Goal: Task Accomplishment & Management: Use online tool/utility

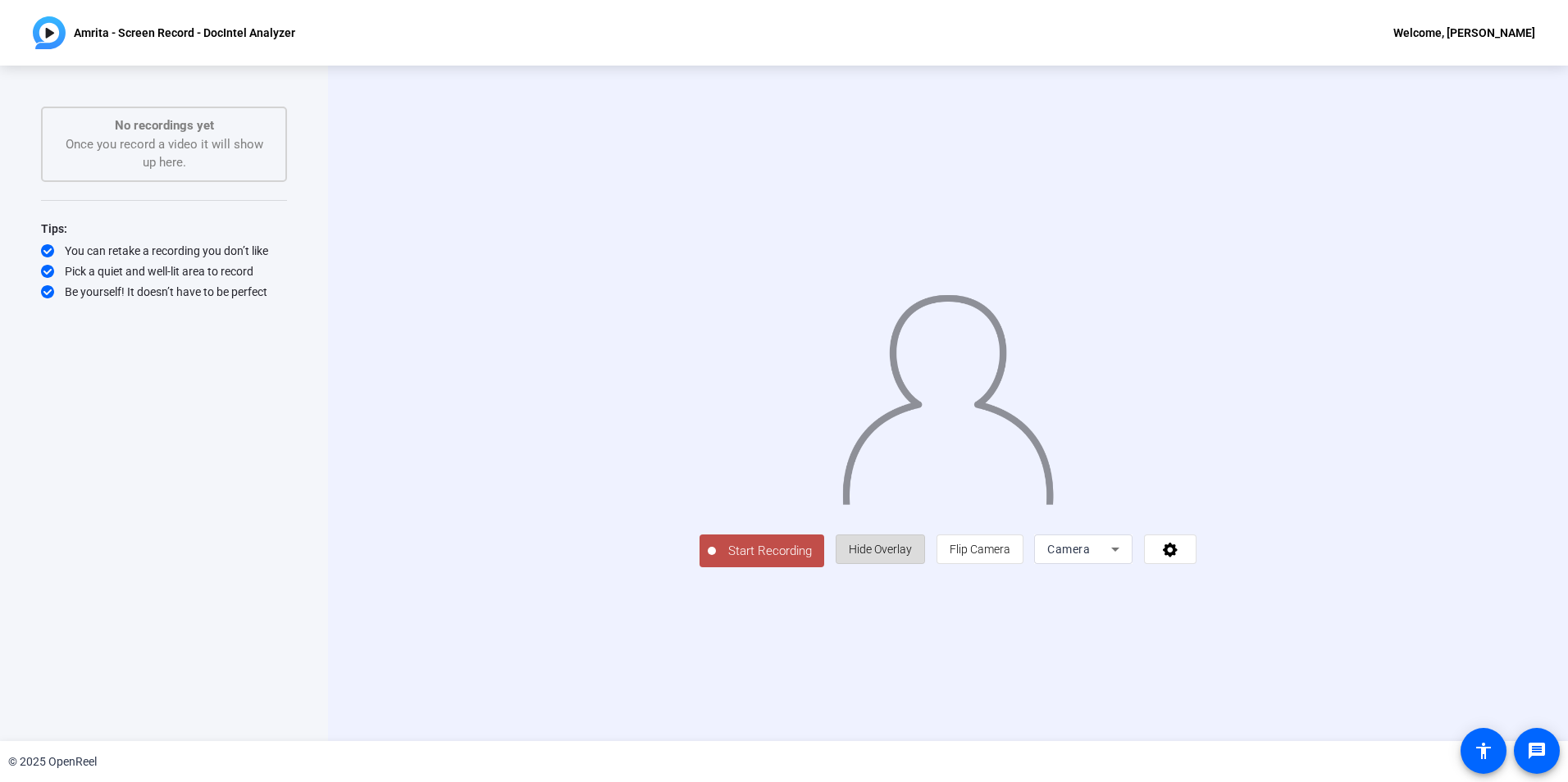
click at [912, 556] on span "Hide Overlay" at bounding box center [880, 549] width 63 height 13
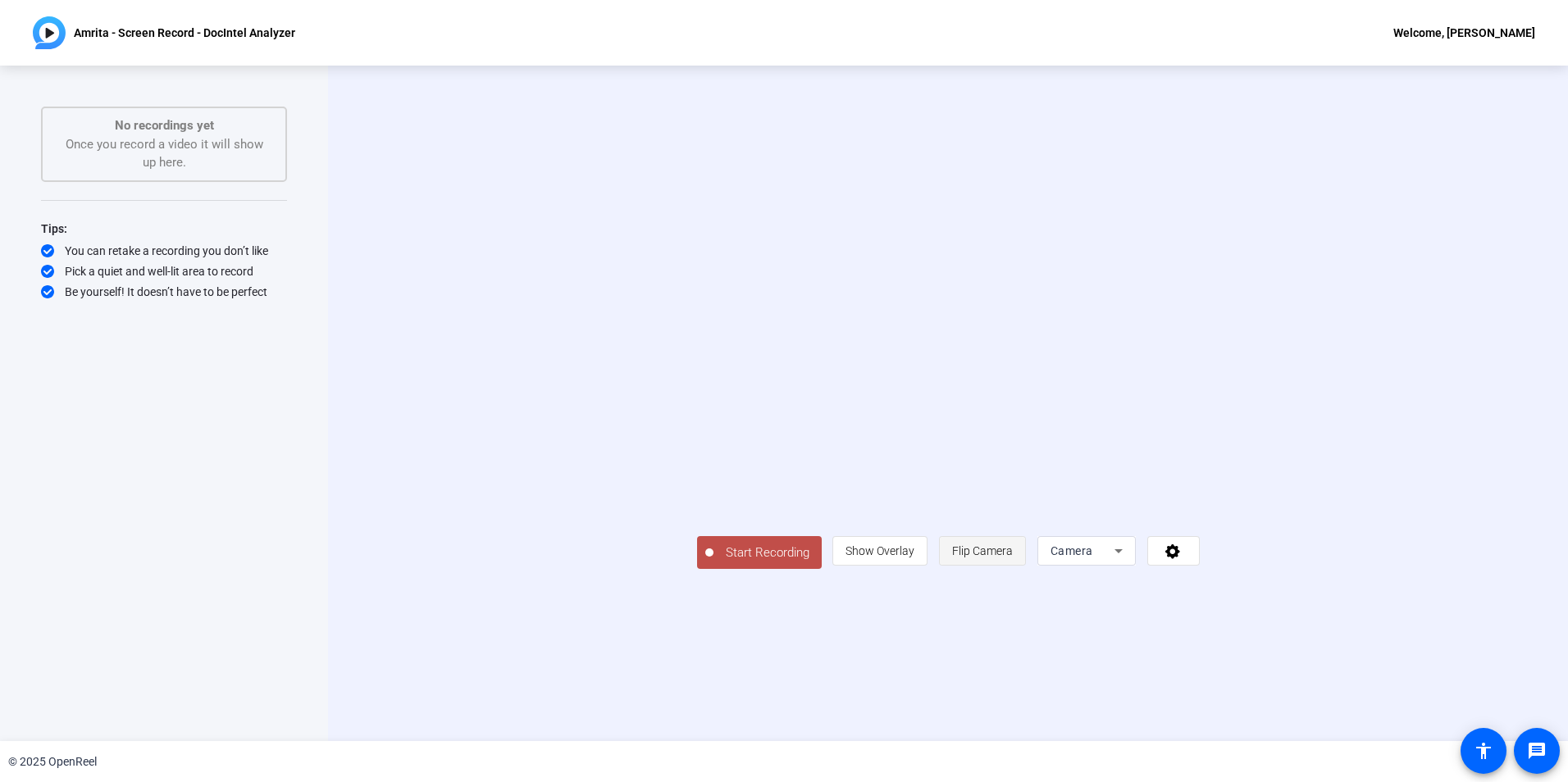
click at [1013, 558] on span "Flip Camera" at bounding box center [982, 551] width 60 height 13
click at [1129, 561] on icon at bounding box center [1119, 550] width 20 height 20
click at [785, 693] on div at bounding box center [784, 391] width 1568 height 782
click at [815, 521] on video at bounding box center [948, 379] width 502 height 283
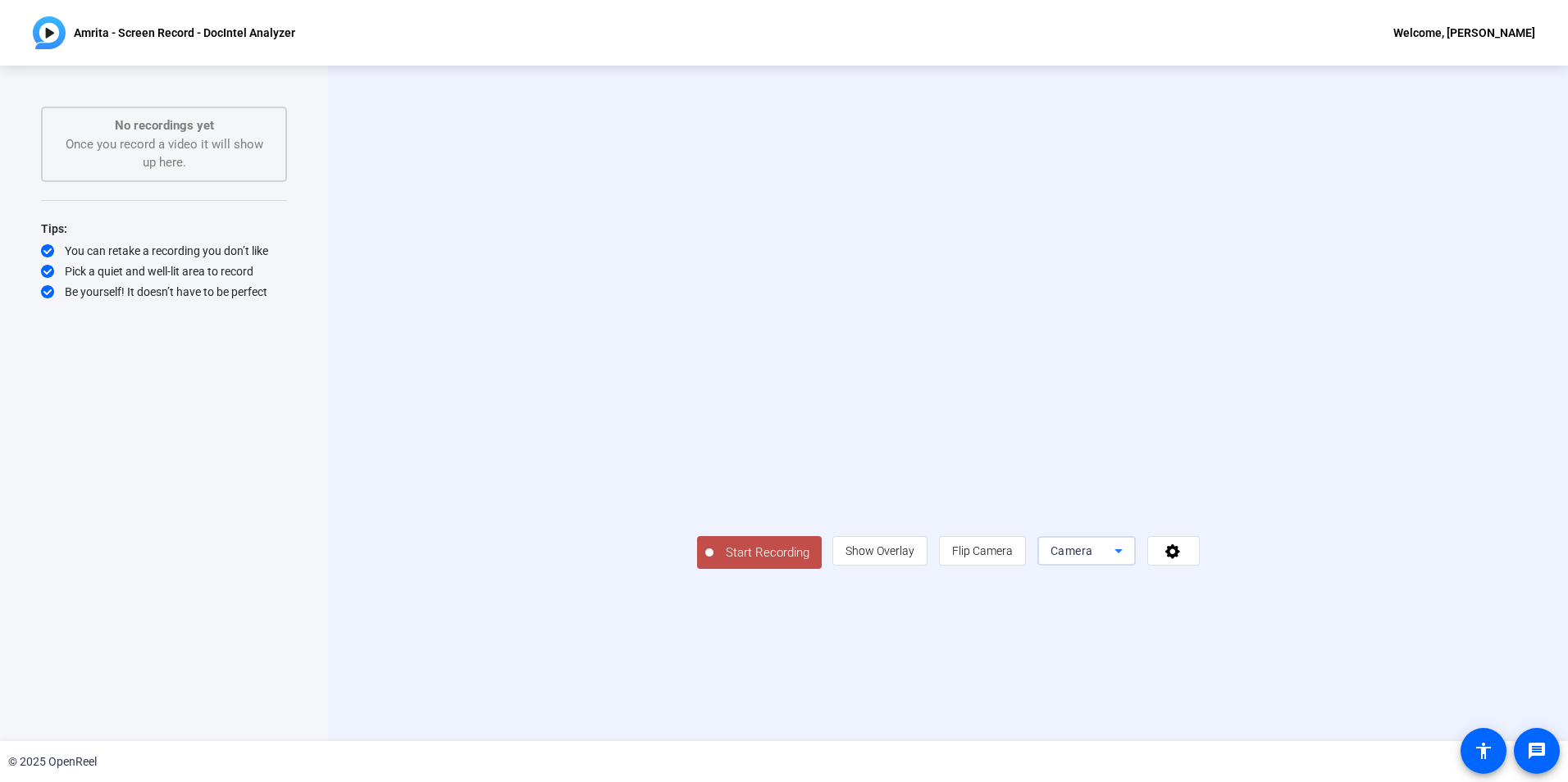
click at [1129, 561] on icon at bounding box center [1119, 550] width 20 height 20
click at [1451, 566] on div at bounding box center [784, 391] width 1568 height 782
click at [1129, 561] on icon at bounding box center [1119, 550] width 20 height 20
click at [1287, 615] on span "Screen And Camera" at bounding box center [1291, 625] width 86 height 40
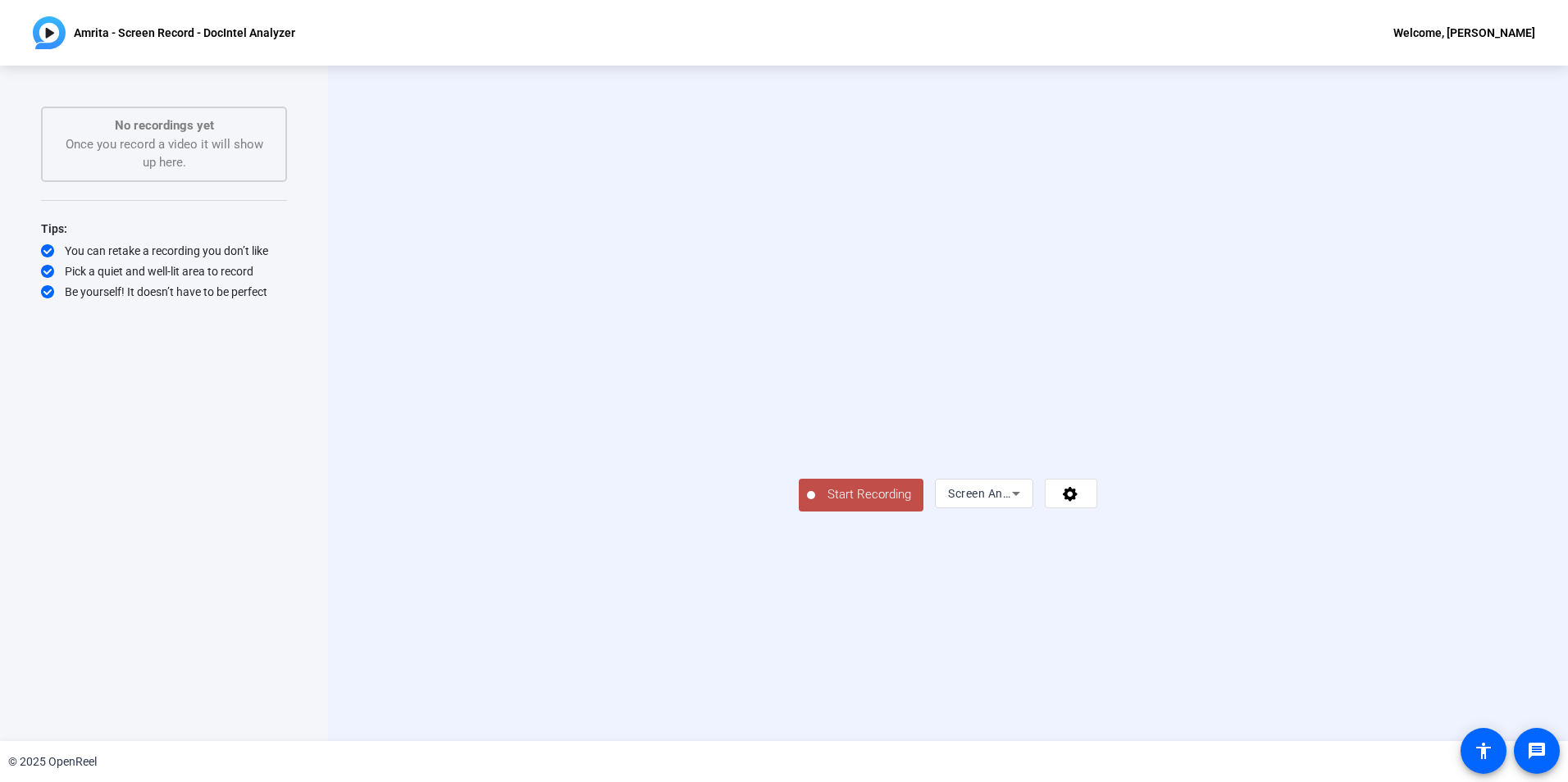
click at [1089, 454] on video at bounding box center [1027, 419] width 123 height 69
click at [952, 295] on video at bounding box center [948, 379] width 299 height 168
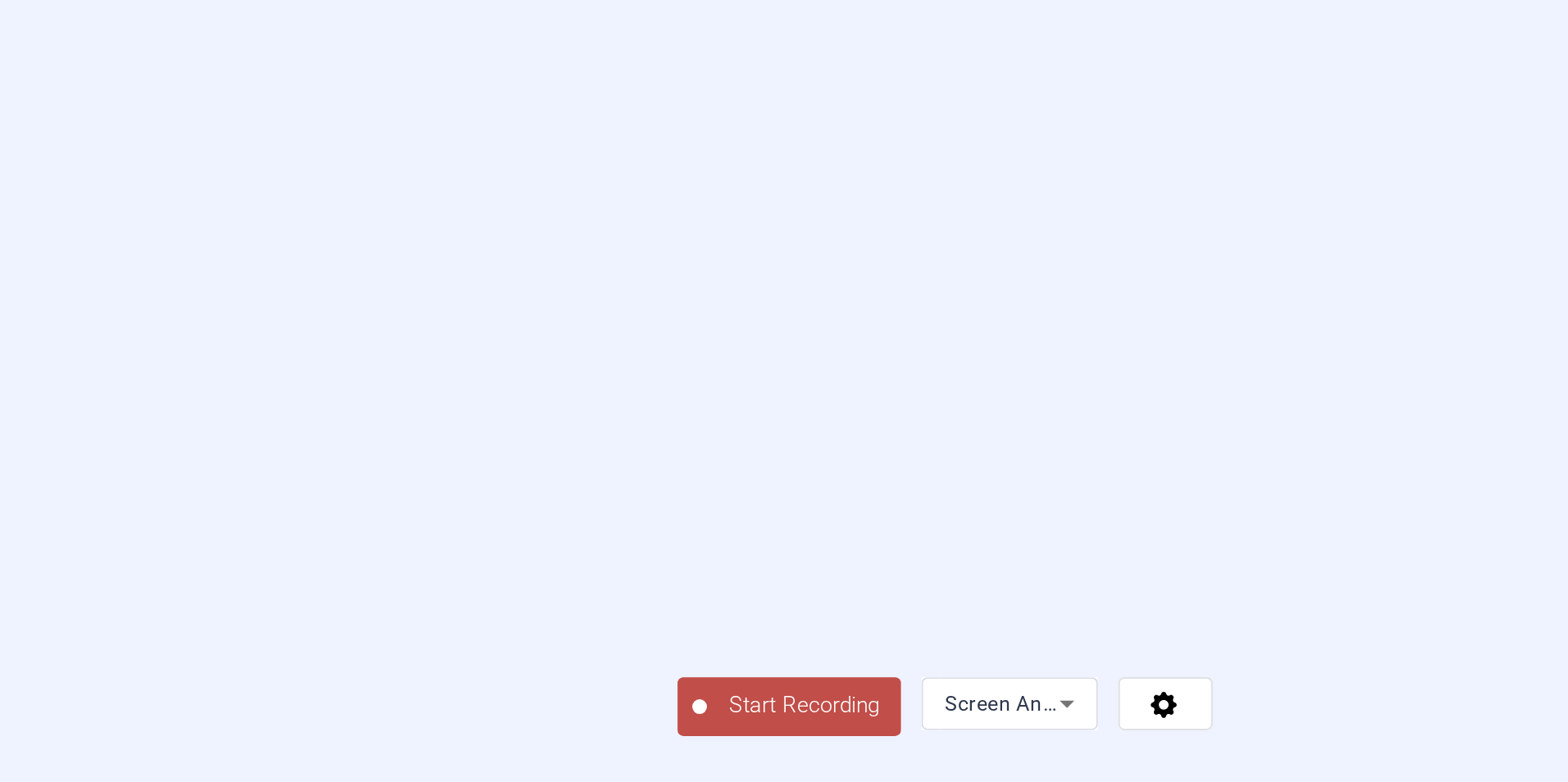
drag, startPoint x: 952, startPoint y: 153, endPoint x: 903, endPoint y: 125, distance: 56.4
click at [903, 295] on video at bounding box center [948, 379] width 299 height 168
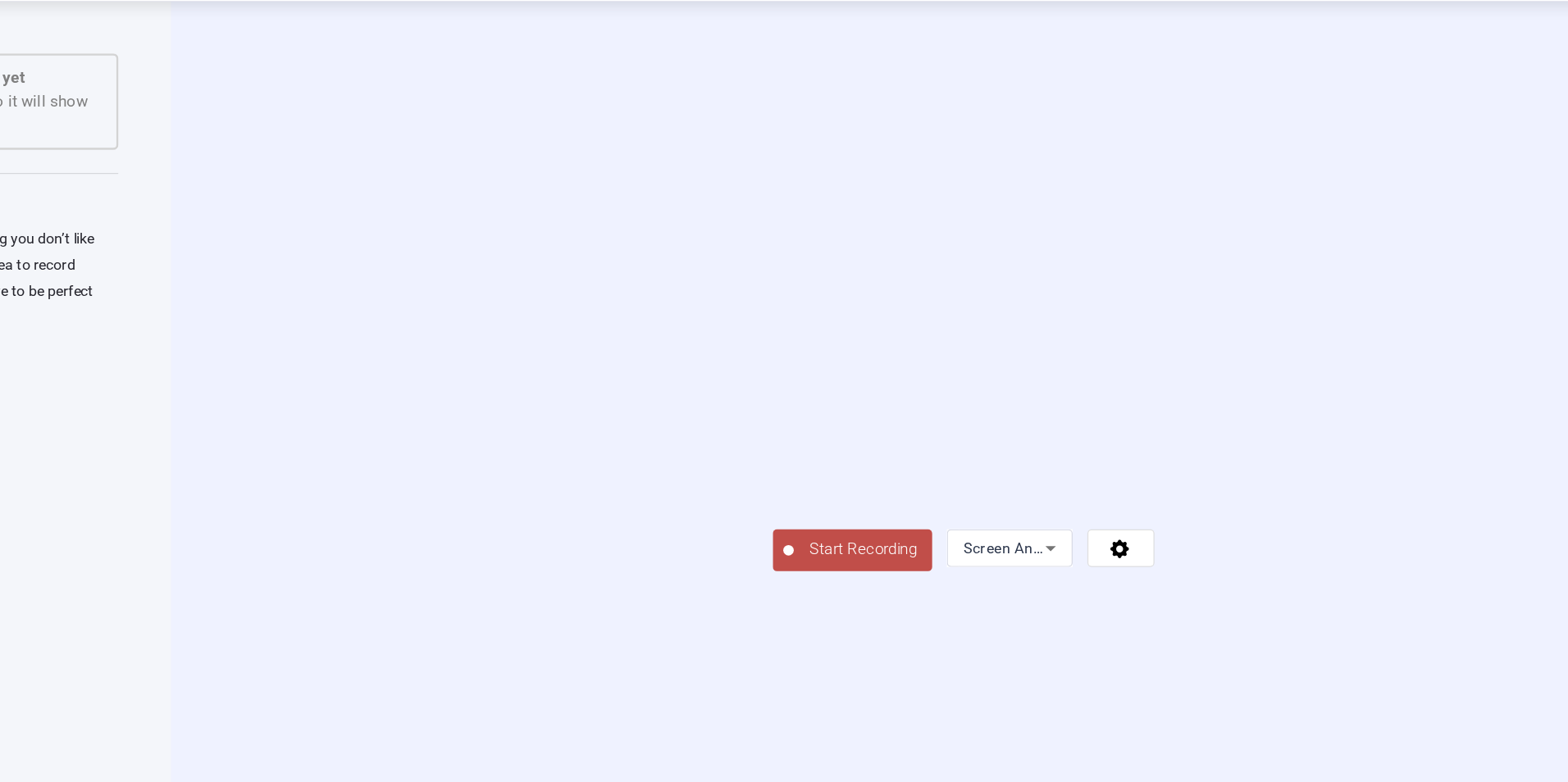
drag, startPoint x: 874, startPoint y: 250, endPoint x: 851, endPoint y: 189, distance: 65.2
click at [851, 295] on video at bounding box center [948, 379] width 299 height 168
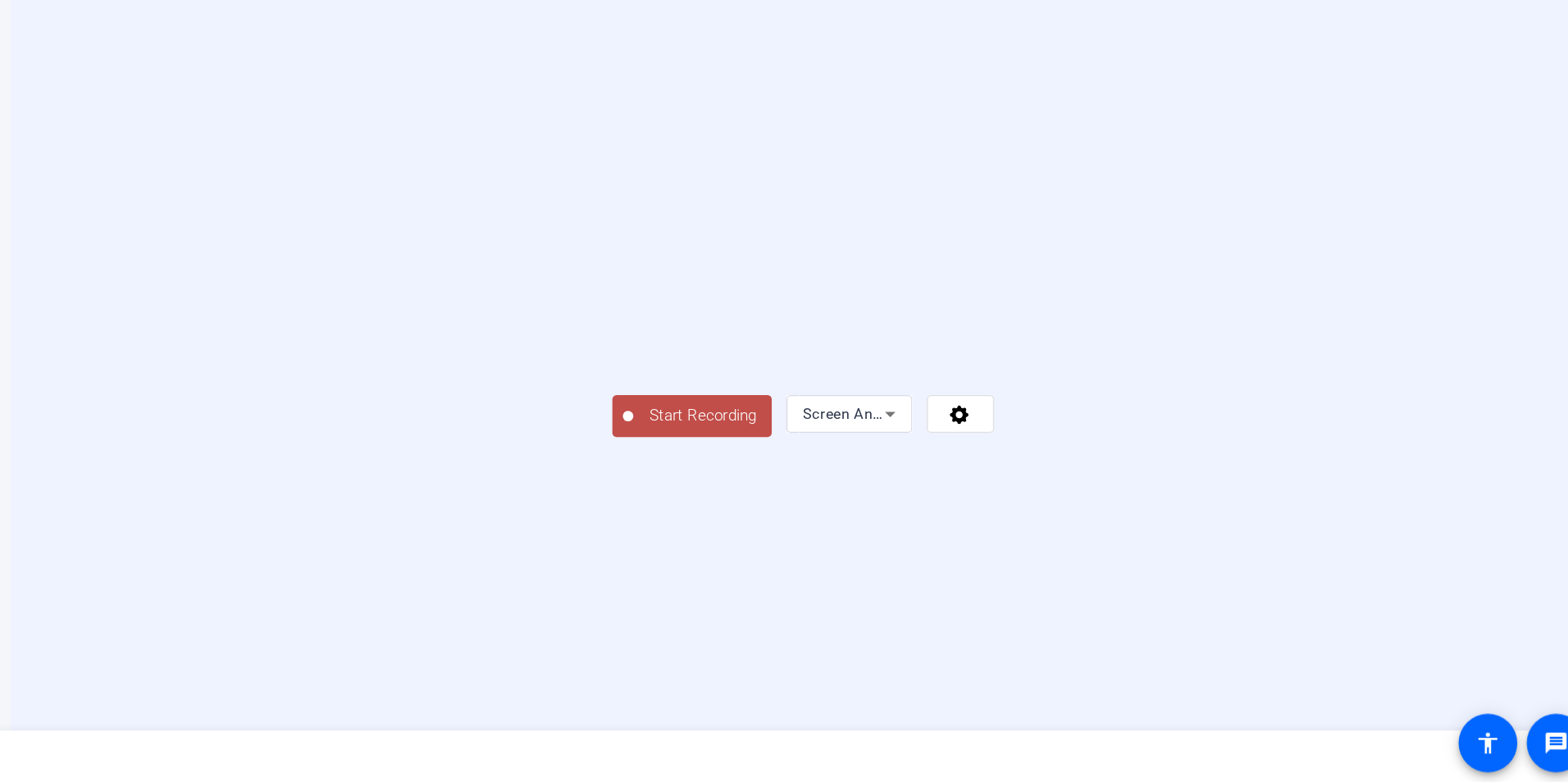
click at [1034, 509] on div "Screen And Camera" at bounding box center [984, 493] width 98 height 29
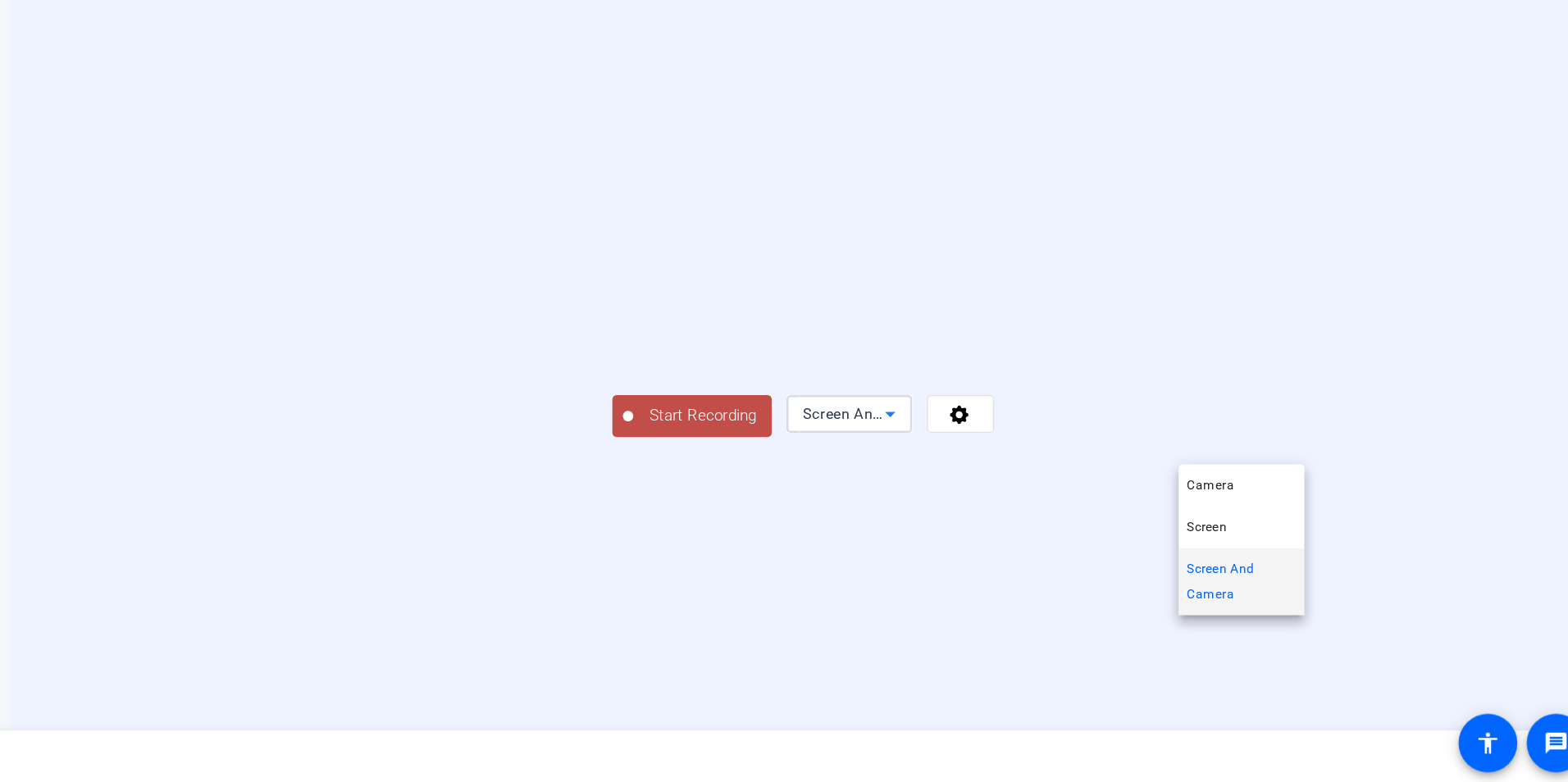
click at [1445, 635] on div at bounding box center [784, 391] width 1568 height 782
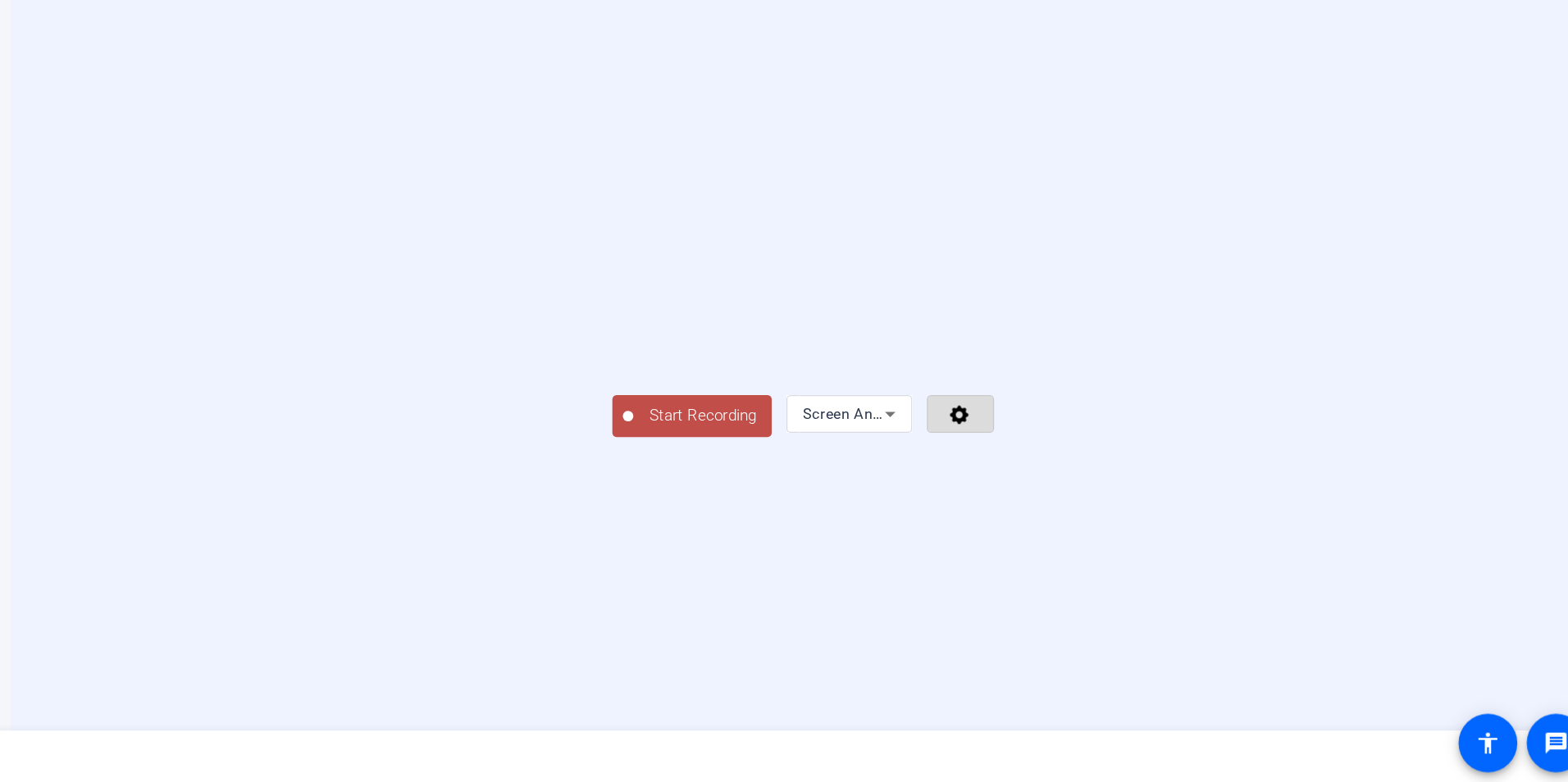
click at [1078, 502] on icon at bounding box center [1070, 495] width 15 height 15
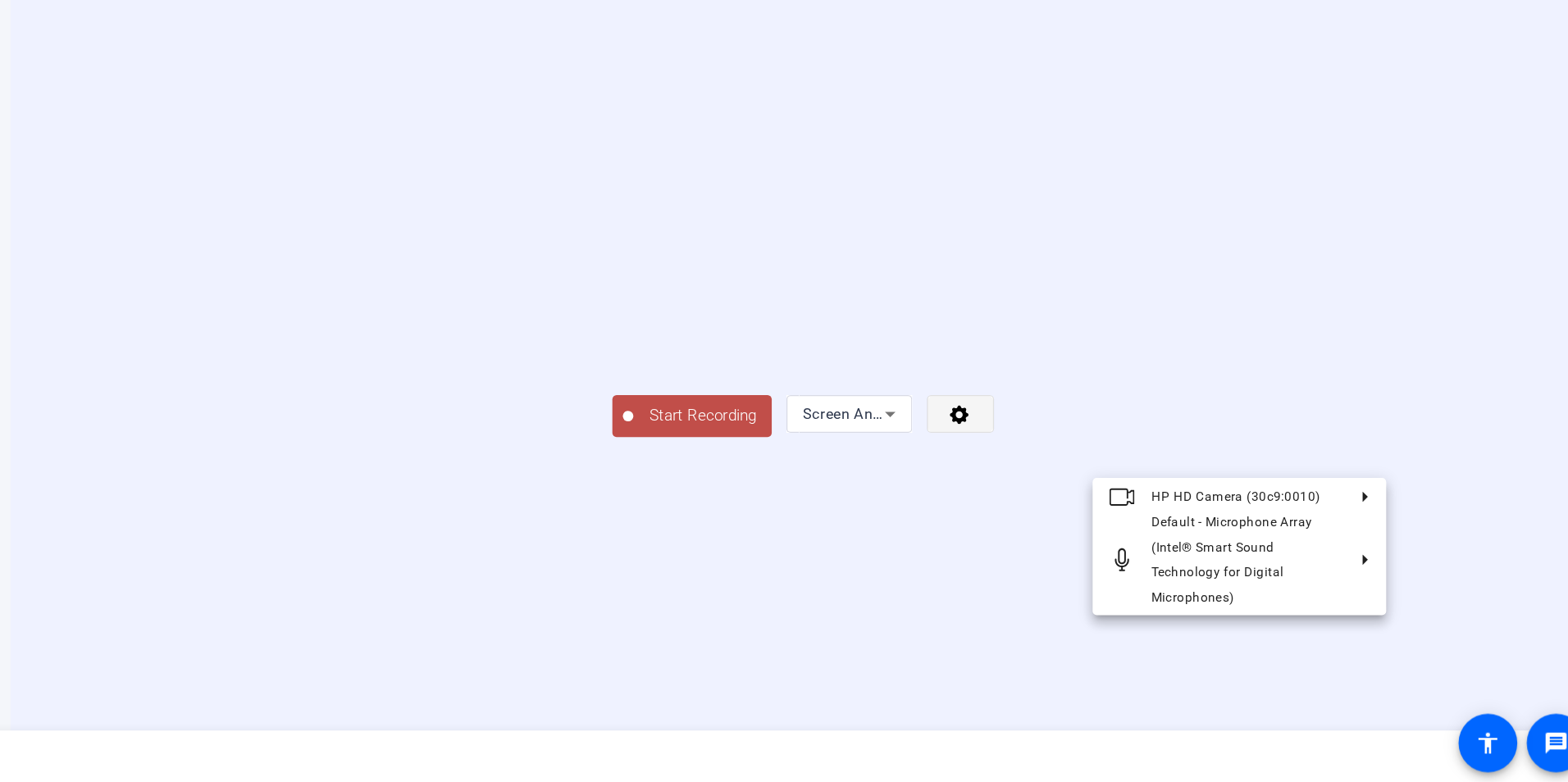
click at [1380, 665] on div at bounding box center [784, 391] width 1568 height 782
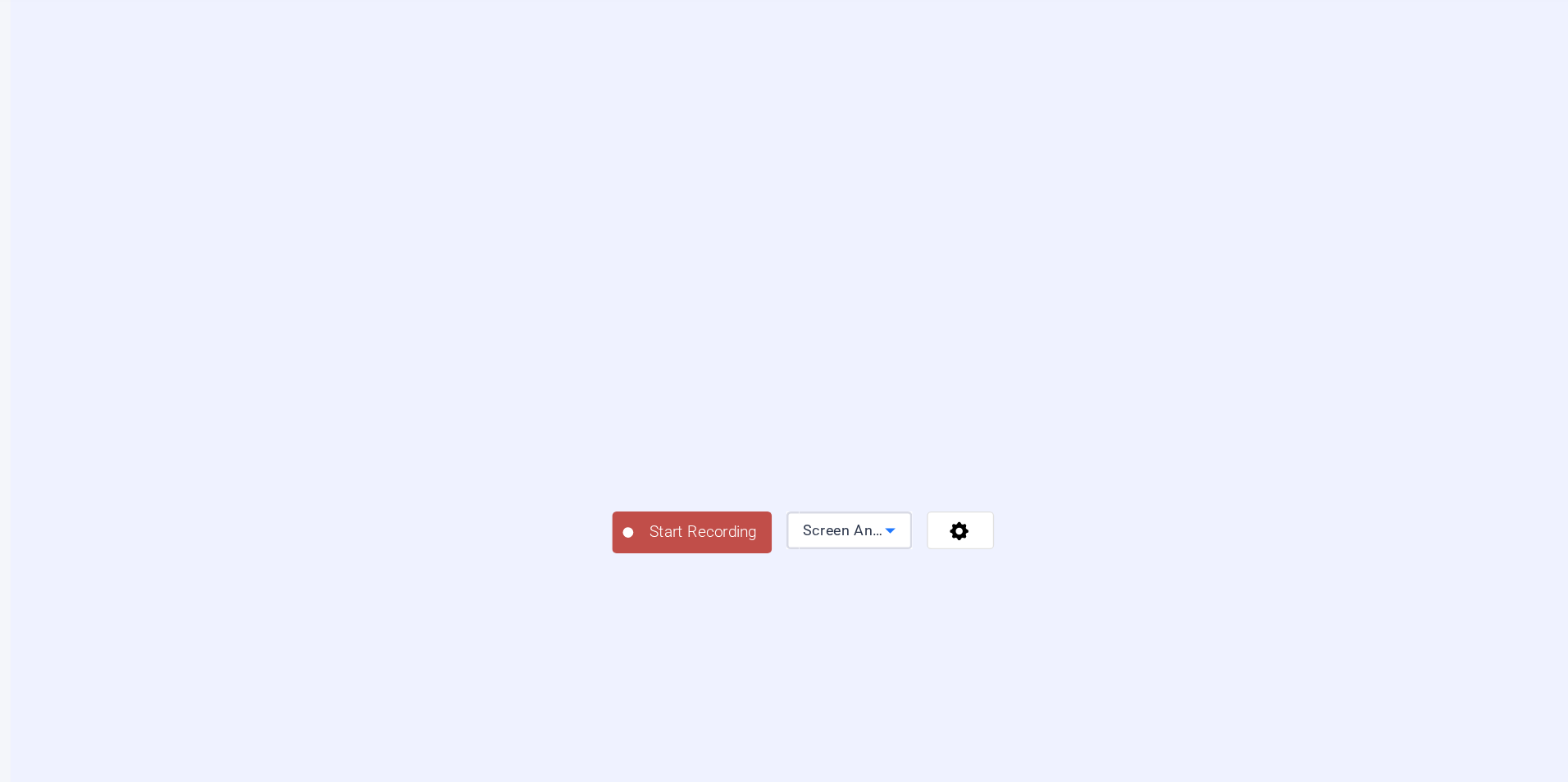
click at [1026, 503] on icon at bounding box center [1016, 493] width 20 height 20
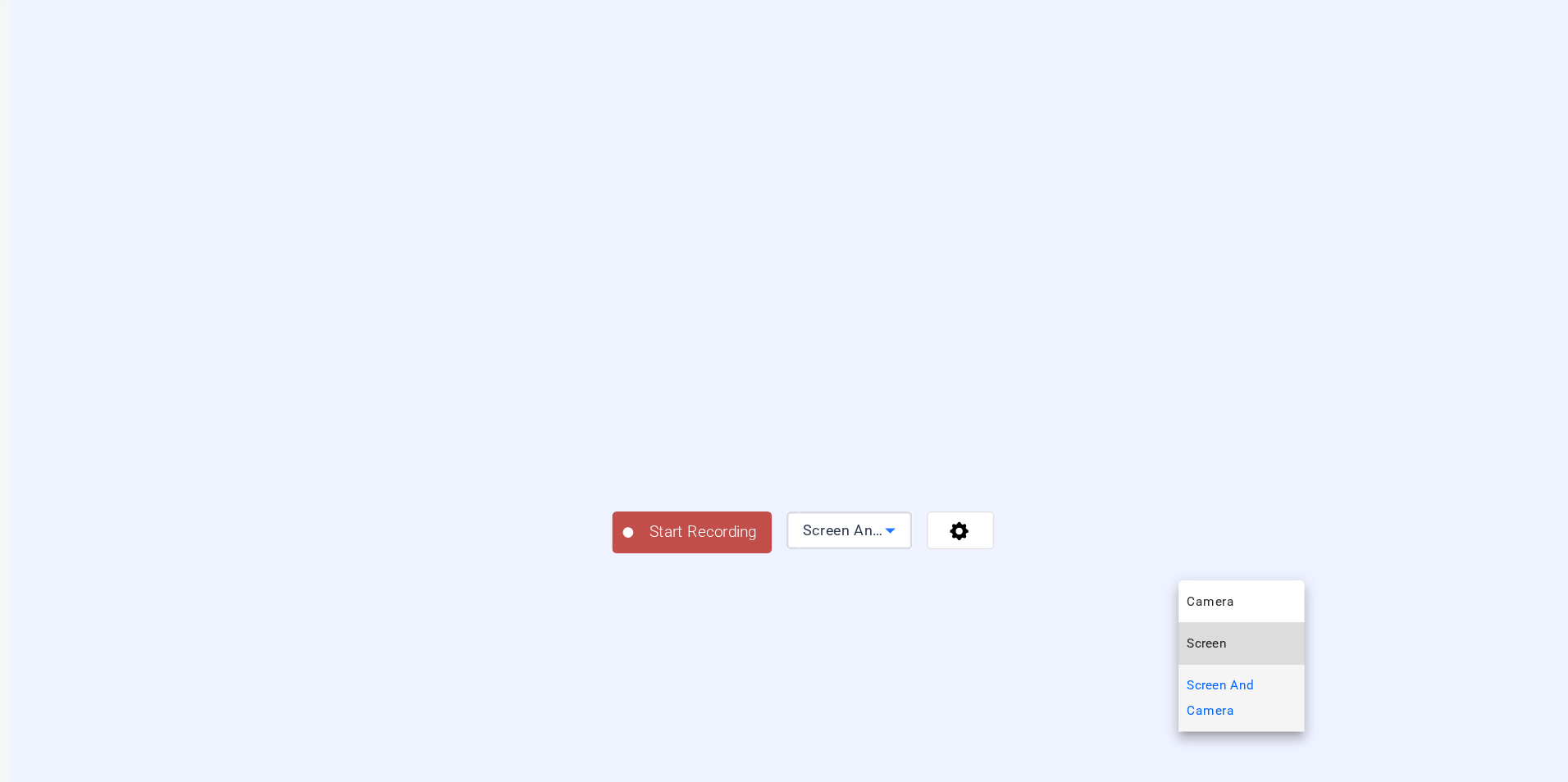
click at [1262, 578] on span "Screen" at bounding box center [1264, 581] width 31 height 20
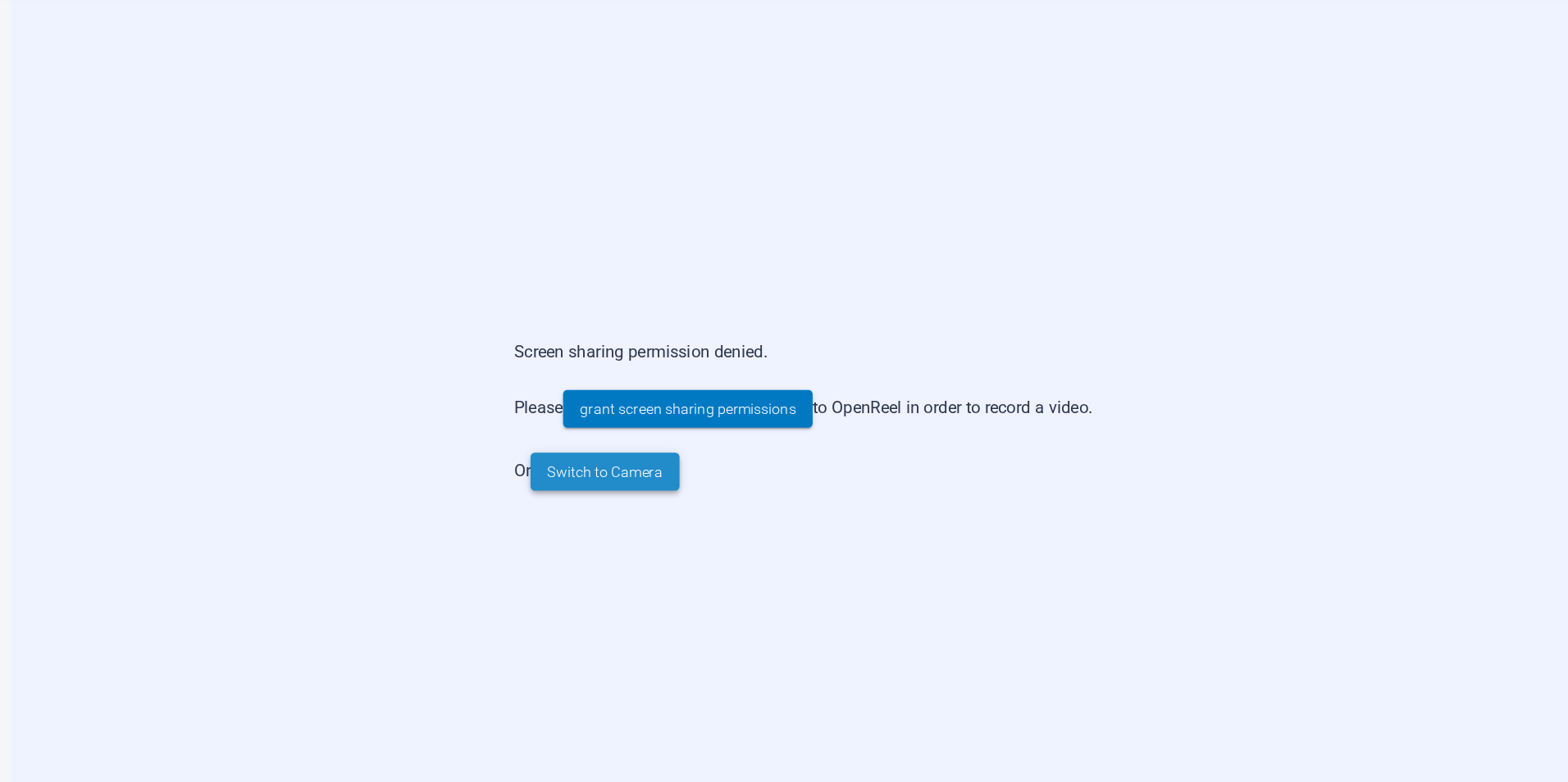
click at [808, 446] on span "Switch to Camera" at bounding box center [793, 448] width 90 height 17
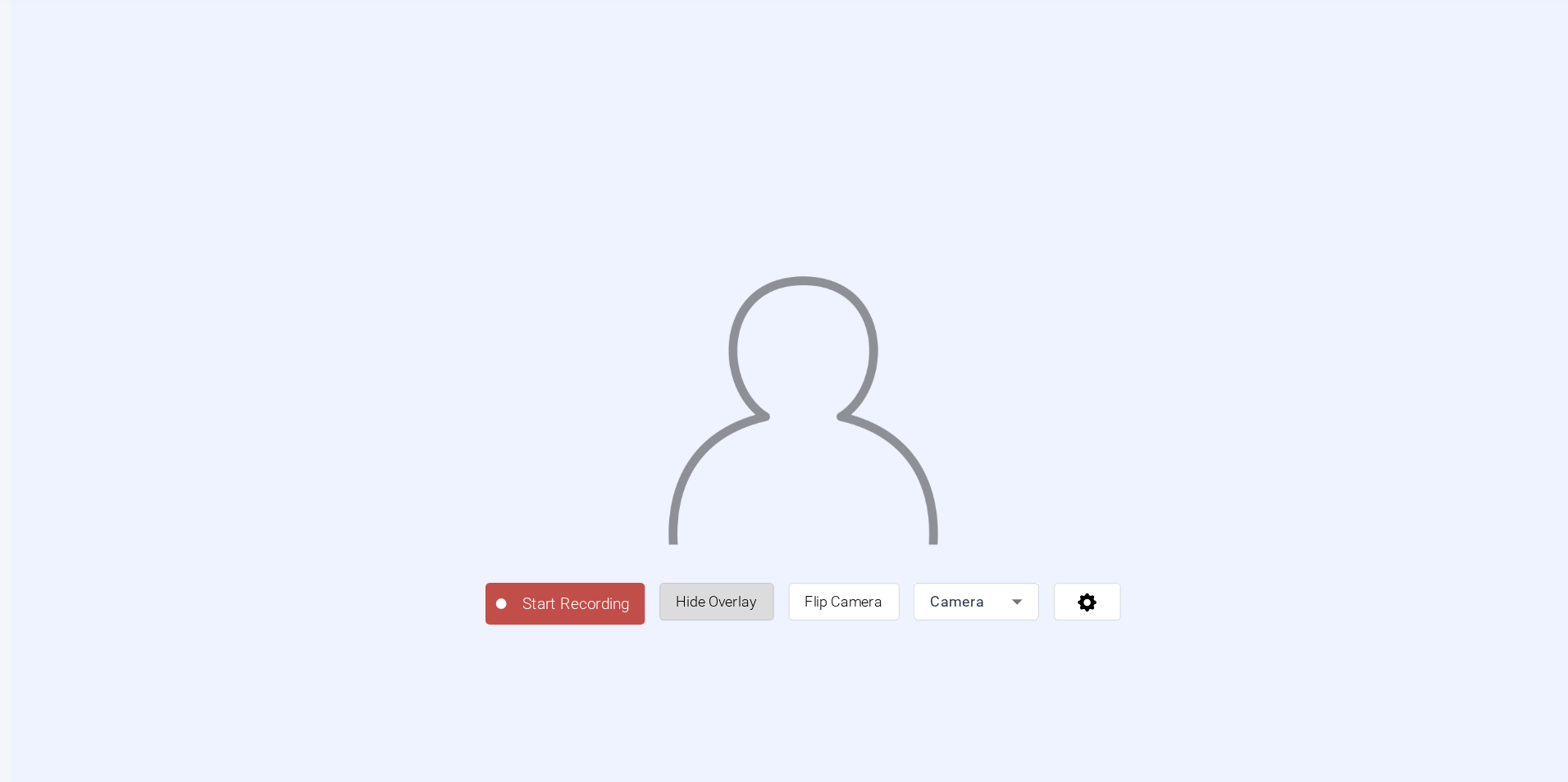
click at [912, 556] on span "Hide Overlay" at bounding box center [880, 549] width 63 height 13
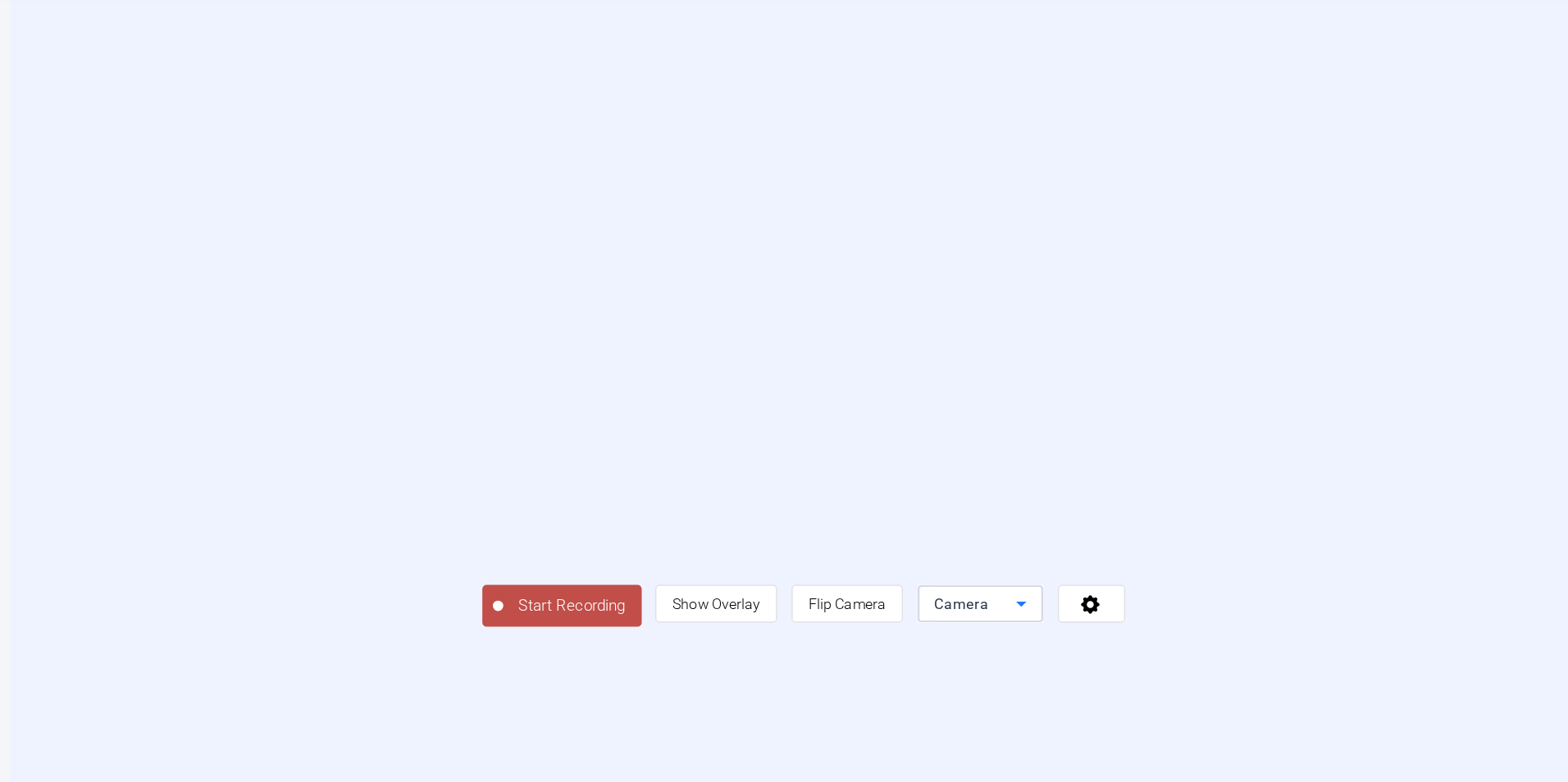
click at [1129, 561] on icon at bounding box center [1119, 550] width 20 height 20
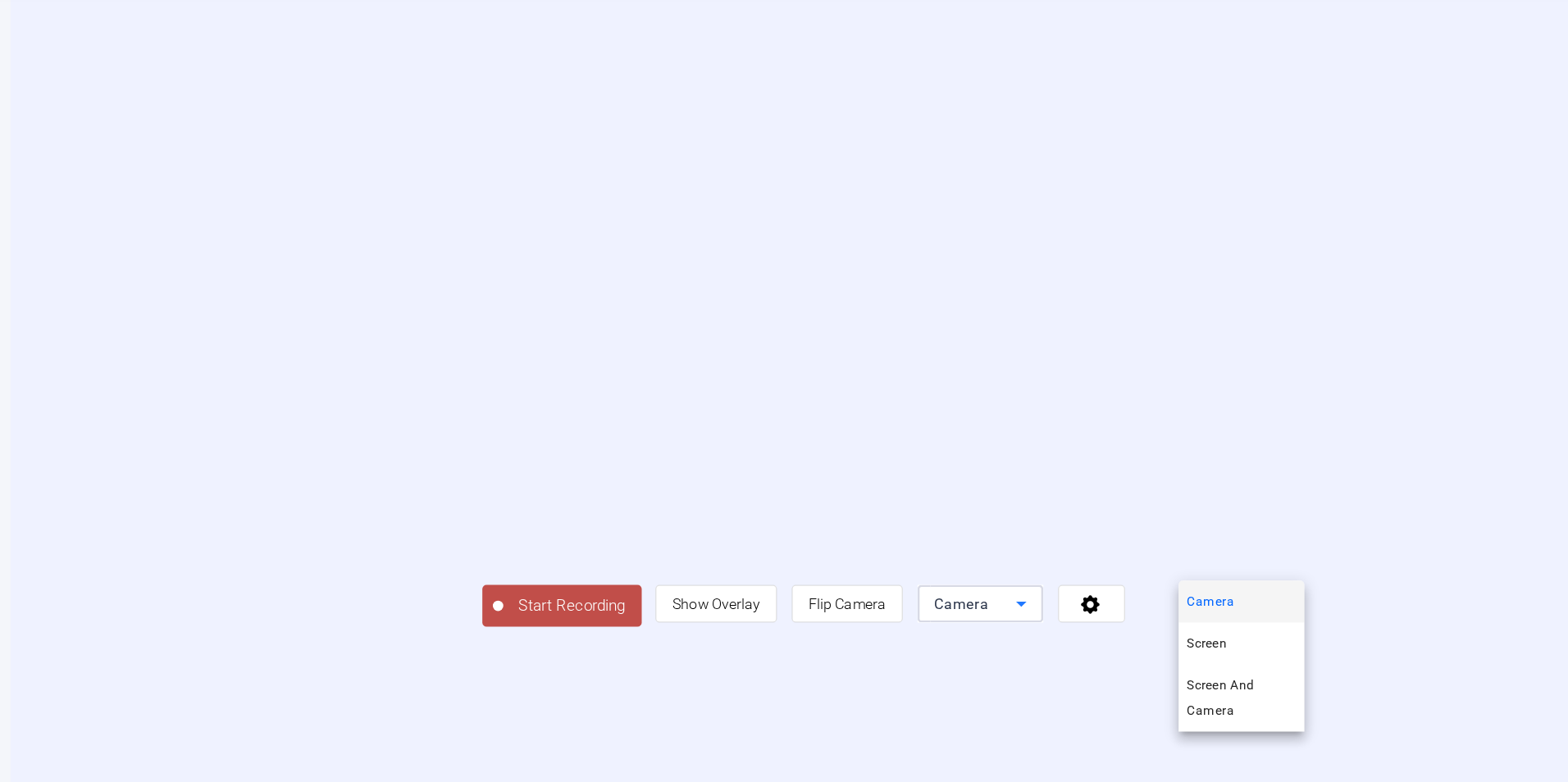
click at [1474, 541] on div at bounding box center [784, 391] width 1568 height 782
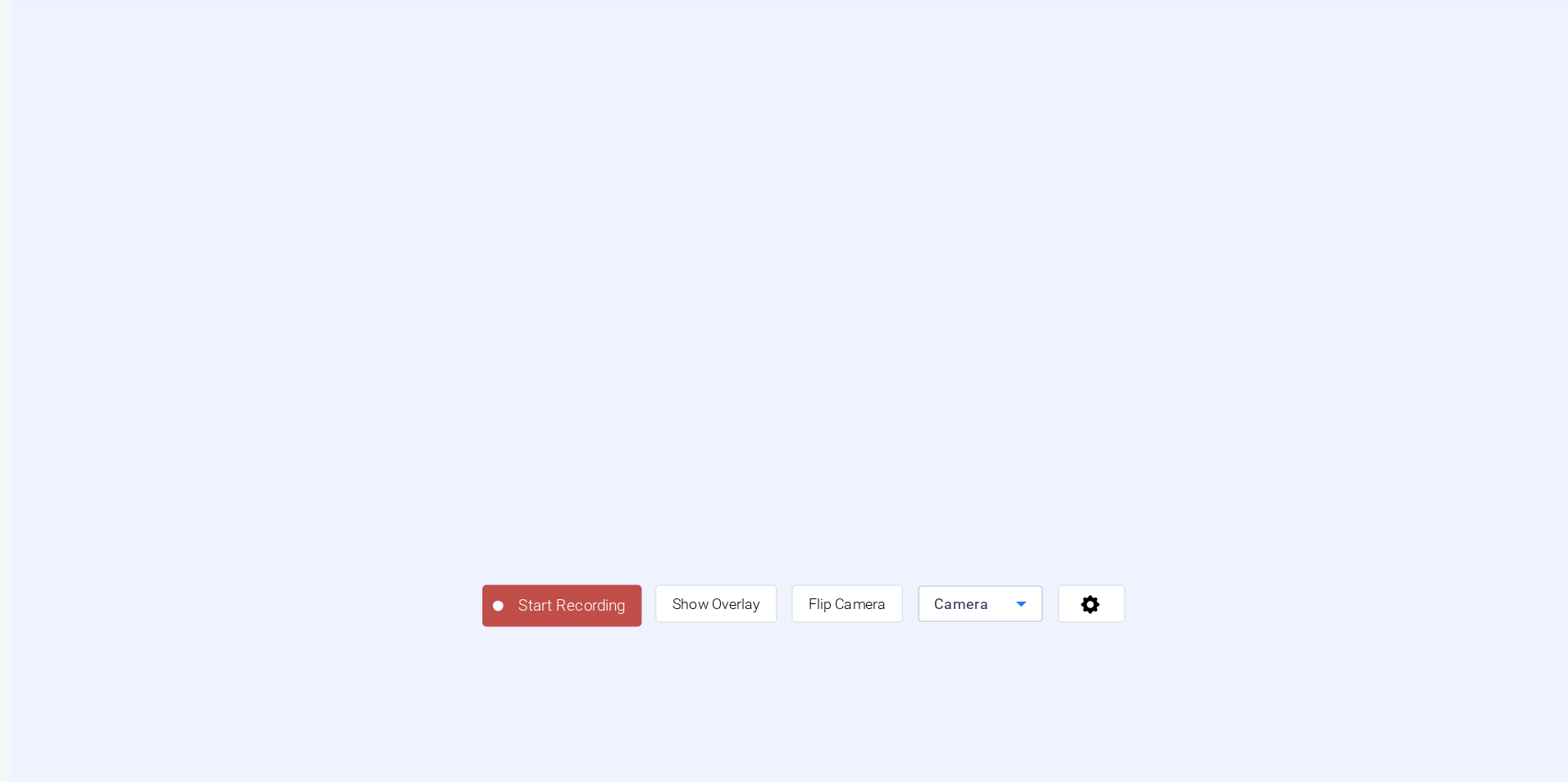
click at [1115, 561] on div "Camera" at bounding box center [1083, 550] width 64 height 20
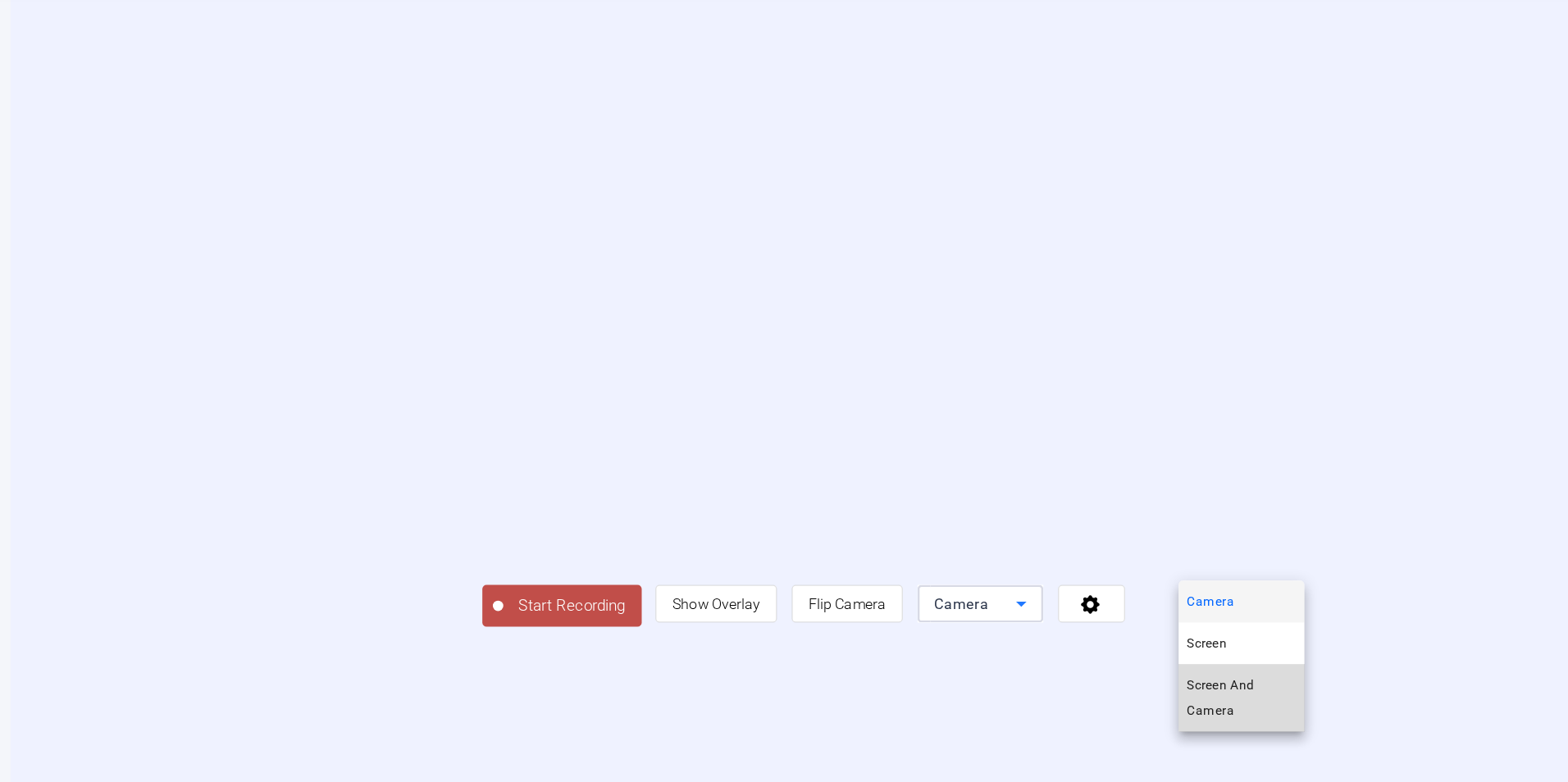
click at [1294, 623] on span "Screen And Camera" at bounding box center [1291, 625] width 86 height 40
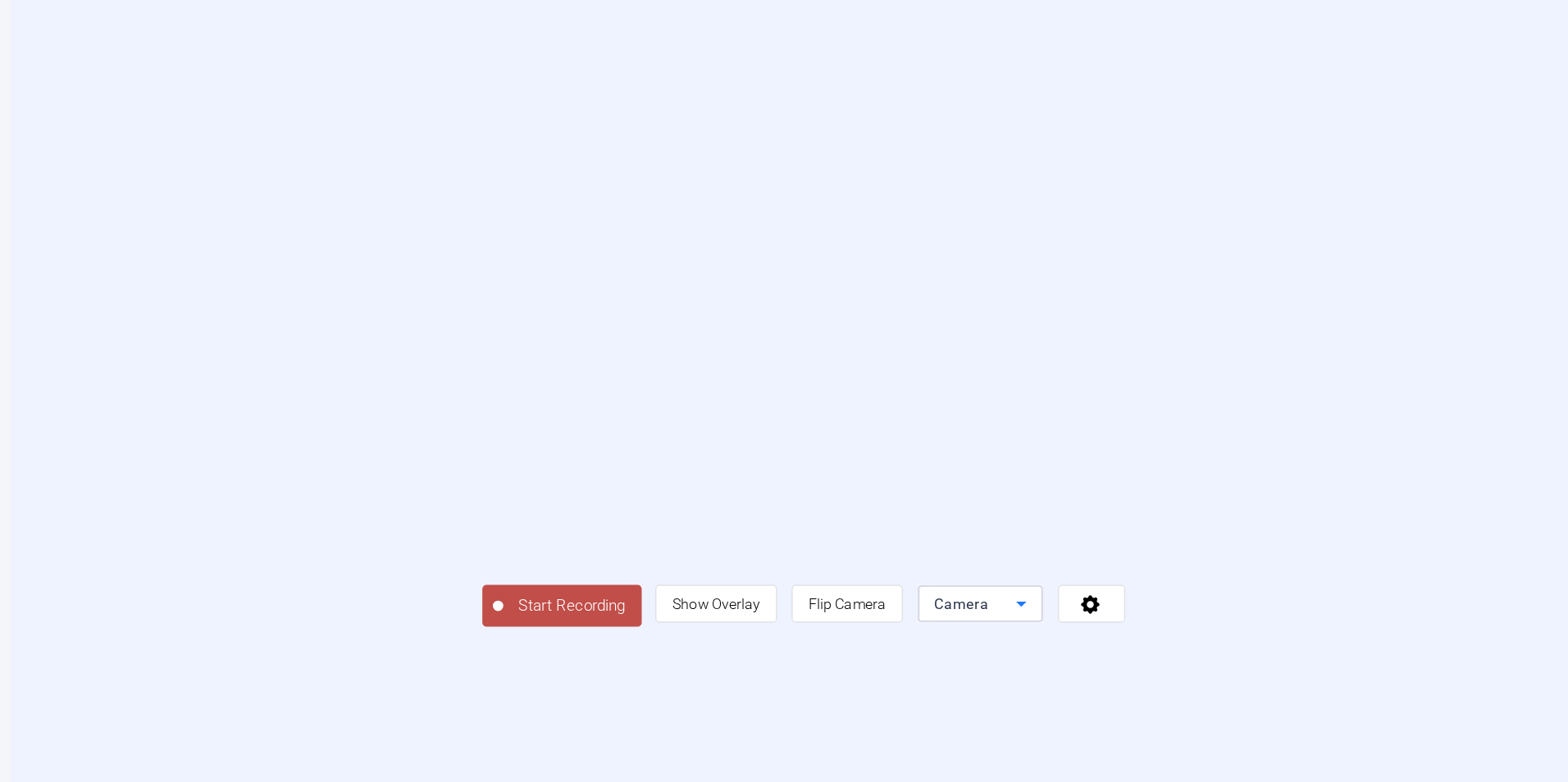
click at [1122, 553] on icon at bounding box center [1119, 551] width 8 height 4
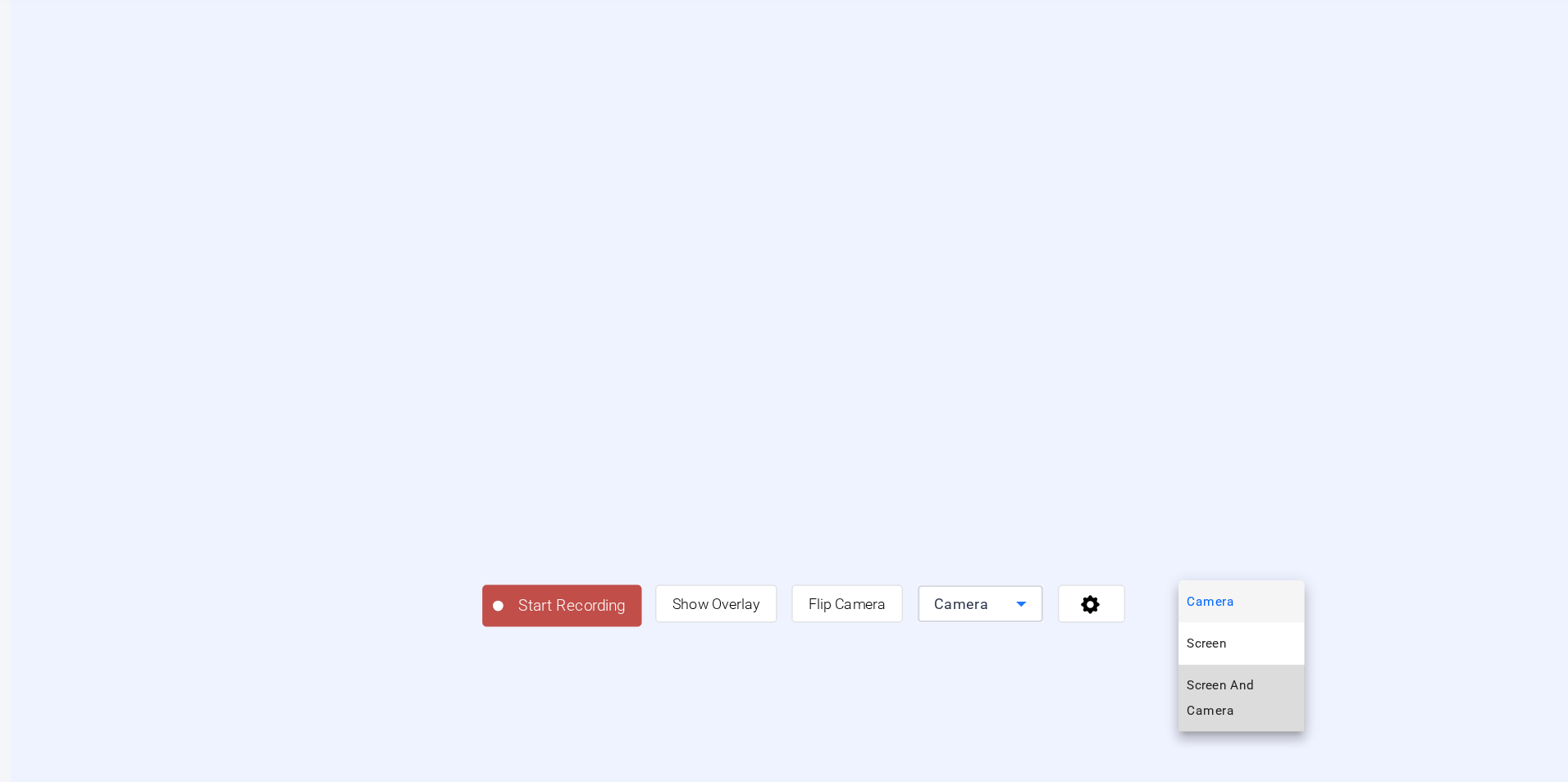
click at [1304, 616] on span "Screen And Camera" at bounding box center [1291, 625] width 86 height 40
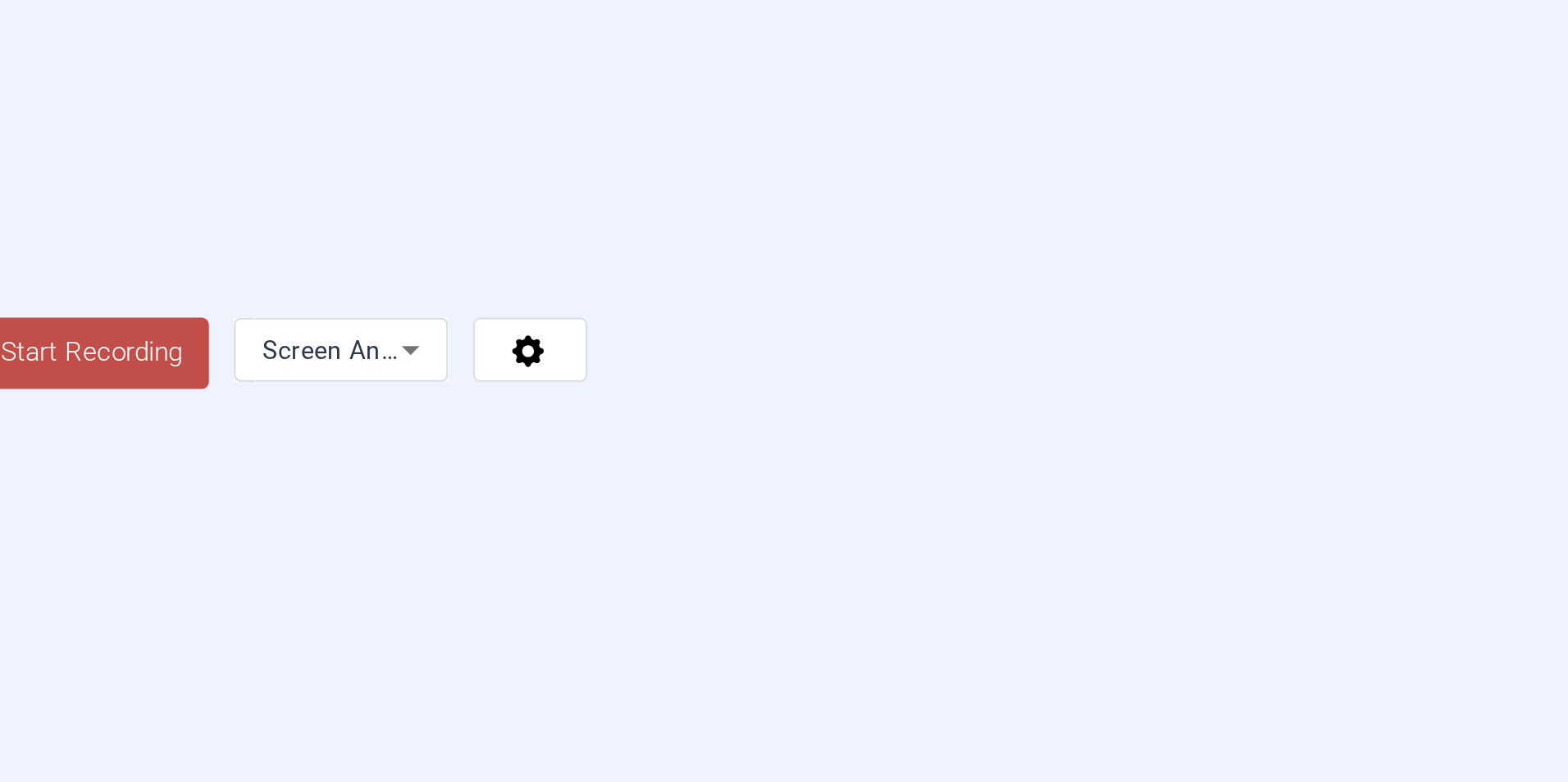
drag, startPoint x: 1235, startPoint y: 576, endPoint x: 1288, endPoint y: 564, distance: 54.3
click at [1097, 463] on div at bounding box center [948, 379] width 299 height 168
drag, startPoint x: 1198, startPoint y: 472, endPoint x: 1224, endPoint y: 477, distance: 26.5
click at [1097, 463] on video at bounding box center [948, 379] width 299 height 168
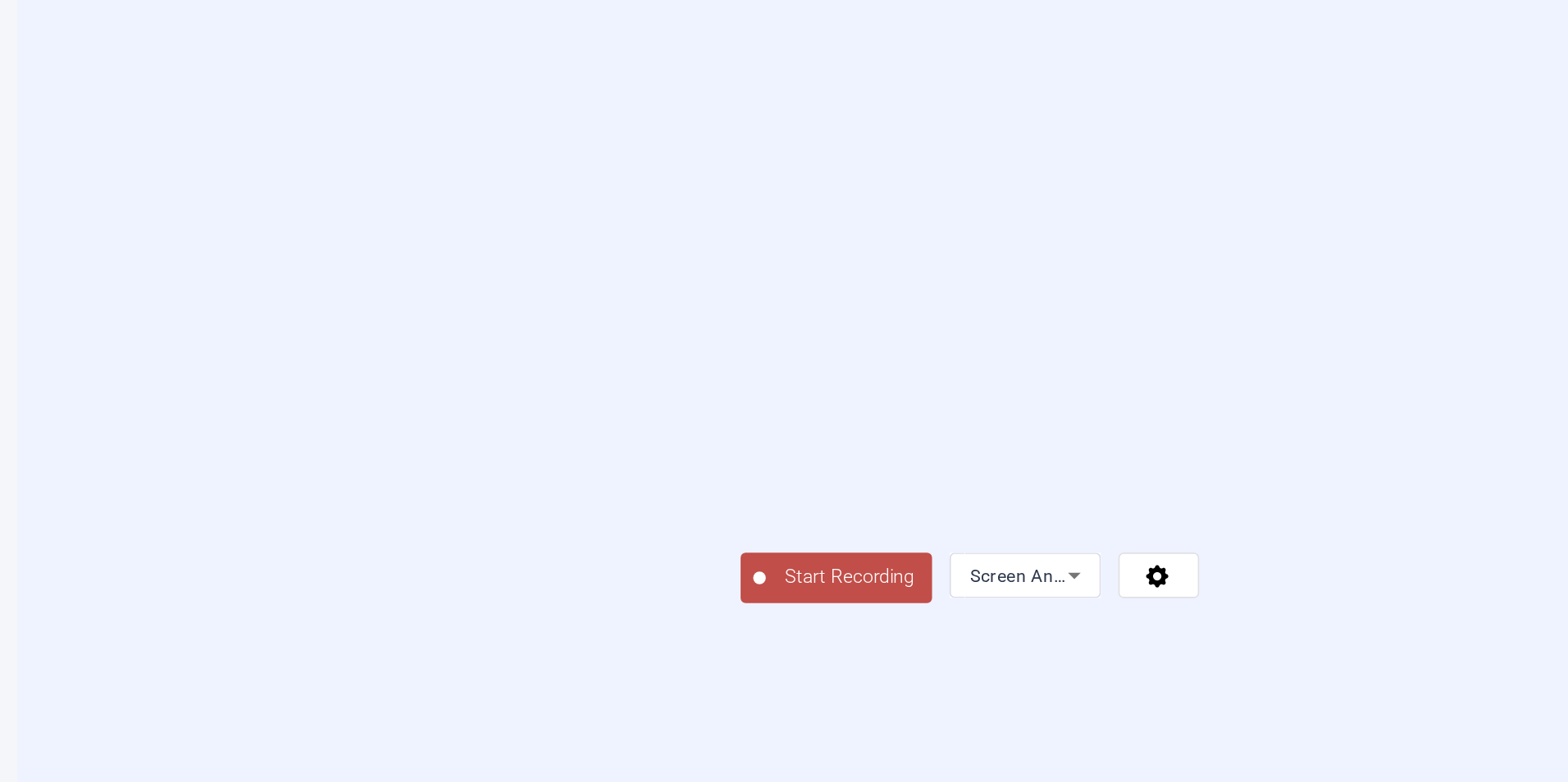
drag, startPoint x: 961, startPoint y: 314, endPoint x: 929, endPoint y: 310, distance: 32.2
click at [929, 310] on video at bounding box center [948, 379] width 299 height 168
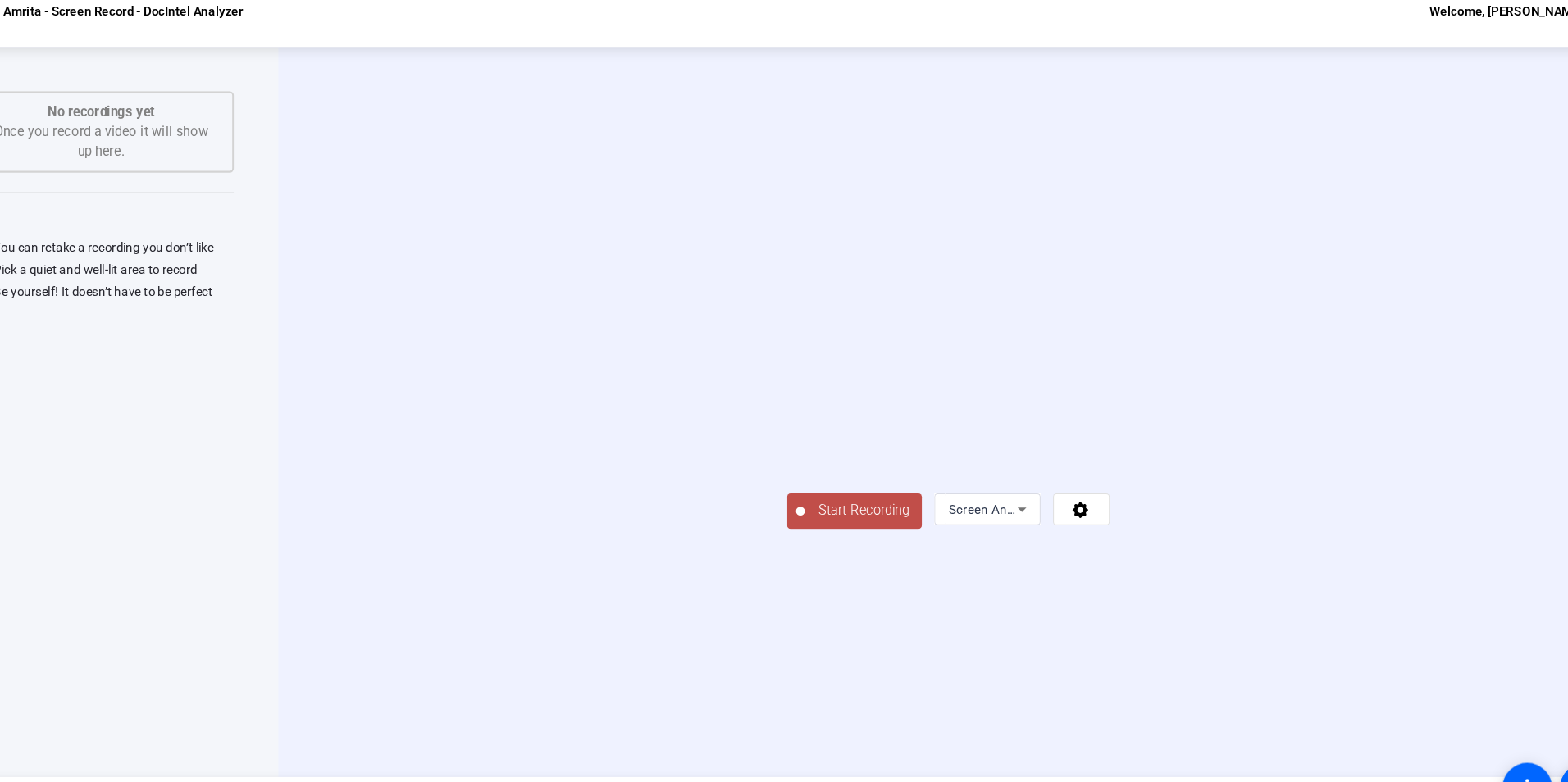
drag, startPoint x: 1085, startPoint y: 189, endPoint x: 1006, endPoint y: 183, distance: 79.2
click at [1006, 295] on video at bounding box center [948, 379] width 299 height 168
drag, startPoint x: 1360, startPoint y: 589, endPoint x: 1315, endPoint y: 325, distance: 267.8
click at [1097, 325] on div at bounding box center [948, 379] width 299 height 168
click at [1078, 502] on icon at bounding box center [1070, 495] width 15 height 15
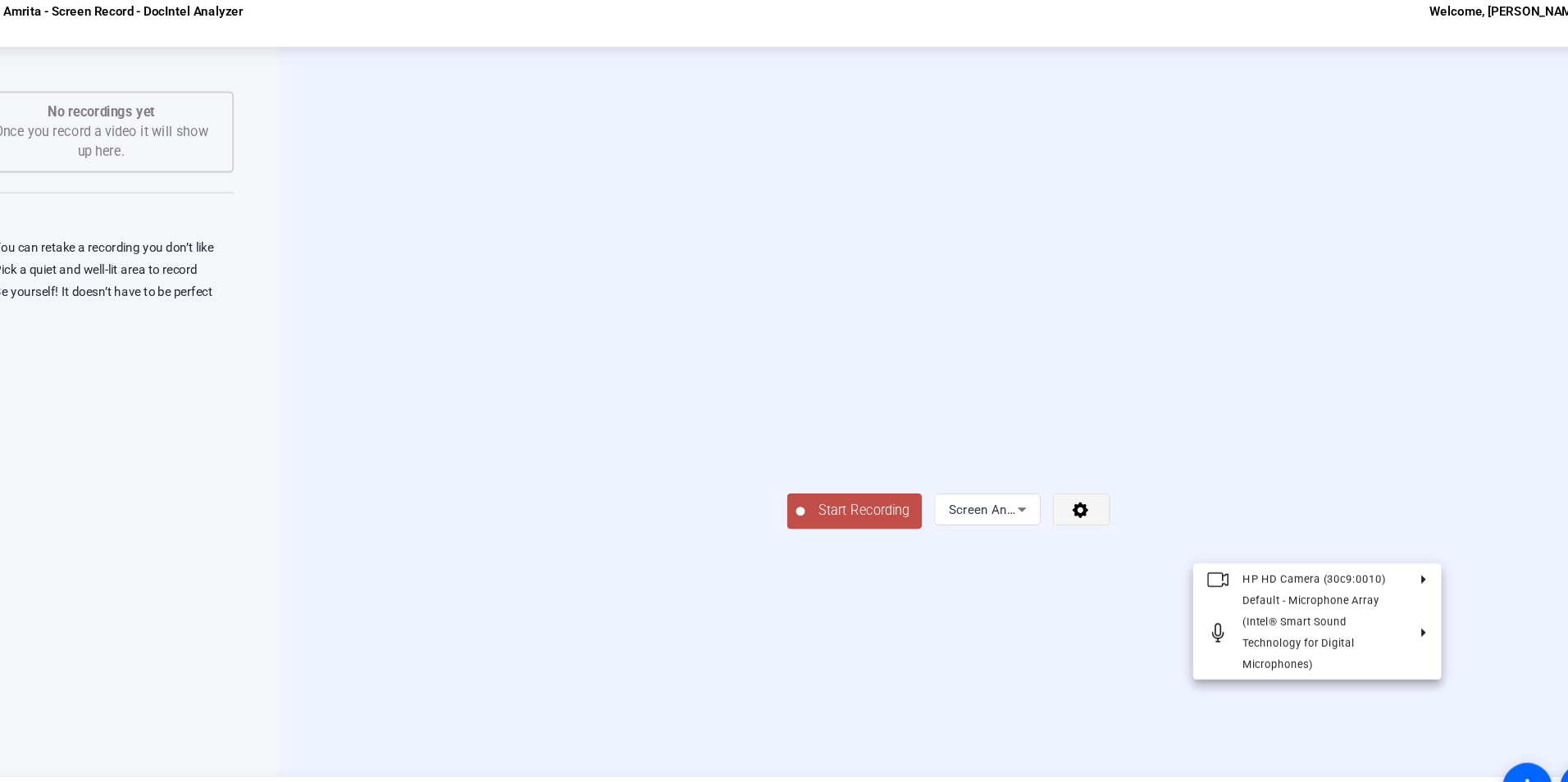
click at [1377, 662] on div at bounding box center [784, 391] width 1568 height 782
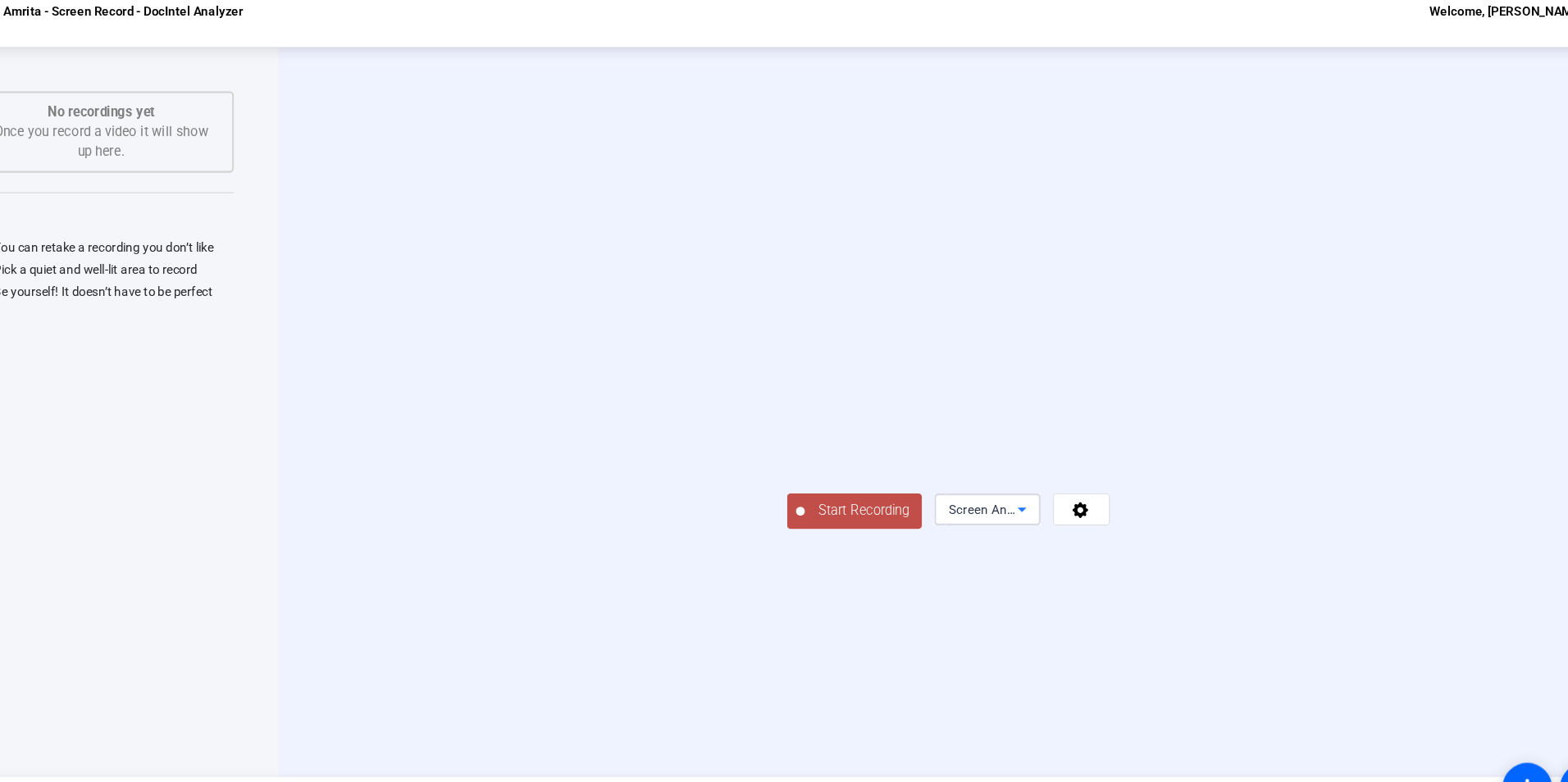
click at [1026, 503] on icon at bounding box center [1016, 493] width 20 height 20
click at [1277, 556] on span "Camera" at bounding box center [1266, 549] width 37 height 20
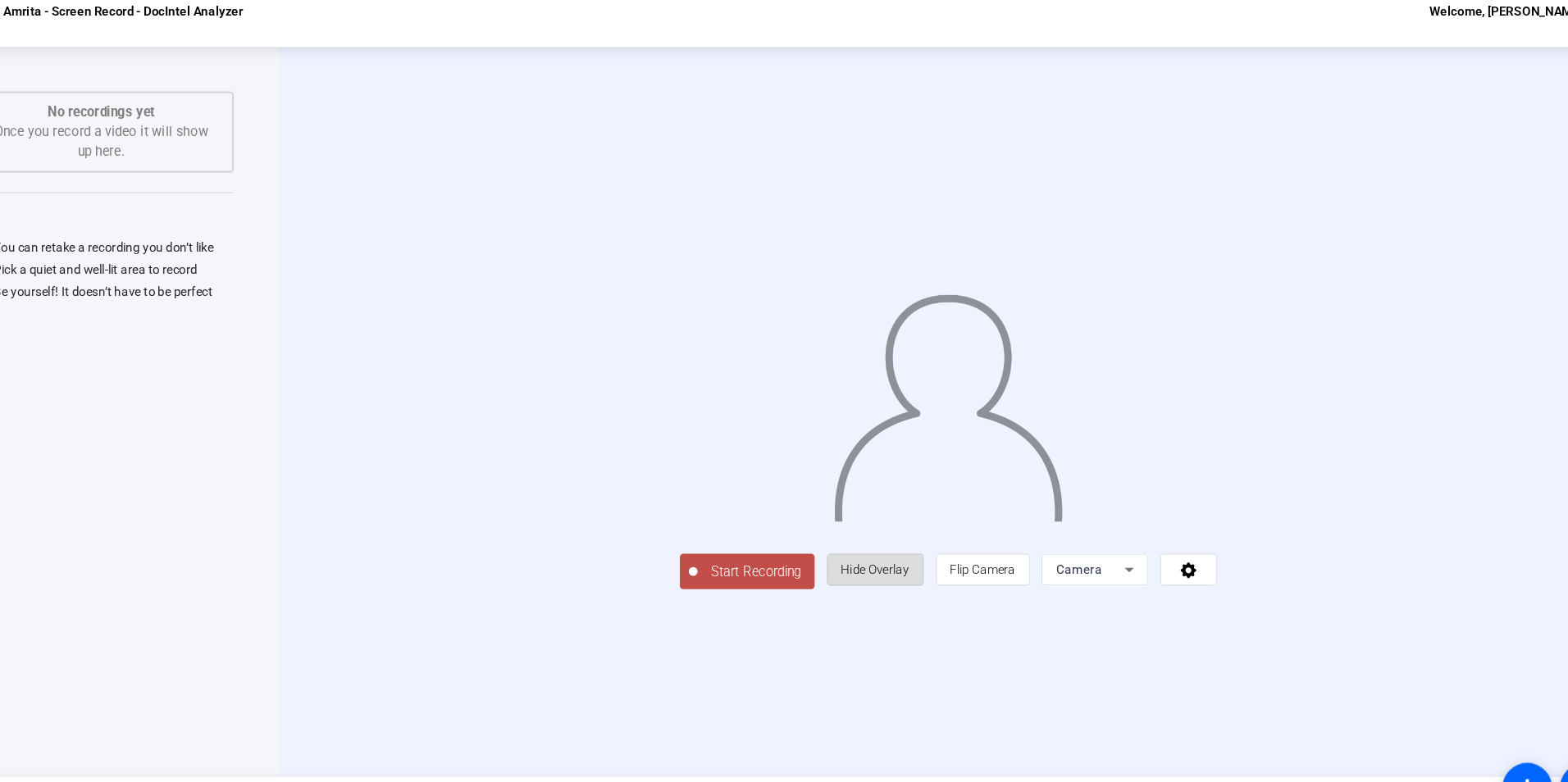
click at [912, 556] on span "Hide Overlay" at bounding box center [880, 549] width 63 height 13
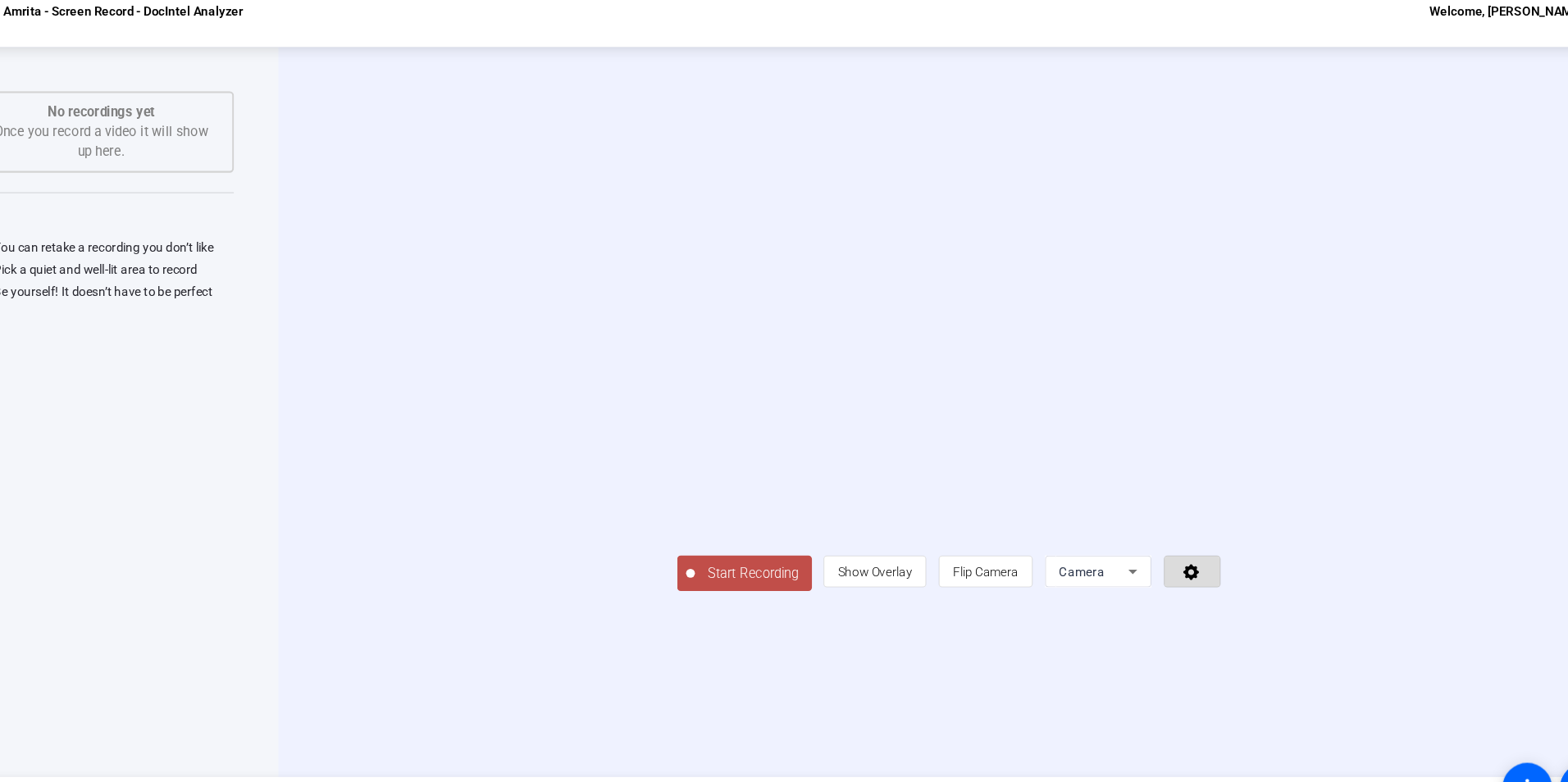
click at [1199, 571] on span at bounding box center [1173, 551] width 51 height 40
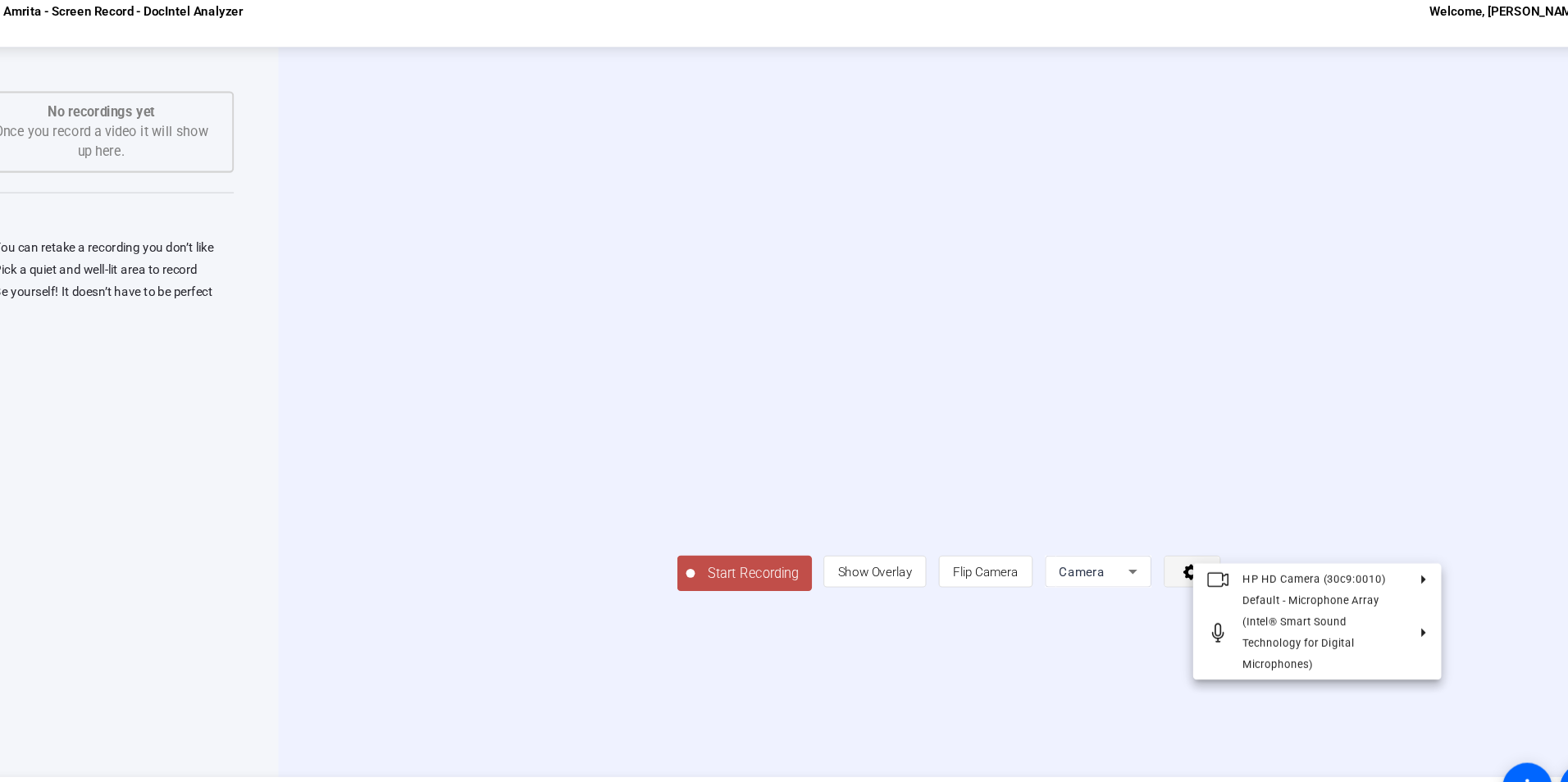
click at [1380, 655] on div at bounding box center [784, 391] width 1568 height 782
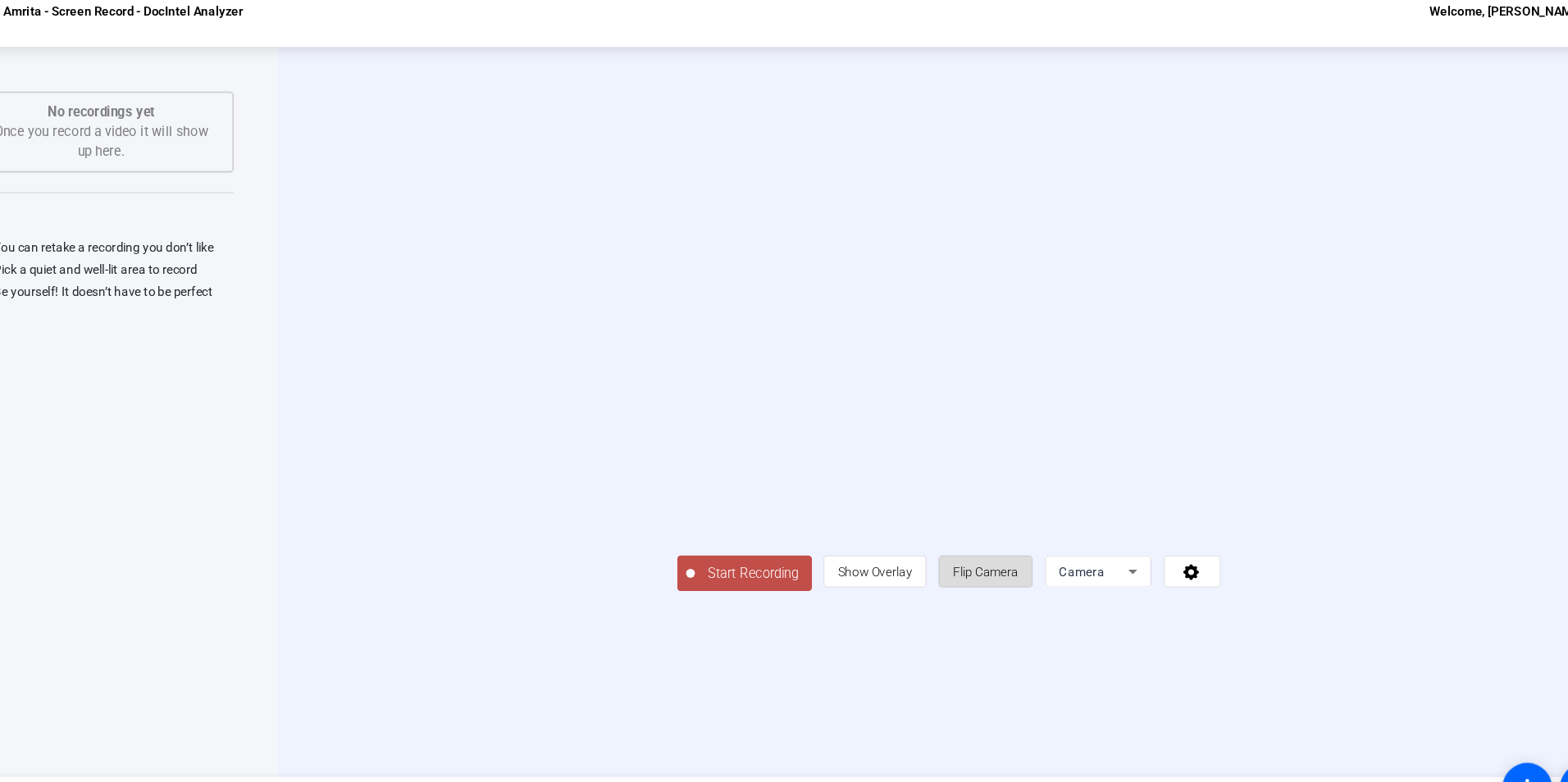
click at [1013, 558] on span "Flip Camera" at bounding box center [982, 551] width 60 height 13
click at [914, 566] on span "Show Overlay" at bounding box center [879, 550] width 69 height 31
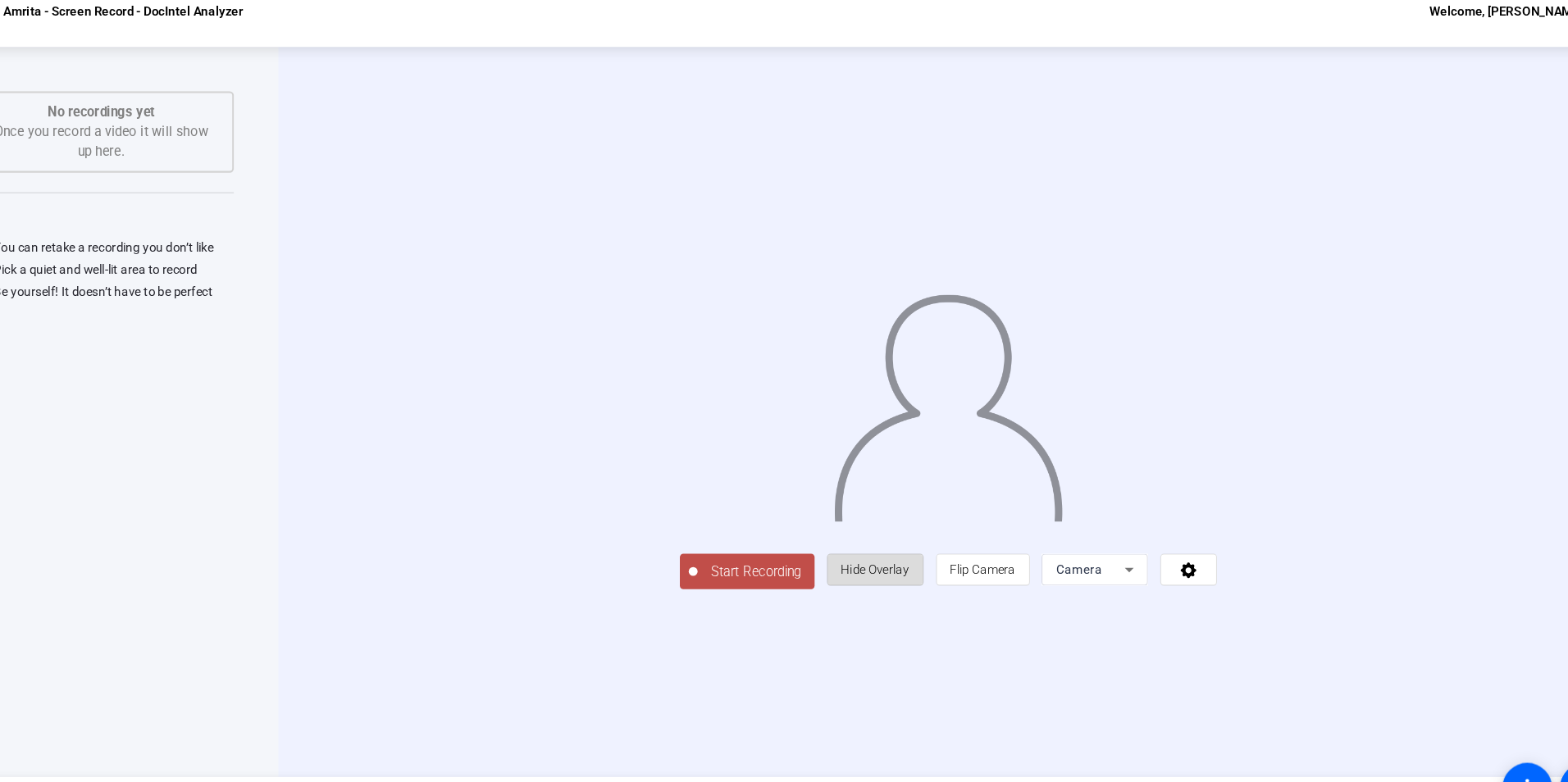
click at [912, 565] on span "Hide Overlay" at bounding box center [880, 549] width 63 height 31
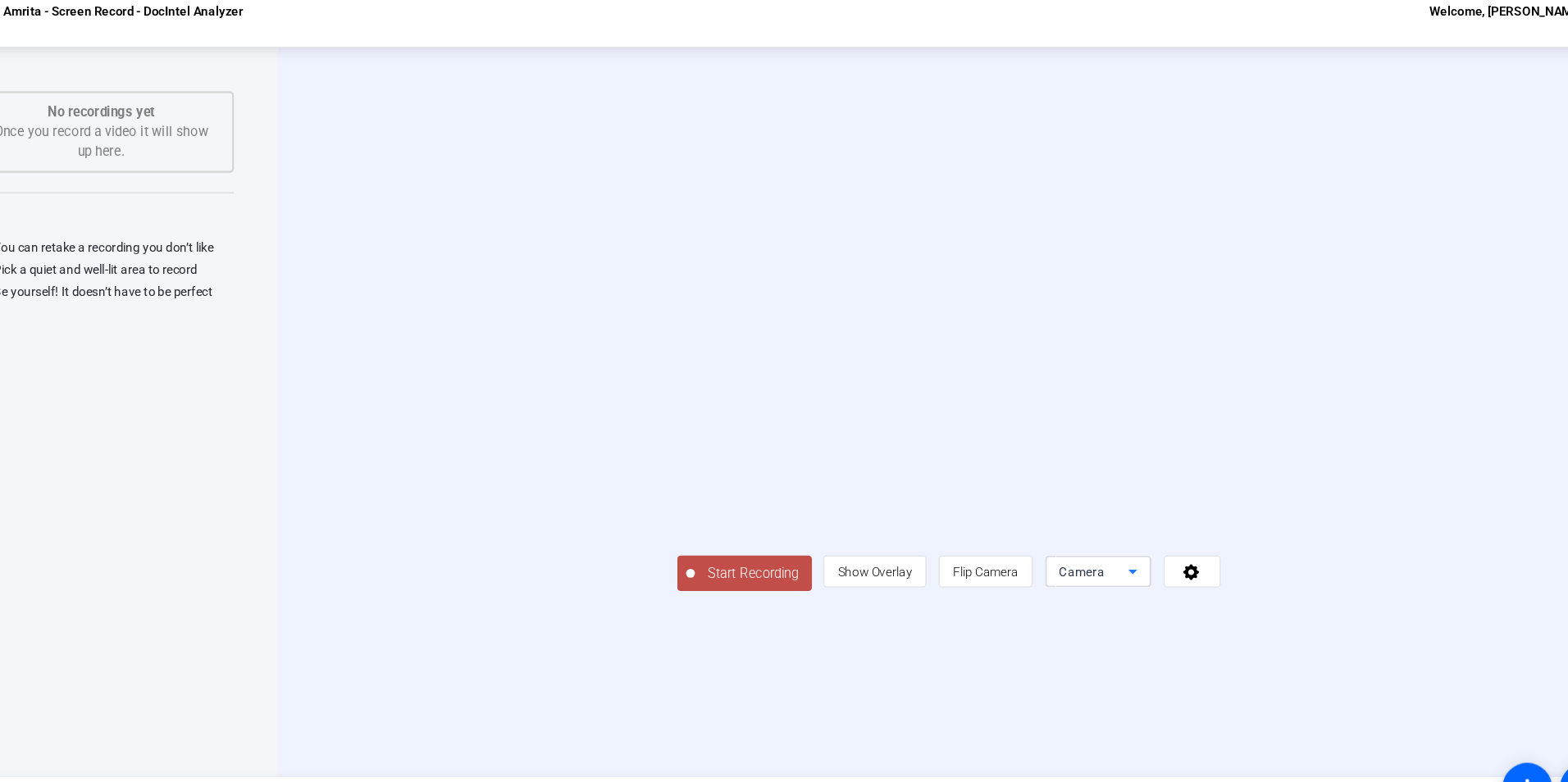
click at [1122, 553] on icon at bounding box center [1119, 551] width 8 height 4
click at [1287, 619] on span "Screen And Camera" at bounding box center [1291, 625] width 86 height 40
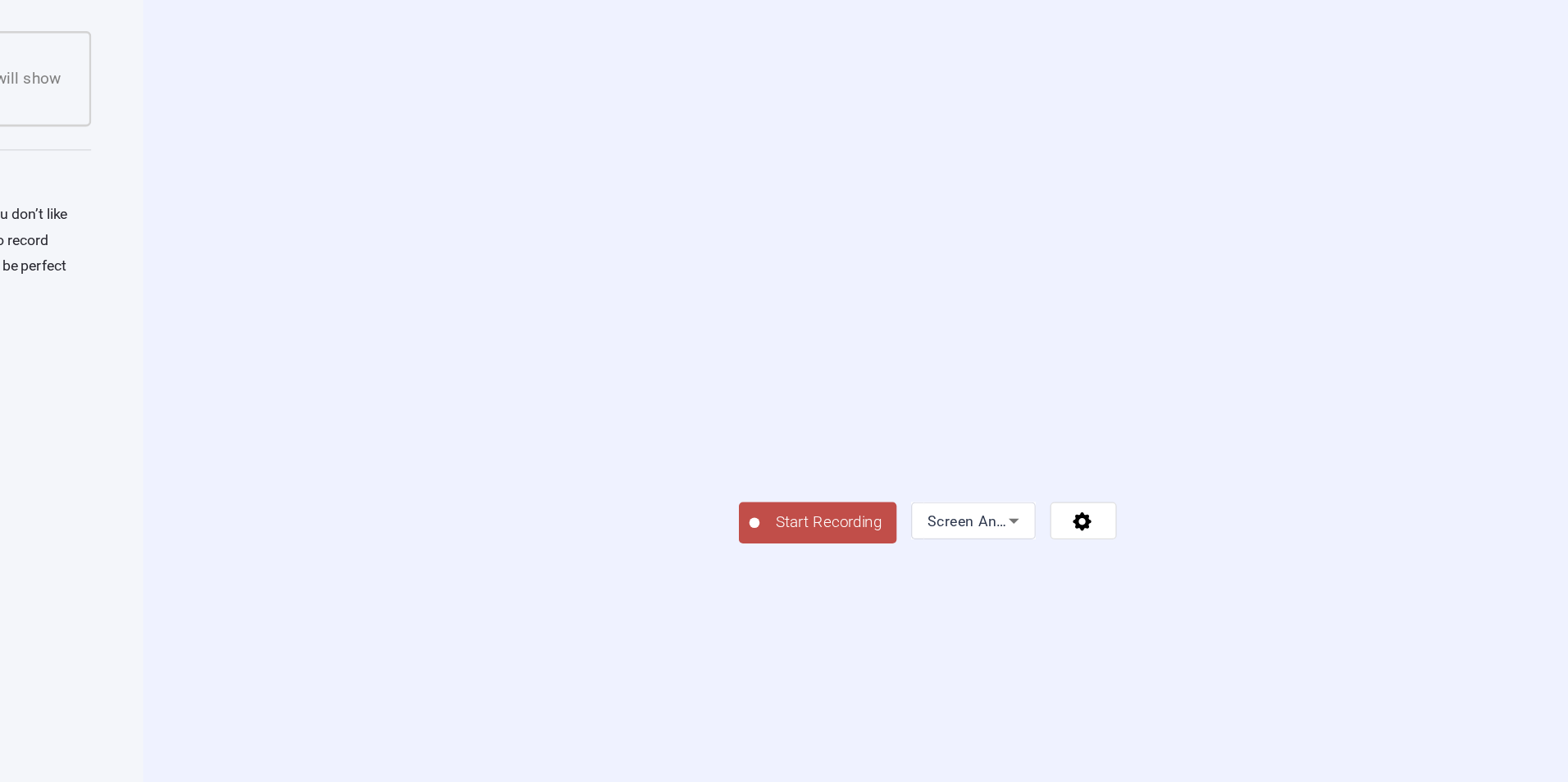
drag, startPoint x: 1021, startPoint y: 429, endPoint x: 989, endPoint y: 425, distance: 32.2
click at [989, 425] on video at bounding box center [948, 379] width 299 height 168
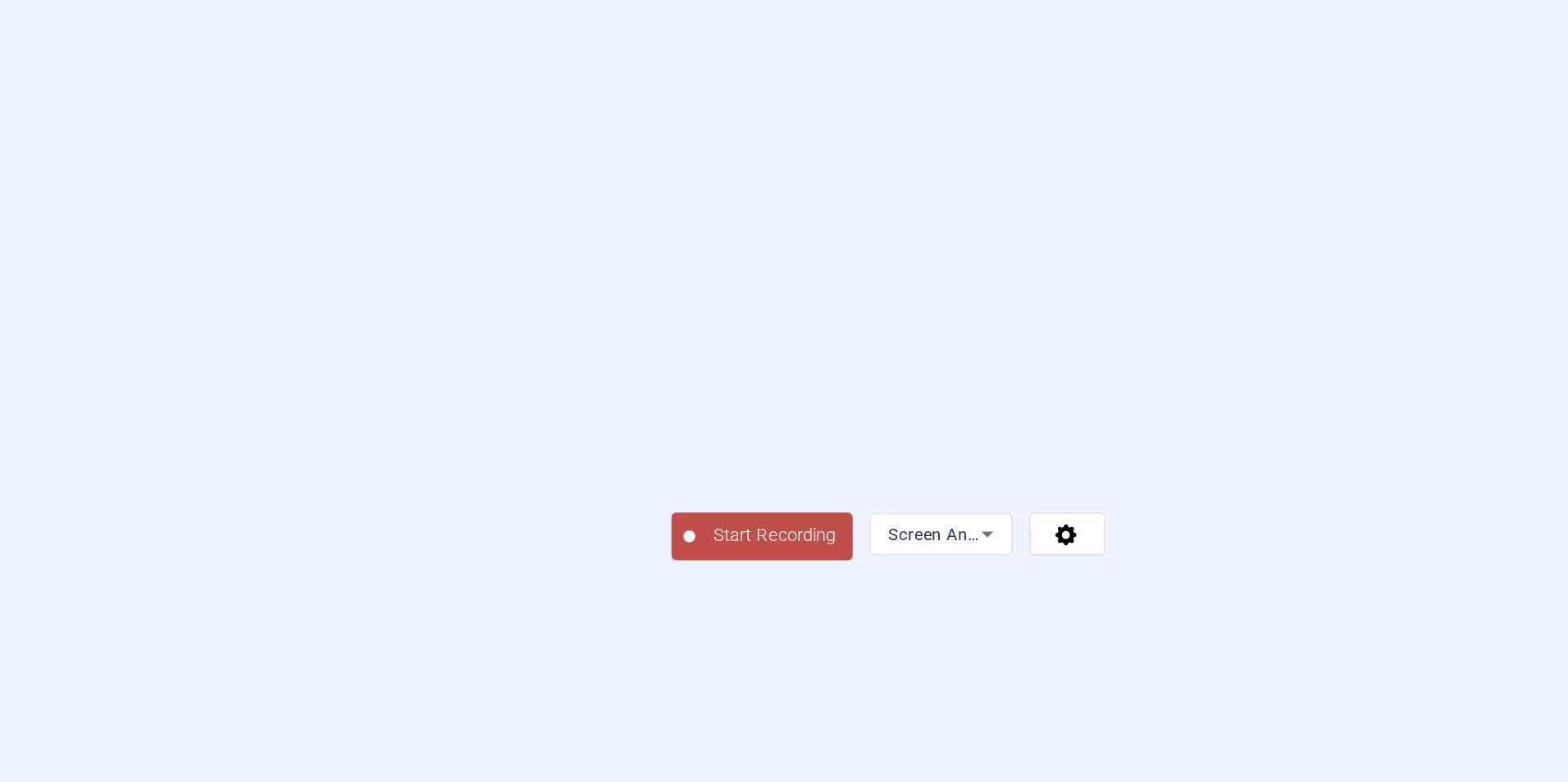
drag, startPoint x: 1330, startPoint y: 595, endPoint x: 1320, endPoint y: 495, distance: 100.5
click at [1097, 463] on div at bounding box center [948, 379] width 299 height 168
click at [1089, 454] on video at bounding box center [1027, 419] width 123 height 69
drag, startPoint x: 1364, startPoint y: 579, endPoint x: 1414, endPoint y: 605, distance: 56.4
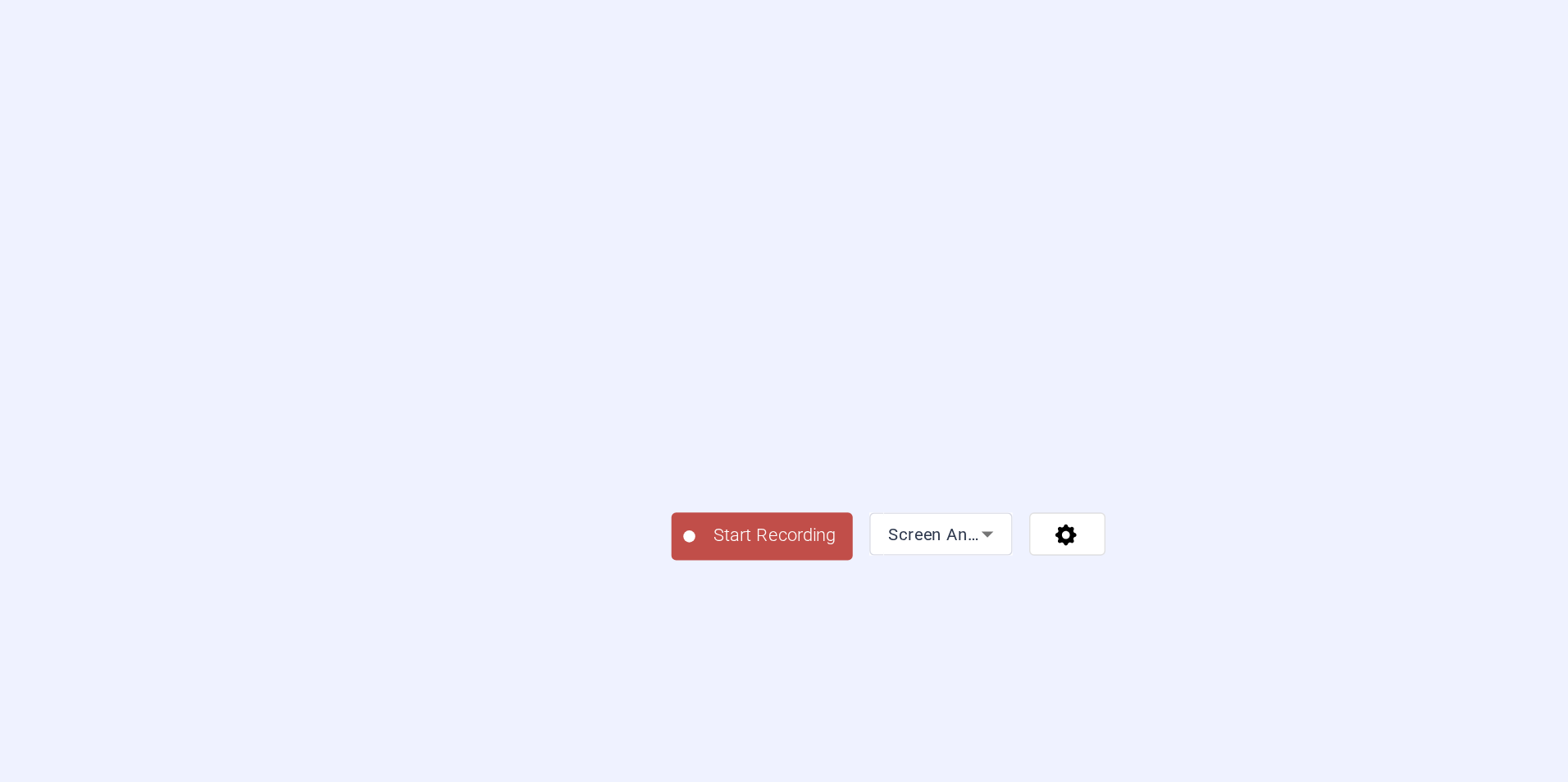
click at [1416, 511] on div "Start Recording Screen And Camera" at bounding box center [947, 402] width 1054 height 216
click at [799, 512] on button "Start Recording" at bounding box center [861, 495] width 124 height 33
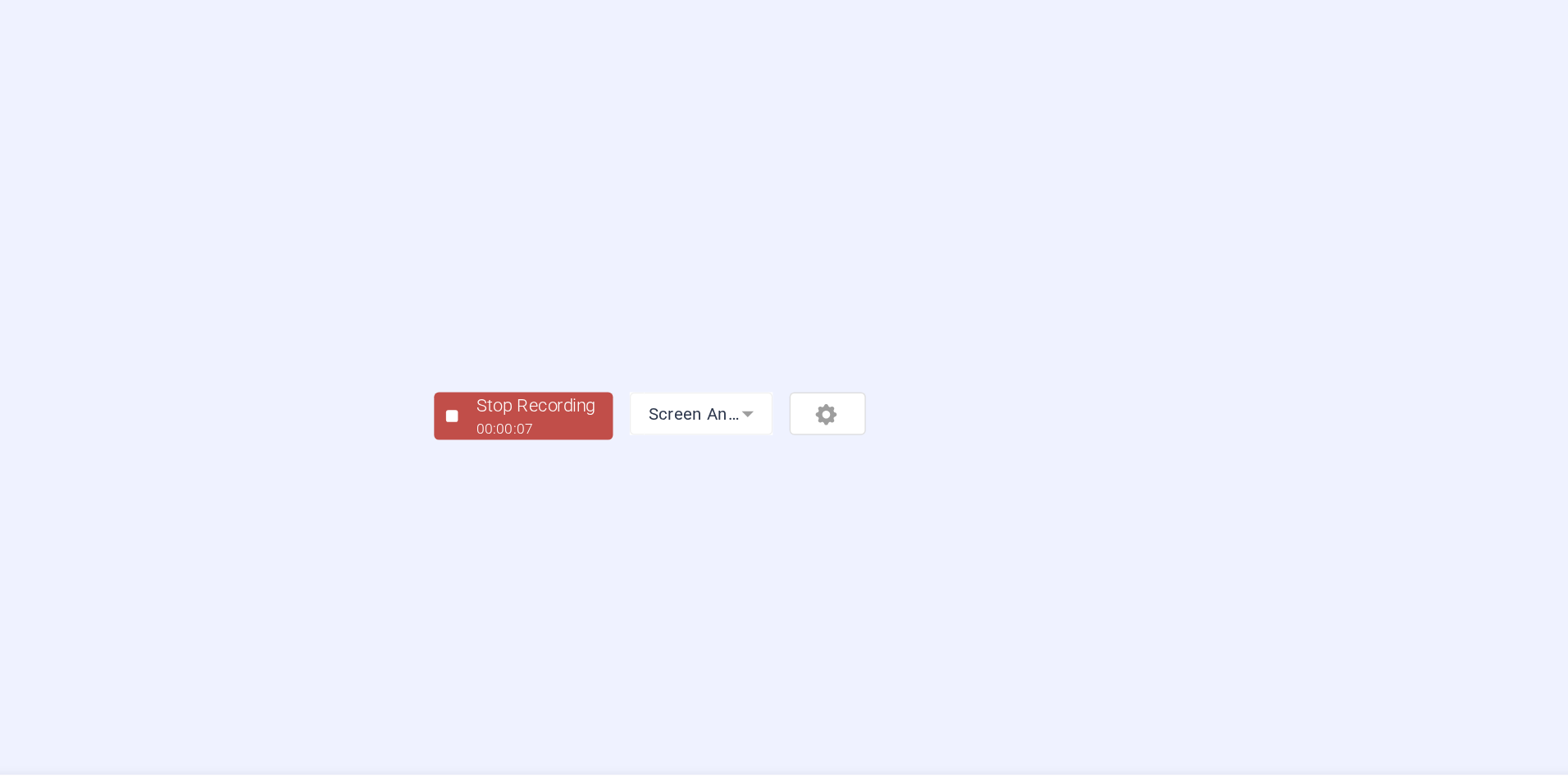
click at [664, 511] on div "00:00:07" at bounding box center [705, 504] width 82 height 15
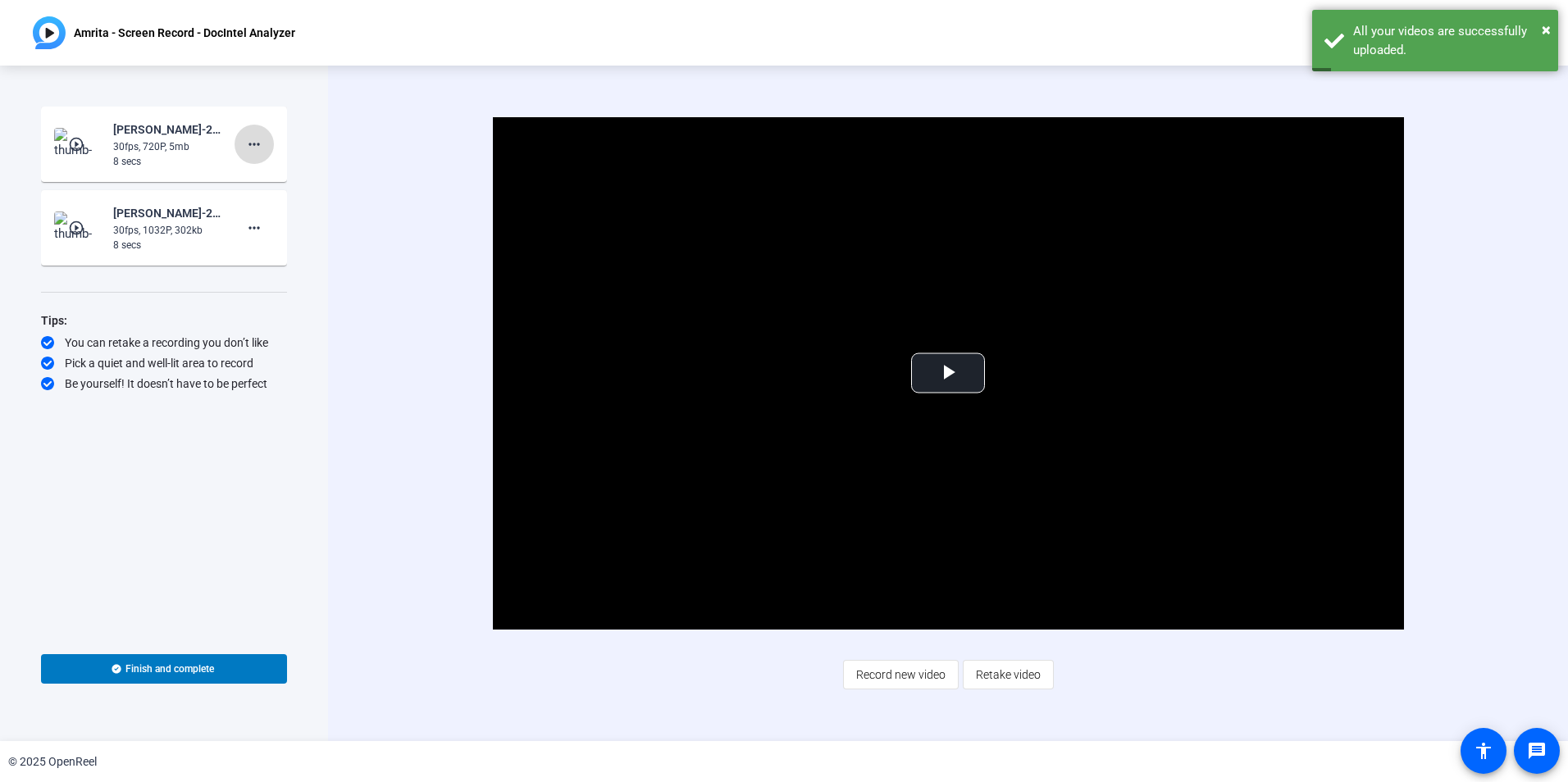
click at [256, 142] on mat-icon "more_horiz" at bounding box center [253, 144] width 20 height 20
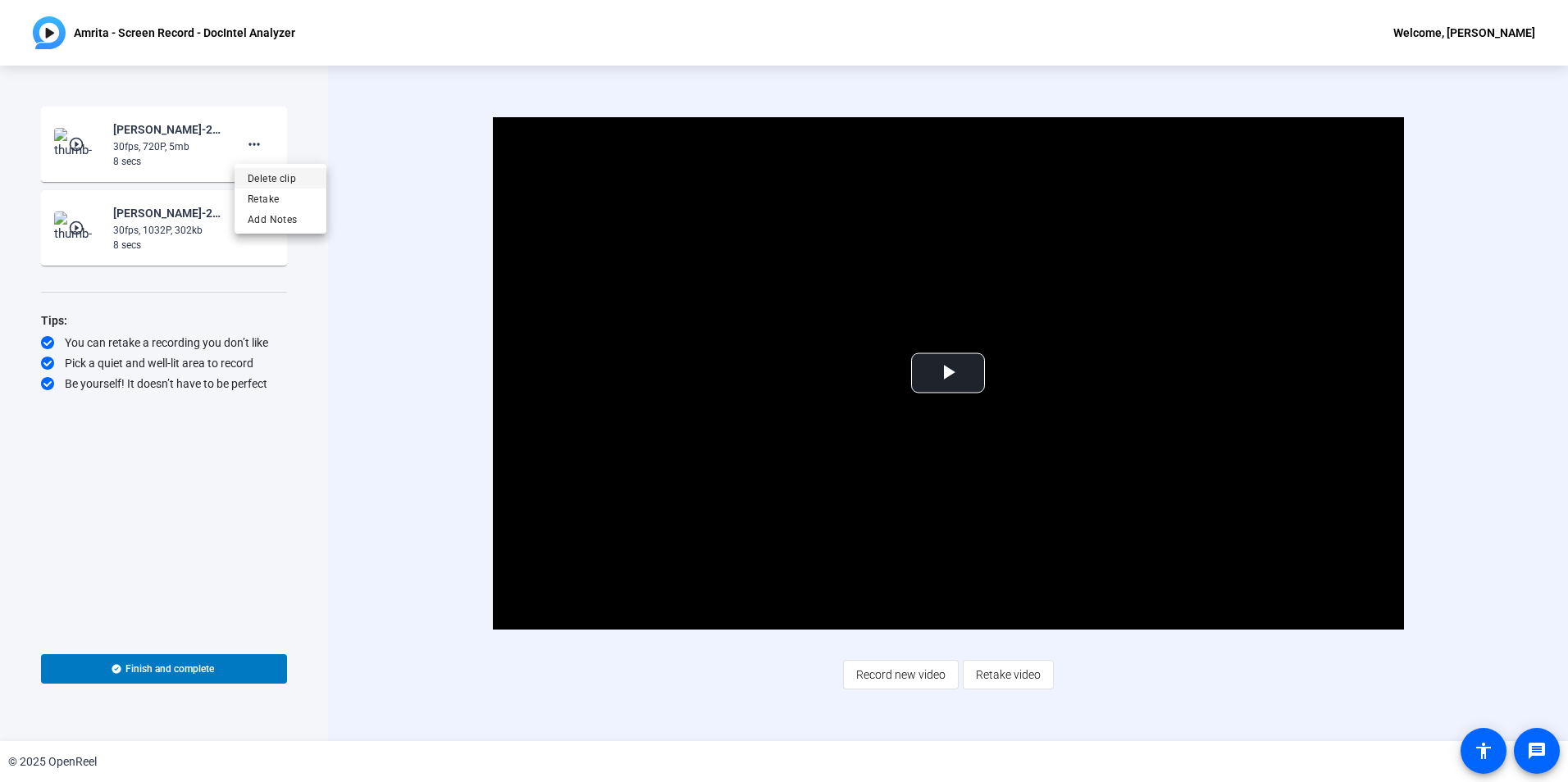
click at [276, 174] on span "Delete clip" at bounding box center [281, 178] width 66 height 20
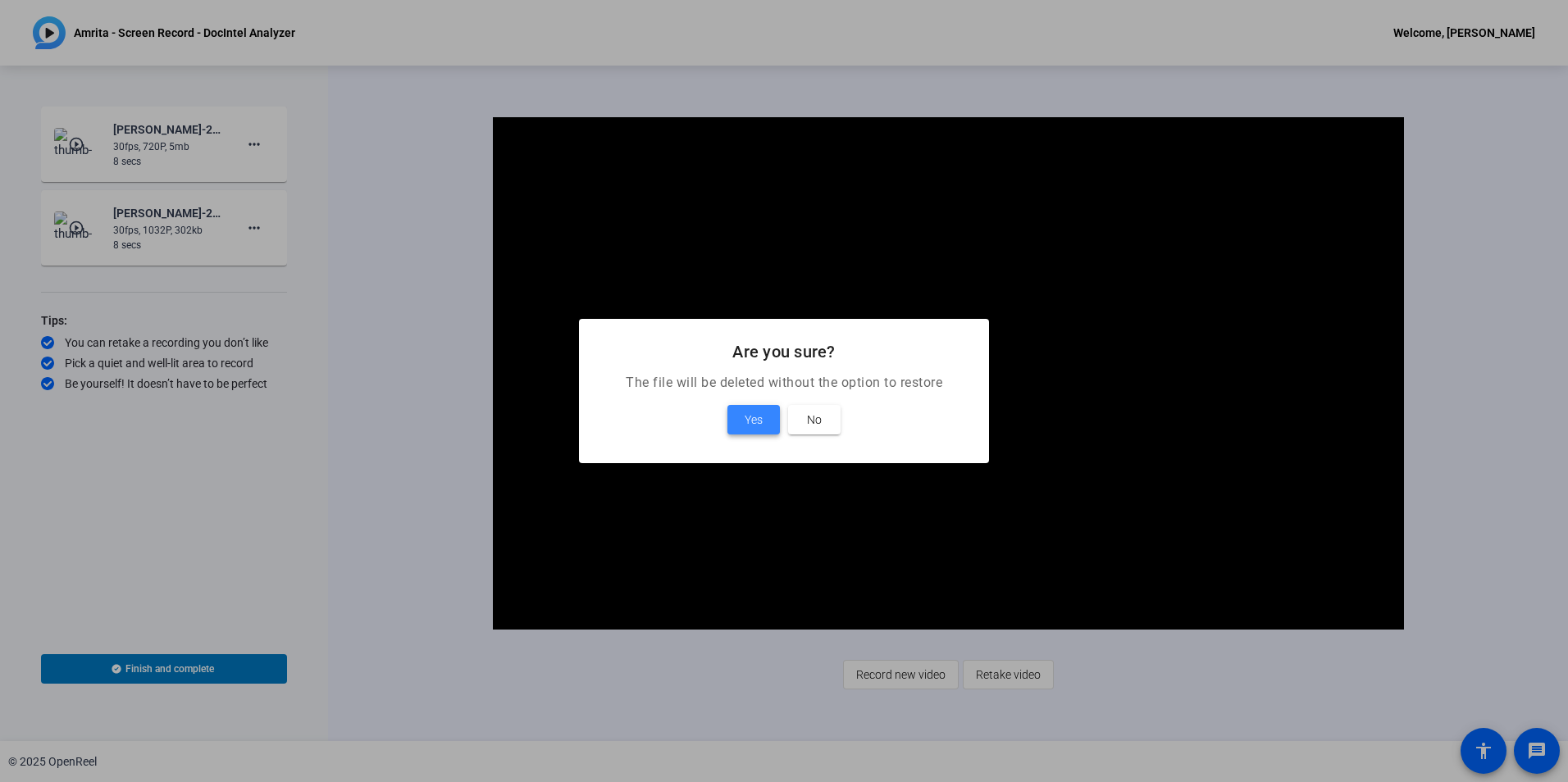
click at [744, 415] on span "Yes" at bounding box center [753, 419] width 18 height 20
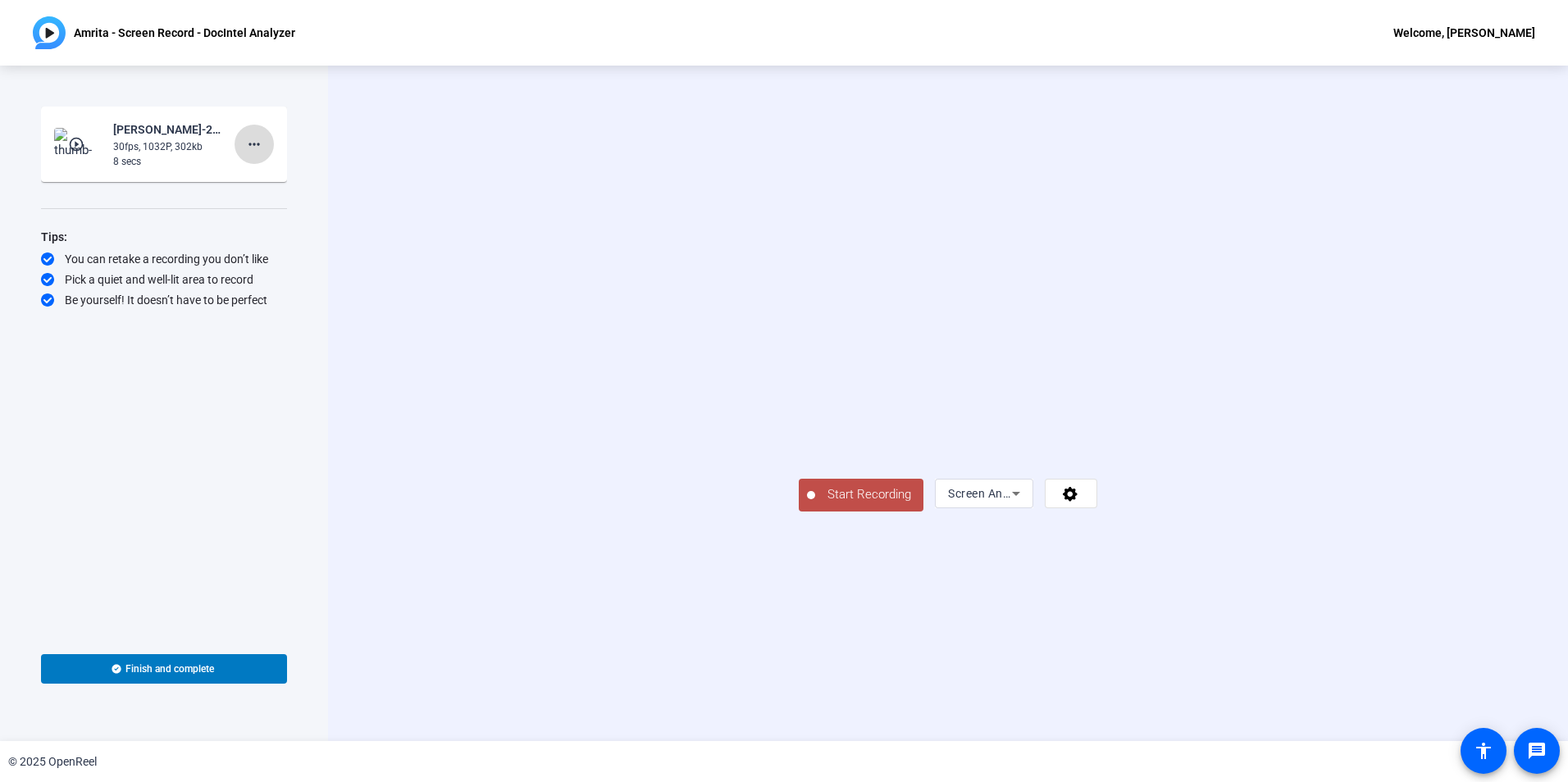
click at [257, 145] on mat-icon "more_horiz" at bounding box center [253, 144] width 20 height 20
click at [273, 180] on span "Delete clip" at bounding box center [281, 178] width 66 height 20
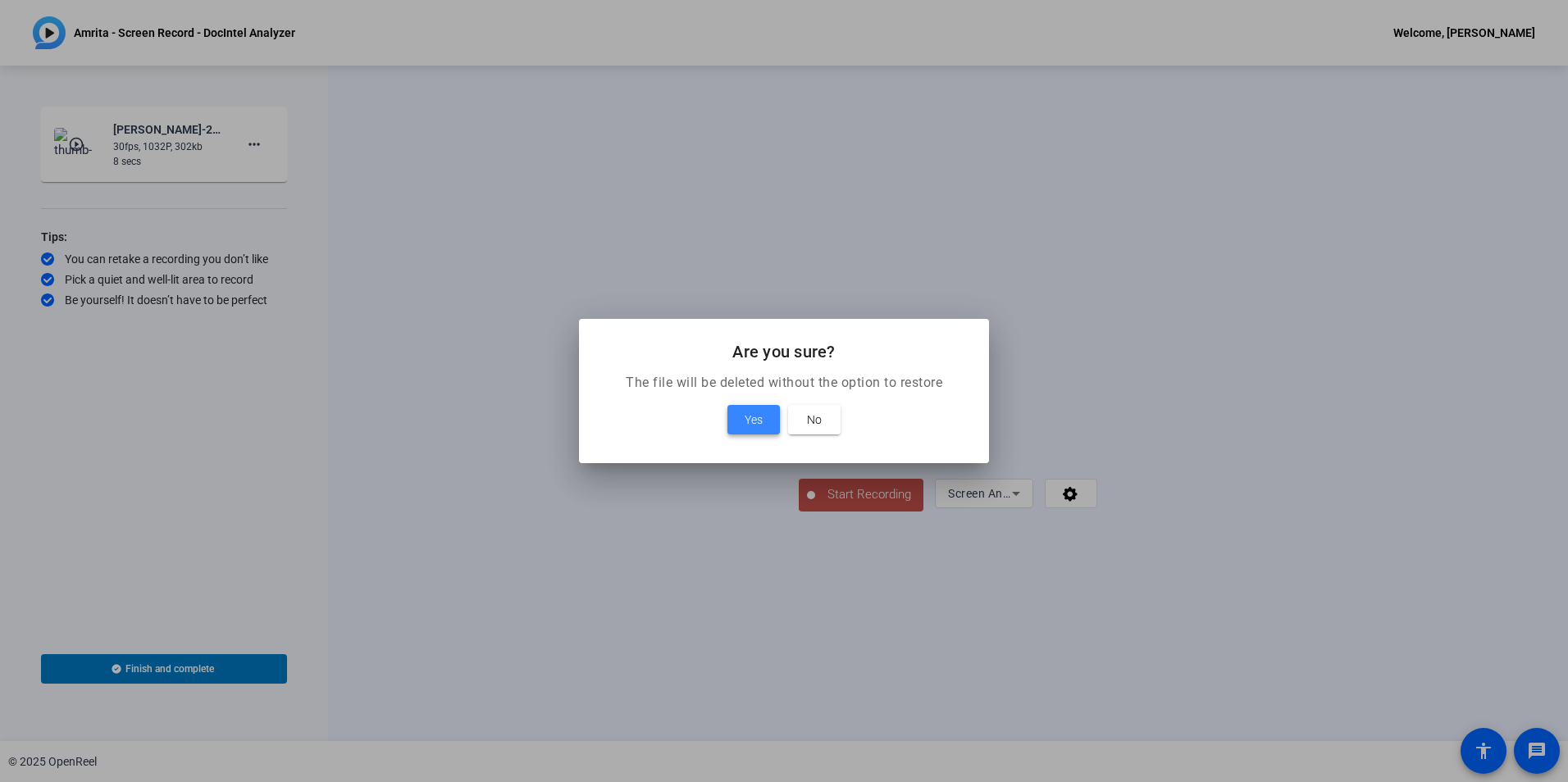
click at [743, 416] on span at bounding box center [754, 420] width 53 height 40
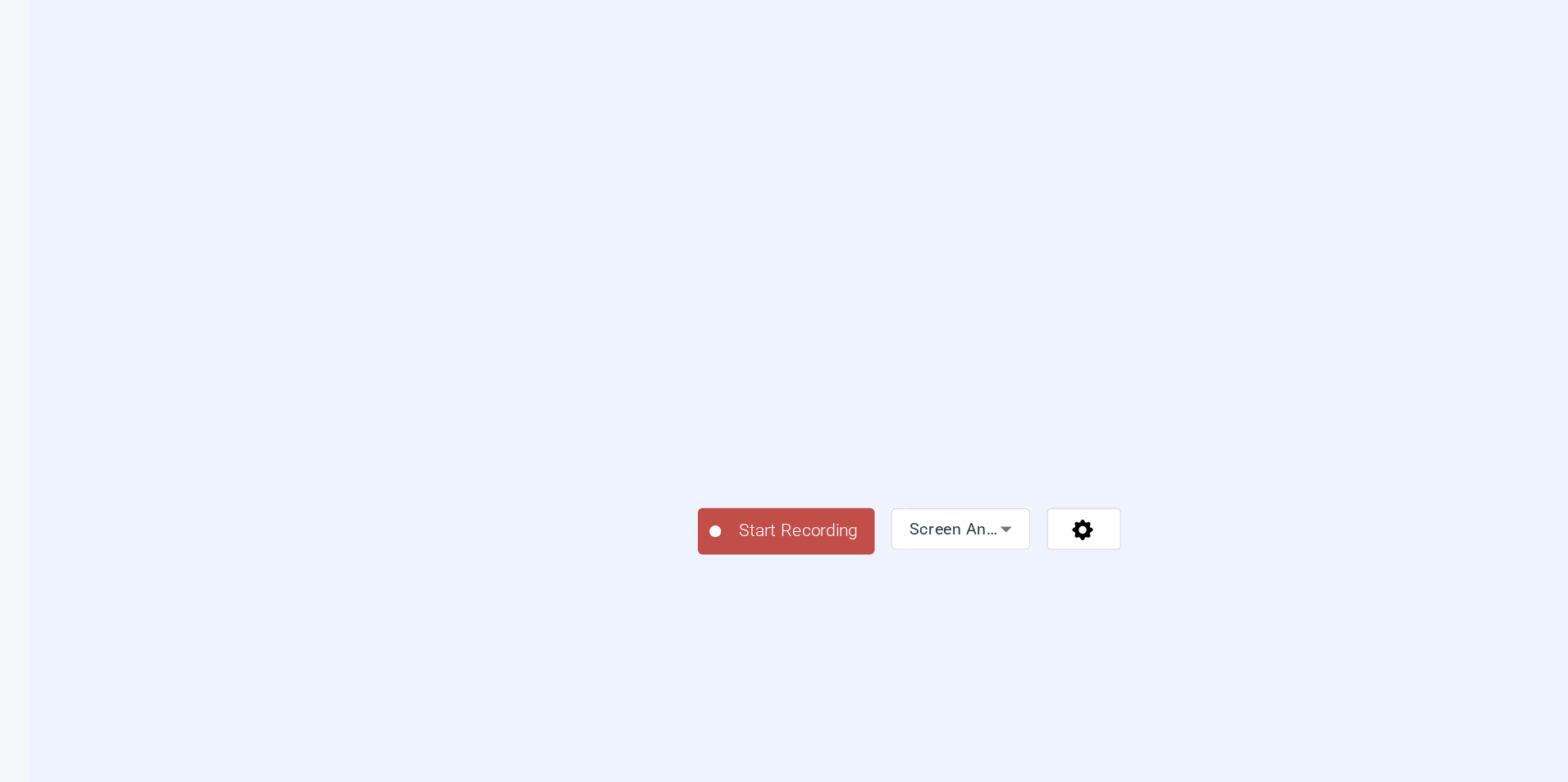
drag, startPoint x: 1067, startPoint y: 397, endPoint x: 972, endPoint y: 391, distance: 95.2
click at [972, 391] on video at bounding box center [948, 379] width 299 height 168
drag, startPoint x: 970, startPoint y: 168, endPoint x: 920, endPoint y: 156, distance: 51.4
click at [920, 295] on video at bounding box center [948, 379] width 299 height 168
drag, startPoint x: 964, startPoint y: 142, endPoint x: 899, endPoint y: 142, distance: 65.0
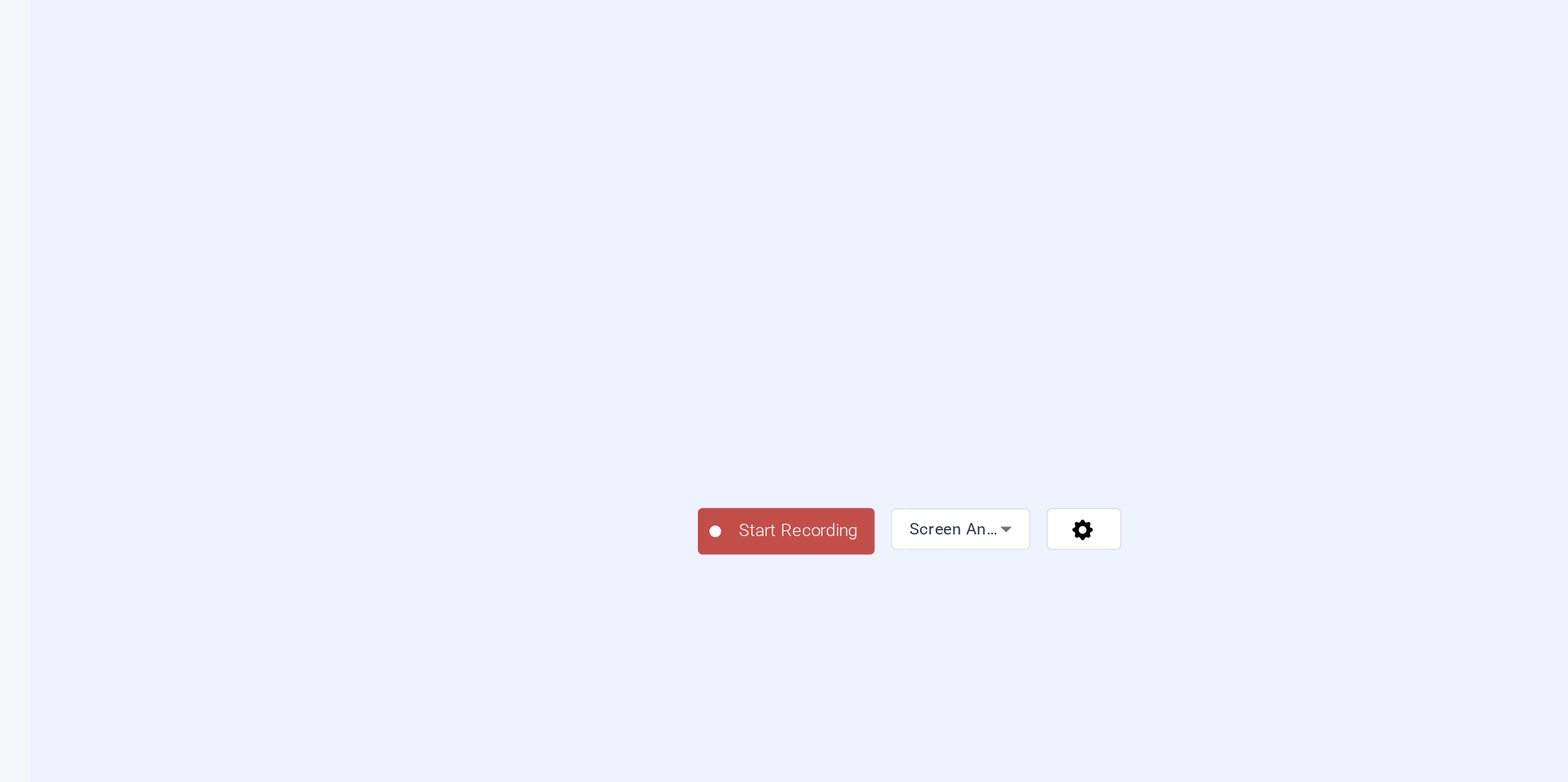
click at [899, 295] on video at bounding box center [948, 379] width 299 height 168
drag, startPoint x: 899, startPoint y: 142, endPoint x: 863, endPoint y: 145, distance: 36.1
click at [863, 295] on video at bounding box center [948, 379] width 299 height 168
click at [815, 504] on span "Start Recording" at bounding box center [869, 495] width 108 height 19
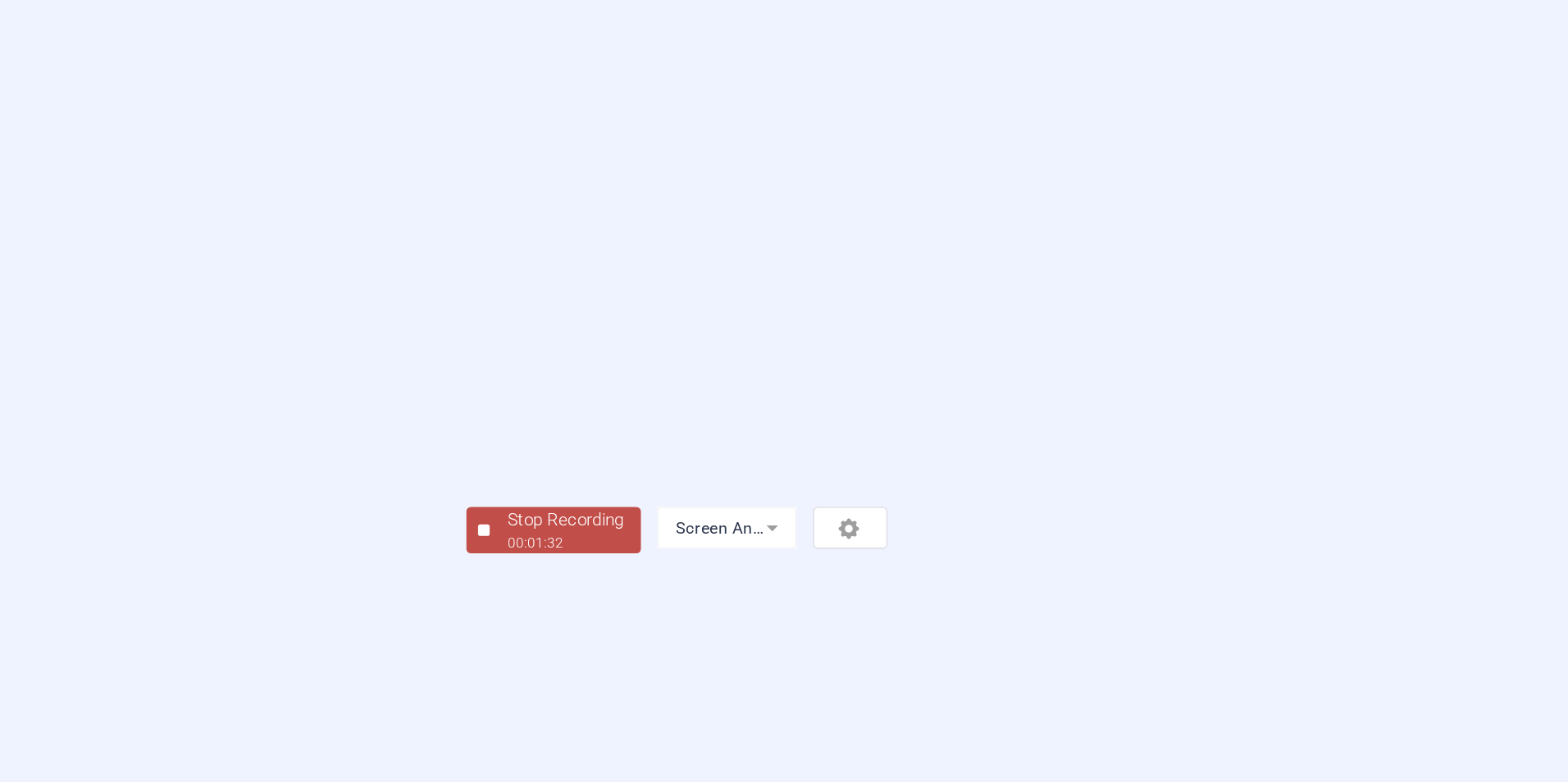
click at [664, 497] on div "Stop Recording" at bounding box center [705, 487] width 82 height 19
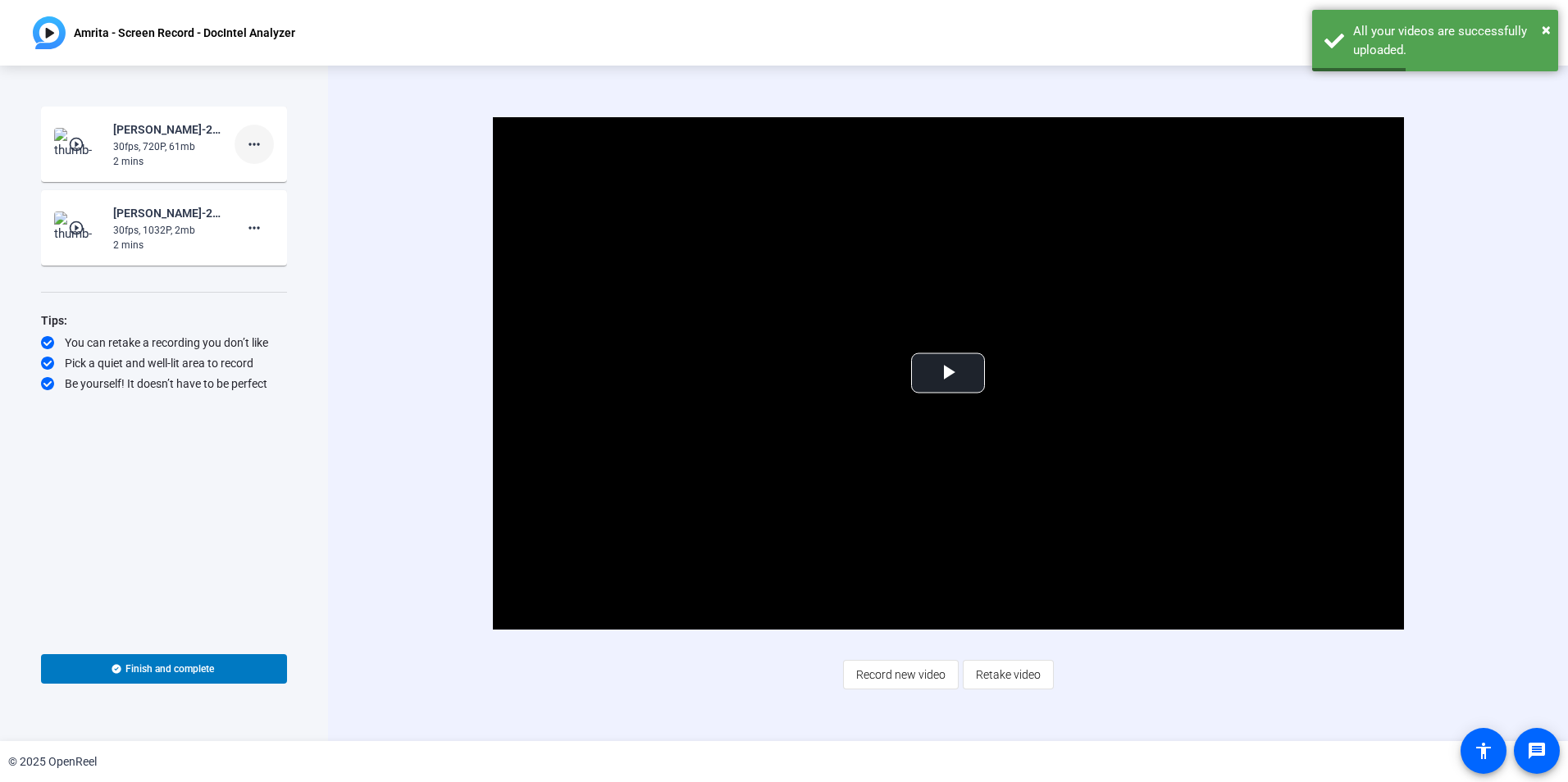
click at [256, 142] on mat-icon "more_horiz" at bounding box center [253, 144] width 20 height 20
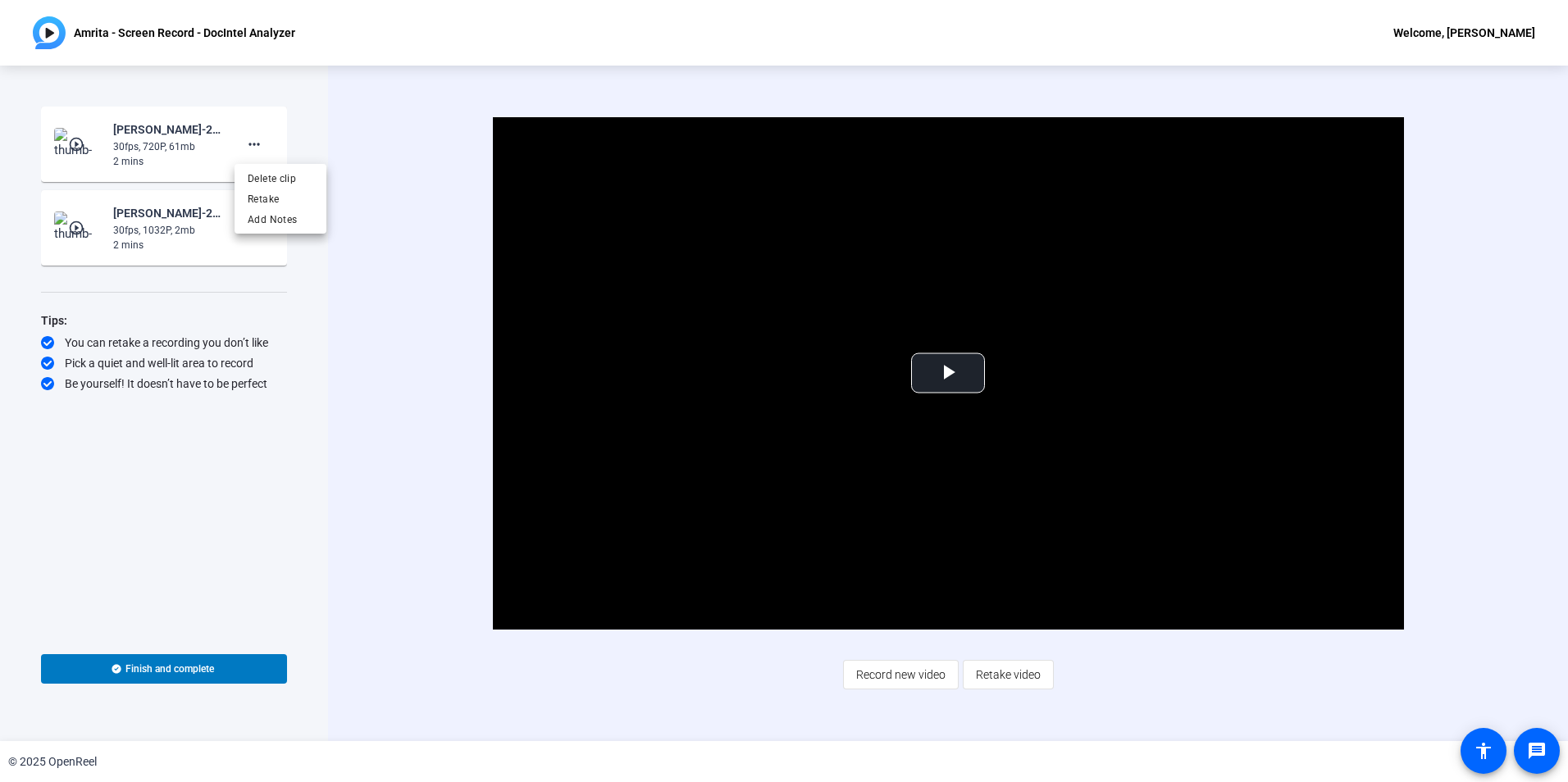
click at [180, 152] on div at bounding box center [784, 391] width 1568 height 782
click at [141, 139] on div "30fps, 720P, 61mb" at bounding box center [168, 147] width 110 height 15
click at [74, 146] on mat-icon "play_circle_outline" at bounding box center [77, 143] width 20 height 16
click at [948, 373] on span "Video Player" at bounding box center [948, 373] width 0 height 0
click at [262, 227] on mat-icon "more_horiz" at bounding box center [253, 228] width 20 height 20
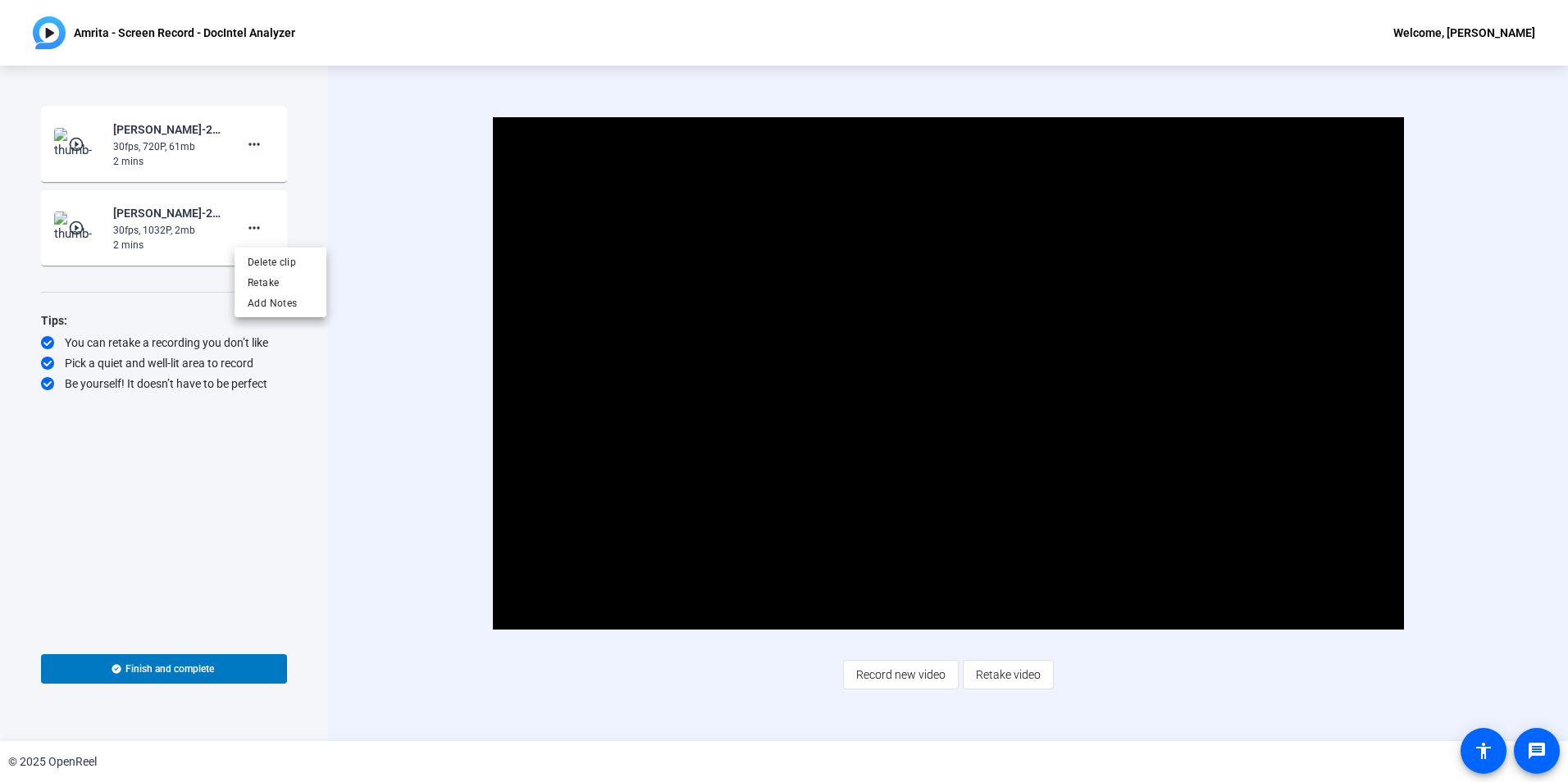
click at [237, 226] on div at bounding box center [784, 391] width 1568 height 782
click at [171, 224] on div "30fps, 1032P, 2mb" at bounding box center [168, 231] width 110 height 15
click at [74, 219] on img at bounding box center [77, 228] width 48 height 33
click at [948, 373] on span "Video Player" at bounding box center [948, 373] width 0 height 0
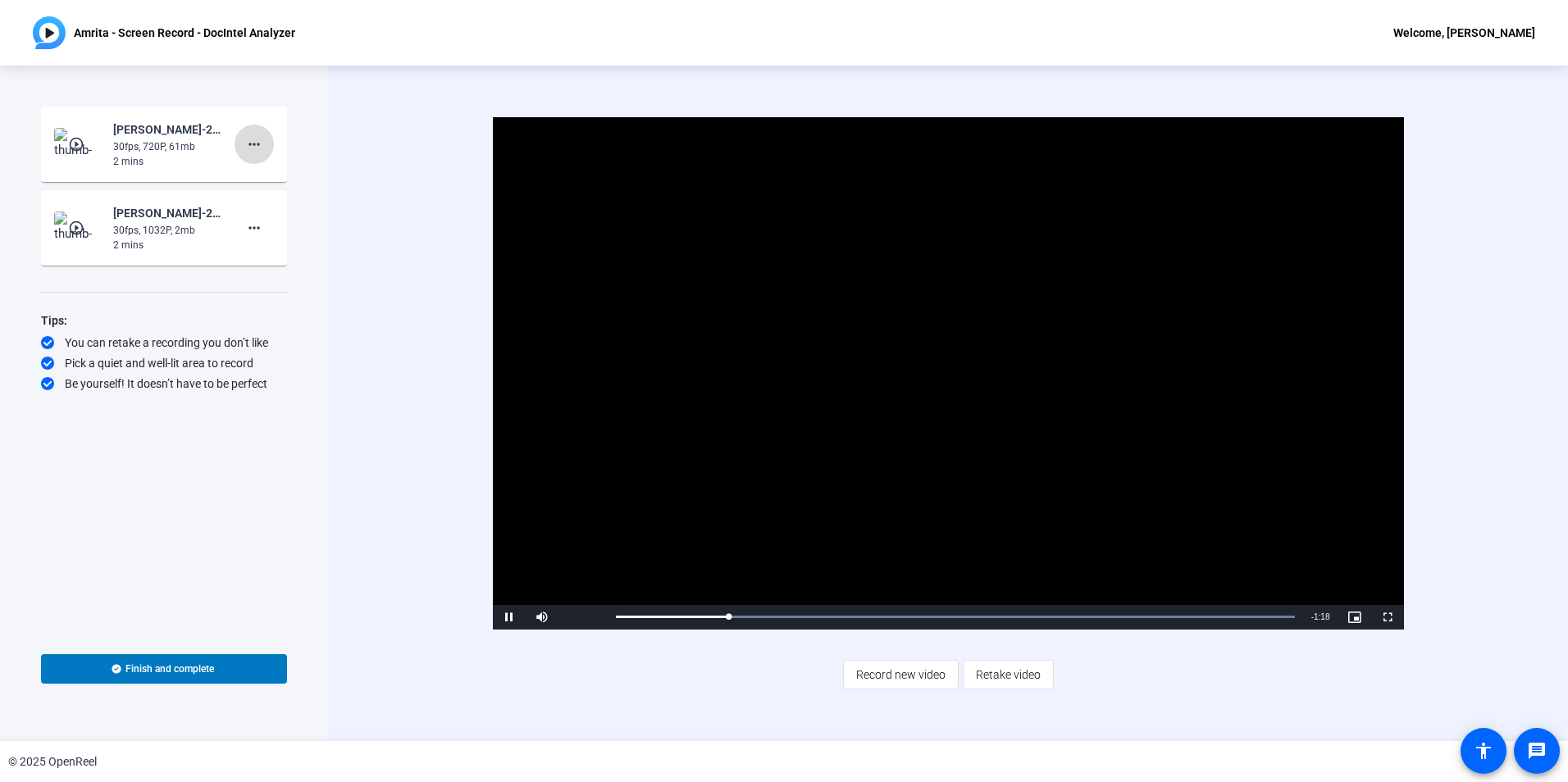
click at [260, 151] on mat-icon "more_horiz" at bounding box center [253, 144] width 20 height 20
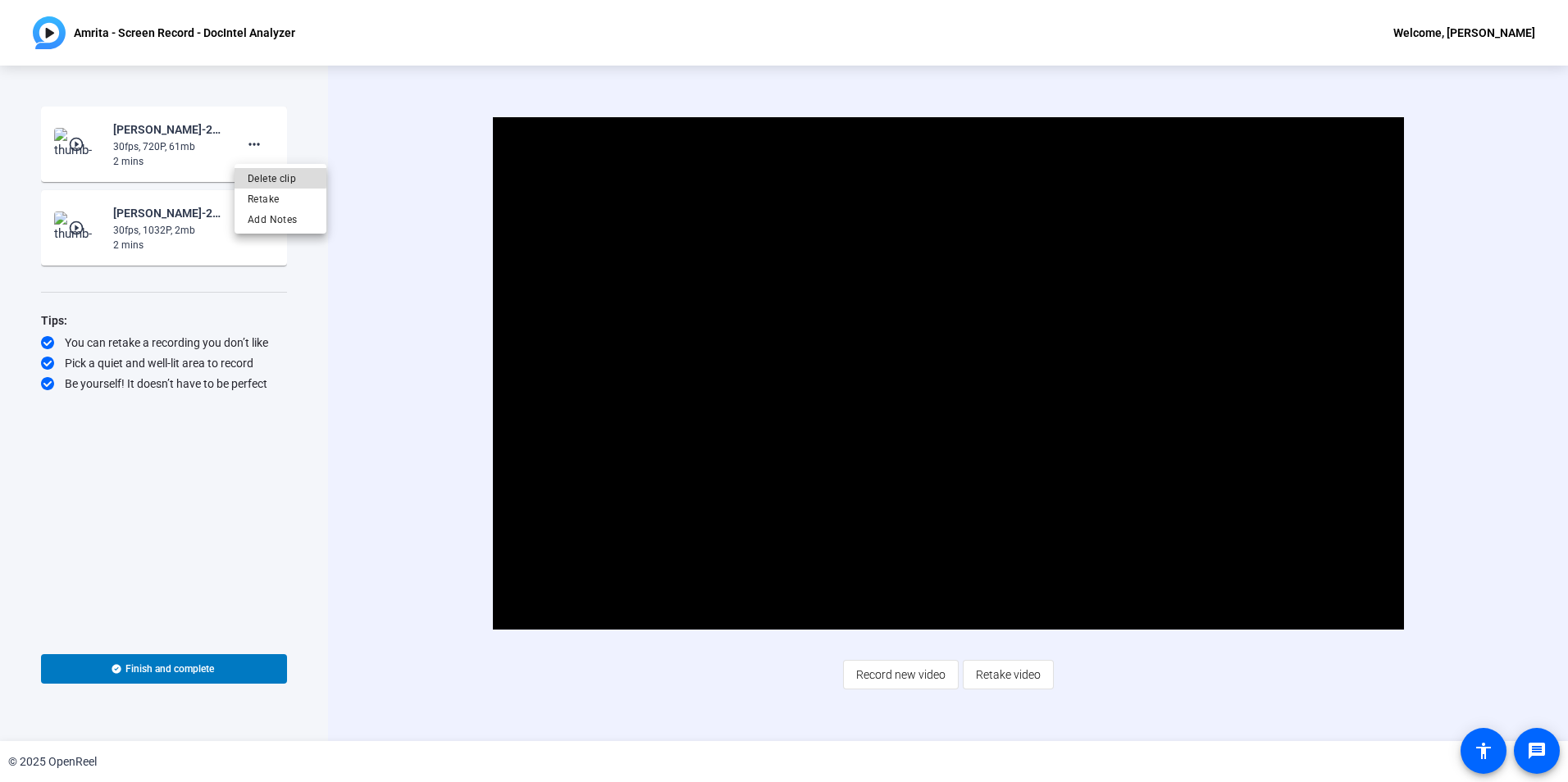
click at [264, 176] on span "Delete clip" at bounding box center [281, 178] width 66 height 20
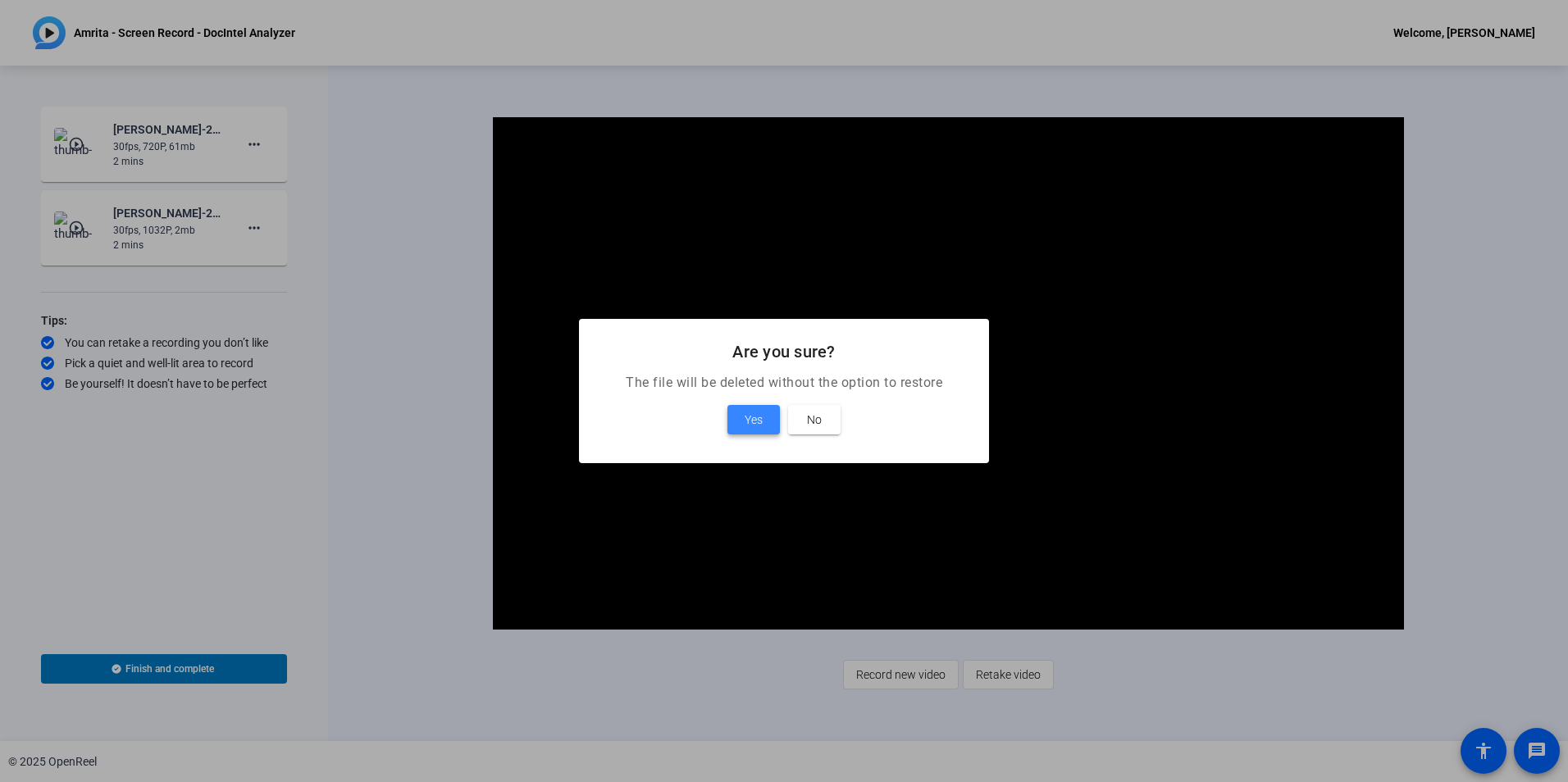
click at [744, 424] on span "Yes" at bounding box center [753, 419] width 18 height 20
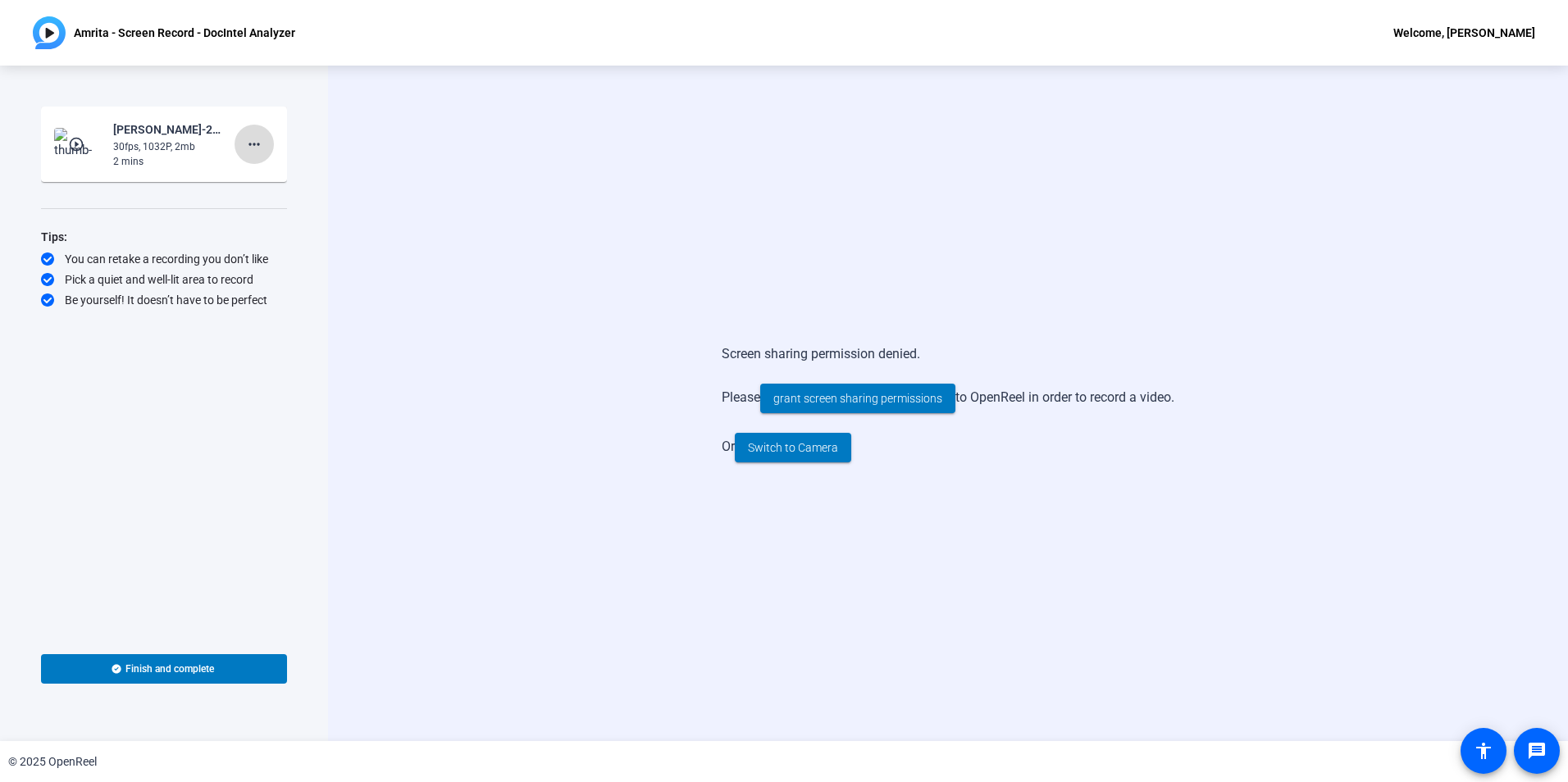
click at [256, 138] on mat-icon "more_horiz" at bounding box center [253, 144] width 20 height 20
click at [268, 170] on span "Delete clip" at bounding box center [281, 178] width 66 height 20
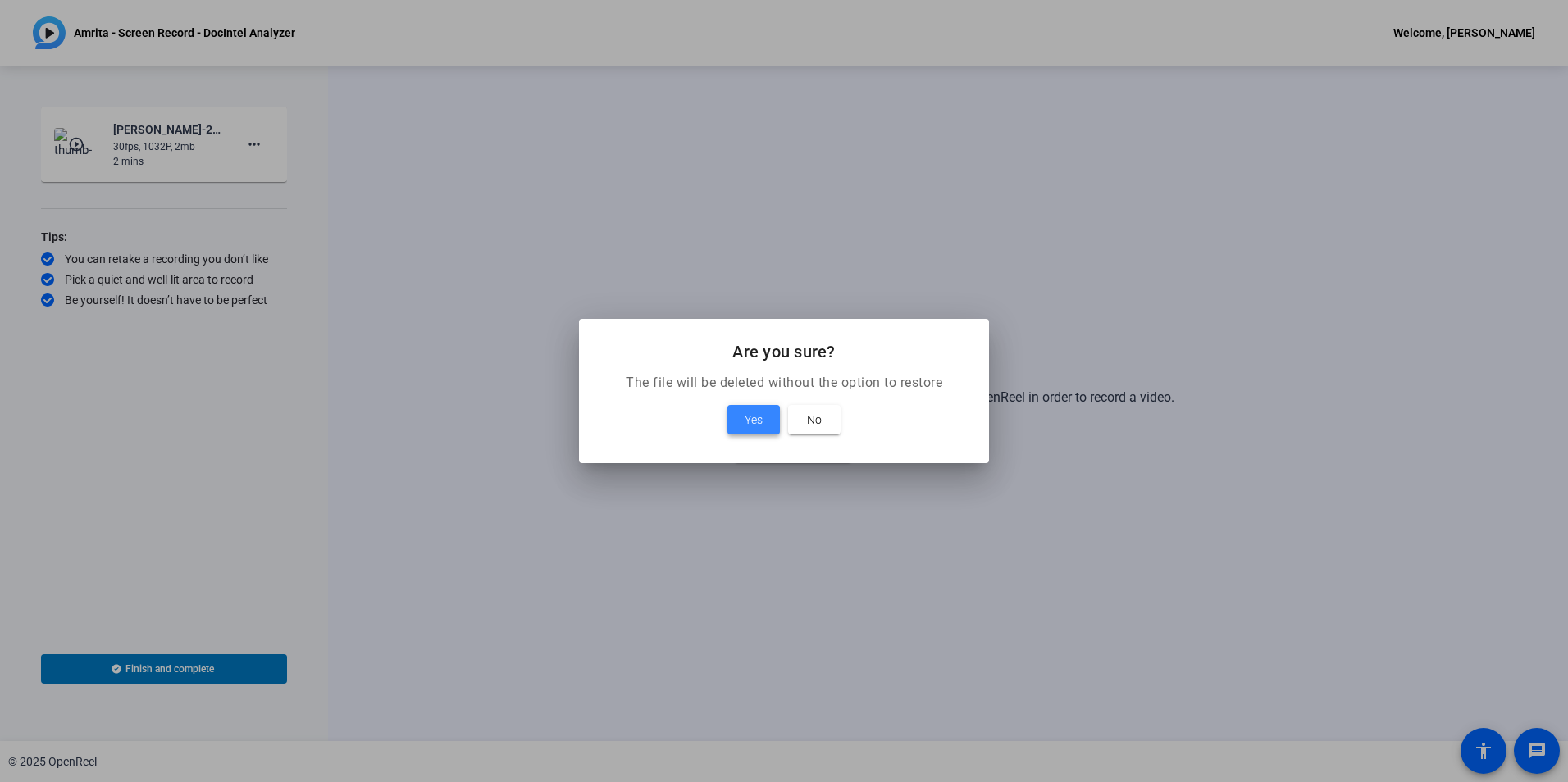
click at [746, 415] on span "Yes" at bounding box center [753, 419] width 18 height 20
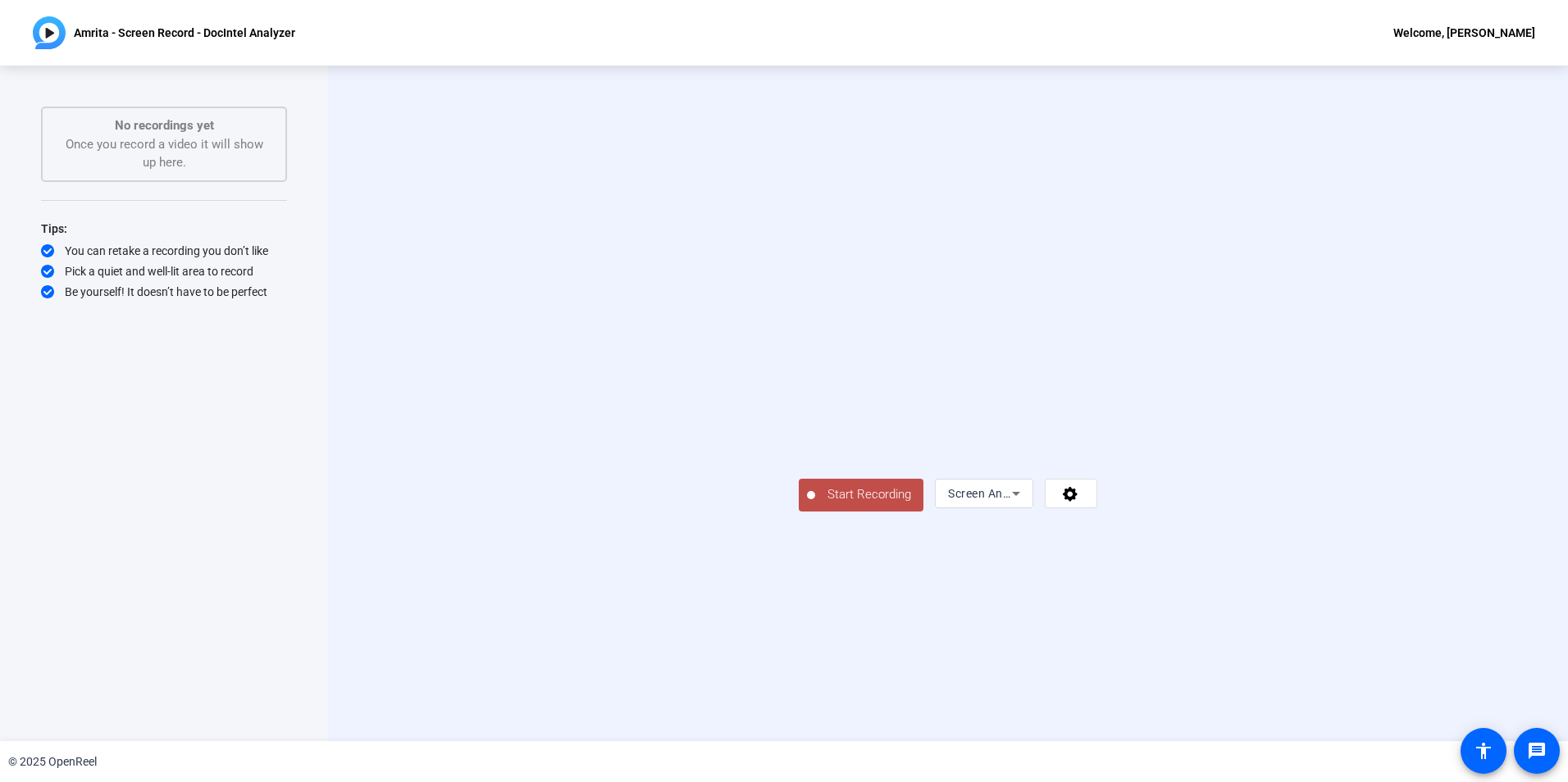
click at [815, 504] on span "Start Recording" at bounding box center [869, 495] width 108 height 19
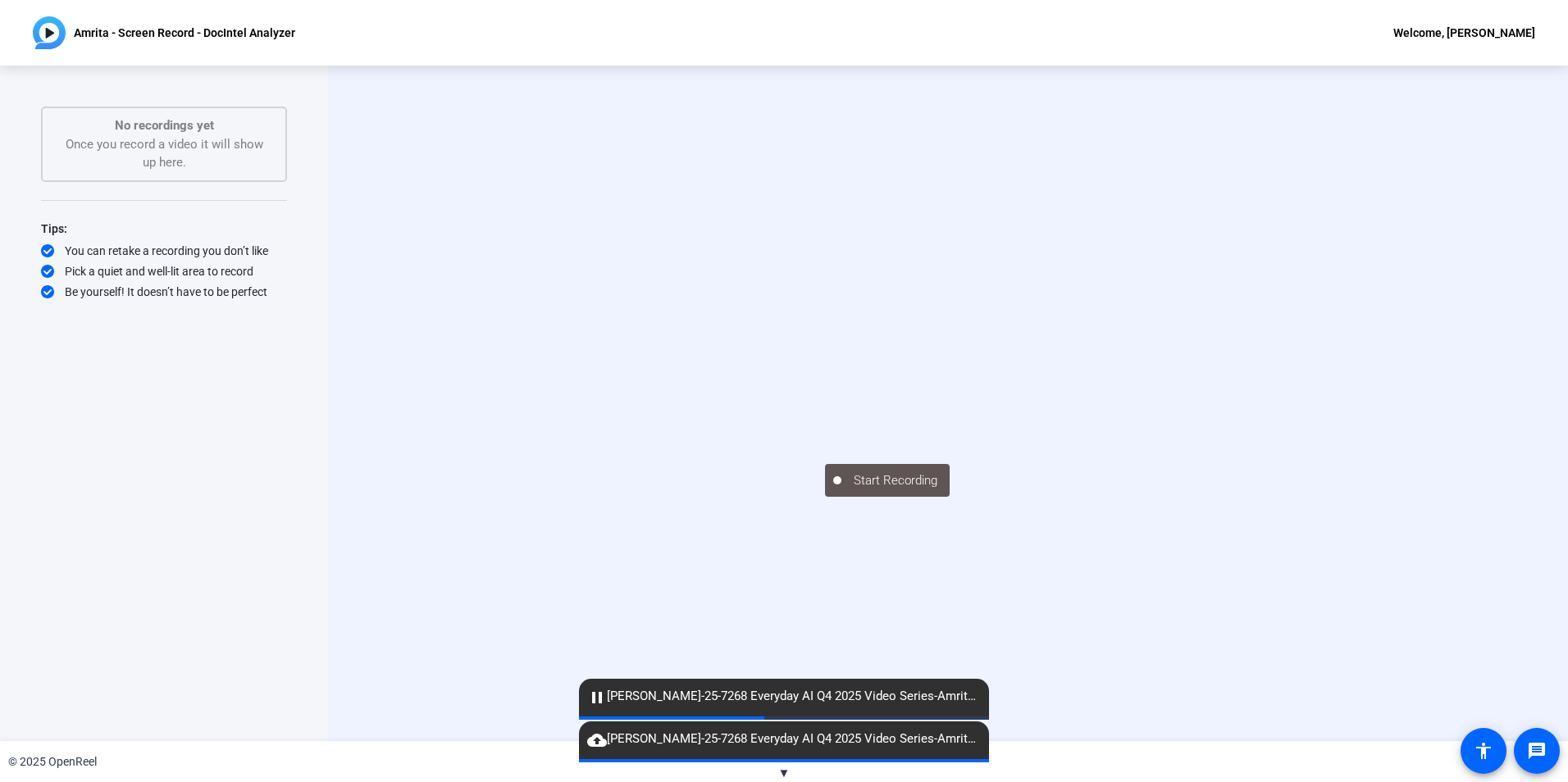
click at [47, 33] on img at bounding box center [49, 32] width 33 height 33
click at [402, 241] on div "Start Recording" at bounding box center [948, 403] width 1240 height 676
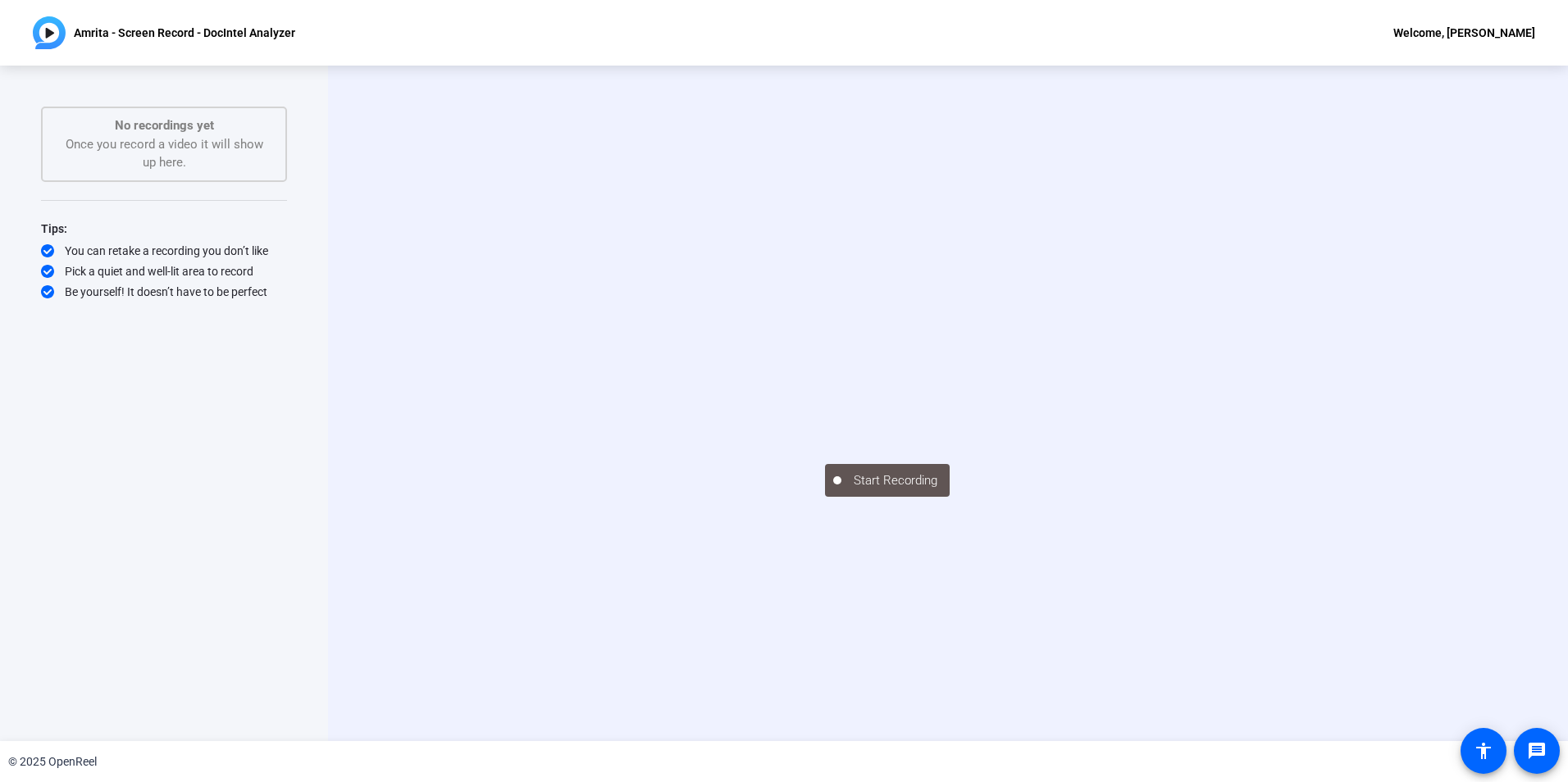
click at [356, 382] on div "Start Recording" at bounding box center [948, 403] width 1240 height 676
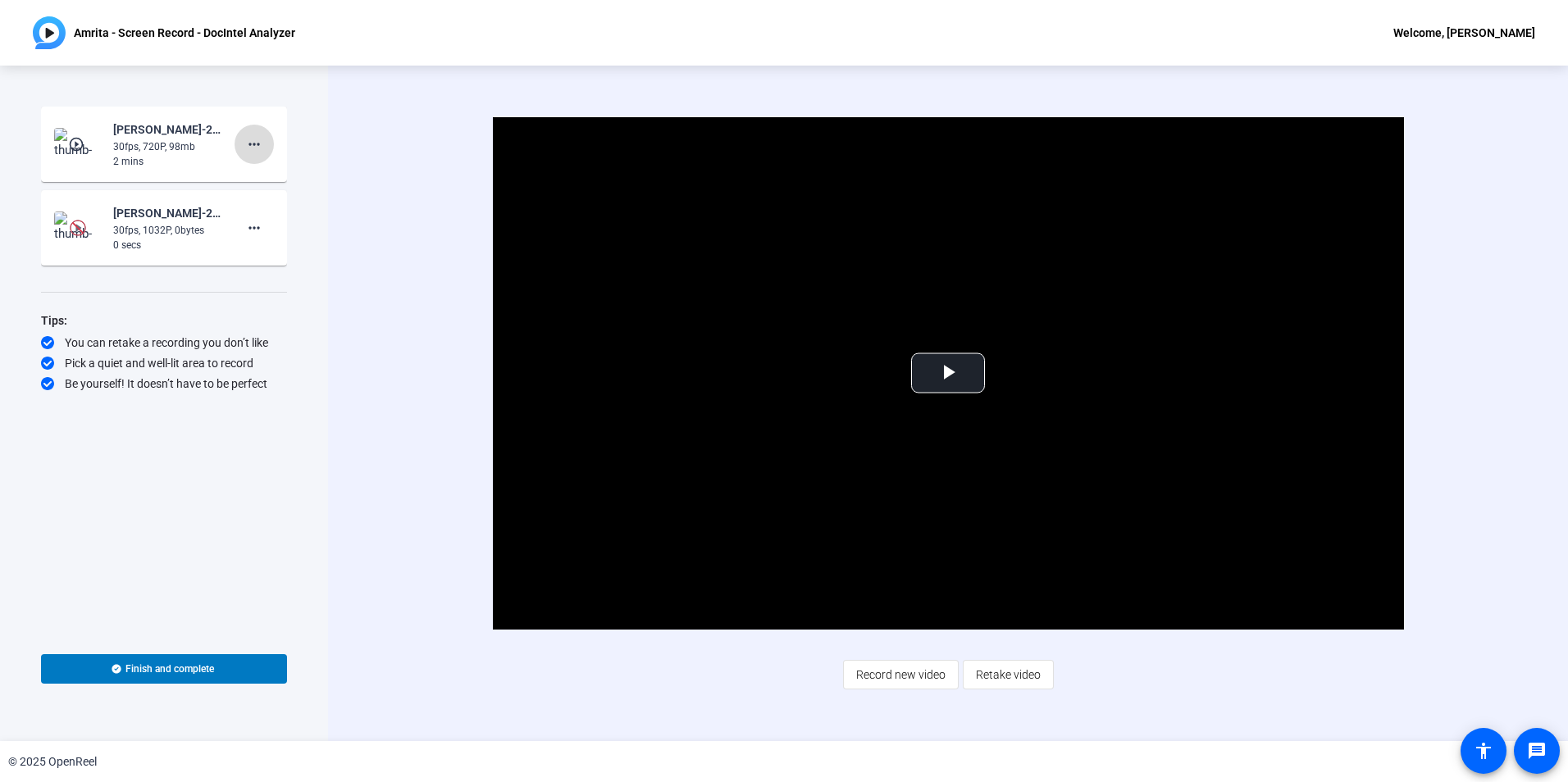
click at [252, 144] on mat-icon "more_horiz" at bounding box center [253, 144] width 20 height 20
click at [193, 137] on div at bounding box center [784, 391] width 1568 height 782
click at [84, 135] on img at bounding box center [77, 144] width 48 height 33
click at [948, 373] on span "Video Player" at bounding box center [948, 373] width 0 height 0
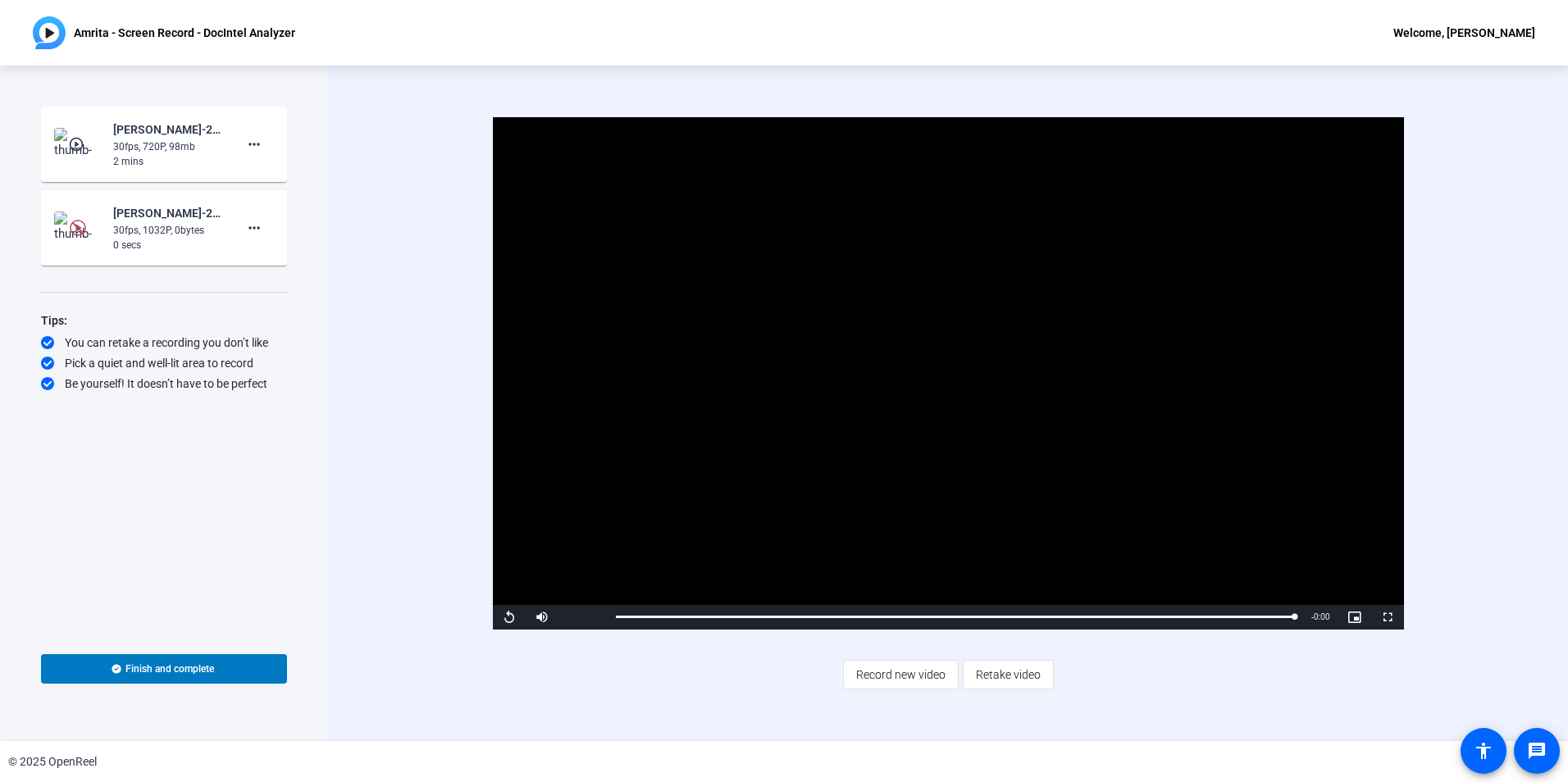
click at [181, 229] on div "30fps, 1032P, 0bytes" at bounding box center [168, 231] width 110 height 15
click at [262, 220] on mat-icon "more_horiz" at bounding box center [253, 228] width 20 height 20
click at [141, 223] on div at bounding box center [784, 391] width 1568 height 782
click at [66, 221] on img at bounding box center [77, 228] width 48 height 33
click at [78, 227] on img at bounding box center [77, 227] width 16 height 16
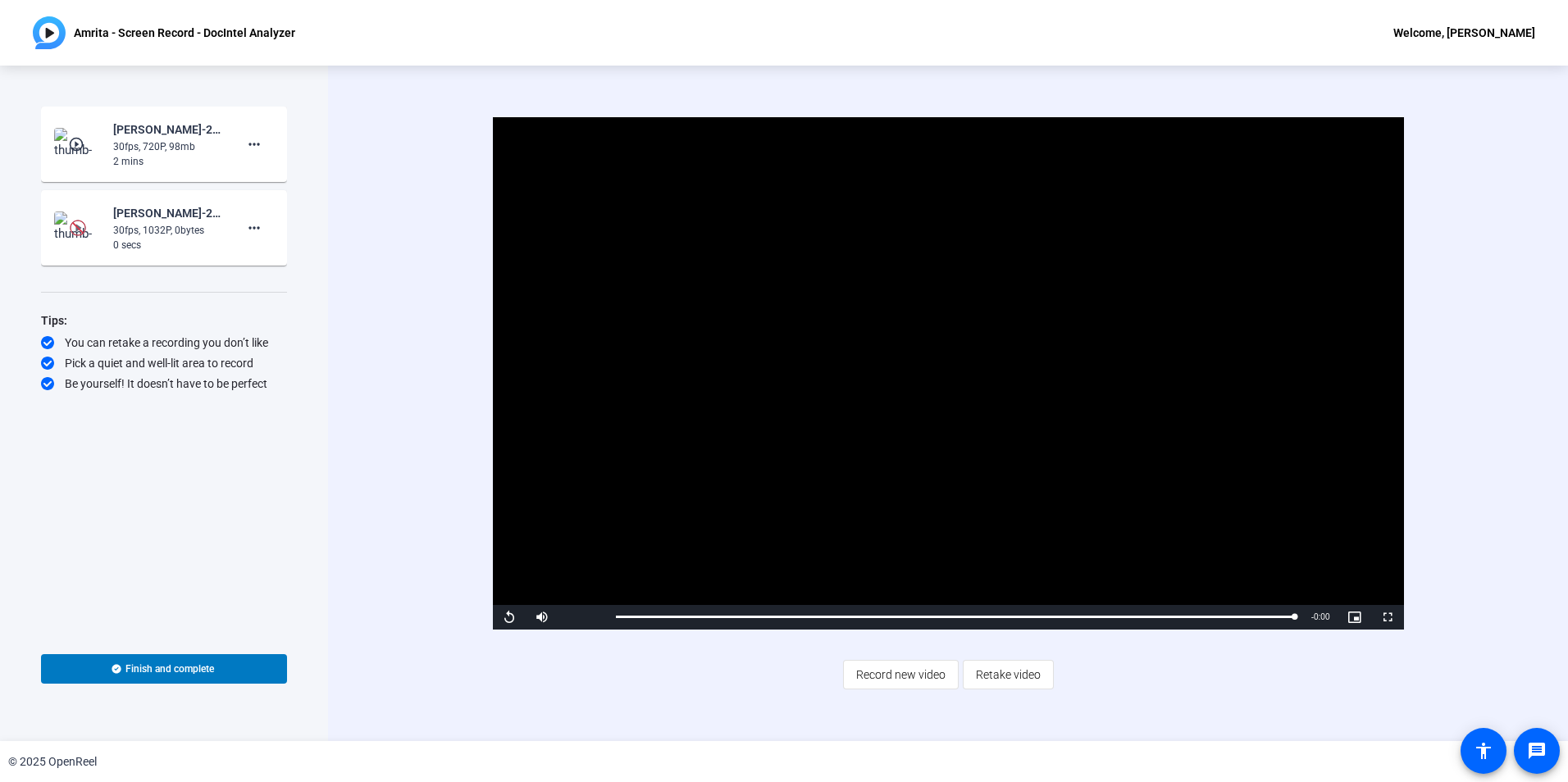
click at [77, 228] on img at bounding box center [77, 227] width 16 height 16
click at [63, 229] on img at bounding box center [77, 228] width 48 height 33
click at [191, 220] on div "Amrita Tiwari-25-7268 Everyday AI Q4 2025 Video Series-Amrita - Screen Record -…" at bounding box center [168, 213] width 110 height 20
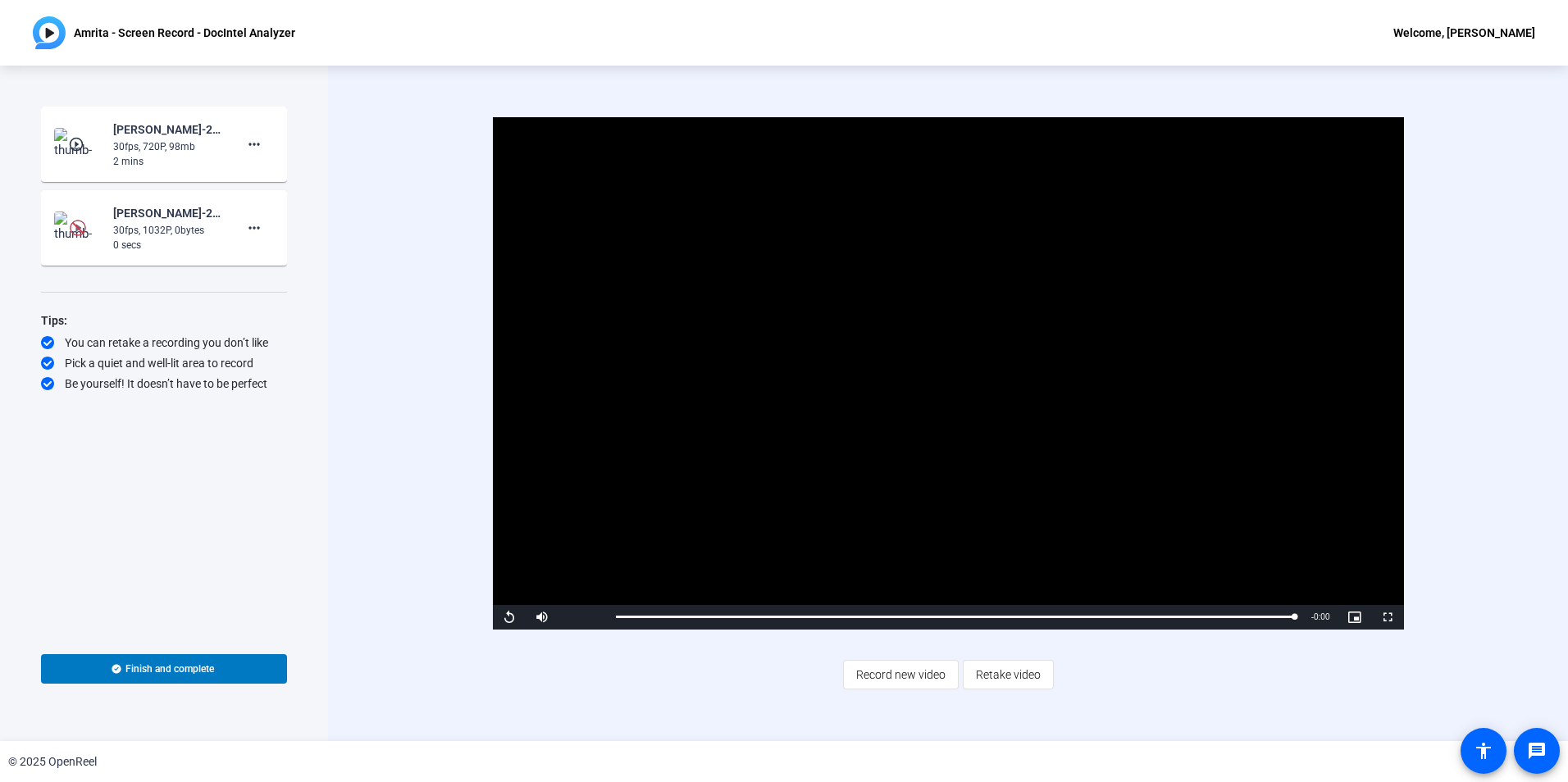
click at [128, 225] on div "30fps, 1032P, 0bytes" at bounding box center [168, 231] width 110 height 15
drag, startPoint x: 128, startPoint y: 225, endPoint x: 326, endPoint y: 213, distance: 198.4
click at [326, 213] on div "Start Recording play_circle_outline Amrita Tiwari-25-7268 Everyday AI Q4 2025 V…" at bounding box center [164, 403] width 328 height 676
click at [254, 225] on mat-icon "more_horiz" at bounding box center [253, 228] width 20 height 20
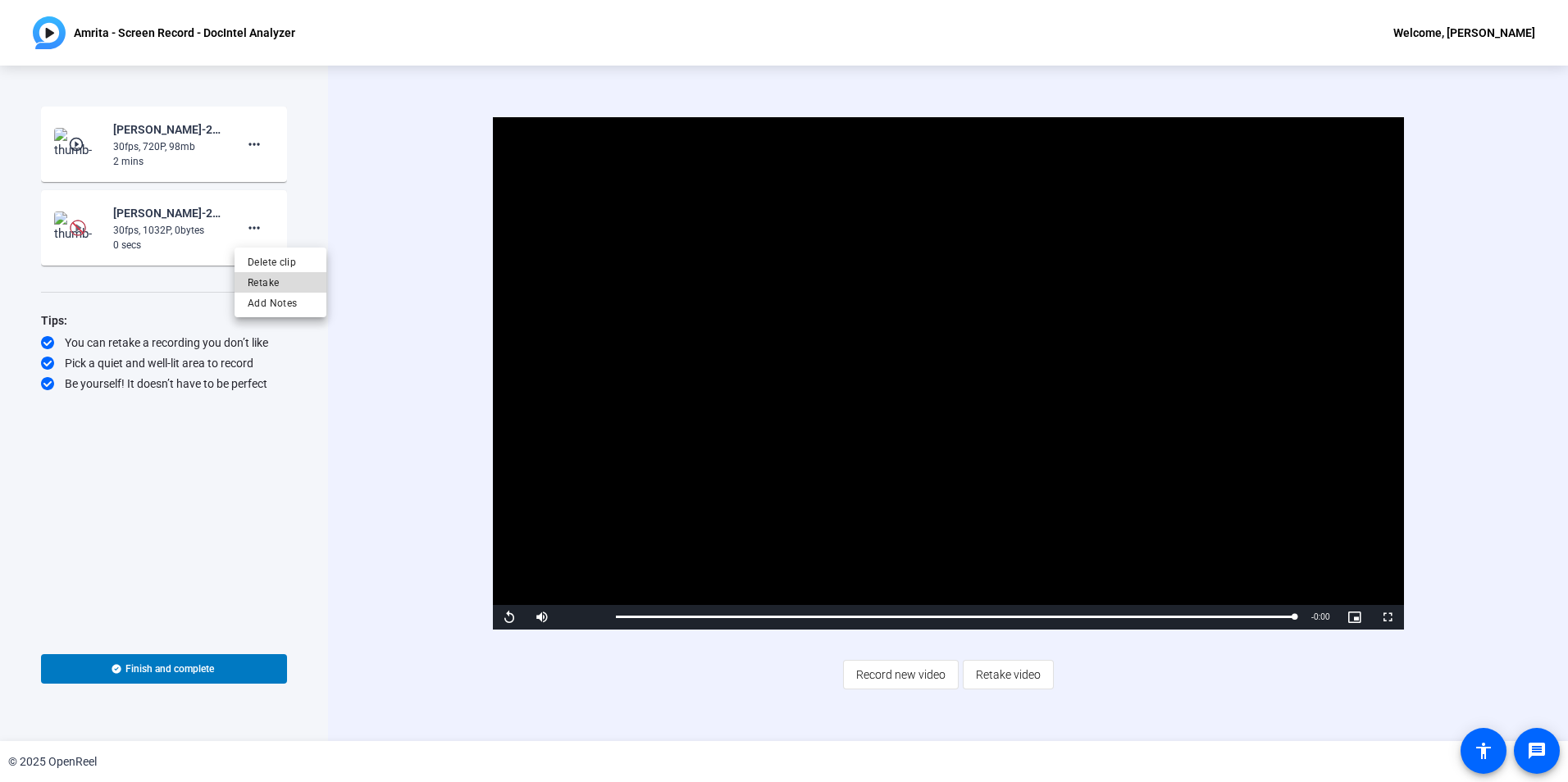
click at [256, 285] on span "Retake" at bounding box center [281, 283] width 66 height 20
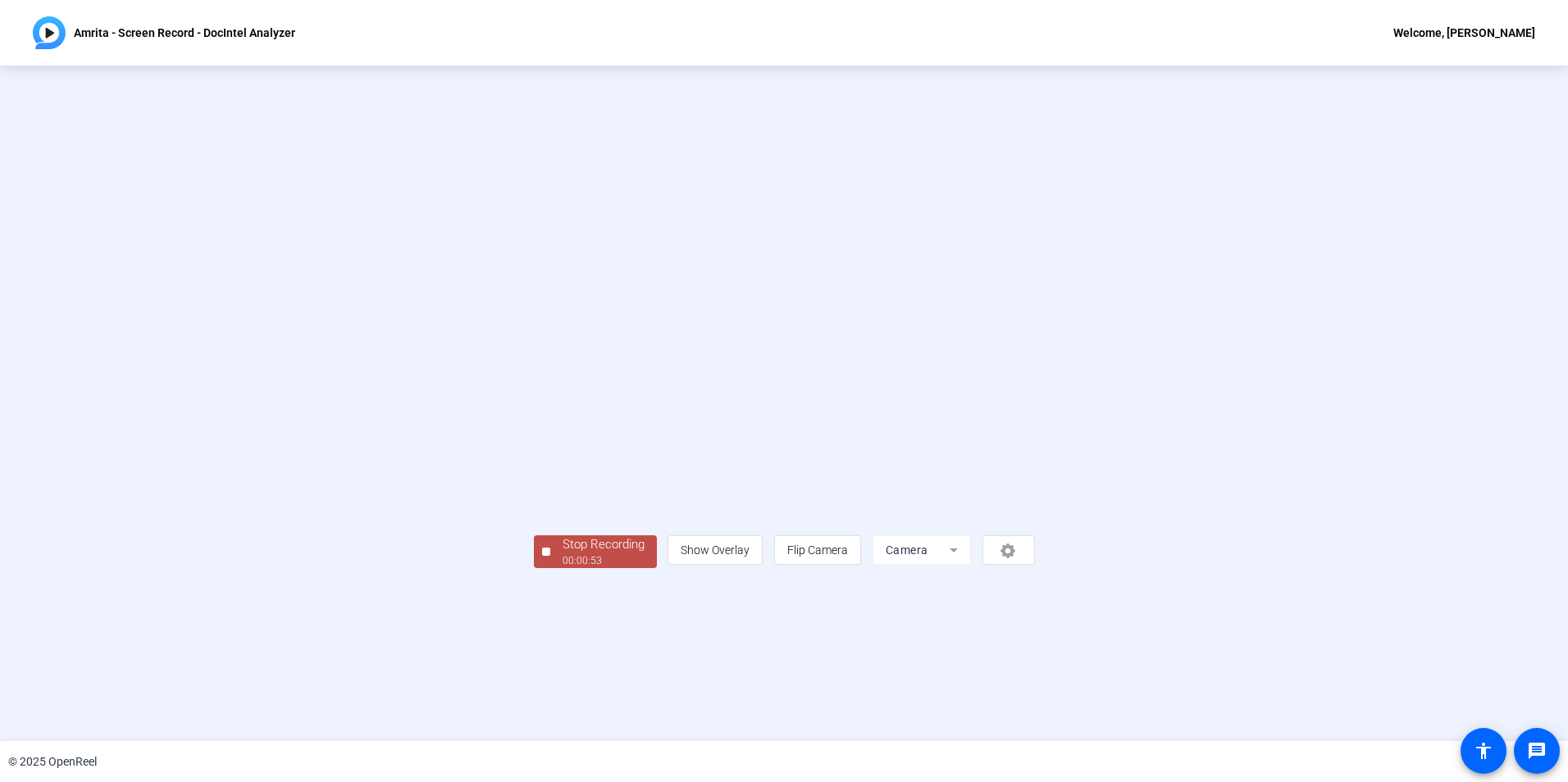
click at [563, 554] on div "Stop Recording" at bounding box center [603, 545] width 82 height 19
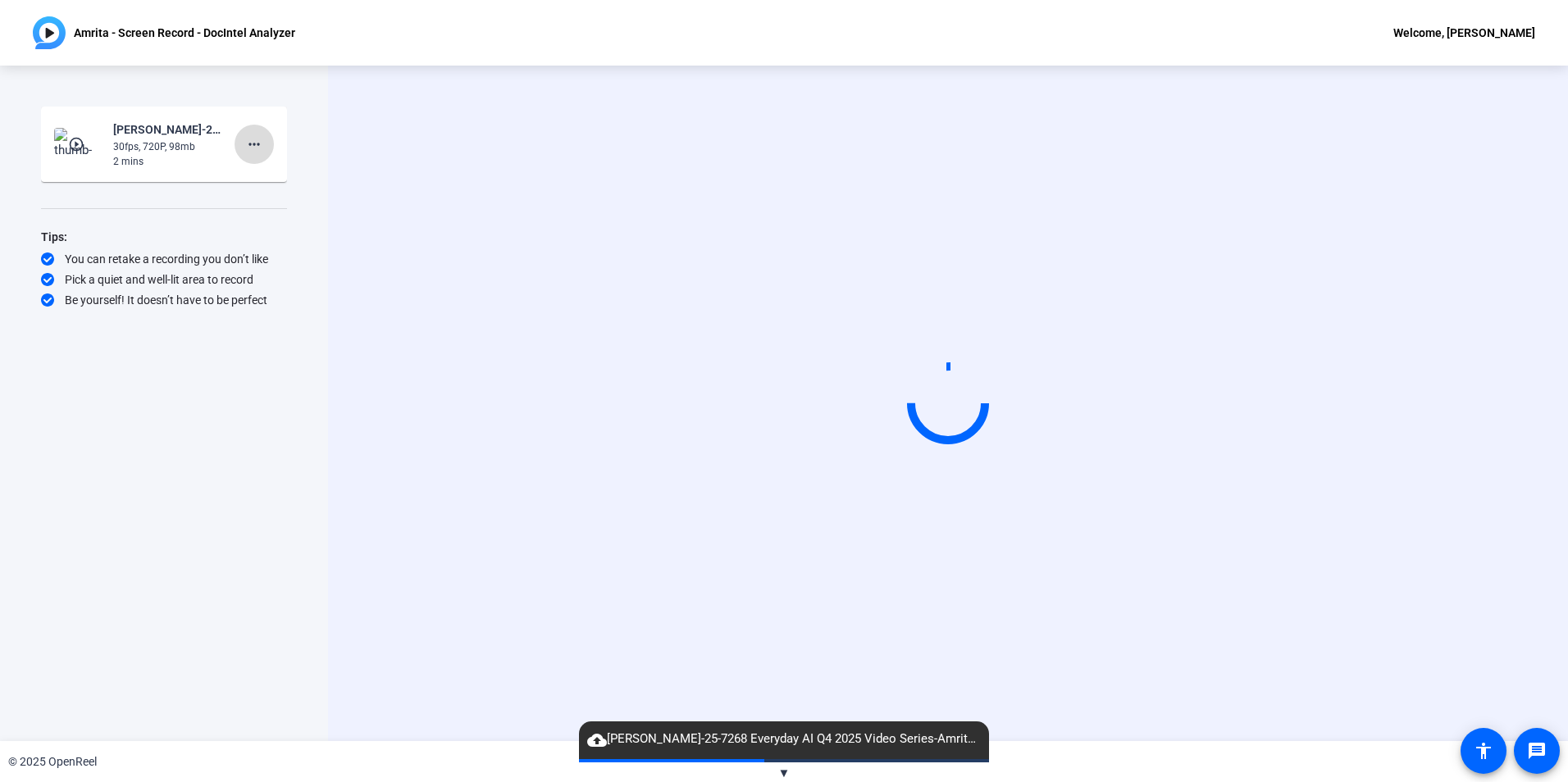
click at [260, 151] on mat-icon "more_horiz" at bounding box center [253, 144] width 20 height 20
click at [284, 173] on span "Delete clip" at bounding box center [281, 178] width 66 height 20
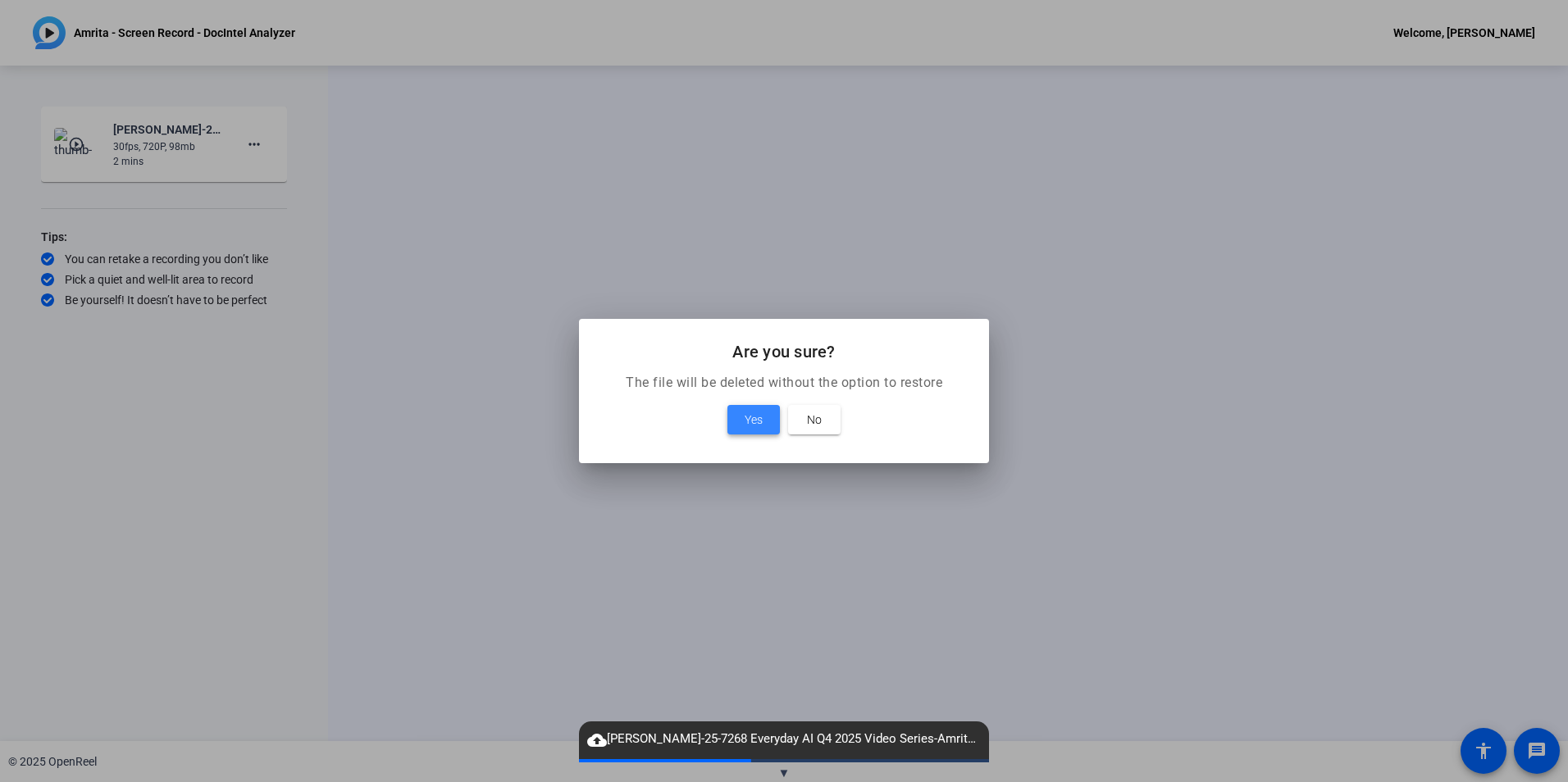
click at [749, 421] on span "Yes" at bounding box center [753, 419] width 18 height 20
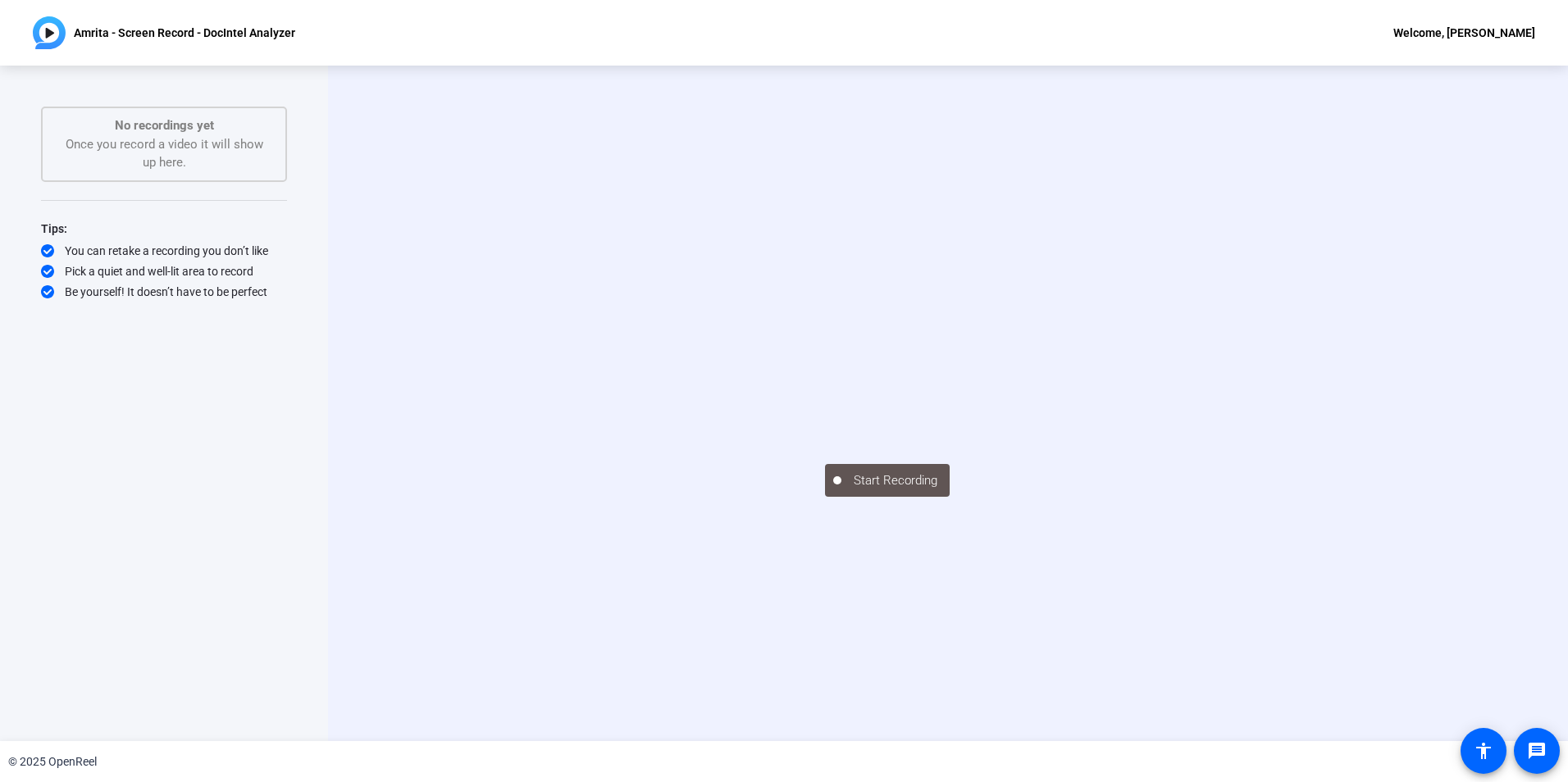
click at [188, 376] on div "Start Recording No recordings yet Once you record a video it will show up here.…" at bounding box center [164, 386] width 246 height 560
click at [825, 448] on video at bounding box center [948, 379] width 246 height 138
click at [183, 142] on div "No recordings yet Once you record a video it will show up here." at bounding box center [164, 144] width 210 height 56
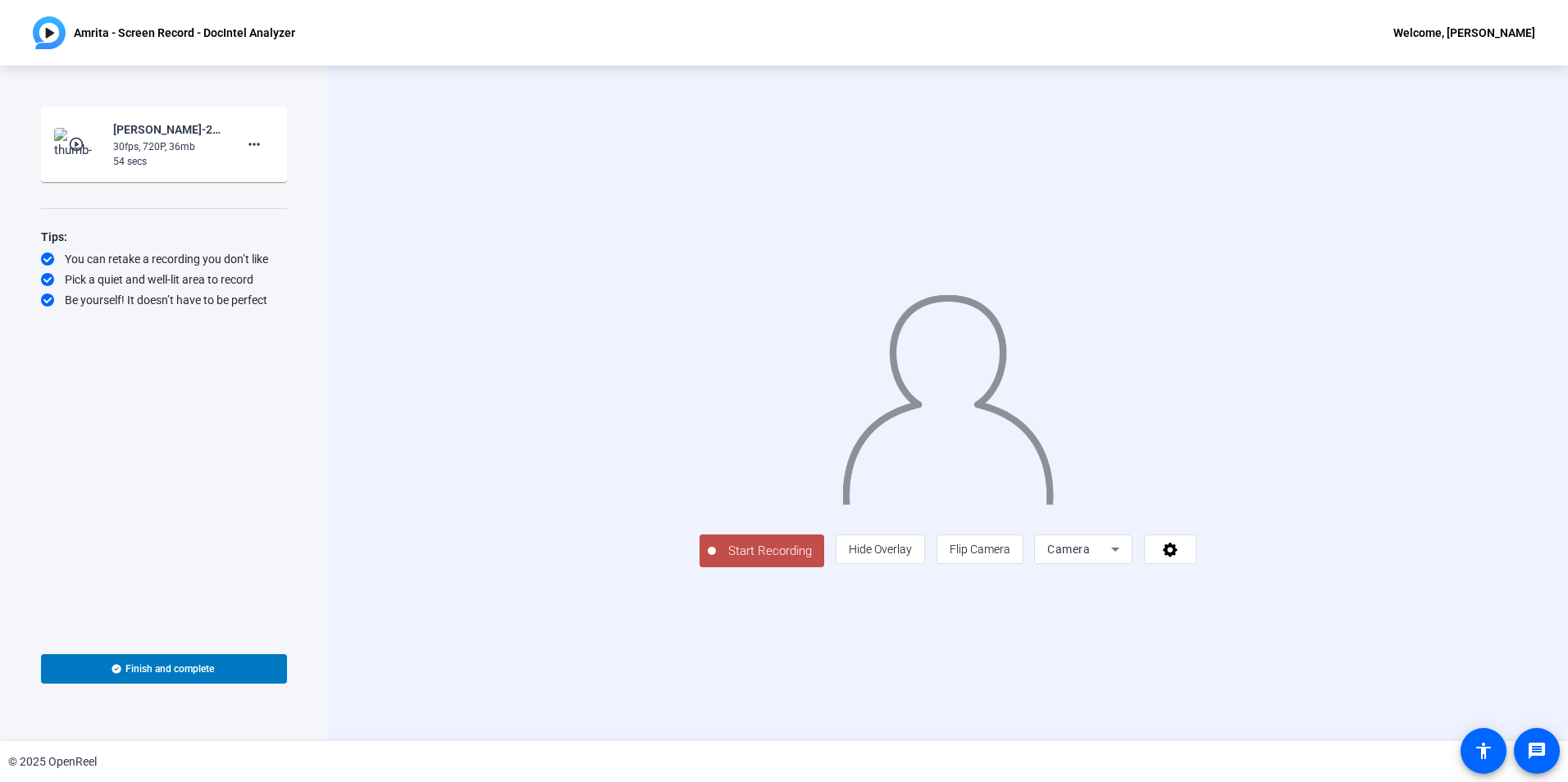
click at [79, 145] on mat-icon "play_circle_outline" at bounding box center [77, 143] width 20 height 16
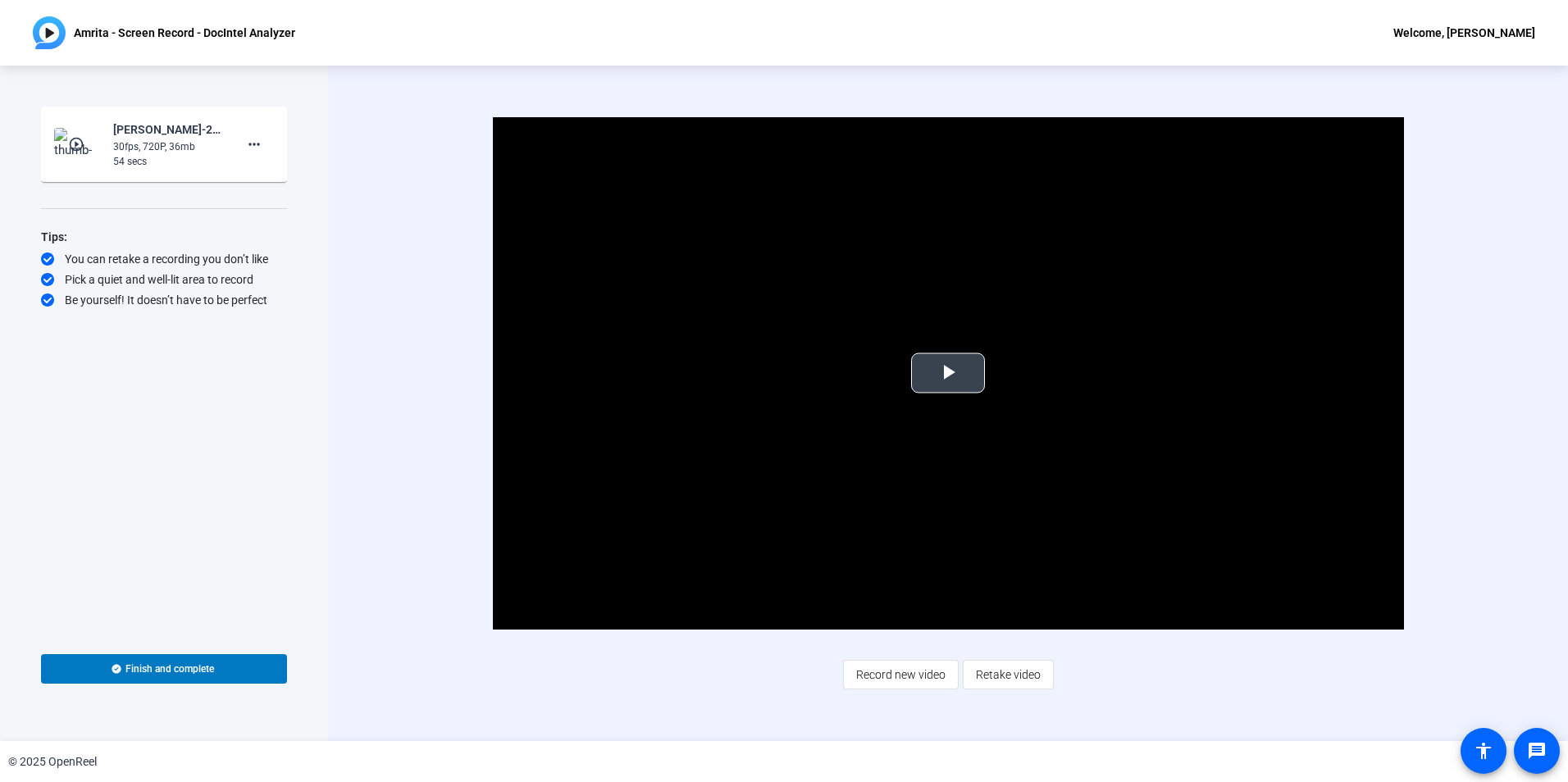
click at [948, 373] on span "Video Player" at bounding box center [948, 373] width 0 height 0
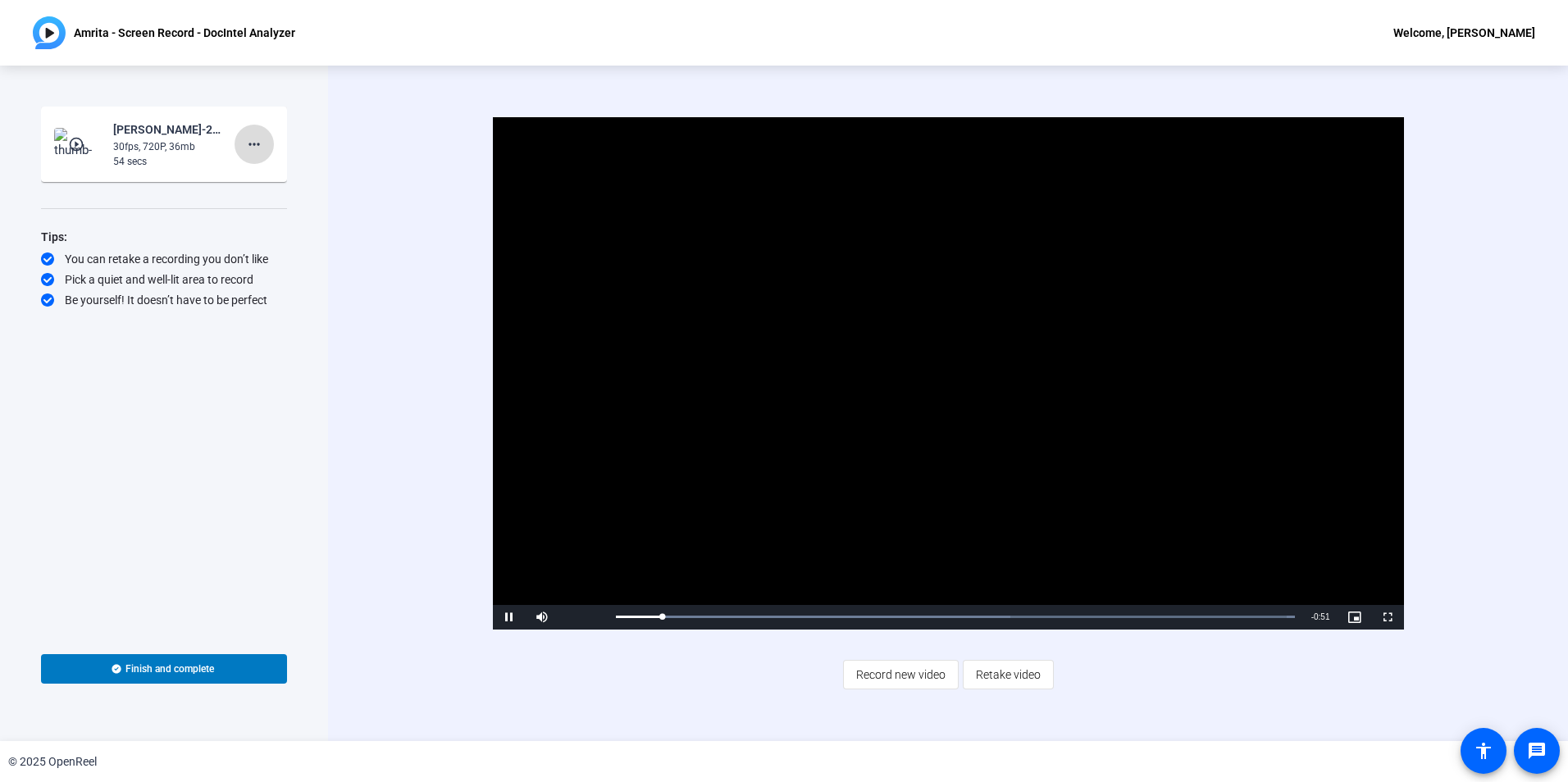
click at [256, 148] on mat-icon "more_horiz" at bounding box center [253, 144] width 20 height 20
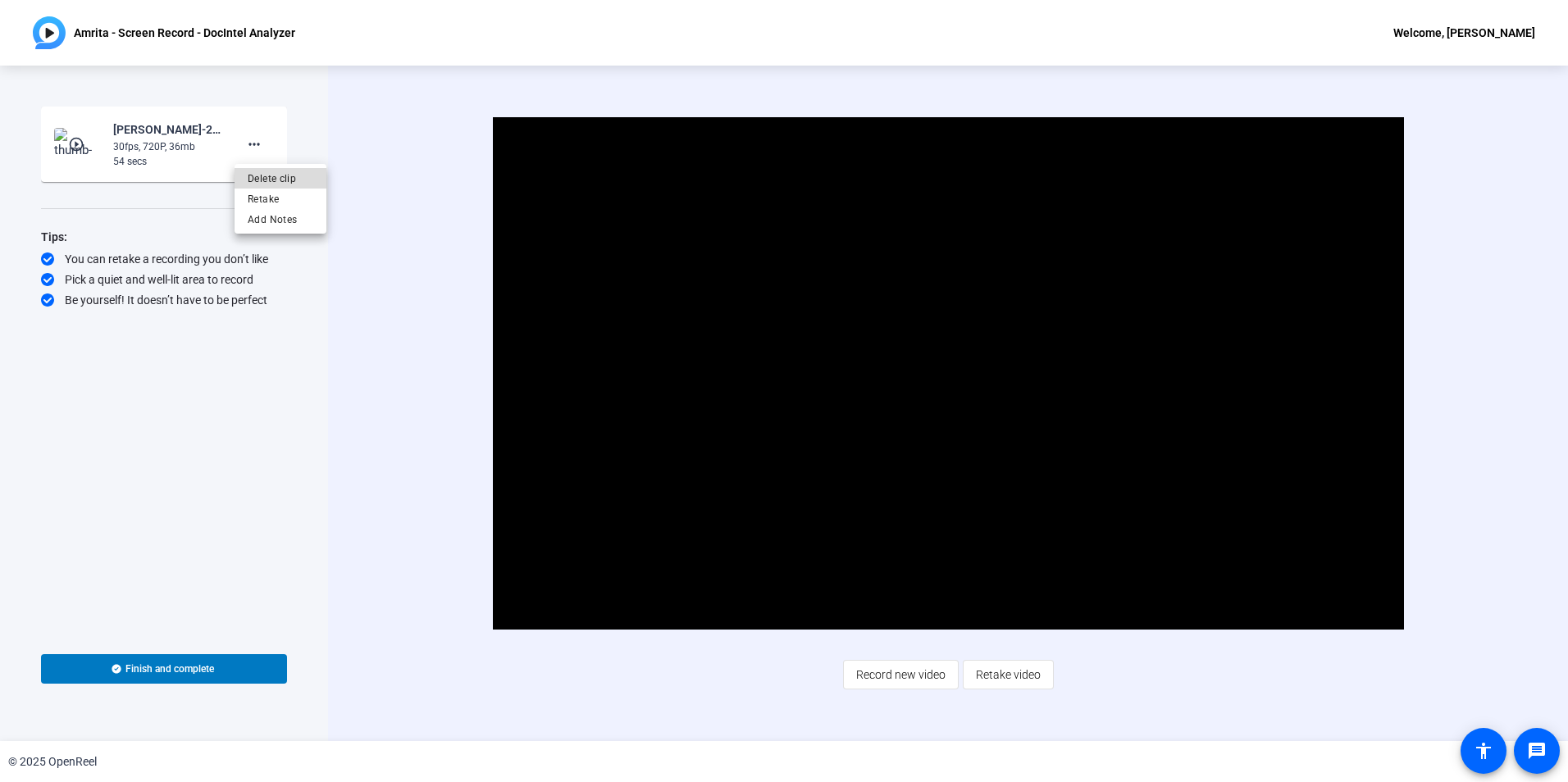
click at [272, 181] on span "Delete clip" at bounding box center [281, 178] width 66 height 20
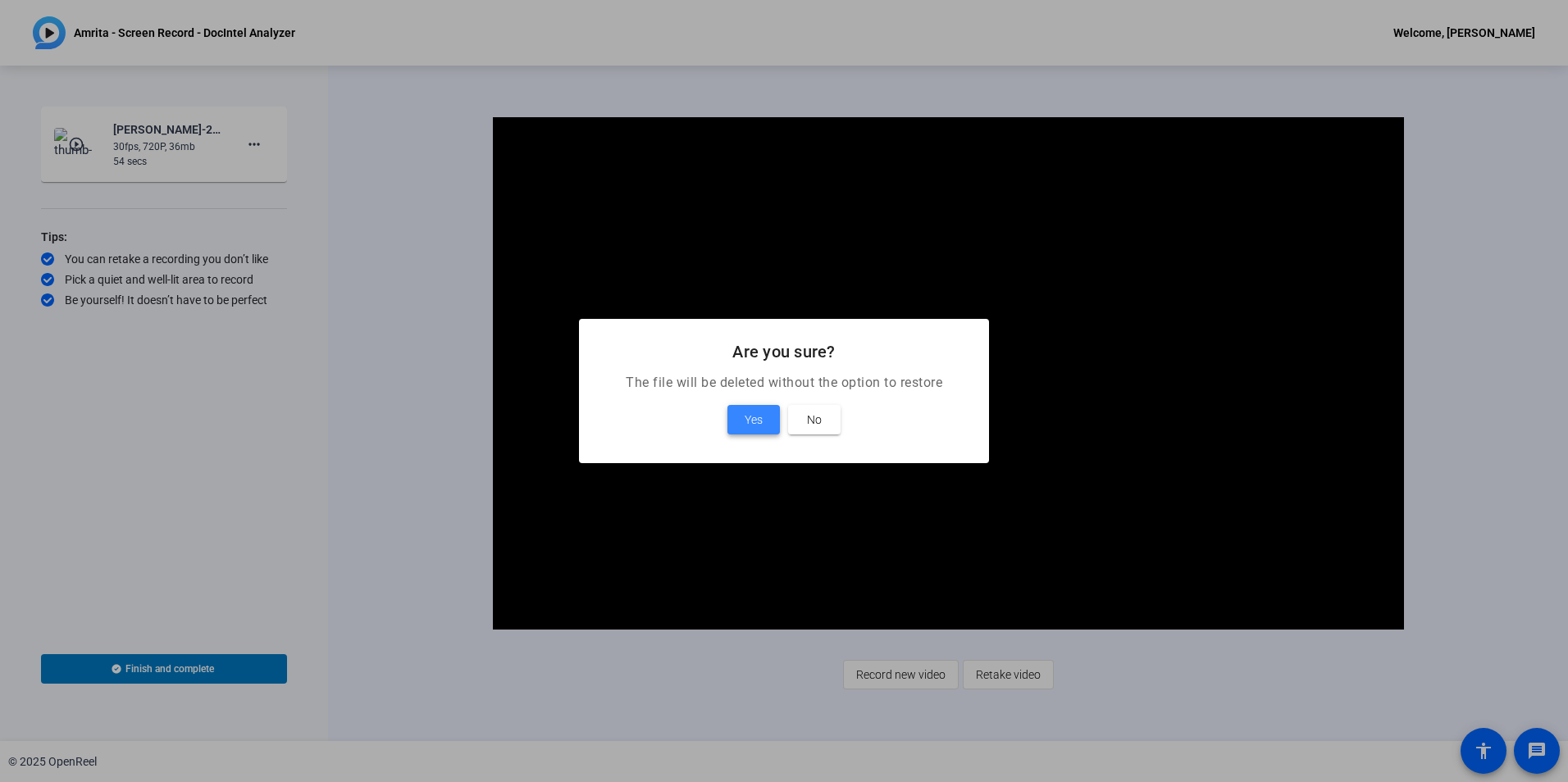
click at [756, 415] on span "Yes" at bounding box center [753, 419] width 18 height 20
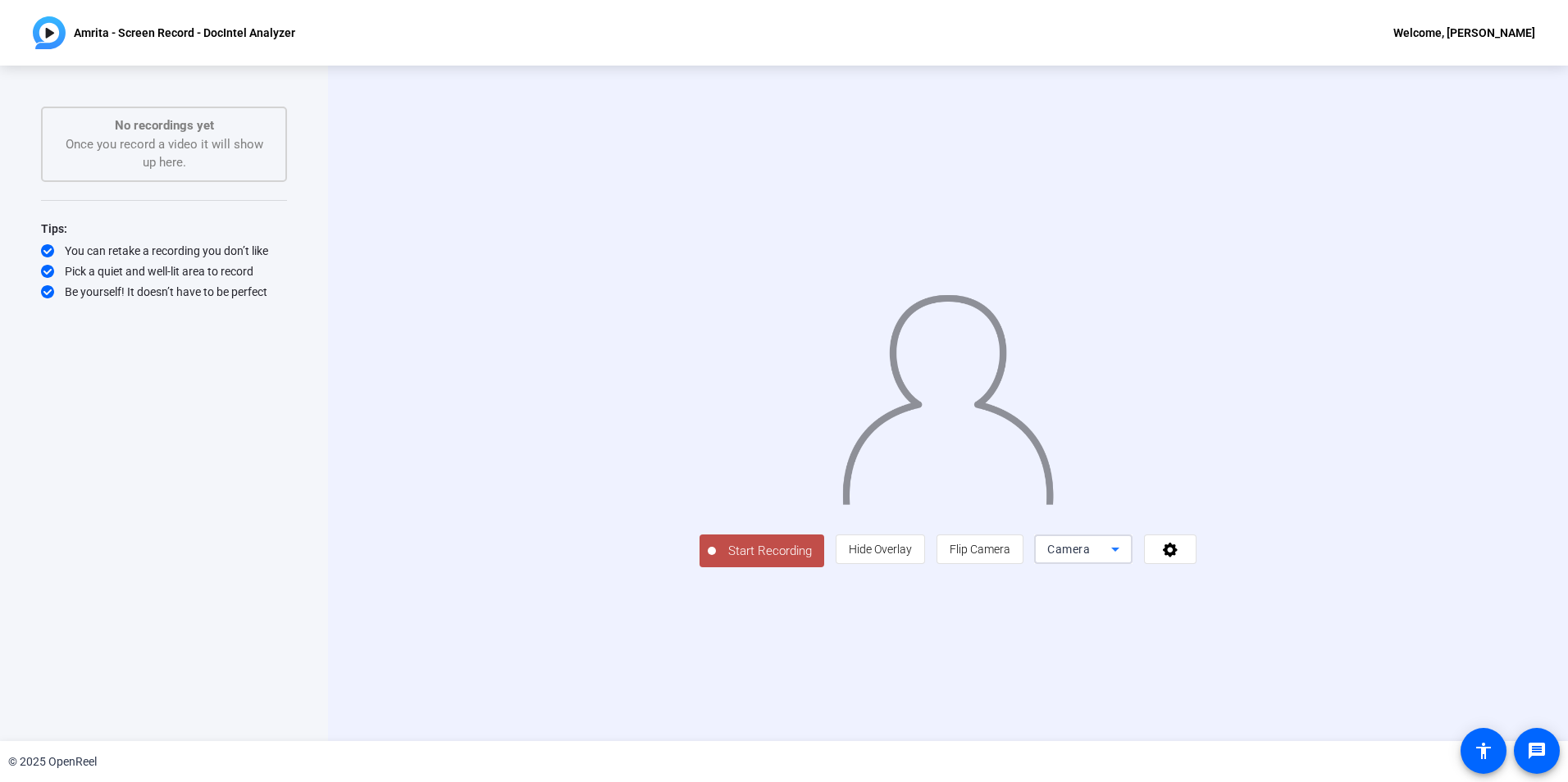
click at [1125, 560] on icon at bounding box center [1115, 549] width 20 height 20
click at [1282, 634] on span "Screen And Camera" at bounding box center [1291, 625] width 86 height 40
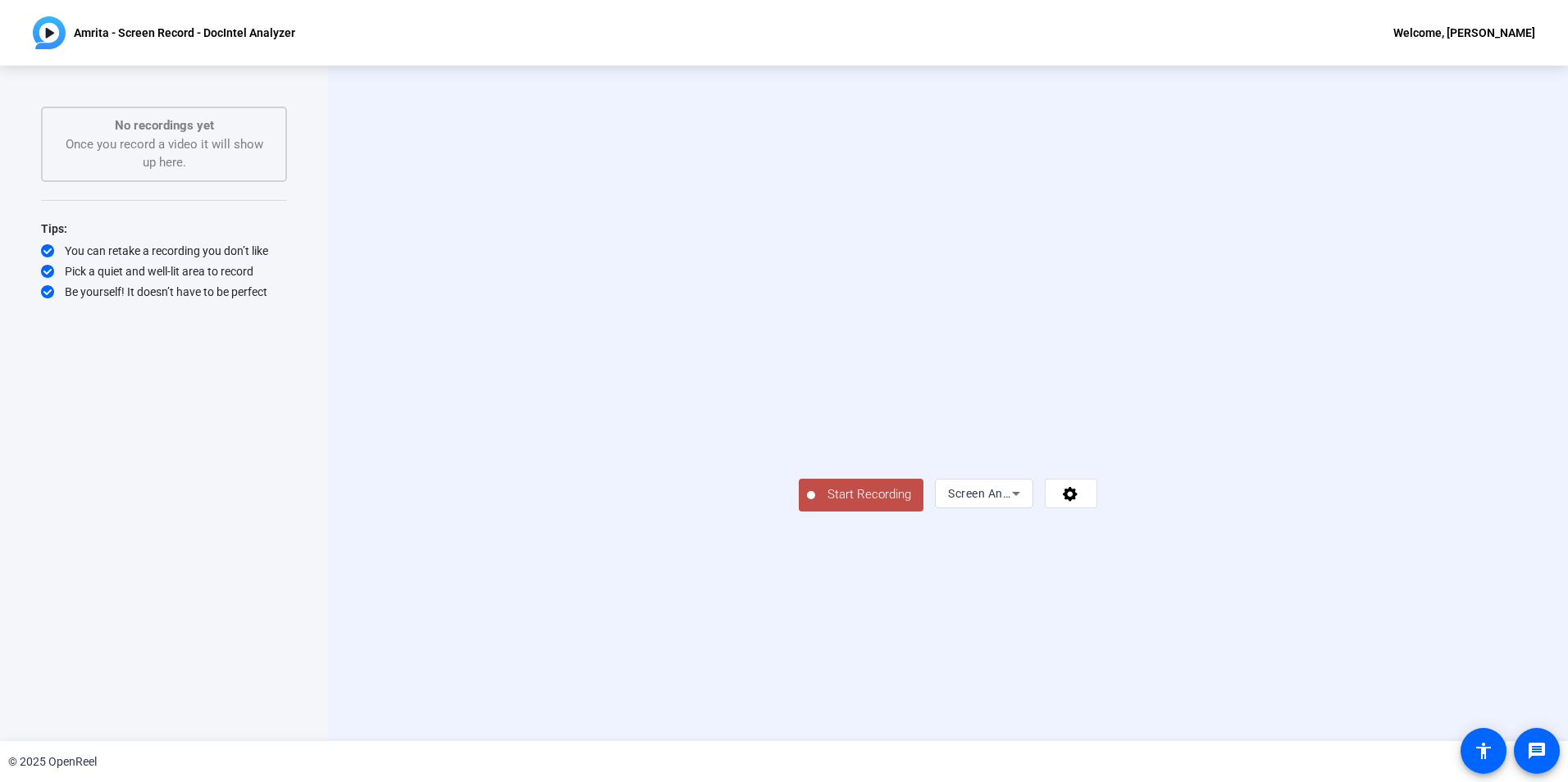
click at [815, 504] on span "Start Recording" at bounding box center [869, 495] width 108 height 19
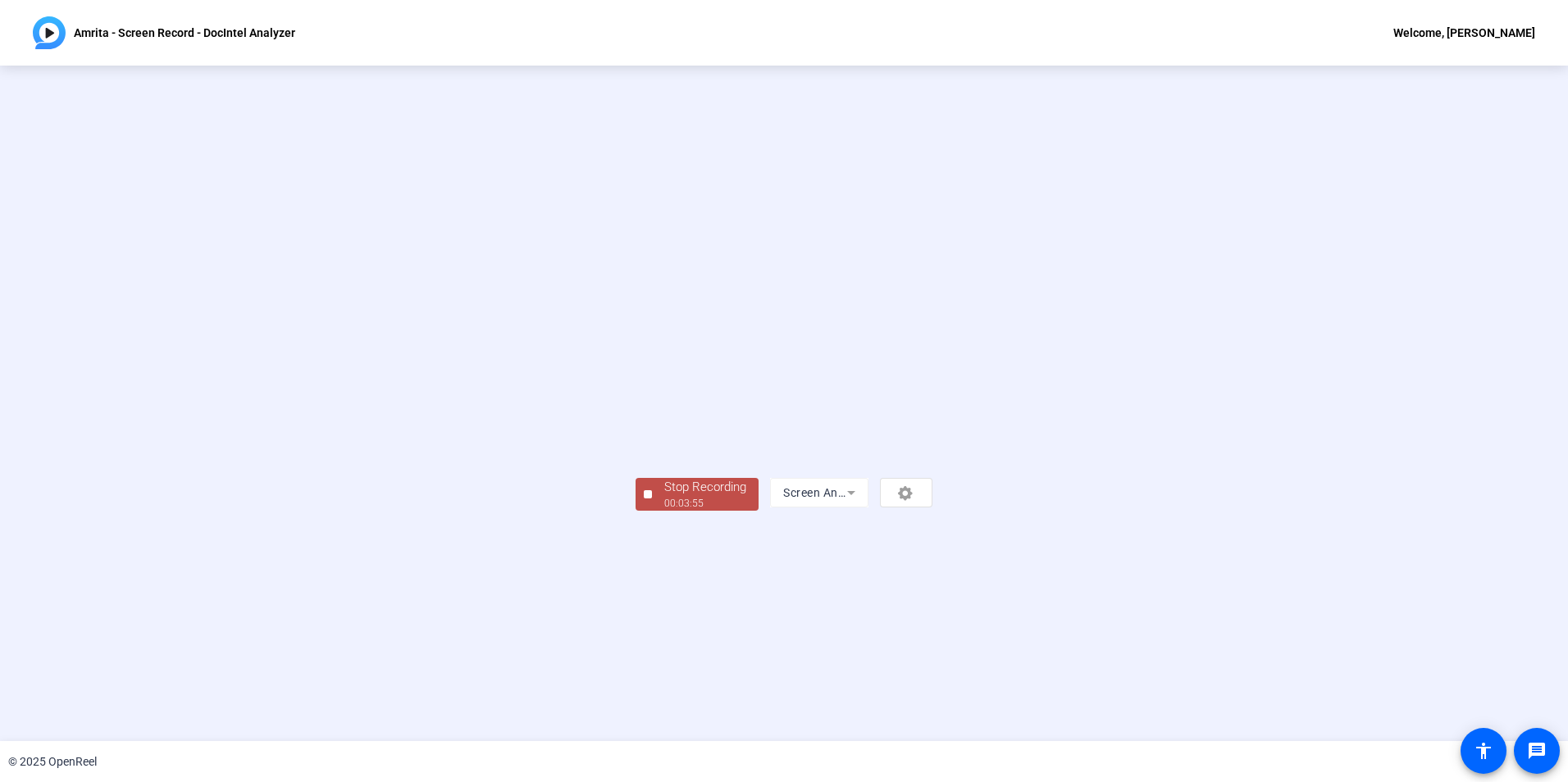
click at [664, 497] on div "Stop Recording" at bounding box center [705, 487] width 82 height 19
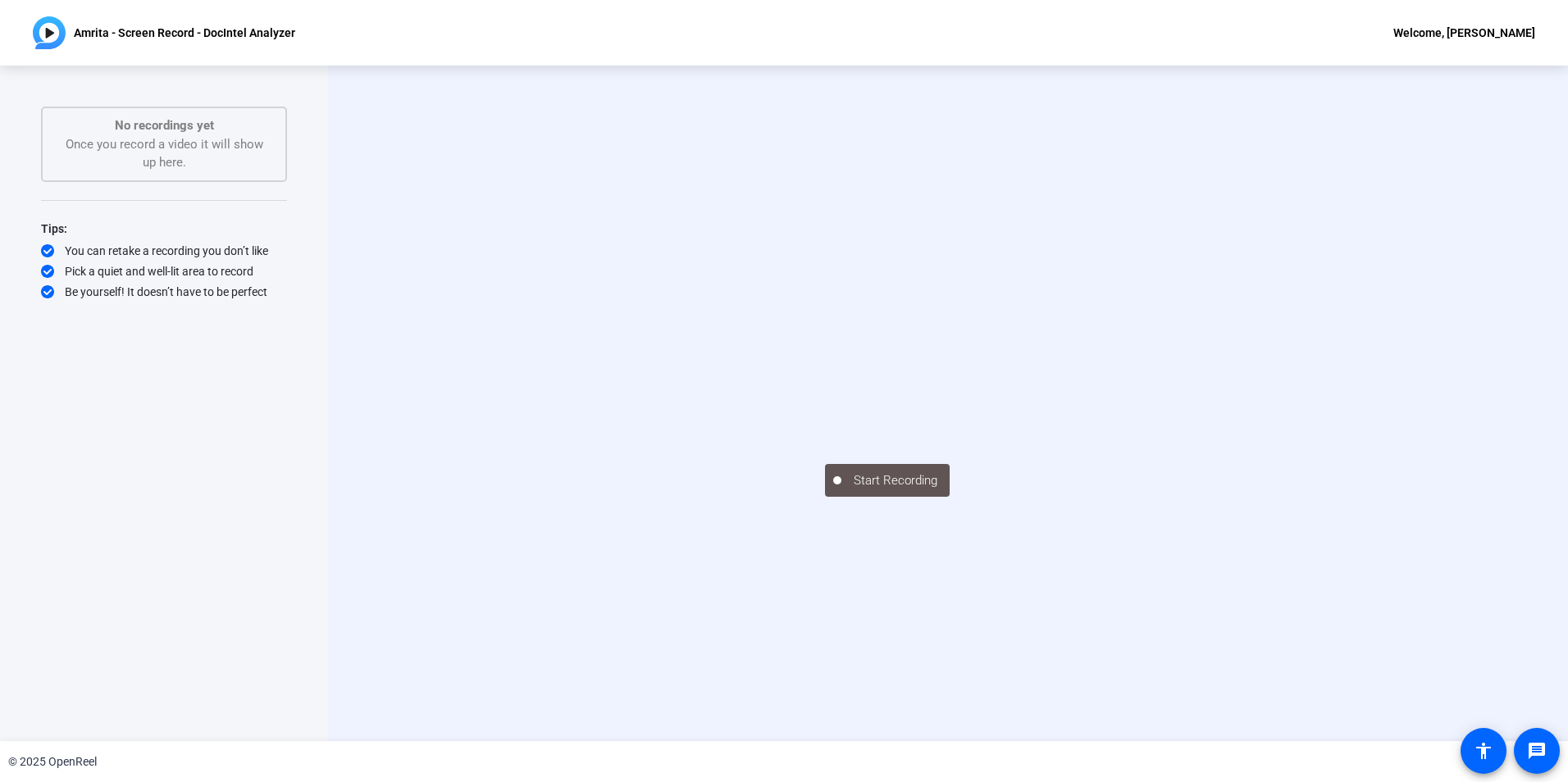
click at [0, 616] on html "Accessibility Screen-Reader Guide, Feedback, and Issue Reporting | New window A…" at bounding box center [784, 391] width 1568 height 782
click at [0, 530] on html "Accessibility Screen-Reader Guide, Feedback, and Issue Reporting | New window A…" at bounding box center [784, 391] width 1568 height 782
click at [138, 146] on div "No recordings yet Once you record a video it will show up here." at bounding box center [164, 144] width 210 height 56
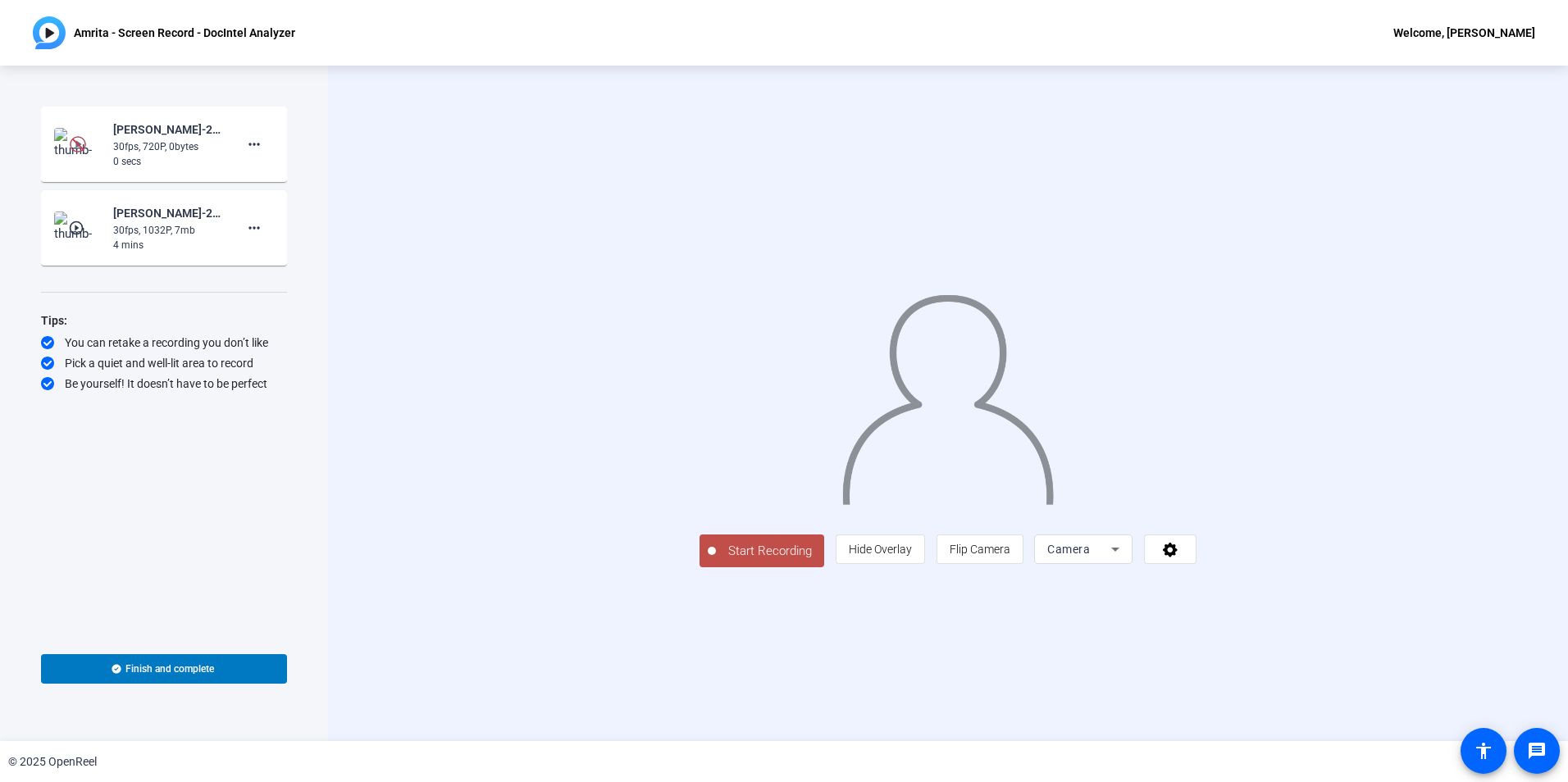
click at [76, 226] on mat-icon "play_circle_outline" at bounding box center [77, 227] width 20 height 16
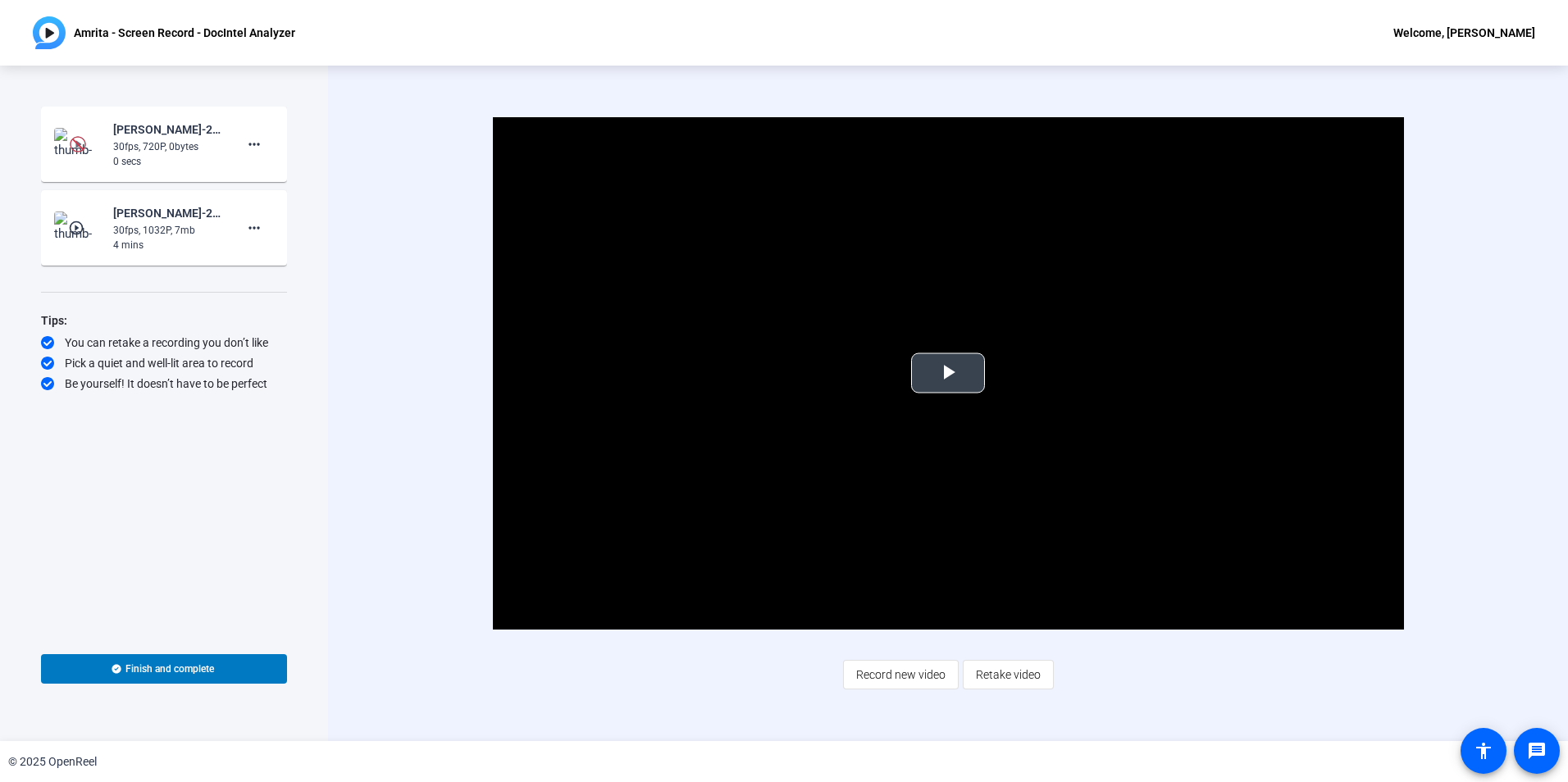
click at [948, 373] on span "Video Player" at bounding box center [948, 373] width 0 height 0
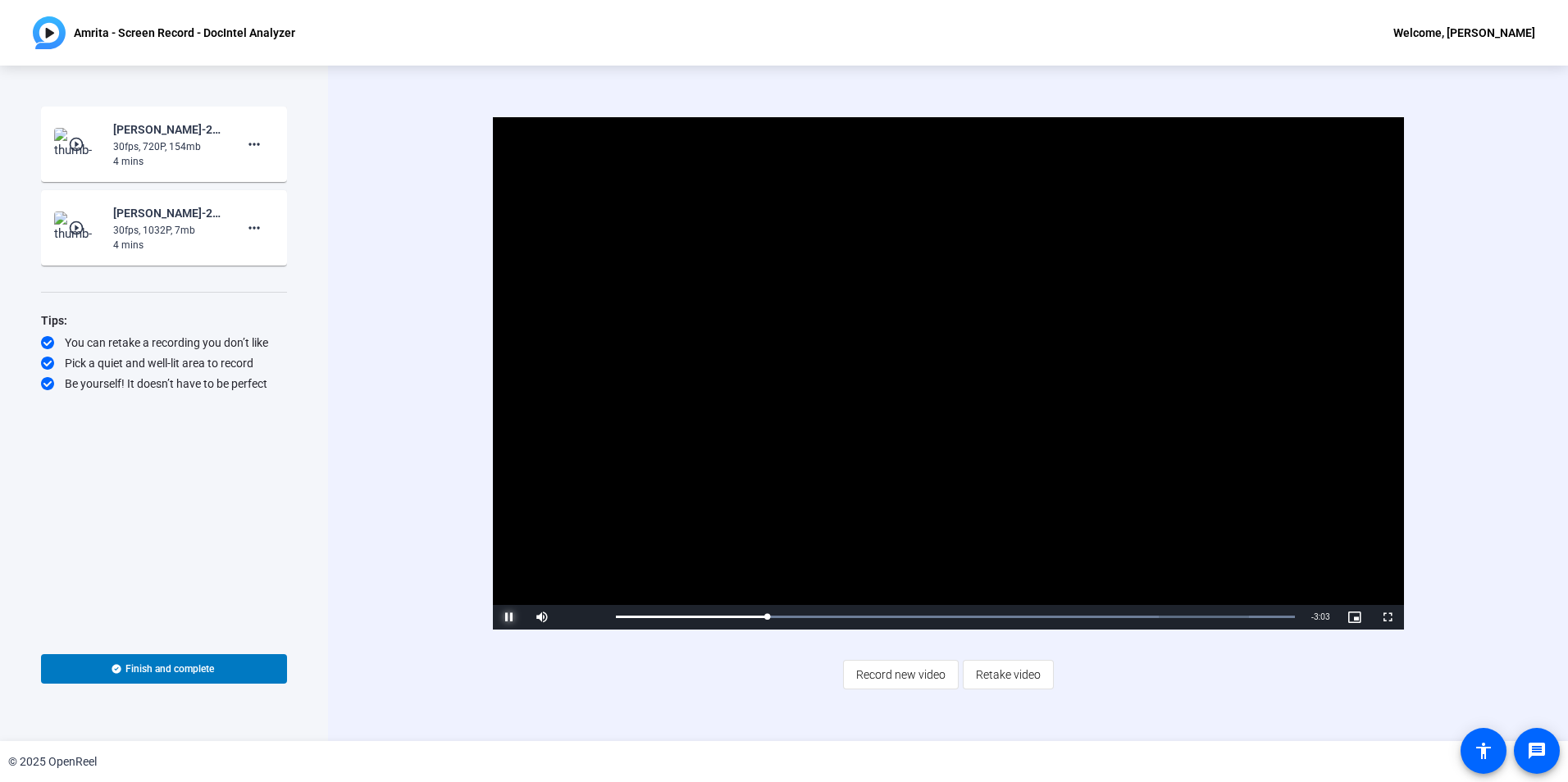
click at [509, 617] on span "Video Player" at bounding box center [509, 617] width 33 height 0
click at [247, 145] on mat-icon "more_horiz" at bounding box center [253, 144] width 20 height 20
click at [148, 149] on div at bounding box center [784, 391] width 1568 height 782
click at [77, 143] on mat-icon "play_circle_outline" at bounding box center [77, 143] width 20 height 16
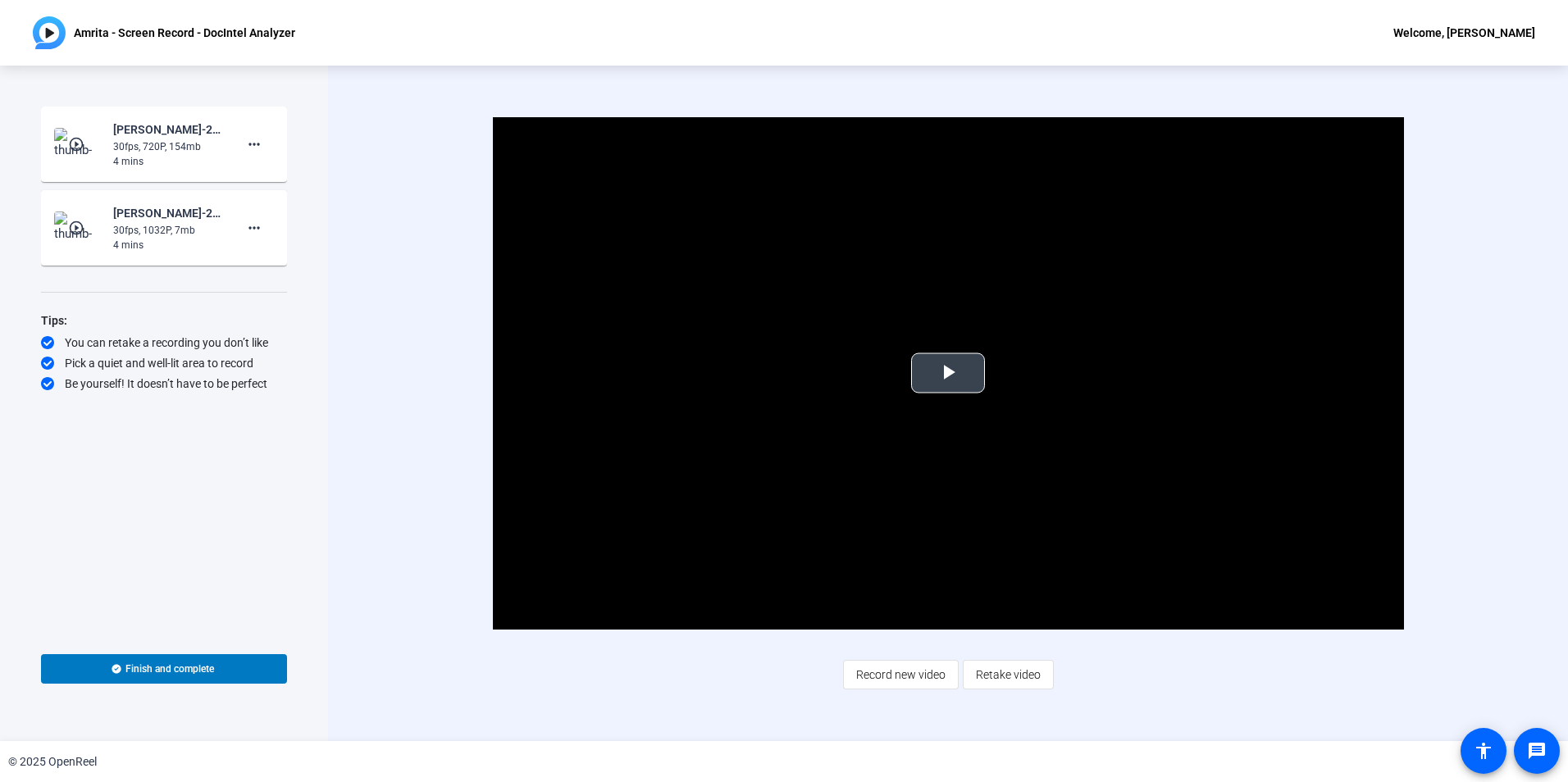
click at [948, 373] on span "Video Player" at bounding box center [948, 373] width 0 height 0
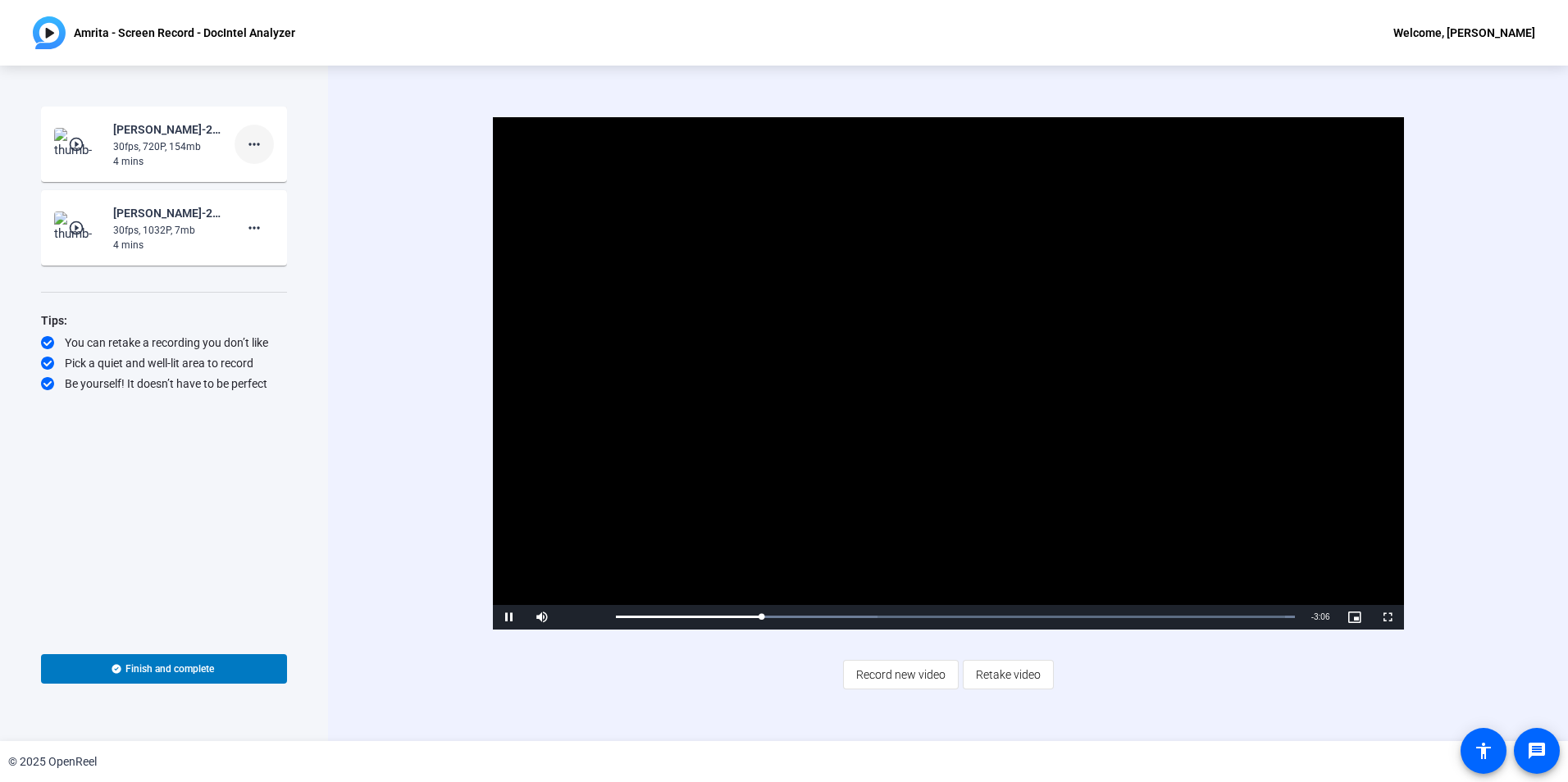
click at [256, 142] on mat-icon "more_horiz" at bounding box center [253, 144] width 20 height 20
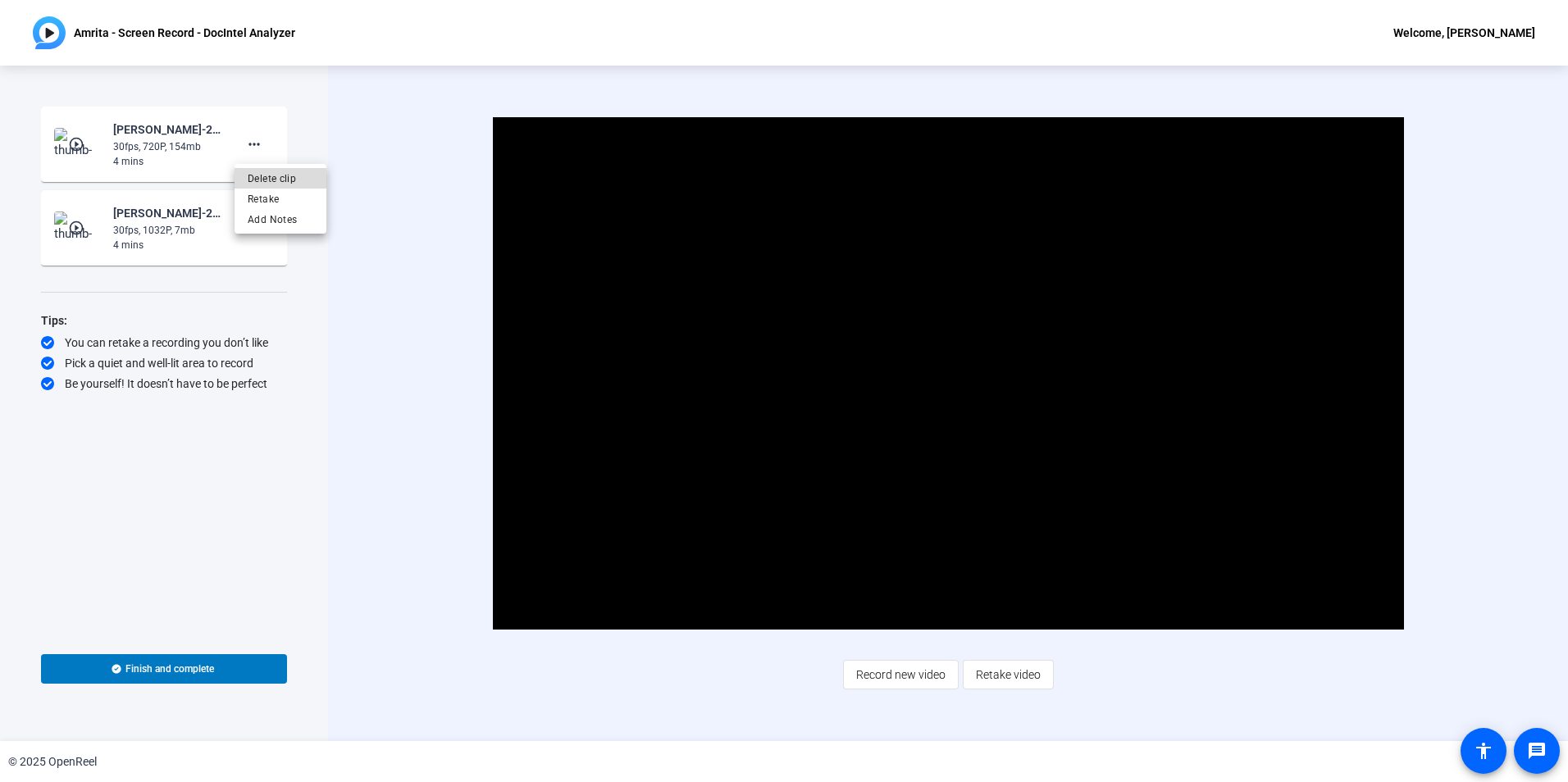
click at [270, 175] on span "Delete clip" at bounding box center [281, 178] width 66 height 20
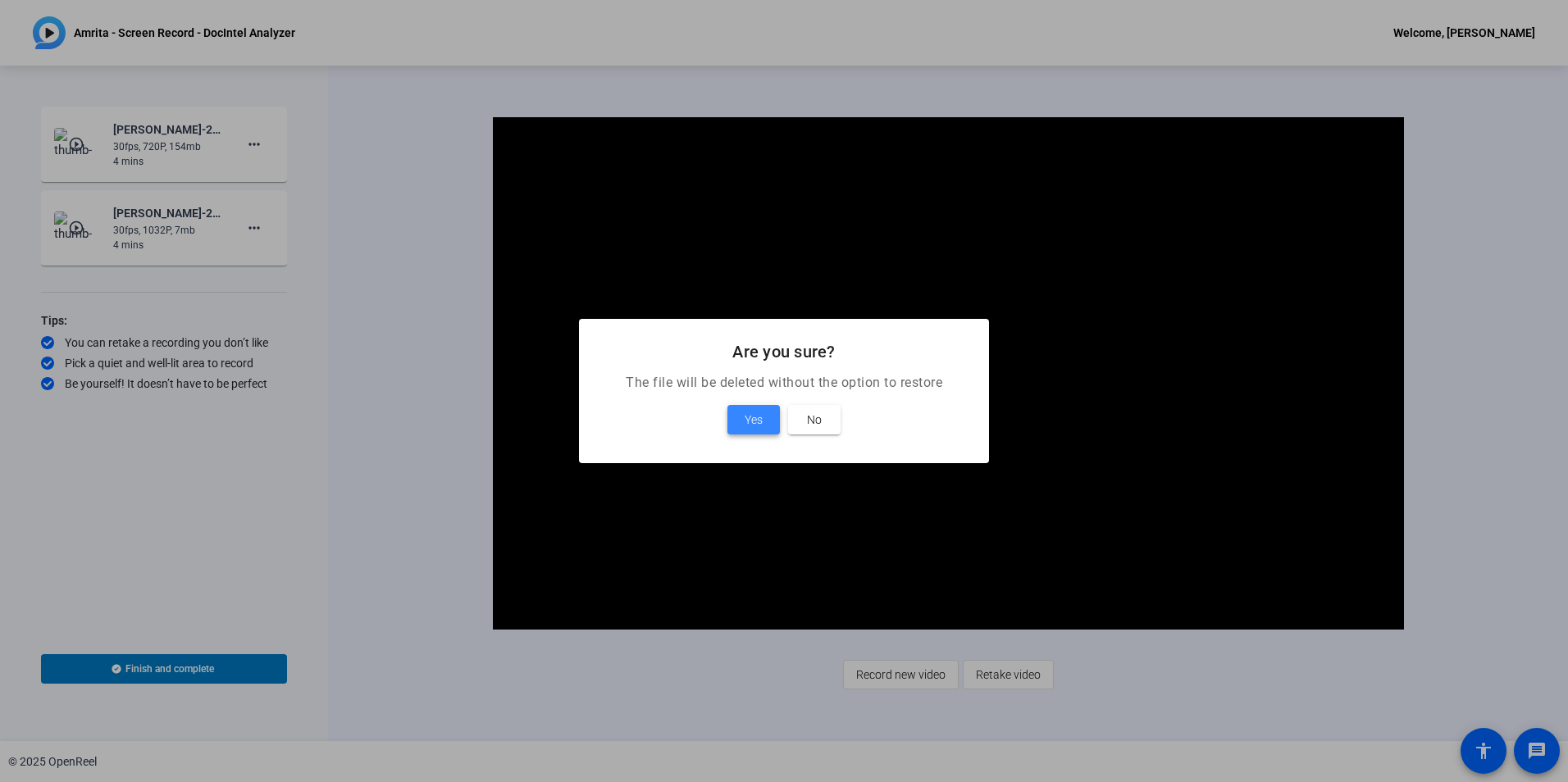
click at [750, 420] on span "Yes" at bounding box center [753, 419] width 18 height 20
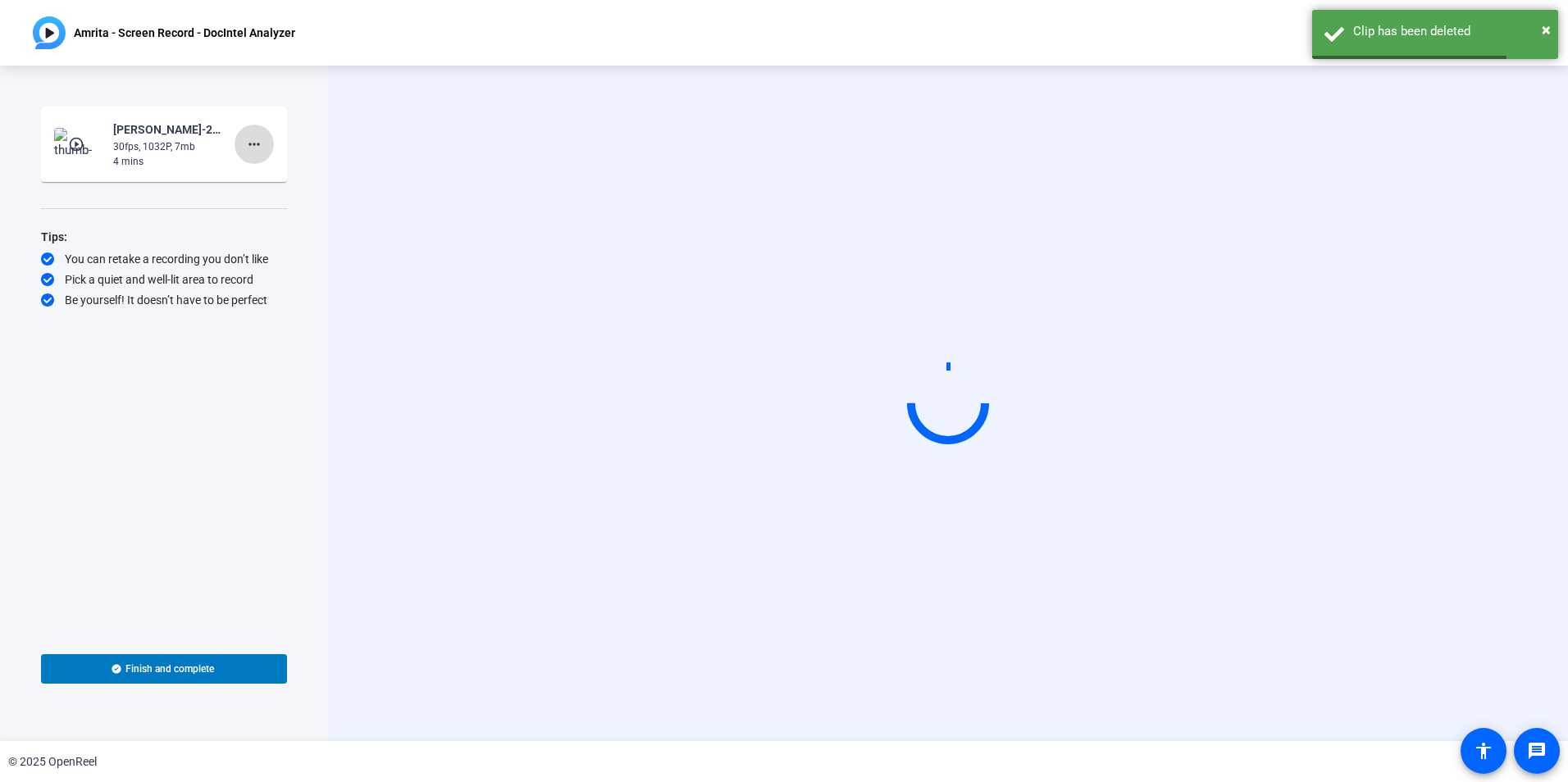
click at [262, 142] on mat-icon "more_horiz" at bounding box center [253, 144] width 20 height 20
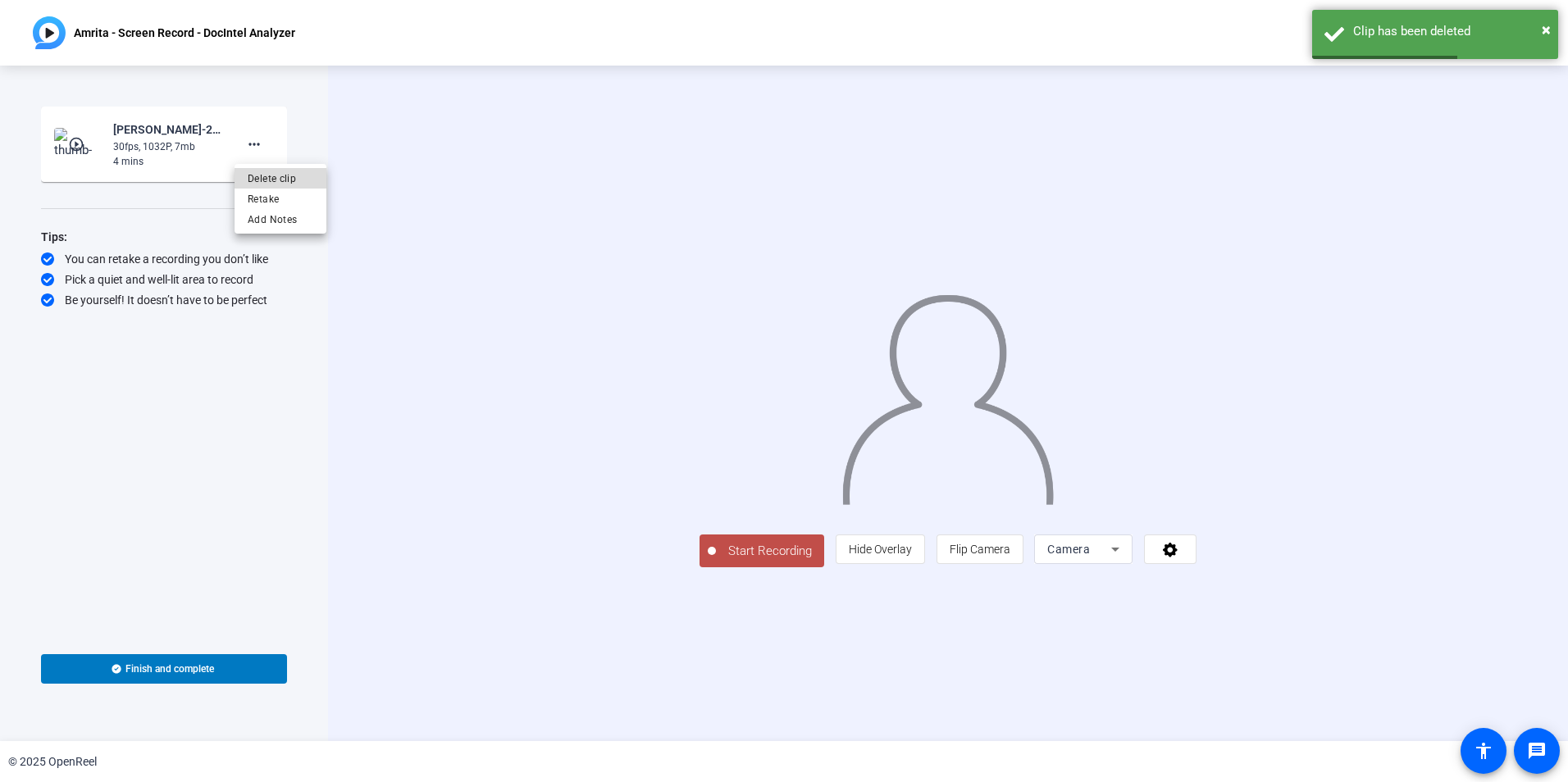
click at [271, 173] on span "Delete clip" at bounding box center [281, 178] width 66 height 20
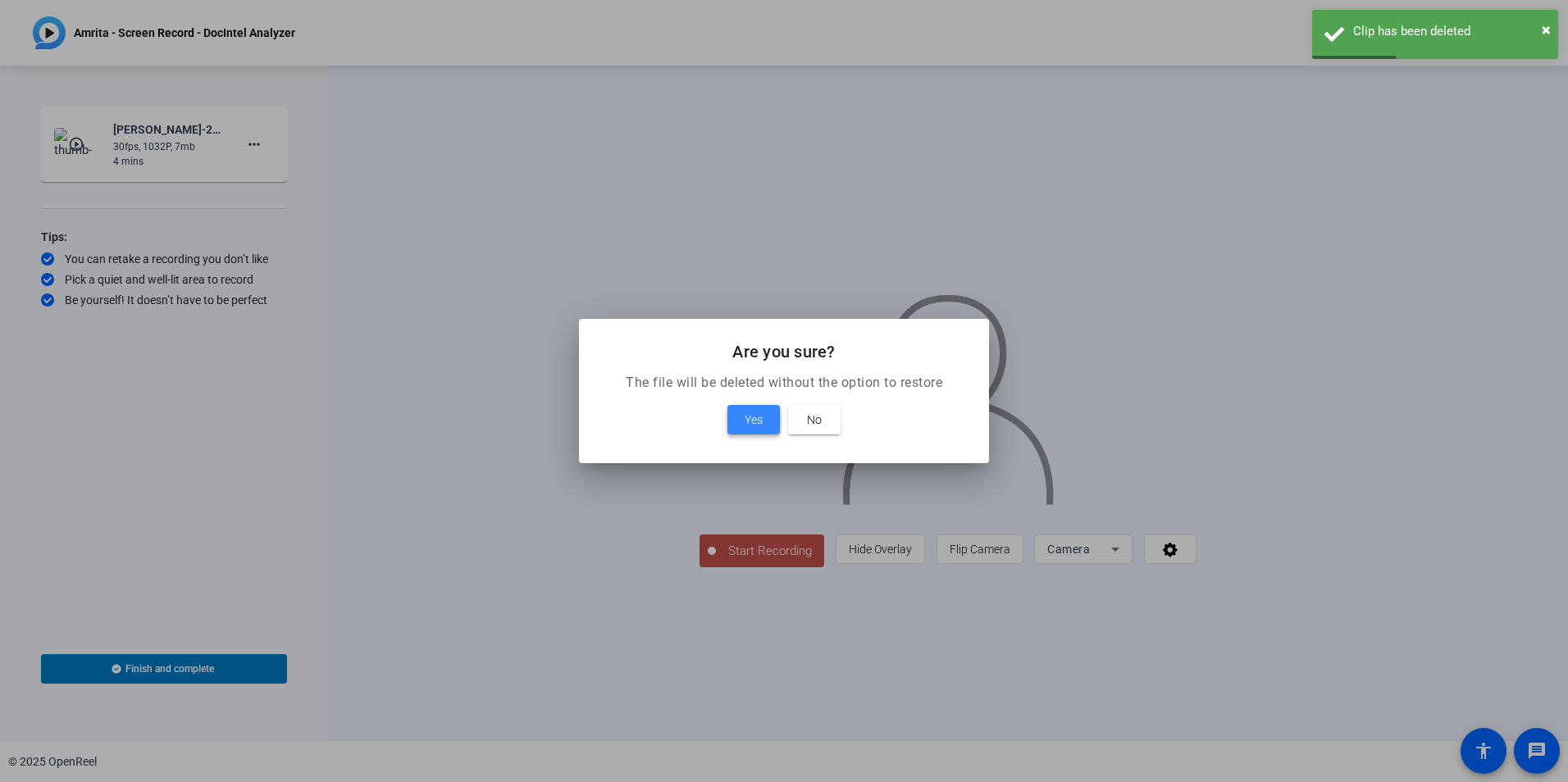
click at [757, 429] on span "Yes" at bounding box center [753, 419] width 18 height 20
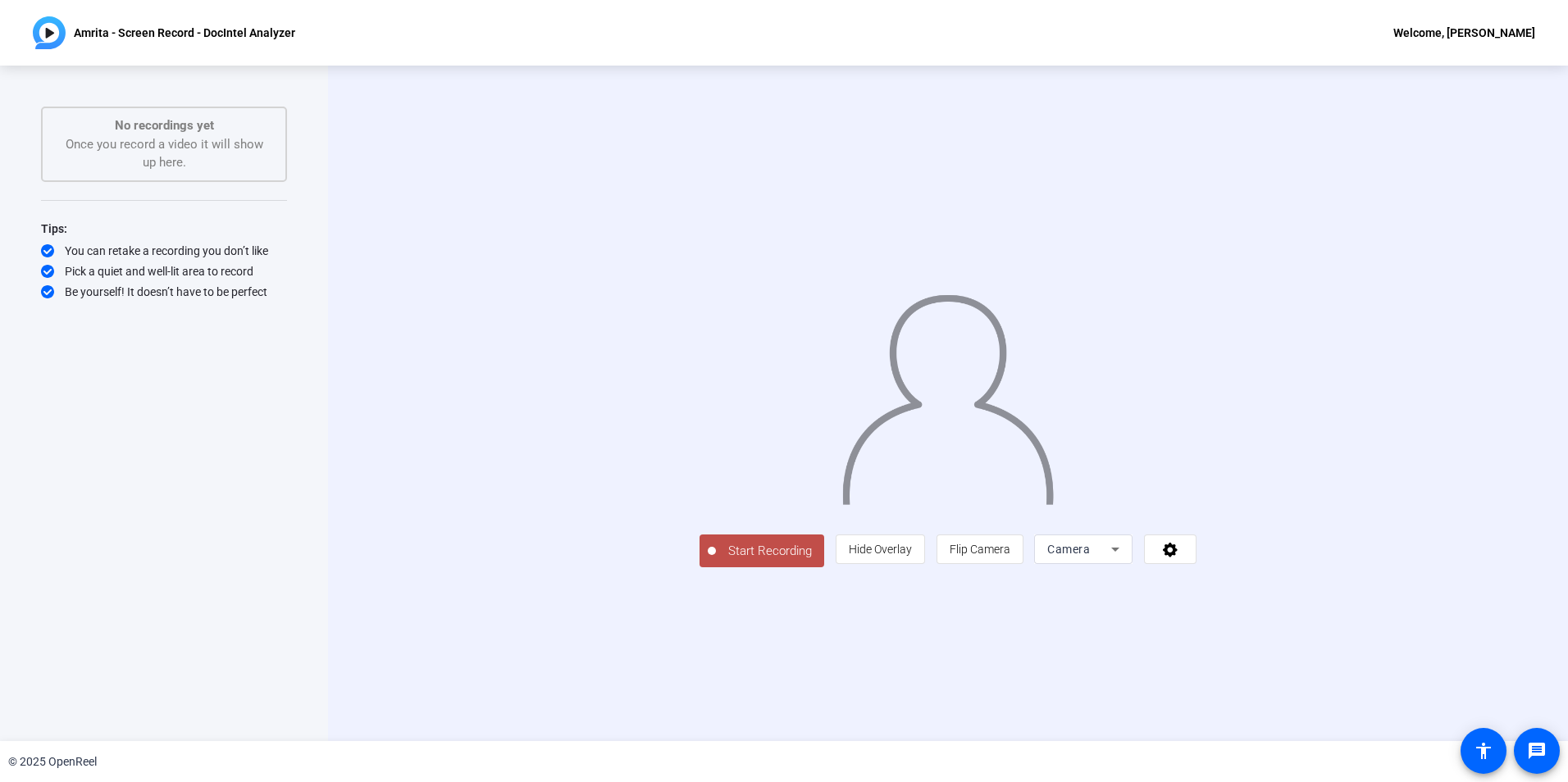
click at [1125, 560] on icon at bounding box center [1115, 549] width 20 height 20
click at [1289, 621] on span "Screen And Camera" at bounding box center [1291, 625] width 86 height 40
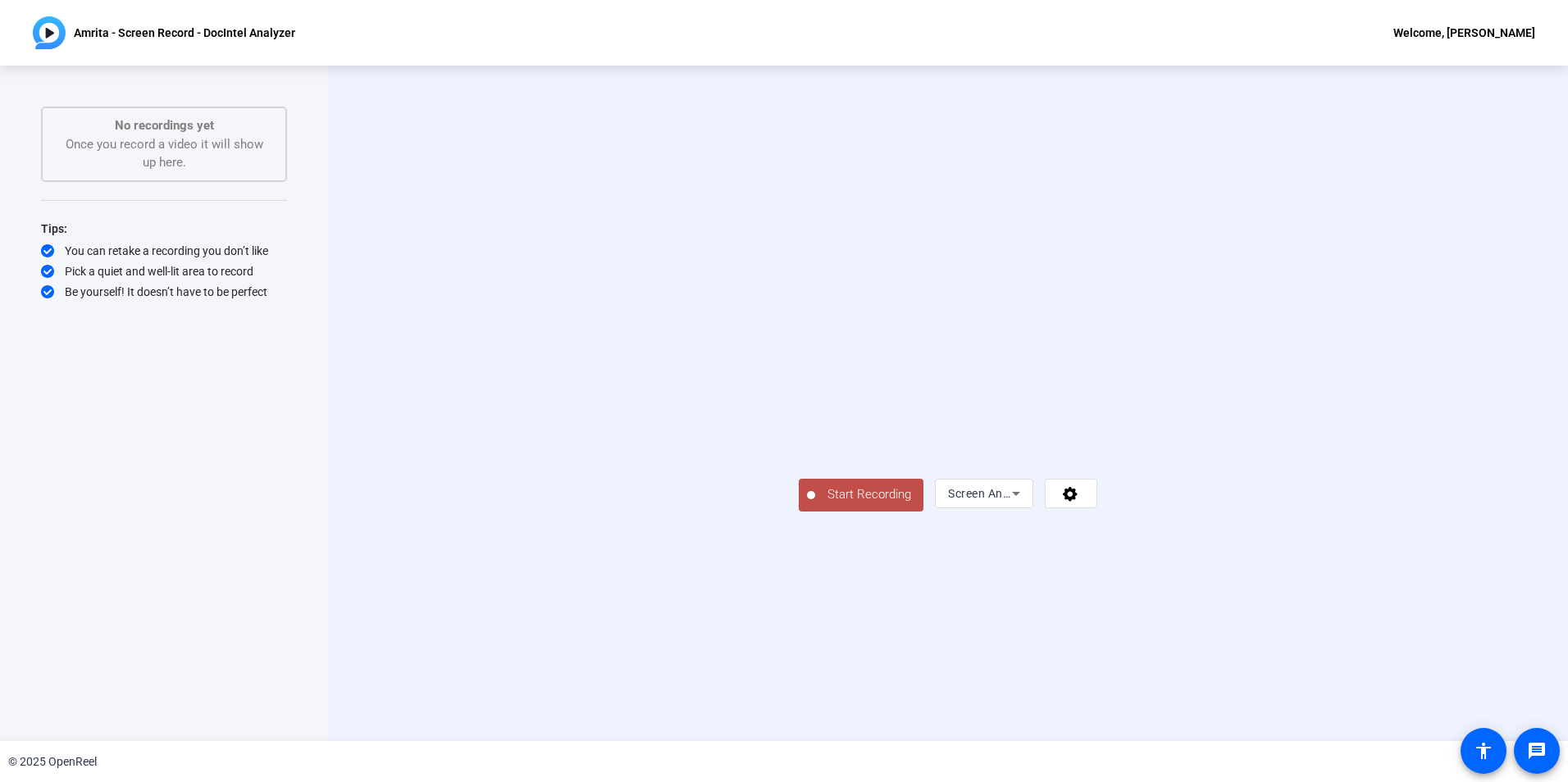
click at [799, 375] on video at bounding box center [948, 379] width 299 height 168
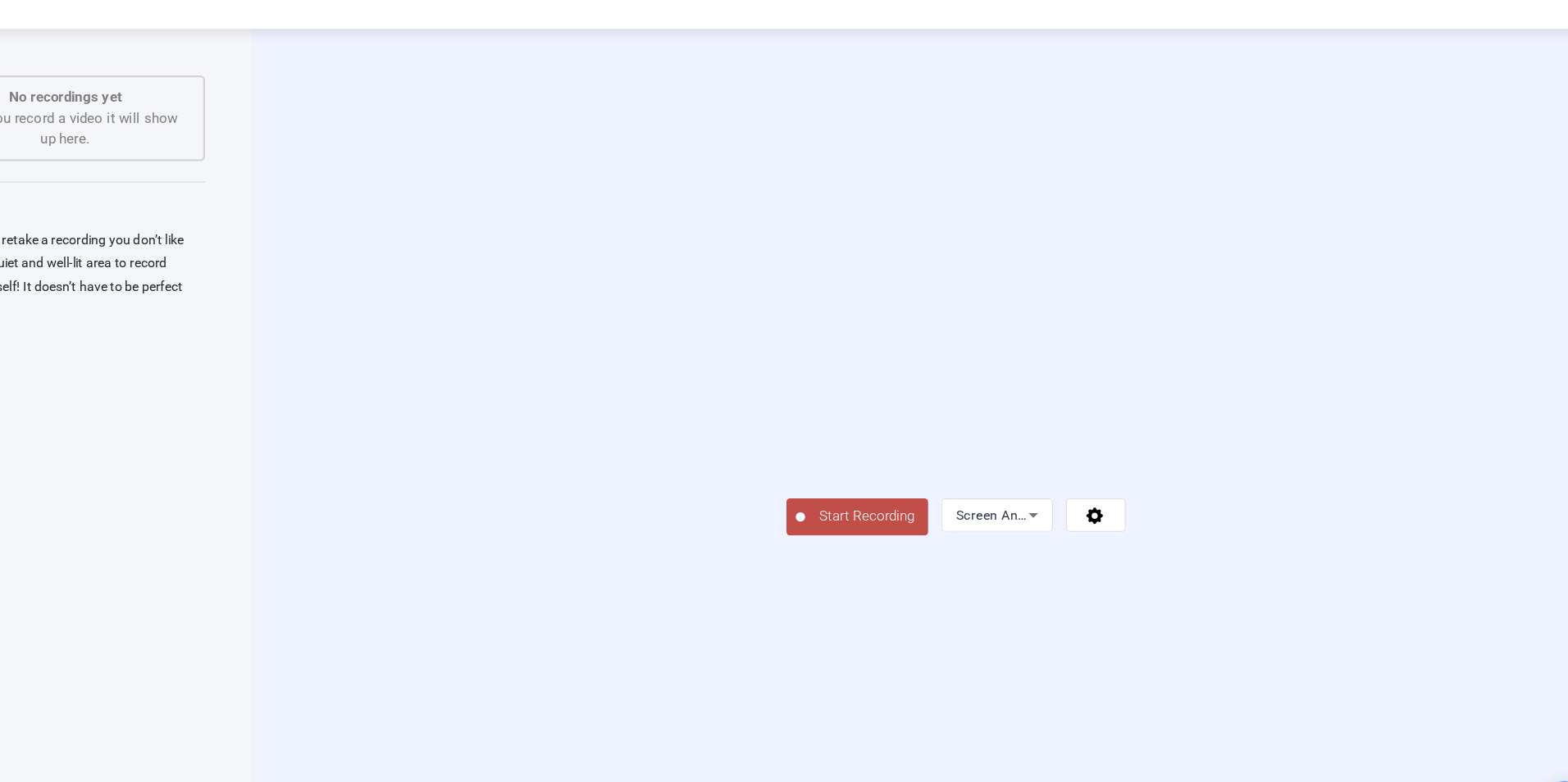
click at [815, 504] on span "Start Recording" at bounding box center [869, 495] width 108 height 19
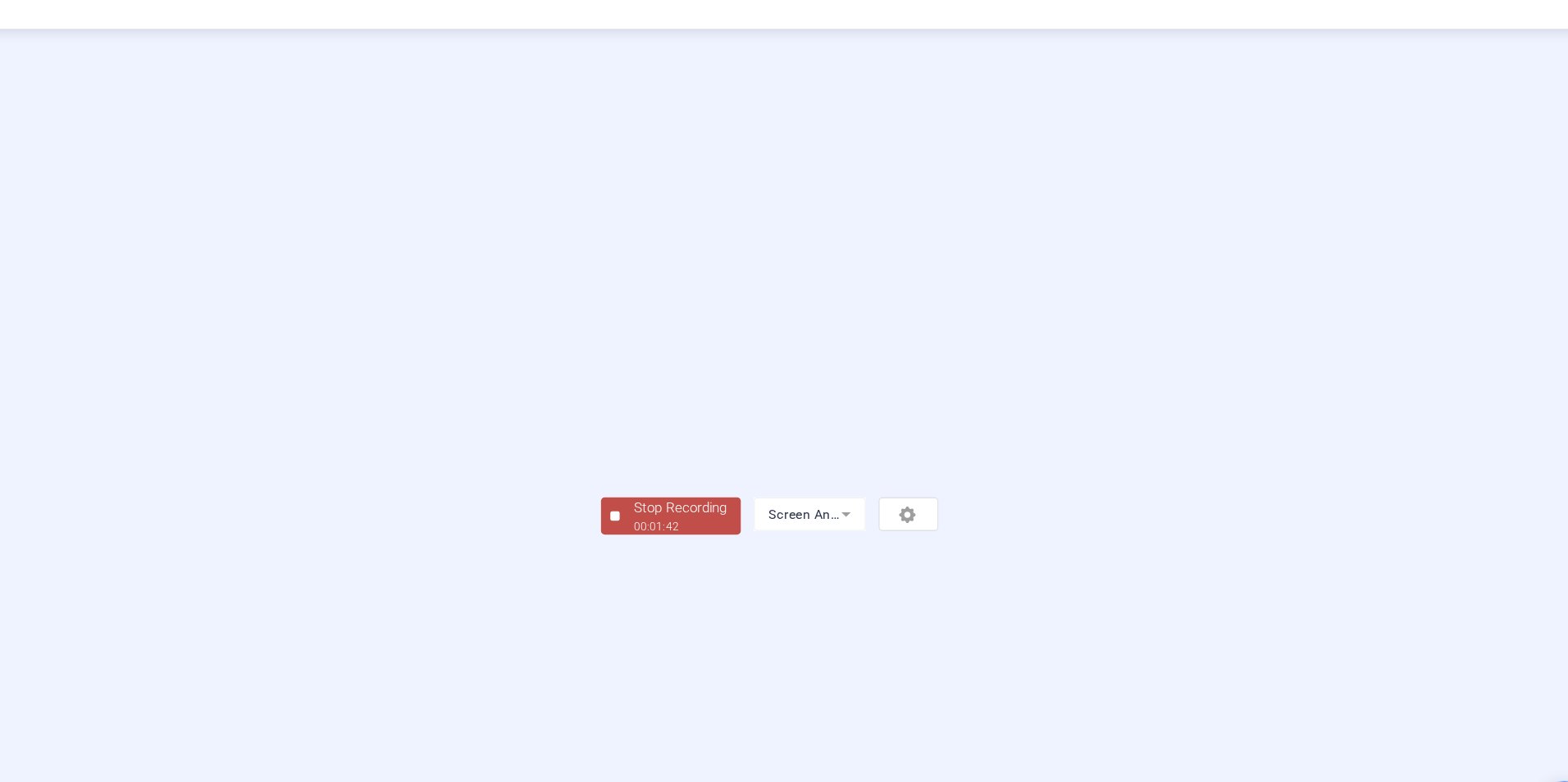
click at [664, 497] on div "Stop Recording" at bounding box center [705, 487] width 82 height 19
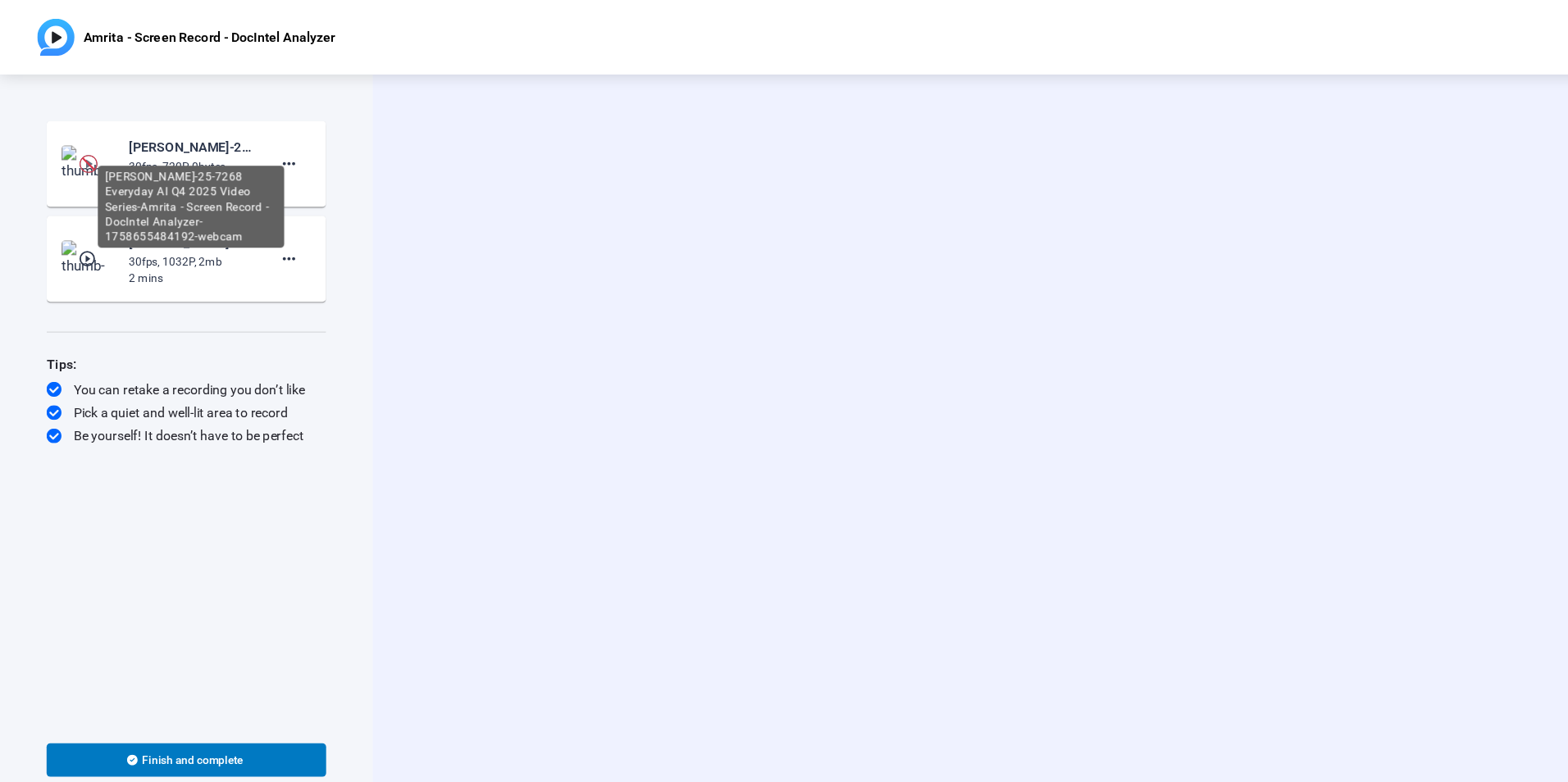
click at [174, 133] on div "[PERSON_NAME]-25-7268 Everyday AI Q4 2025 Video Series-Amrita - Screen Record -…" at bounding box center [168, 129] width 110 height 20
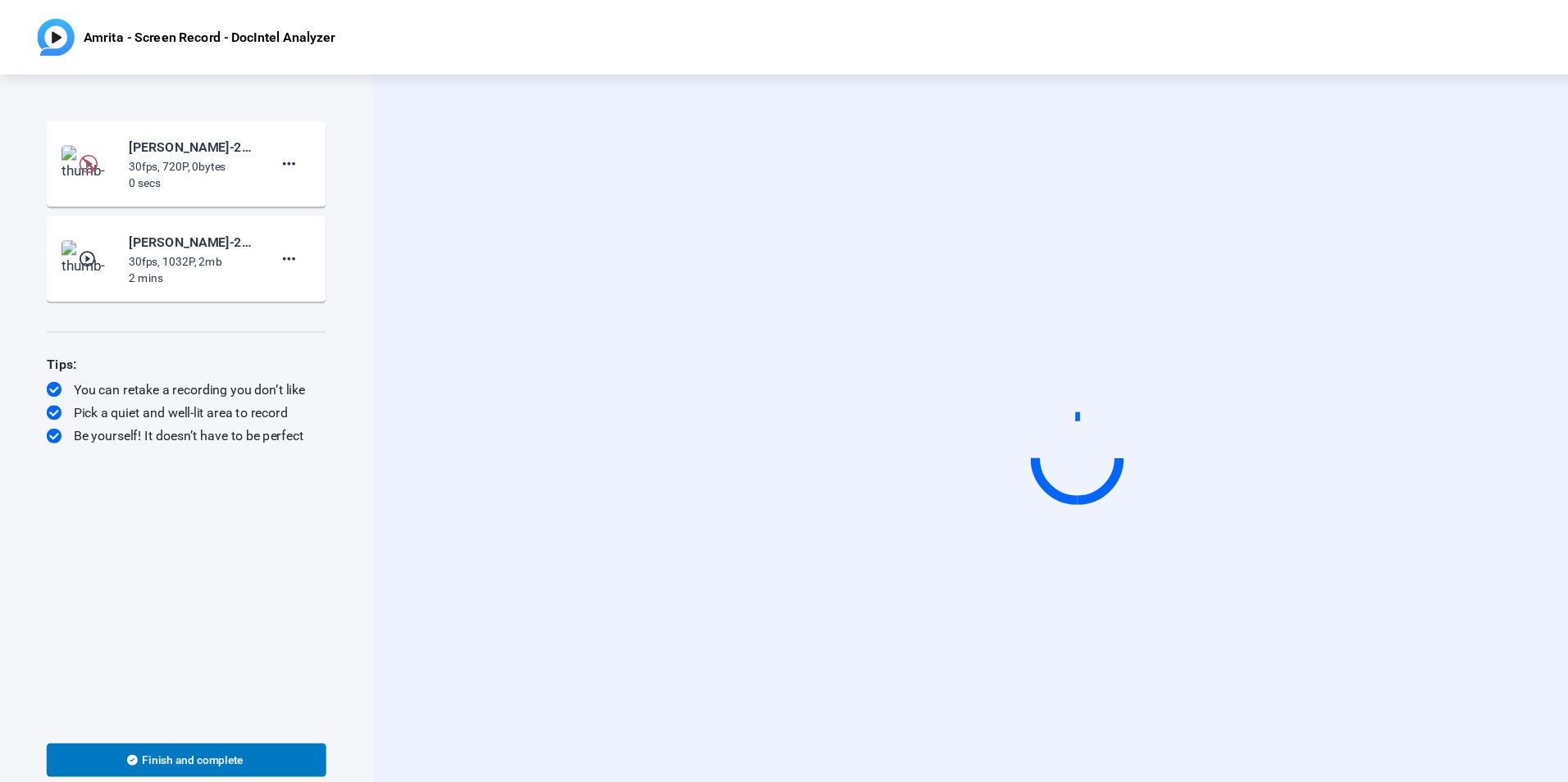
click at [84, 143] on img at bounding box center [77, 143] width 16 height 16
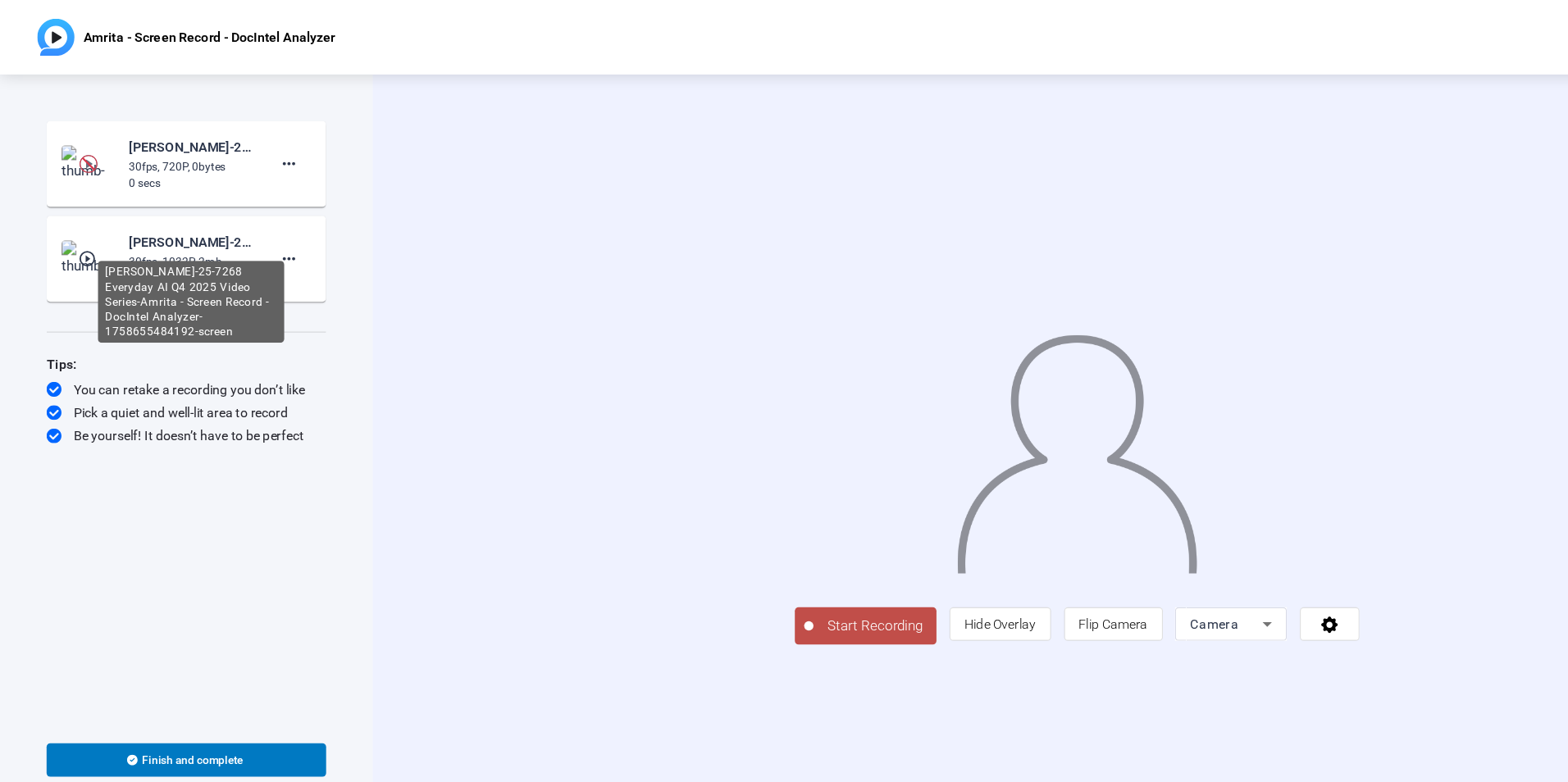
click at [153, 218] on div "[PERSON_NAME]-25-7268 Everyday AI Q4 2025 Video Series-Amrita - Screen Record -…" at bounding box center [168, 213] width 110 height 20
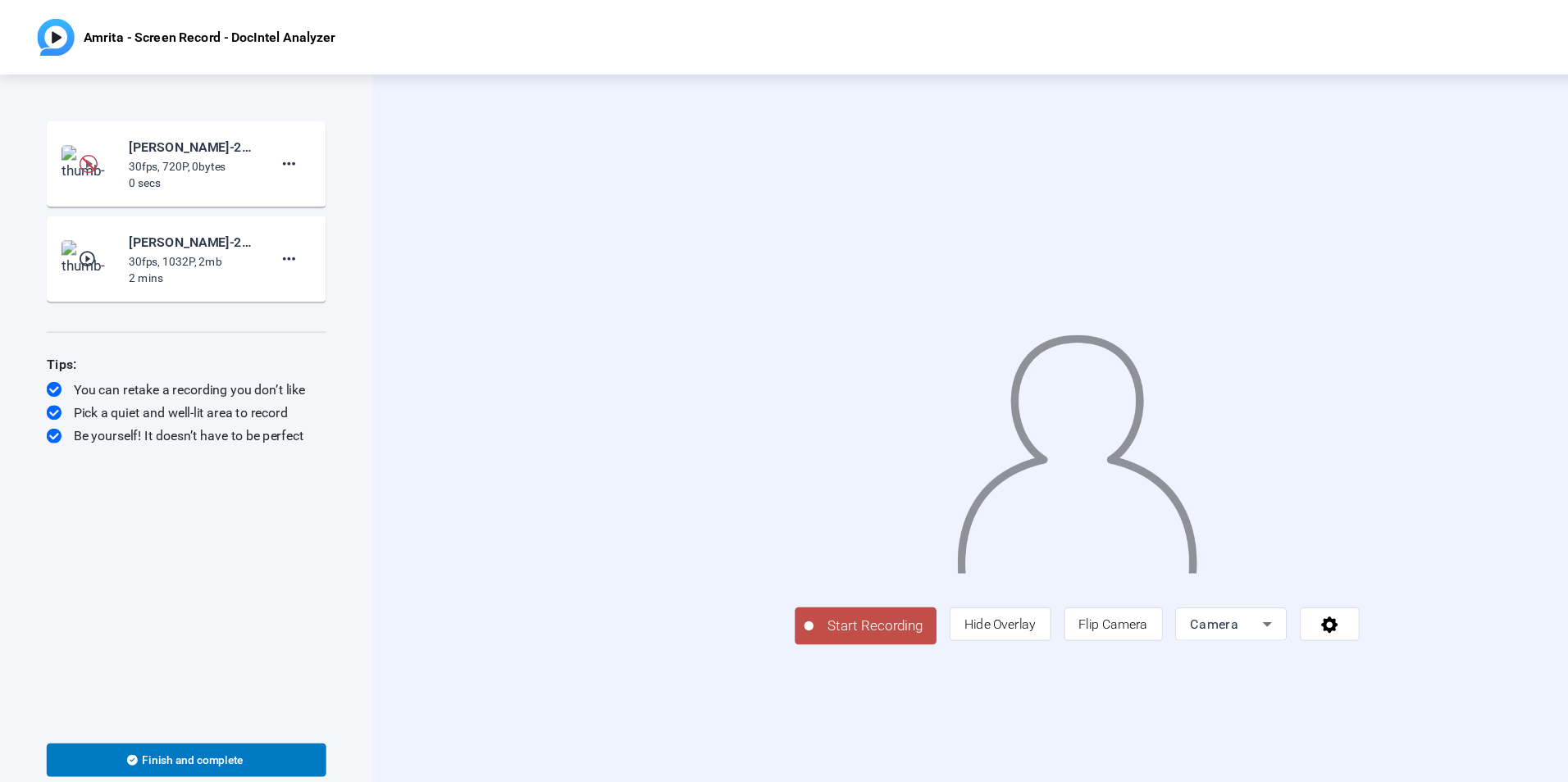
click at [75, 224] on mat-icon "play_circle_outline" at bounding box center [77, 227] width 20 height 16
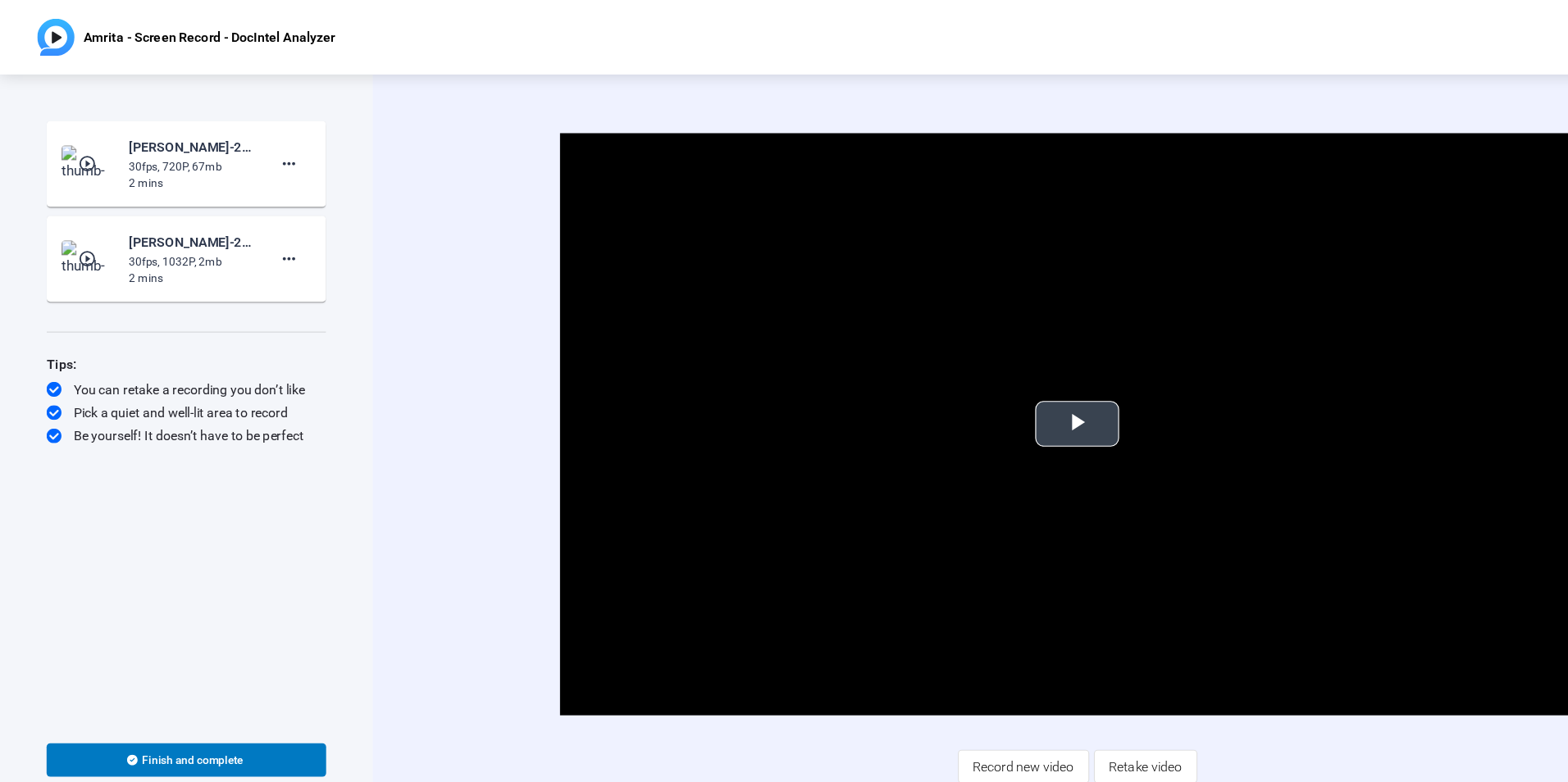
click at [948, 373] on span "Video Player" at bounding box center [948, 373] width 0 height 0
click at [74, 141] on mat-icon "play_circle_outline" at bounding box center [77, 143] width 20 height 16
click at [948, 373] on span "Video Player" at bounding box center [948, 373] width 0 height 0
click at [261, 144] on mat-icon "more_horiz" at bounding box center [253, 144] width 20 height 20
click at [260, 173] on span "Delete clip" at bounding box center [281, 178] width 66 height 20
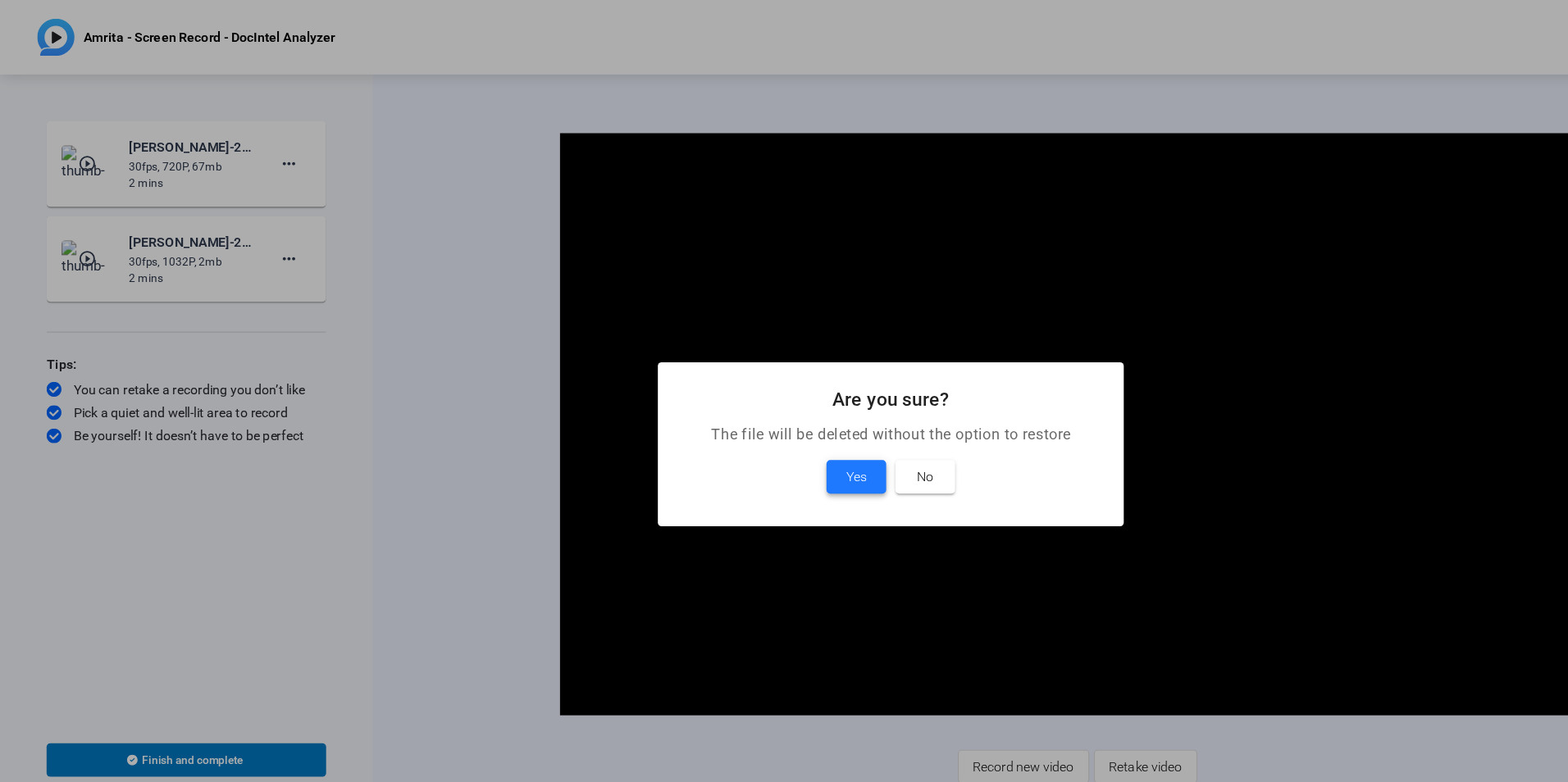
click at [752, 427] on span "Yes" at bounding box center [753, 419] width 18 height 20
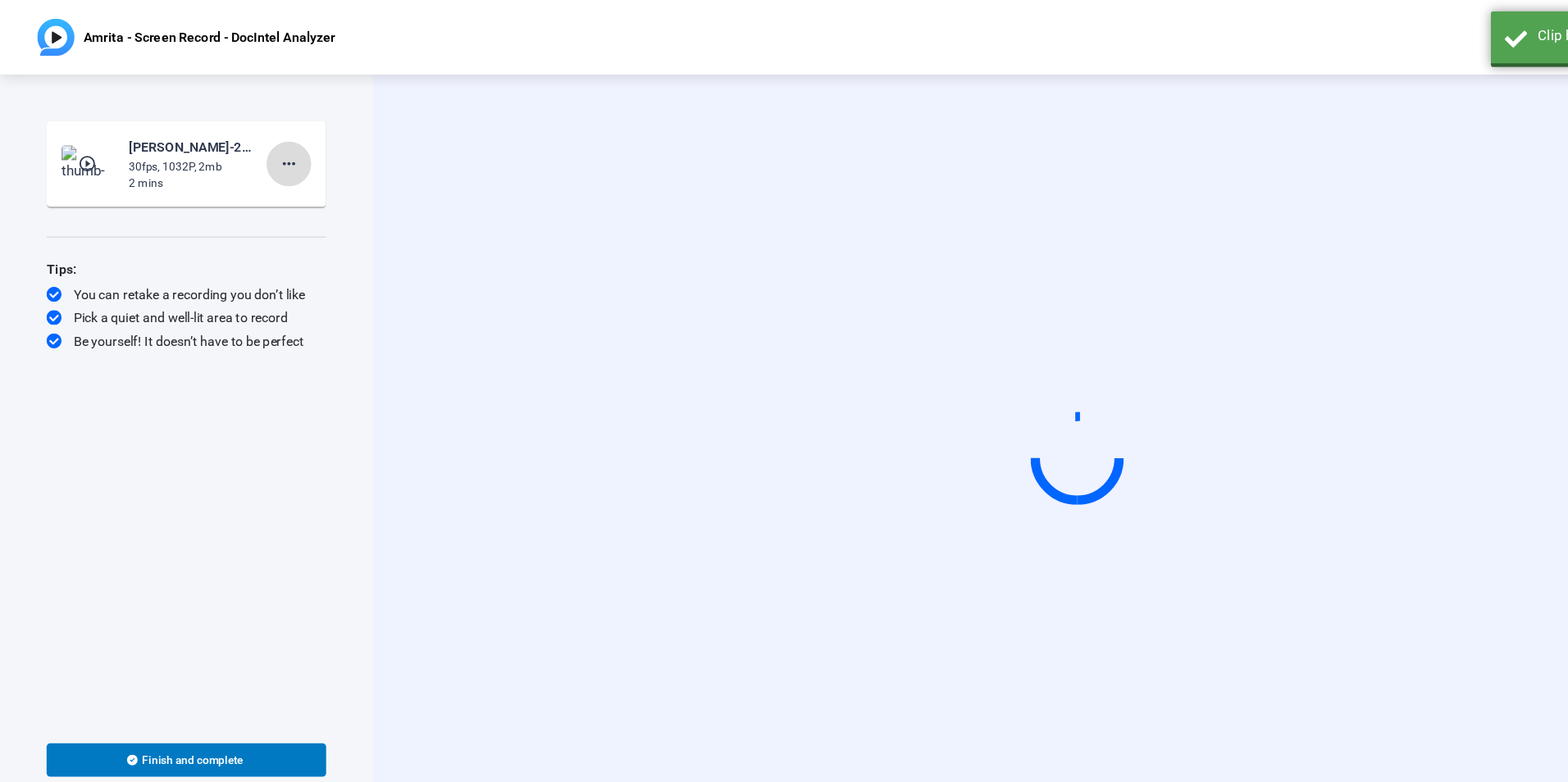
click at [256, 149] on mat-icon "more_horiz" at bounding box center [253, 144] width 20 height 20
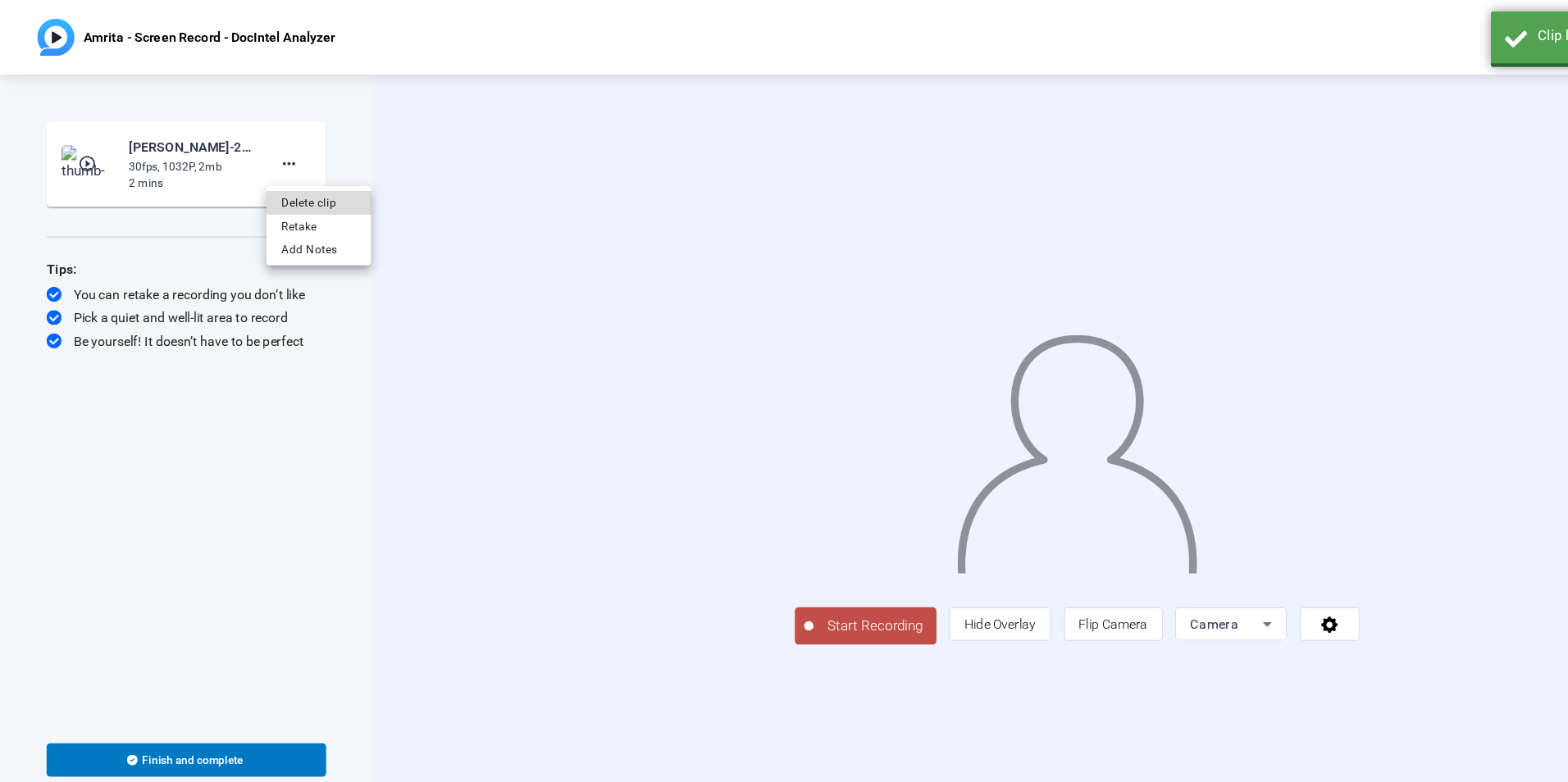
click at [262, 172] on span "Delete clip" at bounding box center [281, 178] width 66 height 20
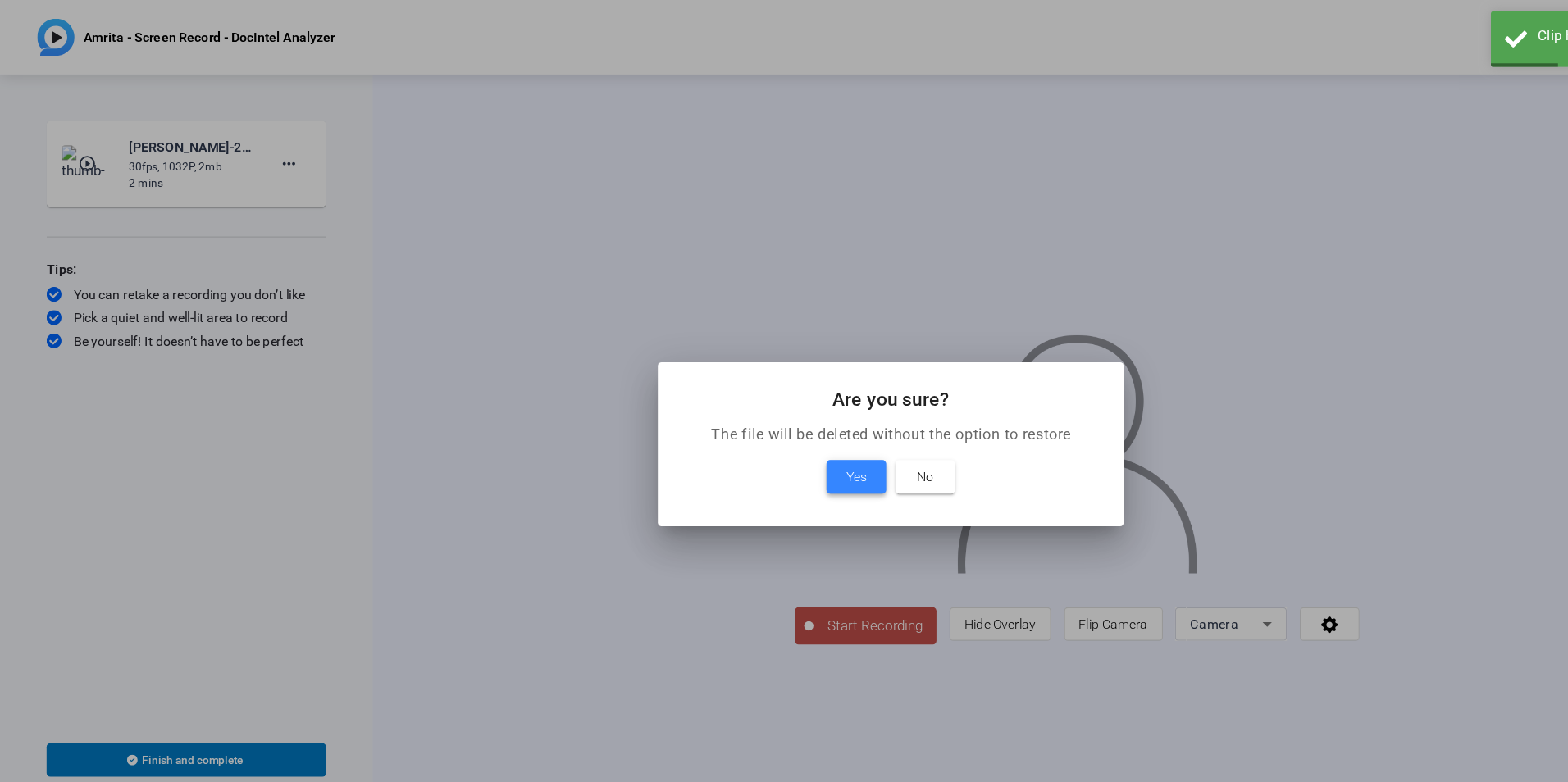
click at [759, 415] on span "Yes" at bounding box center [753, 419] width 18 height 20
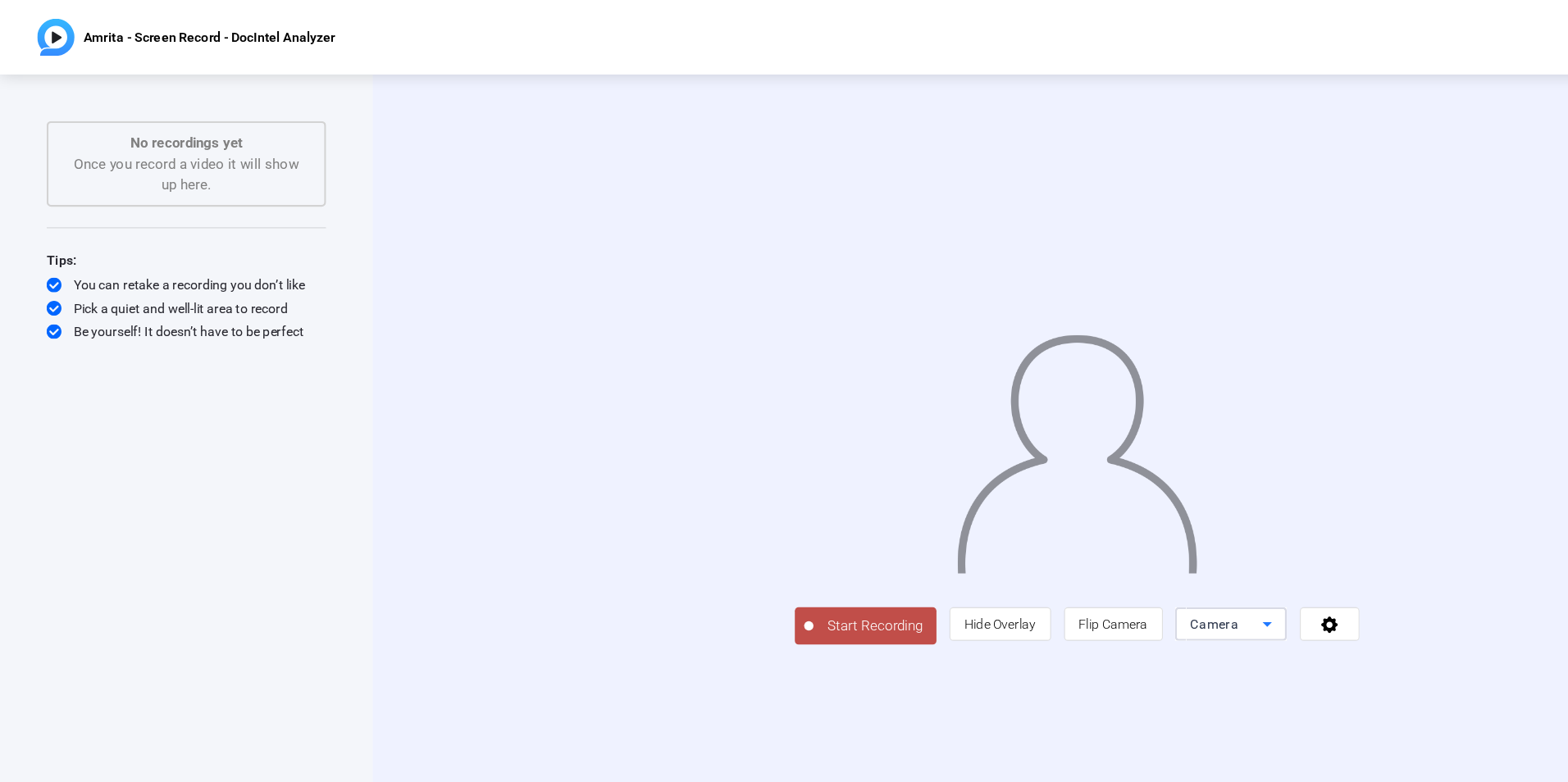
click at [1090, 556] on span "Camera" at bounding box center [1068, 549] width 42 height 13
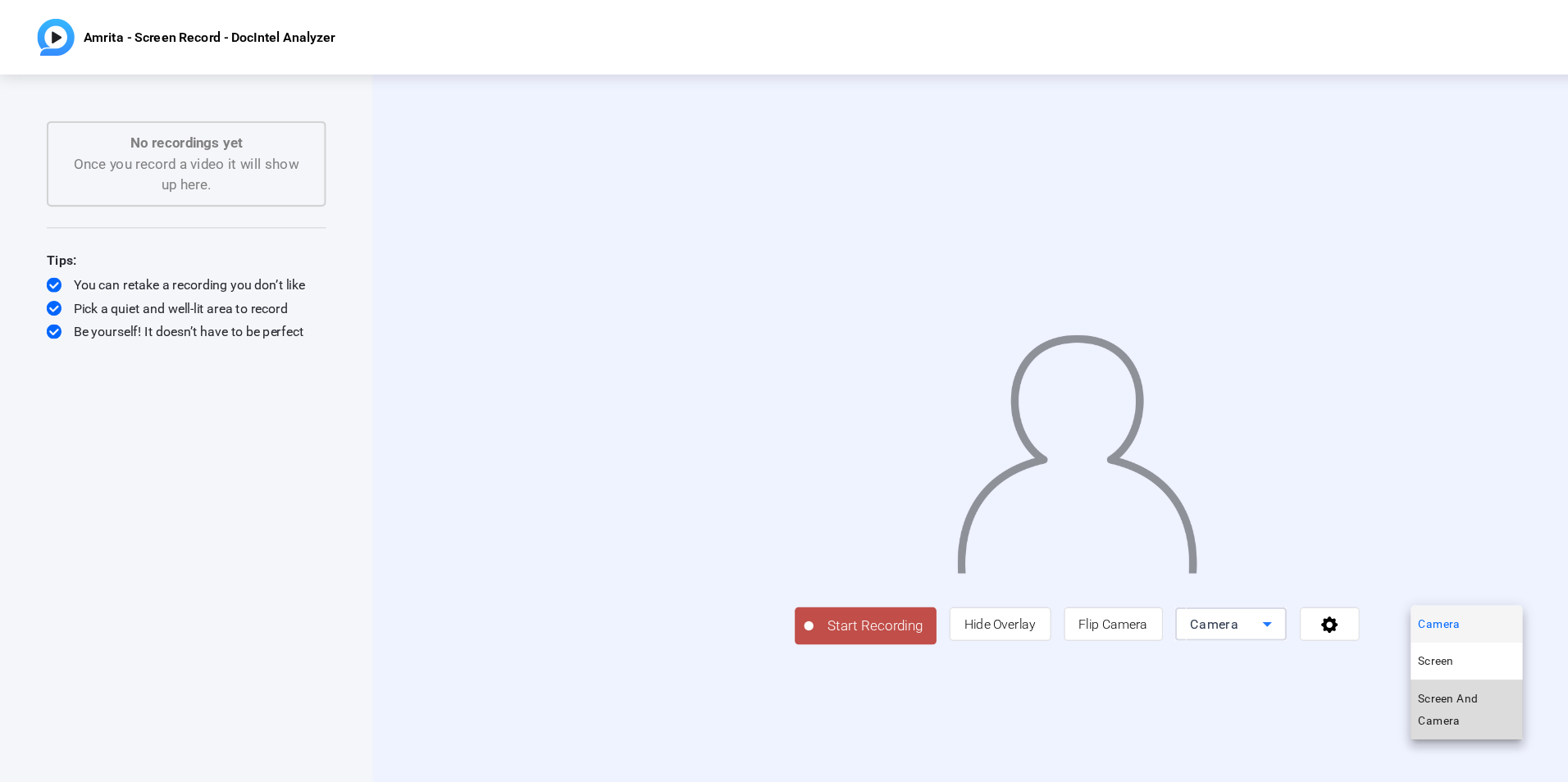
click at [1276, 623] on span "Screen And Camera" at bounding box center [1291, 625] width 86 height 40
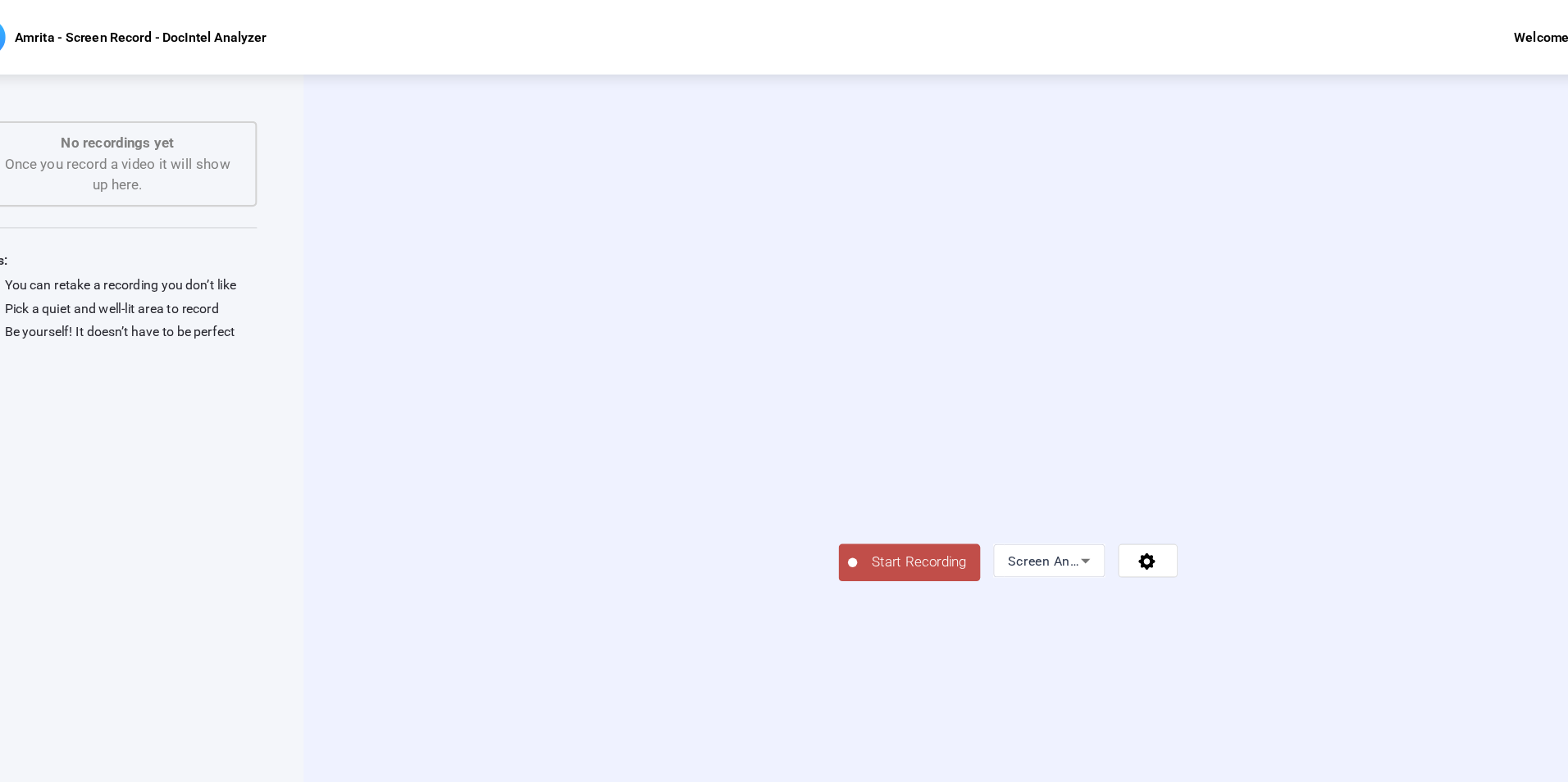
click at [815, 504] on span "Start Recording" at bounding box center [869, 495] width 108 height 19
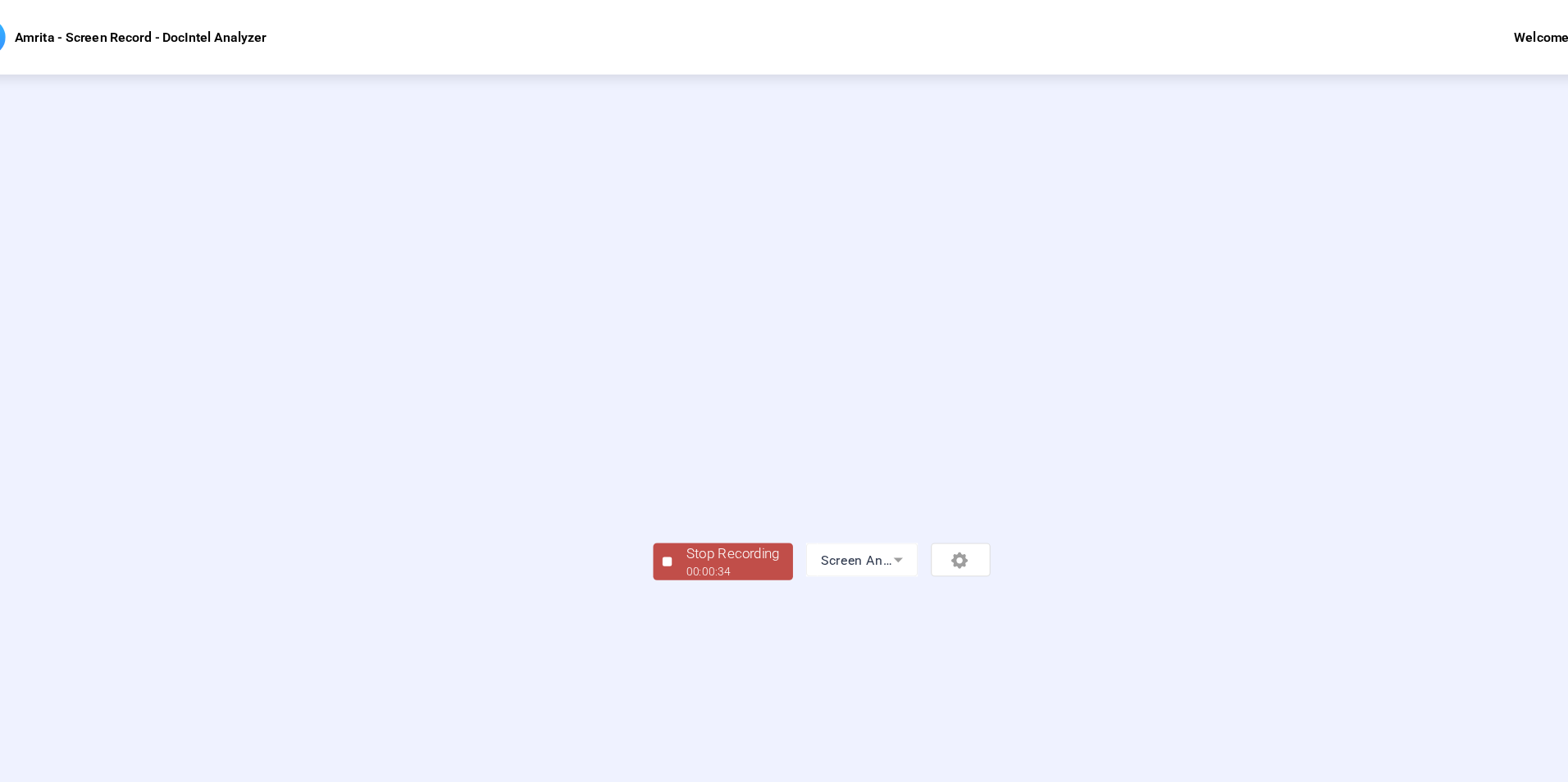
click at [664, 511] on div "00:00:34" at bounding box center [705, 504] width 82 height 15
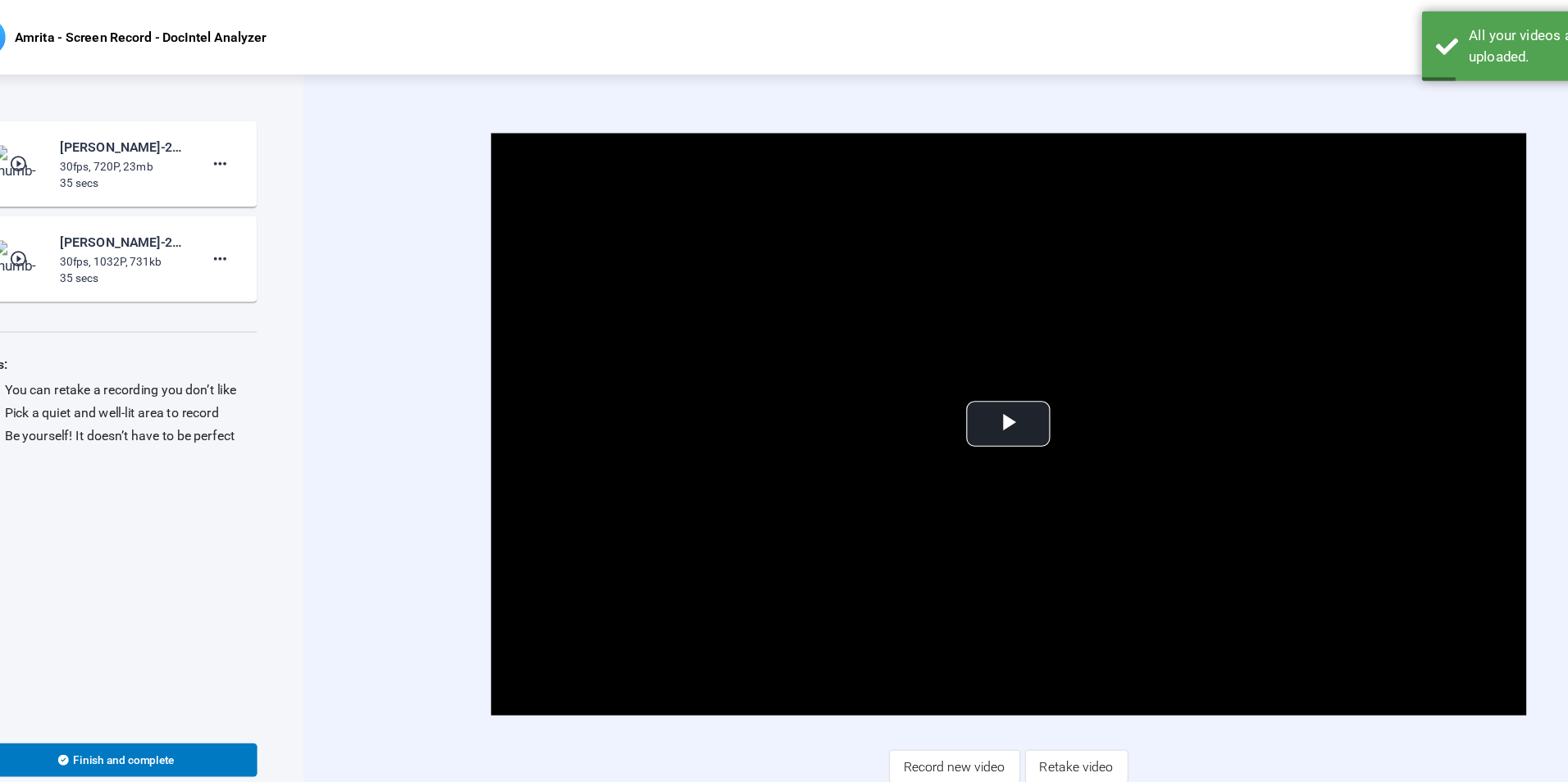
click at [74, 146] on mat-icon "play_circle_outline" at bounding box center [77, 143] width 20 height 16
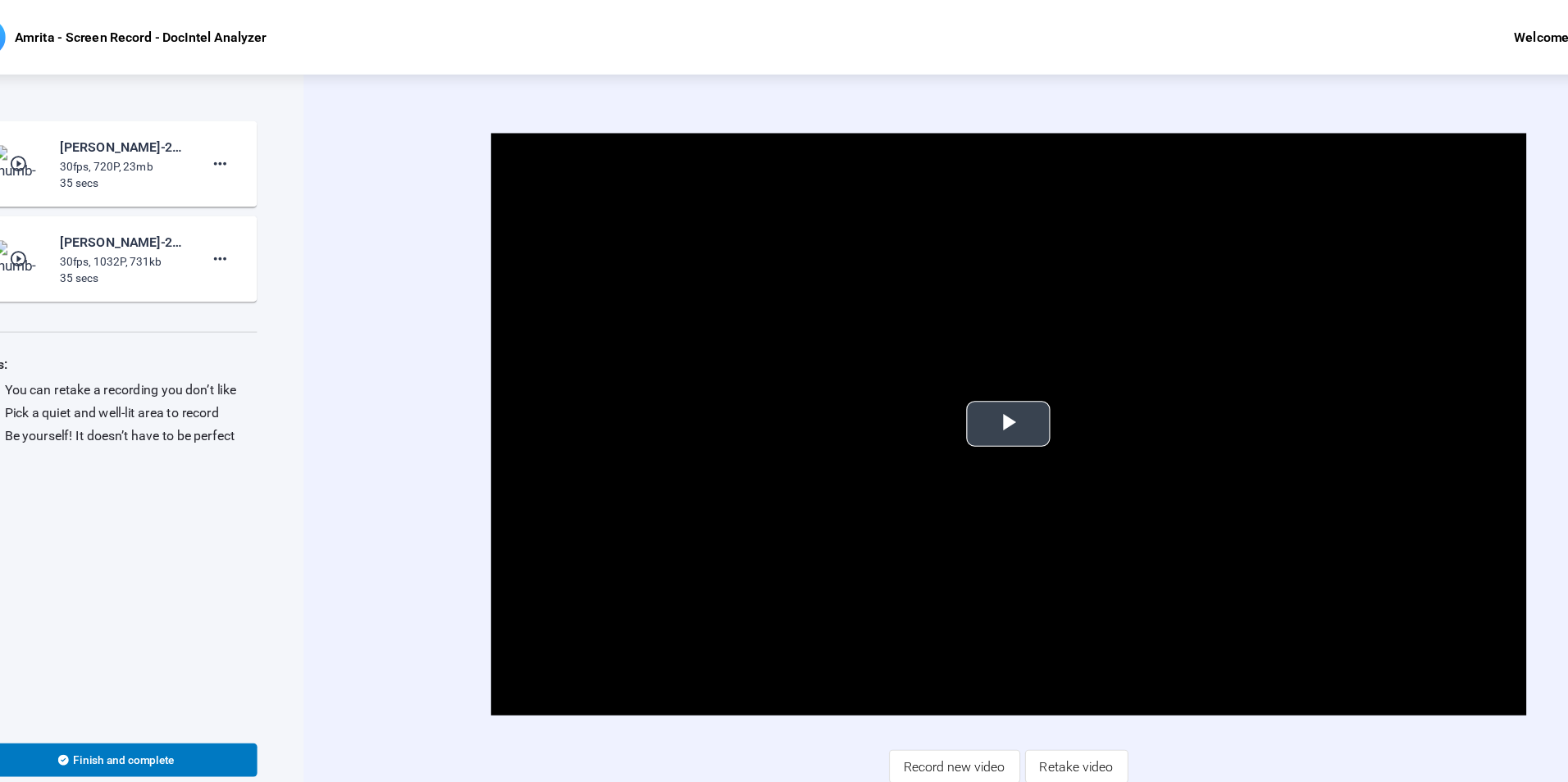
click at [948, 373] on span "Video Player" at bounding box center [948, 373] width 0 height 0
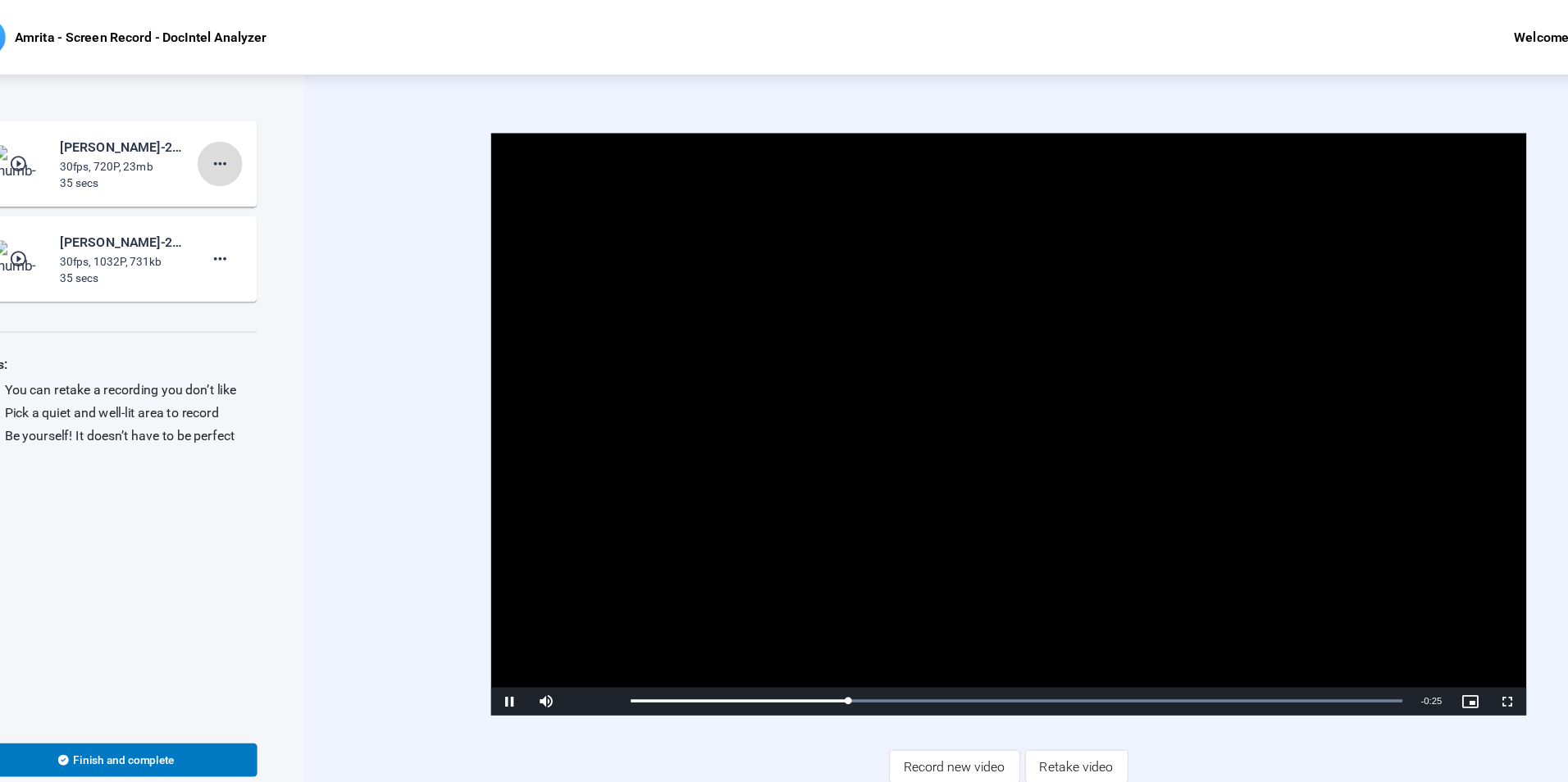
click at [266, 144] on span at bounding box center [254, 144] width 40 height 40
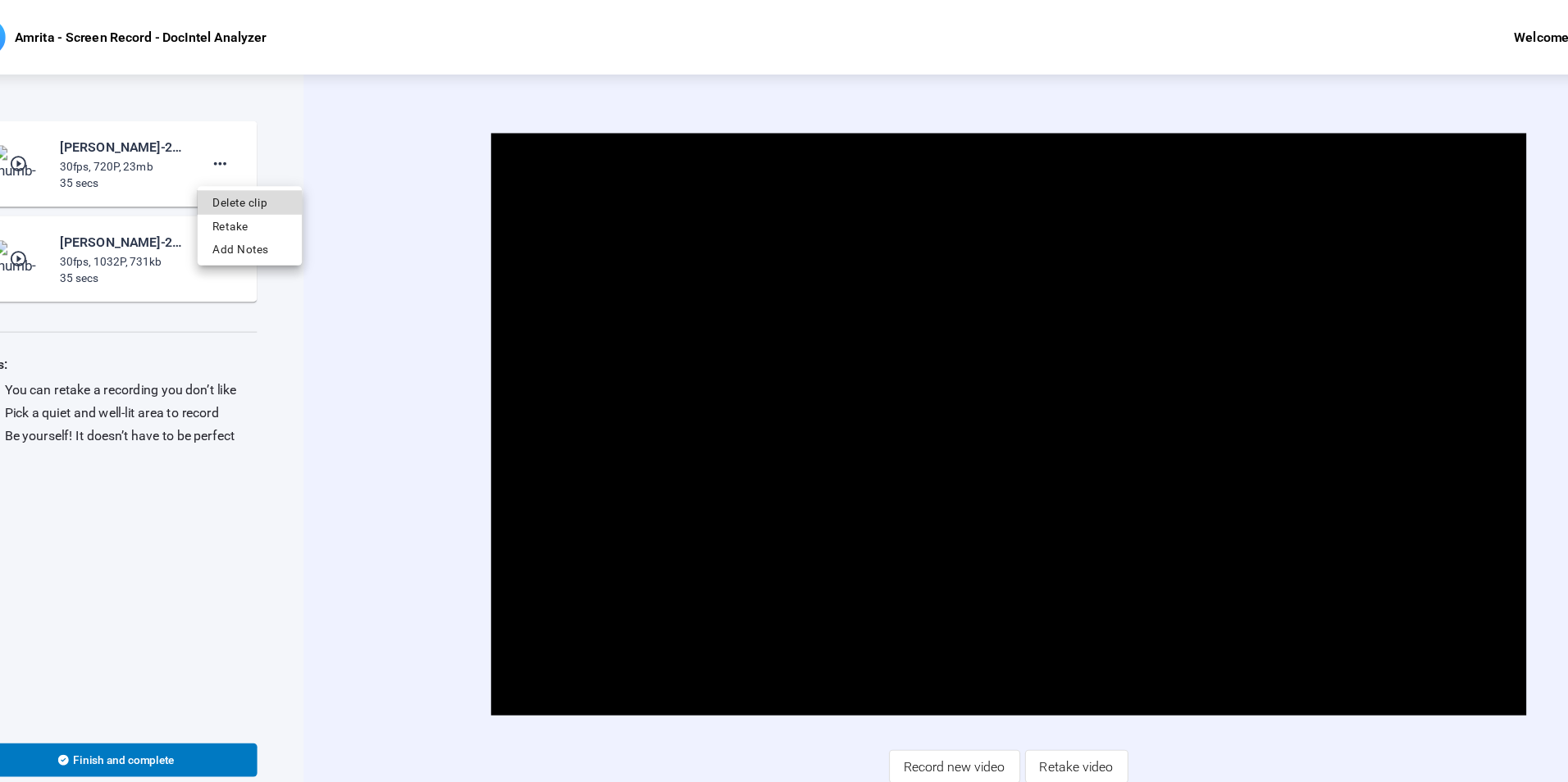
click at [284, 174] on span "Delete clip" at bounding box center [281, 178] width 66 height 20
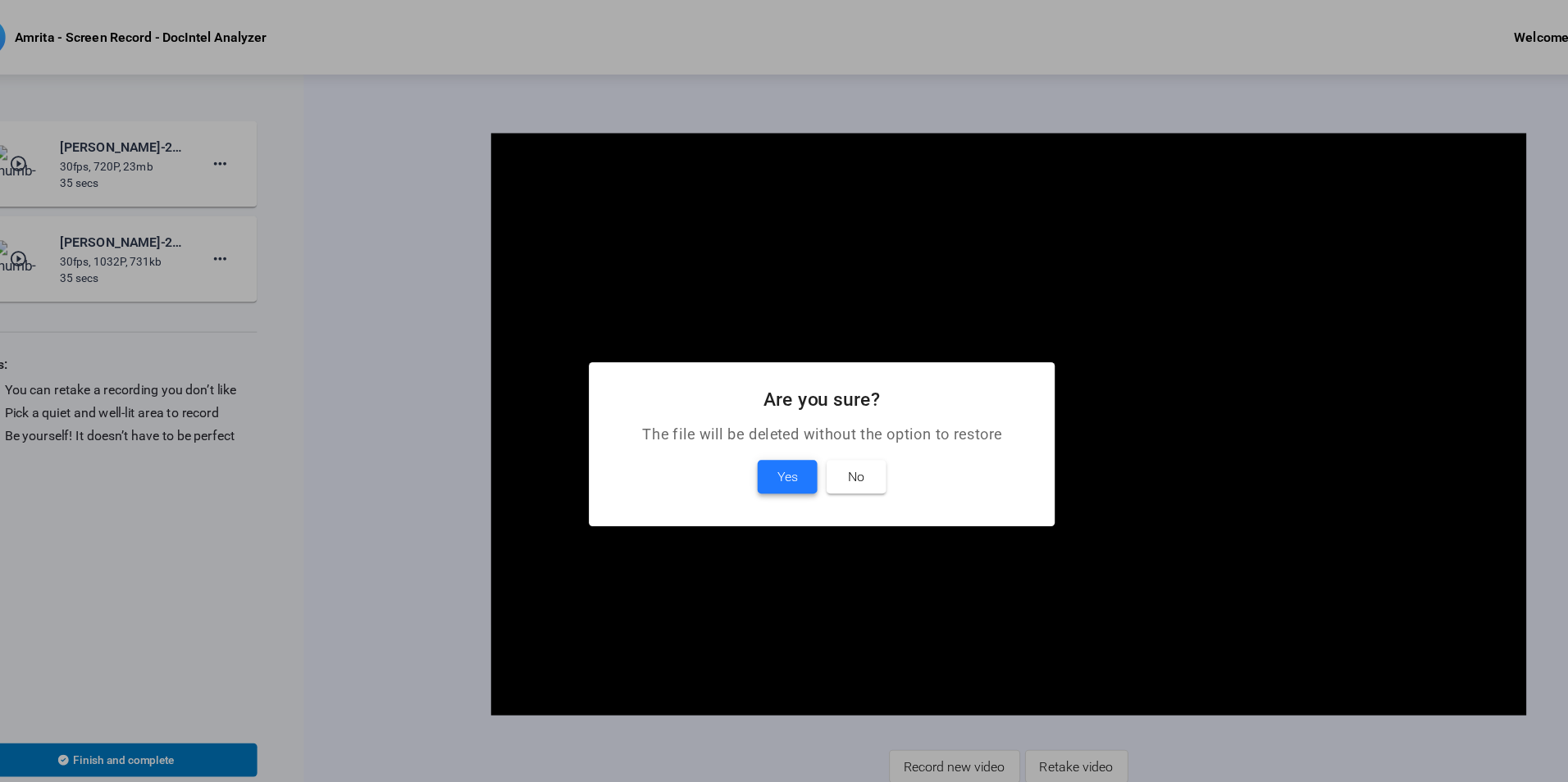
click at [747, 430] on span at bounding box center [754, 420] width 53 height 40
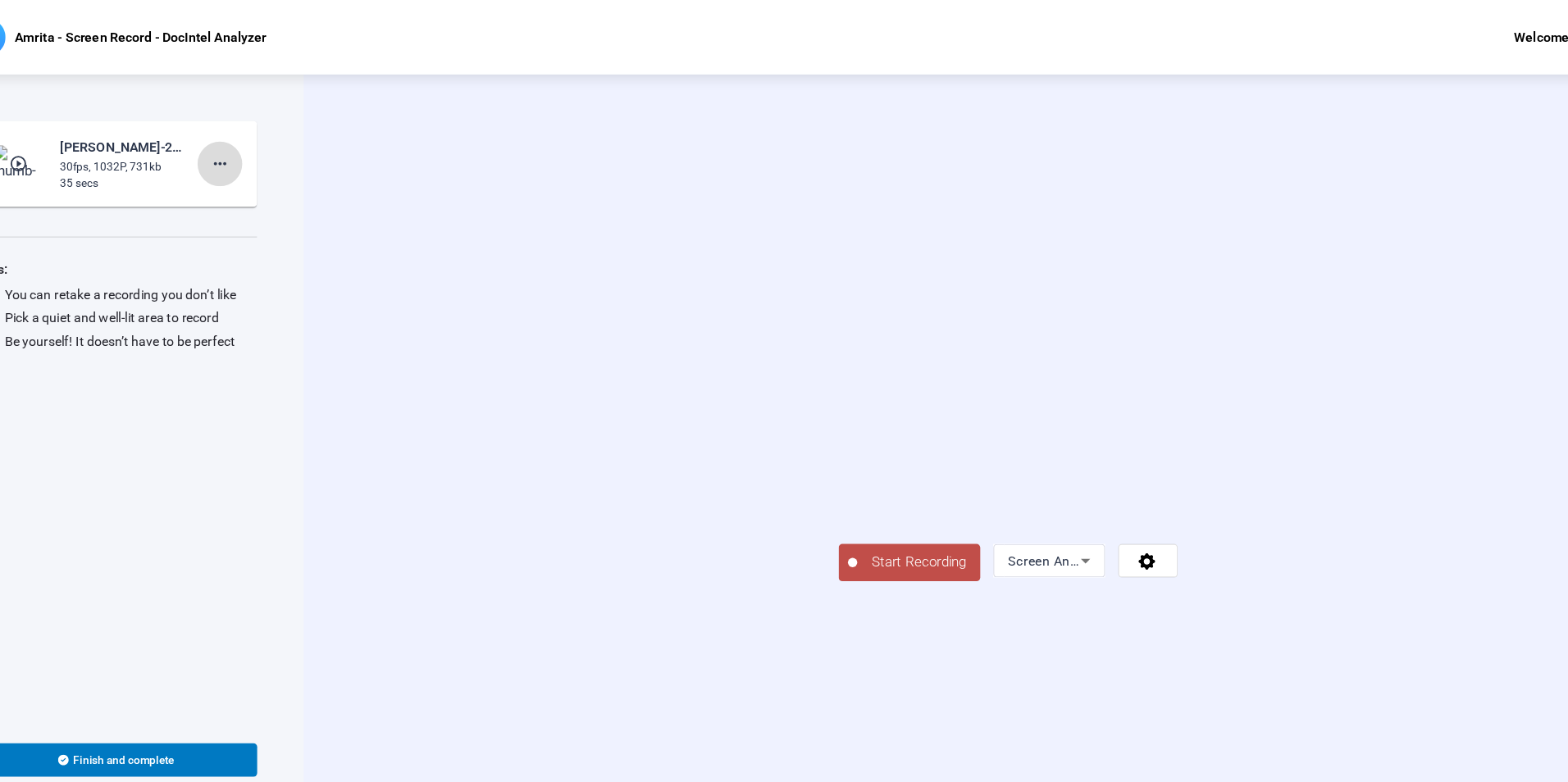
click at [261, 149] on mat-icon "more_horiz" at bounding box center [253, 144] width 20 height 20
click at [279, 181] on span "Delete clip" at bounding box center [281, 178] width 66 height 20
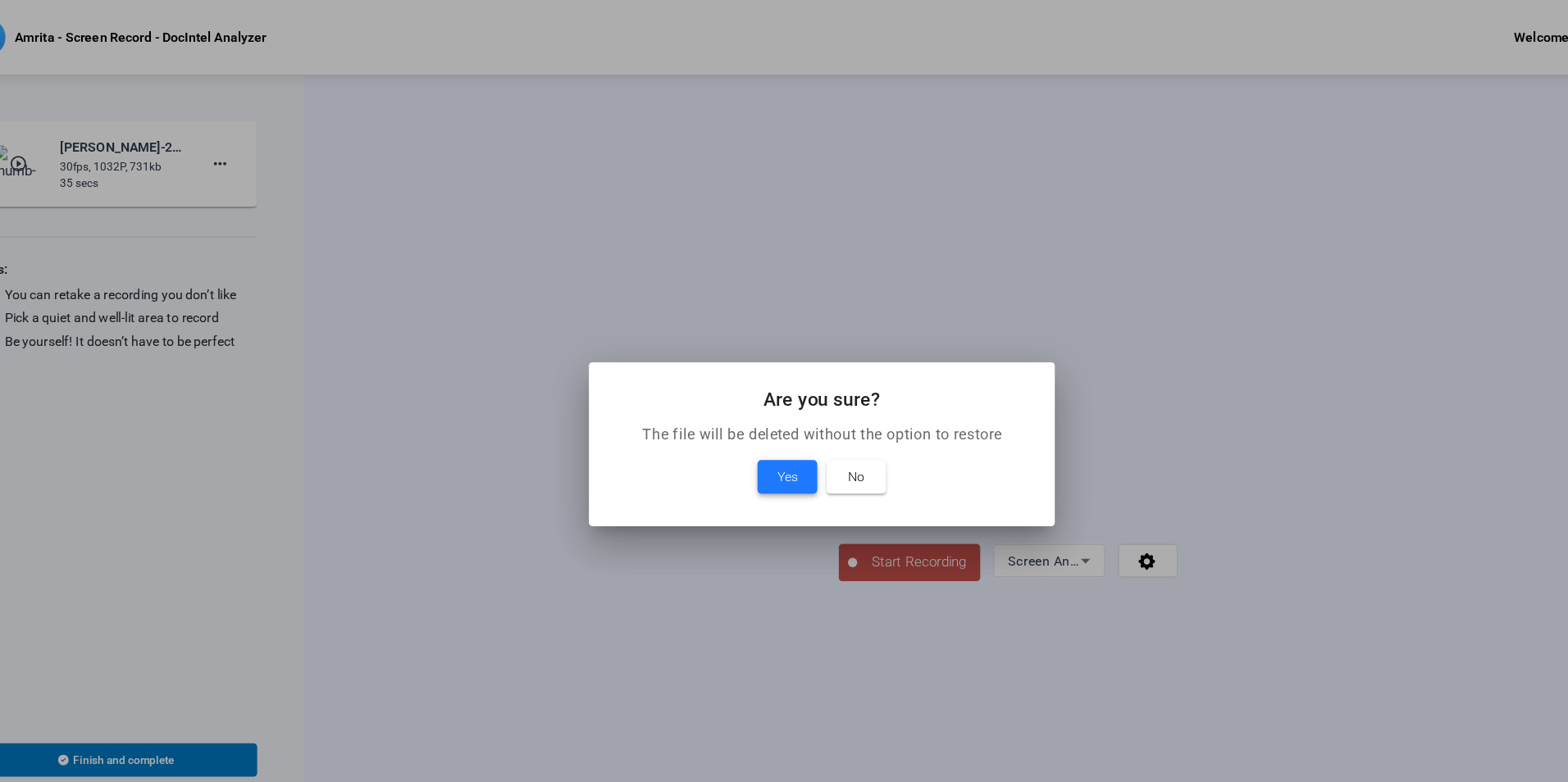
click at [741, 427] on span at bounding box center [754, 420] width 53 height 40
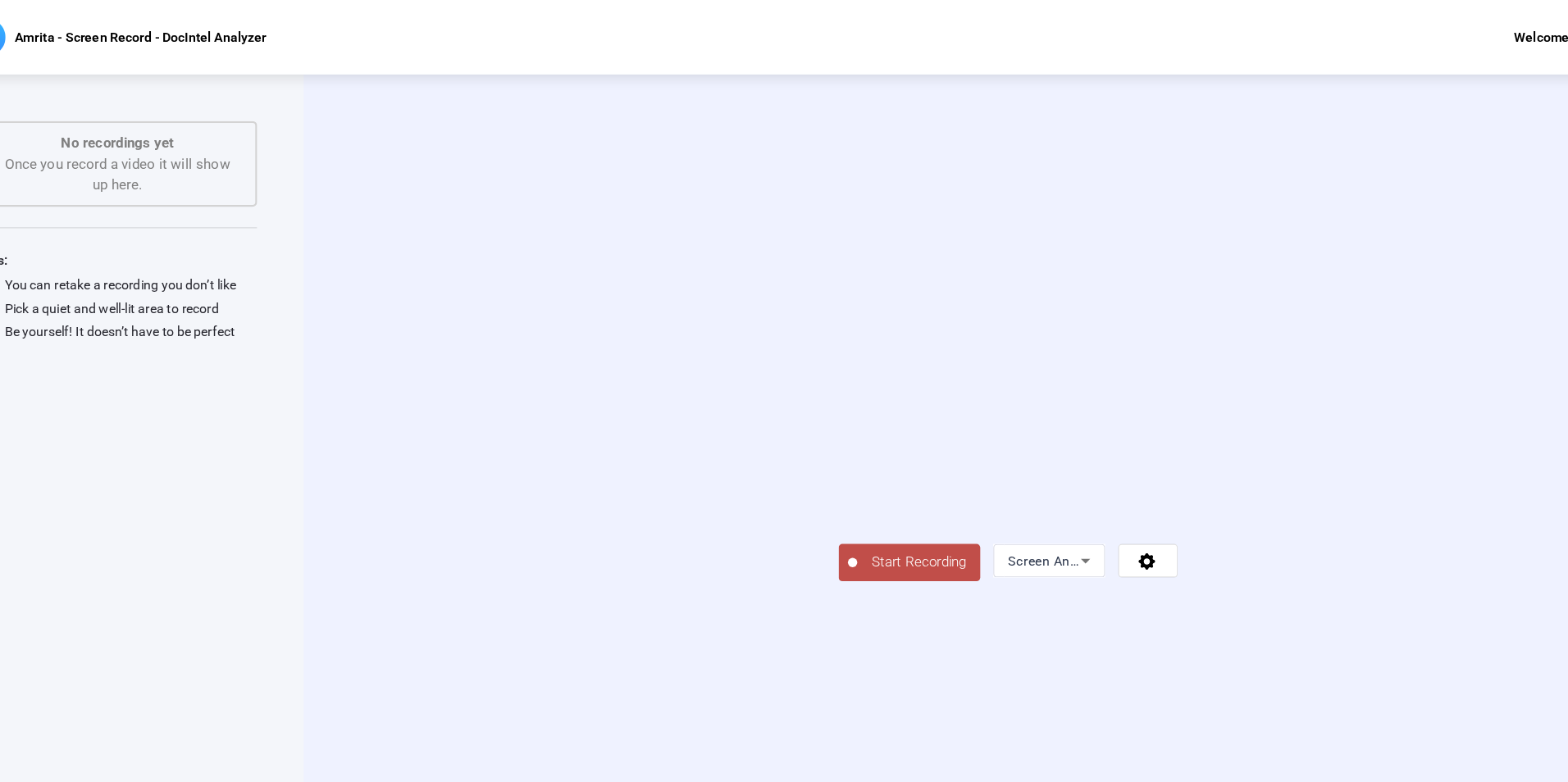
click at [815, 504] on span "Start Recording" at bounding box center [869, 495] width 108 height 19
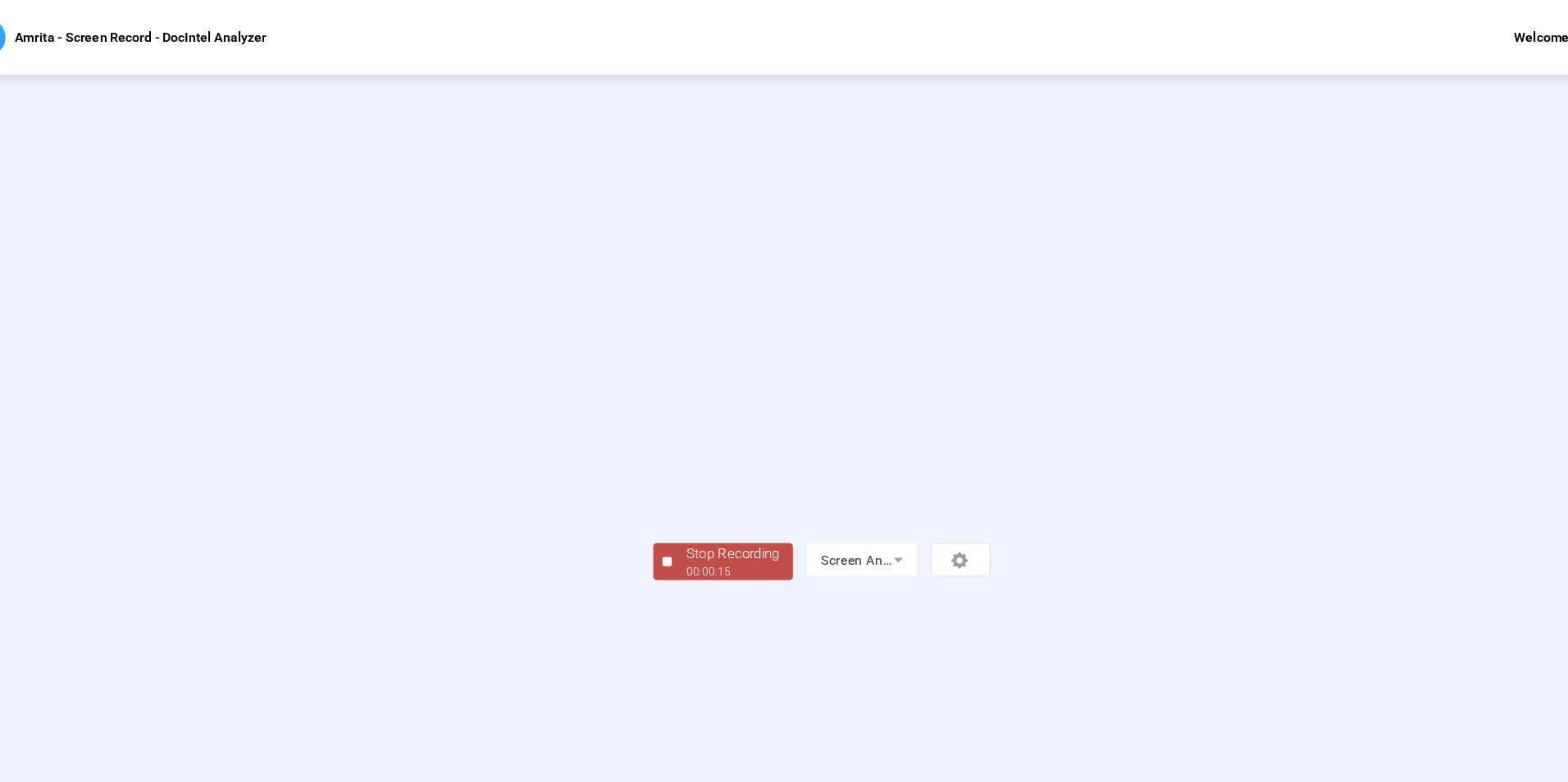
click at [664, 497] on div "Stop Recording" at bounding box center [705, 487] width 82 height 19
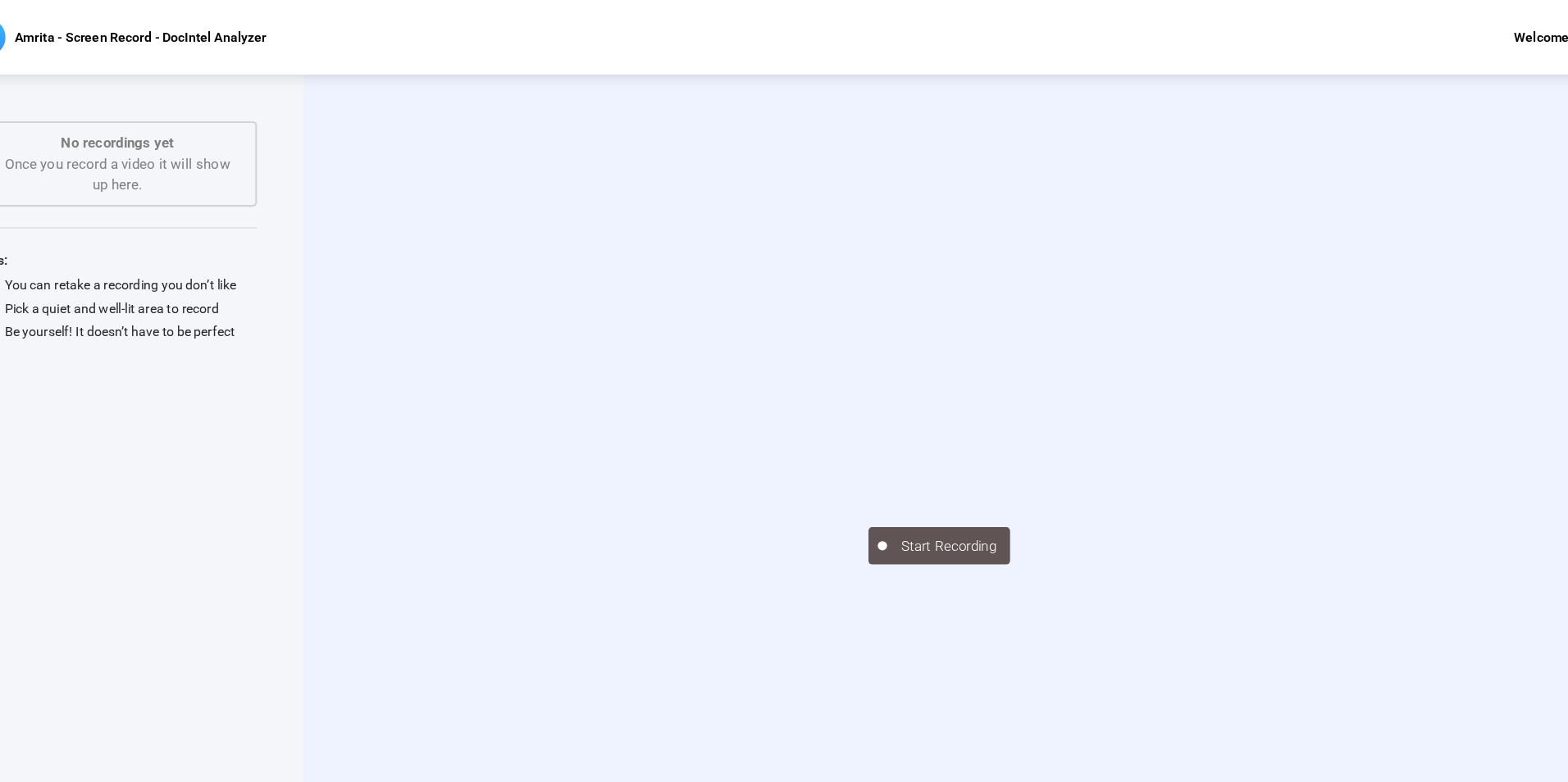
click at [345, 232] on div "Start Recording" at bounding box center [948, 403] width 1240 height 676
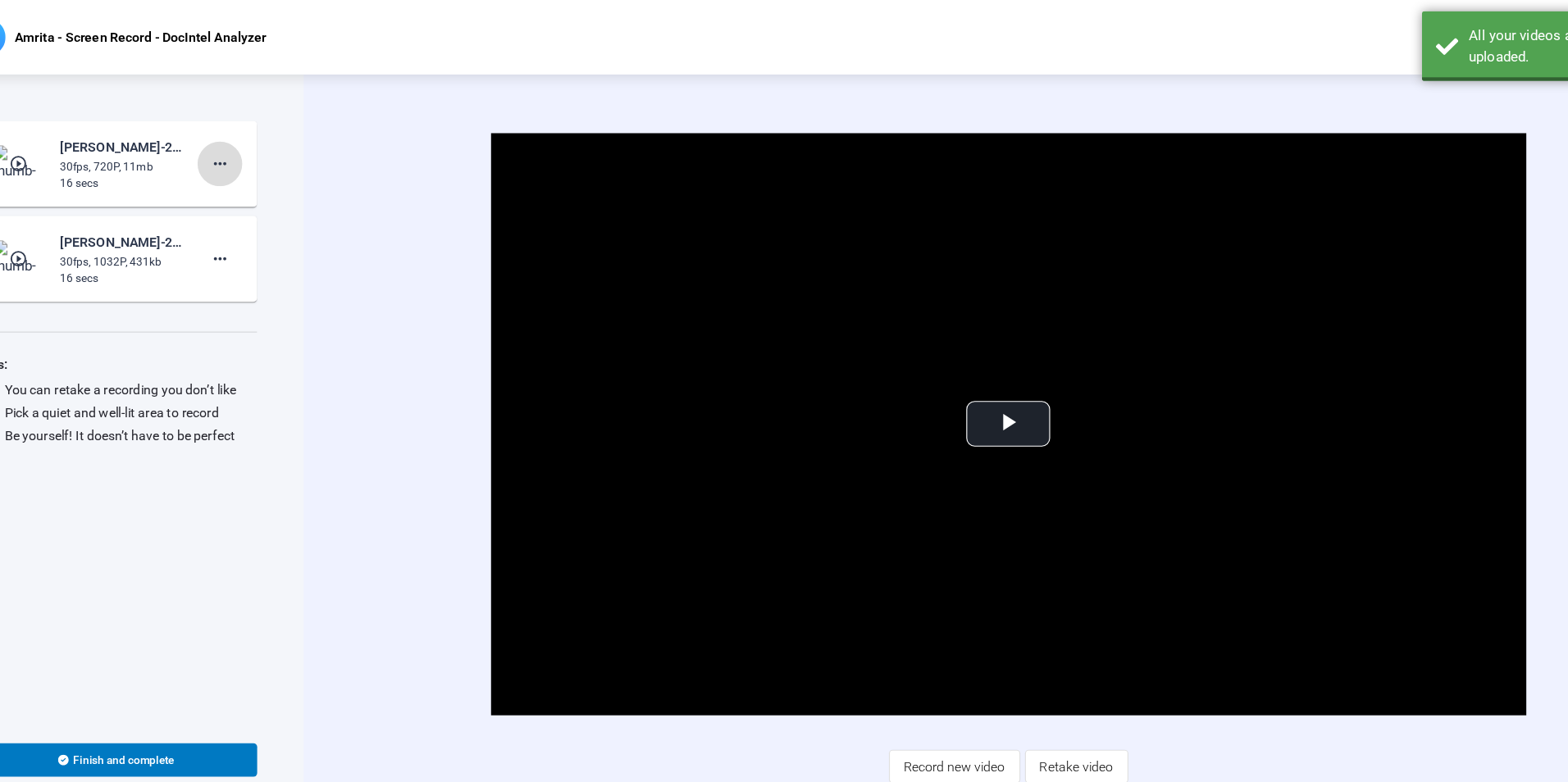
click at [256, 148] on mat-icon "more_horiz" at bounding box center [253, 144] width 20 height 20
click at [283, 180] on span "Delete clip" at bounding box center [281, 178] width 66 height 20
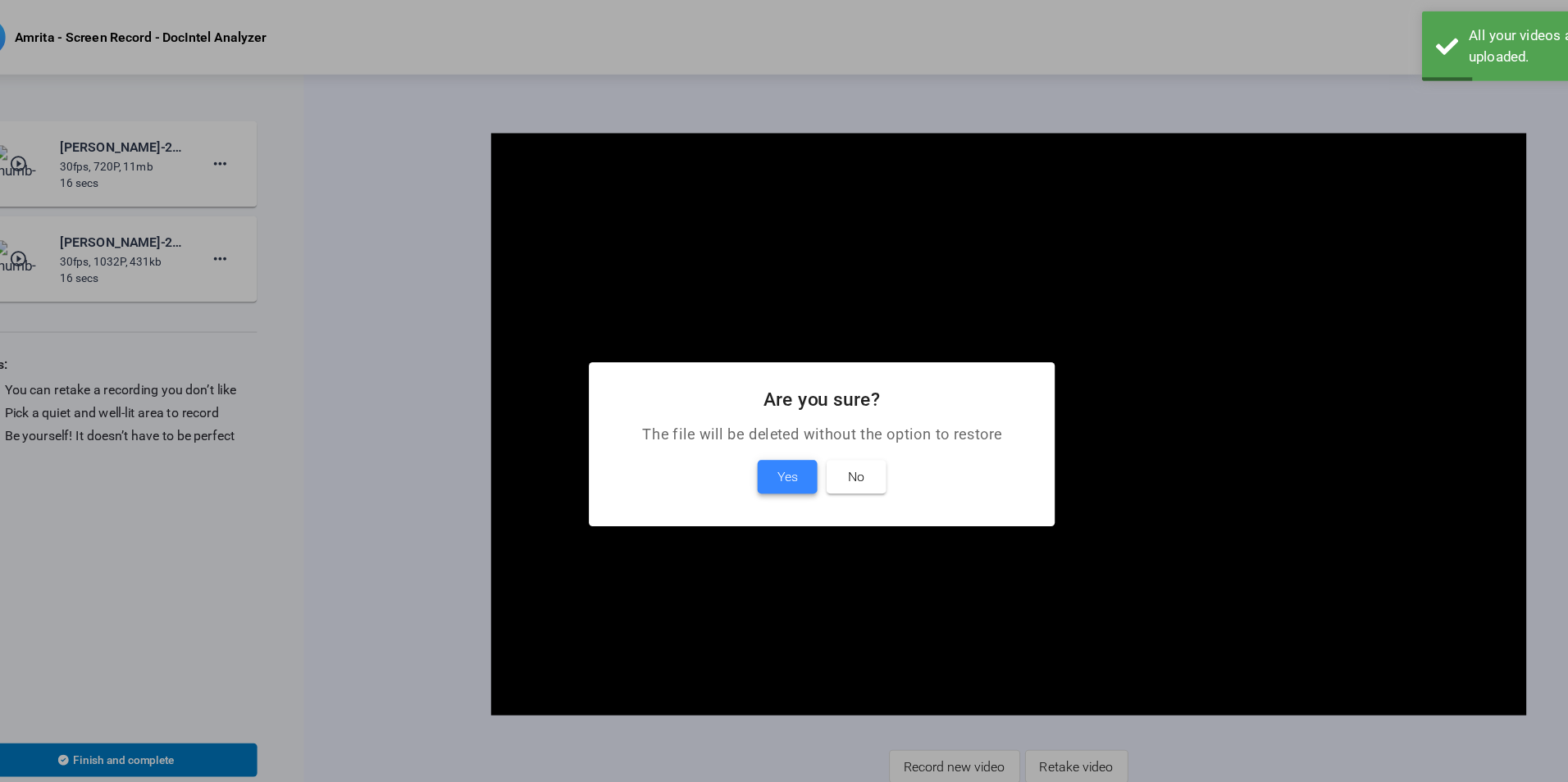
click at [742, 417] on span at bounding box center [754, 420] width 53 height 40
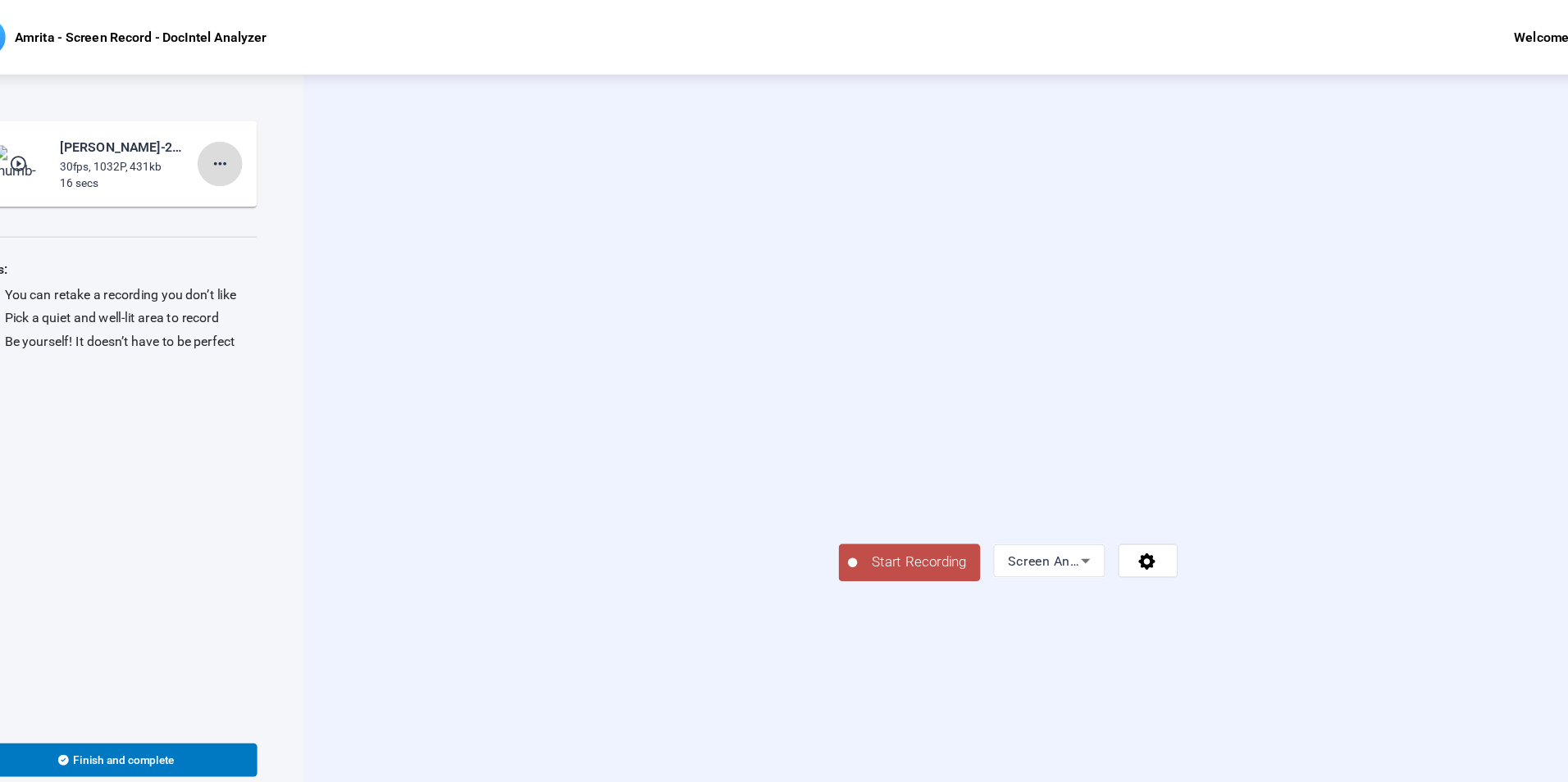
click at [244, 137] on mat-icon "more_horiz" at bounding box center [253, 144] width 20 height 20
click at [285, 174] on span "Delete clip" at bounding box center [281, 178] width 66 height 20
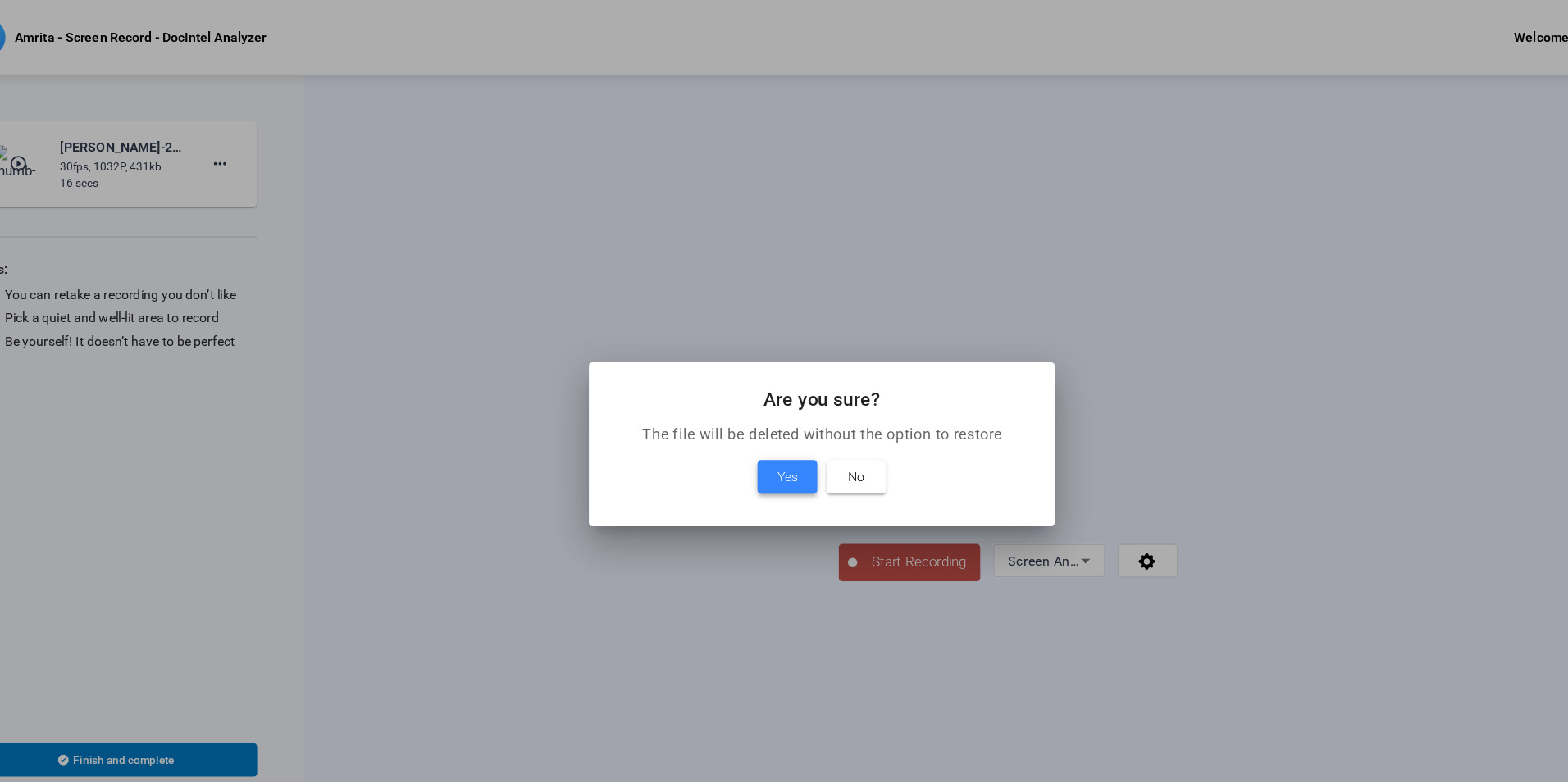
click at [747, 418] on span "Yes" at bounding box center [753, 419] width 18 height 20
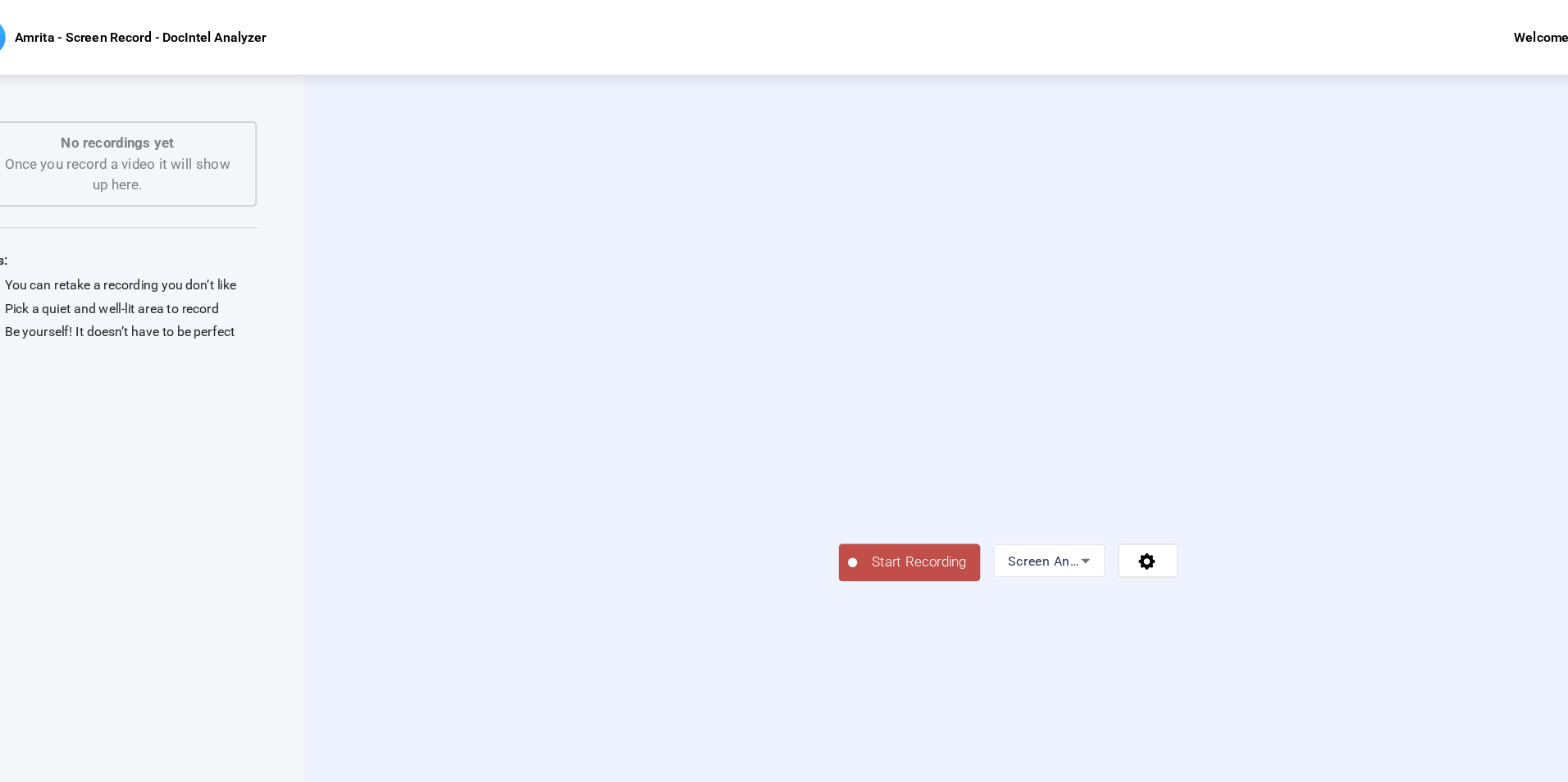
click at [815, 504] on span "Start Recording" at bounding box center [869, 495] width 108 height 19
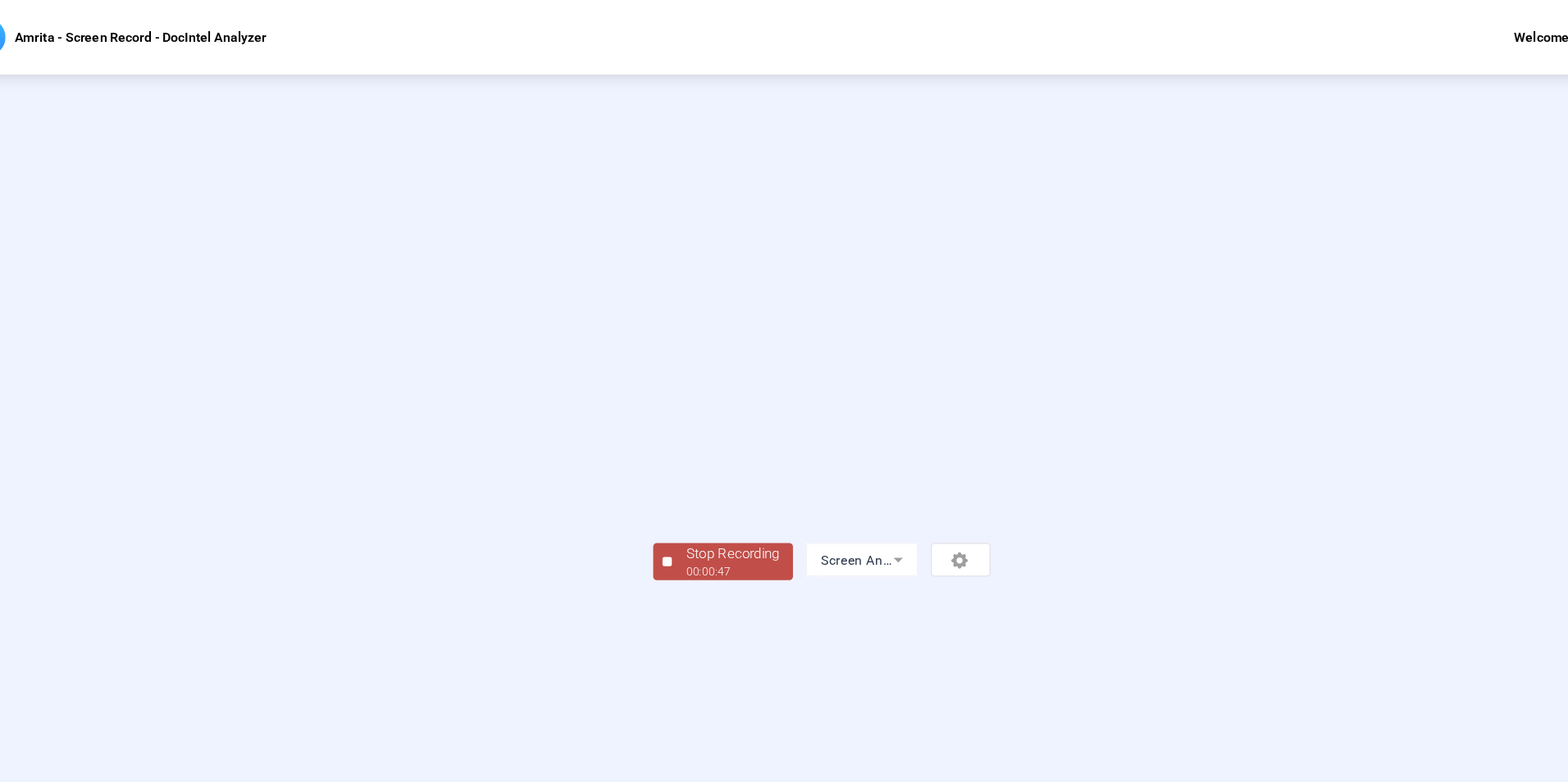
click at [664, 497] on div "Stop Recording" at bounding box center [705, 487] width 82 height 19
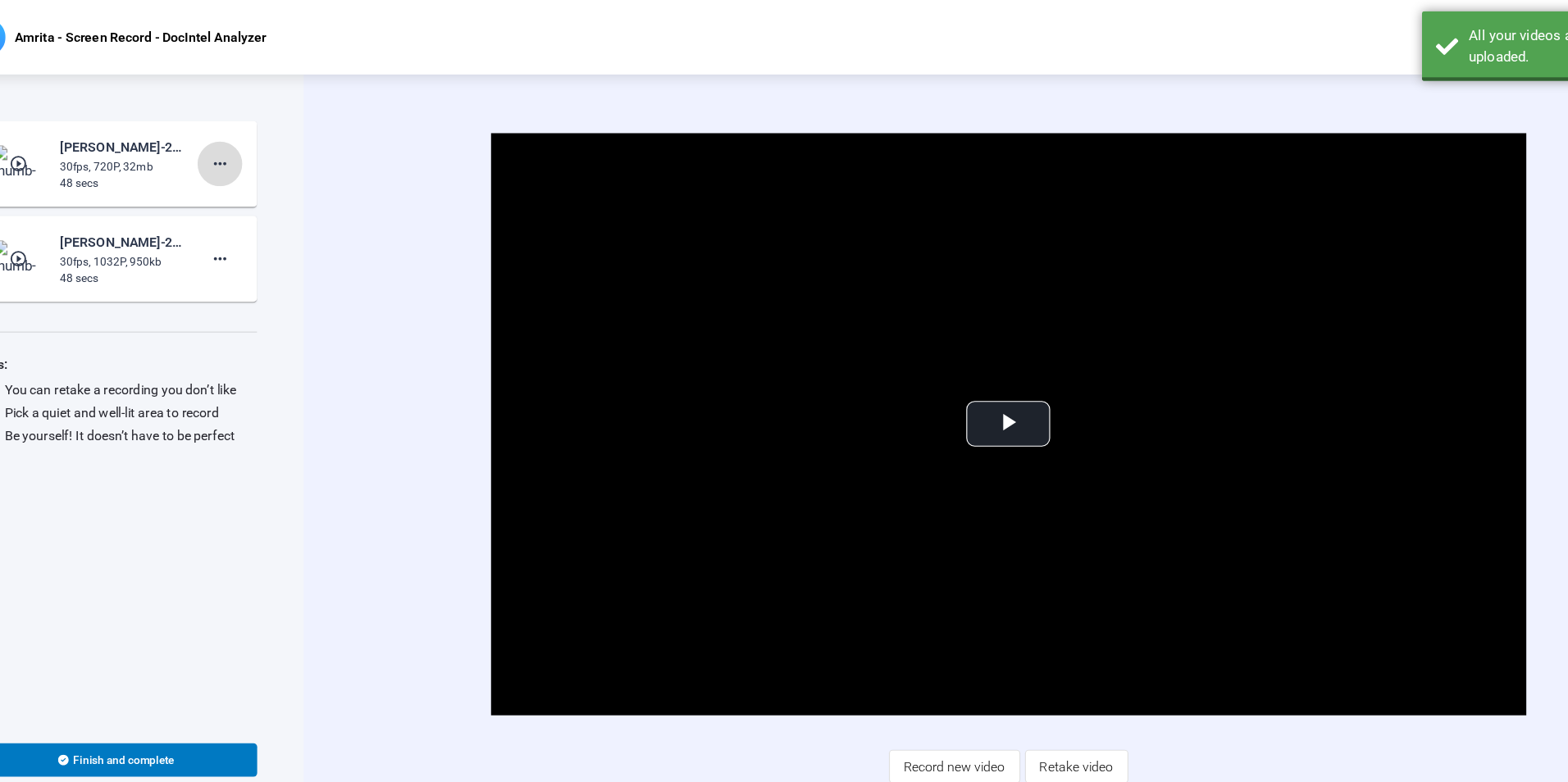
click at [253, 144] on mat-icon "more_horiz" at bounding box center [253, 144] width 20 height 20
click at [279, 174] on span "Delete clip" at bounding box center [281, 178] width 66 height 20
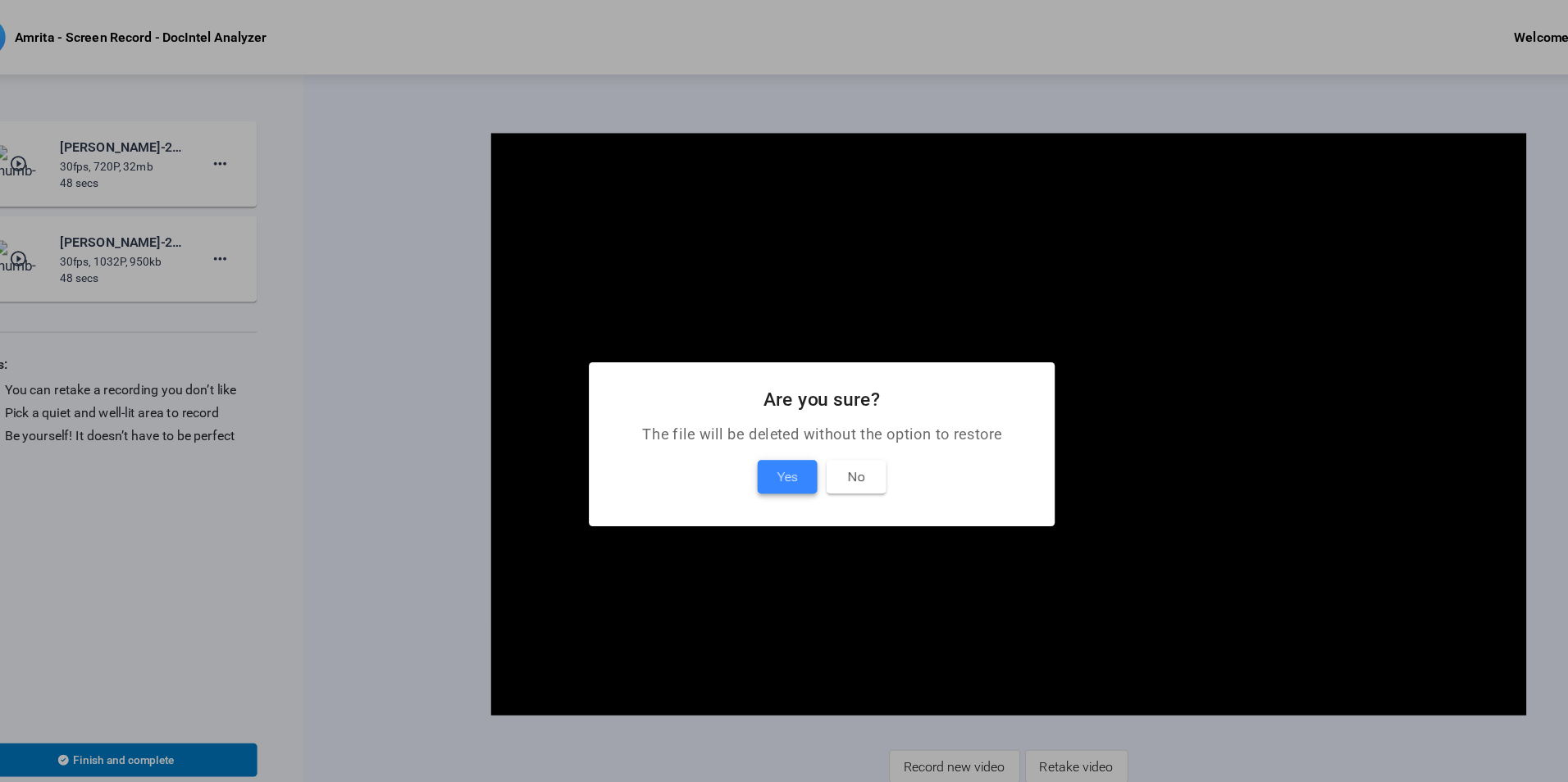
click at [749, 427] on span "Yes" at bounding box center [753, 419] width 18 height 20
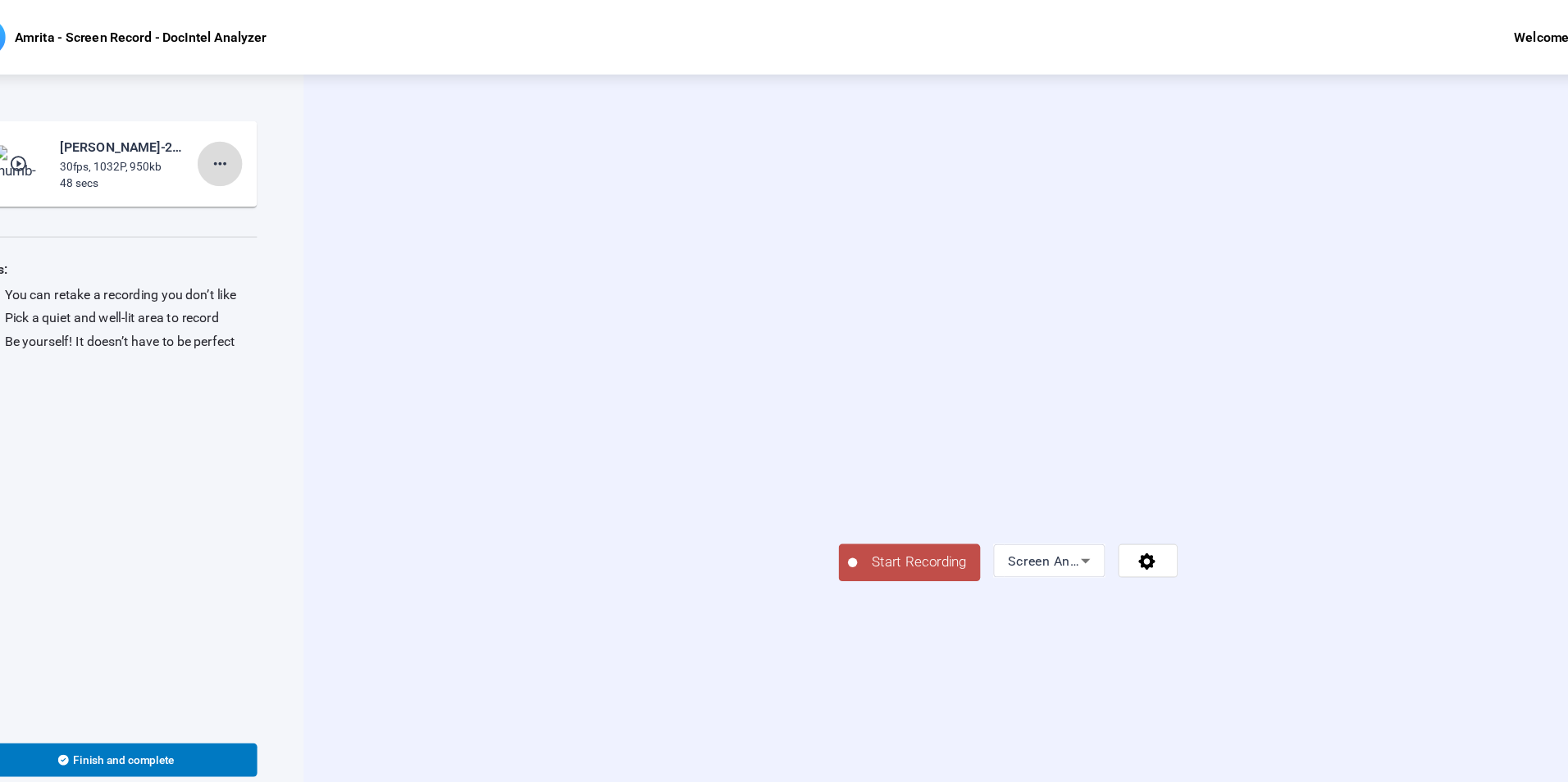
click at [269, 144] on span at bounding box center [254, 144] width 40 height 40
click at [287, 175] on span "Delete clip" at bounding box center [281, 178] width 66 height 20
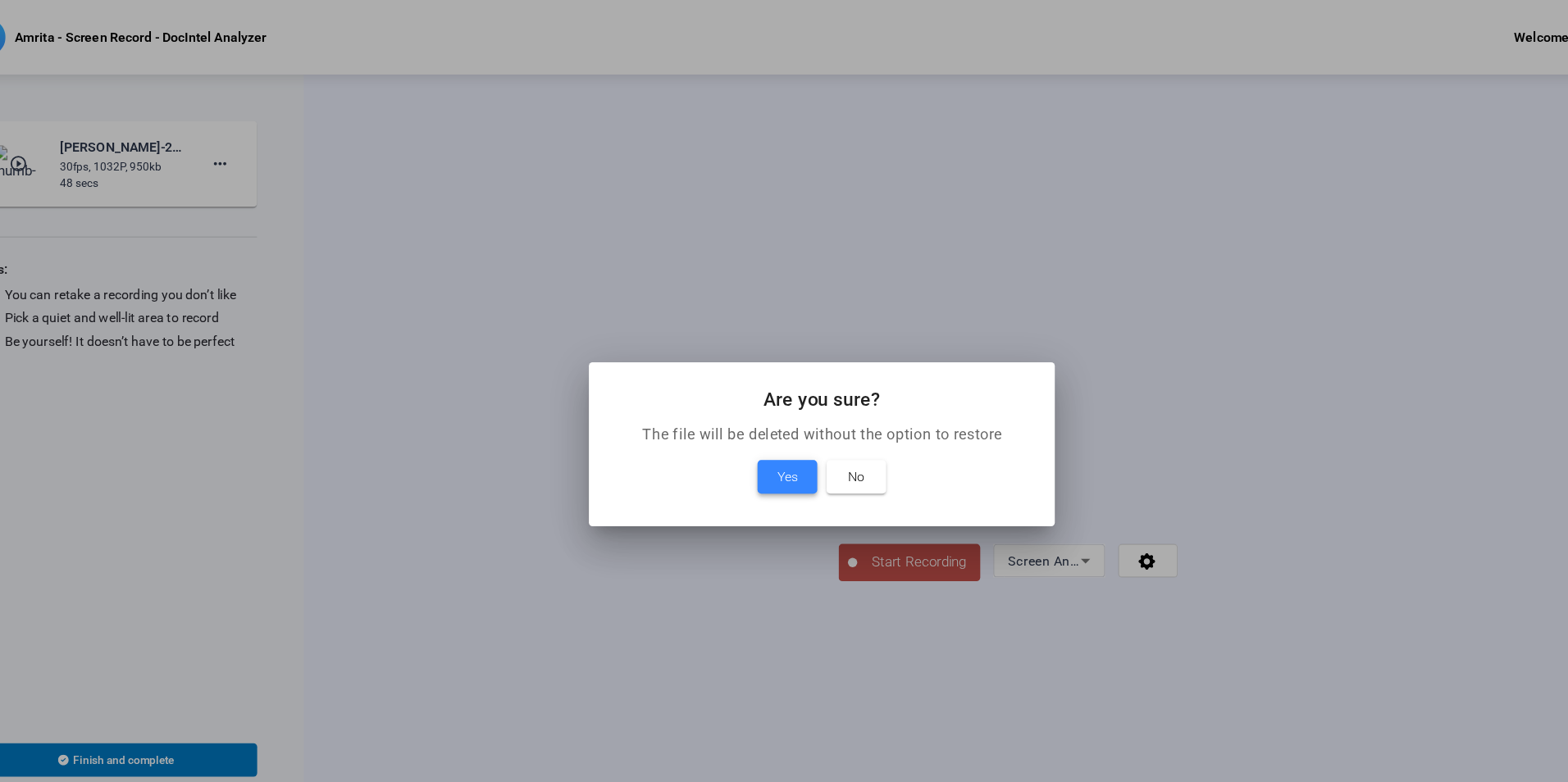
click at [744, 410] on span "Yes" at bounding box center [753, 419] width 18 height 20
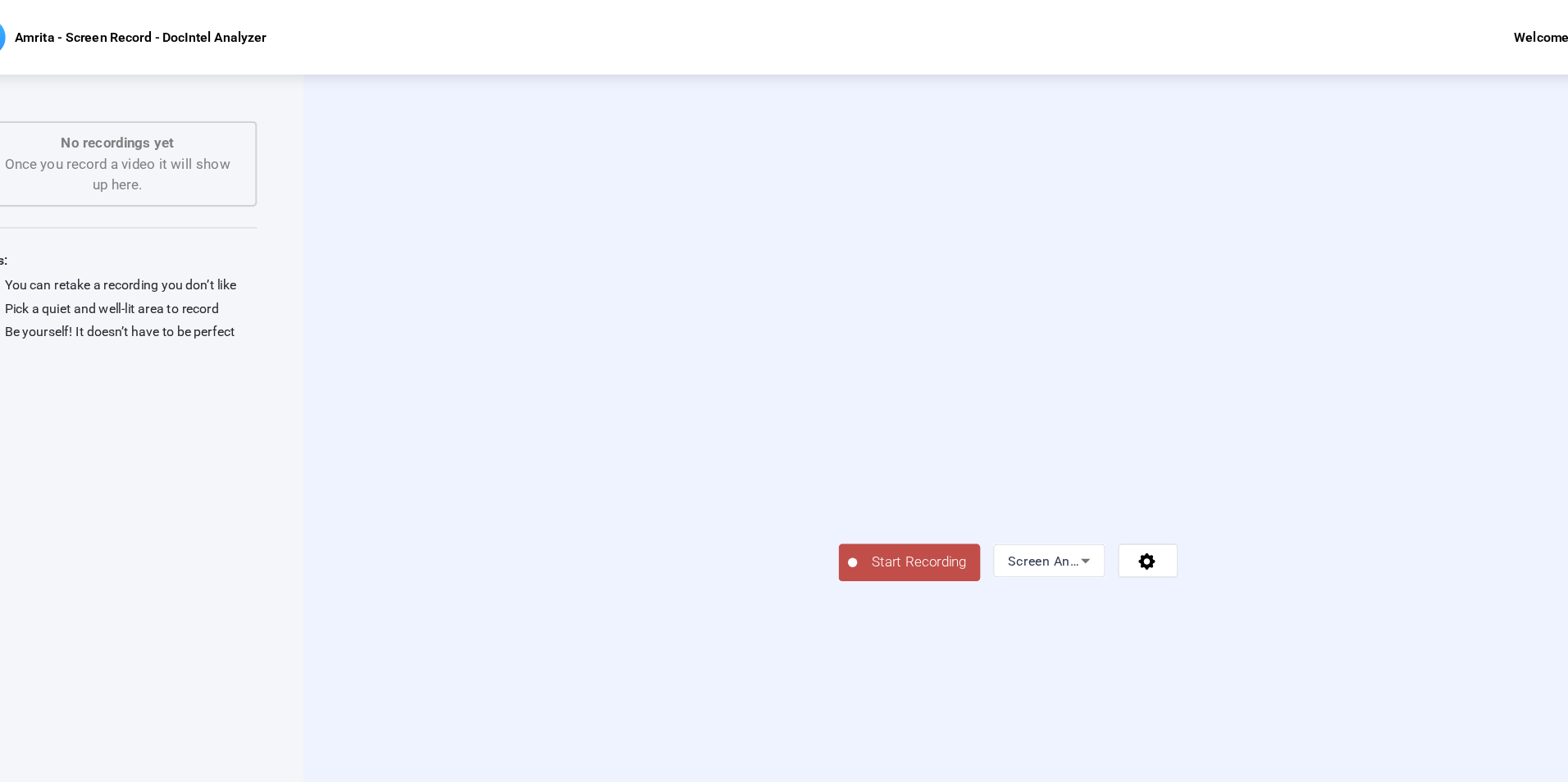
click at [815, 504] on span "Start Recording" at bounding box center [869, 495] width 108 height 19
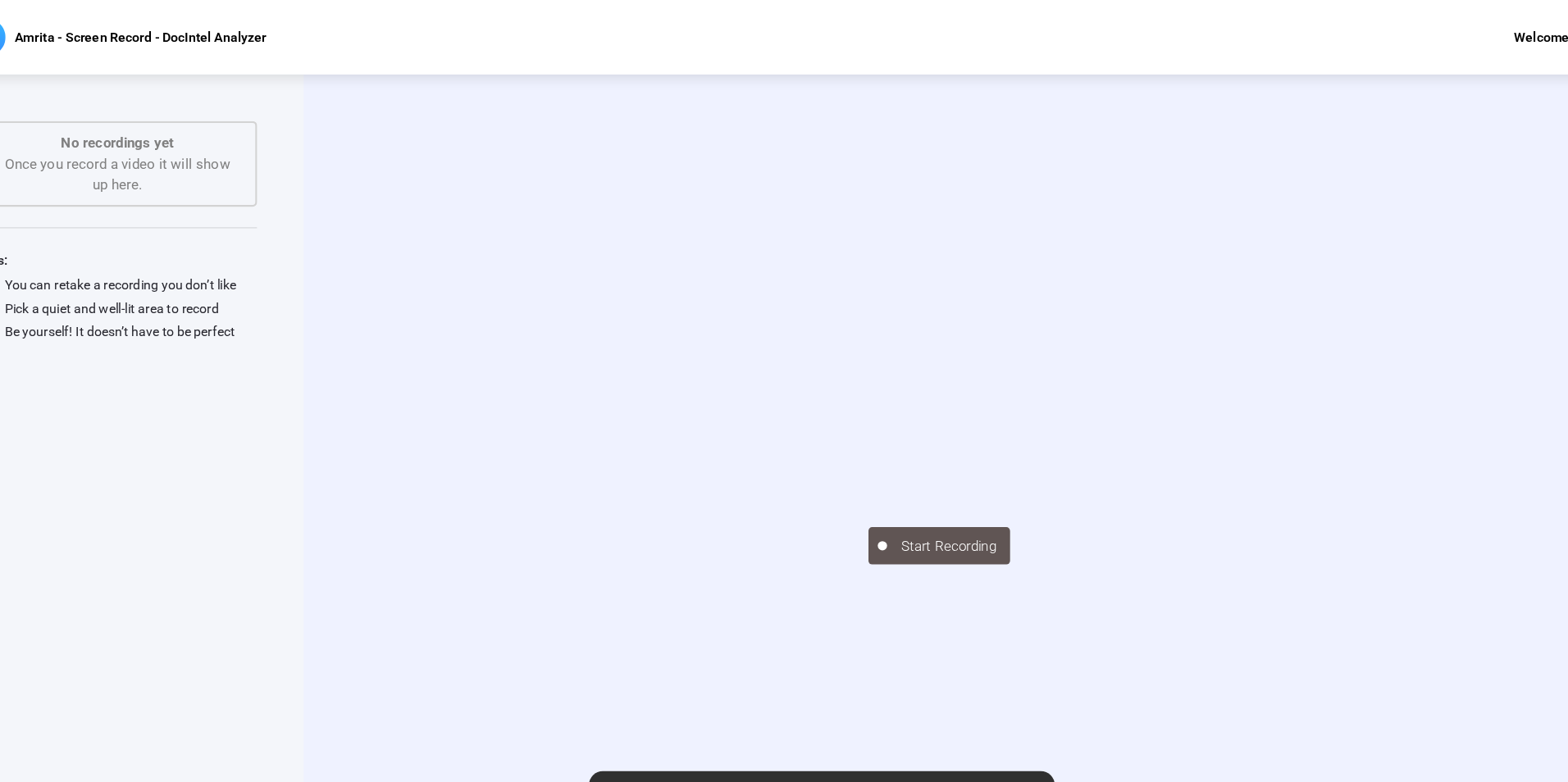
click at [371, 114] on div "Start Recording" at bounding box center [948, 403] width 1240 height 676
click at [219, 170] on div "No recordings yet Once you record a video it will show up here." at bounding box center [164, 144] width 210 height 56
click at [215, 138] on div "No recordings yet Once you record a video it will show up here." at bounding box center [164, 144] width 210 height 56
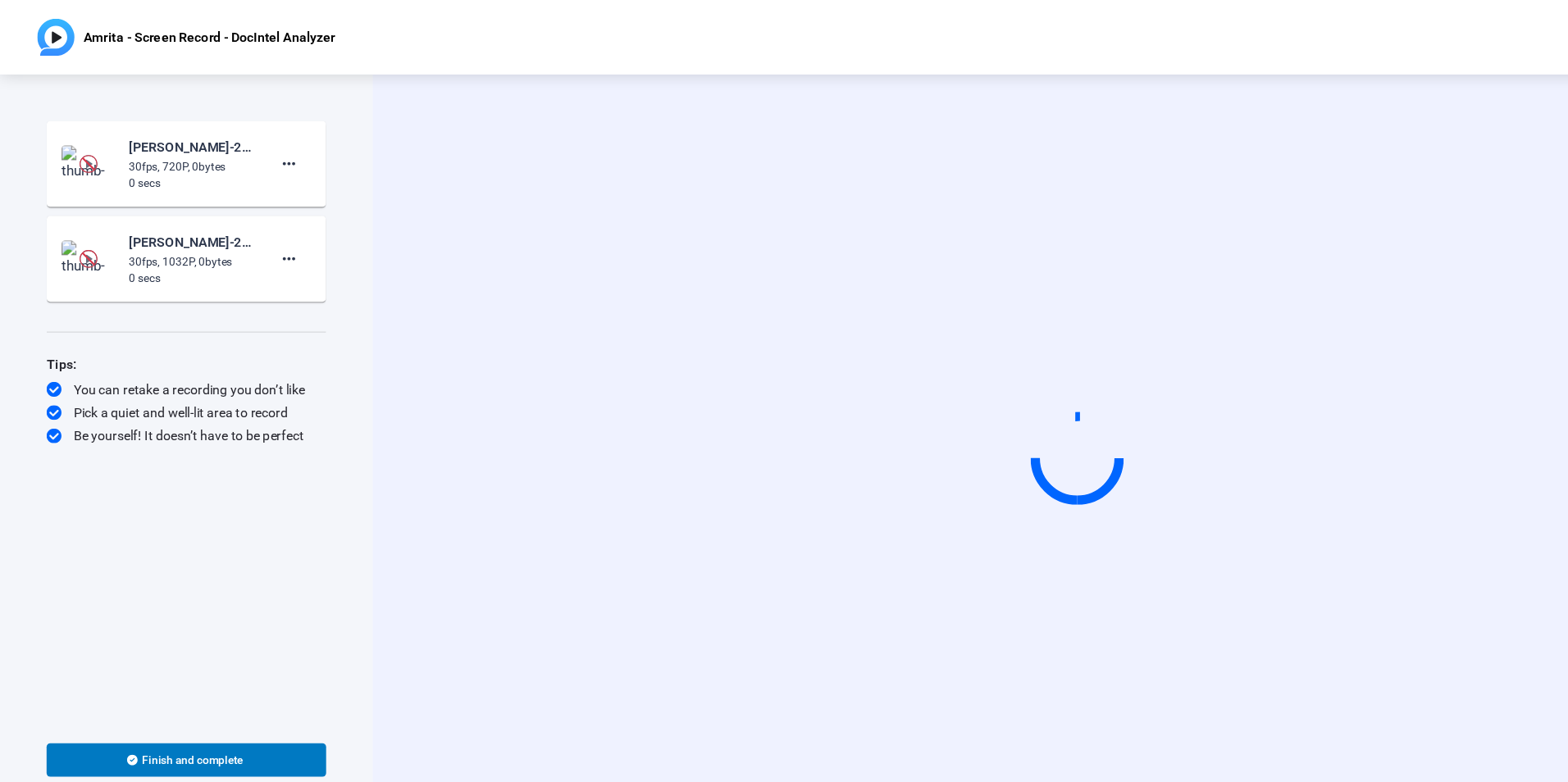
click at [86, 145] on img at bounding box center [77, 144] width 48 height 33
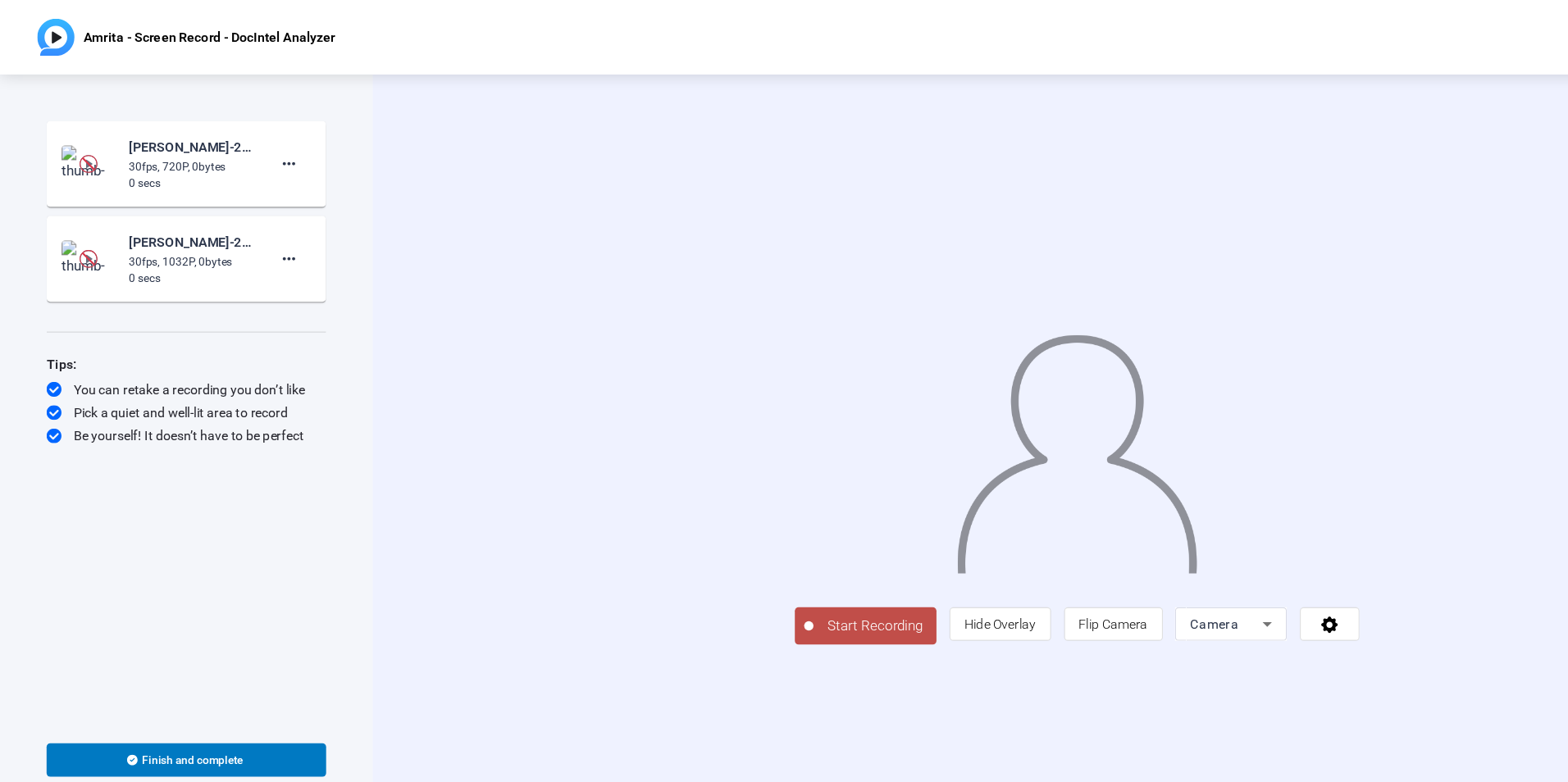
click at [80, 143] on img at bounding box center [77, 143] width 16 height 16
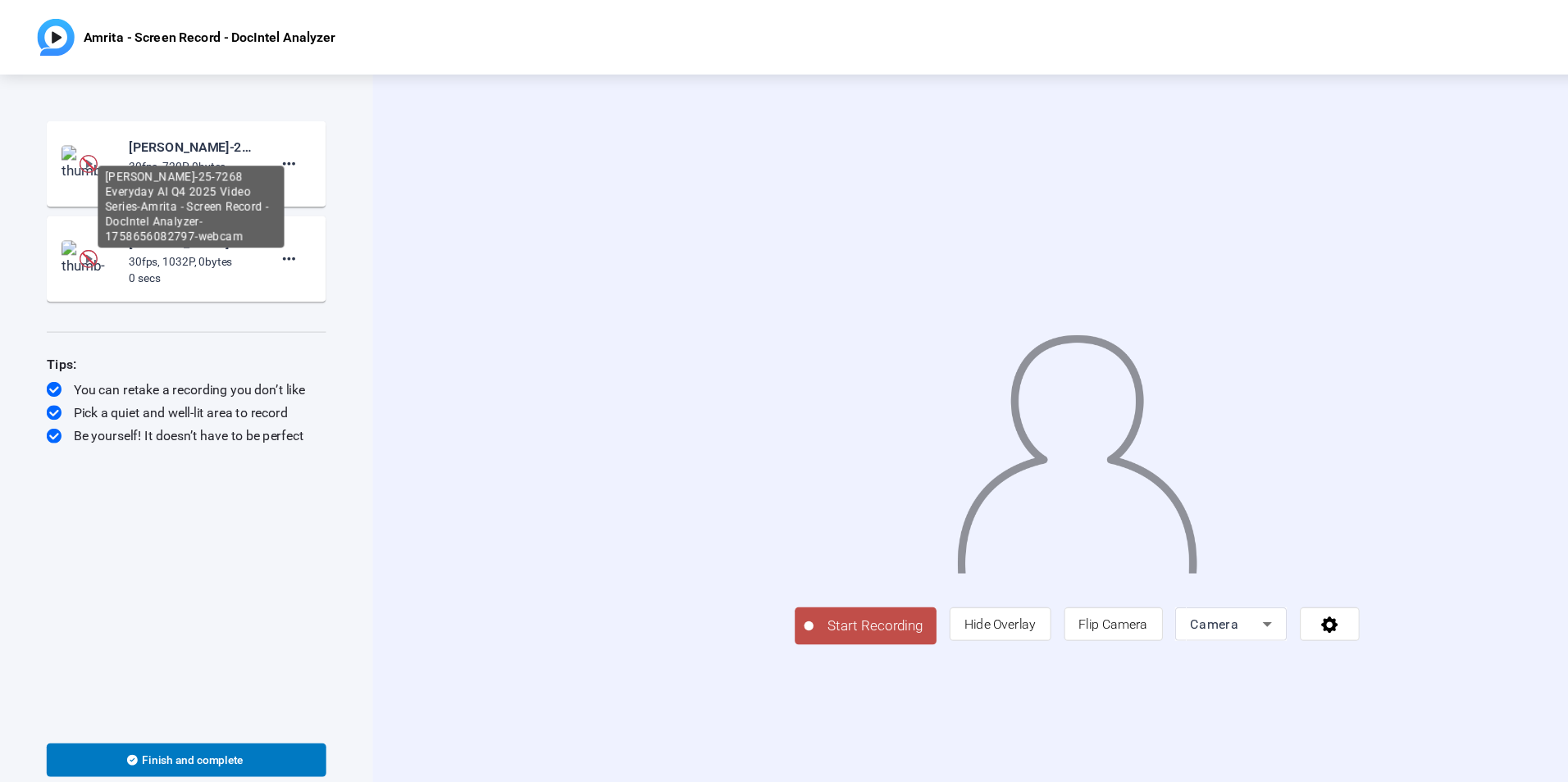
click at [204, 128] on div "[PERSON_NAME]-25-7268 Everyday AI Q4 2025 Video Series-Amrita - Screen Record -…" at bounding box center [168, 129] width 110 height 20
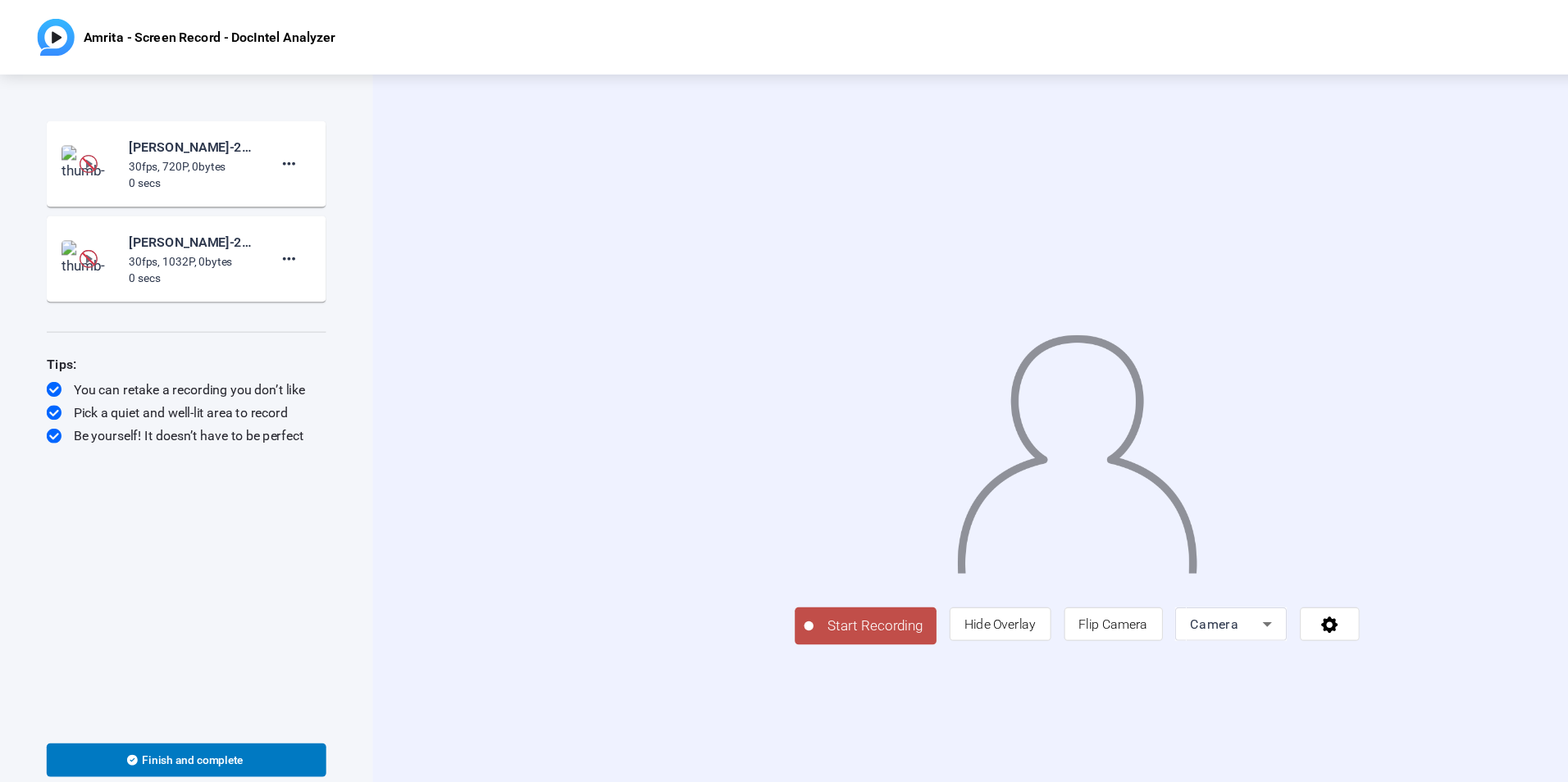
click at [141, 142] on div "30fps, 720P, 0bytes" at bounding box center [168, 147] width 110 height 15
click at [99, 142] on img at bounding box center [77, 144] width 48 height 33
click at [78, 144] on img at bounding box center [77, 143] width 16 height 16
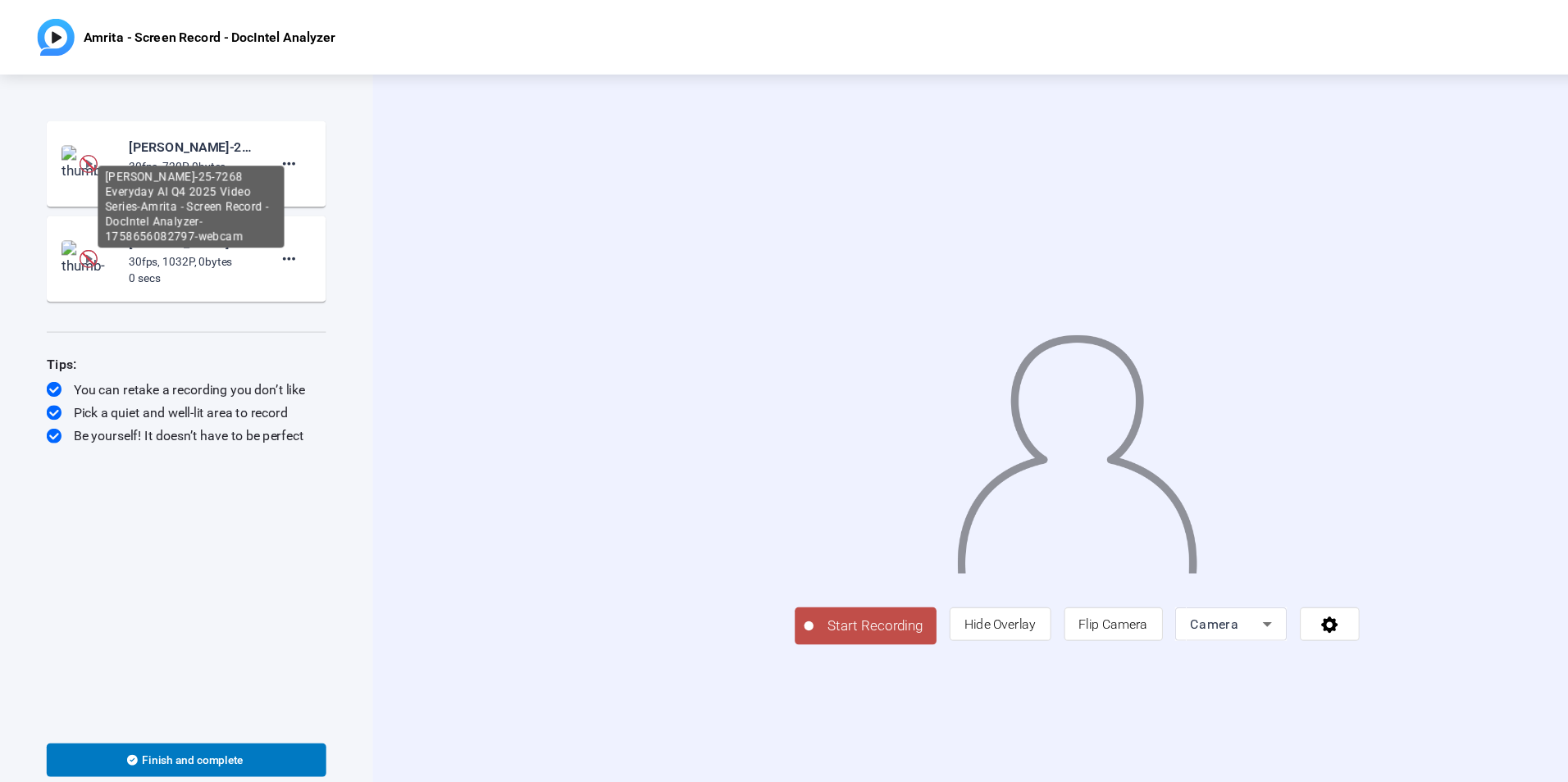
click at [184, 159] on div "[PERSON_NAME]-25-7268 Everyday AI Q4 2025 Video Series-Amrita - Screen Record -…" at bounding box center [168, 182] width 164 height 73
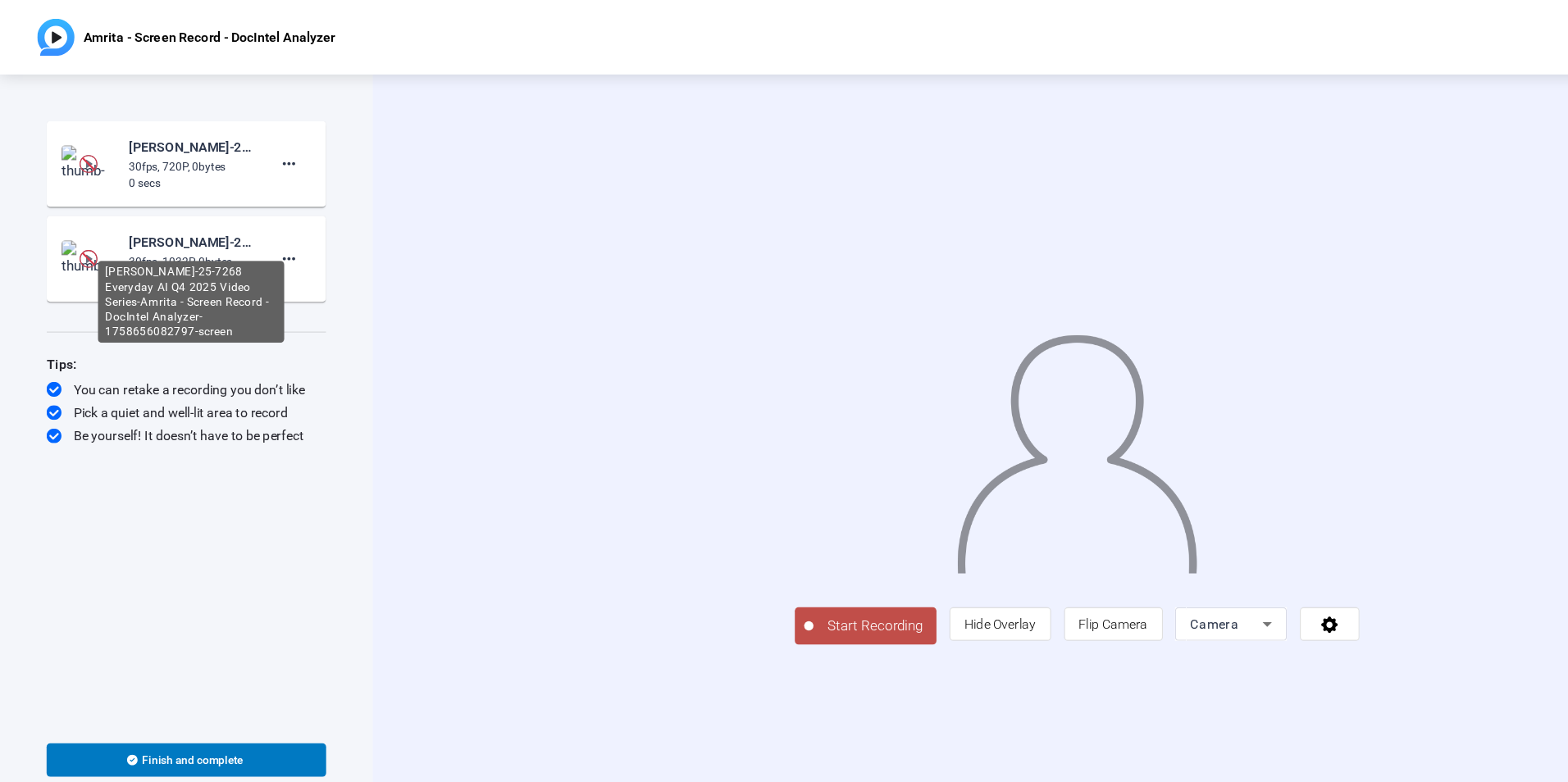
click at [166, 204] on div "[PERSON_NAME]-25-7268 Everyday AI Q4 2025 Video Series-Amrita - Screen Record -…" at bounding box center [168, 213] width 110 height 20
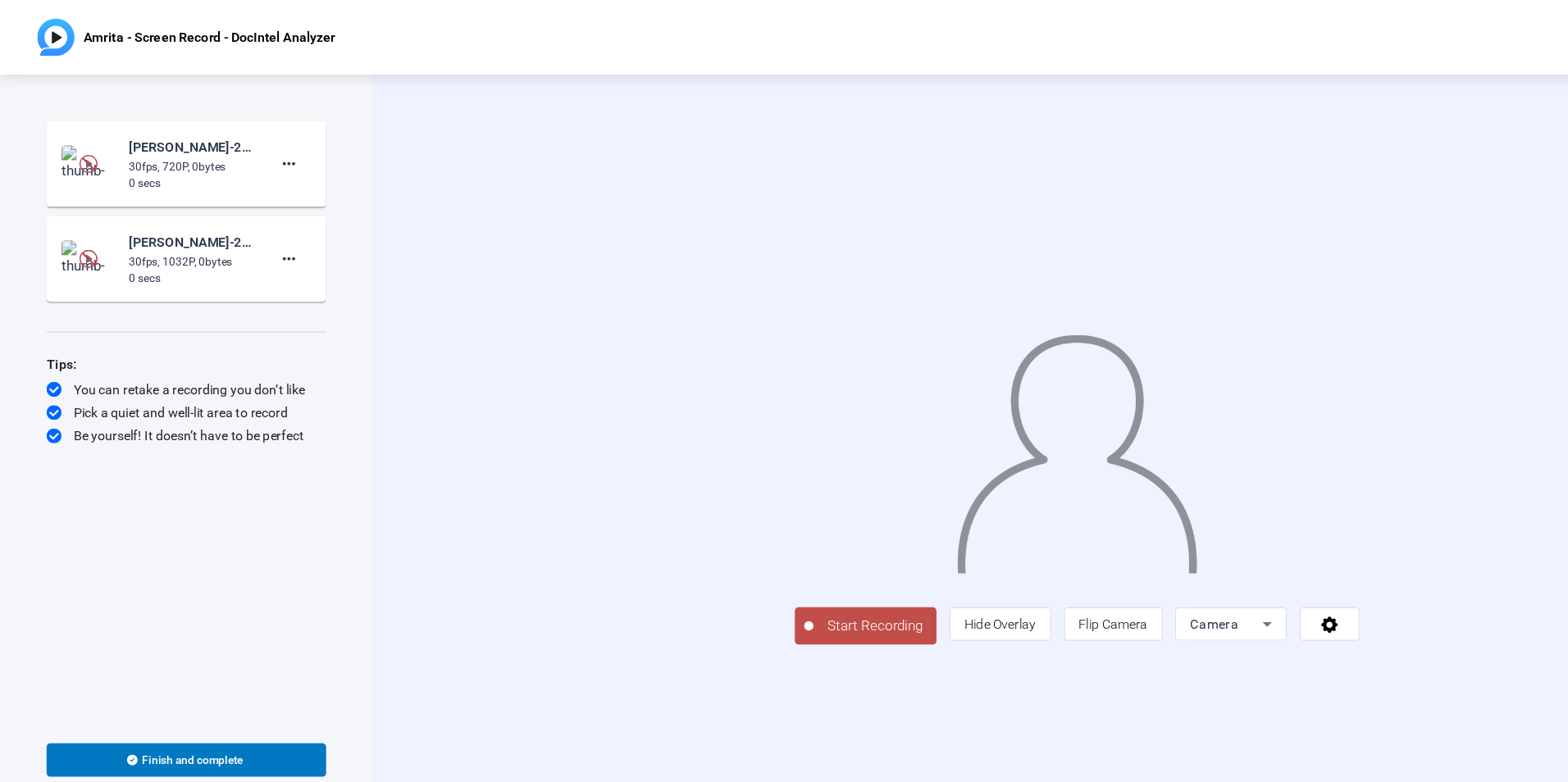
click at [90, 226] on img at bounding box center [77, 228] width 48 height 33
click at [77, 229] on mat-icon "play_circle_outline" at bounding box center [77, 227] width 20 height 16
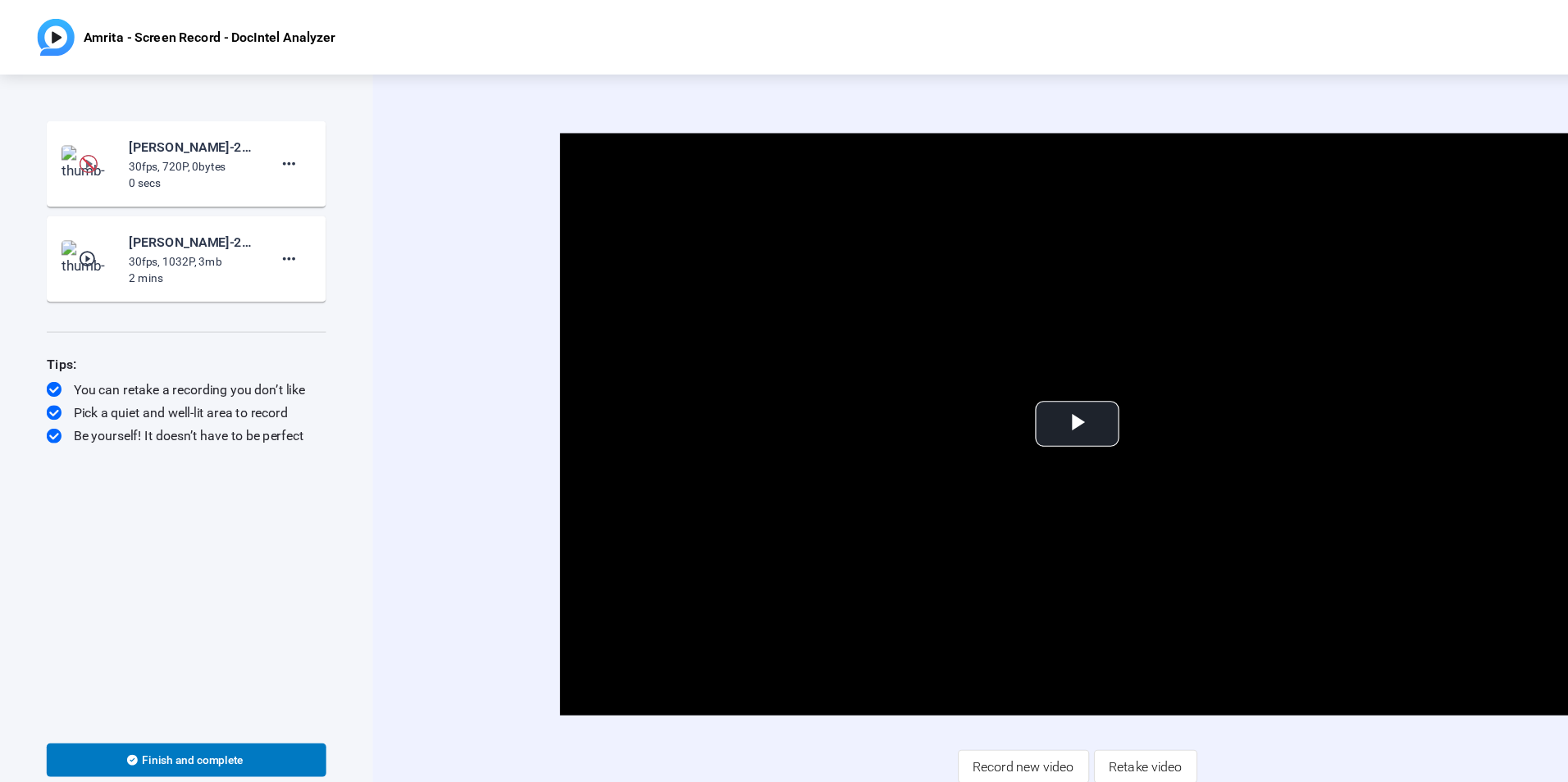
click at [204, 156] on div "0 secs" at bounding box center [168, 162] width 110 height 15
drag, startPoint x: 204, startPoint y: 156, endPoint x: 142, endPoint y: 152, distance: 62.1
click at [142, 152] on div "30fps, 720P, 0bytes" at bounding box center [168, 147] width 110 height 15
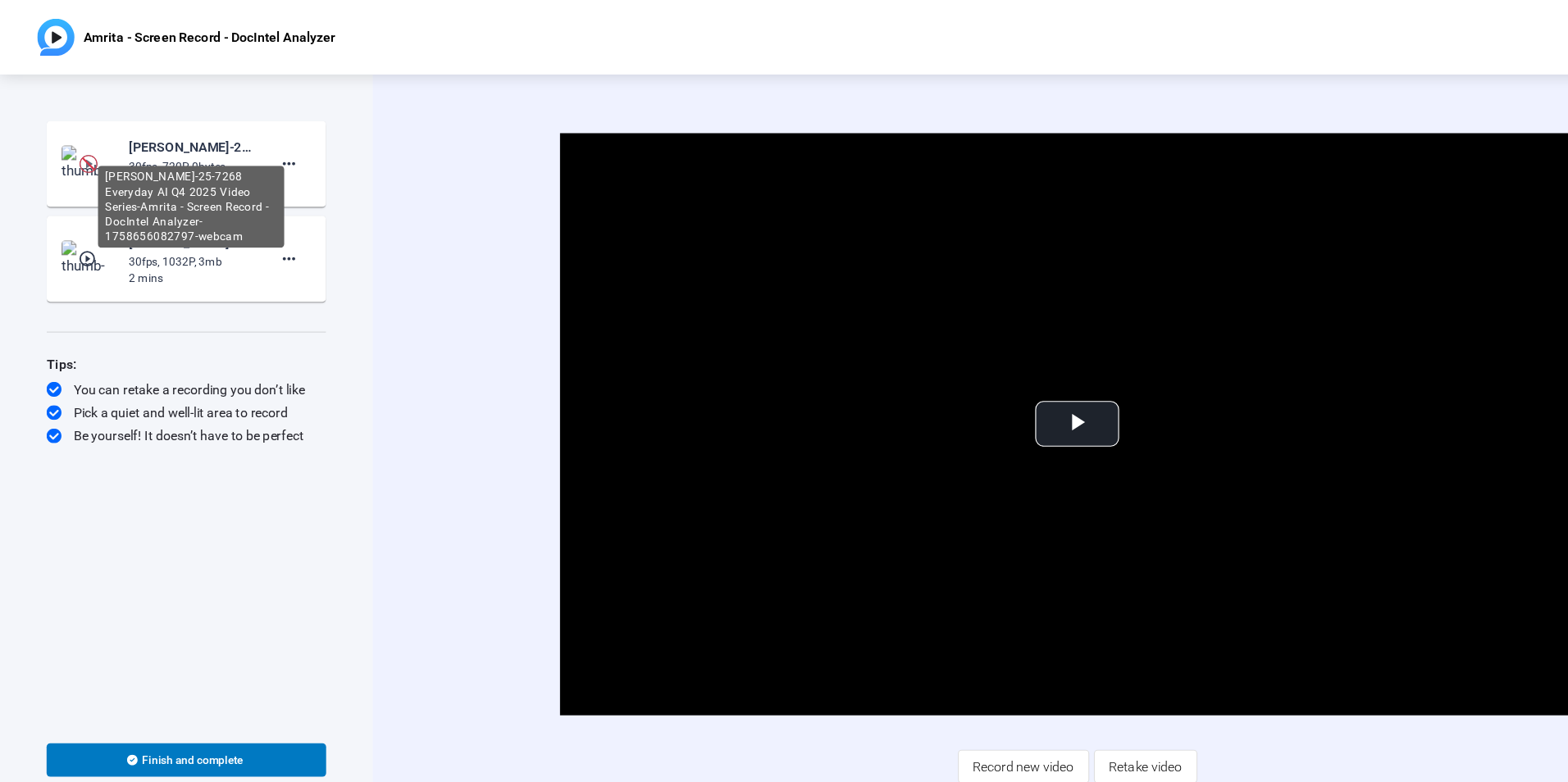
click at [119, 137] on div "[PERSON_NAME]-25-7268 Everyday AI Q4 2025 Video Series-Amrita - Screen Record -…" at bounding box center [168, 129] width 110 height 20
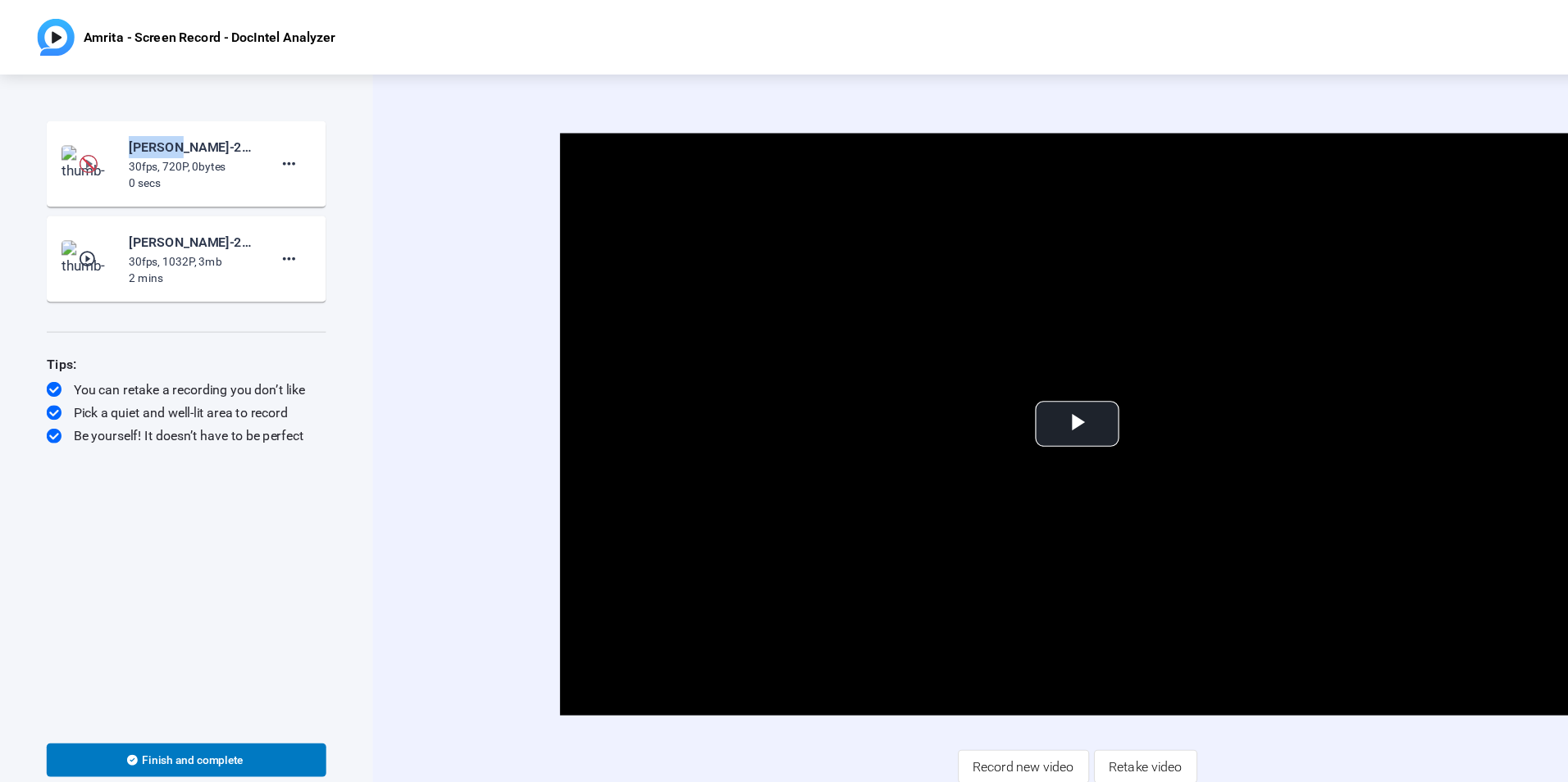
click at [119, 137] on div "[PERSON_NAME]-25-7268 Everyday AI Q4 2025 Video Series-Amrita - Screen Record -…" at bounding box center [168, 129] width 110 height 20
drag, startPoint x: 119, startPoint y: 137, endPoint x: 78, endPoint y: 147, distance: 42.2
click at [78, 147] on img at bounding box center [77, 143] width 16 height 16
drag, startPoint x: 78, startPoint y: 147, endPoint x: 151, endPoint y: 141, distance: 73.2
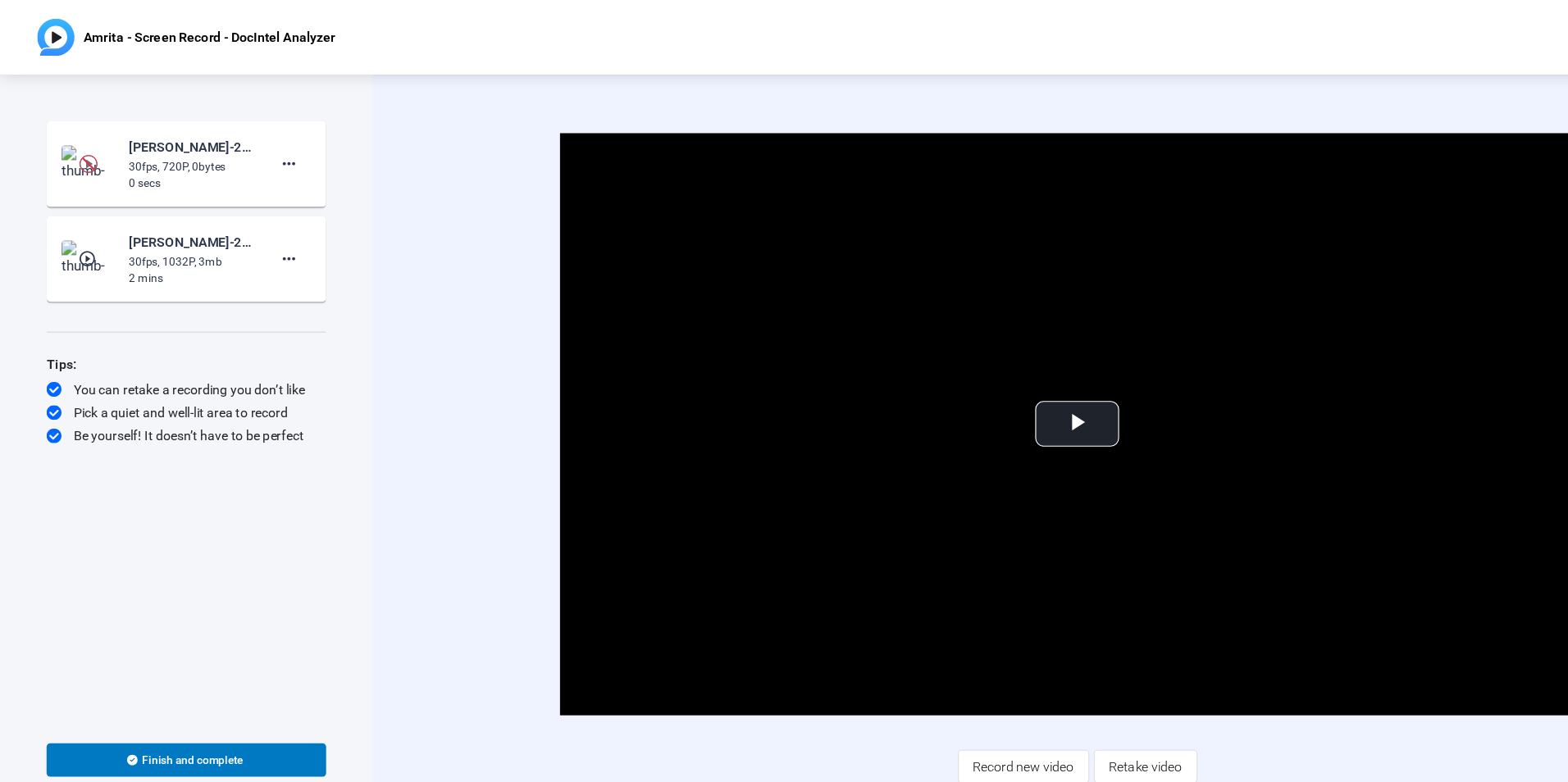
click at [151, 141] on div "30fps, 720P, 0bytes" at bounding box center [168, 147] width 110 height 15
click at [481, 296] on div "Video Player is loading. Play Video Play Mute Current Time 0:00 / Duration 2:02…" at bounding box center [947, 373] width 1054 height 513
click at [620, 449] on video "Video Player" at bounding box center [948, 373] width 911 height 513
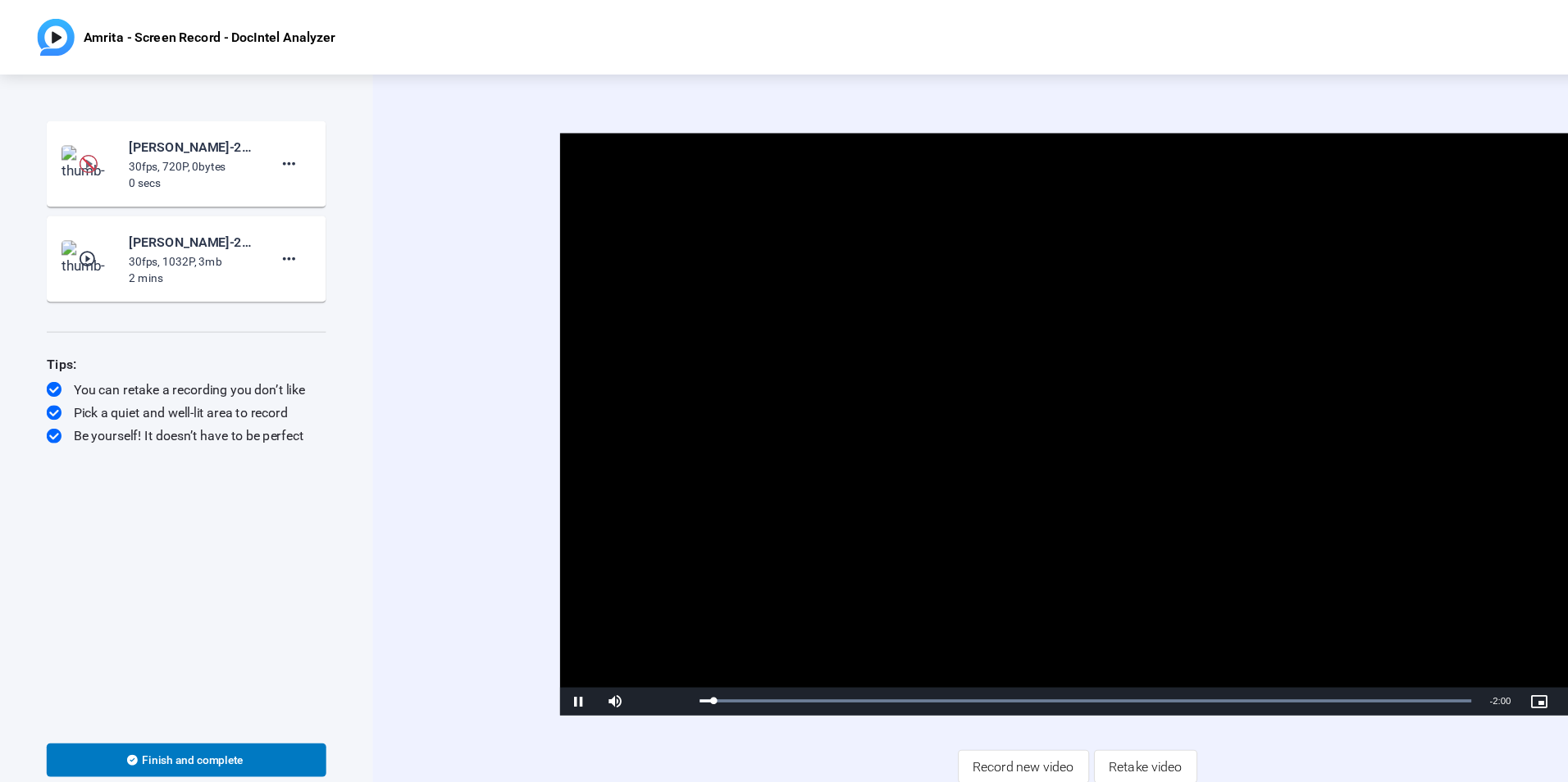
click at [207, 152] on div "30fps, 720P, 0bytes" at bounding box center [168, 147] width 110 height 15
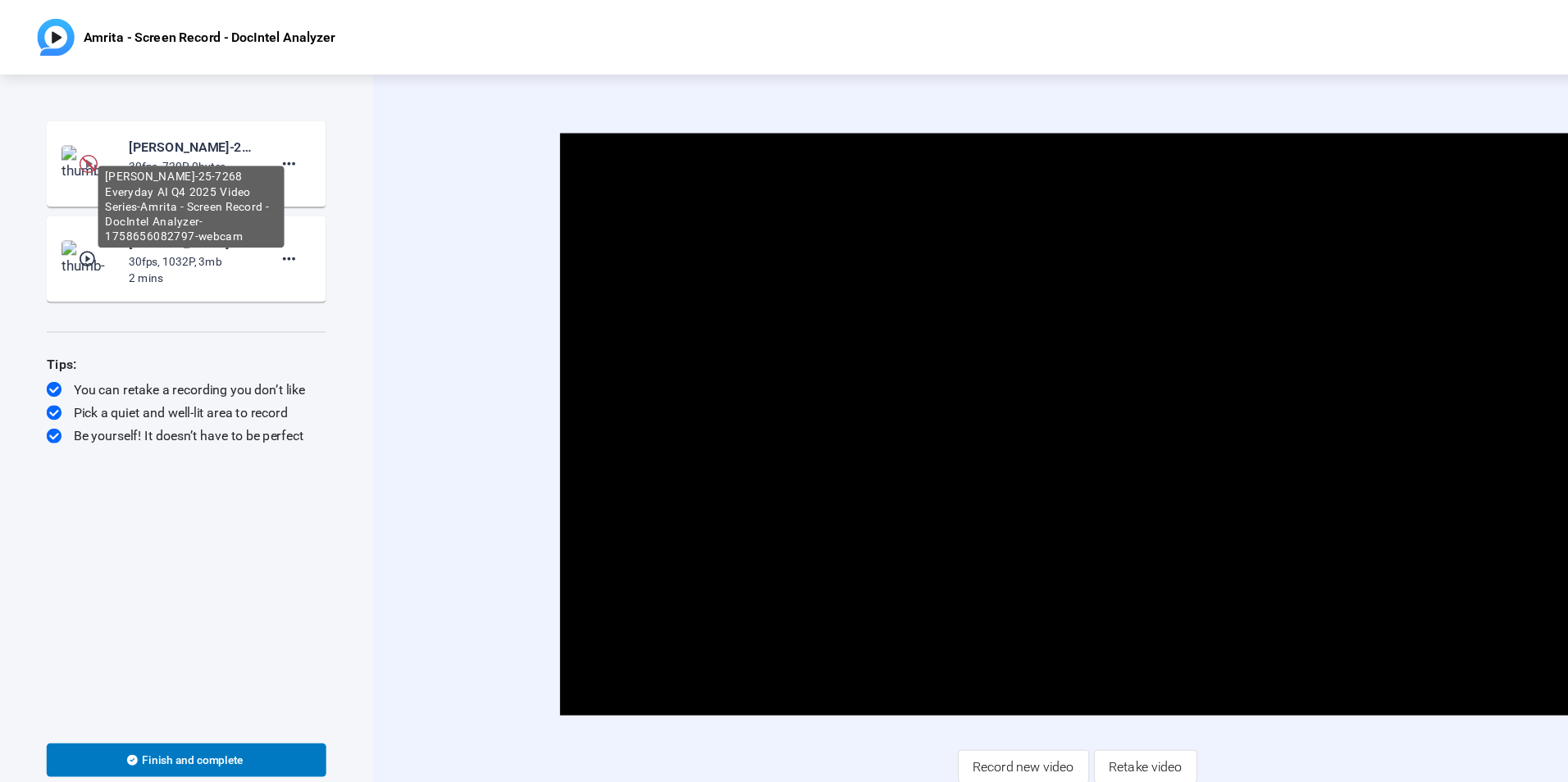
click at [166, 135] on div "[PERSON_NAME]-25-7268 Everyday AI Q4 2025 Video Series-Amrita - Screen Record -…" at bounding box center [168, 129] width 110 height 20
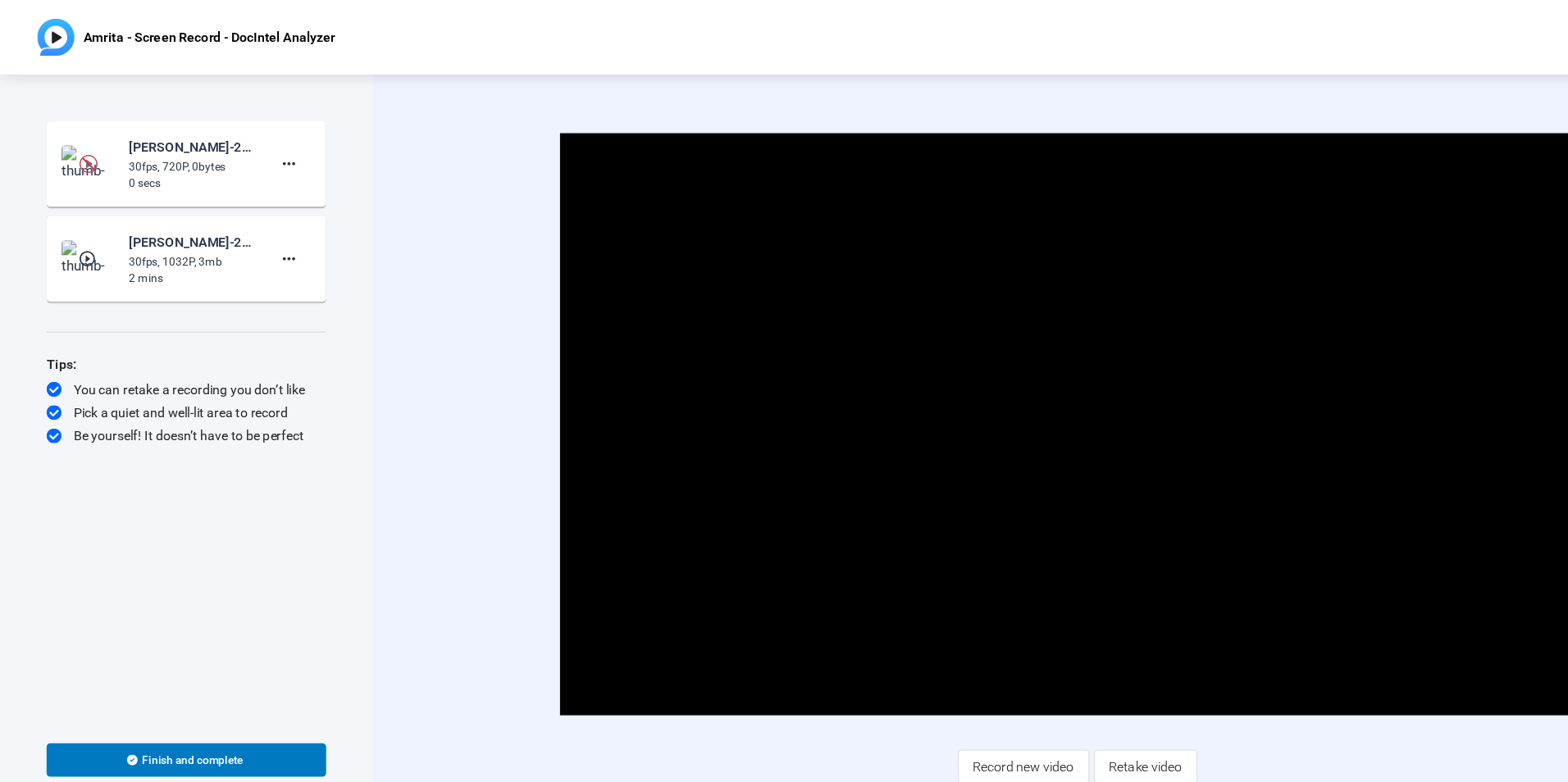
click at [76, 142] on img at bounding box center [77, 143] width 16 height 16
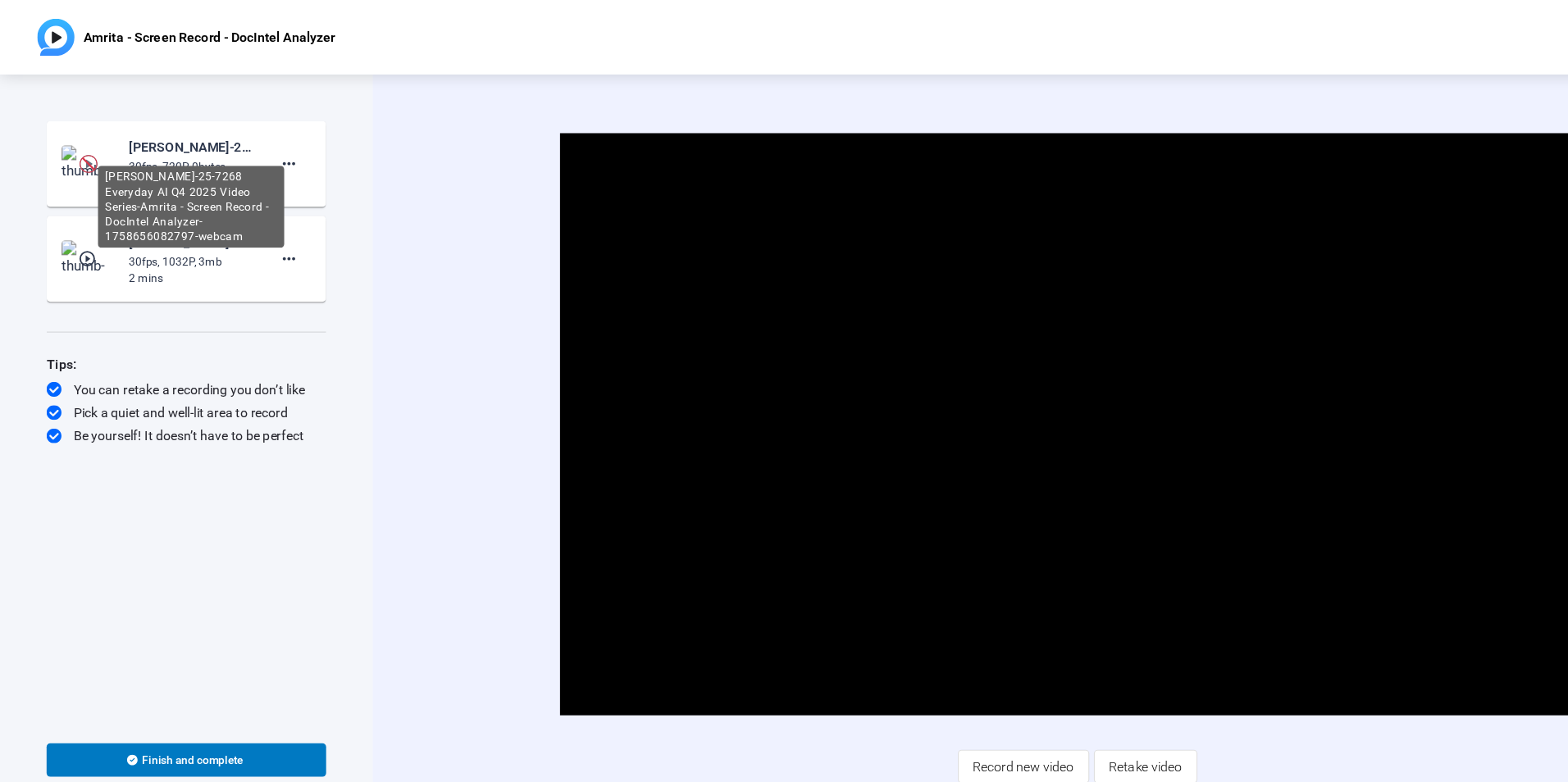
click at [213, 132] on div "[PERSON_NAME]-25-7268 Everyday AI Q4 2025 Video Series-Amrita - Screen Record -…" at bounding box center [168, 129] width 110 height 20
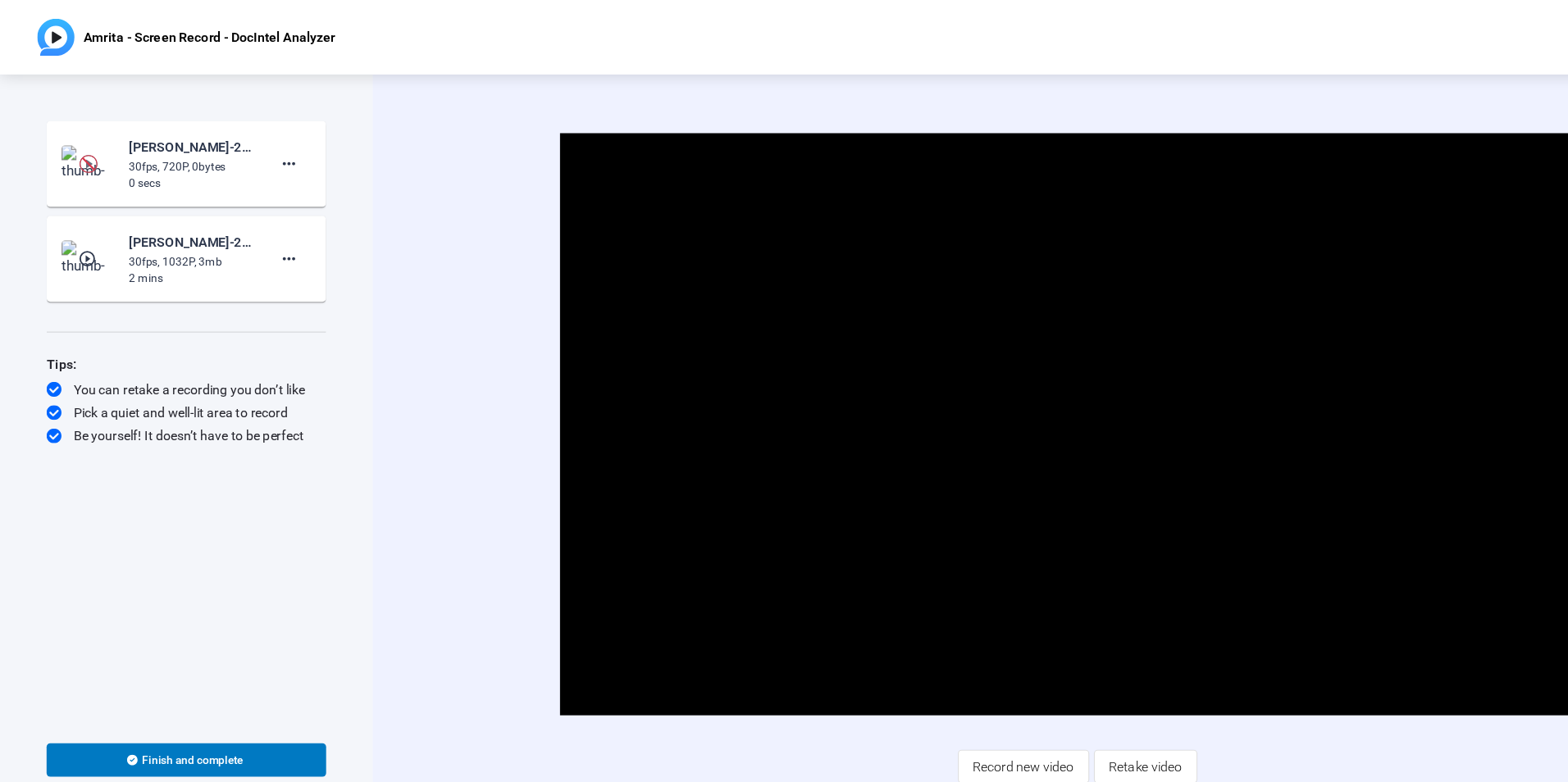
click at [213, 132] on div "[PERSON_NAME]-25-7268 Everyday AI Q4 2025 Video Series-Amrita - Screen Record -…" at bounding box center [168, 129] width 110 height 20
drag, startPoint x: 213, startPoint y: 132, endPoint x: 253, endPoint y: 220, distance: 96.7
click at [253, 220] on mat-icon "more_horiz" at bounding box center [253, 228] width 20 height 20
click at [199, 135] on div at bounding box center [784, 391] width 1568 height 782
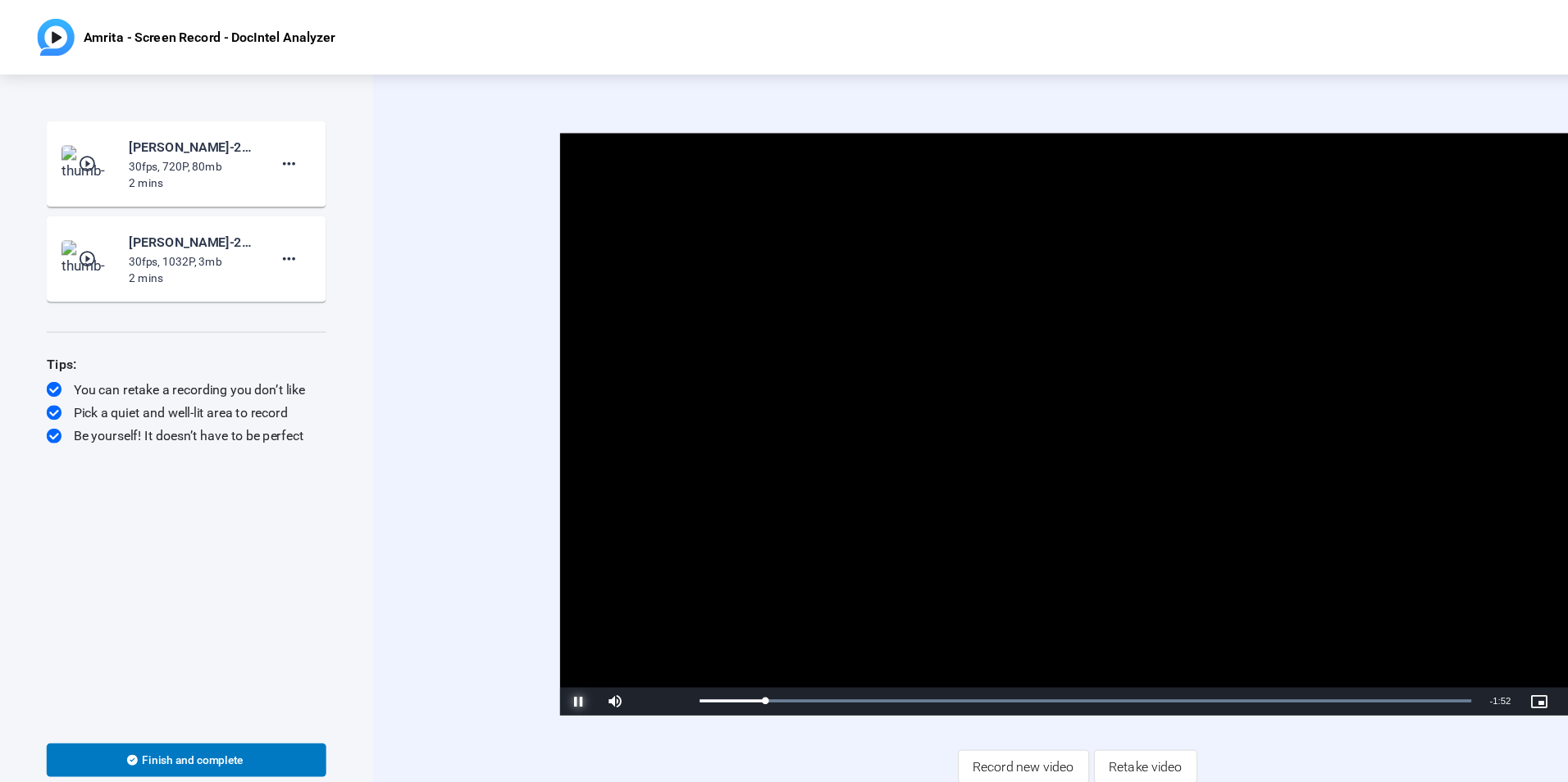
click at [510, 617] on span "Video Player" at bounding box center [509, 617] width 33 height 0
click at [74, 139] on mat-icon "play_circle_outline" at bounding box center [77, 143] width 20 height 16
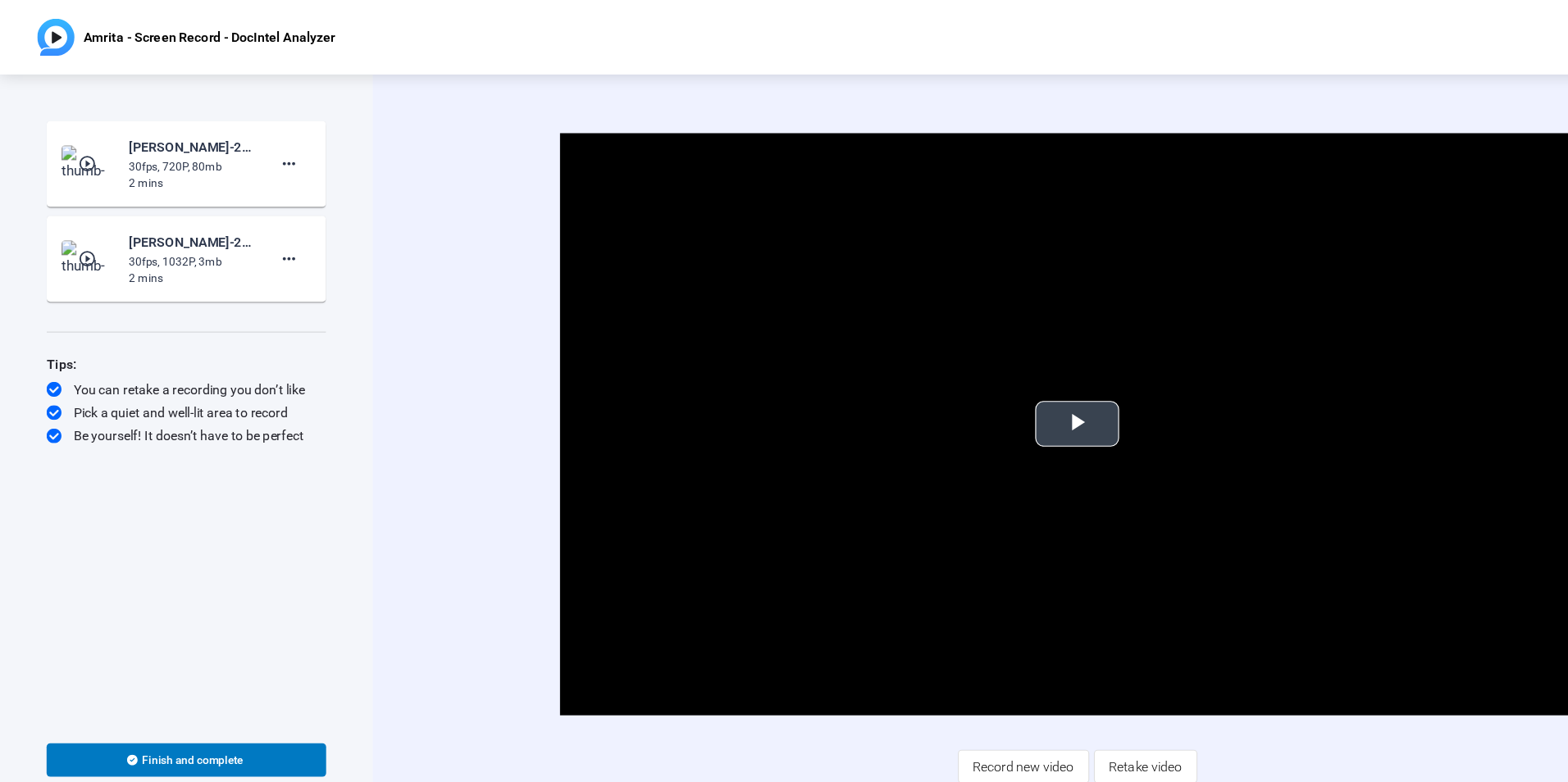
click at [948, 373] on span "Video Player" at bounding box center [948, 373] width 0 height 0
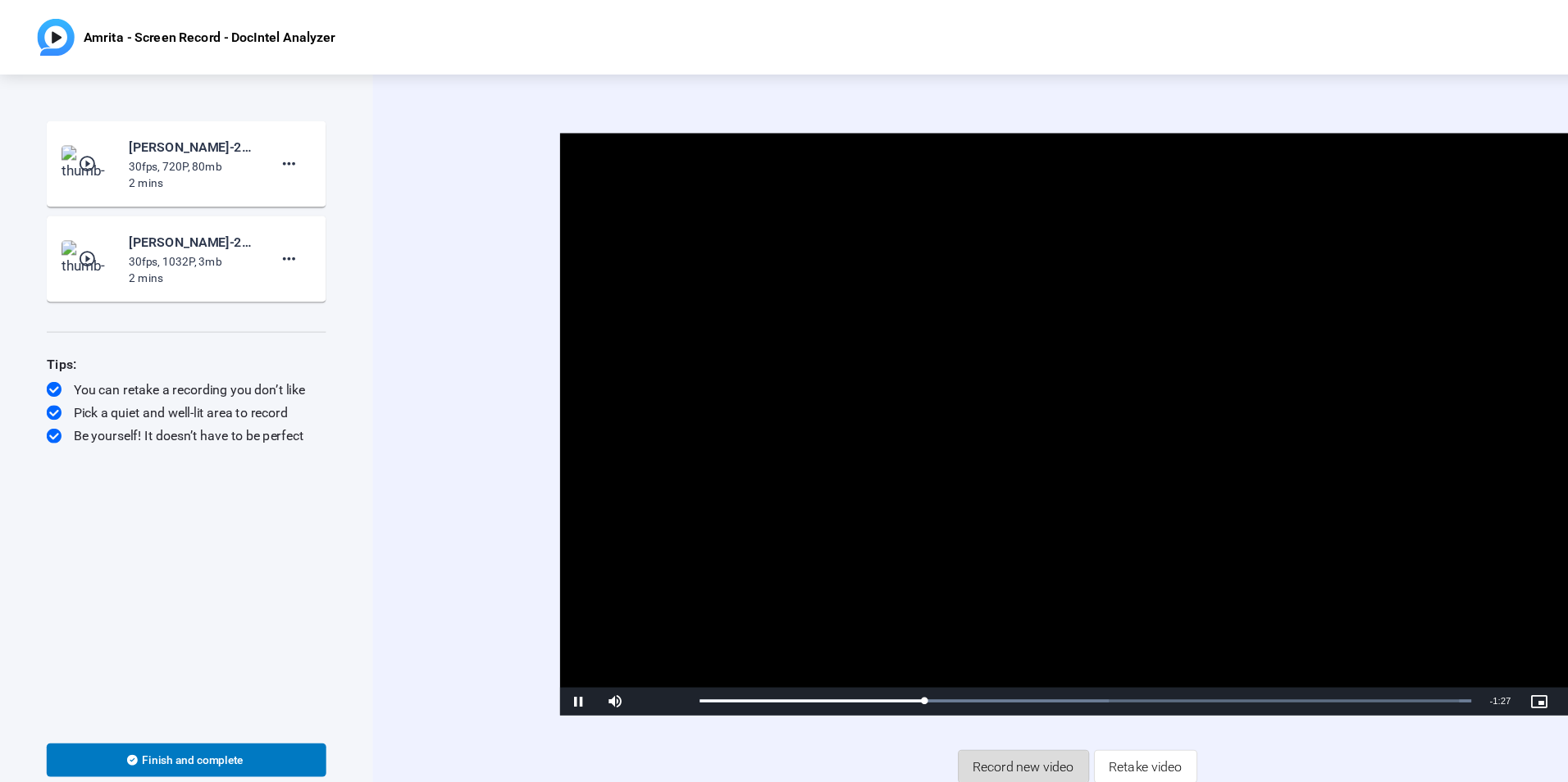
click at [896, 668] on span "Record new video" at bounding box center [901, 675] width 90 height 31
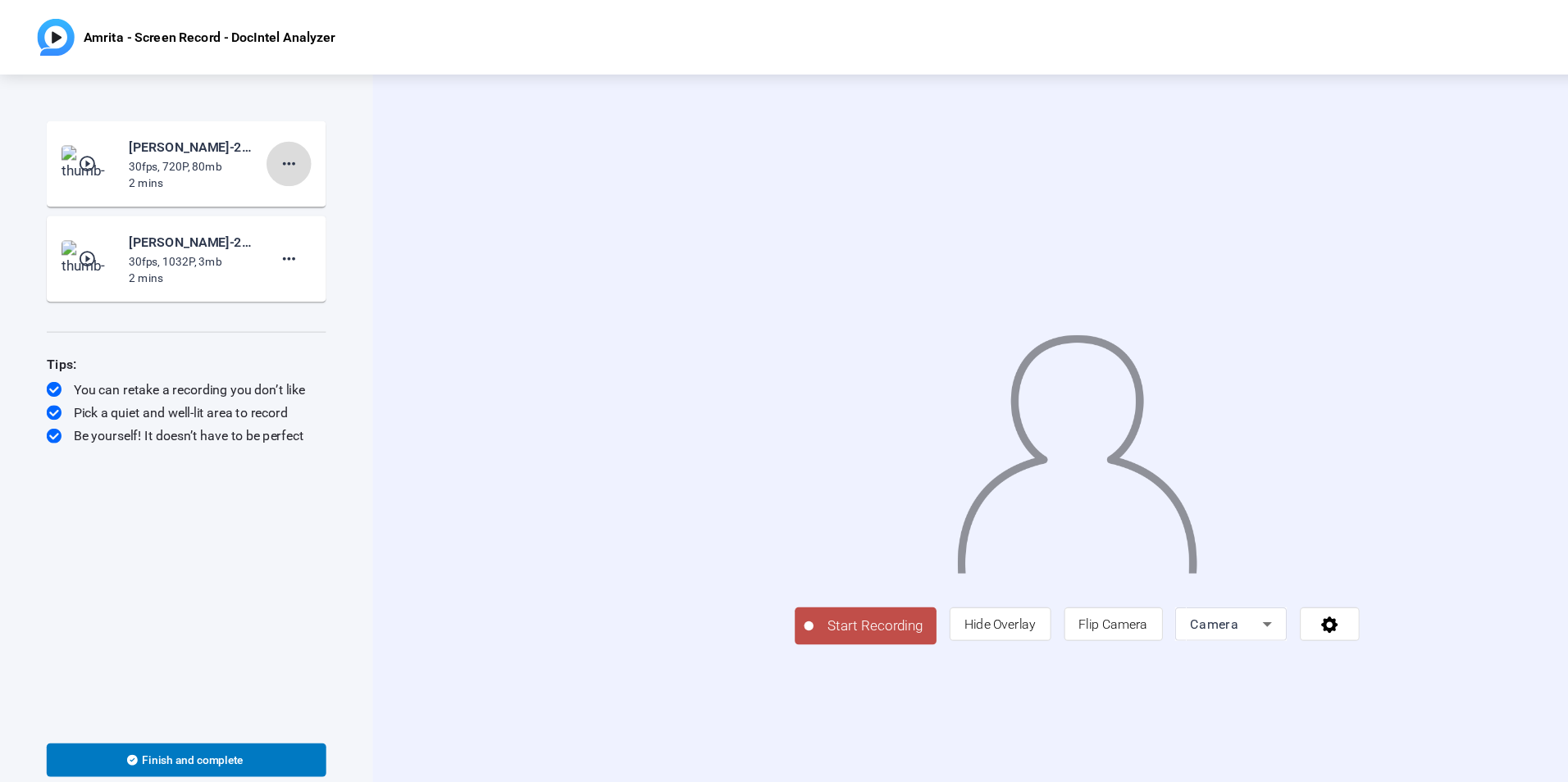
click at [253, 150] on mat-icon "more_horiz" at bounding box center [253, 144] width 20 height 20
click at [269, 178] on span "Delete clip" at bounding box center [281, 178] width 66 height 20
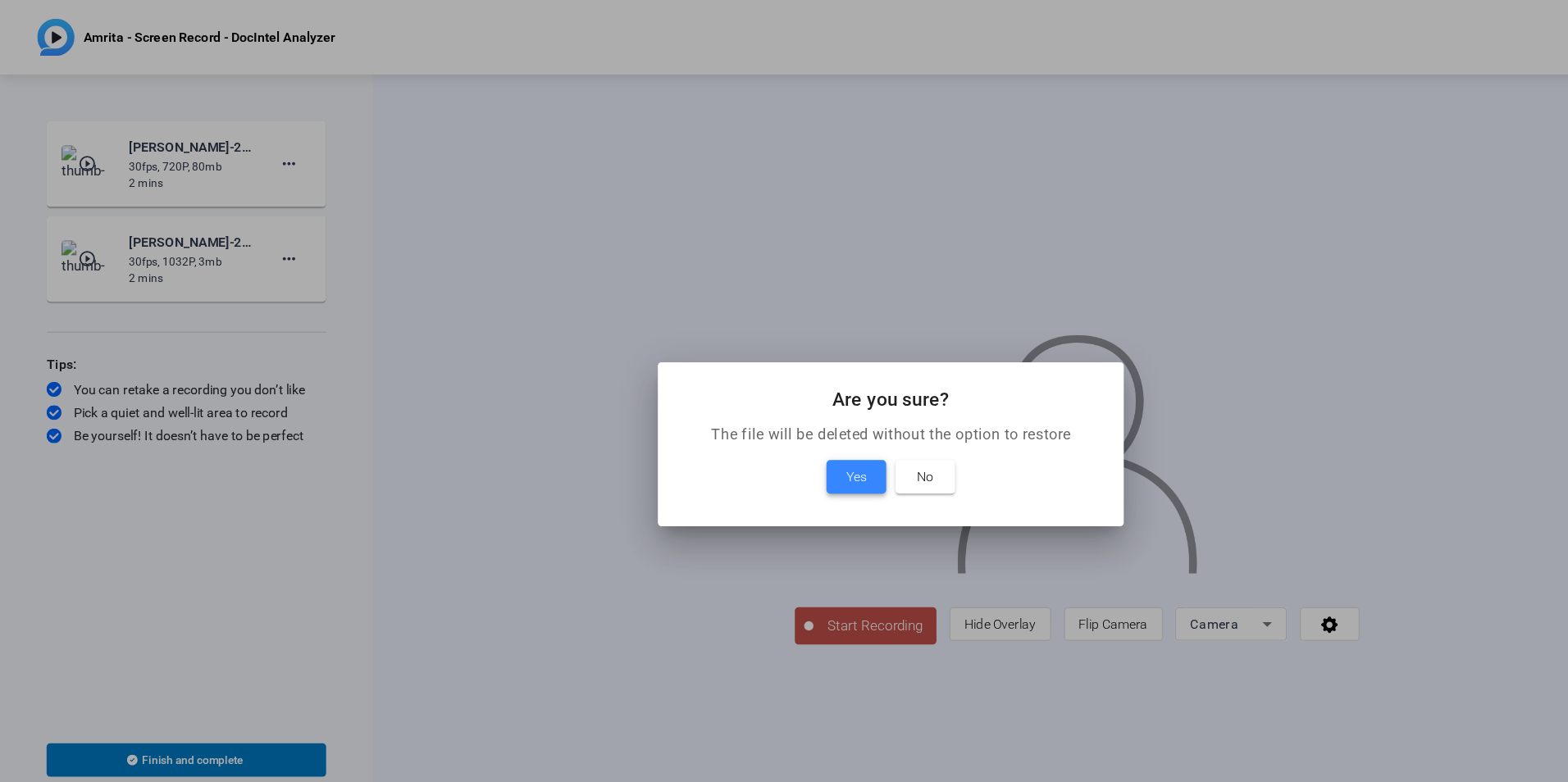
click at [757, 417] on span "Yes" at bounding box center [753, 419] width 18 height 20
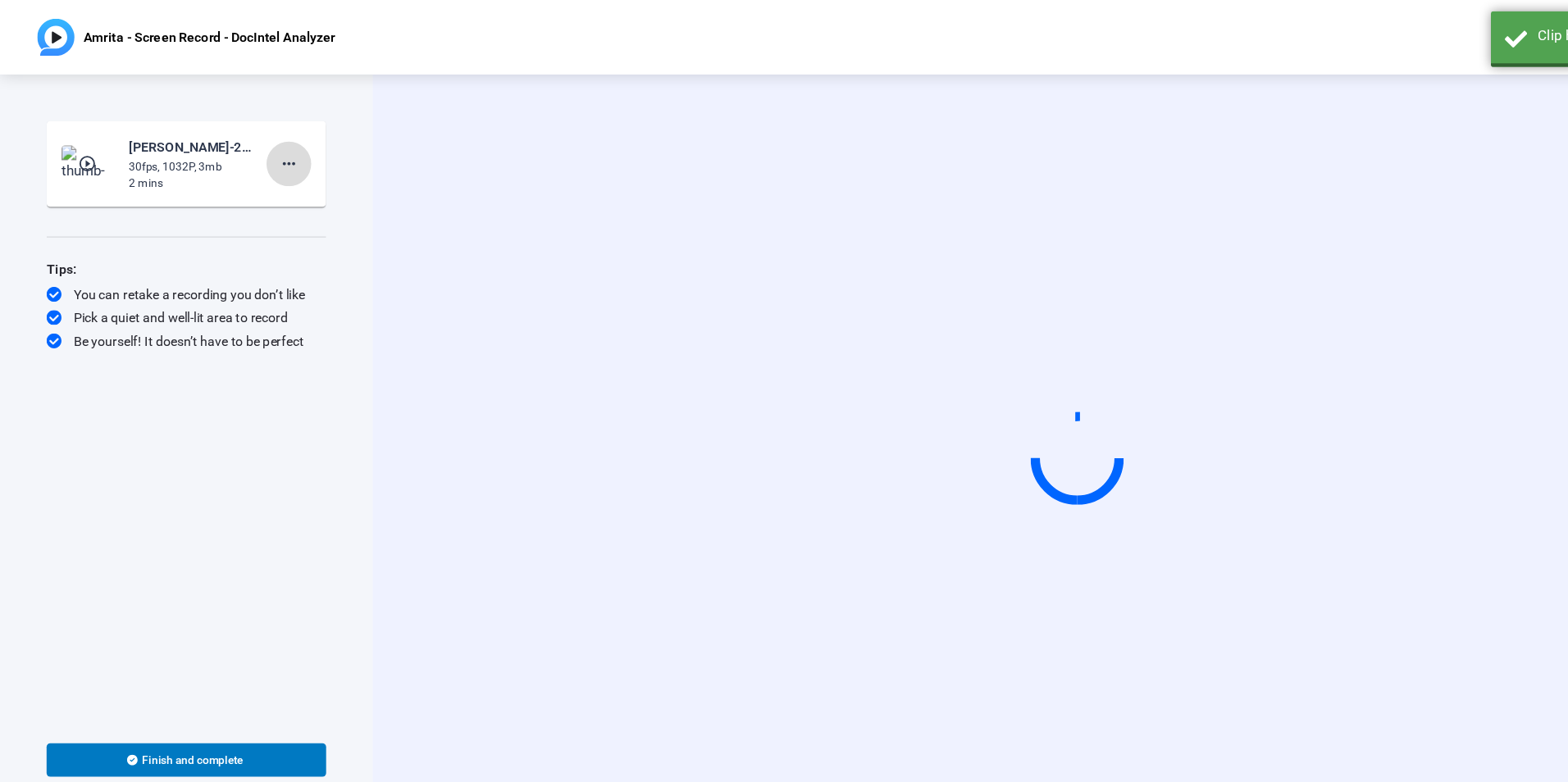
click at [255, 144] on mat-icon "more_horiz" at bounding box center [253, 144] width 20 height 20
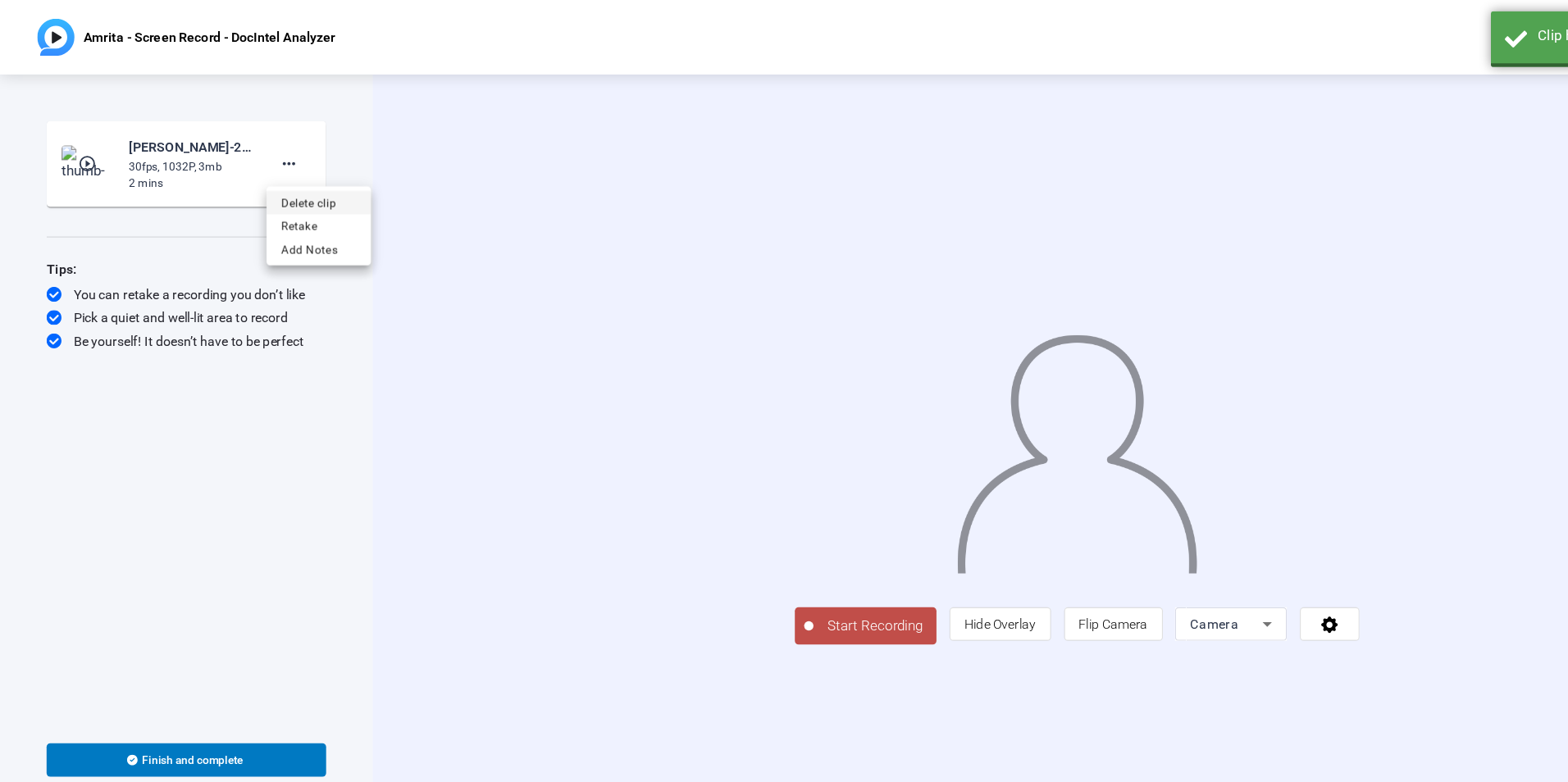
click at [284, 180] on span "Delete clip" at bounding box center [281, 178] width 66 height 20
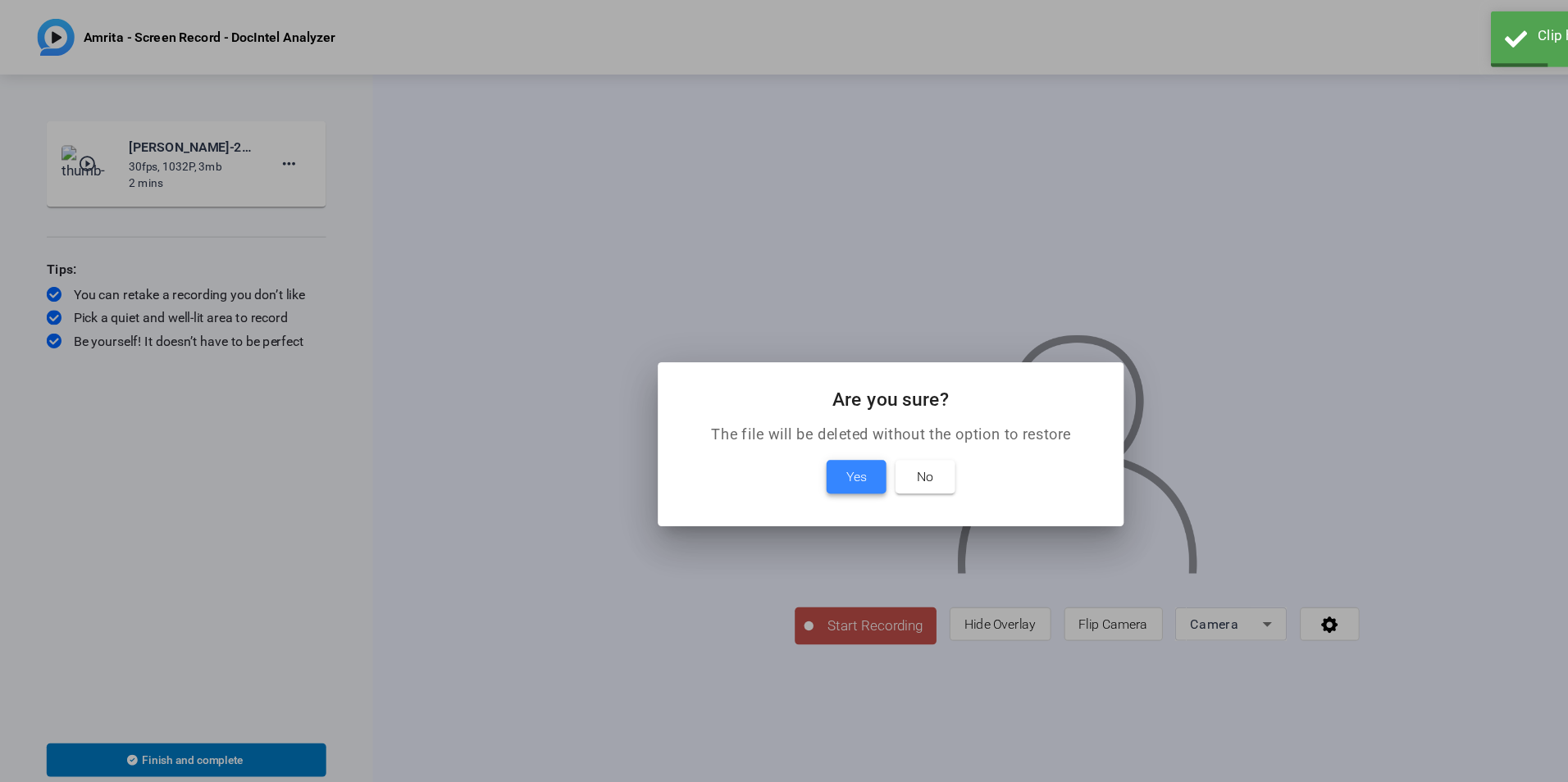
click at [749, 426] on span "Yes" at bounding box center [753, 419] width 18 height 20
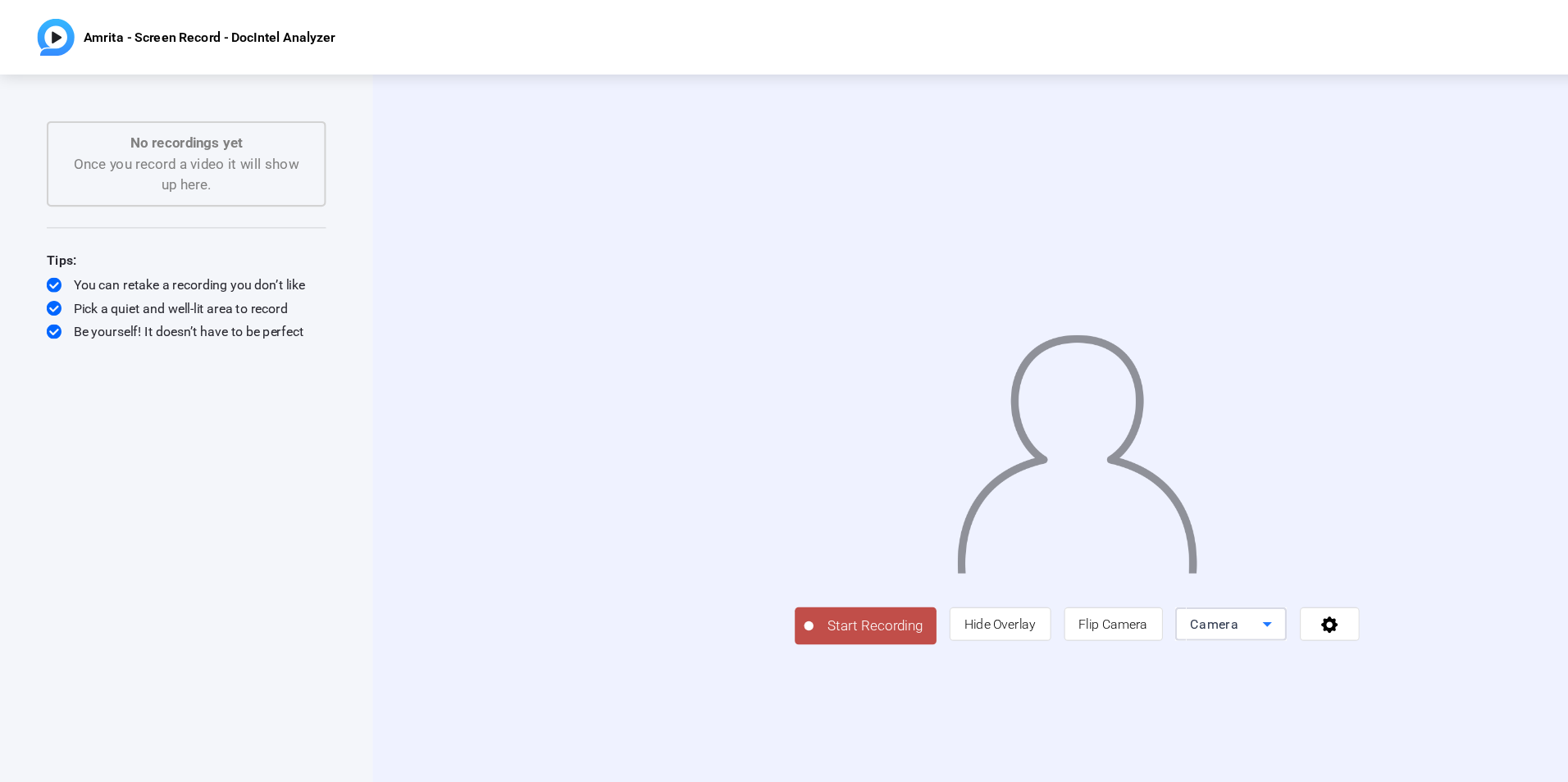
click at [1090, 556] on span "Camera" at bounding box center [1068, 549] width 42 height 13
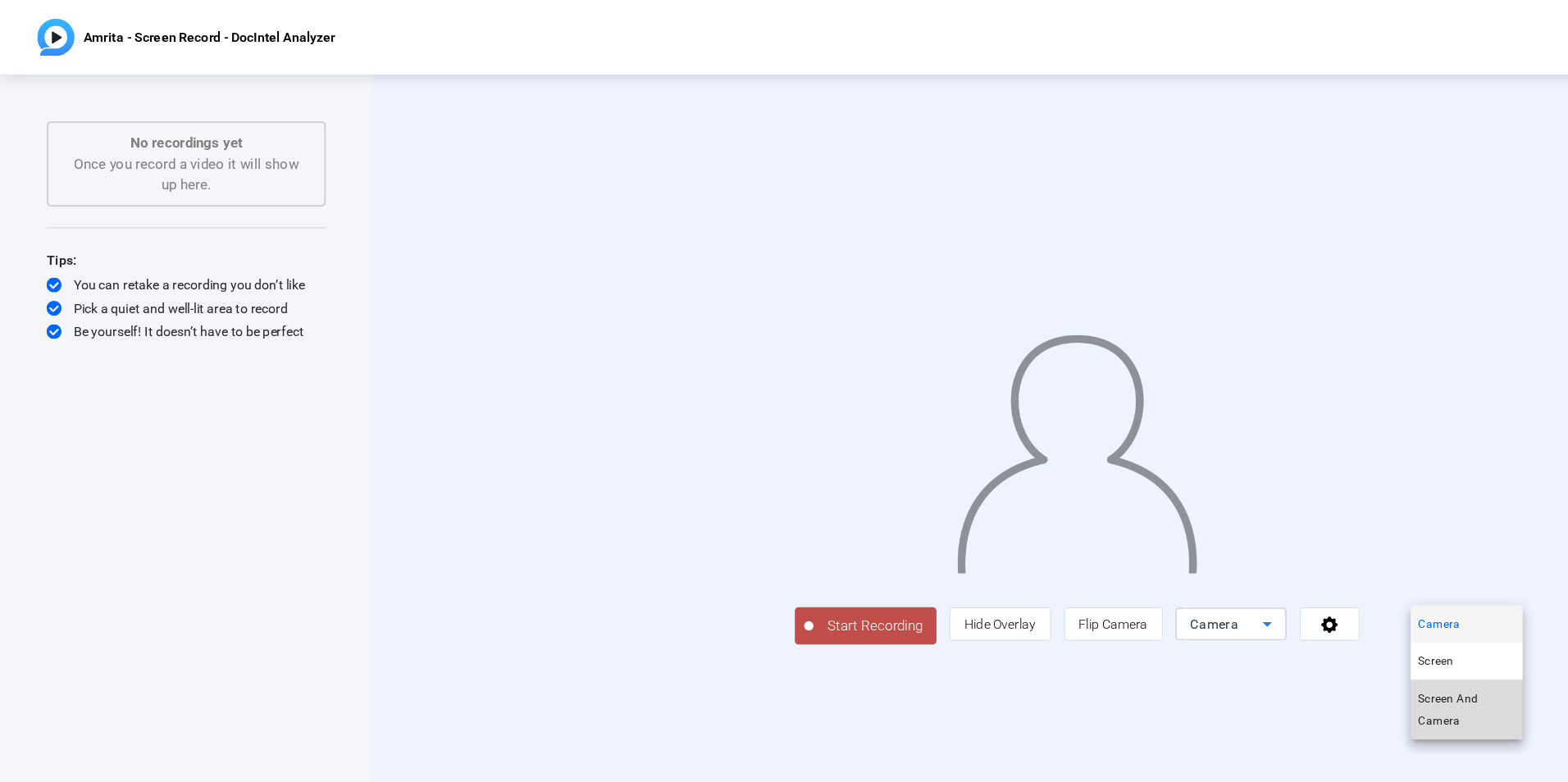
click at [1274, 629] on span "Screen And Camera" at bounding box center [1291, 625] width 86 height 40
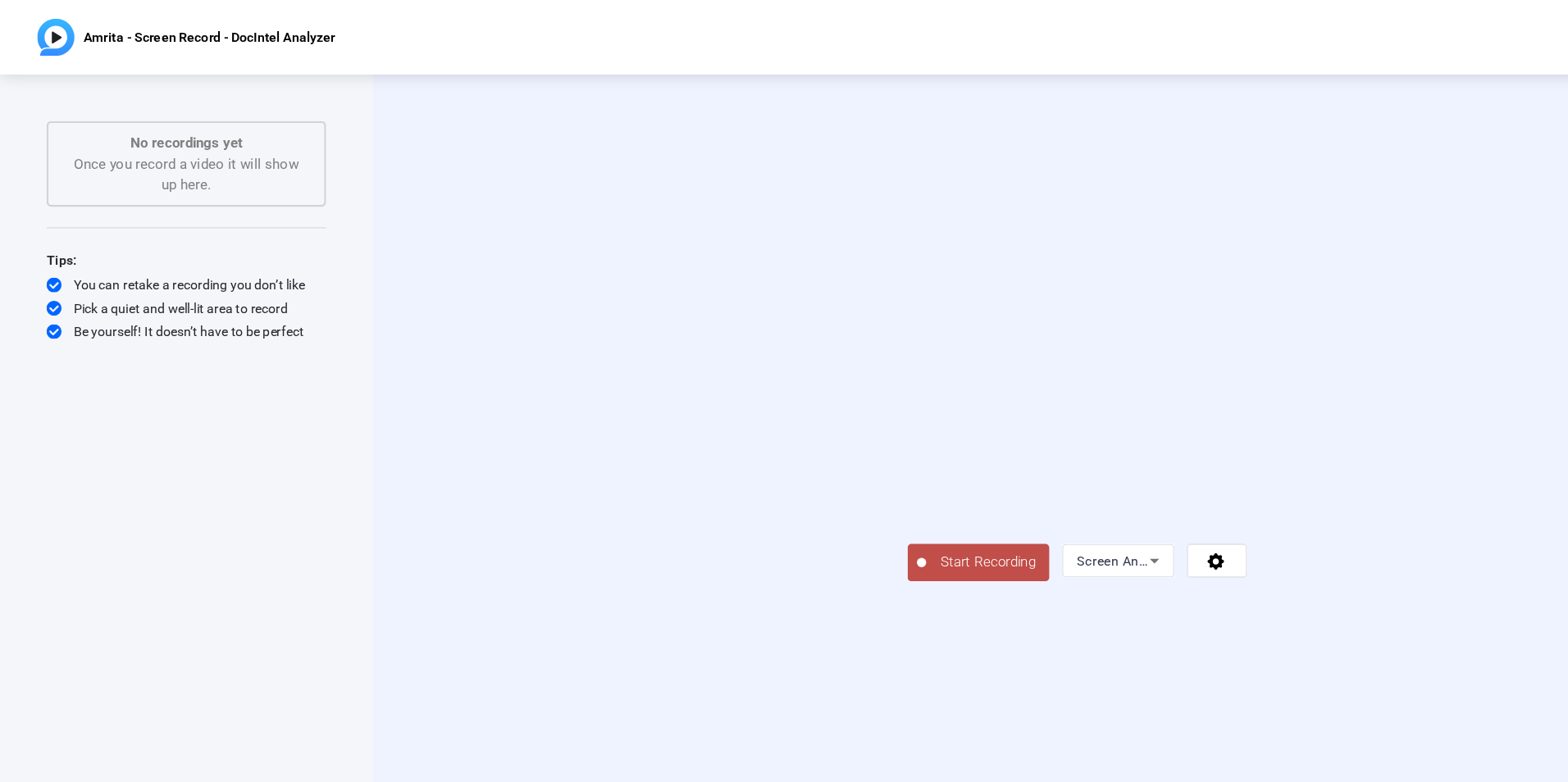
click at [815, 504] on span "Start Recording" at bounding box center [869, 495] width 108 height 19
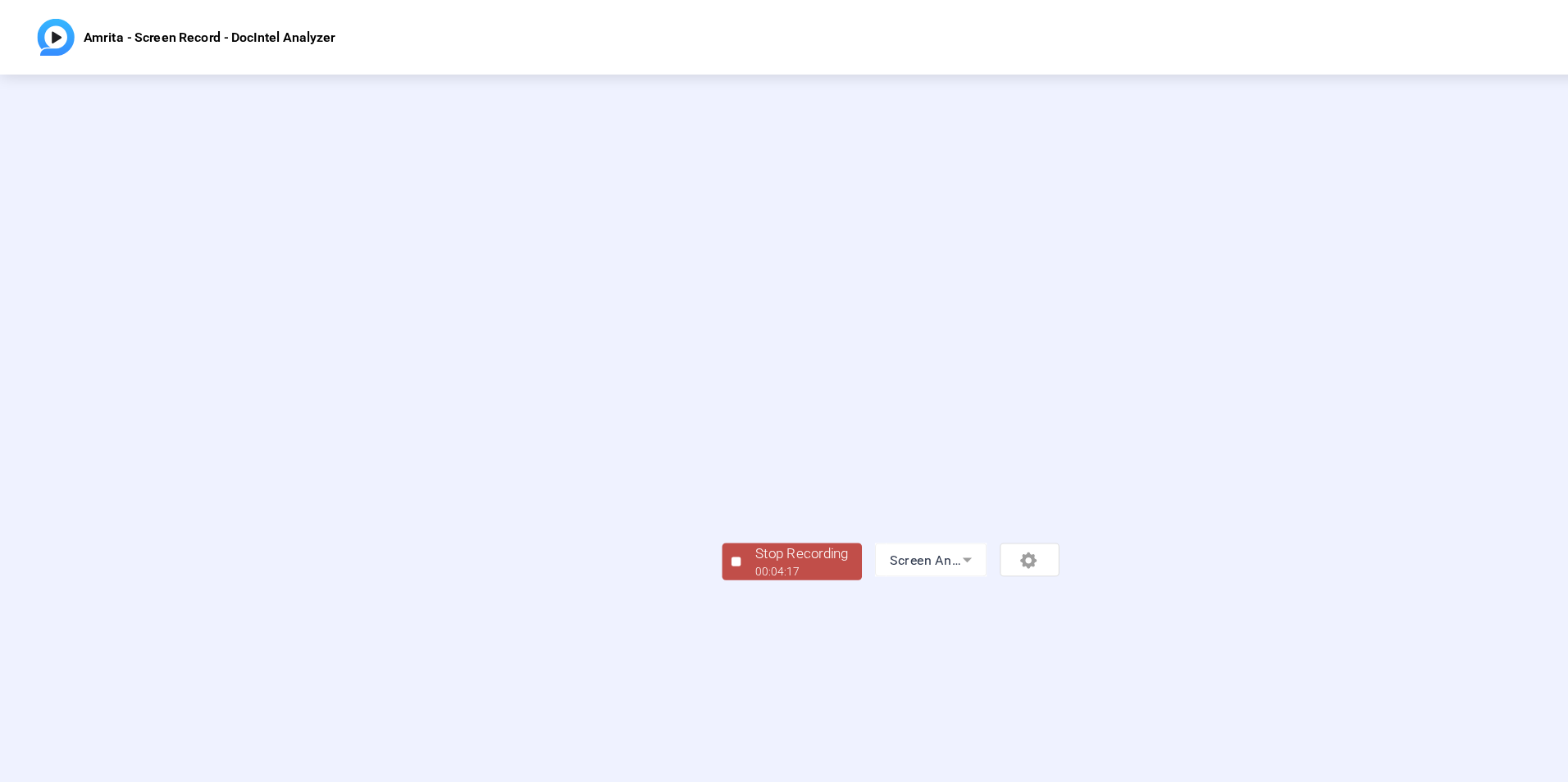
click at [664, 497] on div "Stop Recording" at bounding box center [705, 487] width 82 height 19
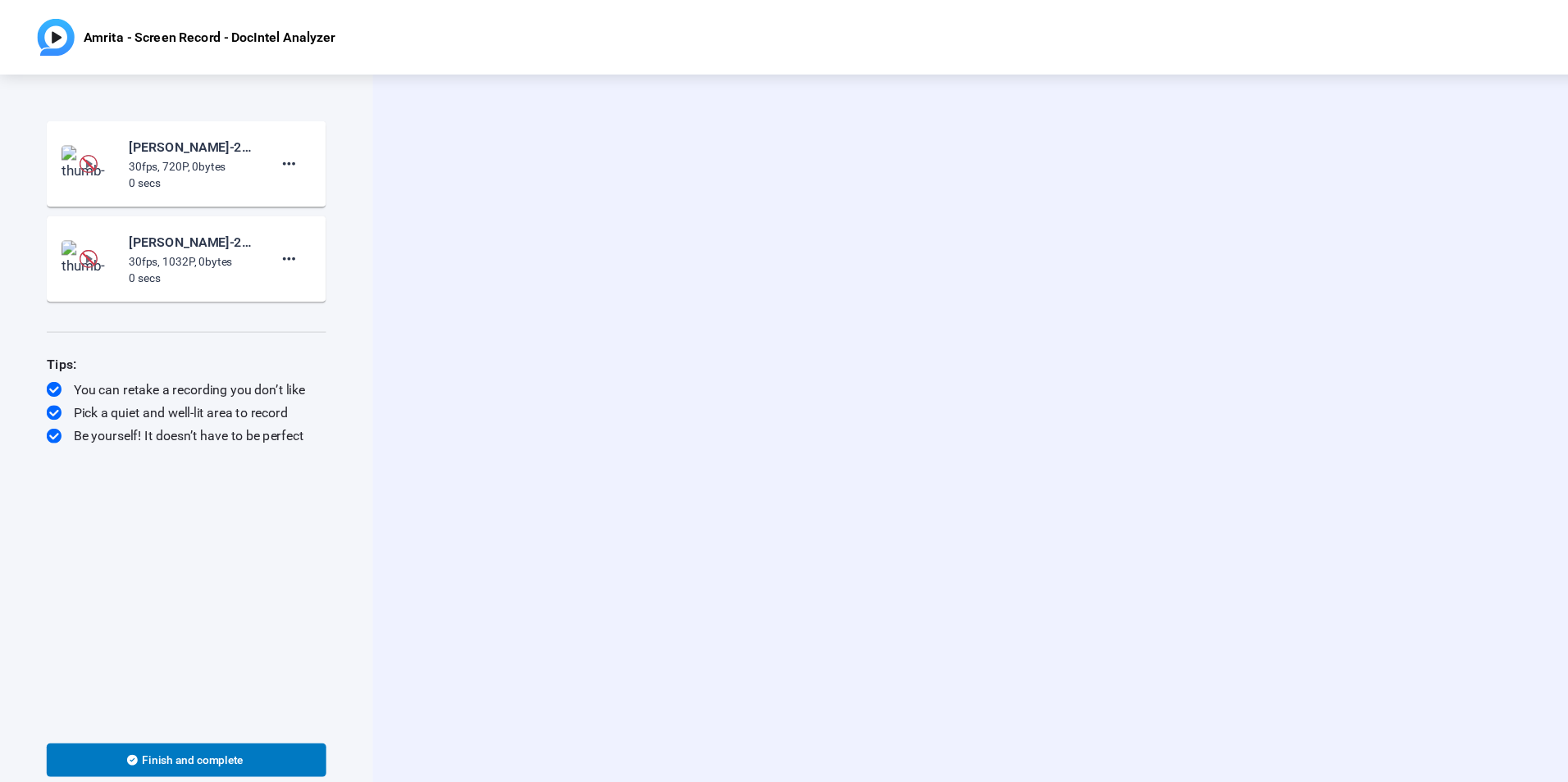
click at [74, 142] on img at bounding box center [77, 143] width 16 height 16
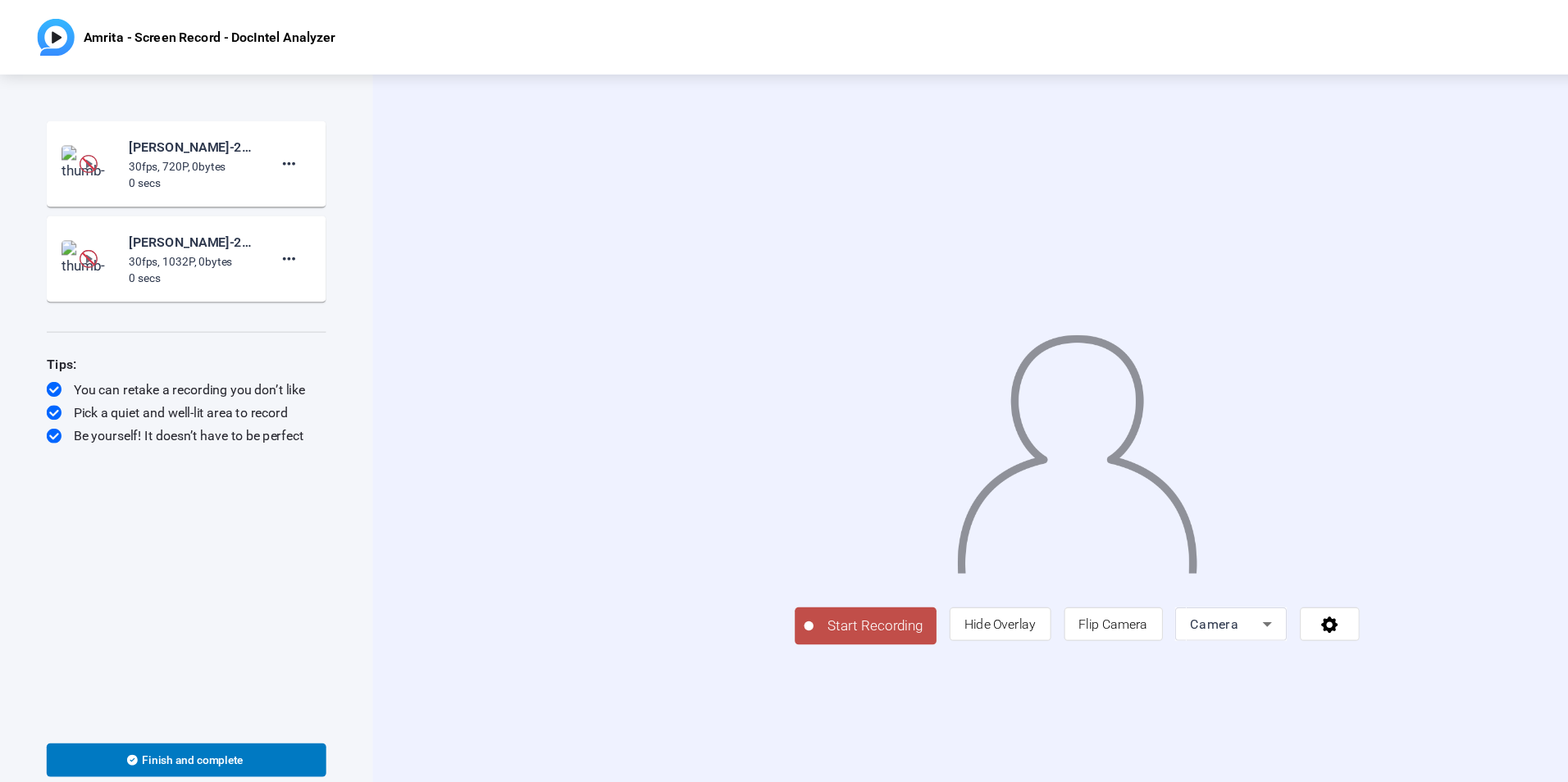
click at [78, 140] on img at bounding box center [77, 143] width 16 height 16
click at [118, 141] on div "30fps, 720P, 0bytes" at bounding box center [168, 147] width 110 height 15
click at [98, 144] on img at bounding box center [77, 144] width 48 height 33
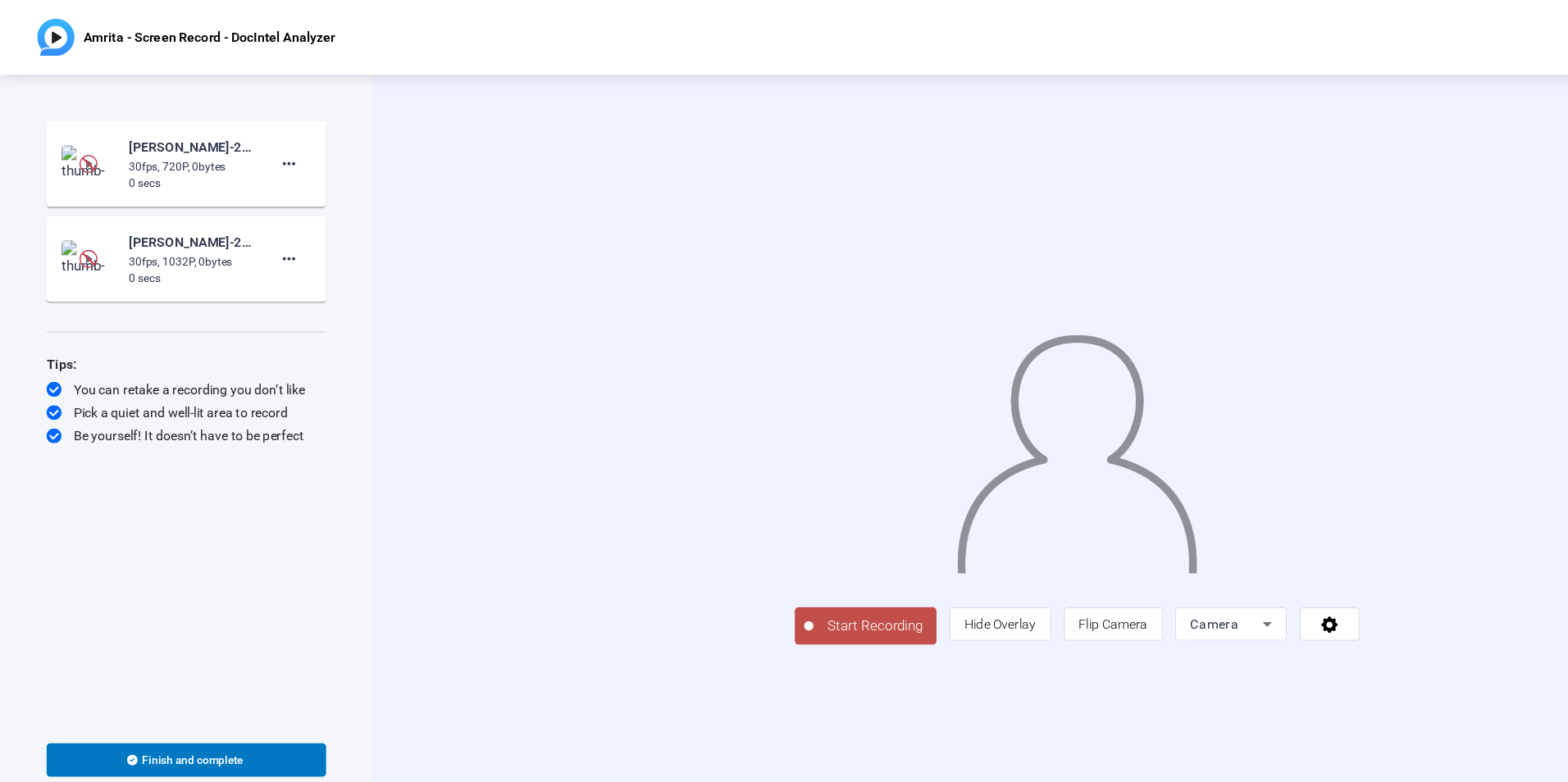
click at [78, 142] on img at bounding box center [77, 143] width 16 height 16
click at [79, 144] on img at bounding box center [77, 143] width 16 height 16
click at [129, 147] on div "30fps, 720P, 0bytes" at bounding box center [168, 147] width 110 height 15
click at [93, 145] on img at bounding box center [77, 144] width 48 height 33
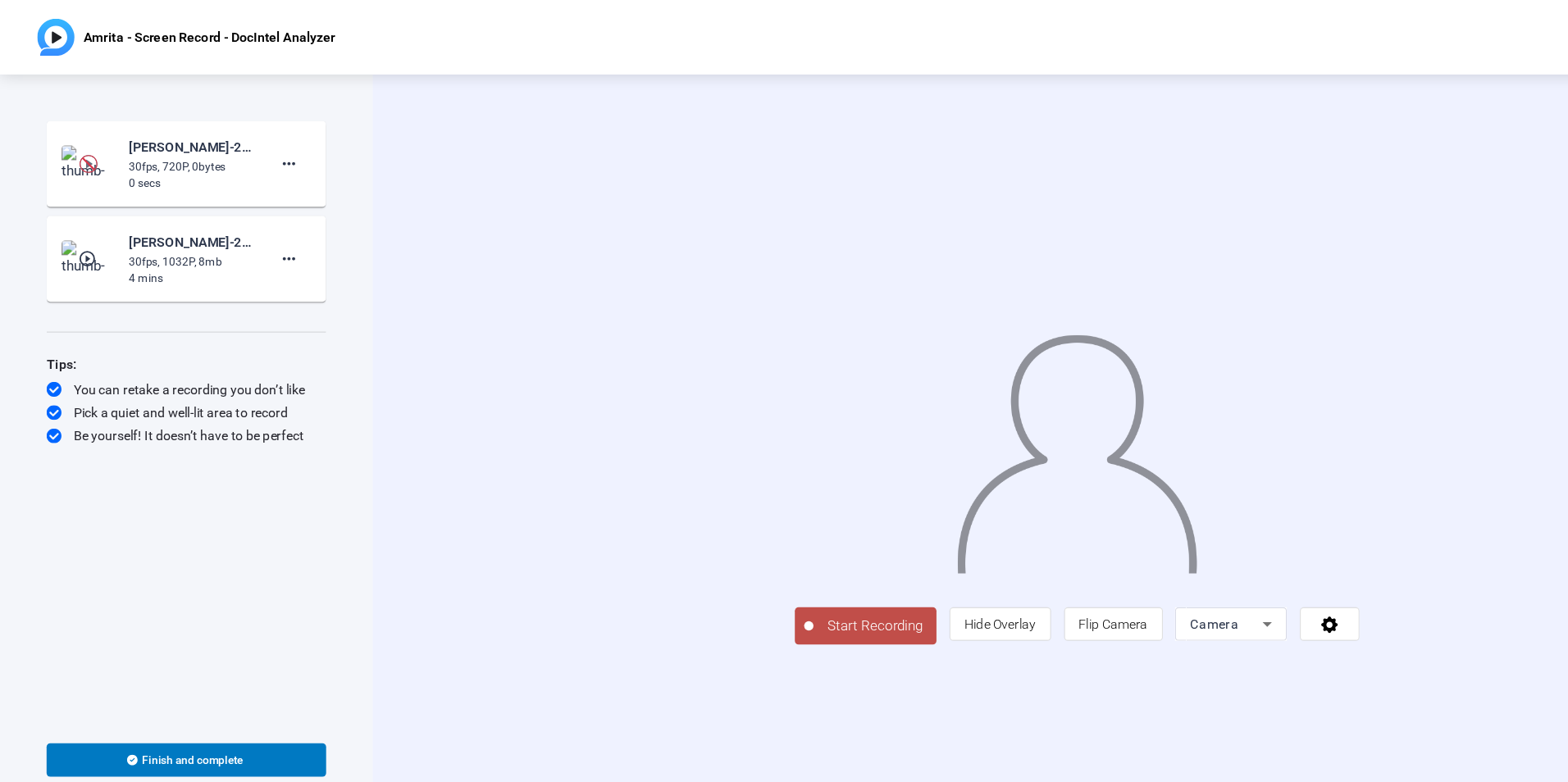
click at [79, 145] on img at bounding box center [77, 143] width 16 height 16
click at [330, 183] on div "Start Recording person Hide Overlay flip Flip Camera Camera" at bounding box center [948, 403] width 1240 height 676
click at [195, 149] on div "30fps, 720P, 0bytes" at bounding box center [168, 147] width 110 height 15
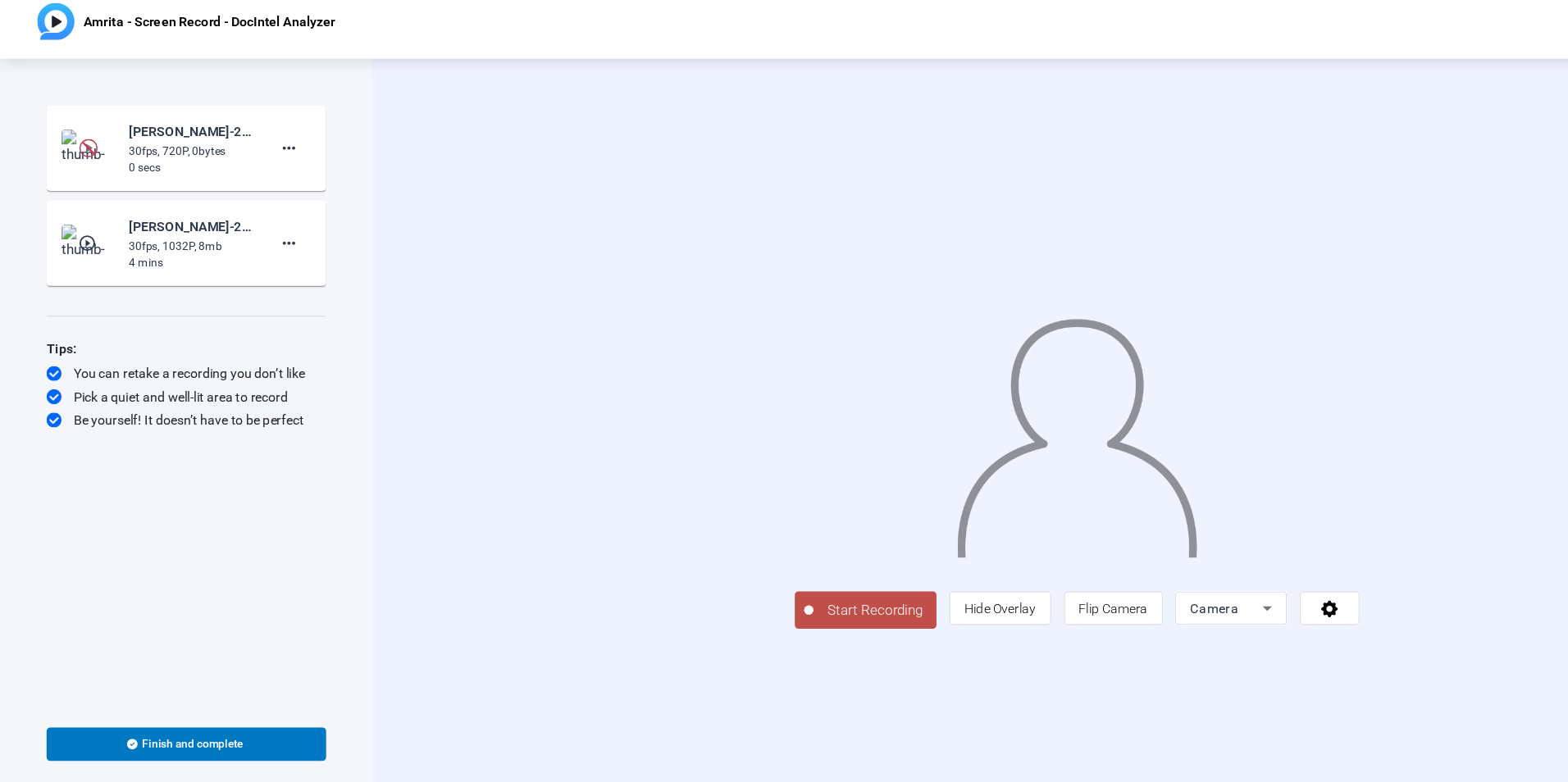
click at [75, 229] on mat-icon "play_circle_outline" at bounding box center [77, 227] width 20 height 16
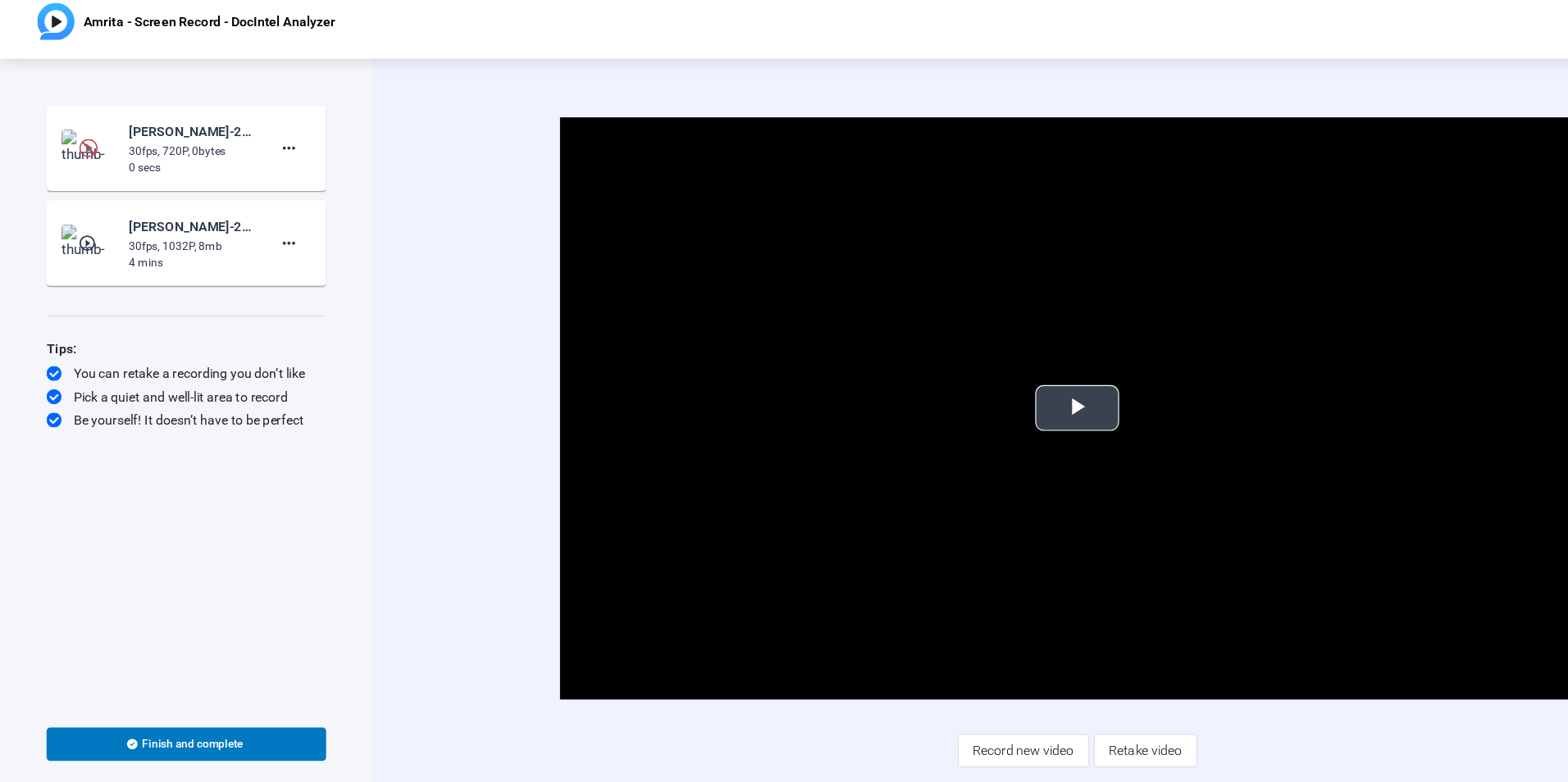
click at [948, 373] on span "Video Player" at bounding box center [948, 373] width 0 height 0
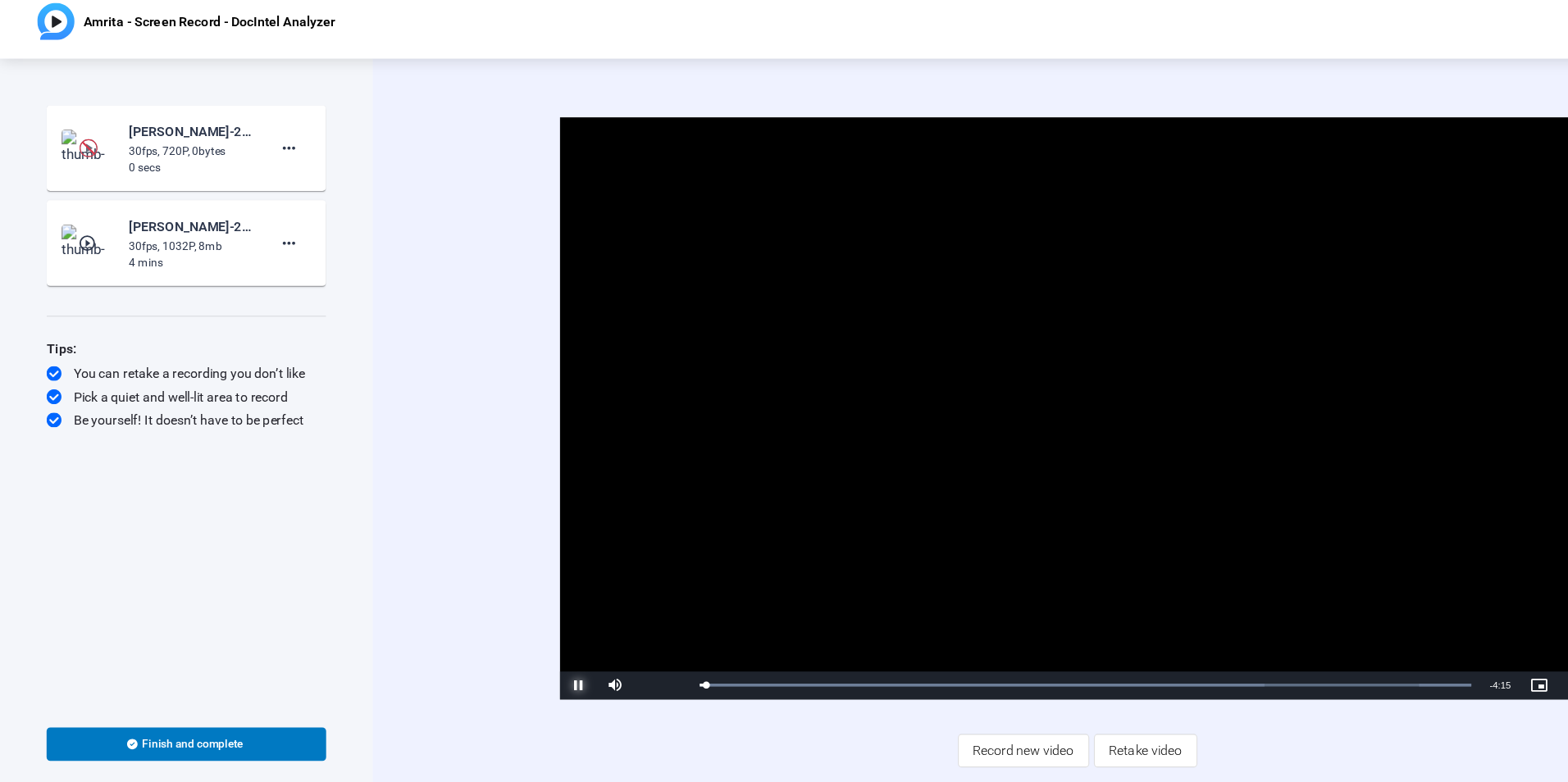
click at [506, 617] on span "Video Player" at bounding box center [509, 617] width 33 height 0
click at [80, 144] on img at bounding box center [77, 143] width 16 height 16
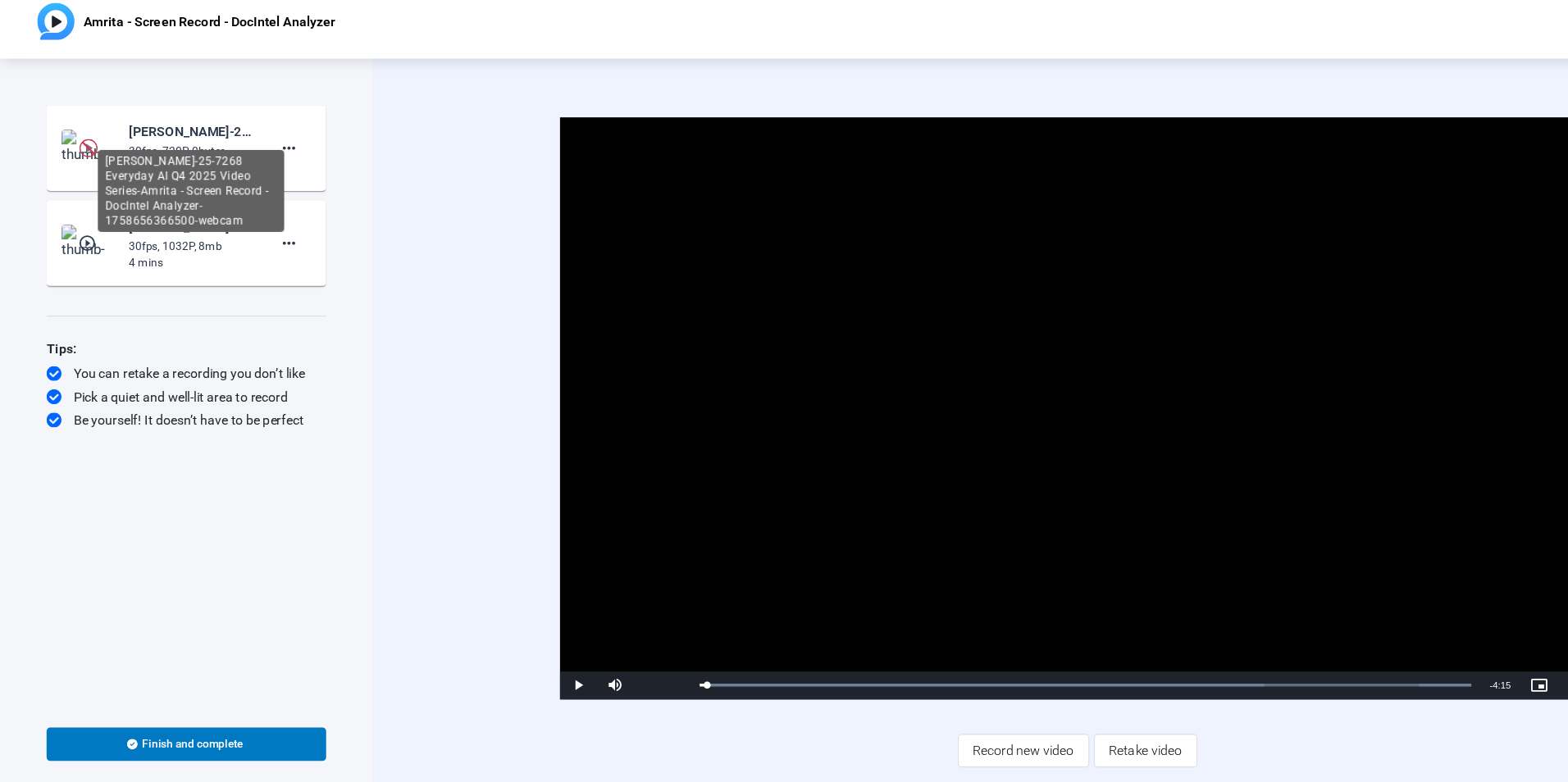
click at [165, 146] on div "[PERSON_NAME]-25-7268 Everyday AI Q4 2025 Video Series-Amrita - Screen Record -…" at bounding box center [168, 182] width 164 height 73
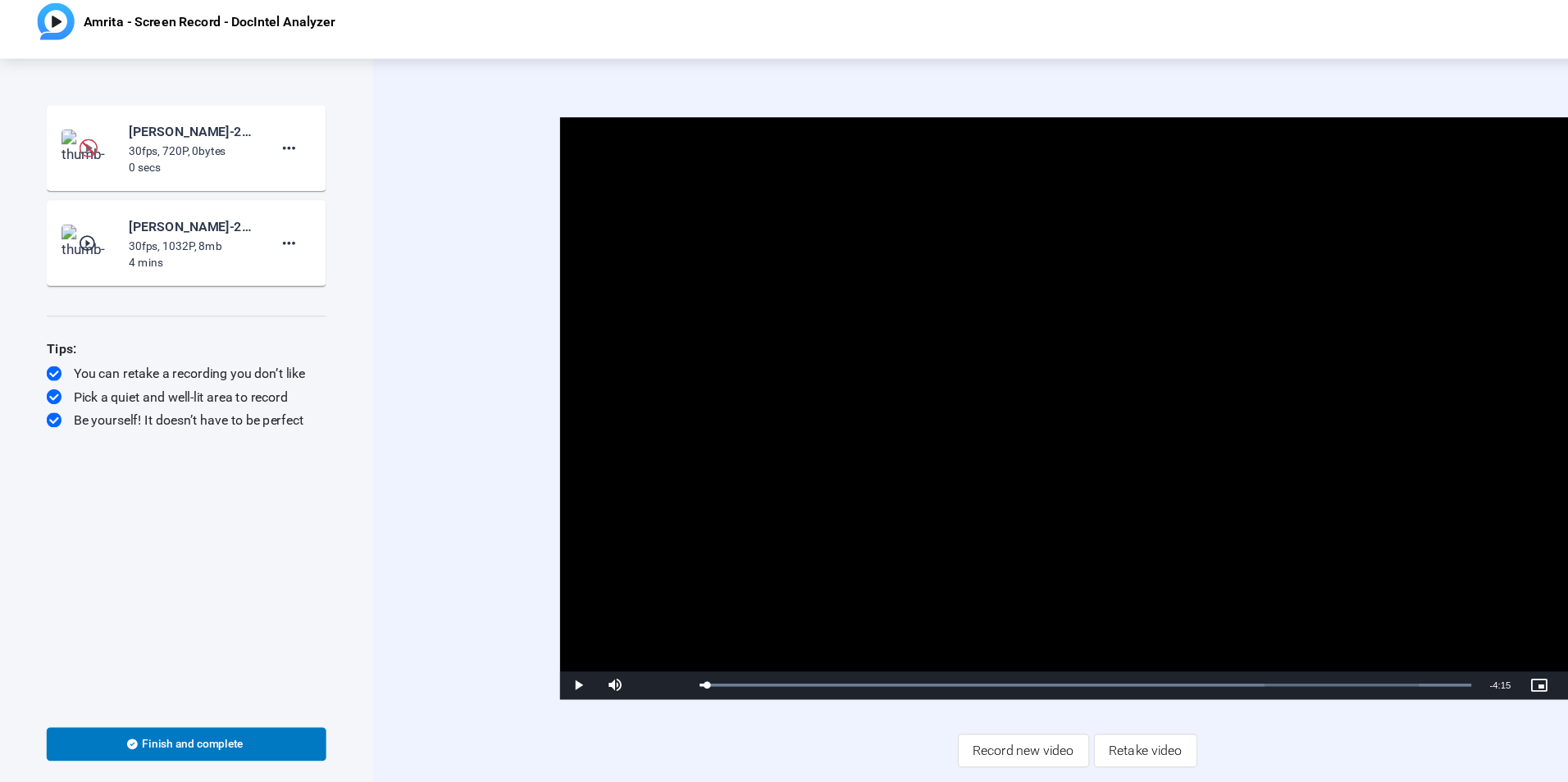
click at [54, 142] on img at bounding box center [77, 144] width 48 height 33
click at [76, 146] on img at bounding box center [77, 143] width 16 height 16
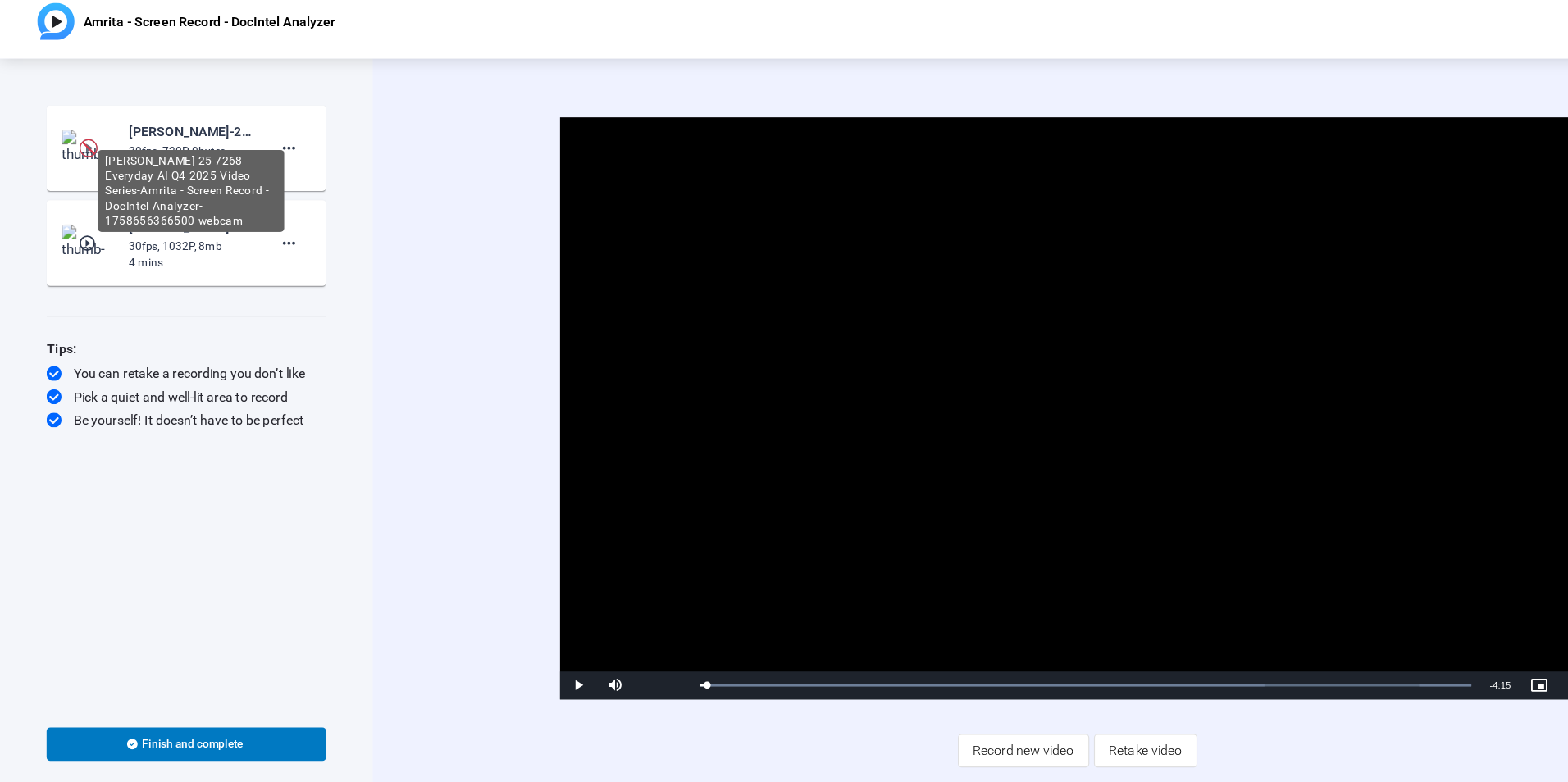
click at [150, 152] on div "[PERSON_NAME]-25-7268 Everyday AI Q4 2025 Video Series-Amrita - Screen Record -…" at bounding box center [168, 182] width 164 height 73
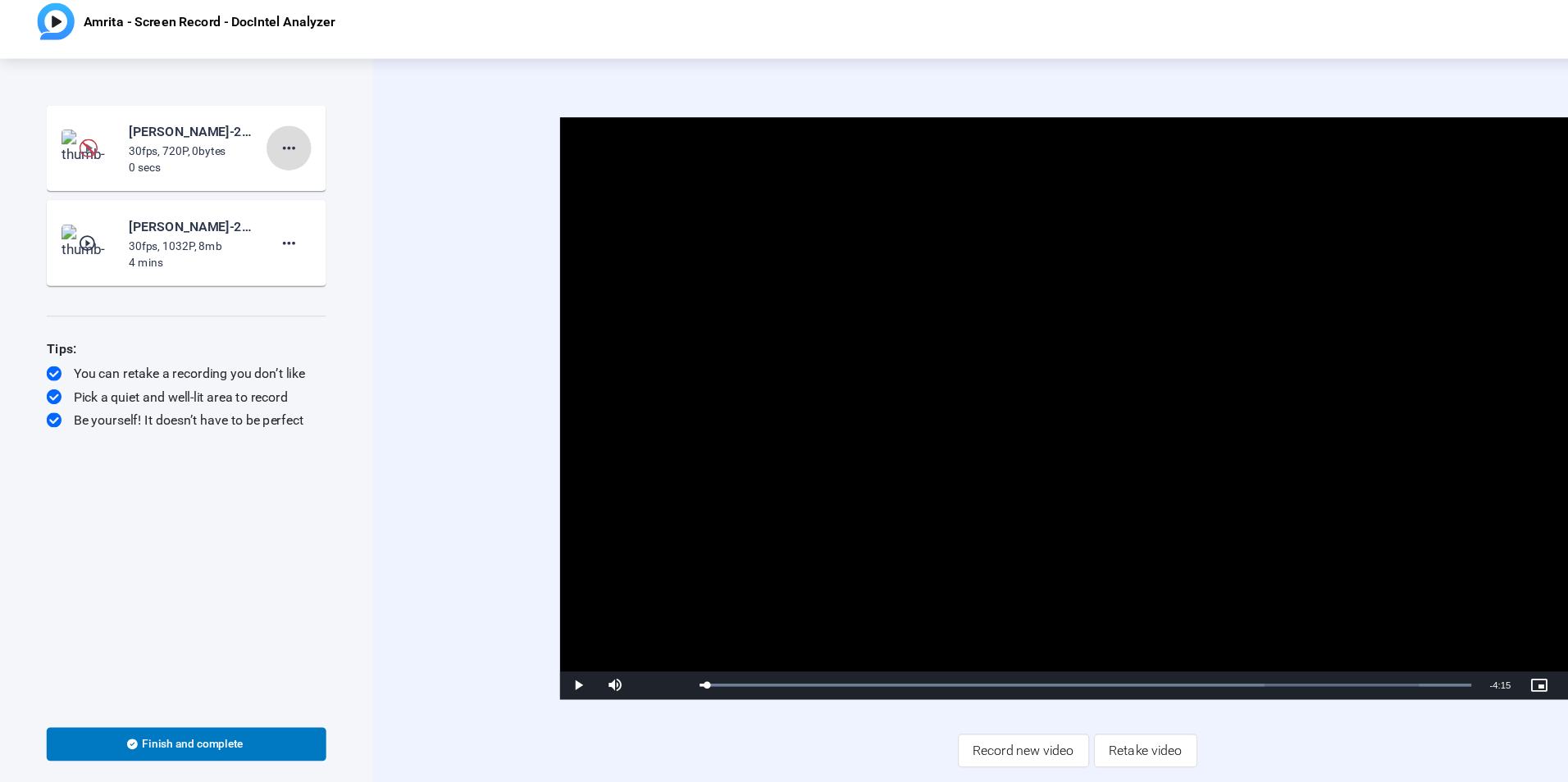
click at [255, 141] on mat-icon "more_horiz" at bounding box center [253, 144] width 20 height 20
click at [188, 143] on div at bounding box center [784, 391] width 1568 height 782
click at [98, 131] on img at bounding box center [77, 144] width 48 height 33
click at [78, 146] on img at bounding box center [77, 143] width 16 height 16
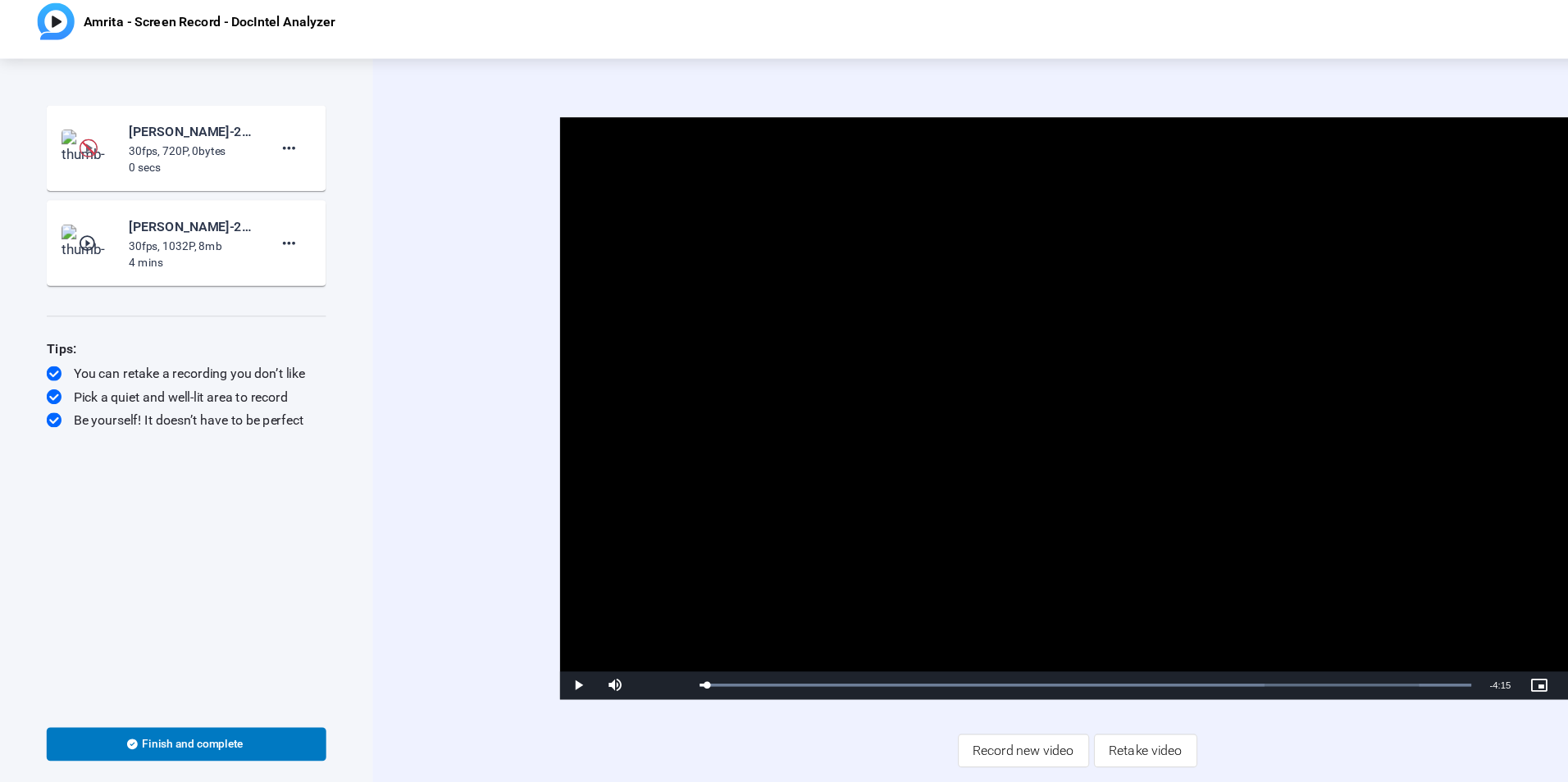
click at [78, 146] on img at bounding box center [77, 143] width 16 height 16
click at [136, 146] on div "30fps, 720P, 0bytes" at bounding box center [168, 147] width 110 height 15
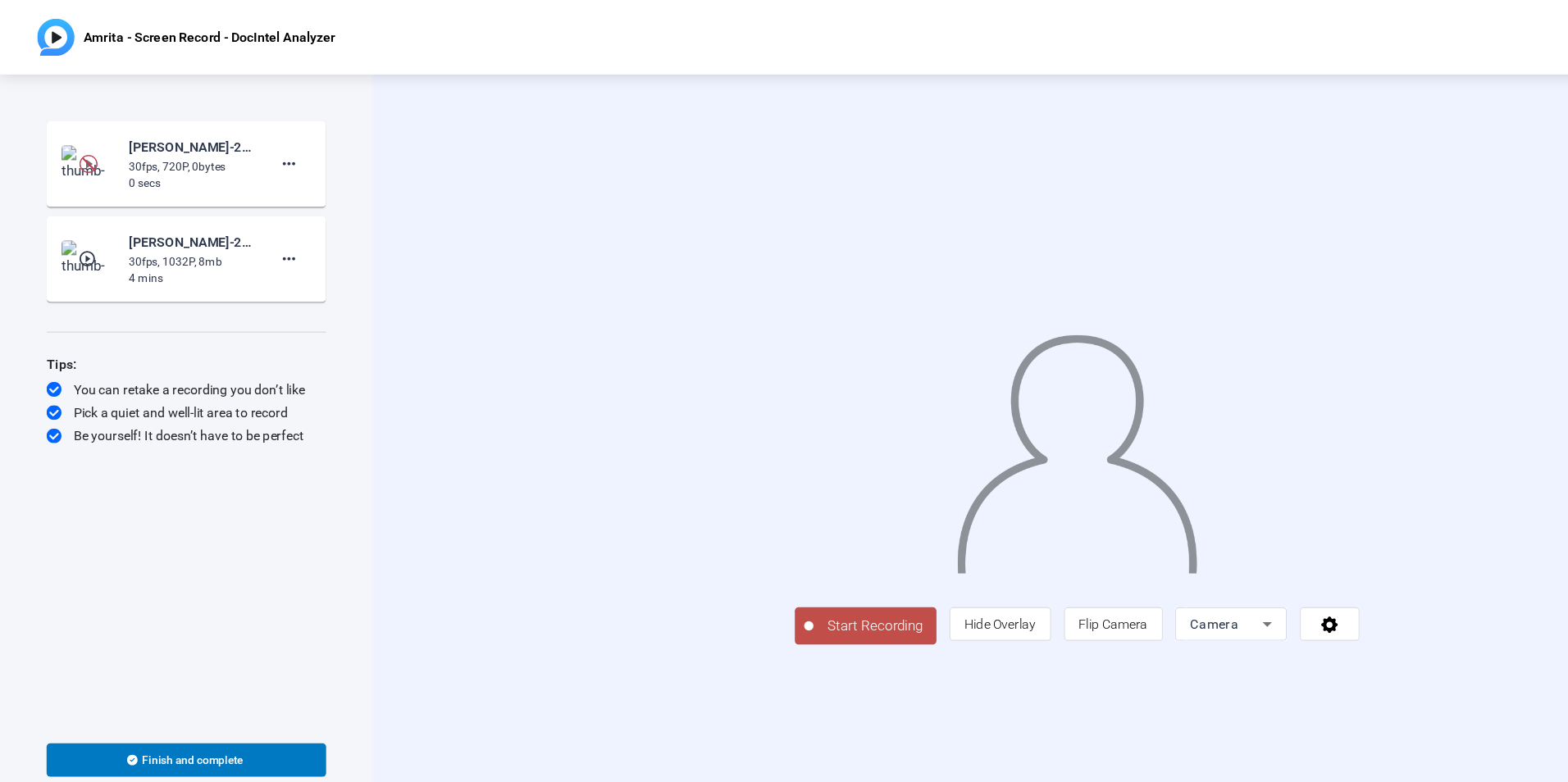
click at [79, 224] on mat-icon "play_circle_outline" at bounding box center [77, 227] width 20 height 16
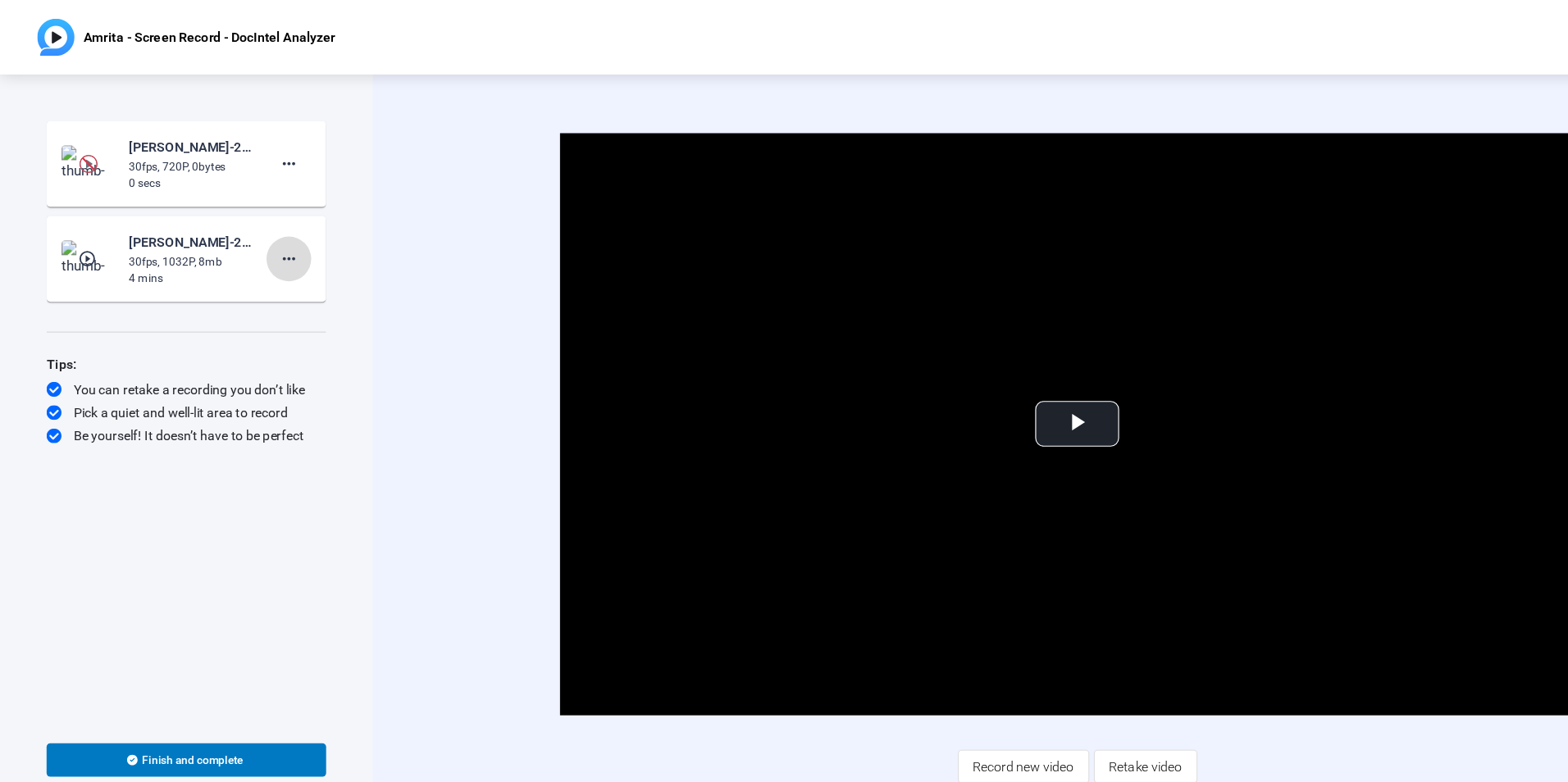
click at [258, 236] on mat-icon "more_horiz" at bounding box center [253, 228] width 20 height 20
click at [155, 238] on div at bounding box center [784, 391] width 1568 height 782
click at [948, 373] on span "Video Player" at bounding box center [948, 373] width 0 height 0
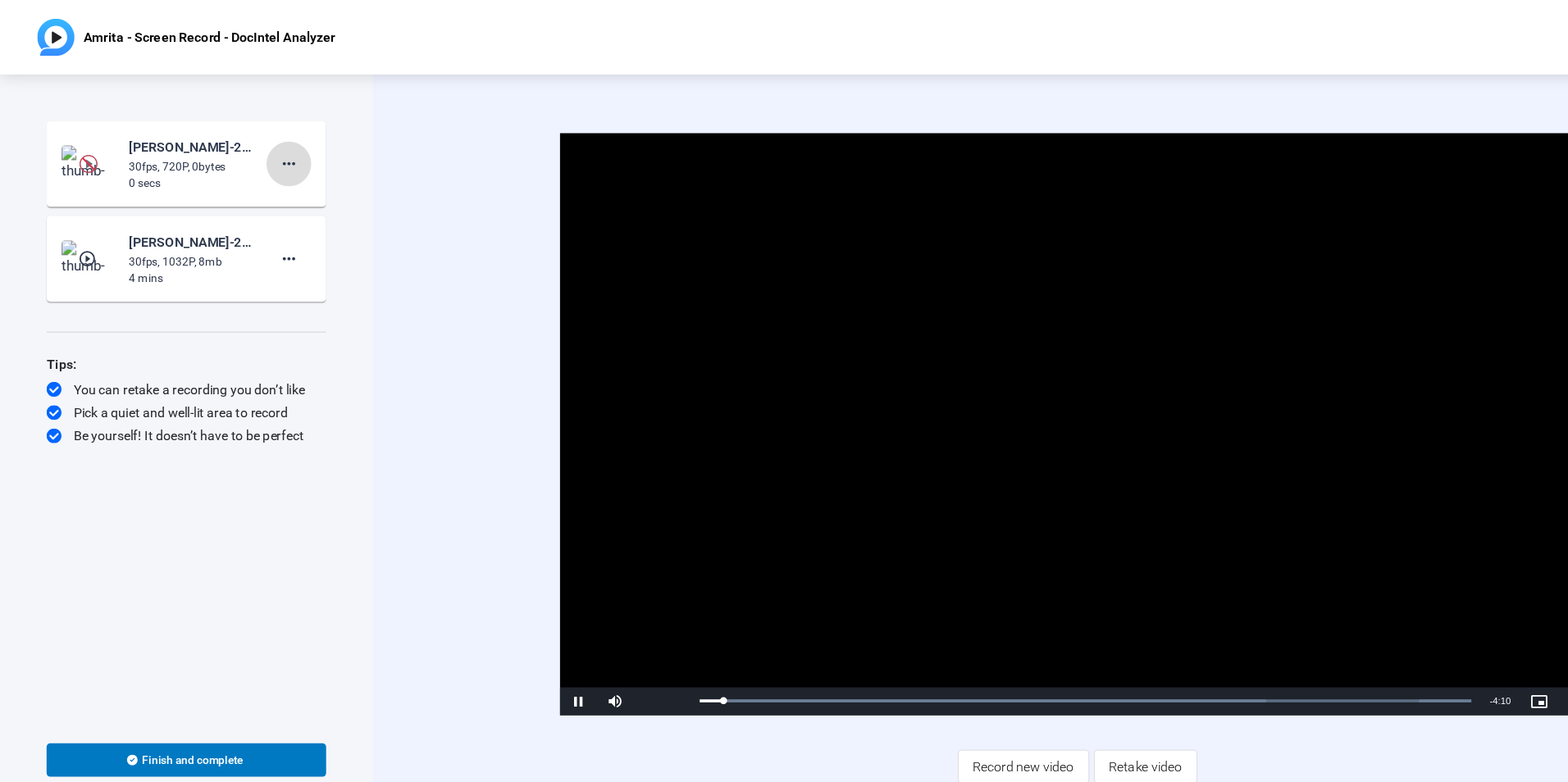
click at [258, 147] on mat-icon "more_horiz" at bounding box center [253, 144] width 20 height 20
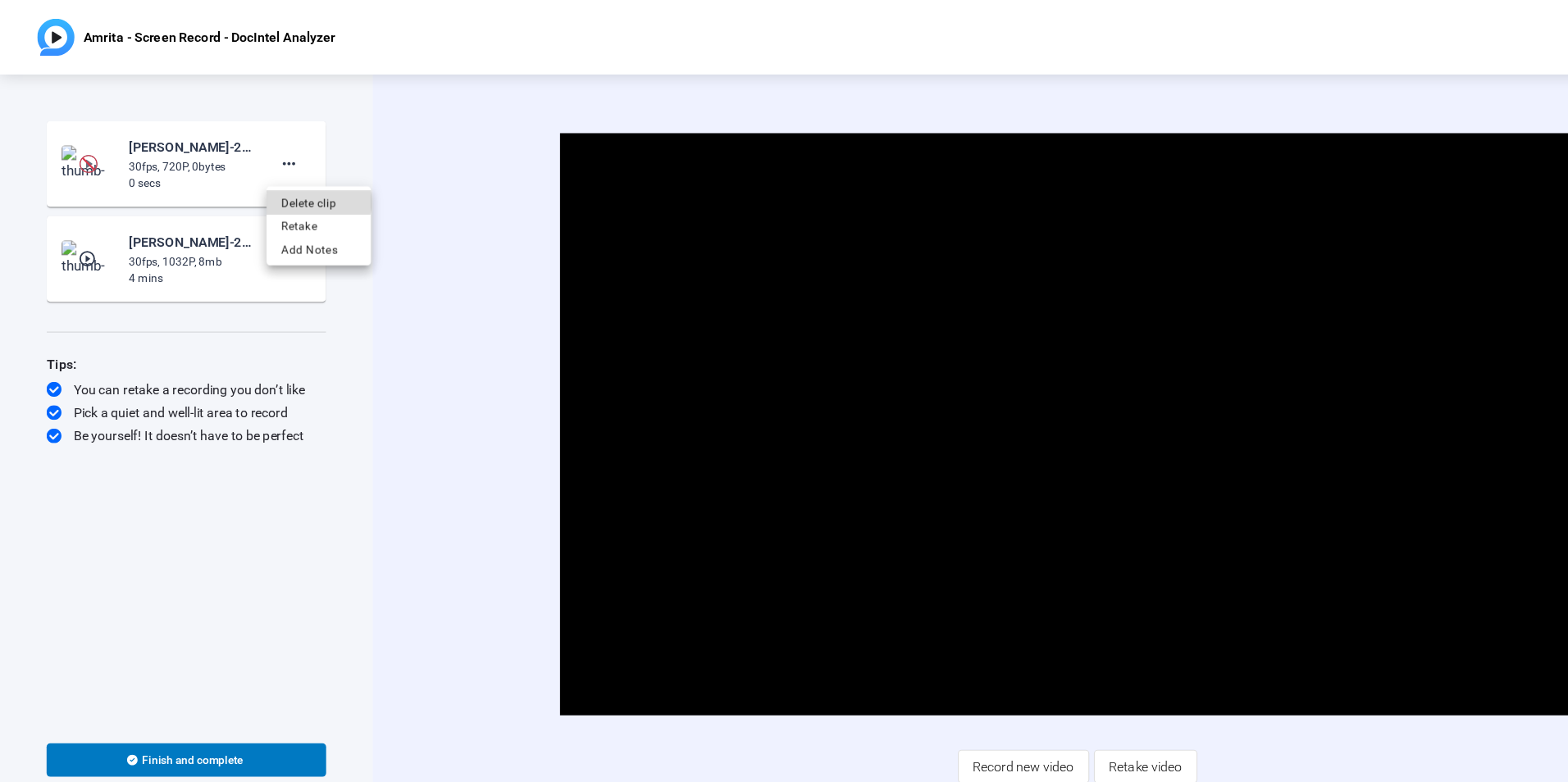
click at [266, 177] on span "Delete clip" at bounding box center [281, 178] width 66 height 20
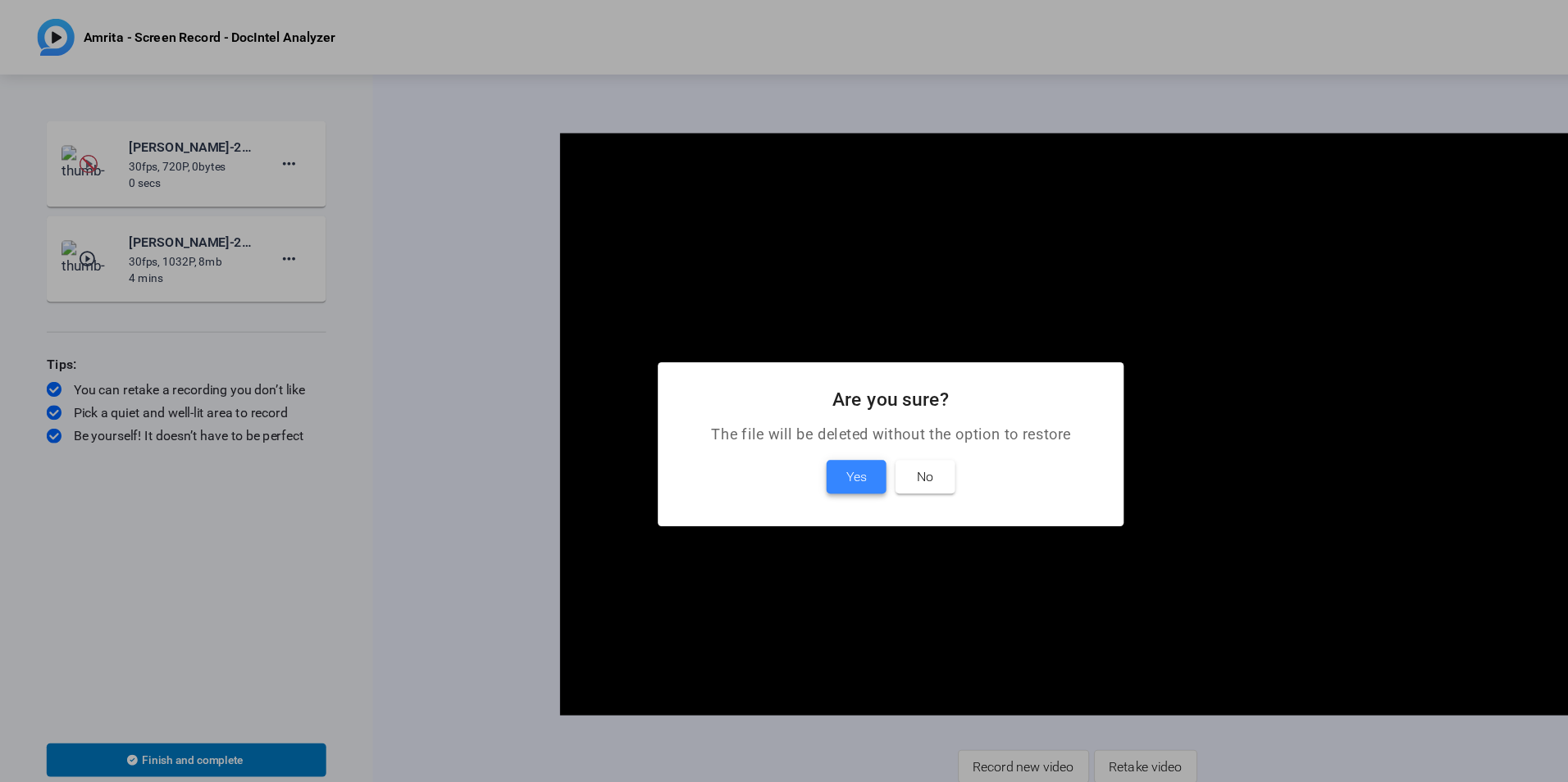
click at [746, 427] on span "Yes" at bounding box center [753, 419] width 18 height 20
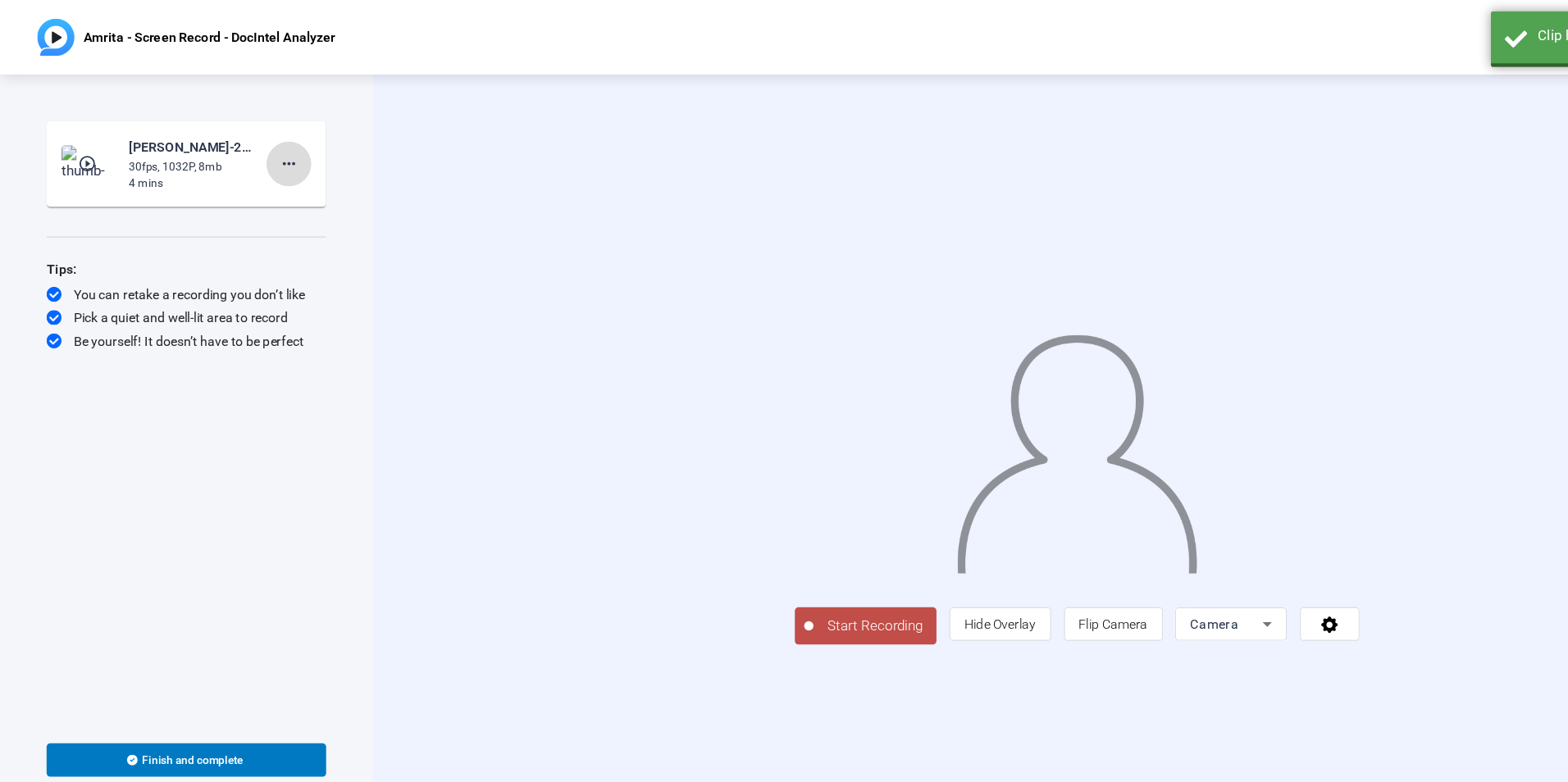
click at [262, 150] on mat-icon "more_horiz" at bounding box center [253, 144] width 20 height 20
click at [262, 174] on span "Delete clip" at bounding box center [281, 178] width 66 height 20
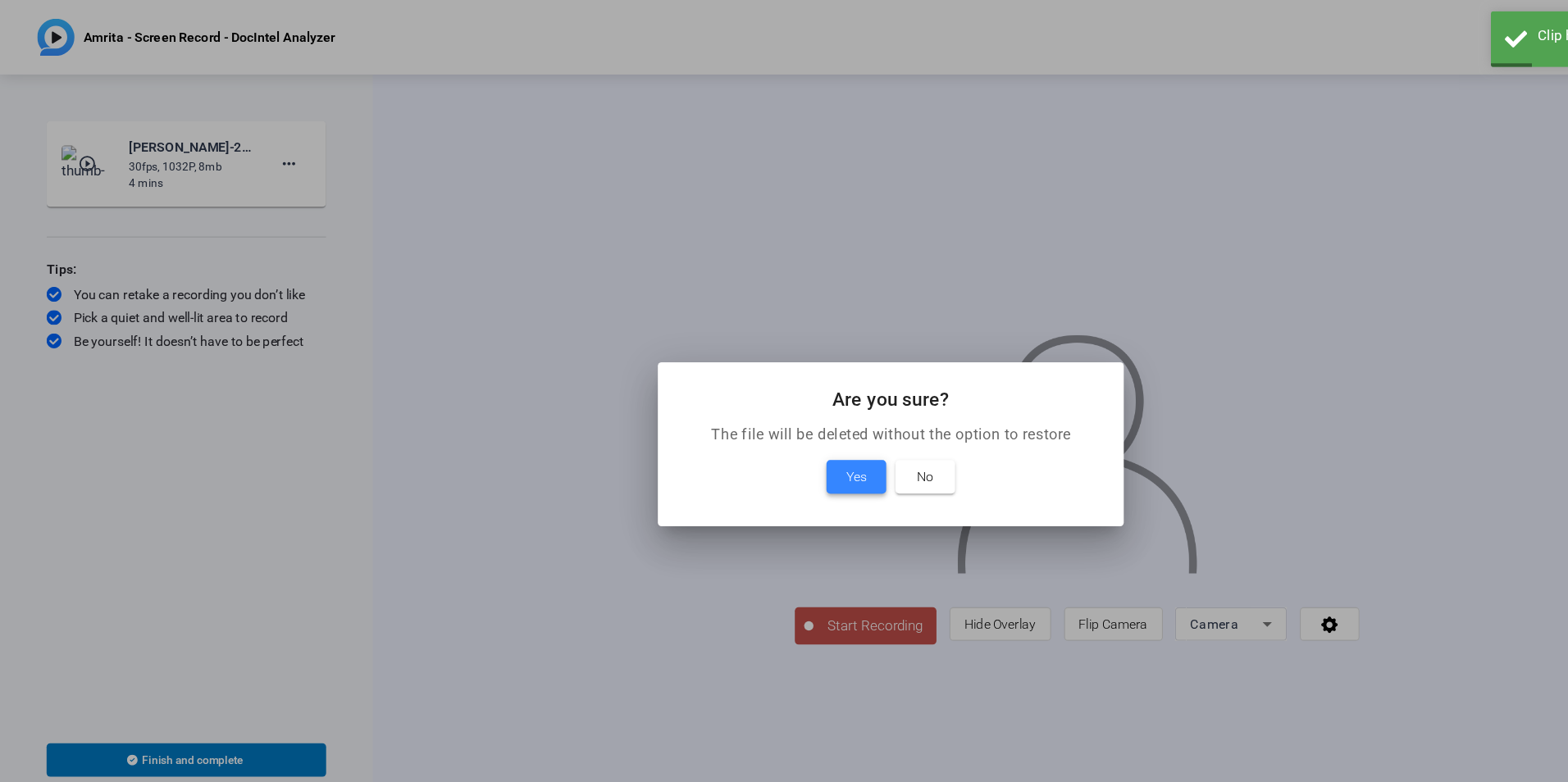
click at [761, 427] on span "Yes" at bounding box center [753, 419] width 18 height 20
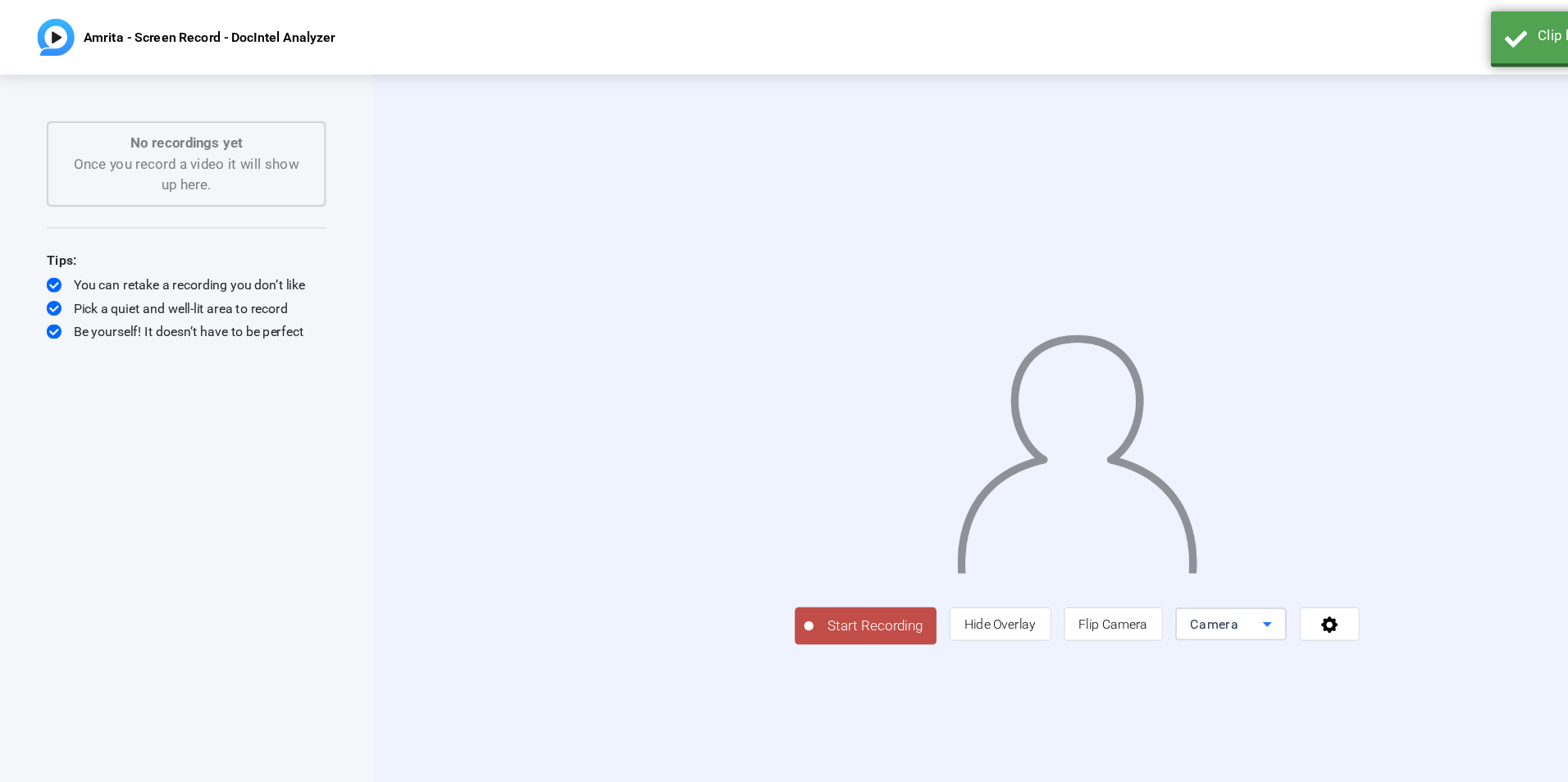
click at [1090, 556] on span "Camera" at bounding box center [1068, 549] width 42 height 13
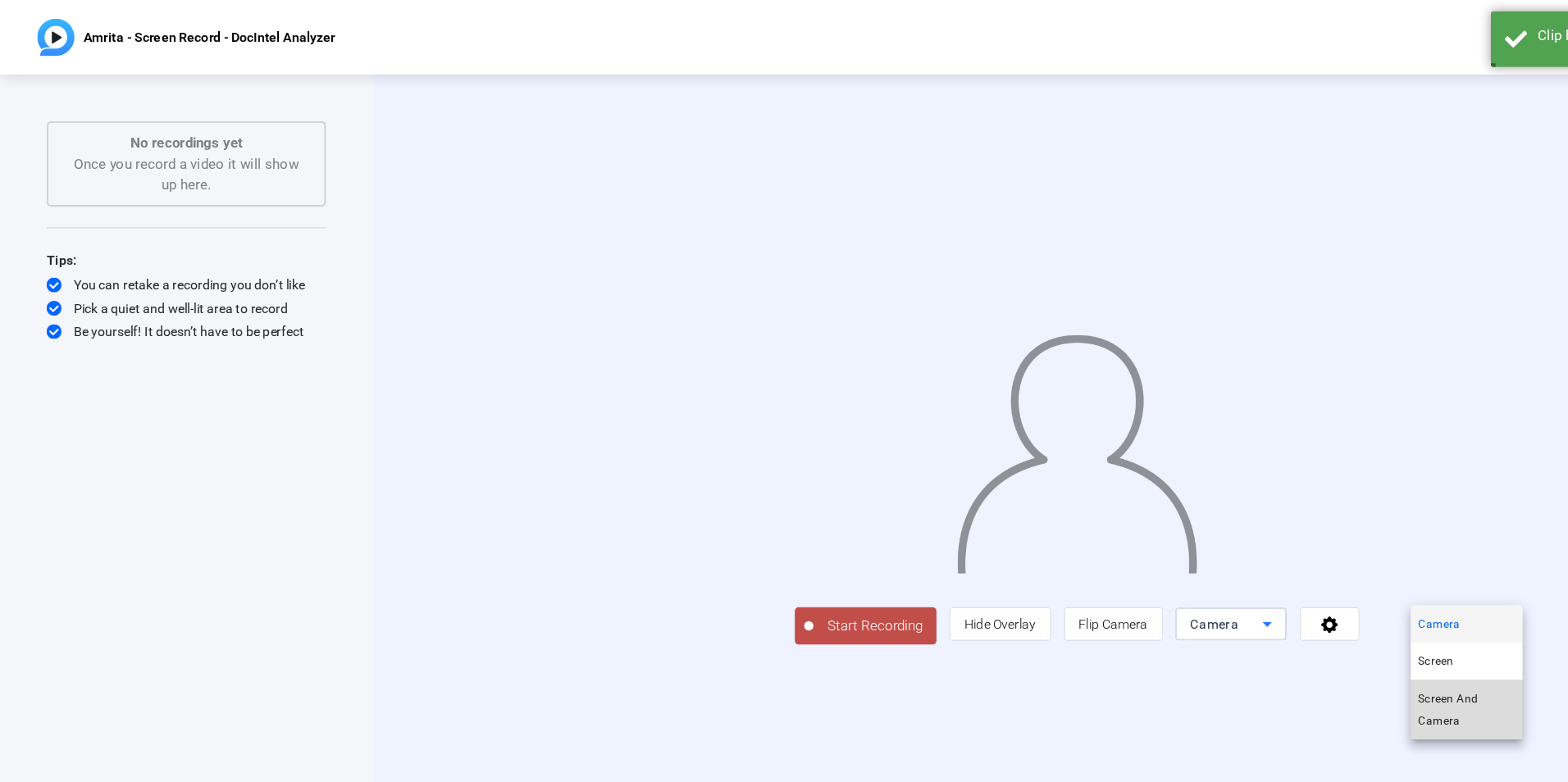
click at [1274, 626] on span "Screen And Camera" at bounding box center [1291, 625] width 86 height 40
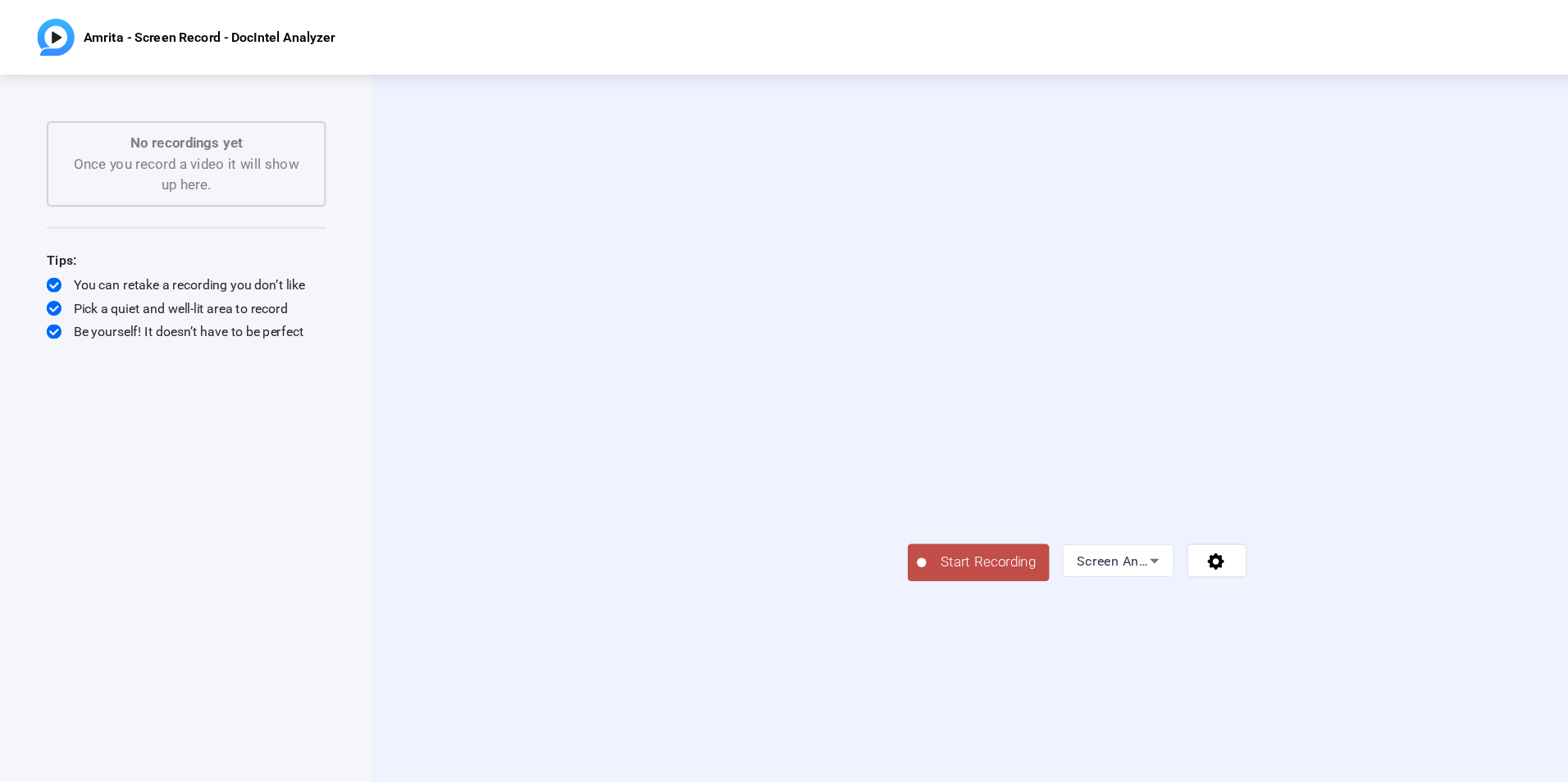
click at [815, 504] on span "Start Recording" at bounding box center [869, 495] width 108 height 19
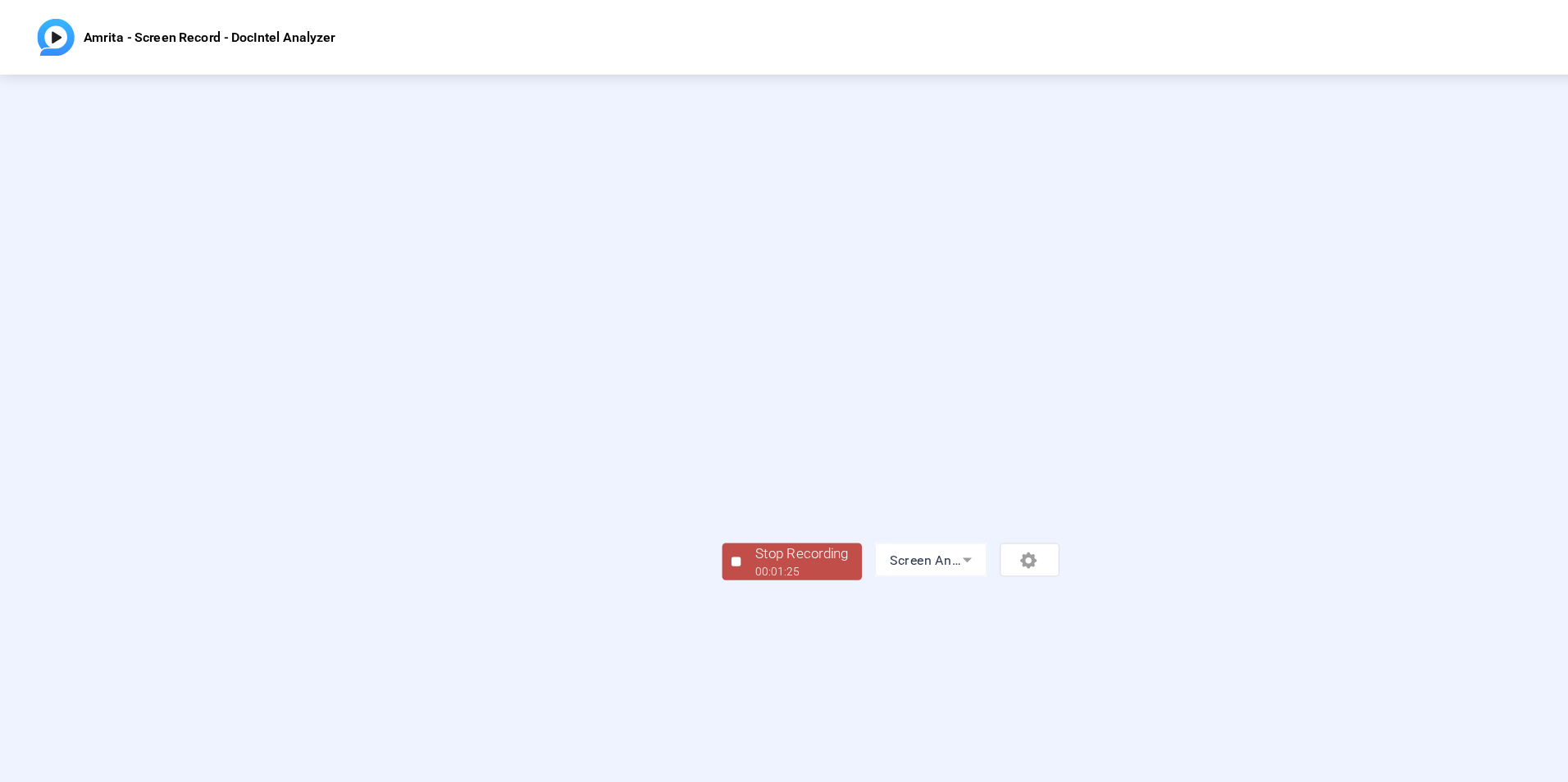
click at [664, 497] on div "Stop Recording" at bounding box center [705, 487] width 82 height 19
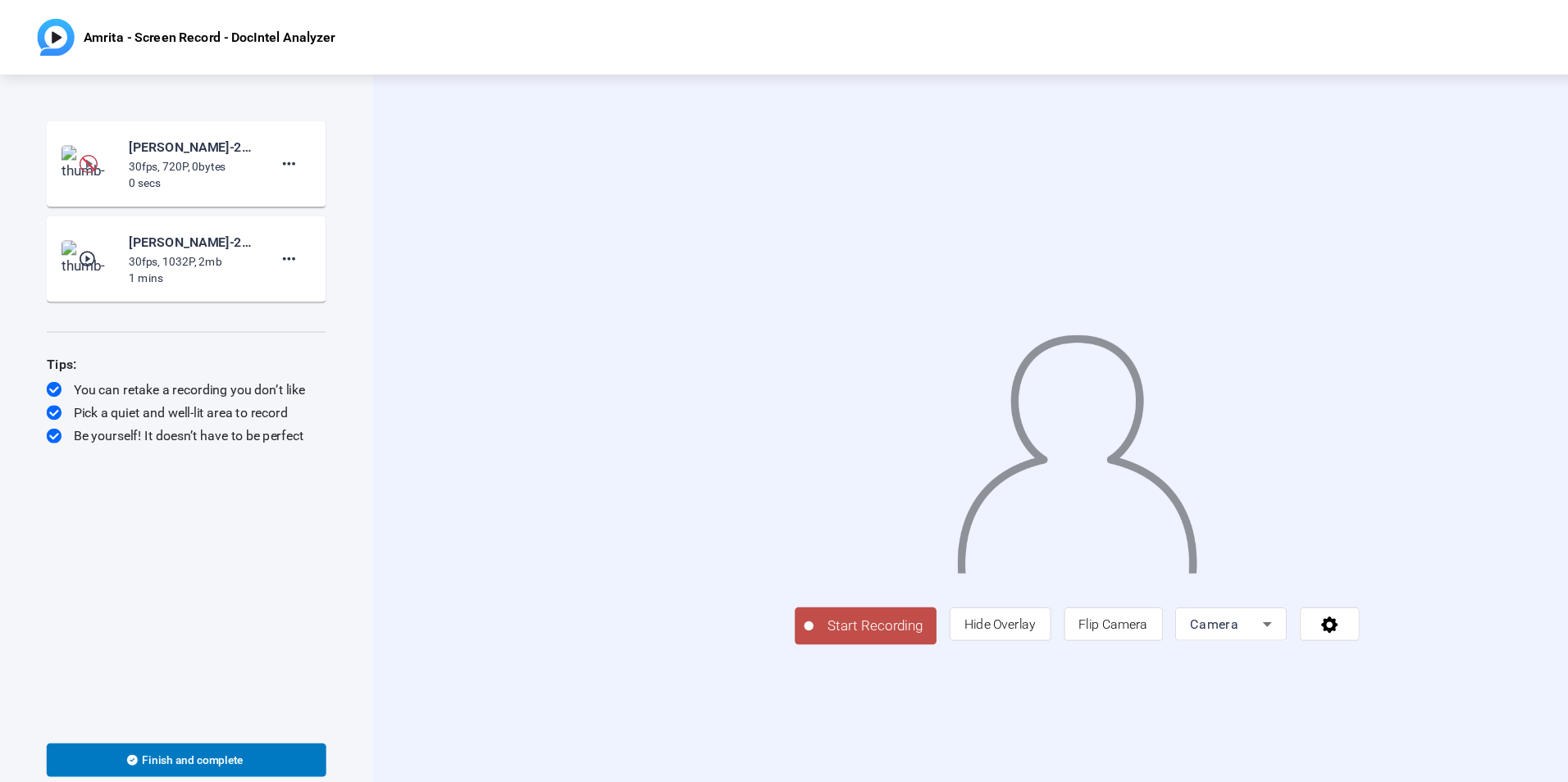
click at [76, 144] on img at bounding box center [77, 143] width 16 height 16
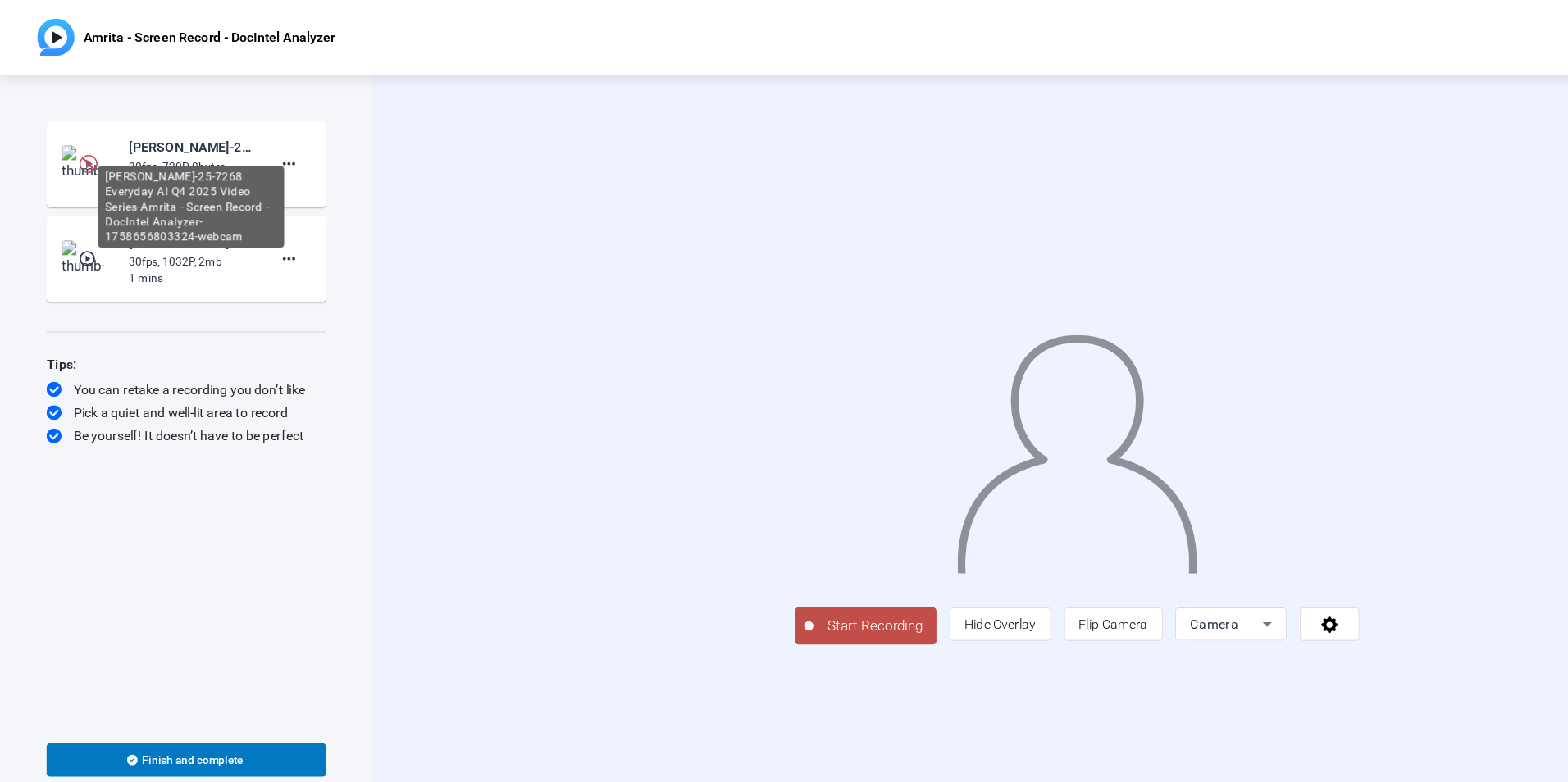
click at [139, 138] on div "[PERSON_NAME]-25-7268 Everyday AI Q4 2025 Video Series-Amrita - Screen Record -…" at bounding box center [168, 129] width 110 height 20
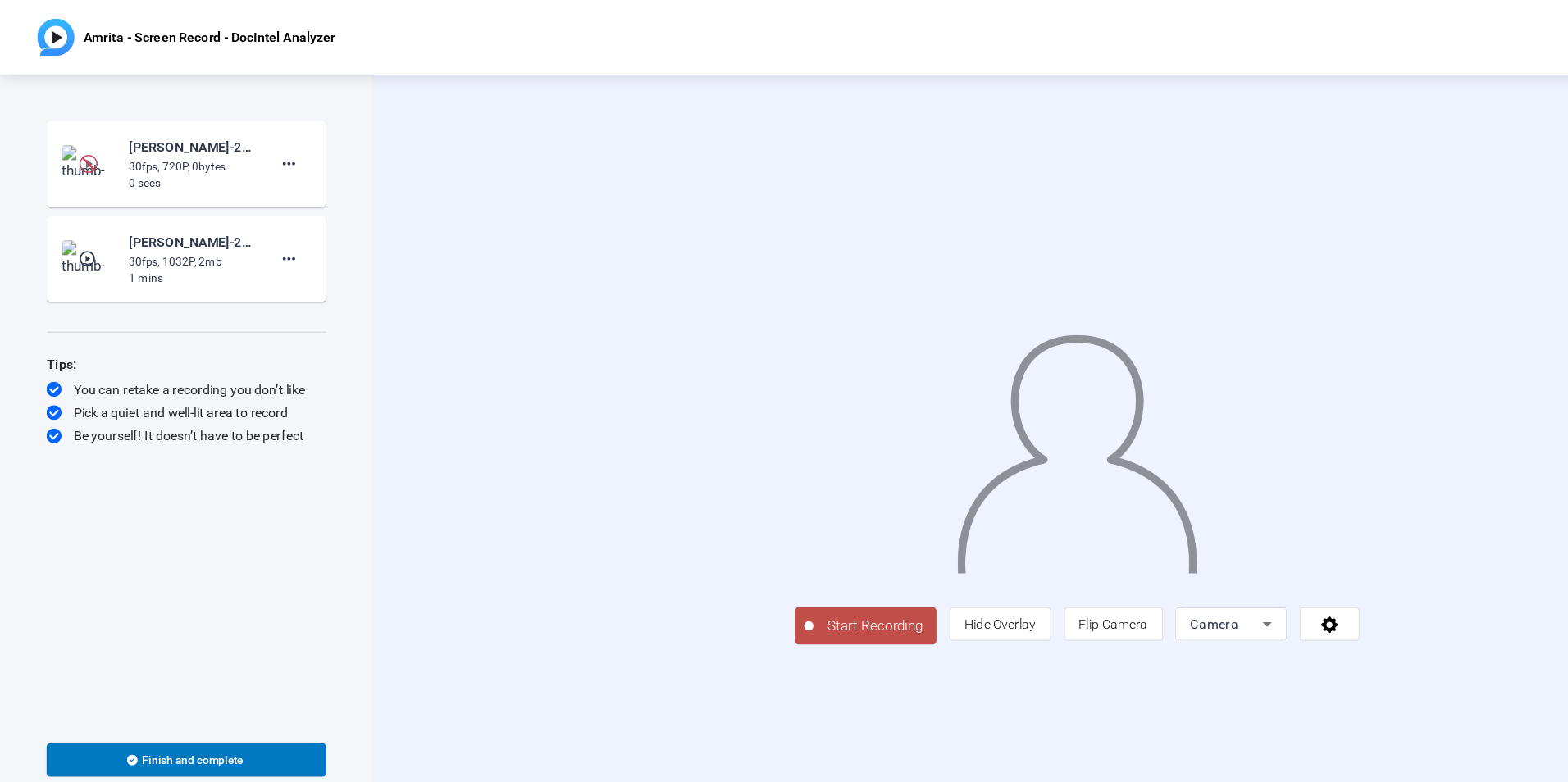
click at [78, 146] on img at bounding box center [77, 143] width 16 height 16
click at [78, 228] on mat-icon "play_circle_outline" at bounding box center [77, 227] width 20 height 16
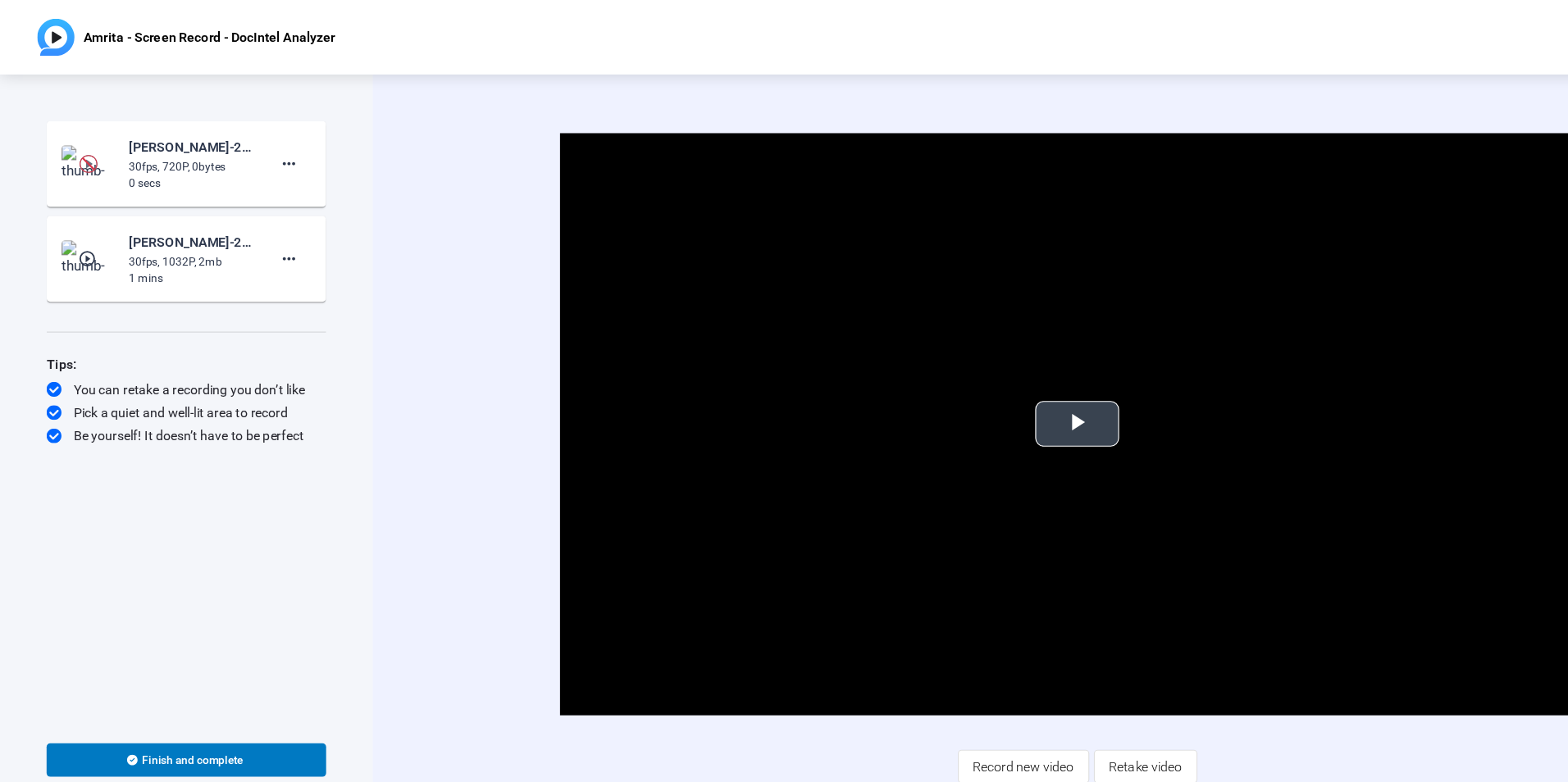
click at [948, 373] on span "Video Player" at bounding box center [948, 373] width 0 height 0
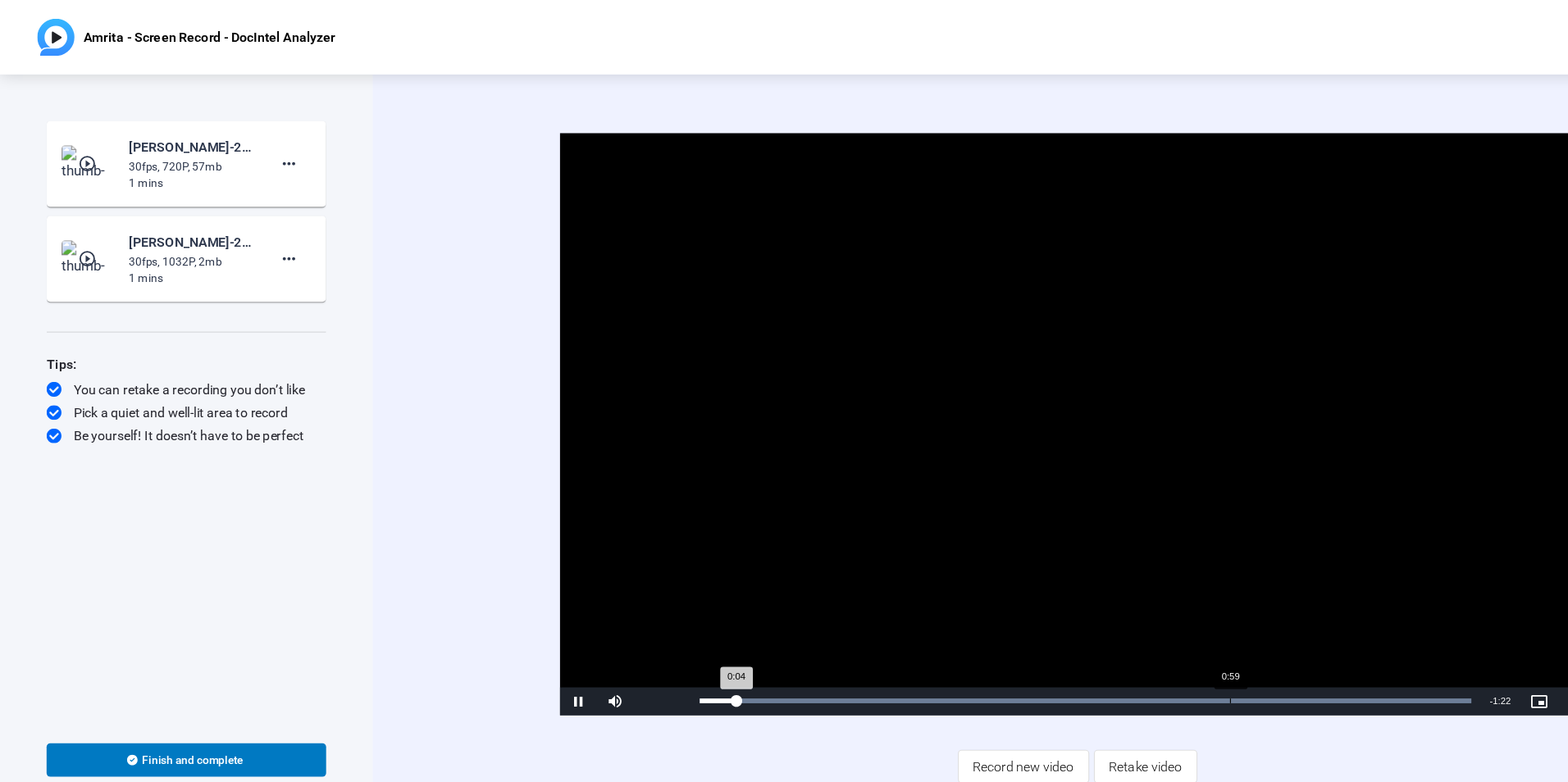
click at [1082, 623] on div "Loaded : 100.00% 0:59 0:04" at bounding box center [956, 617] width 695 height 24
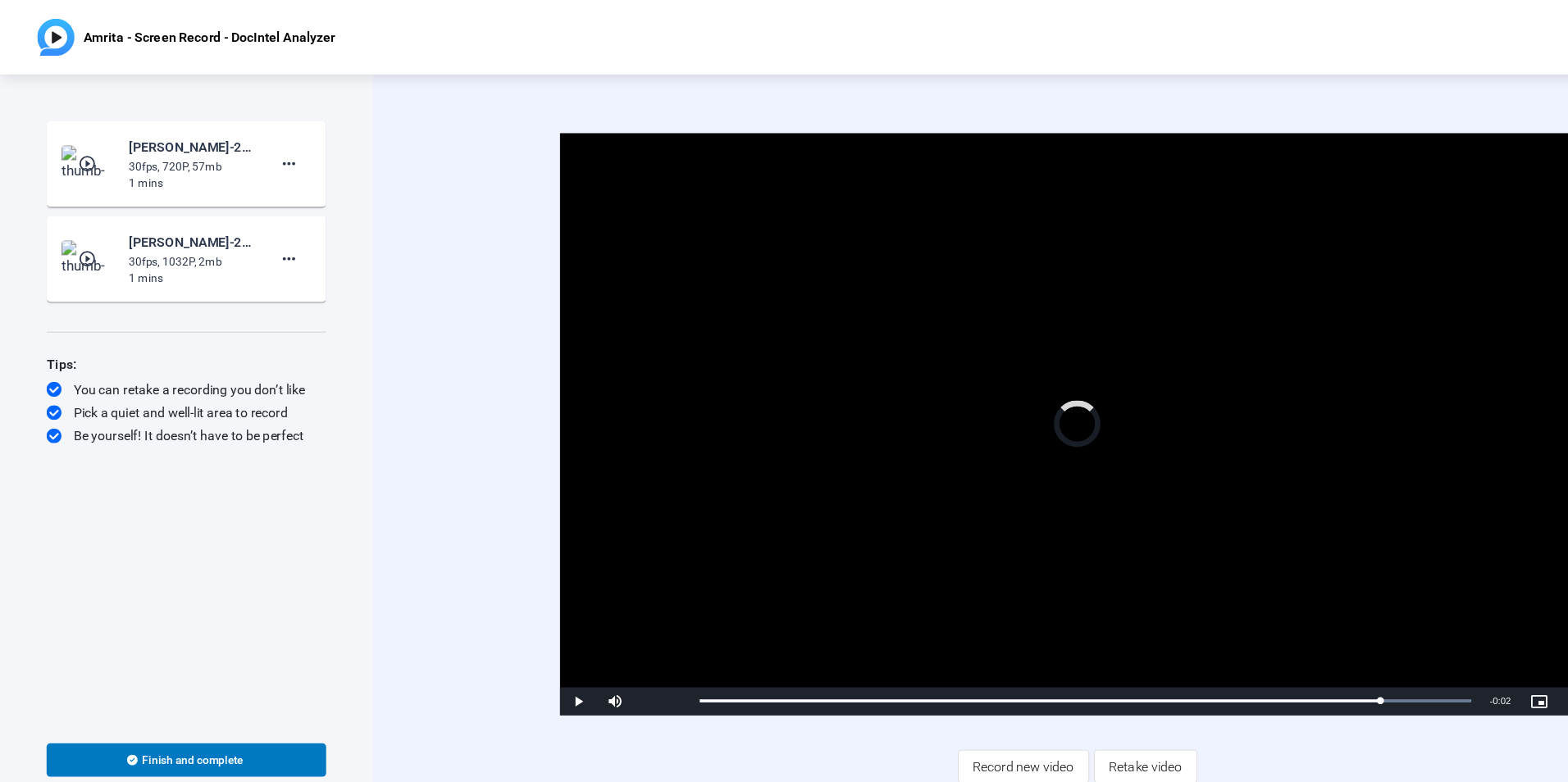
drag, startPoint x: 1085, startPoint y: 620, endPoint x: 1306, endPoint y: 606, distance: 221.4
click at [1306, 606] on div "Play Mute Current Time 1:16 / Duration 1:26 Loaded : 100.00% 1:26 1:24 Stream T…" at bounding box center [948, 617] width 911 height 24
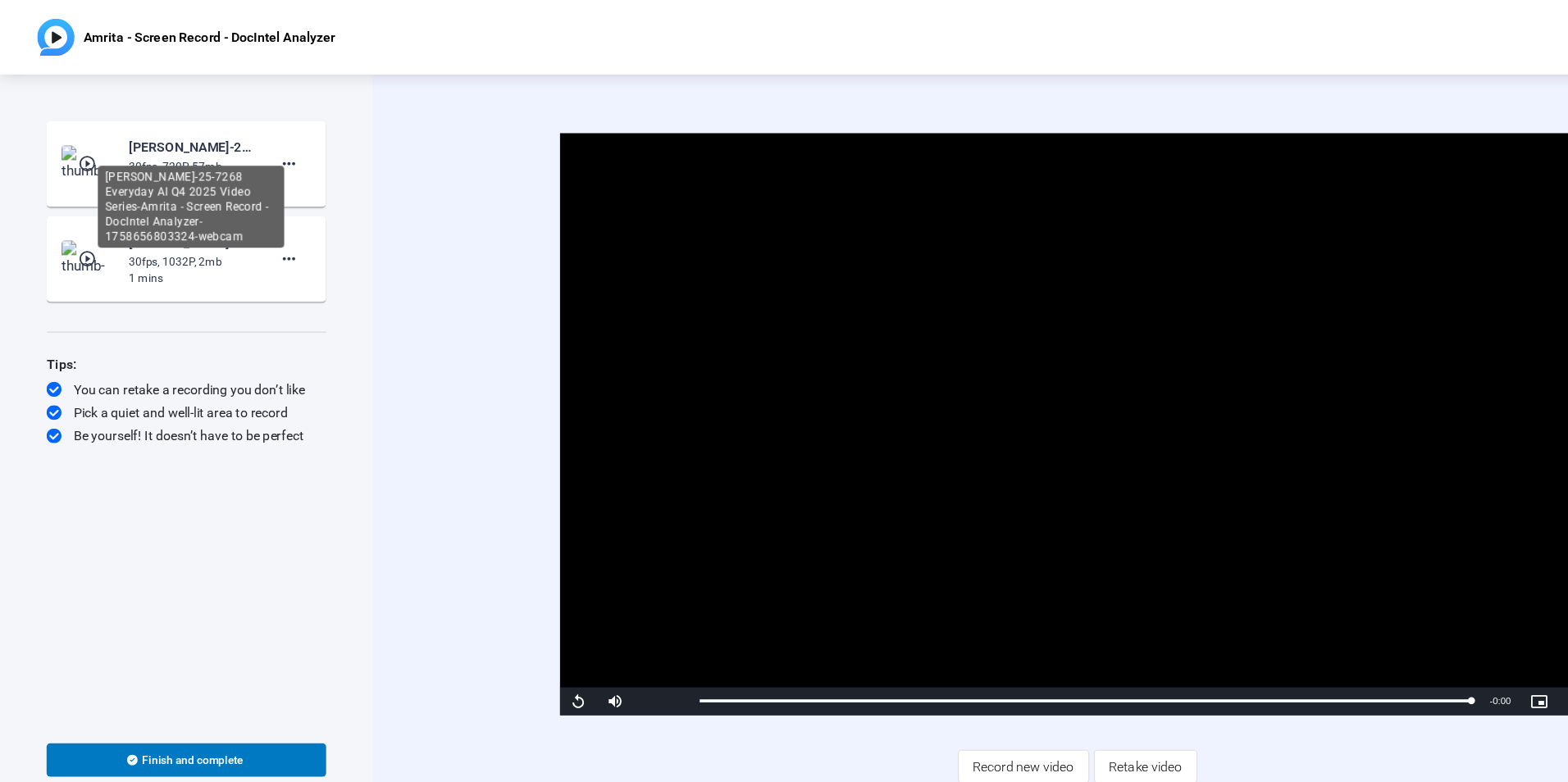
click at [136, 150] on div "Amrita Tiwari-25-7268 Everyday AI Q4 2025 Video Series-Amrita - Screen Record -…" at bounding box center [168, 182] width 164 height 73
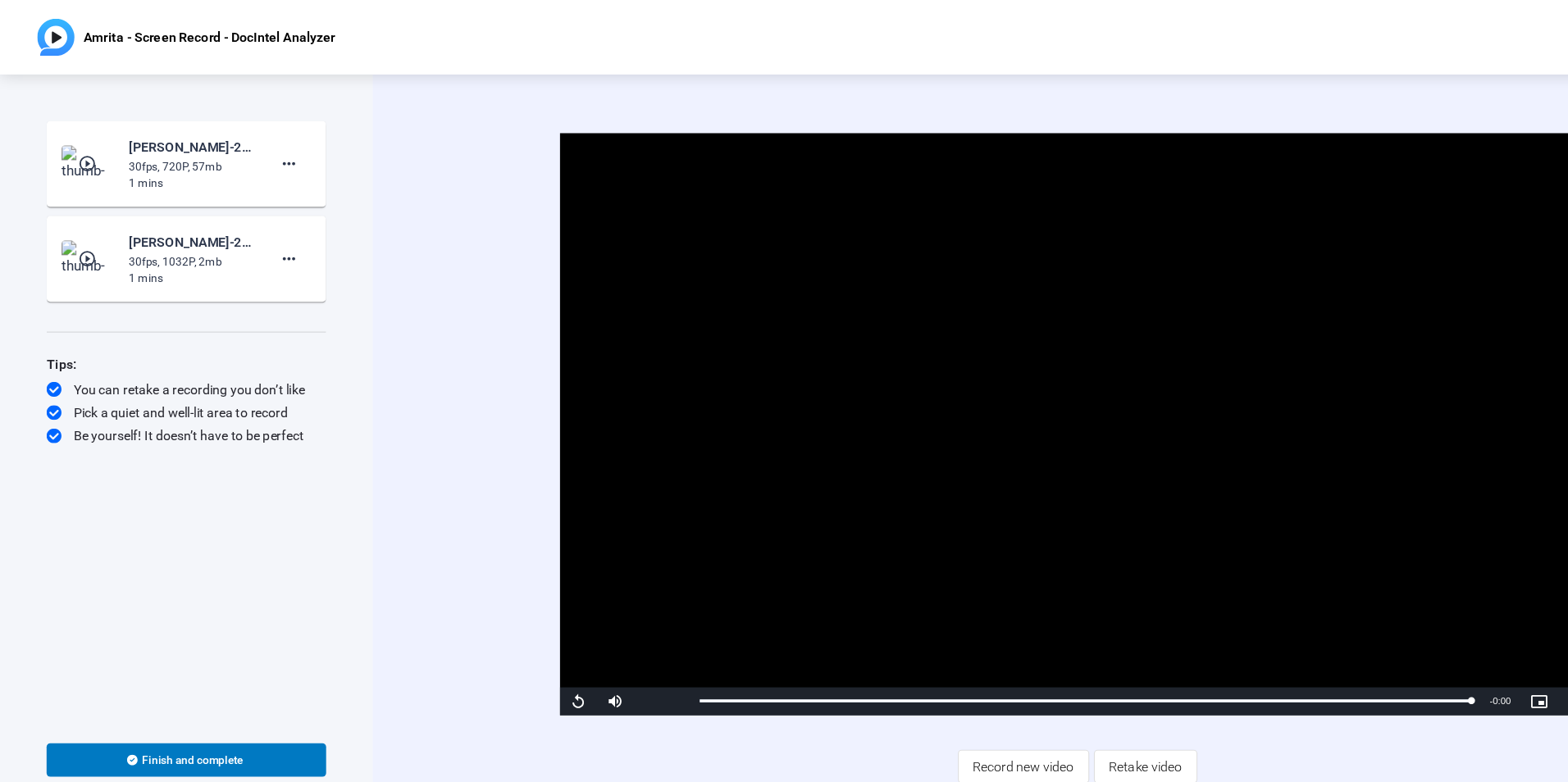
click at [75, 138] on mat-icon "play_circle_outline" at bounding box center [77, 143] width 20 height 16
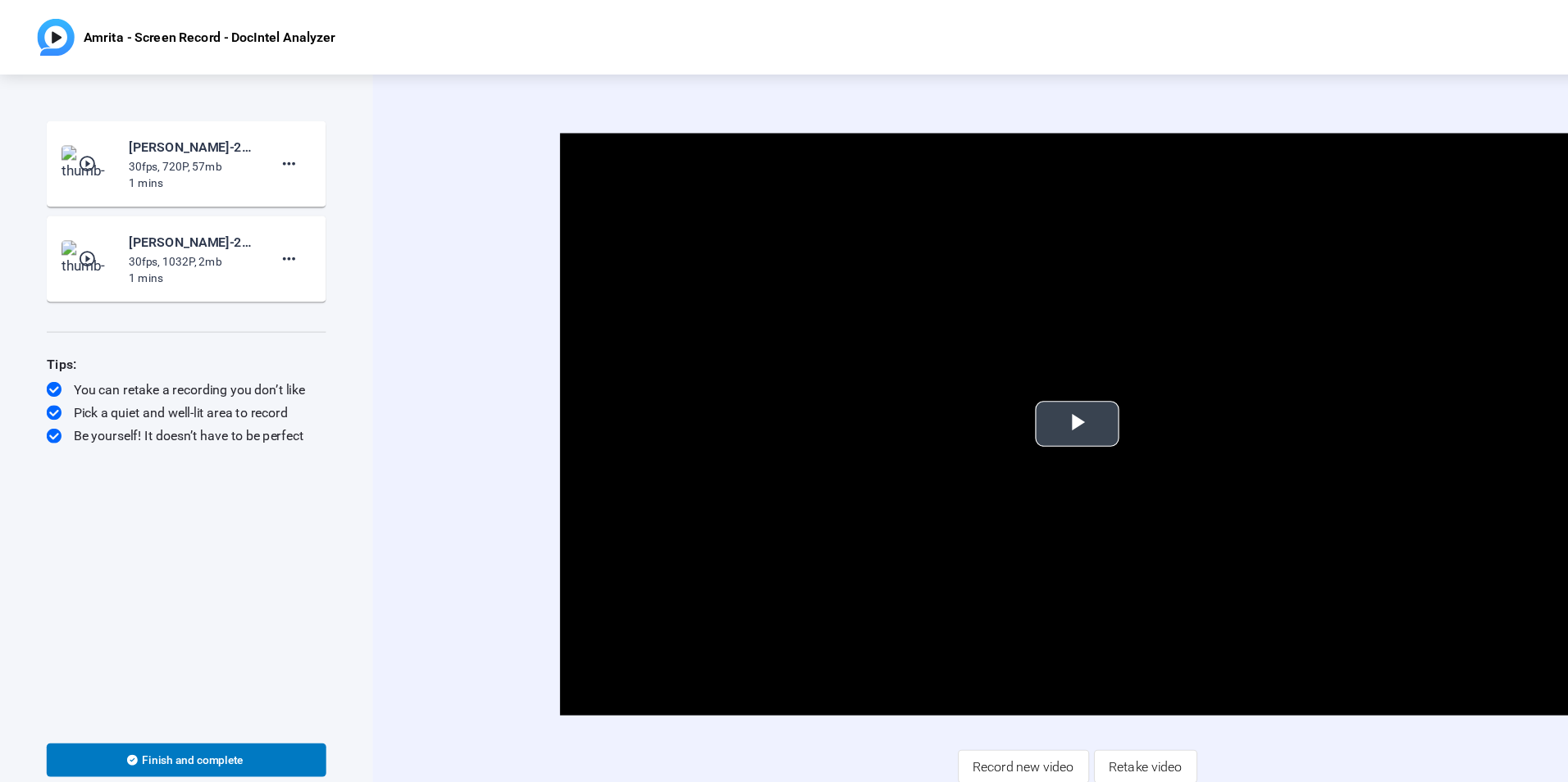
click at [948, 373] on span "Video Player" at bounding box center [948, 373] width 0 height 0
click at [253, 135] on mat-icon "more_horiz" at bounding box center [253, 144] width 20 height 20
click at [269, 176] on span "Delete clip" at bounding box center [281, 178] width 66 height 20
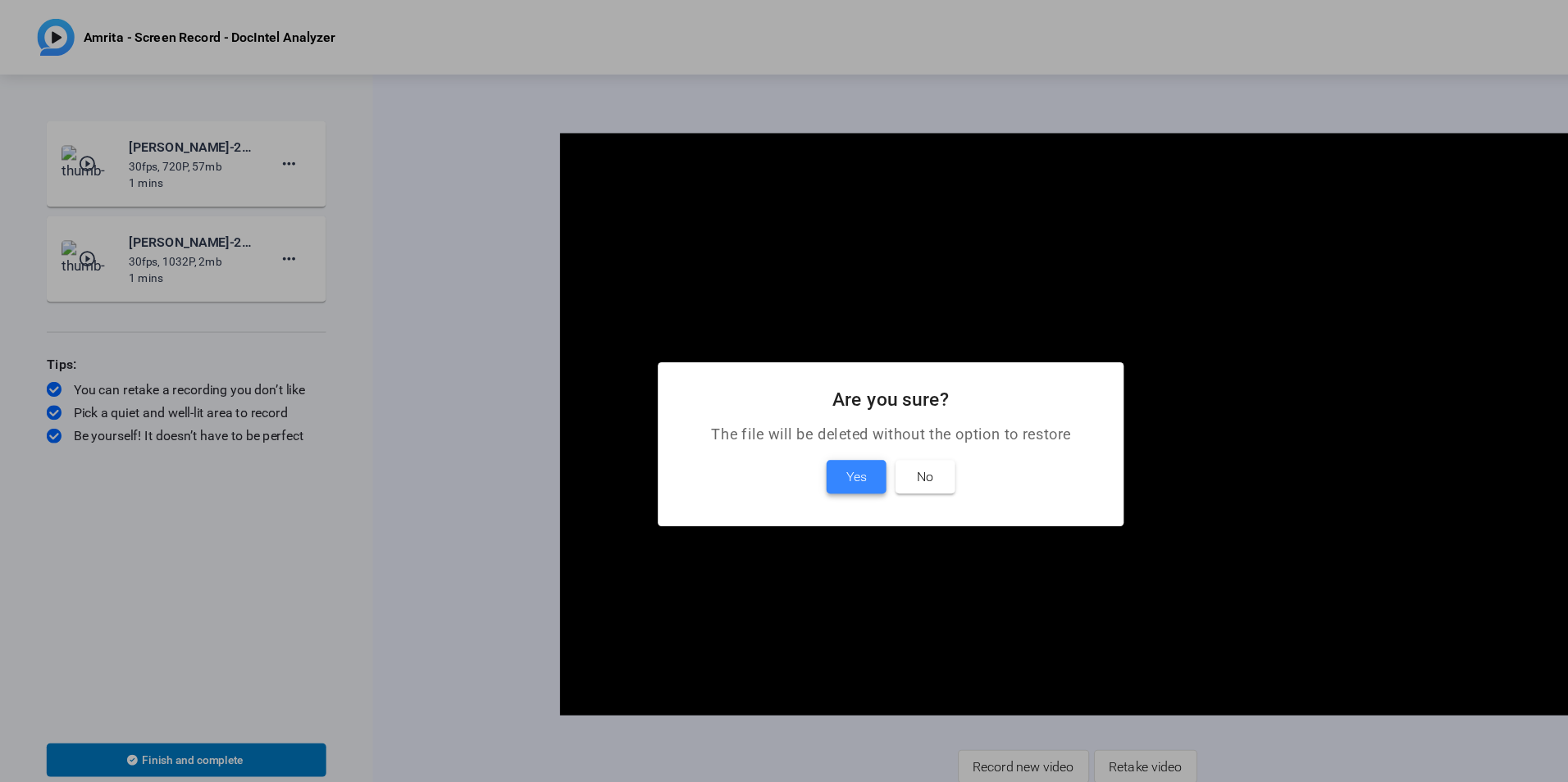
click at [751, 423] on span "Yes" at bounding box center [753, 419] width 18 height 20
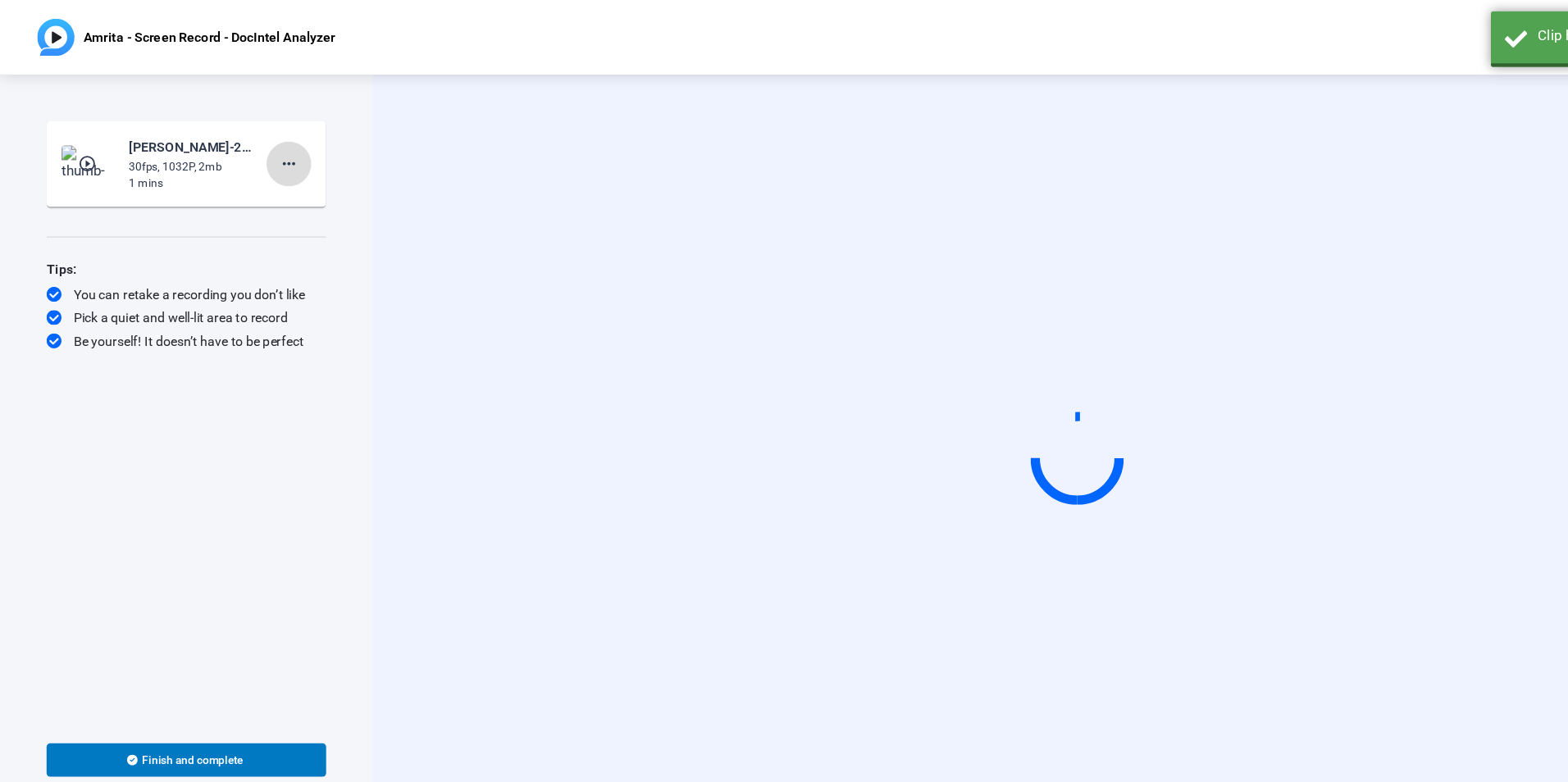
click at [256, 149] on mat-icon "more_horiz" at bounding box center [253, 144] width 20 height 20
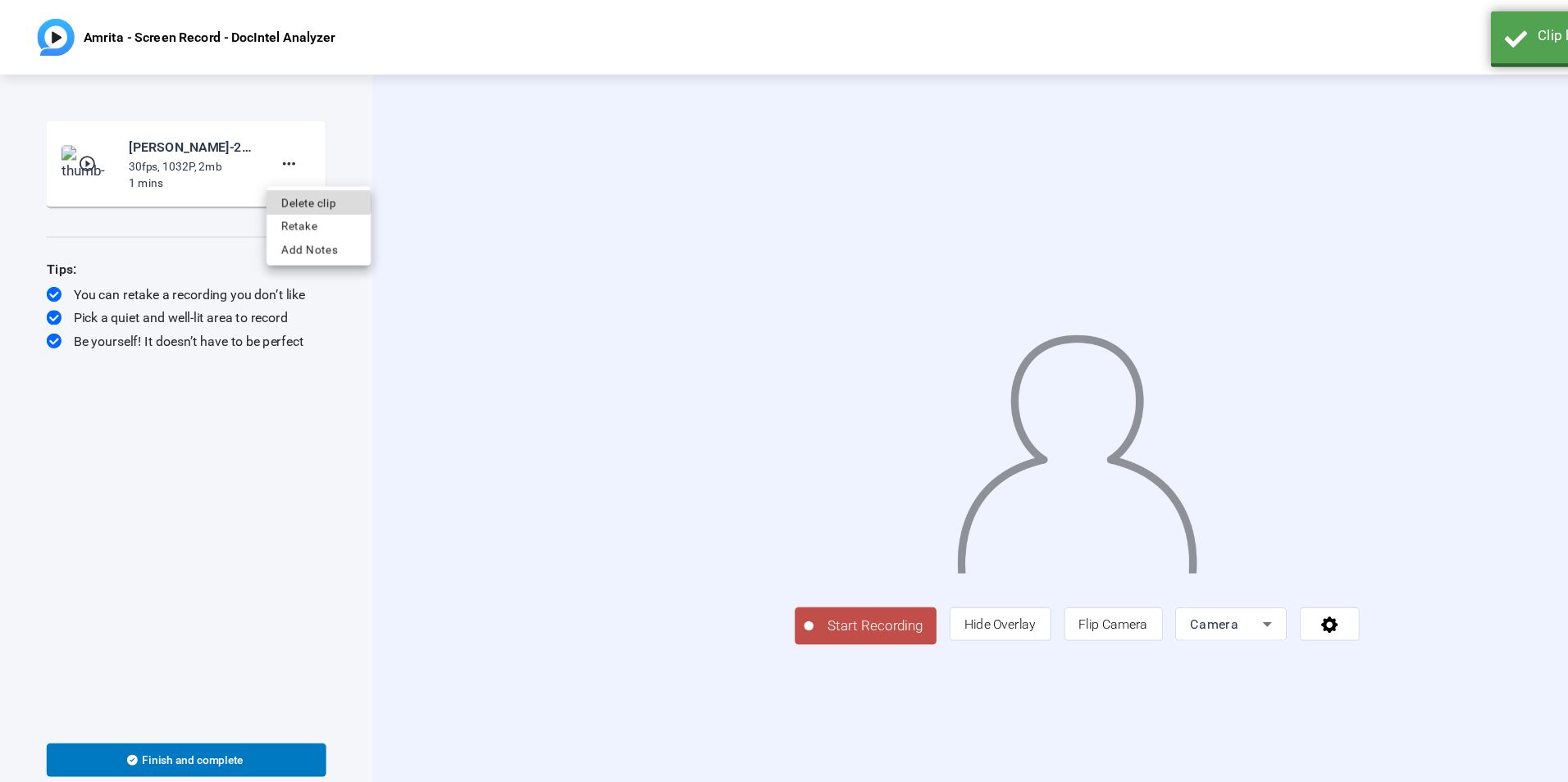
click at [277, 178] on span "Delete clip" at bounding box center [281, 178] width 66 height 20
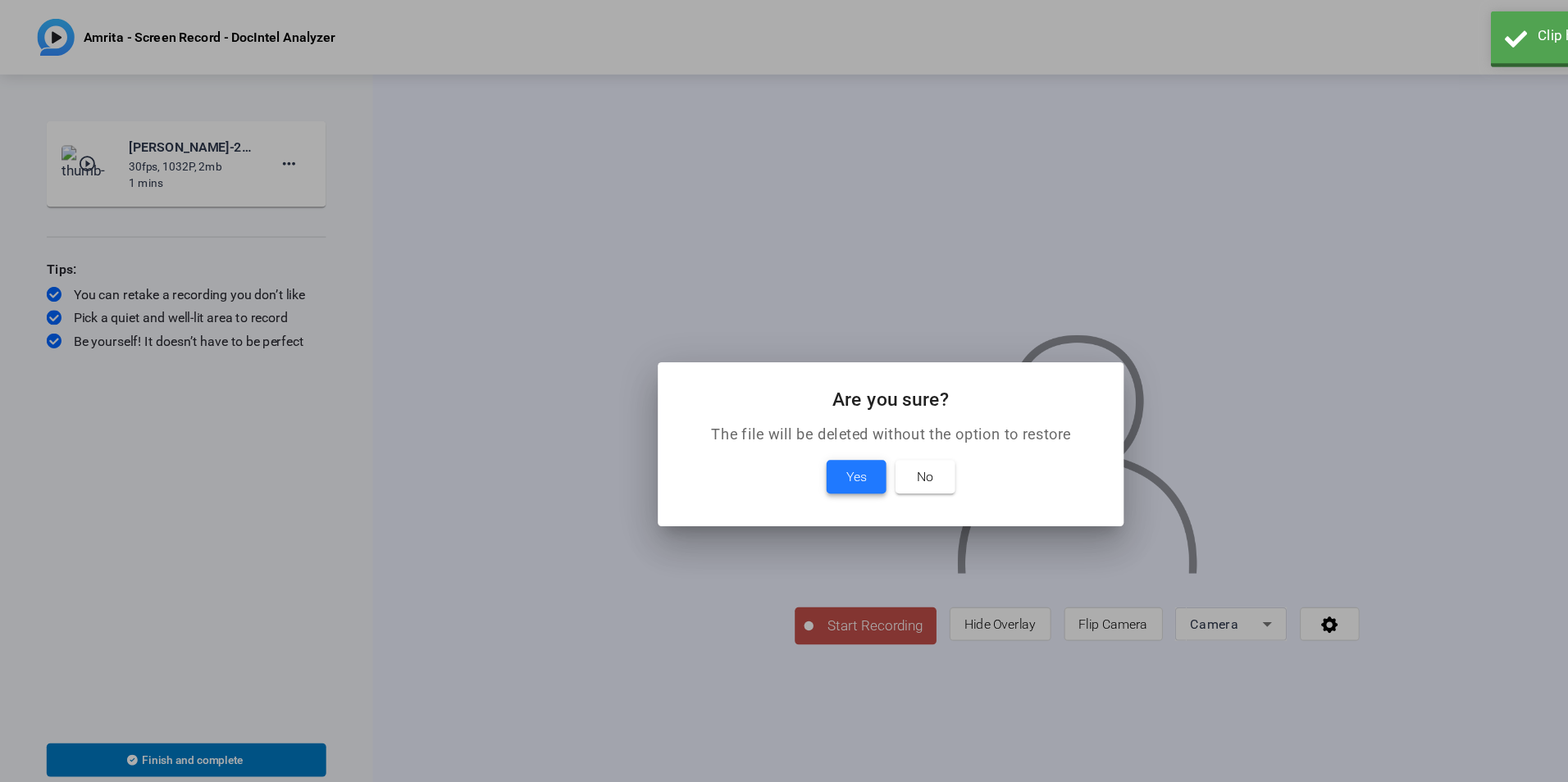
click at [751, 420] on span "Yes" at bounding box center [753, 419] width 18 height 20
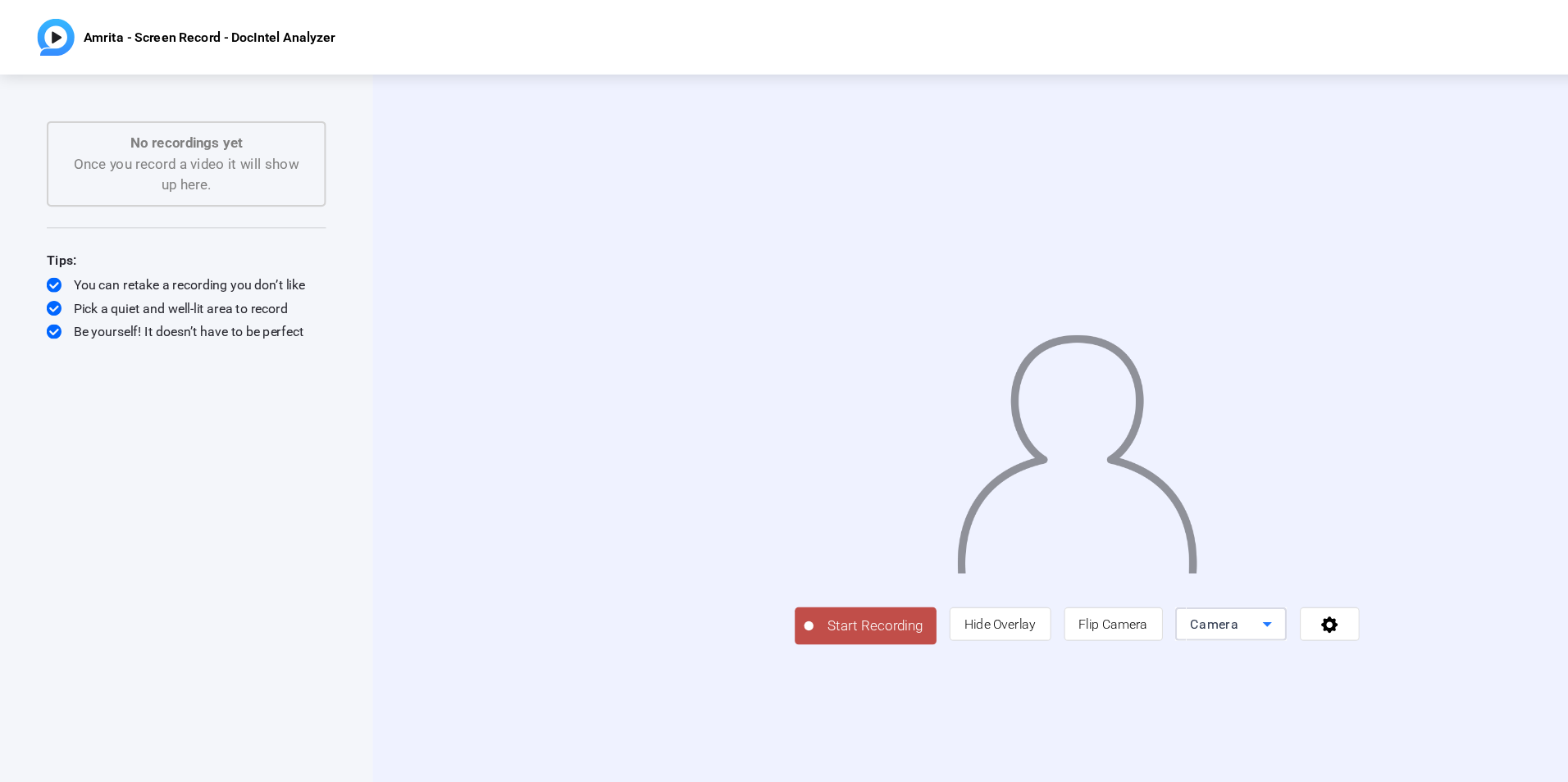
click at [1090, 556] on span "Camera" at bounding box center [1068, 549] width 42 height 13
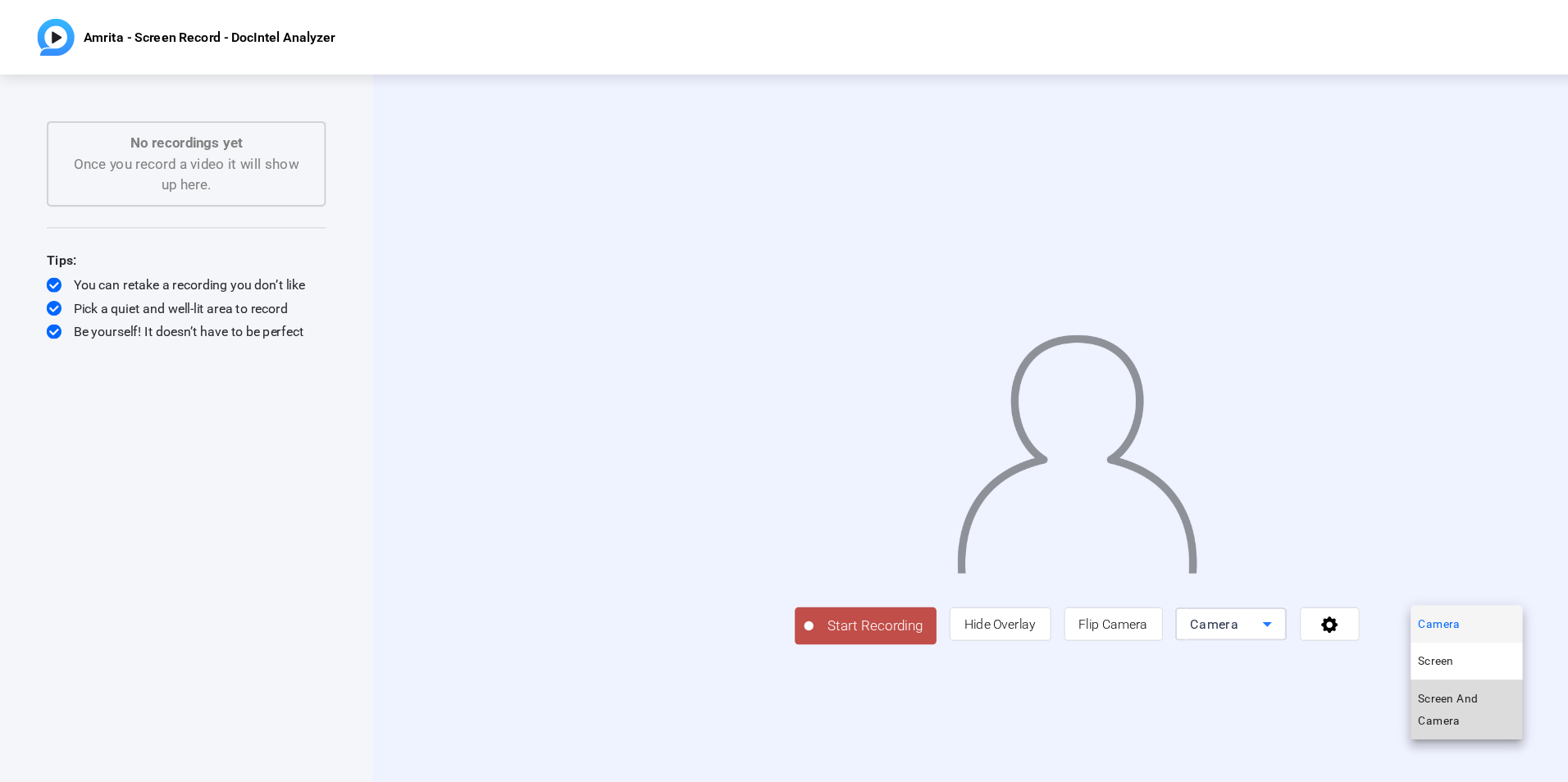
click at [1279, 634] on span "Screen And Camera" at bounding box center [1291, 625] width 86 height 40
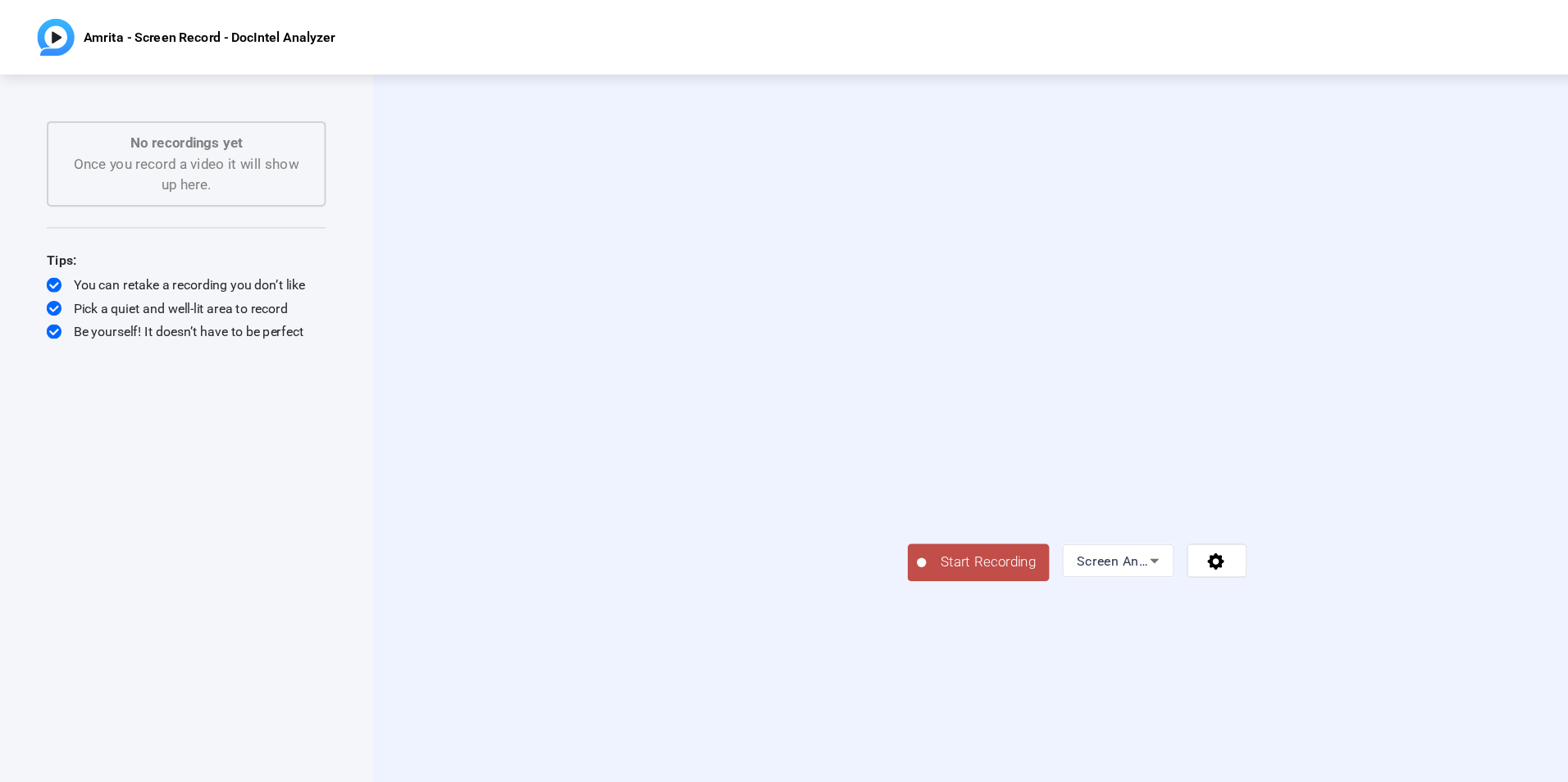
click at [815, 504] on span "Start Recording" at bounding box center [869, 495] width 108 height 19
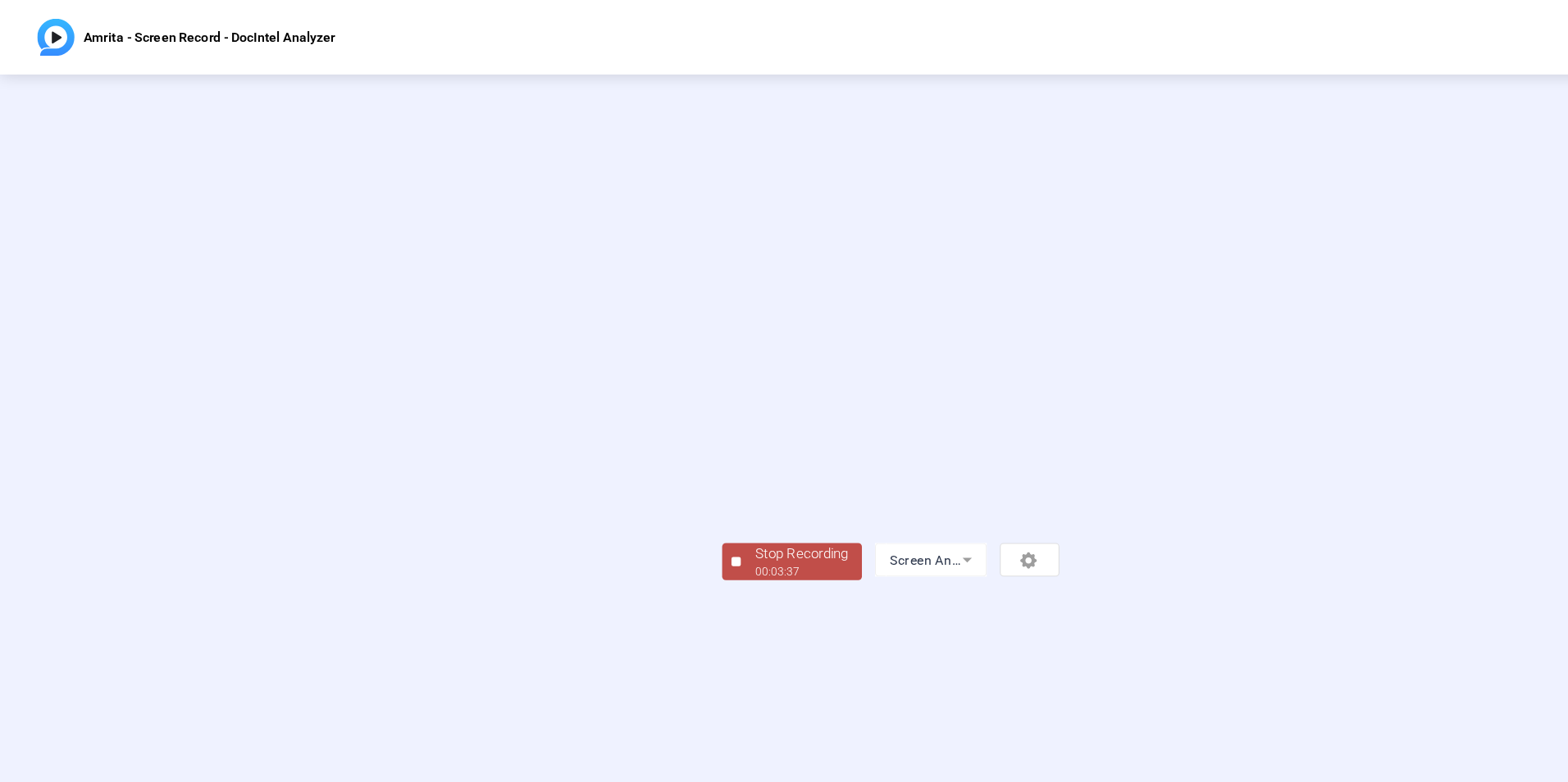
click at [664, 497] on div "Stop Recording" at bounding box center [705, 487] width 82 height 19
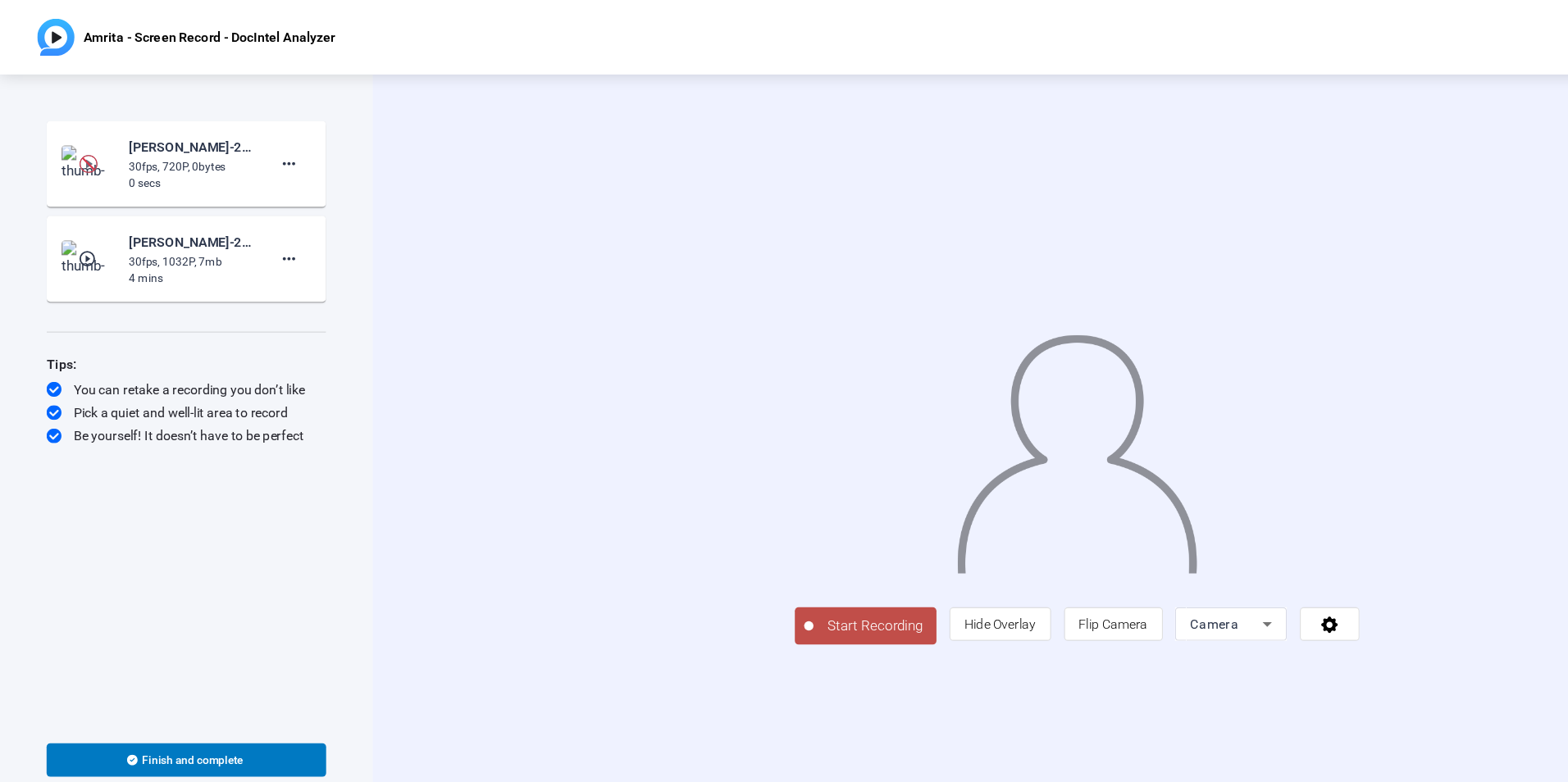
click at [78, 144] on img at bounding box center [77, 143] width 16 height 16
click at [76, 142] on img at bounding box center [77, 143] width 16 height 16
click at [369, 183] on div "Start Recording person Hide Overlay flip Flip Camera Camera" at bounding box center [948, 403] width 1240 height 676
click at [161, 142] on div "30fps, 720P, 0bytes" at bounding box center [168, 147] width 110 height 15
click at [84, 142] on img at bounding box center [77, 143] width 16 height 16
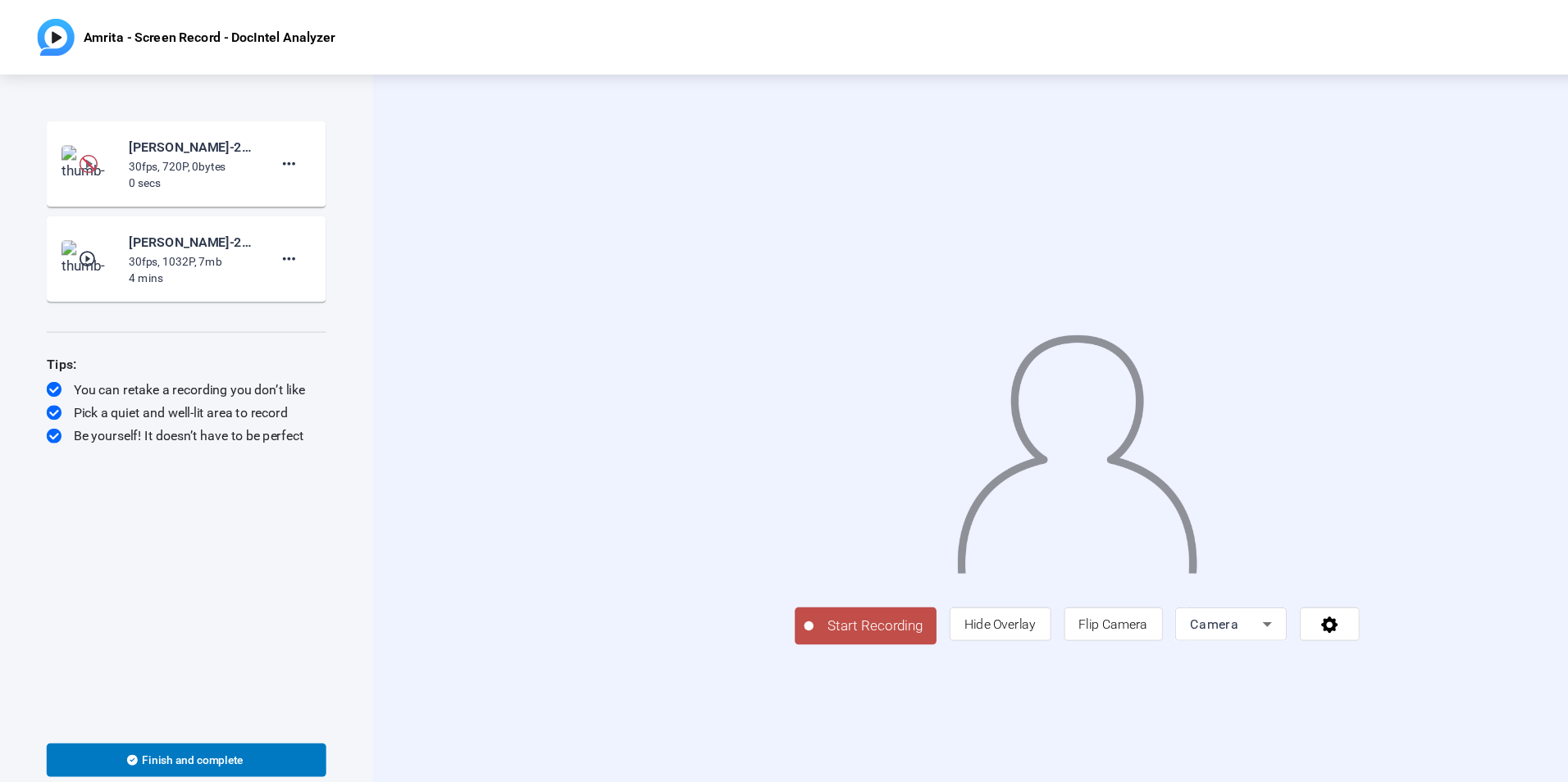
click at [73, 152] on img at bounding box center [77, 143] width 16 height 16
click at [73, 225] on mat-icon "play_circle_outline" at bounding box center [77, 227] width 20 height 16
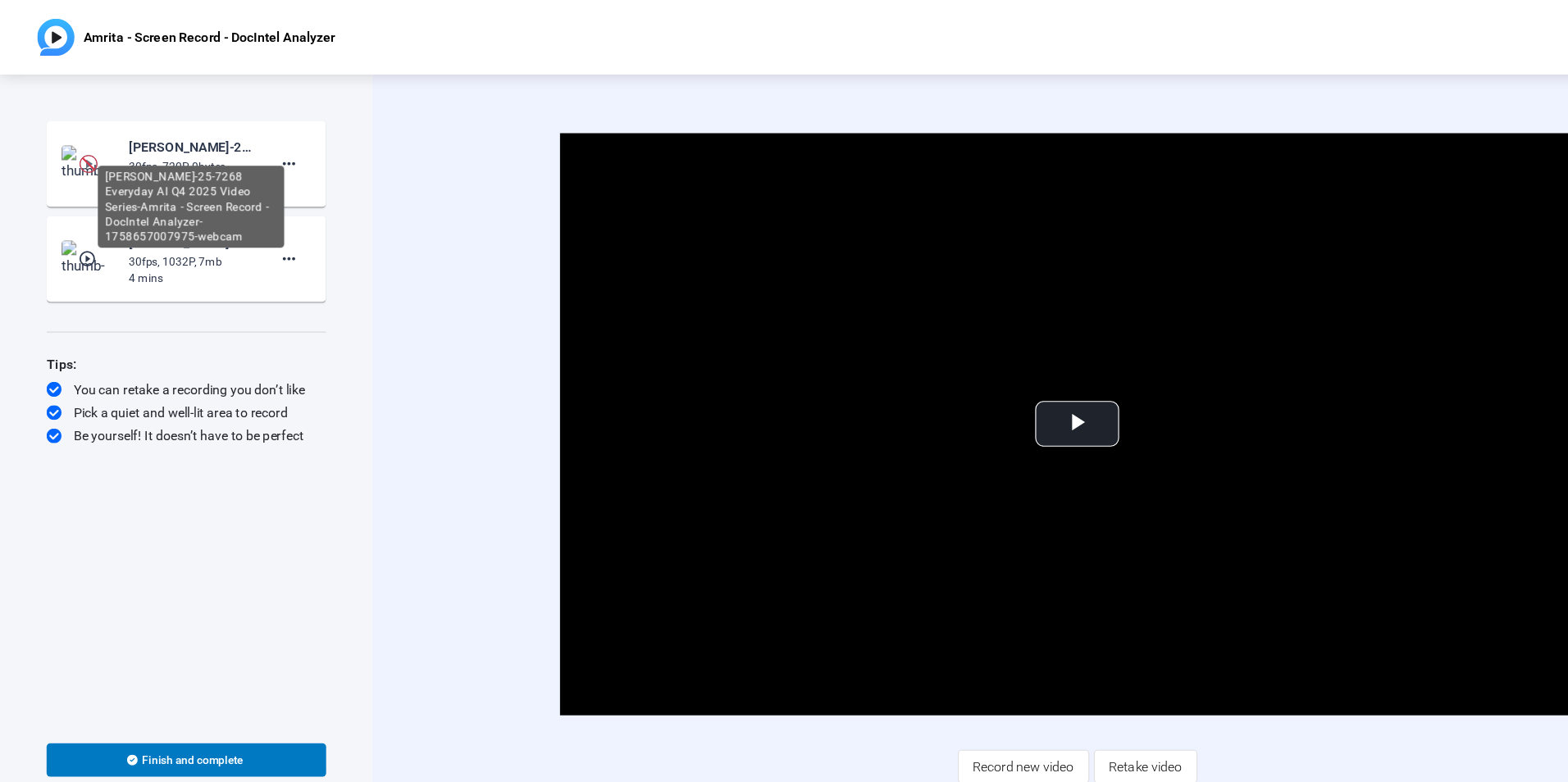
click at [171, 146] on div "[PERSON_NAME]-25-7268 Everyday AI Q4 2025 Video Series-Amrita - Screen Record -…" at bounding box center [168, 182] width 164 height 73
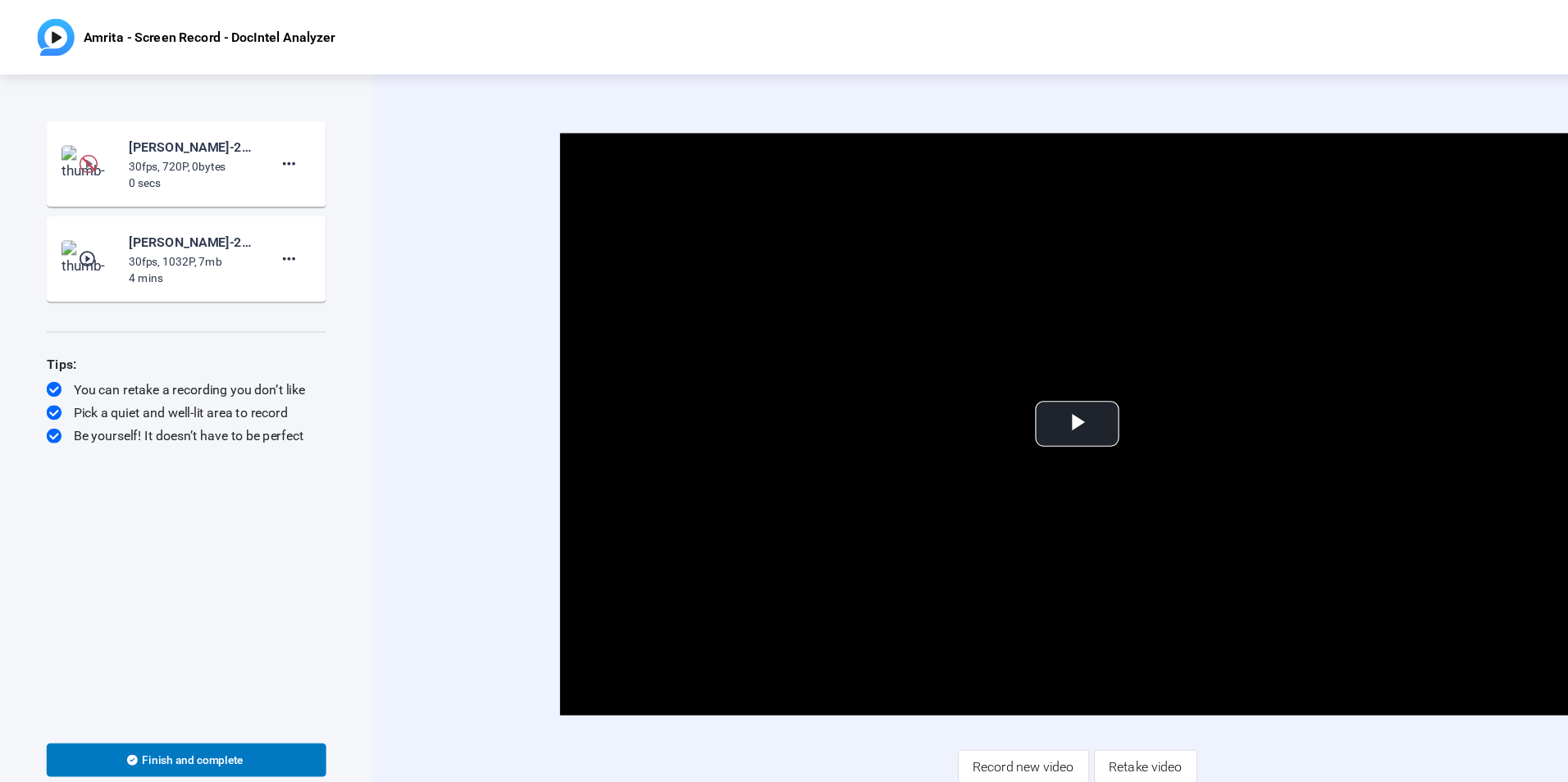
click at [79, 145] on img at bounding box center [77, 143] width 16 height 16
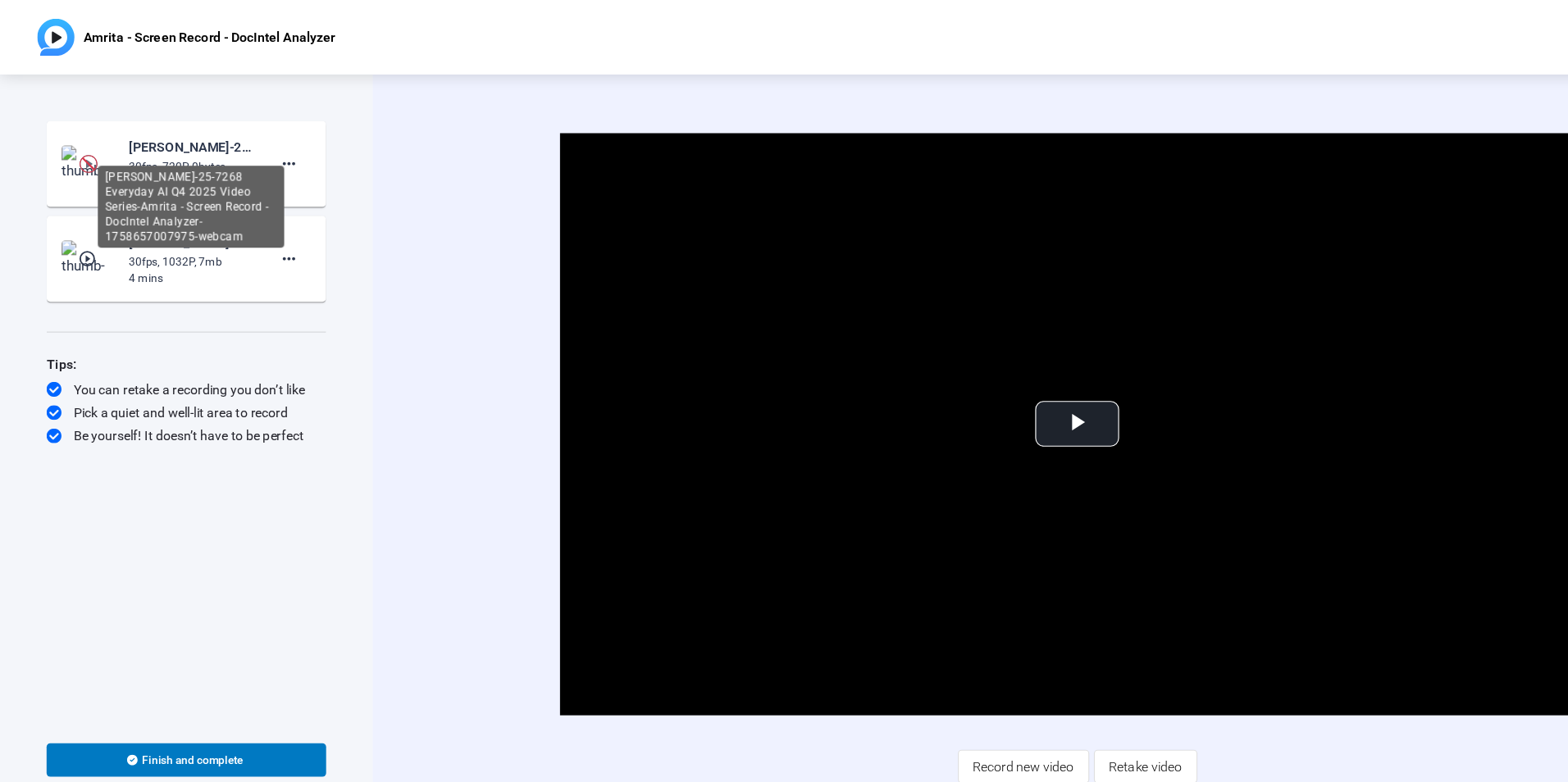
drag, startPoint x: 79, startPoint y: 145, endPoint x: 156, endPoint y: 138, distance: 77.3
click at [156, 138] on body "Accessibility Screen-Reader Guide, Feedback, and Issue Reporting | New window A…" at bounding box center [784, 391] width 1568 height 782
click at [156, 146] on div "[PERSON_NAME]-25-7268 Everyday AI Q4 2025 Video Series-Amrita - Screen Record -…" at bounding box center [168, 182] width 164 height 73
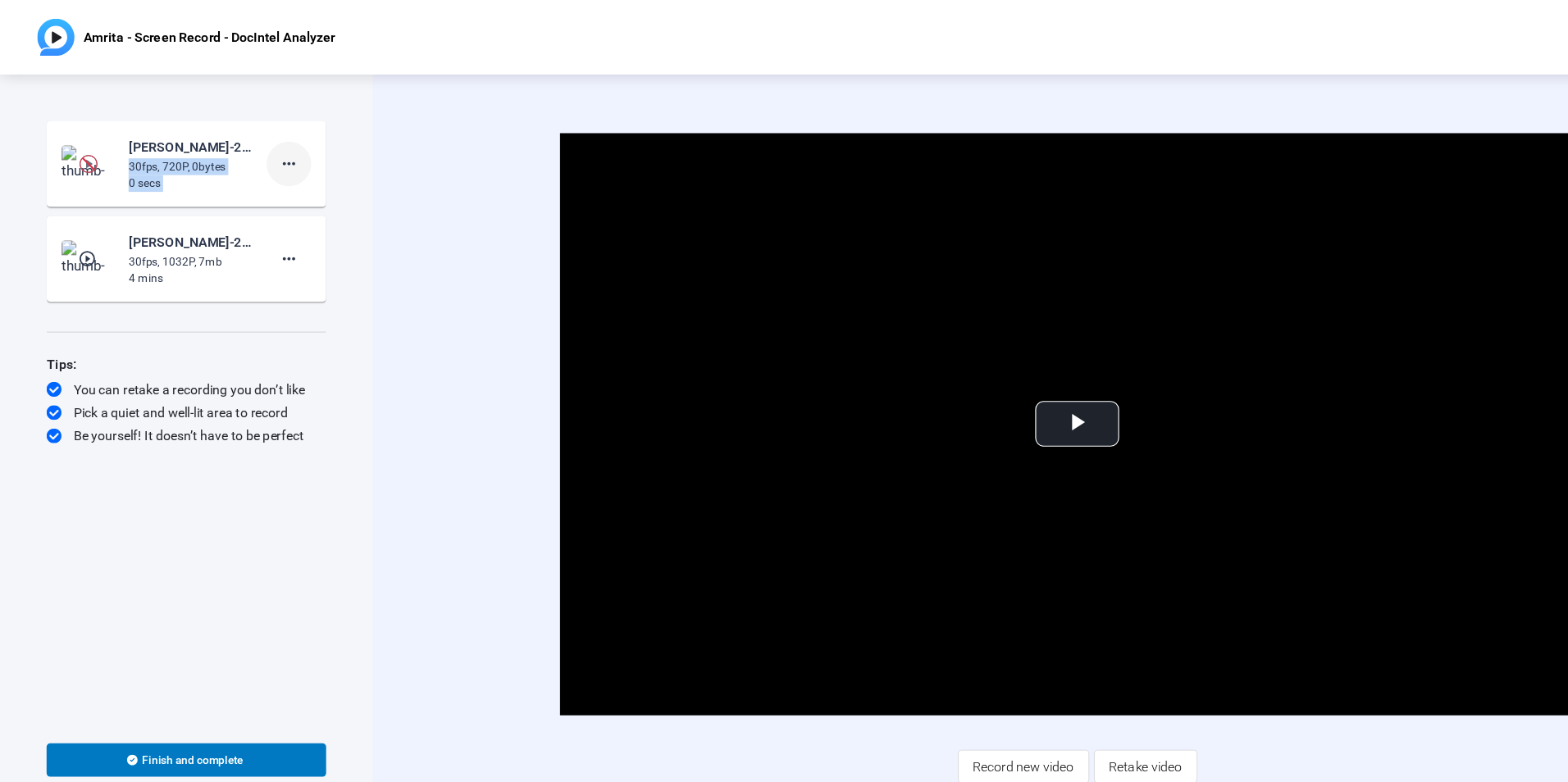
drag, startPoint x: 192, startPoint y: 127, endPoint x: 260, endPoint y: 147, distance: 70.9
click at [260, 147] on div "[PERSON_NAME]-25-7268 Everyday AI Q4 2025 Video Series-Amrita - Screen Record -…" at bounding box center [163, 144] width 220 height 49
click at [260, 147] on mat-icon "more_horiz" at bounding box center [253, 144] width 20 height 20
click at [362, 178] on div at bounding box center [784, 391] width 1568 height 782
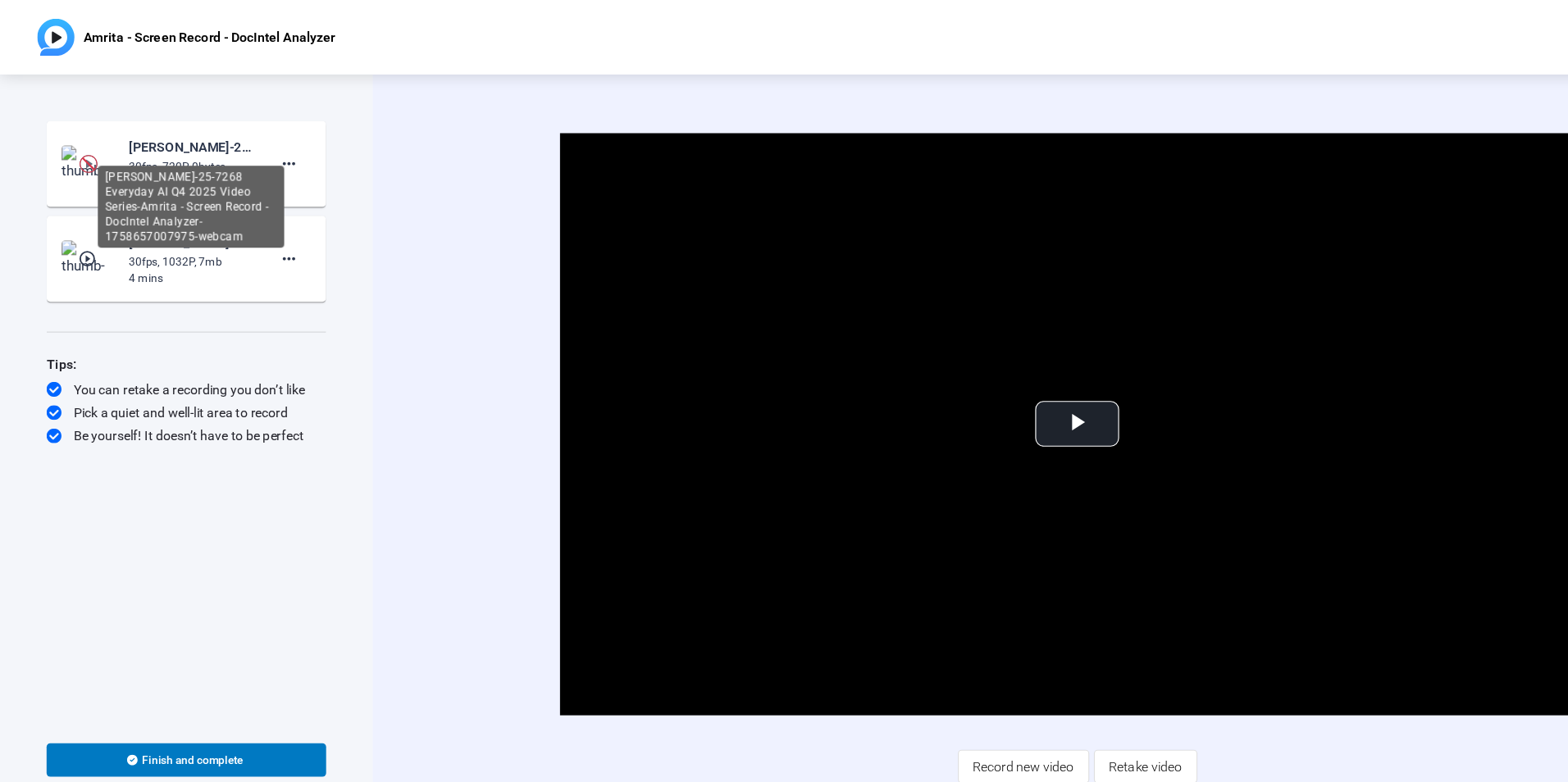
click at [168, 123] on div "[PERSON_NAME]-25-7268 Everyday AI Q4 2025 Video Series-Amrita - Screen Record -…" at bounding box center [168, 129] width 110 height 20
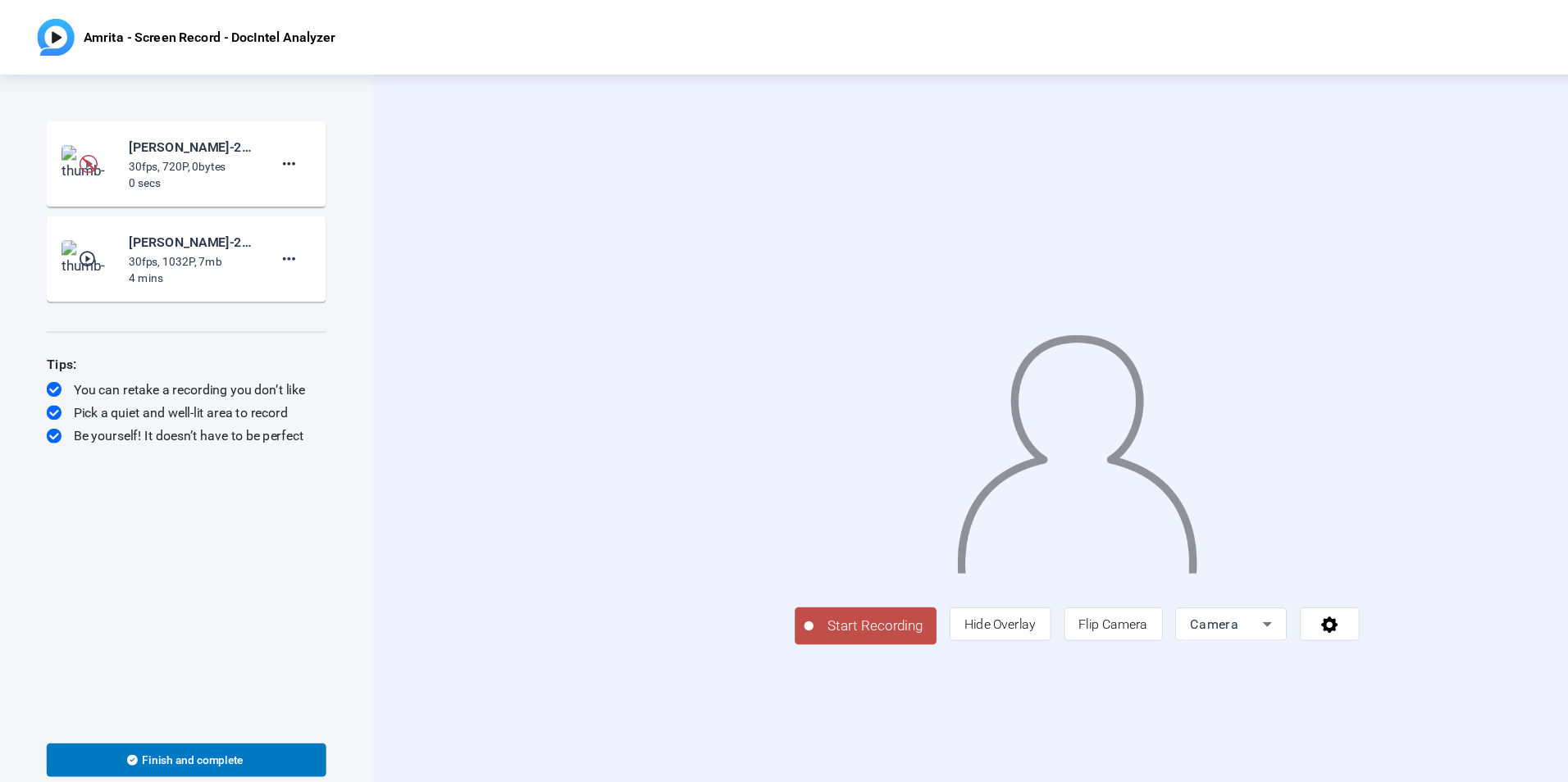
click at [76, 144] on img at bounding box center [77, 143] width 16 height 16
click at [194, 141] on div "30fps, 720P, 0bytes" at bounding box center [168, 147] width 110 height 15
click at [258, 142] on mat-icon "more_horiz" at bounding box center [253, 144] width 20 height 20
click at [168, 136] on div at bounding box center [784, 391] width 1568 height 782
click at [78, 144] on img at bounding box center [77, 143] width 16 height 16
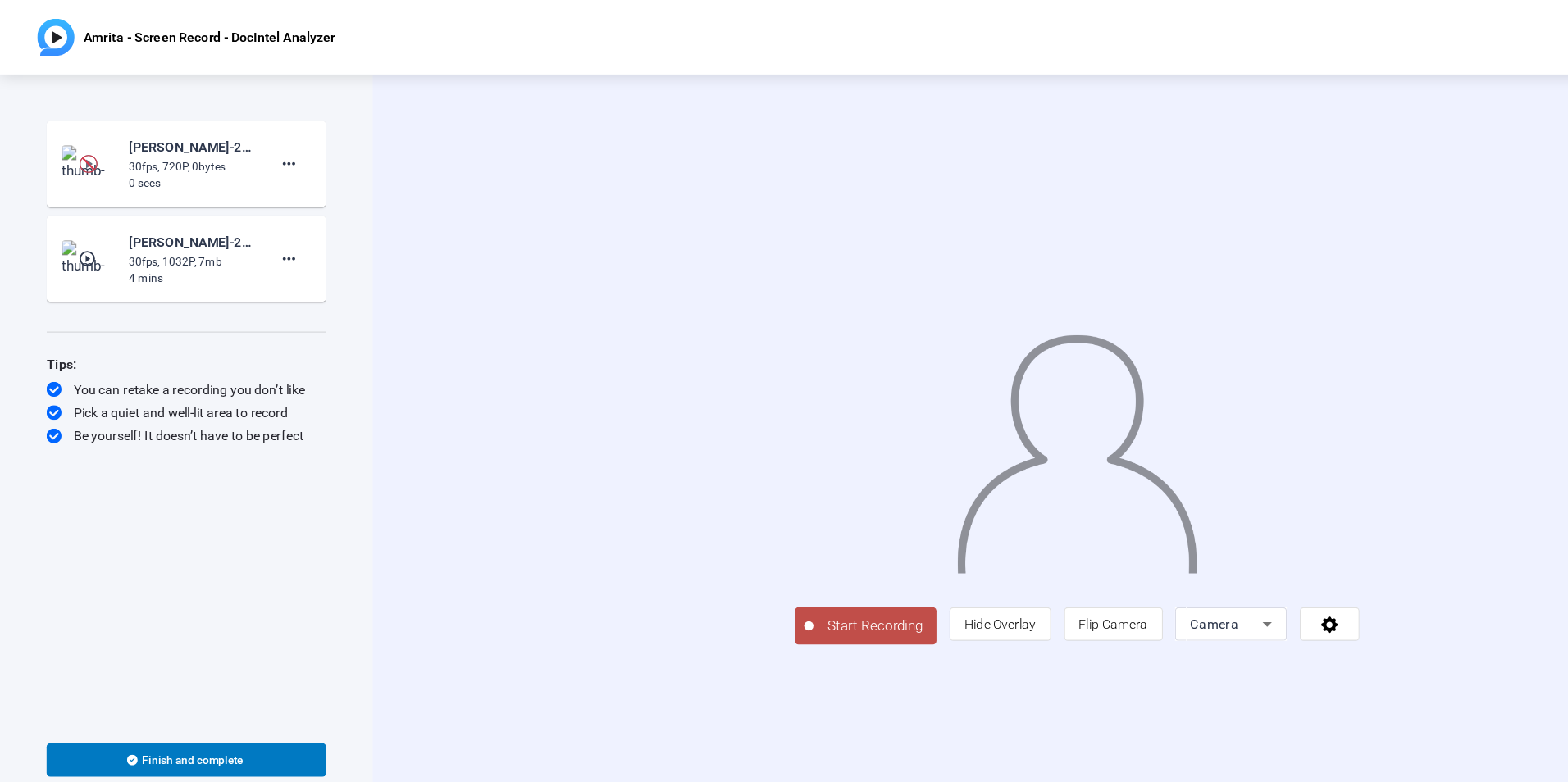
click at [78, 144] on img at bounding box center [77, 143] width 16 height 16
click at [79, 142] on mat-icon "play_circle_outline" at bounding box center [77, 143] width 20 height 16
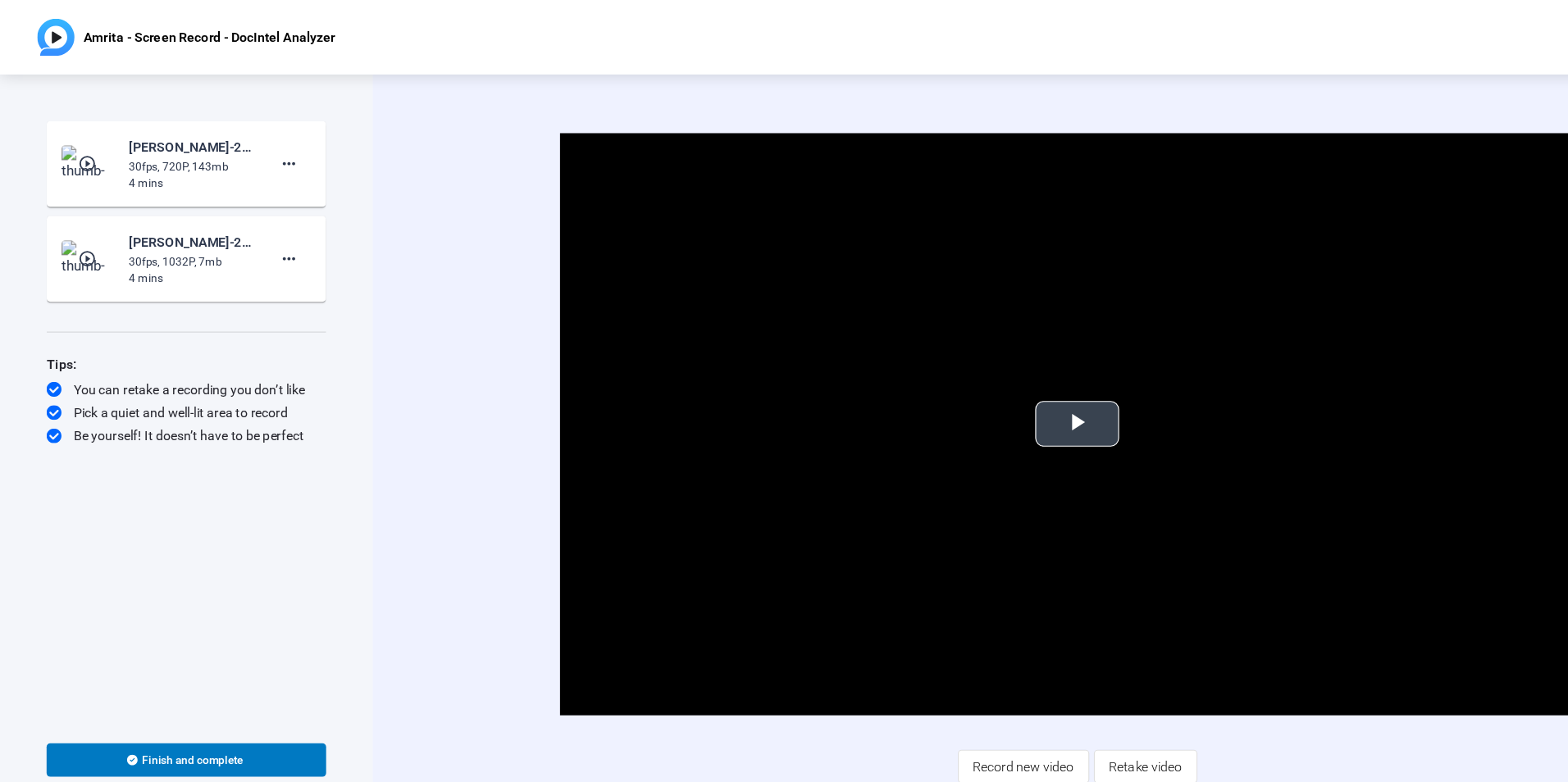
click at [948, 373] on span "Video Player" at bounding box center [948, 373] width 0 height 0
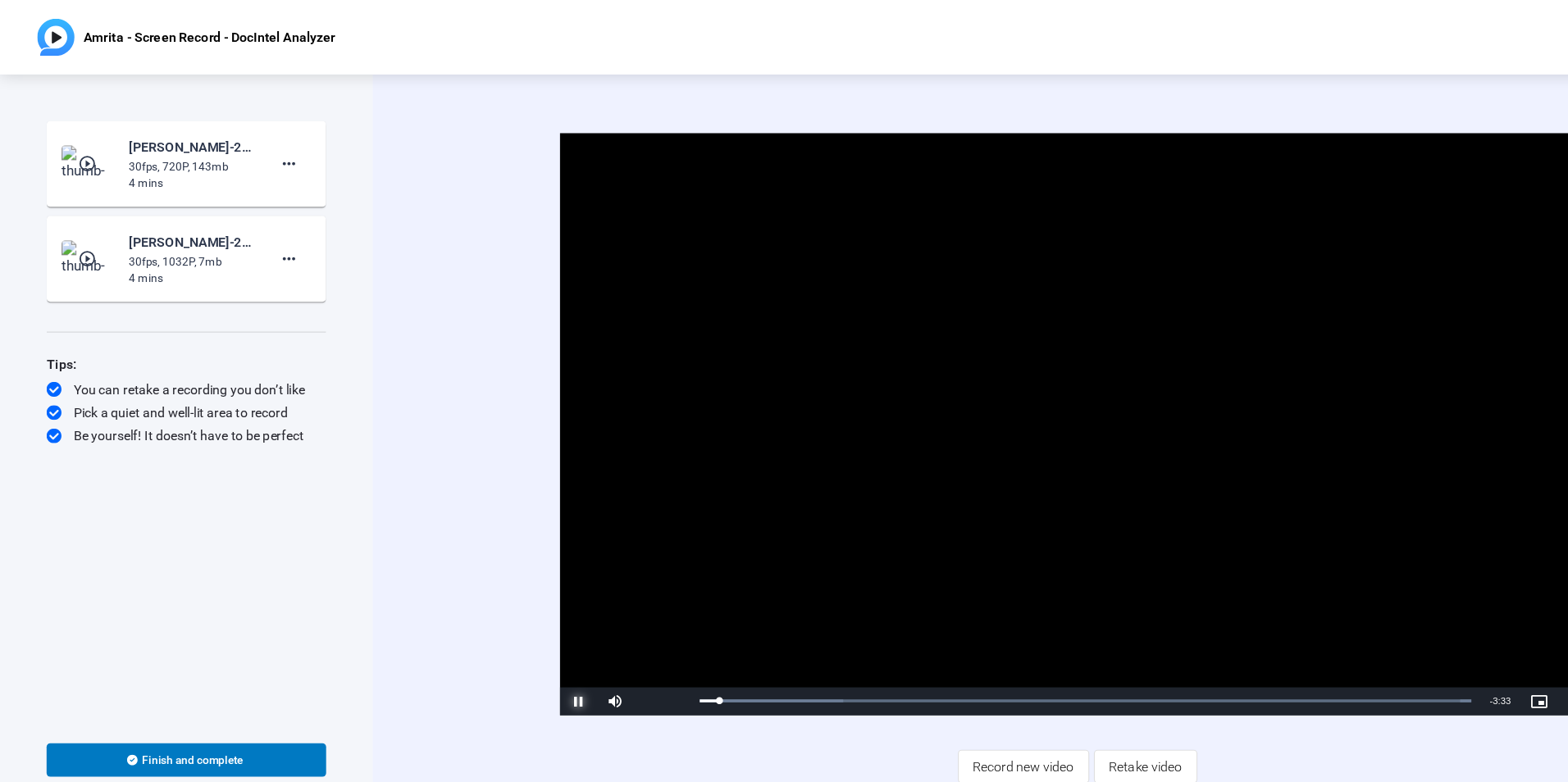
click at [505, 617] on span "Video Player" at bounding box center [509, 617] width 33 height 0
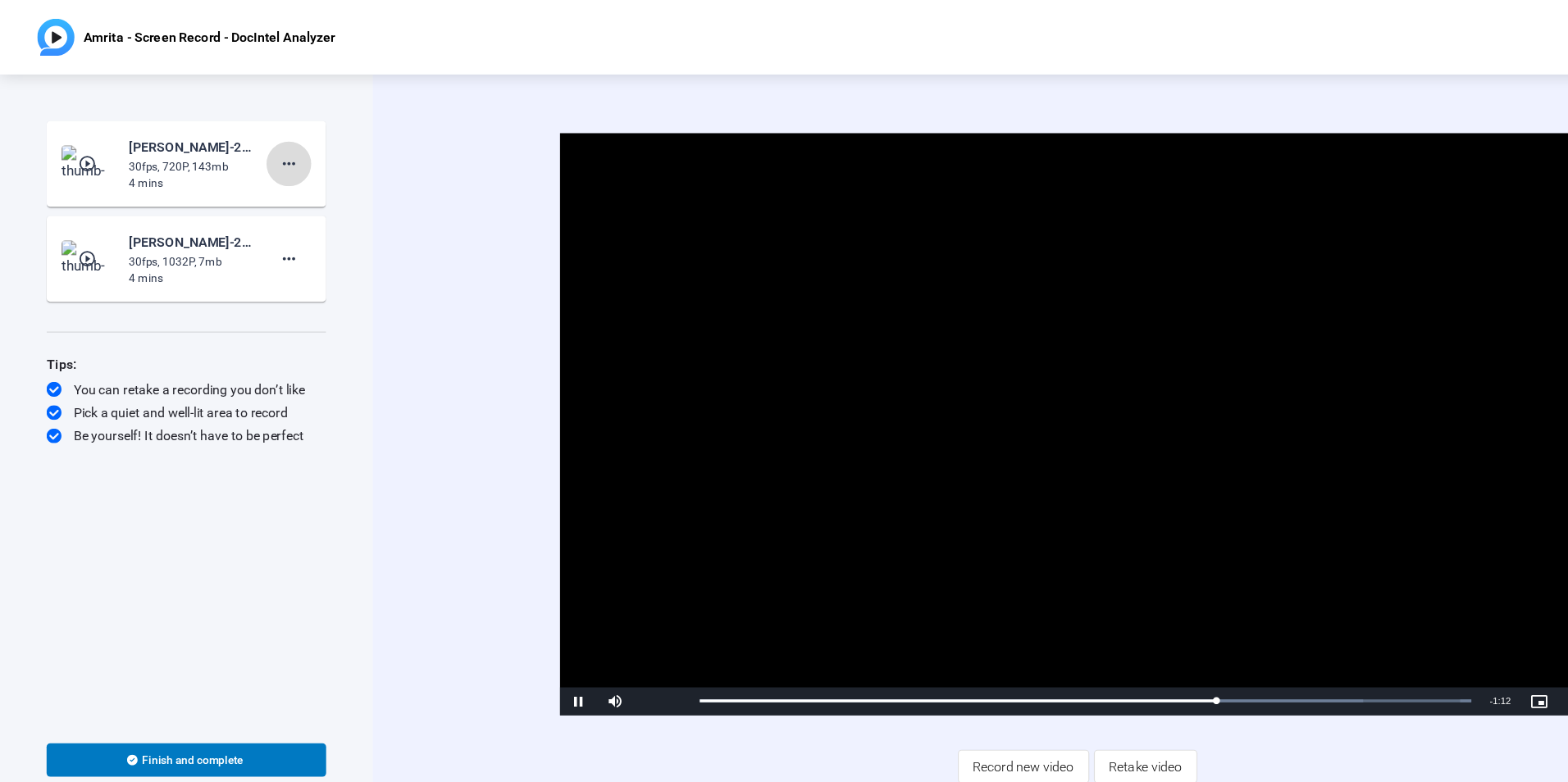
click at [256, 137] on mat-icon "more_horiz" at bounding box center [253, 144] width 20 height 20
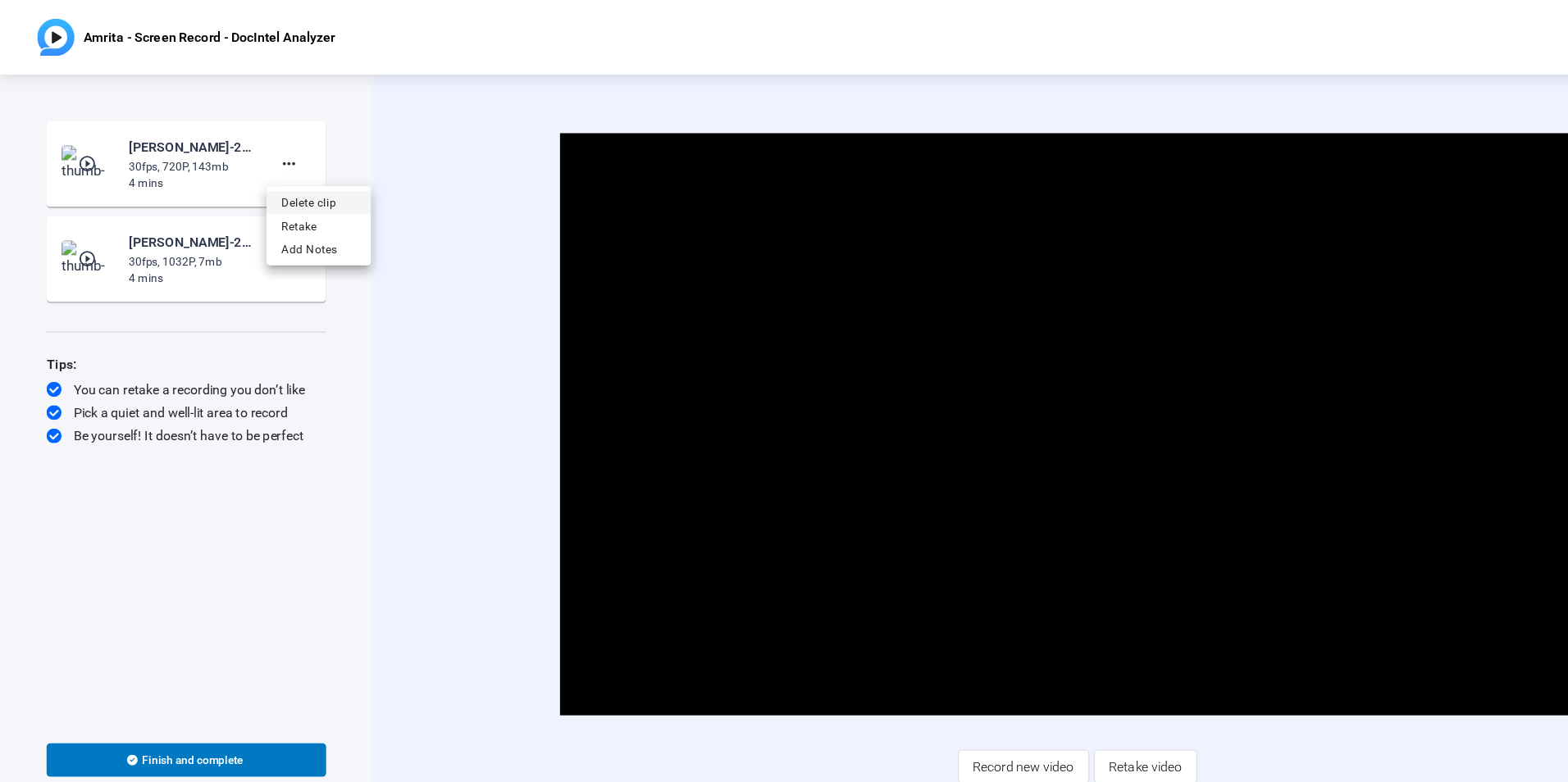
click at [275, 175] on span "Delete clip" at bounding box center [281, 178] width 66 height 20
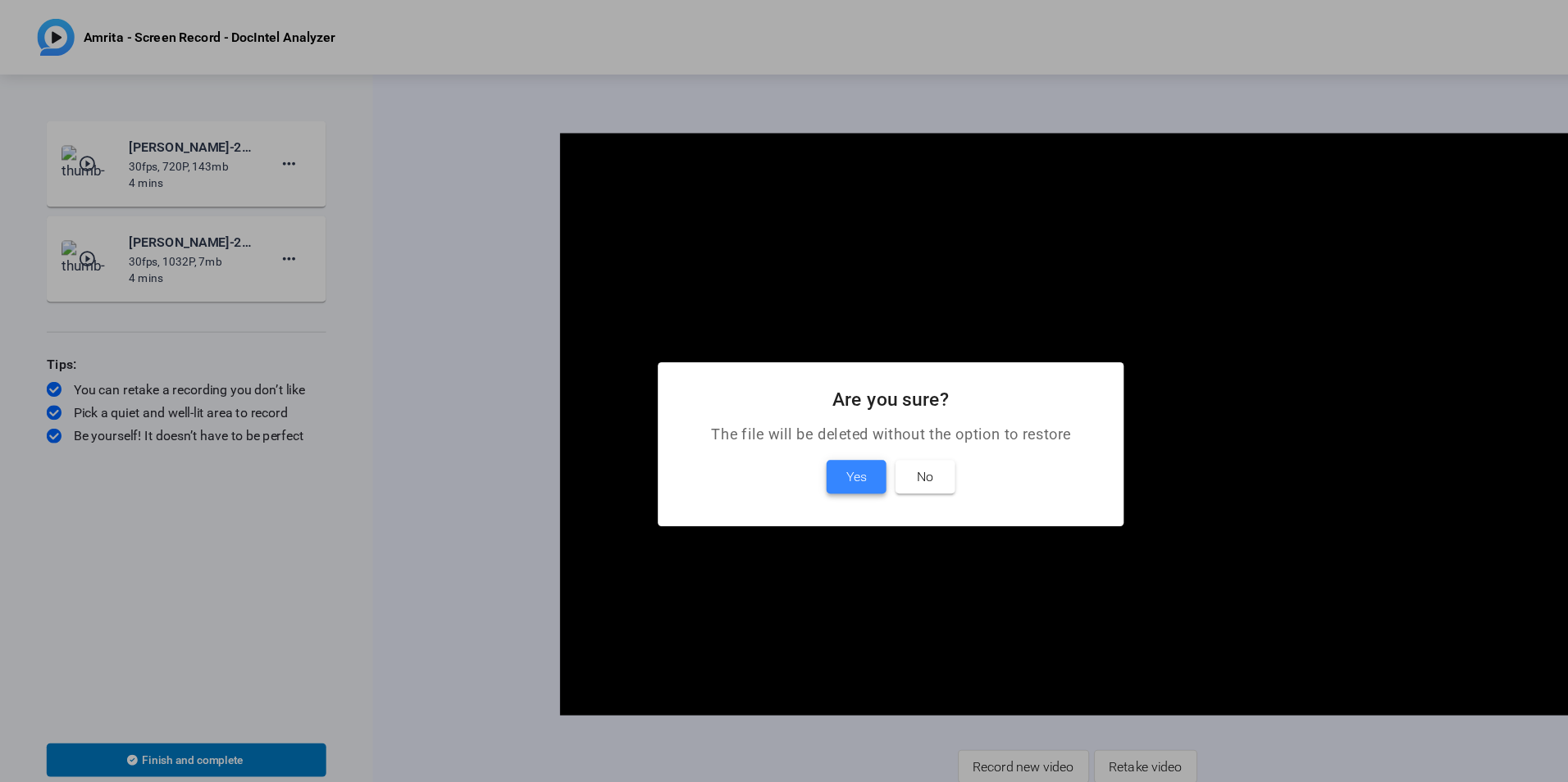
click at [763, 415] on span at bounding box center [754, 420] width 53 height 40
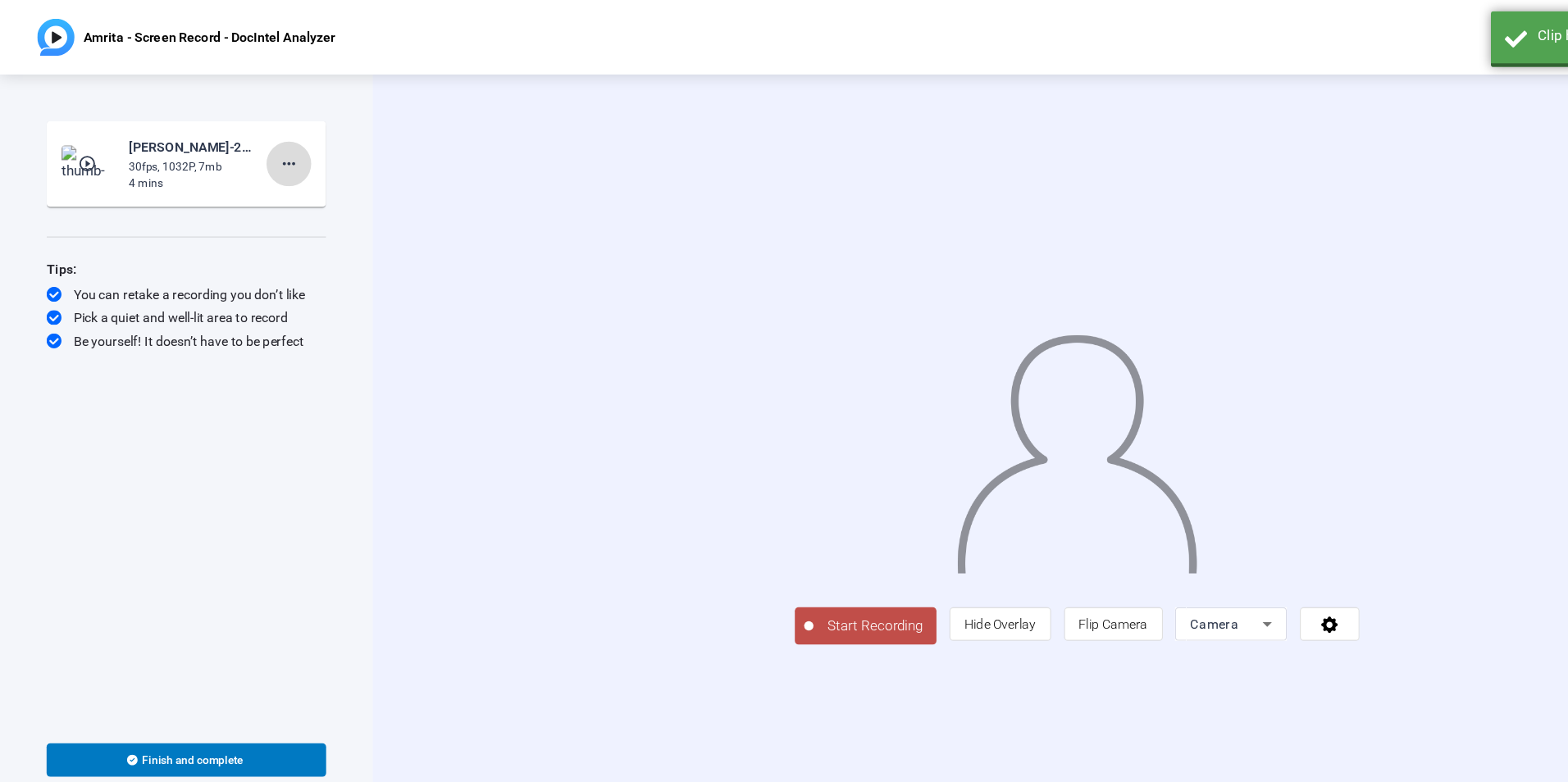
click at [254, 144] on mat-icon "more_horiz" at bounding box center [253, 144] width 20 height 20
click at [269, 176] on span "Delete clip" at bounding box center [281, 178] width 66 height 20
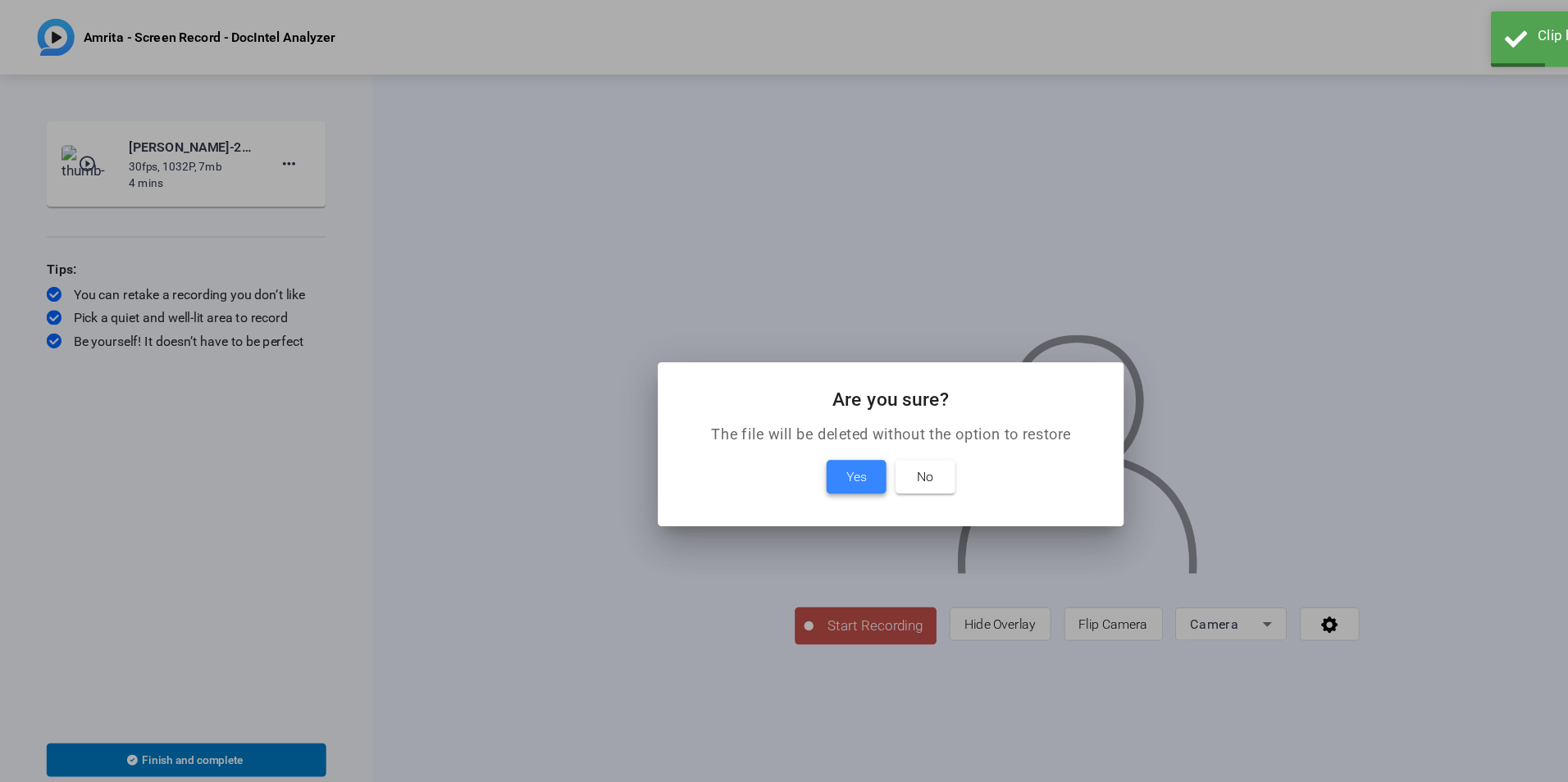
click at [761, 423] on span "Yes" at bounding box center [753, 419] width 18 height 20
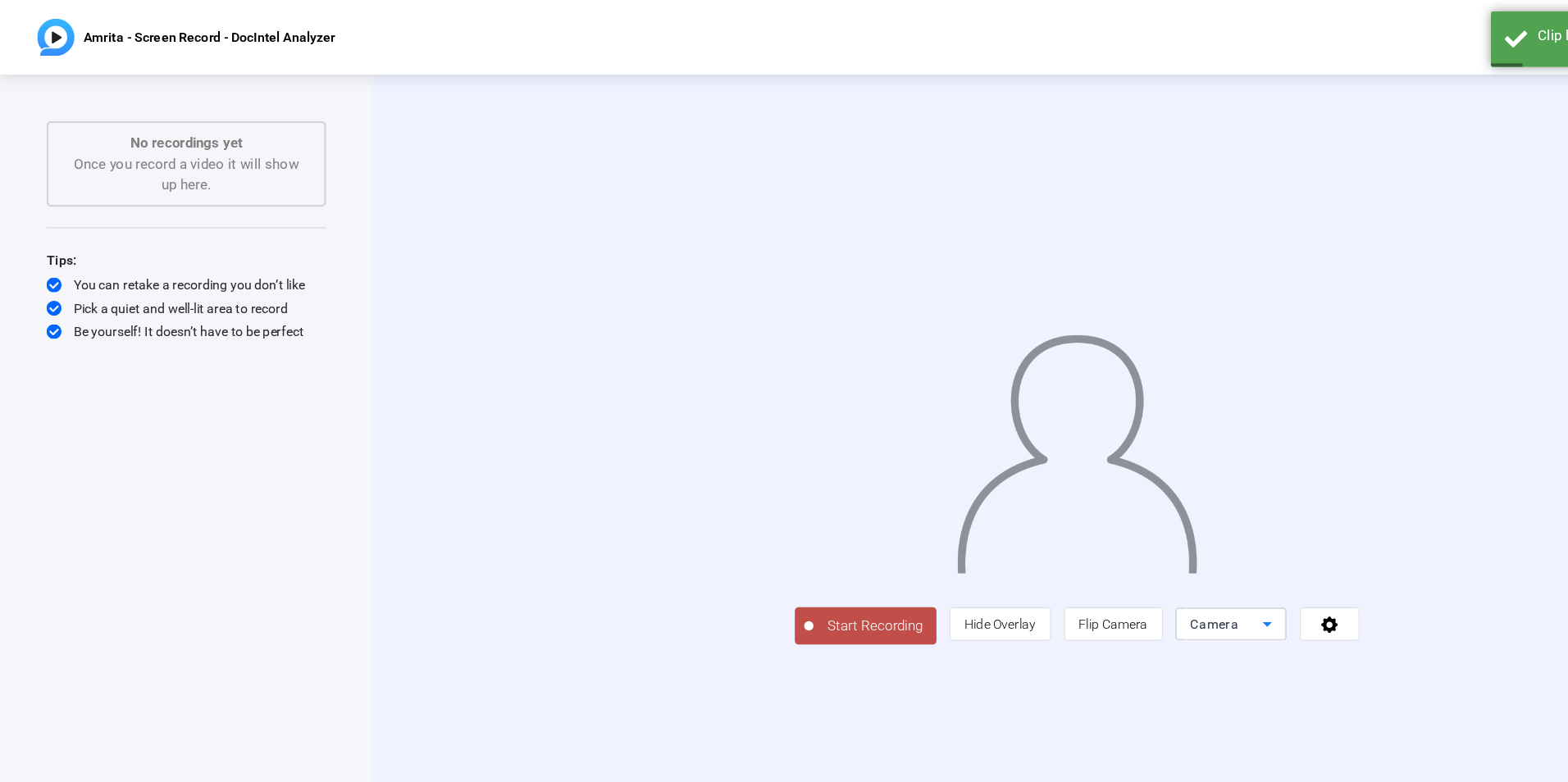
click at [1111, 560] on div "Camera" at bounding box center [1079, 549] width 64 height 20
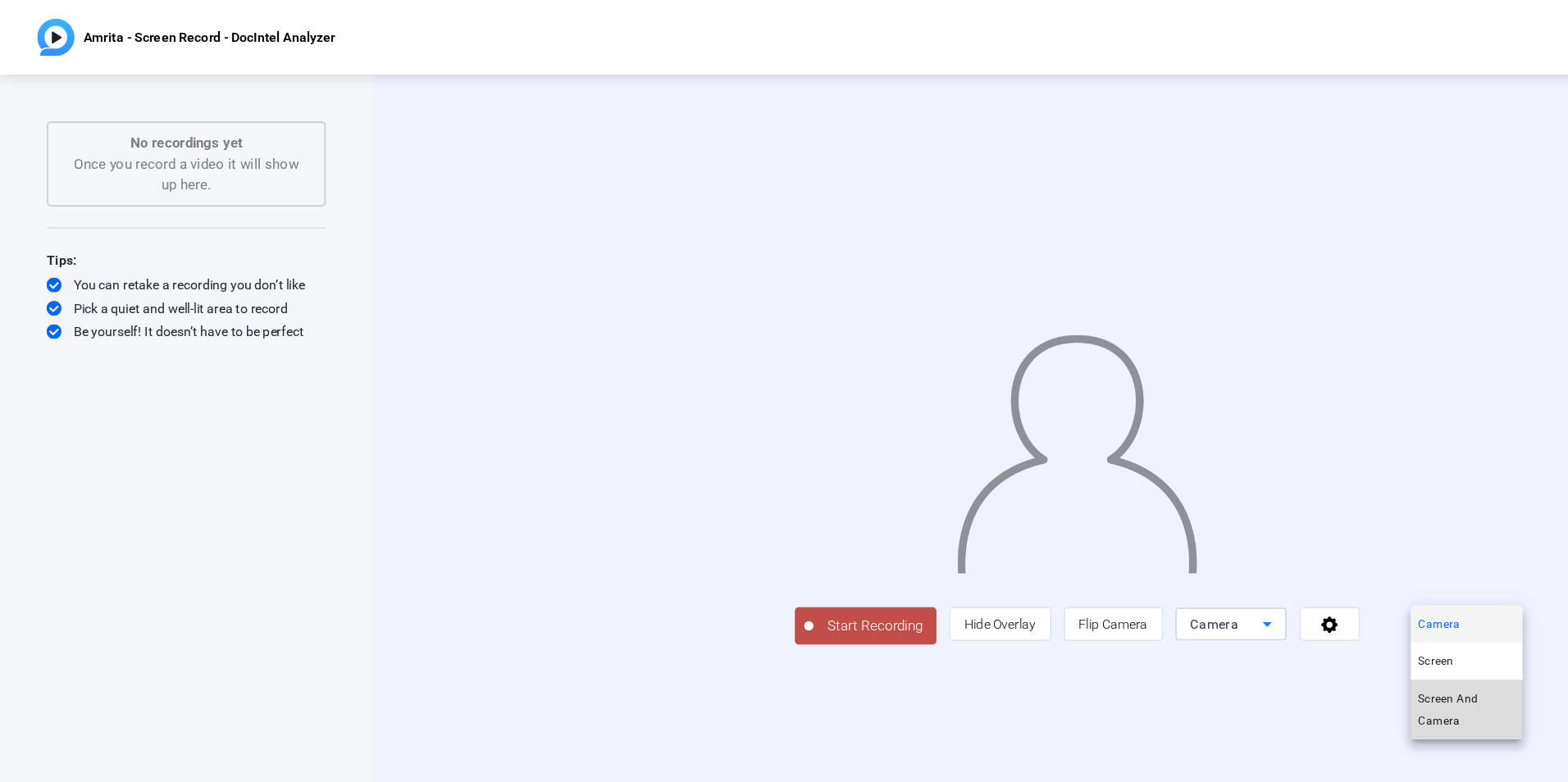
click at [1276, 628] on span "Screen And Camera" at bounding box center [1291, 625] width 86 height 40
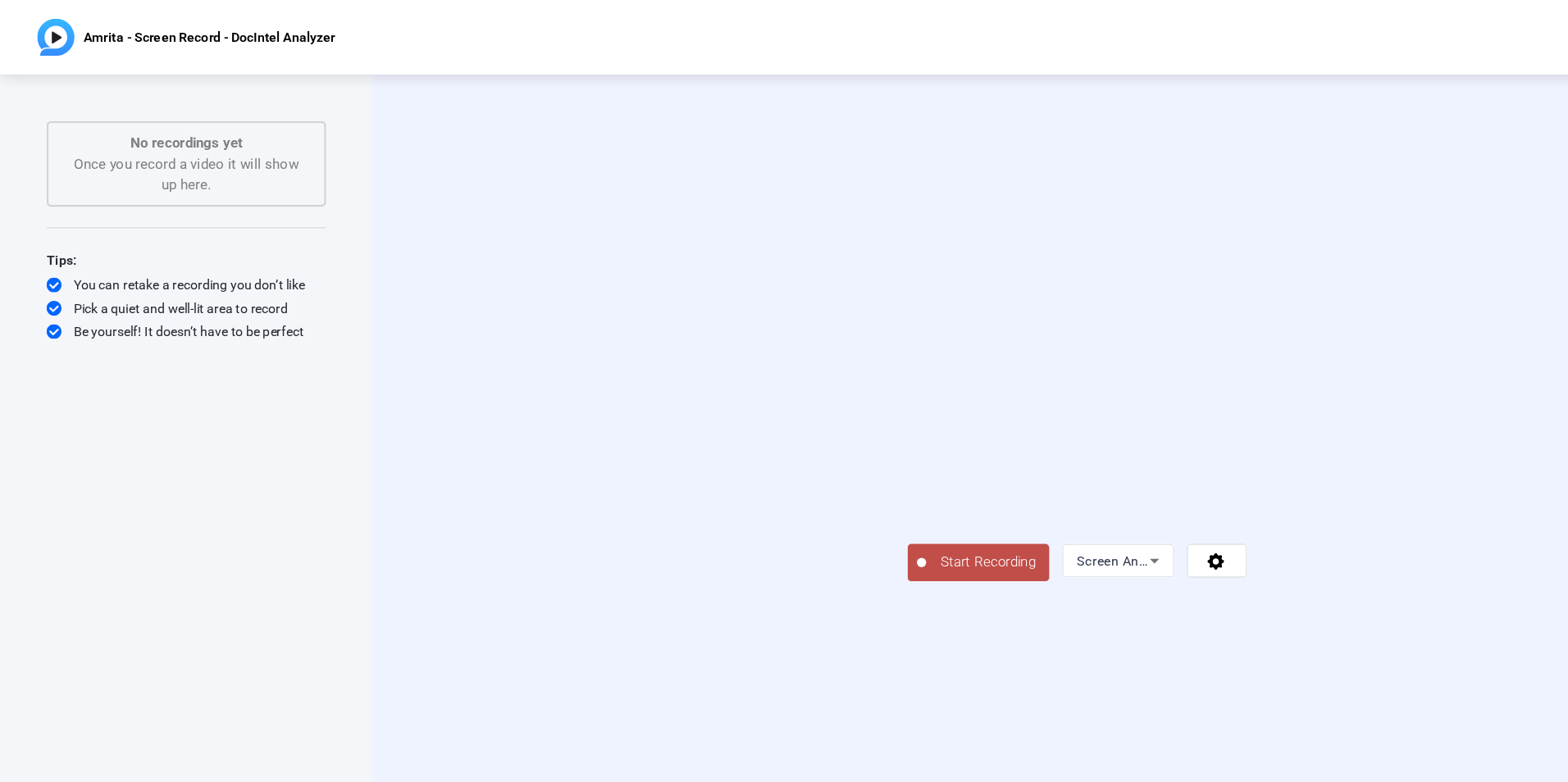
drag, startPoint x: 1141, startPoint y: 98, endPoint x: 949, endPoint y: 113, distance: 192.6
click at [949, 113] on div "Start Recording Screen And Camera" at bounding box center [948, 403] width 1240 height 676
drag, startPoint x: 1034, startPoint y: 217, endPoint x: 1052, endPoint y: 142, distance: 77.1
click at [1052, 295] on video at bounding box center [948, 379] width 299 height 168
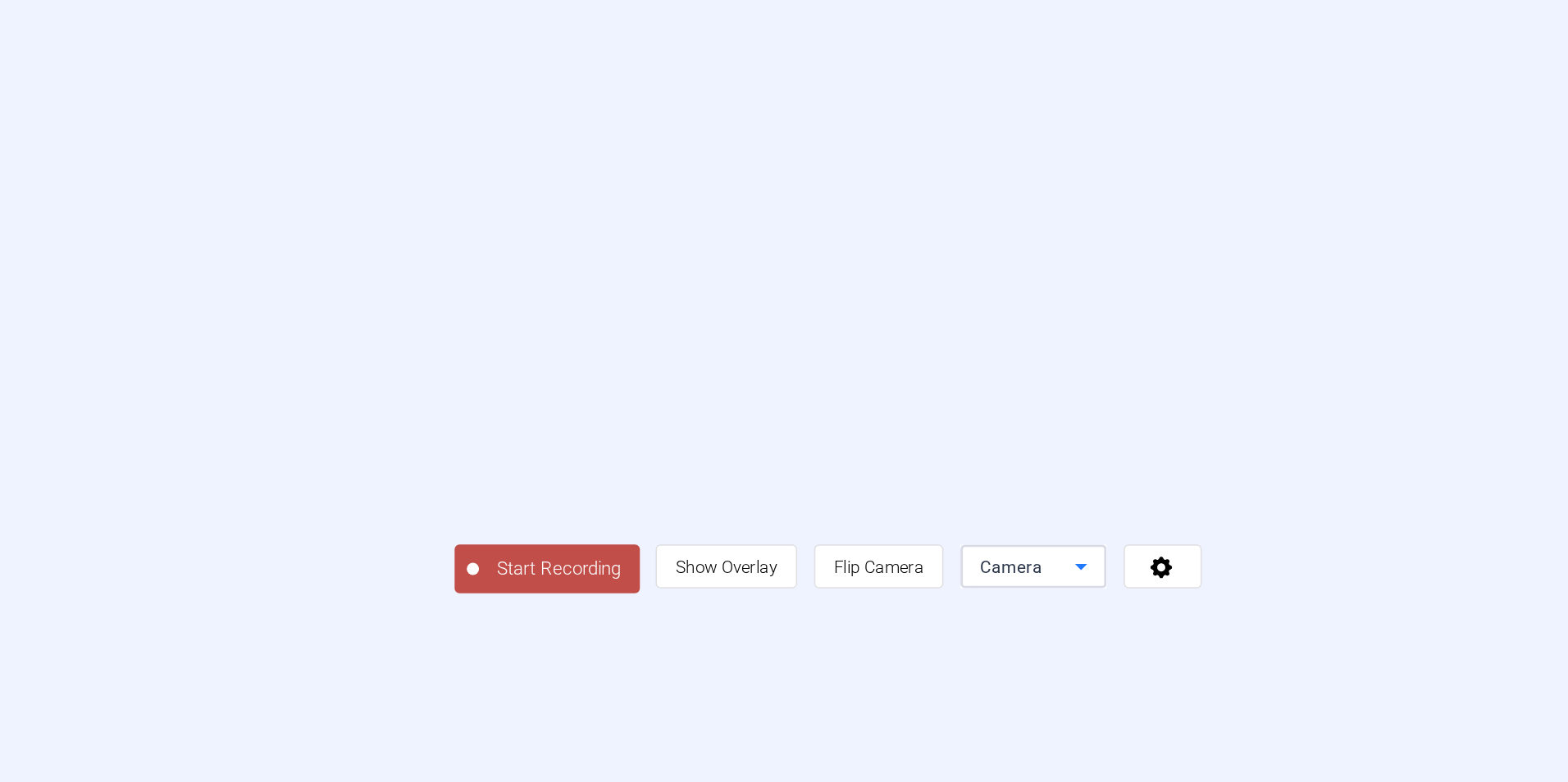
click at [1129, 561] on icon at bounding box center [1119, 550] width 20 height 20
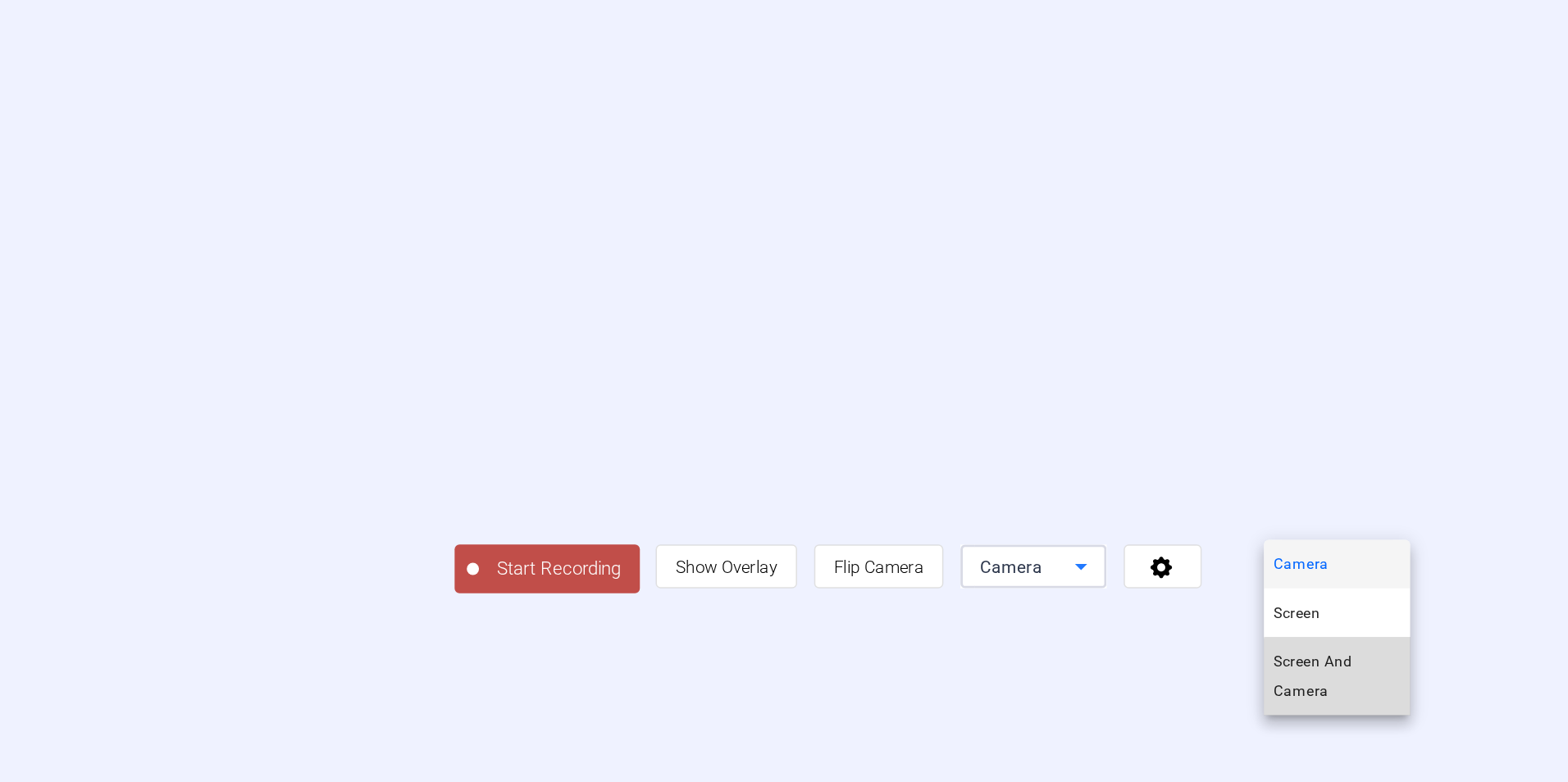
click at [1292, 635] on span "Screen And Camera" at bounding box center [1291, 625] width 86 height 40
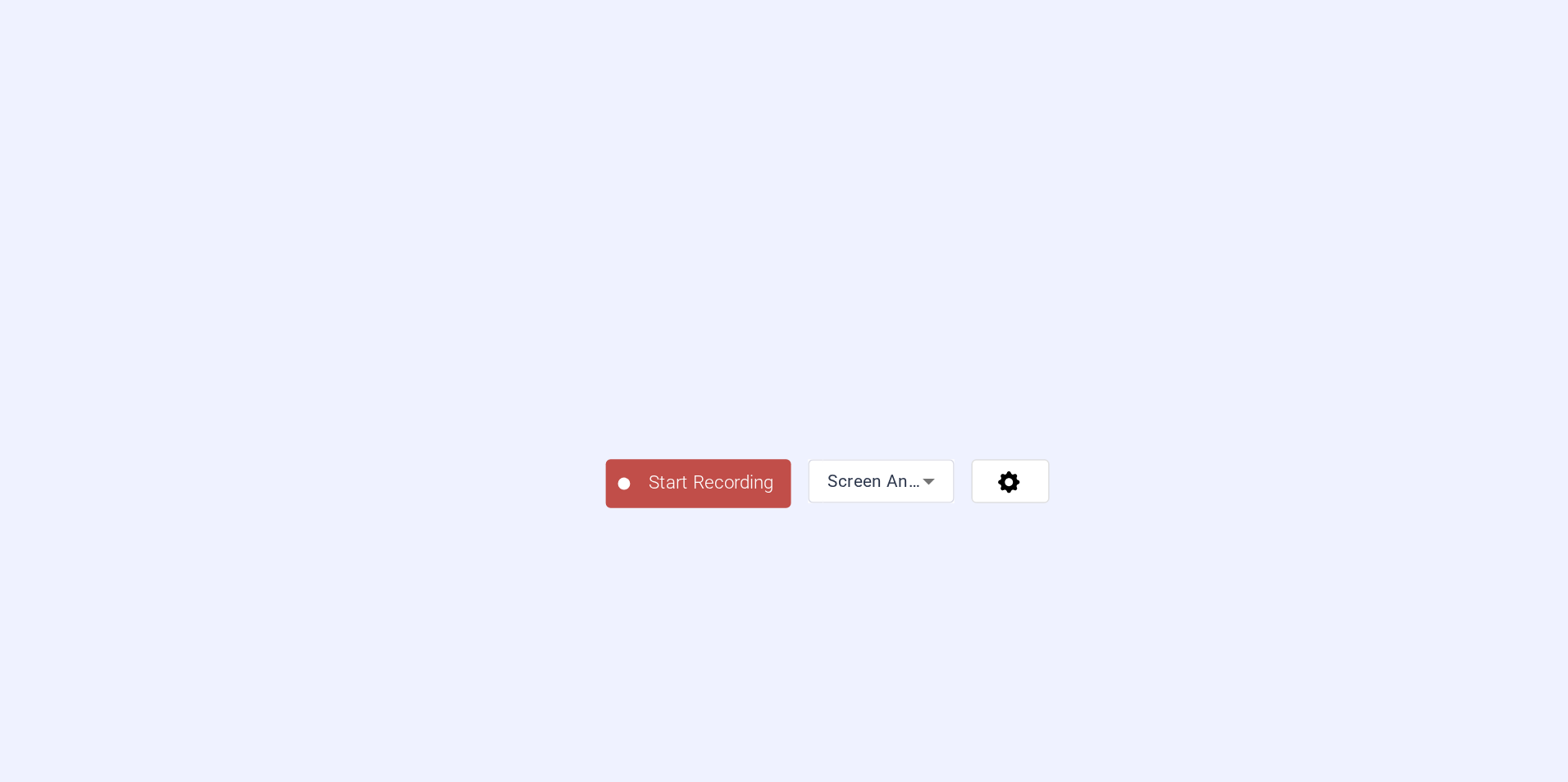
click at [815, 504] on span "Start Recording" at bounding box center [869, 495] width 108 height 19
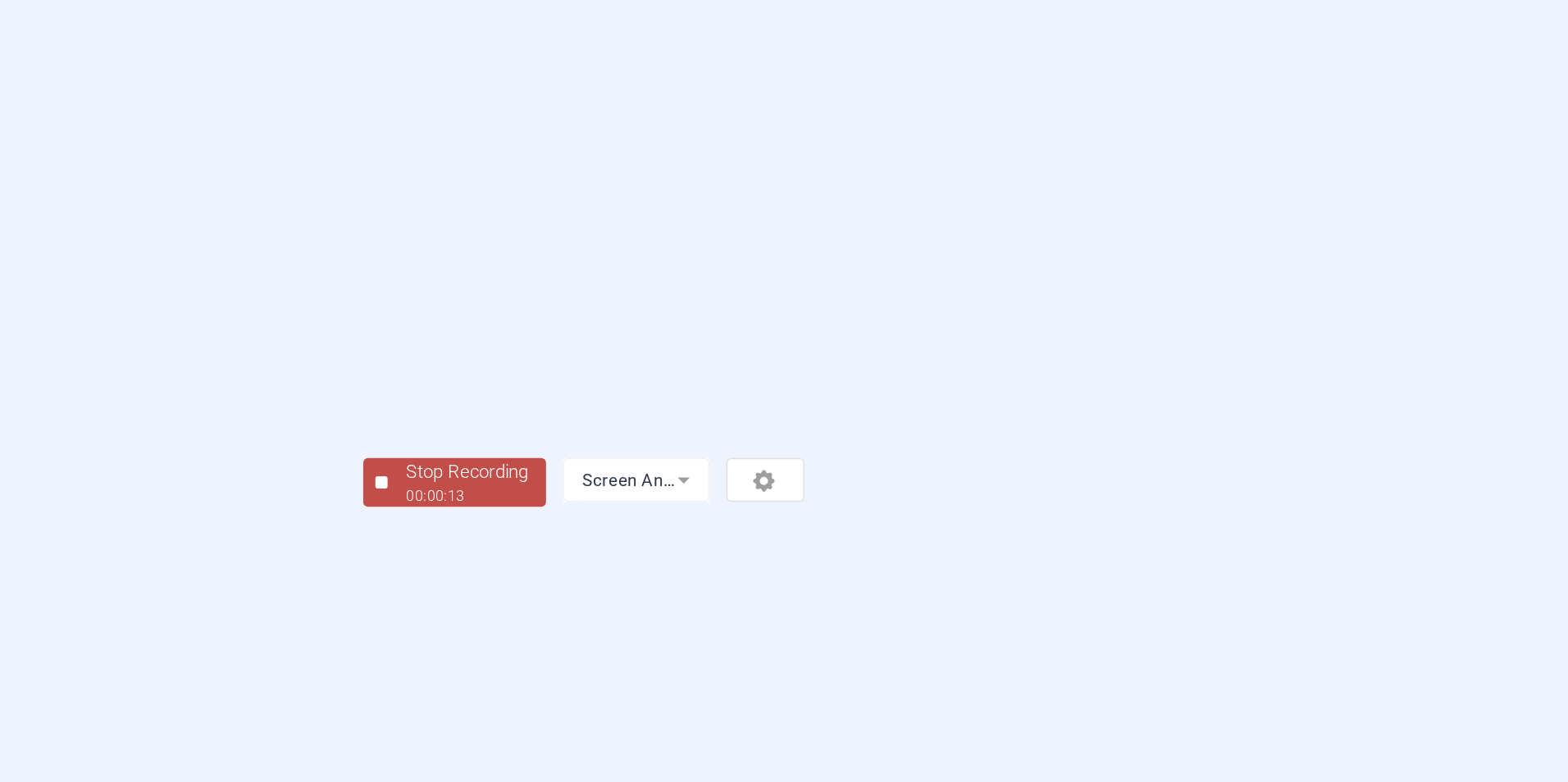
click at [664, 511] on div "00:00:13" at bounding box center [705, 504] width 82 height 15
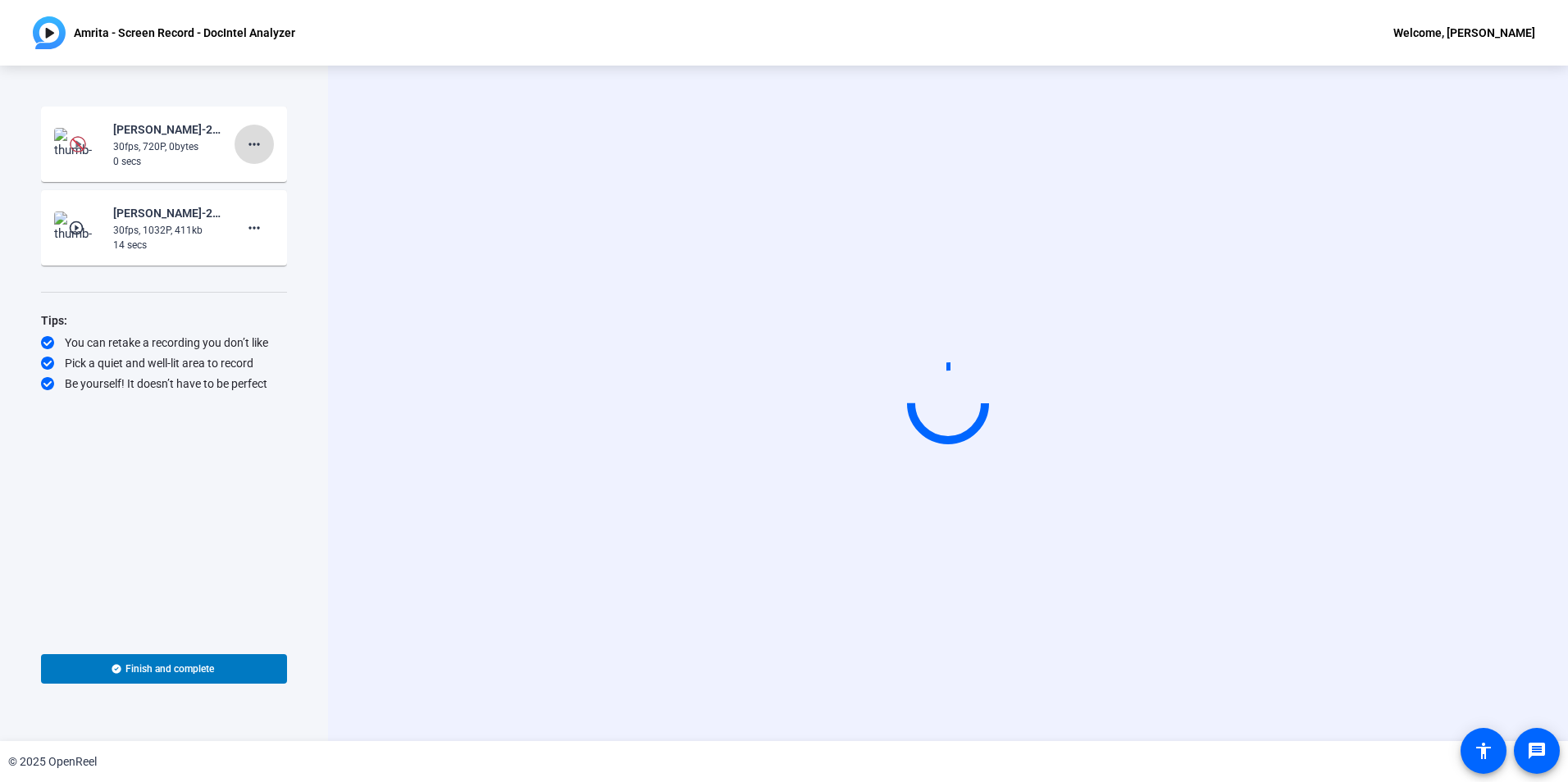
click at [255, 147] on mat-icon "more_horiz" at bounding box center [253, 144] width 20 height 20
click at [282, 173] on span "Delete clip" at bounding box center [281, 178] width 66 height 20
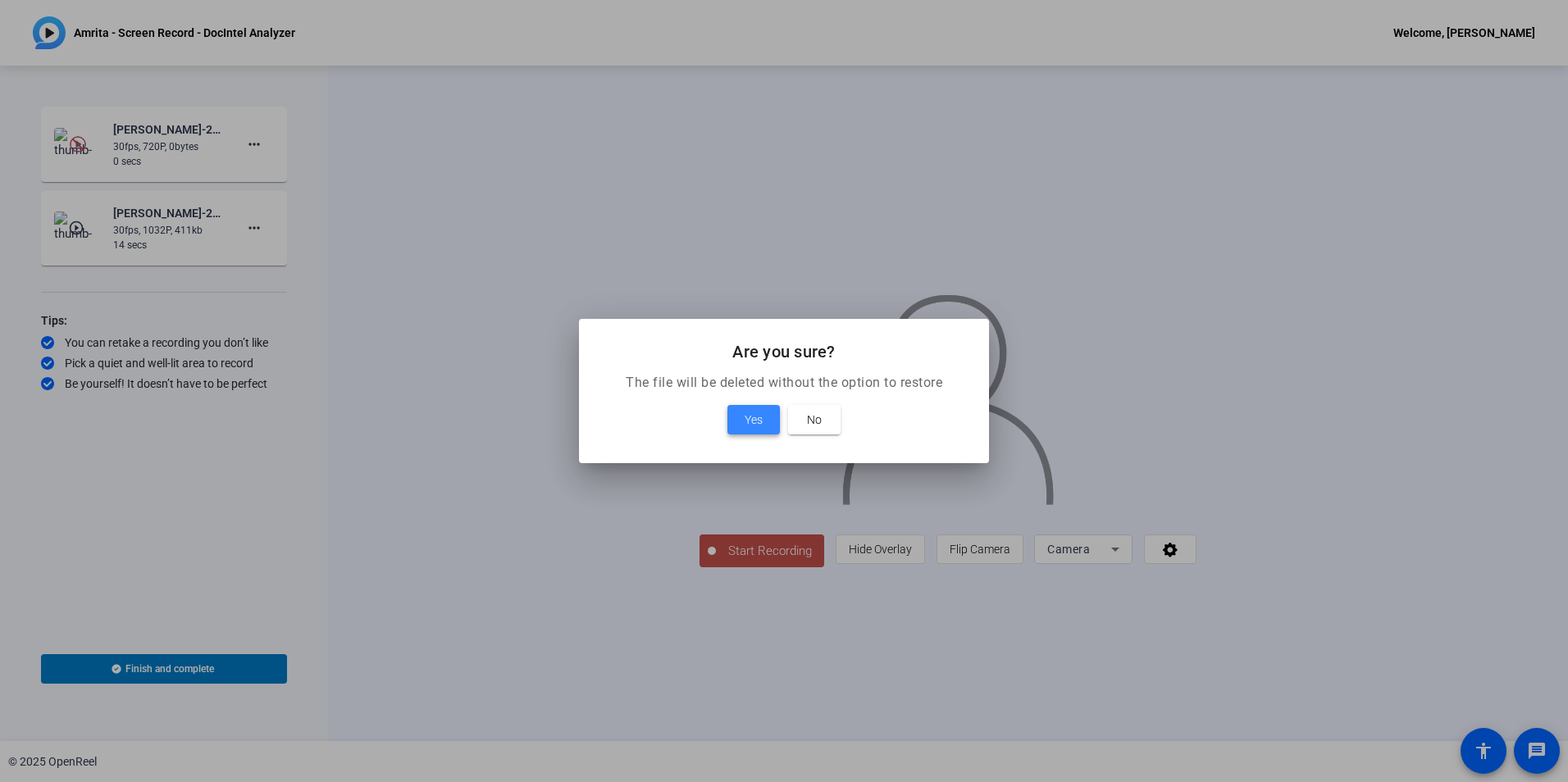
click at [760, 414] on span "Yes" at bounding box center [753, 419] width 18 height 20
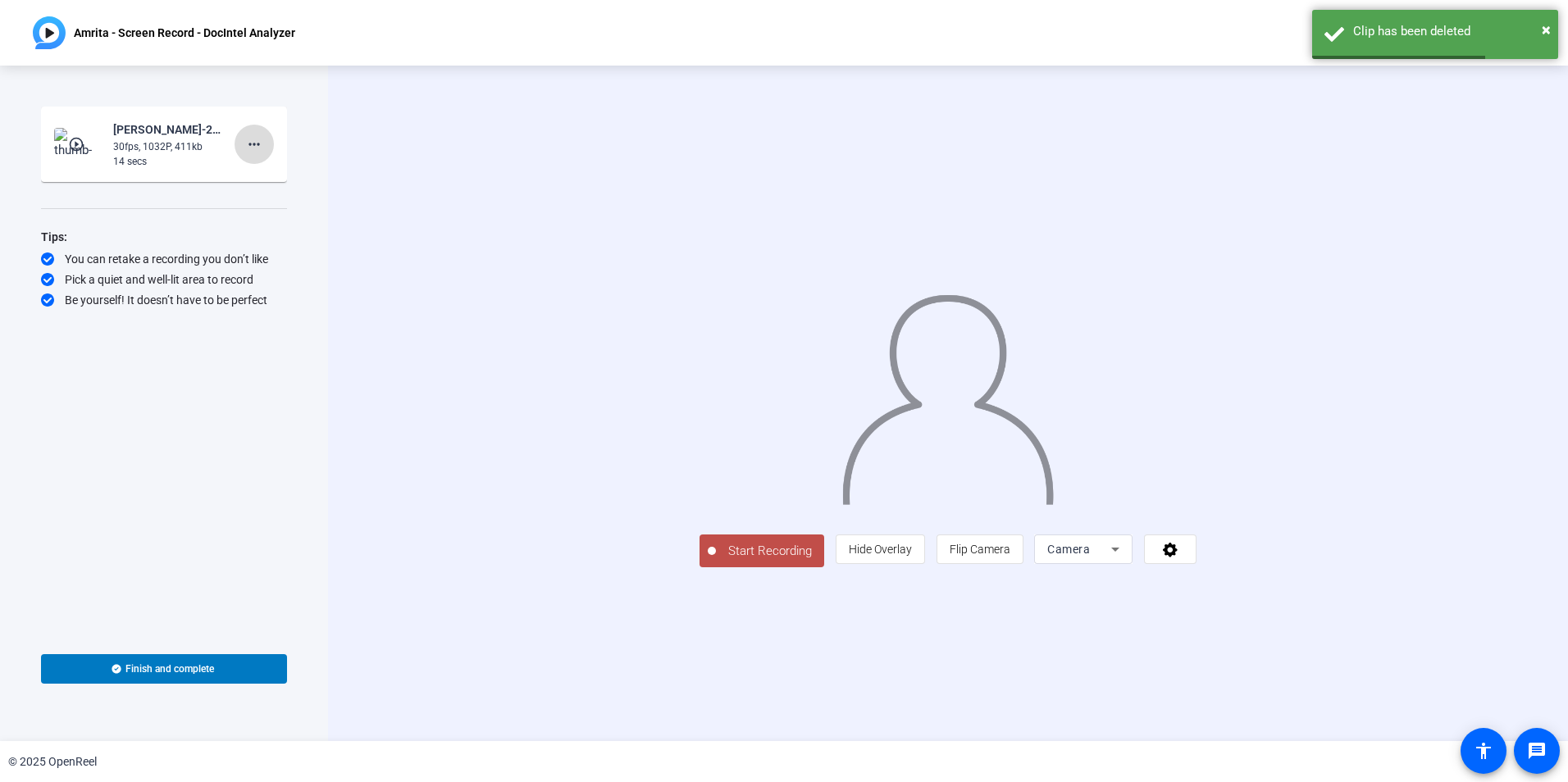
click at [253, 148] on mat-icon "more_horiz" at bounding box center [253, 144] width 20 height 20
click at [282, 180] on span "Delete clip" at bounding box center [281, 178] width 66 height 20
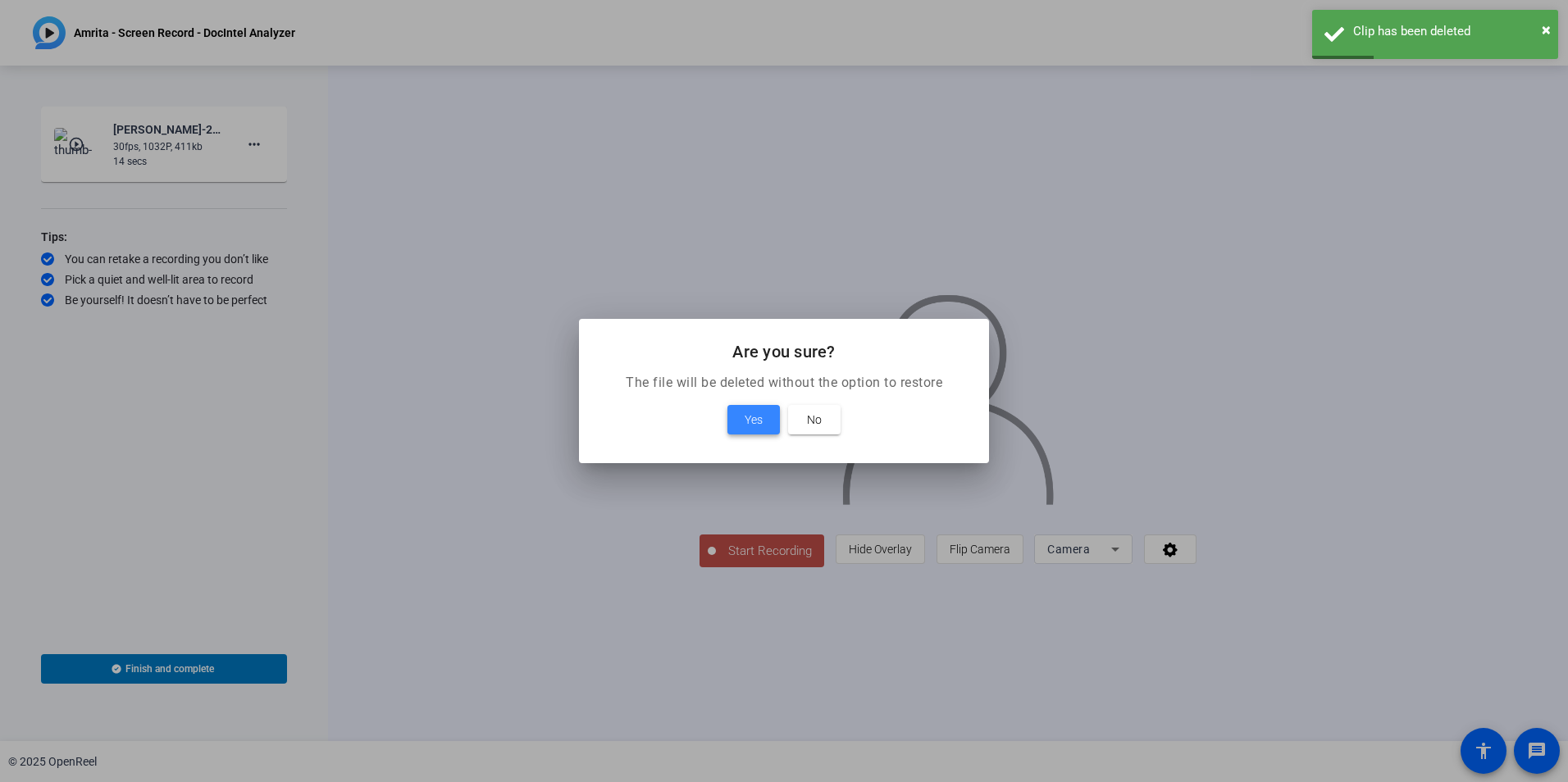
click at [764, 424] on span at bounding box center [754, 420] width 53 height 40
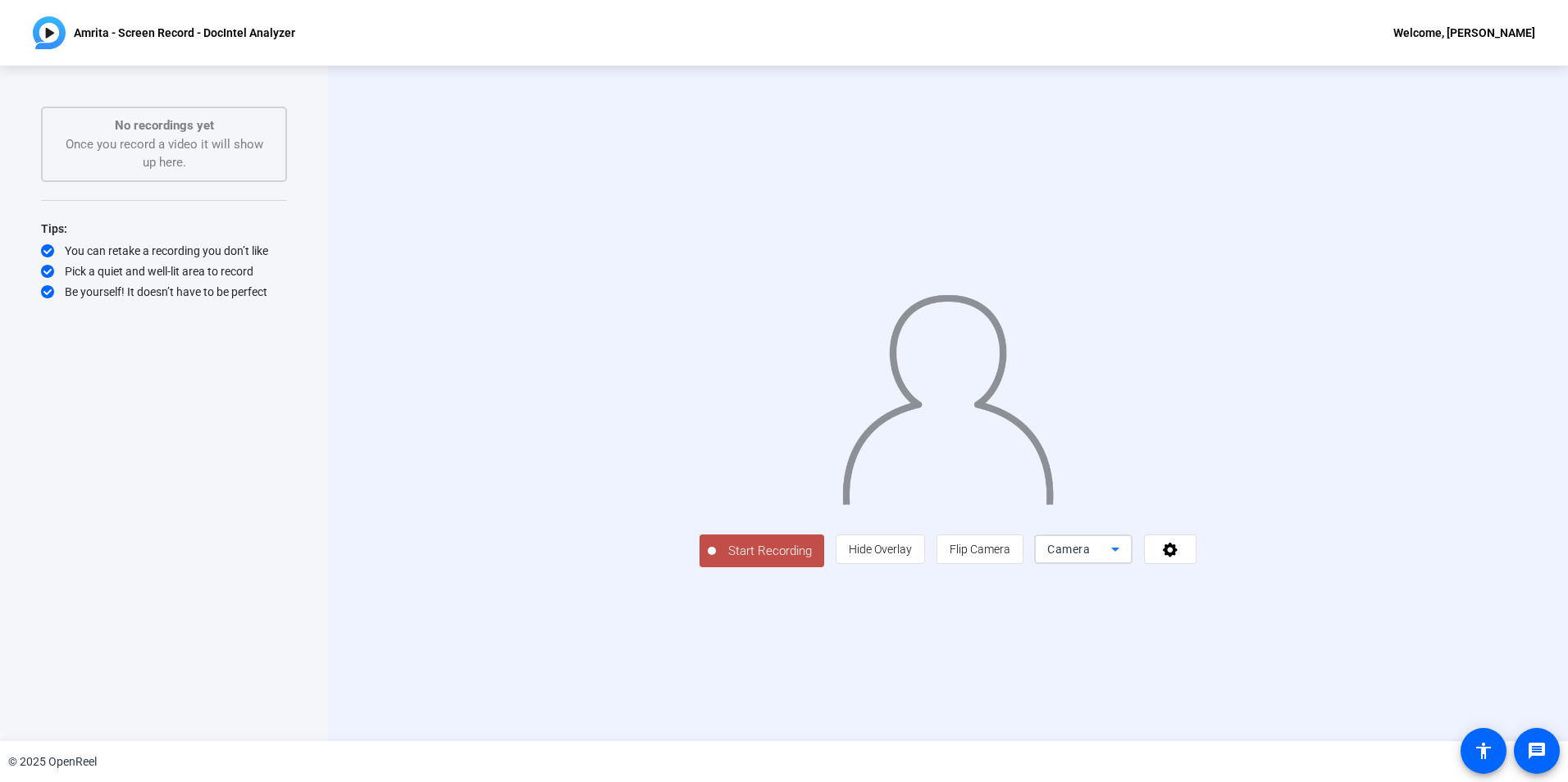
click at [1125, 560] on icon at bounding box center [1115, 549] width 20 height 20
click at [1296, 627] on span "Screen And Camera" at bounding box center [1291, 625] width 86 height 40
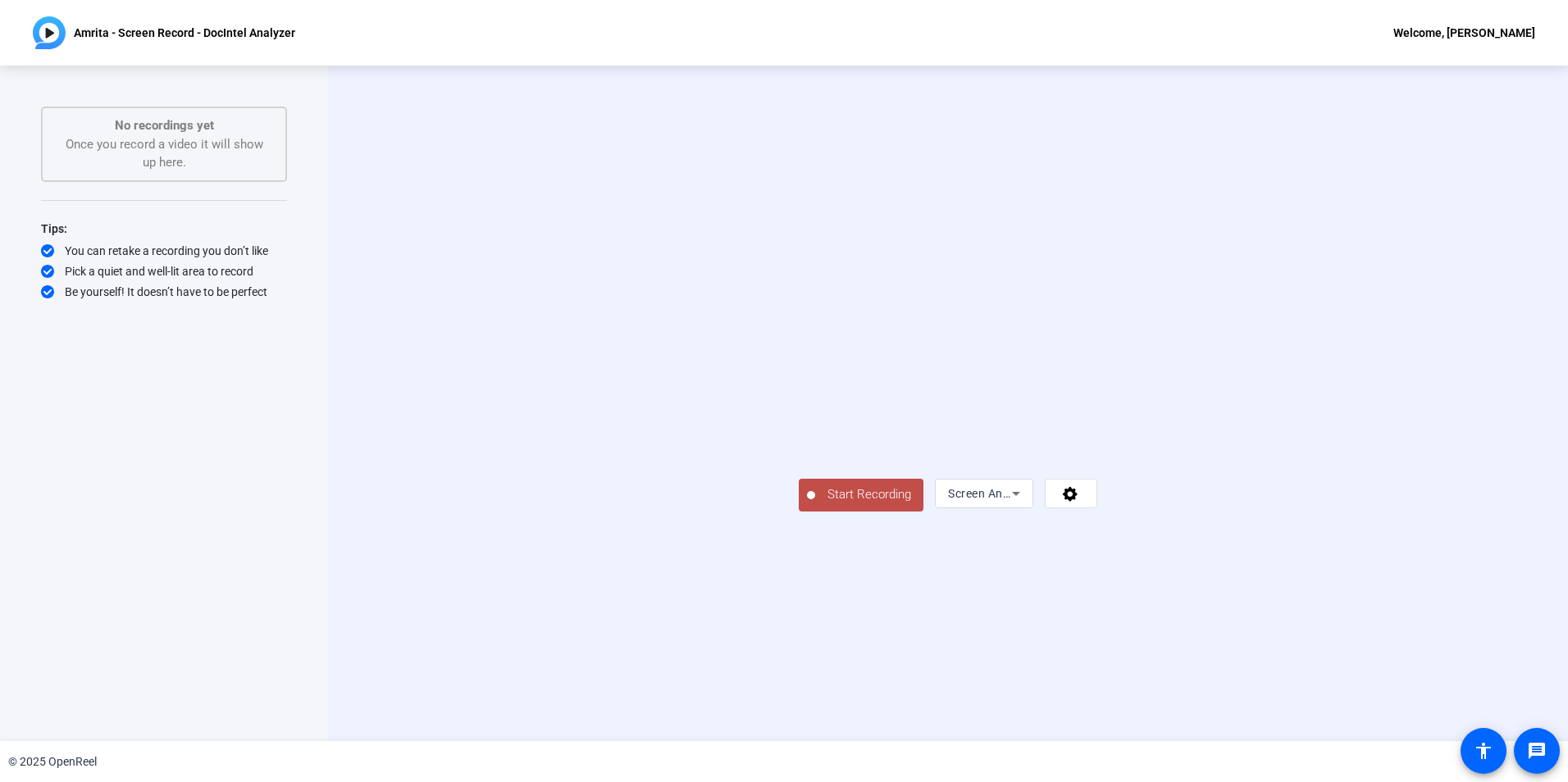
click at [815, 504] on span "Start Recording" at bounding box center [869, 495] width 108 height 19
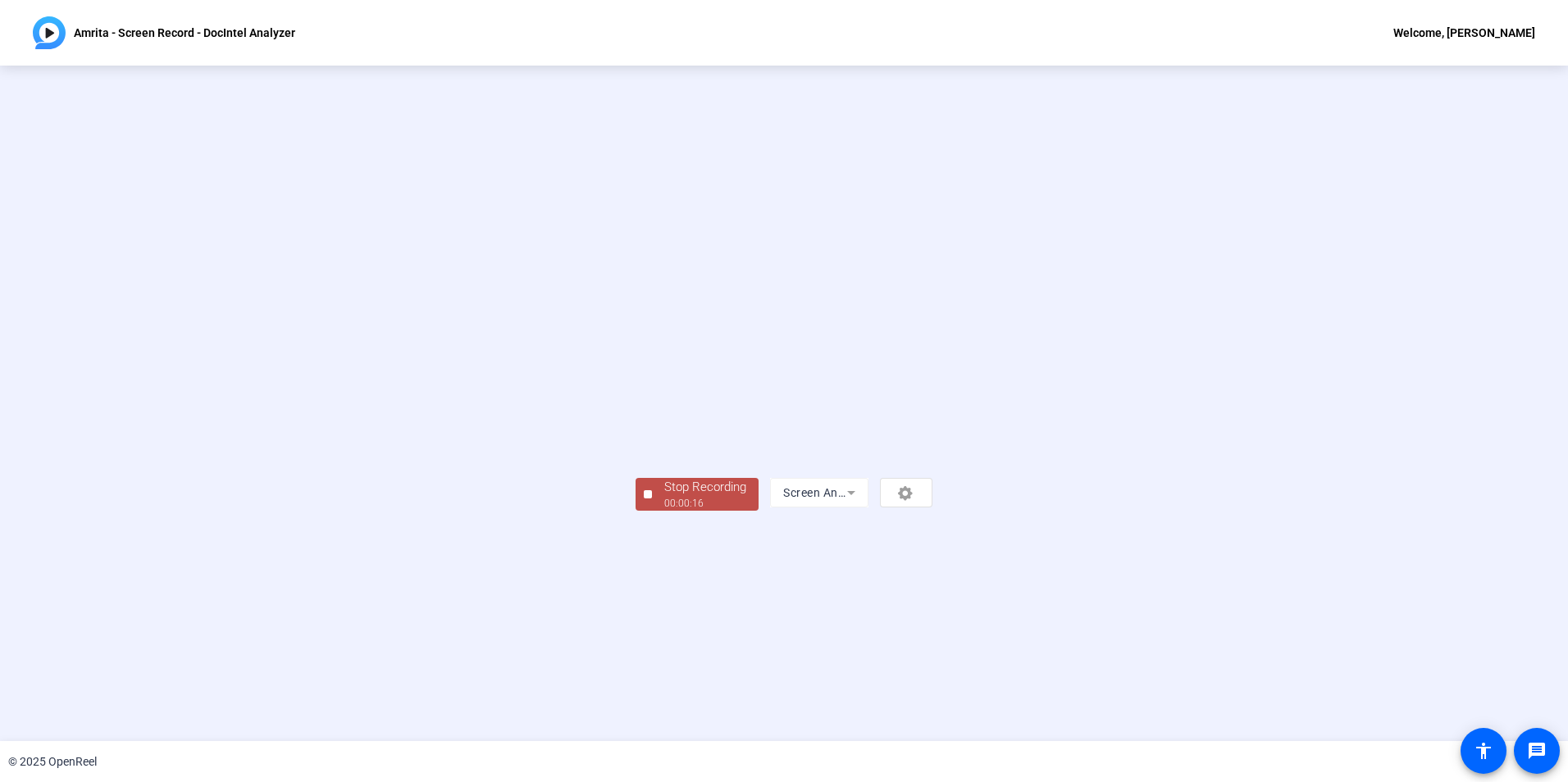
click at [664, 497] on div "Stop Recording" at bounding box center [705, 487] width 82 height 19
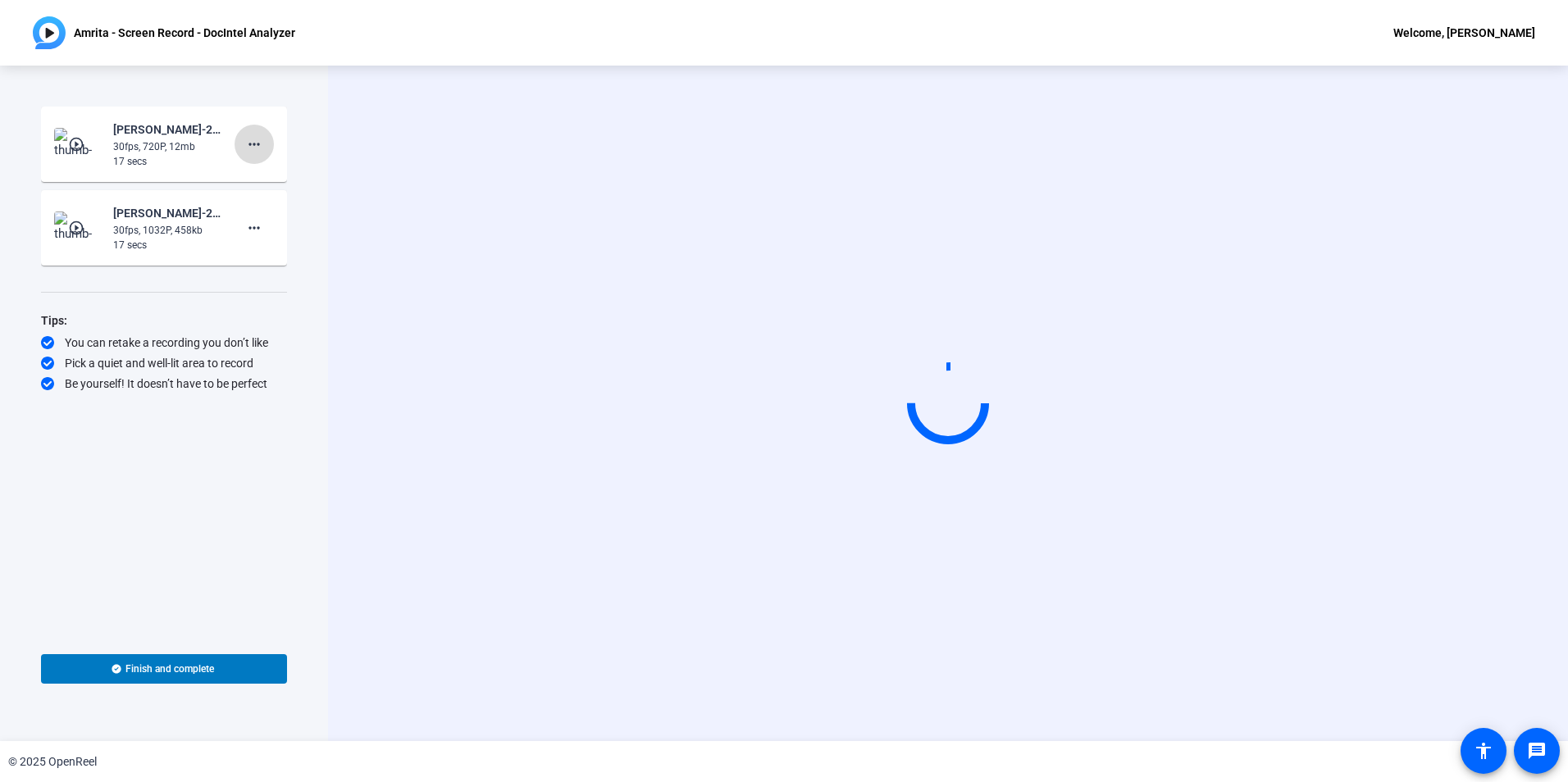
click at [263, 150] on mat-icon "more_horiz" at bounding box center [253, 144] width 20 height 20
click at [289, 177] on span "Delete clip" at bounding box center [281, 178] width 66 height 20
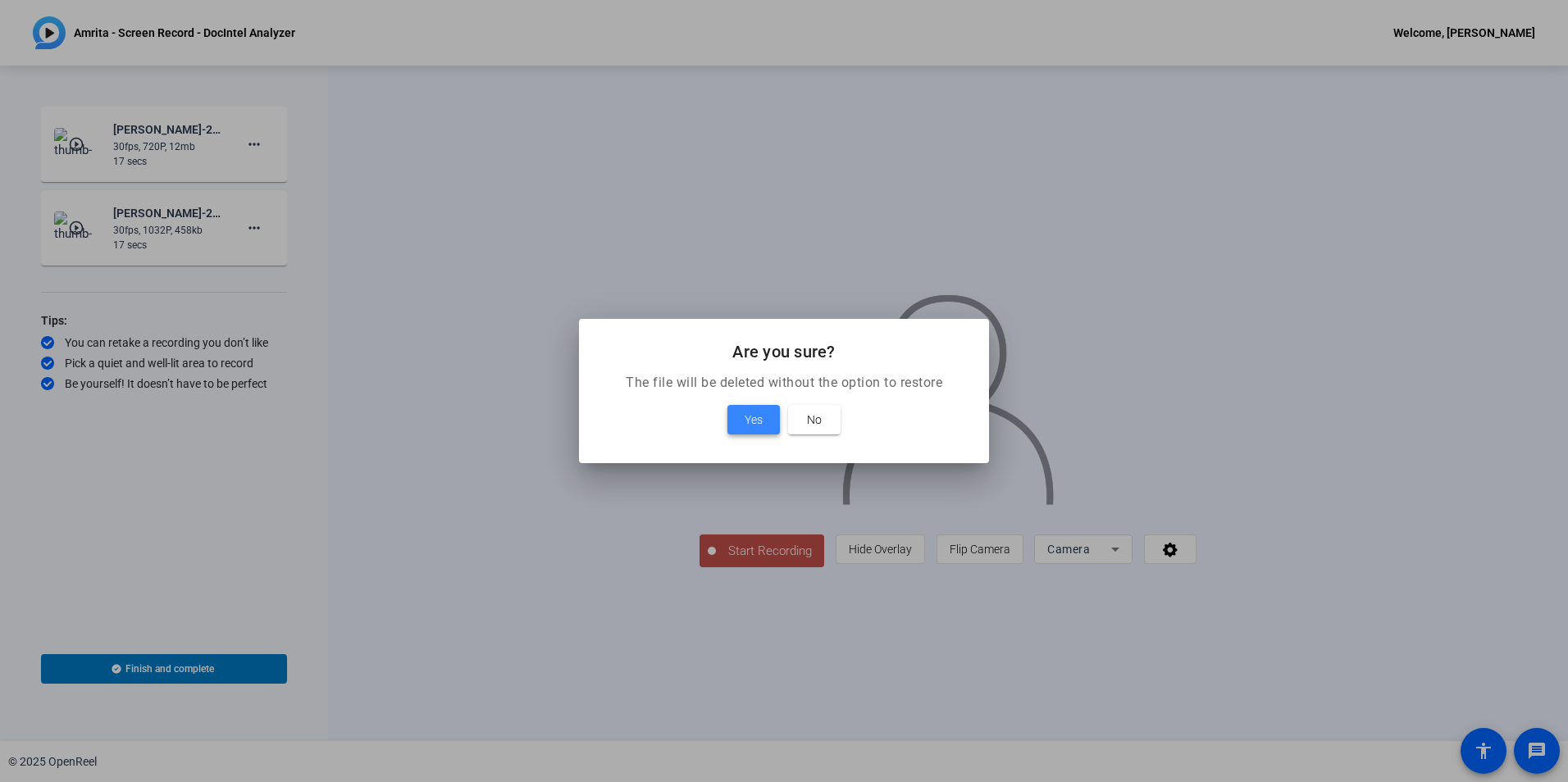
click at [737, 414] on span at bounding box center [754, 420] width 53 height 40
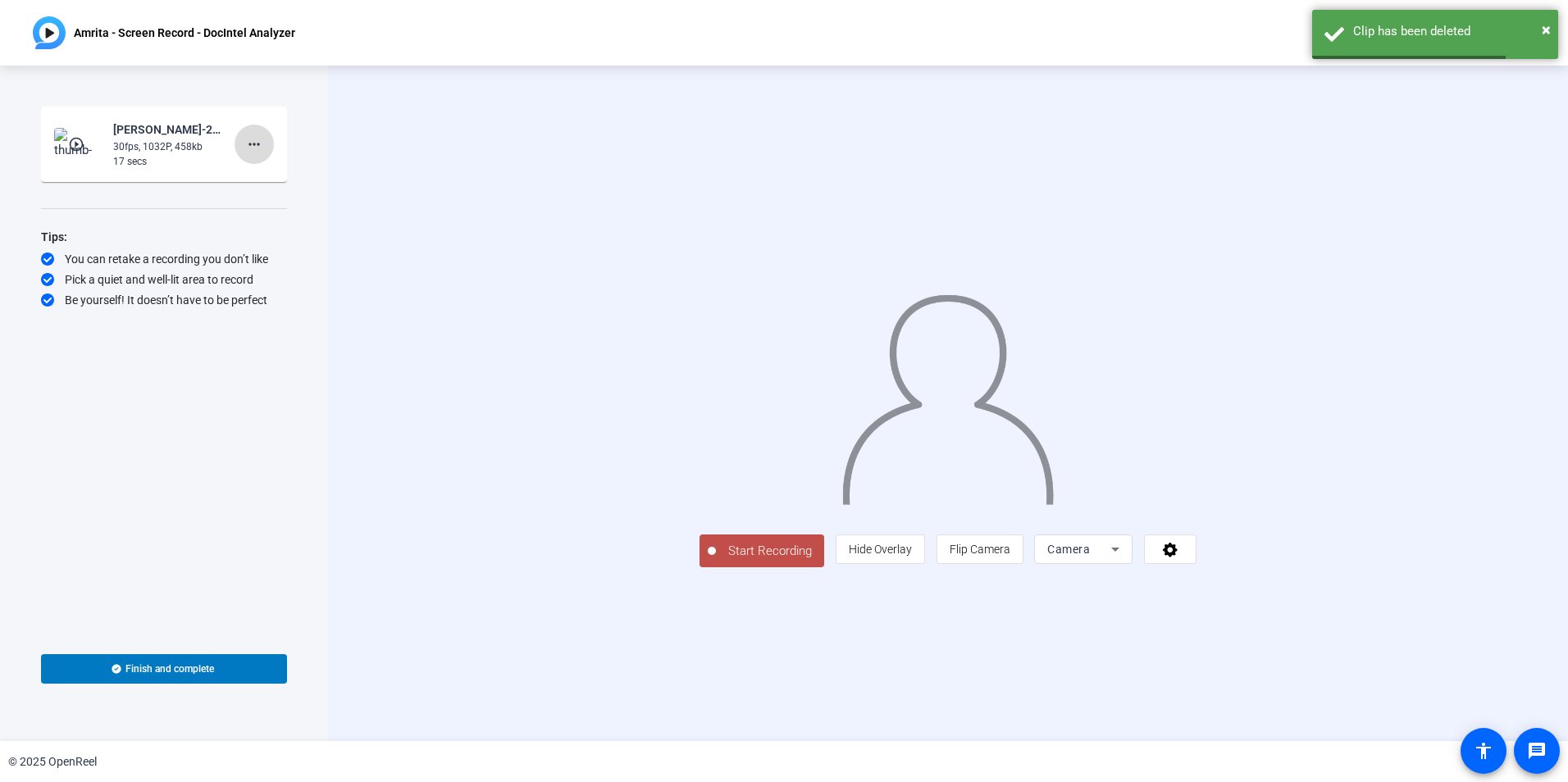
click at [254, 150] on mat-icon "more_horiz" at bounding box center [253, 144] width 20 height 20
click at [270, 175] on span "Delete clip" at bounding box center [281, 178] width 66 height 20
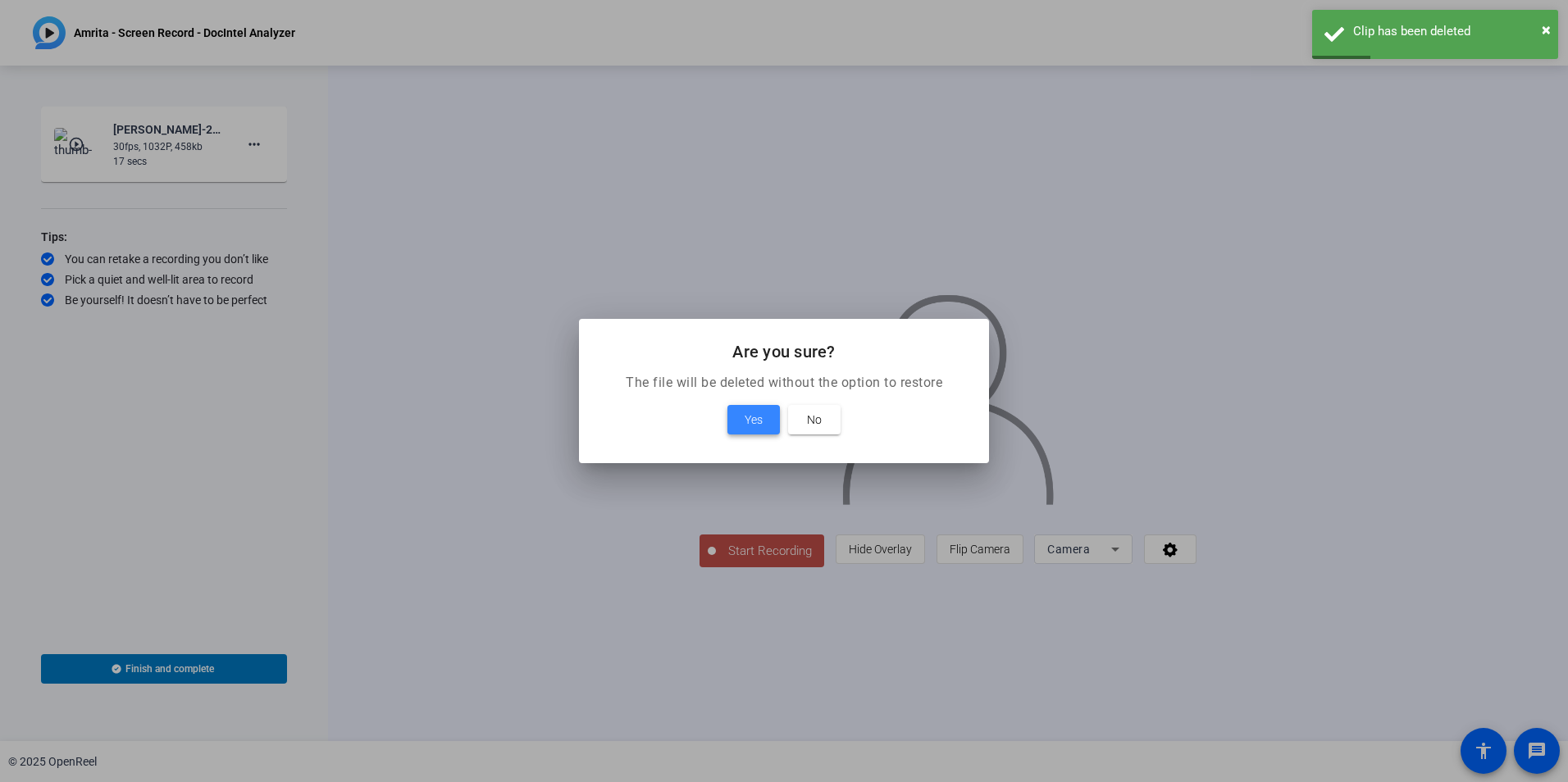
click at [755, 427] on span "Yes" at bounding box center [753, 419] width 18 height 20
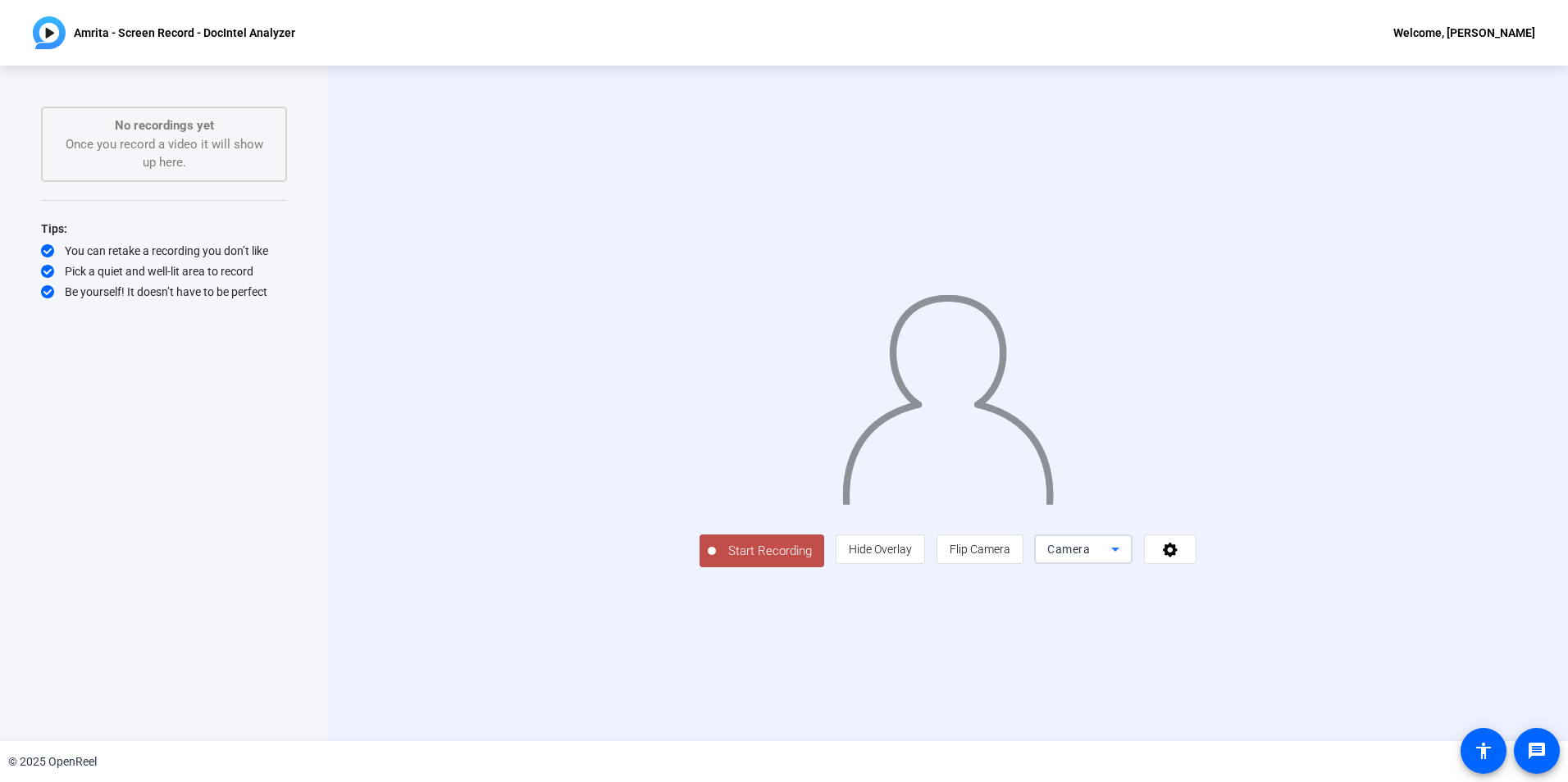
click at [1125, 560] on icon at bounding box center [1115, 549] width 20 height 20
click at [1277, 621] on span "Screen And Camera" at bounding box center [1291, 625] width 86 height 40
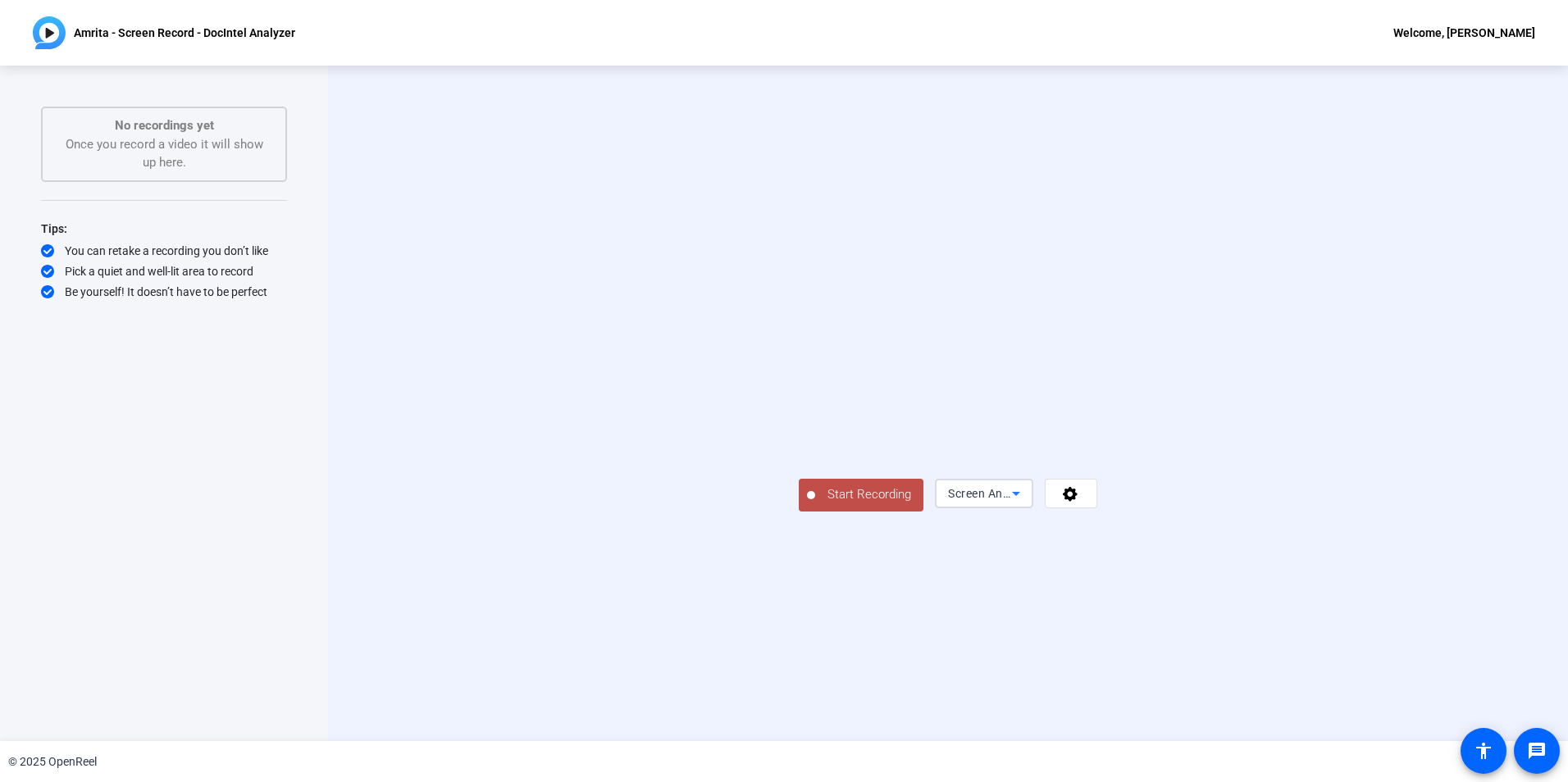
click at [1012, 503] on div "Screen And Camera" at bounding box center [980, 493] width 64 height 20
click at [1303, 554] on mat-option "Camera" at bounding box center [1291, 549] width 98 height 33
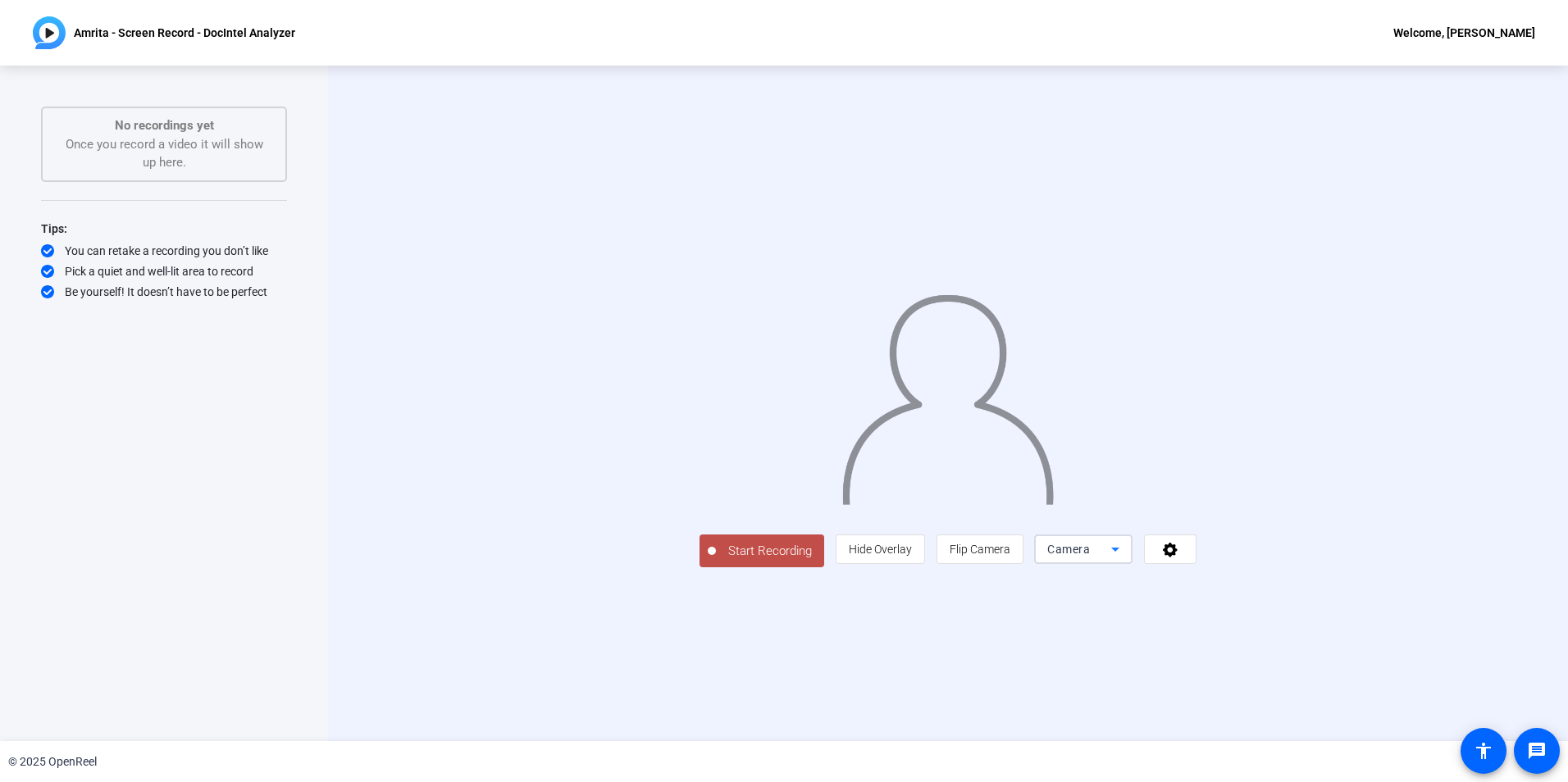
click at [1111, 560] on div "Camera" at bounding box center [1079, 549] width 64 height 20
click at [1285, 616] on span "Screen And Camera" at bounding box center [1291, 625] width 86 height 40
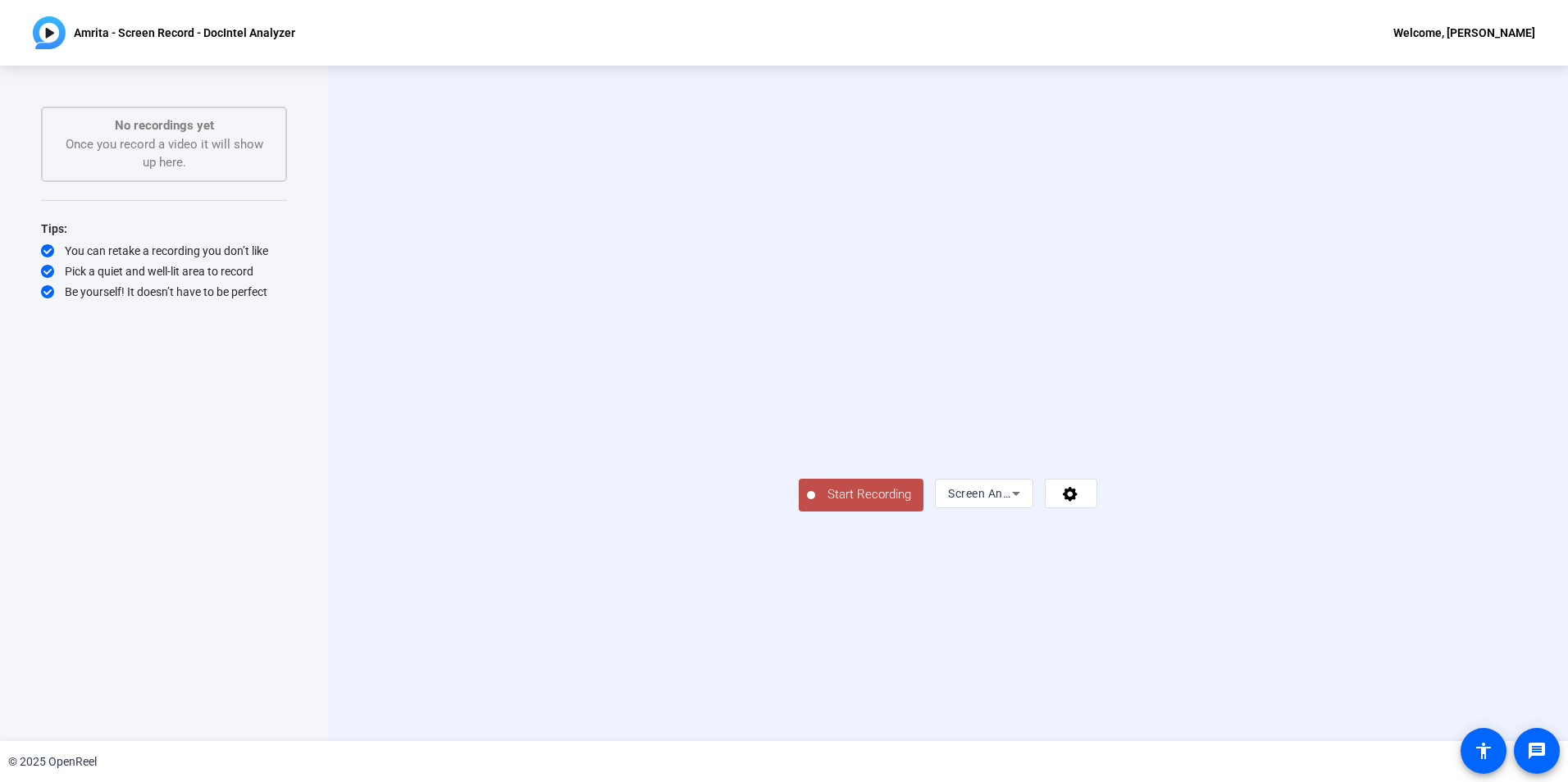
click at [799, 512] on button "Start Recording" at bounding box center [861, 495] width 124 height 33
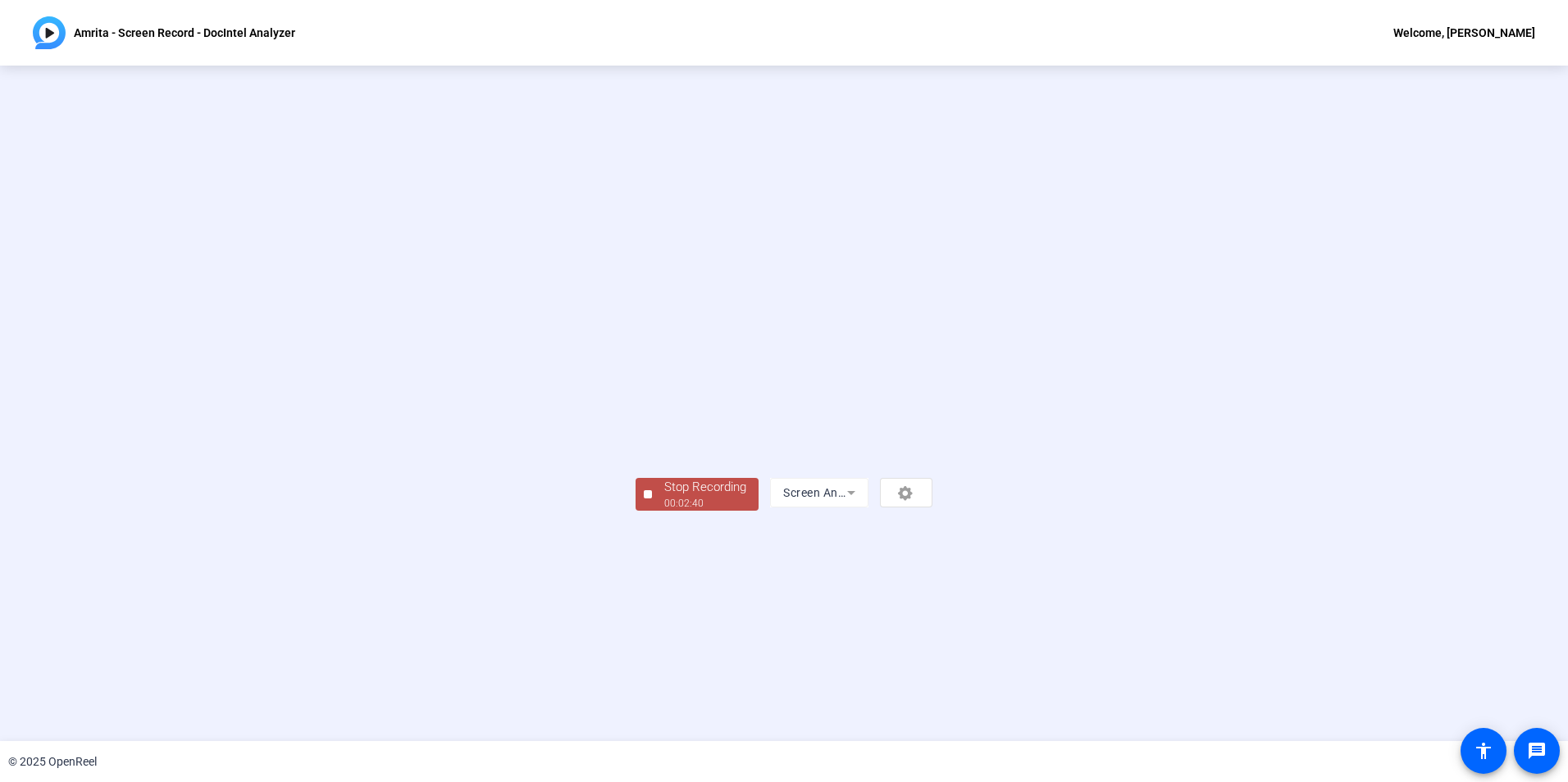
click at [664, 497] on div "Stop Recording" at bounding box center [705, 487] width 82 height 19
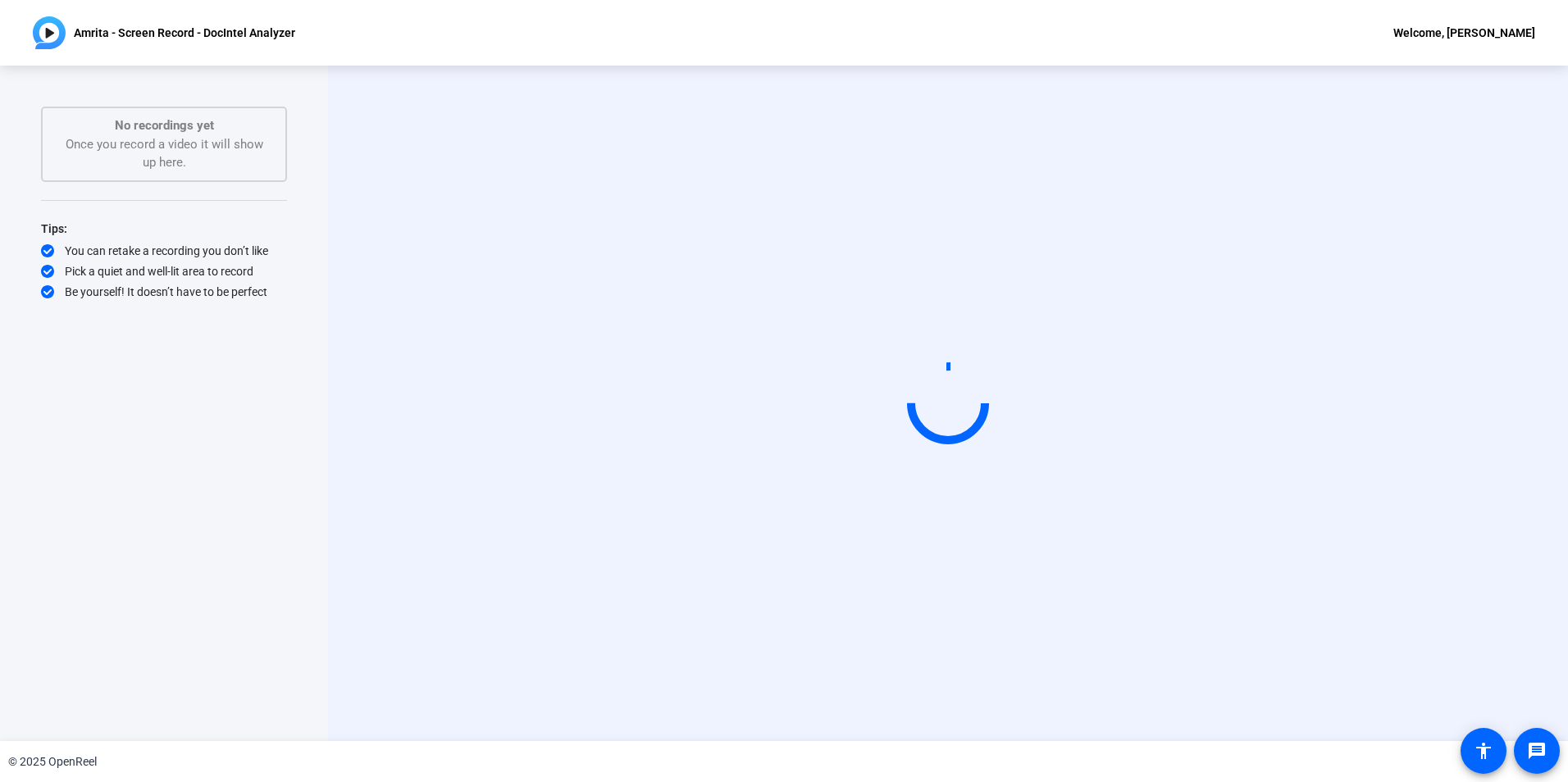
click at [415, 512] on div "Start Recording" at bounding box center [948, 403] width 1240 height 676
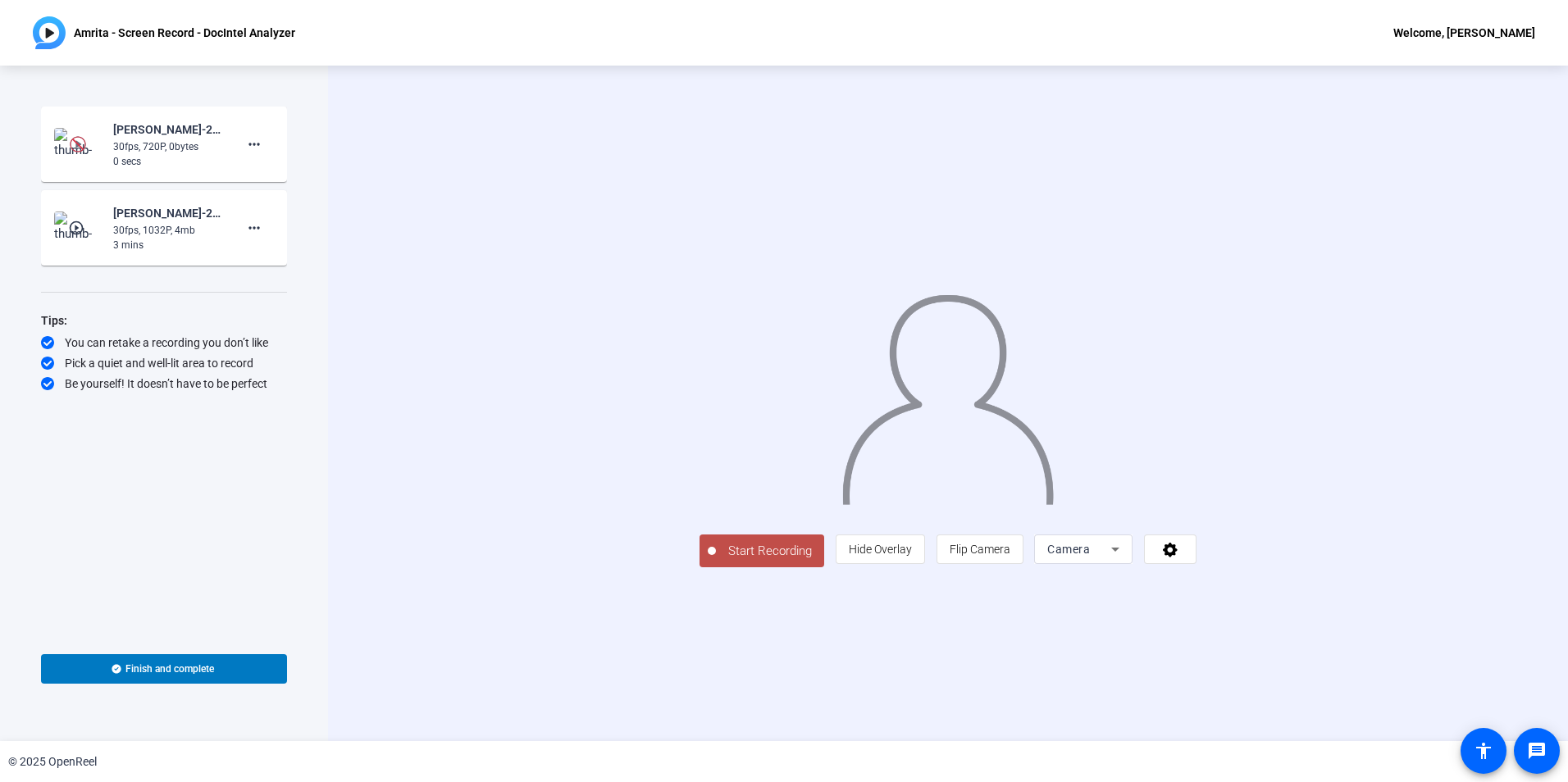
click at [74, 220] on mat-icon "play_circle_outline" at bounding box center [77, 227] width 20 height 16
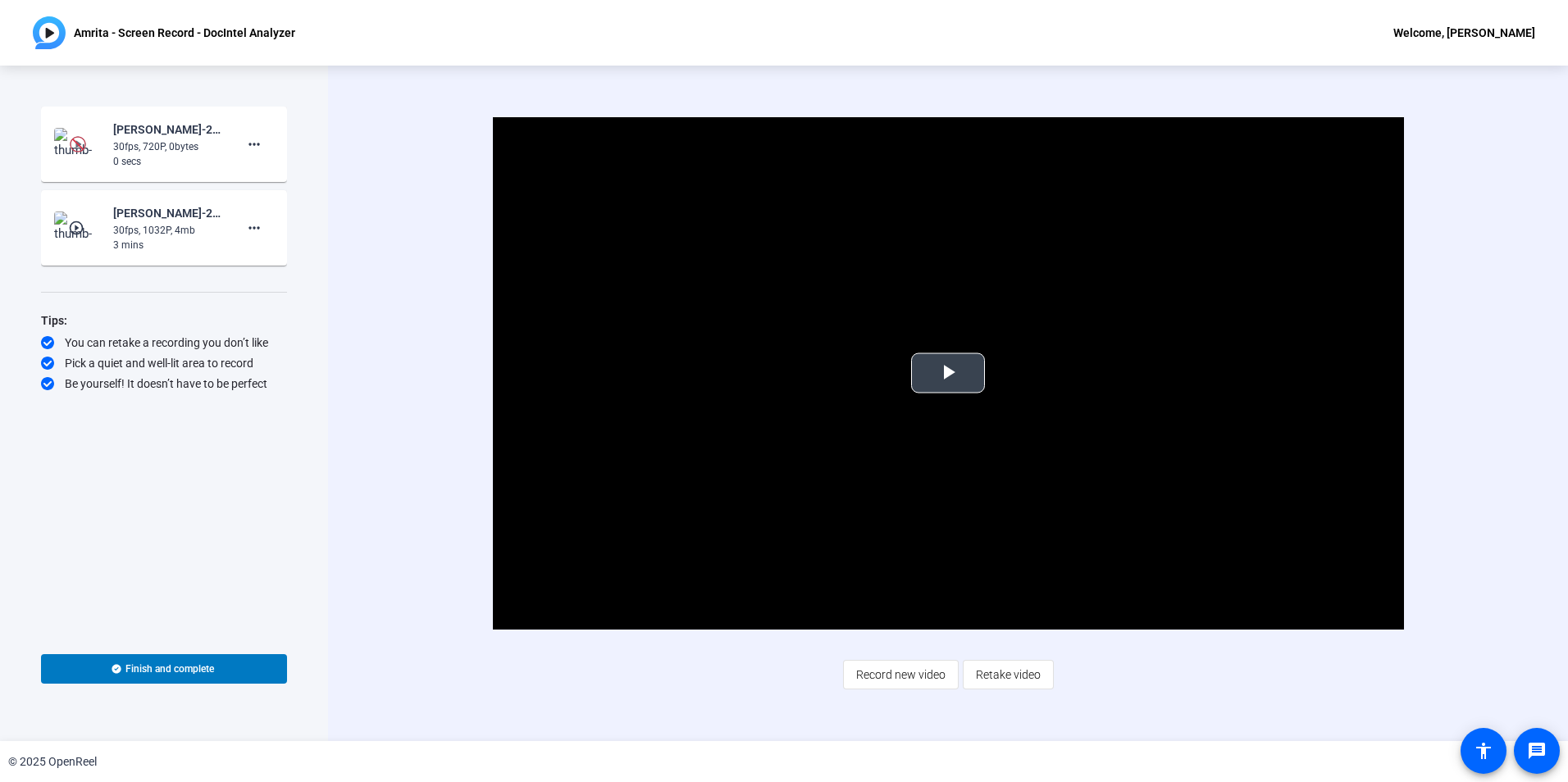
click at [948, 373] on span "Video Player" at bounding box center [948, 373] width 0 height 0
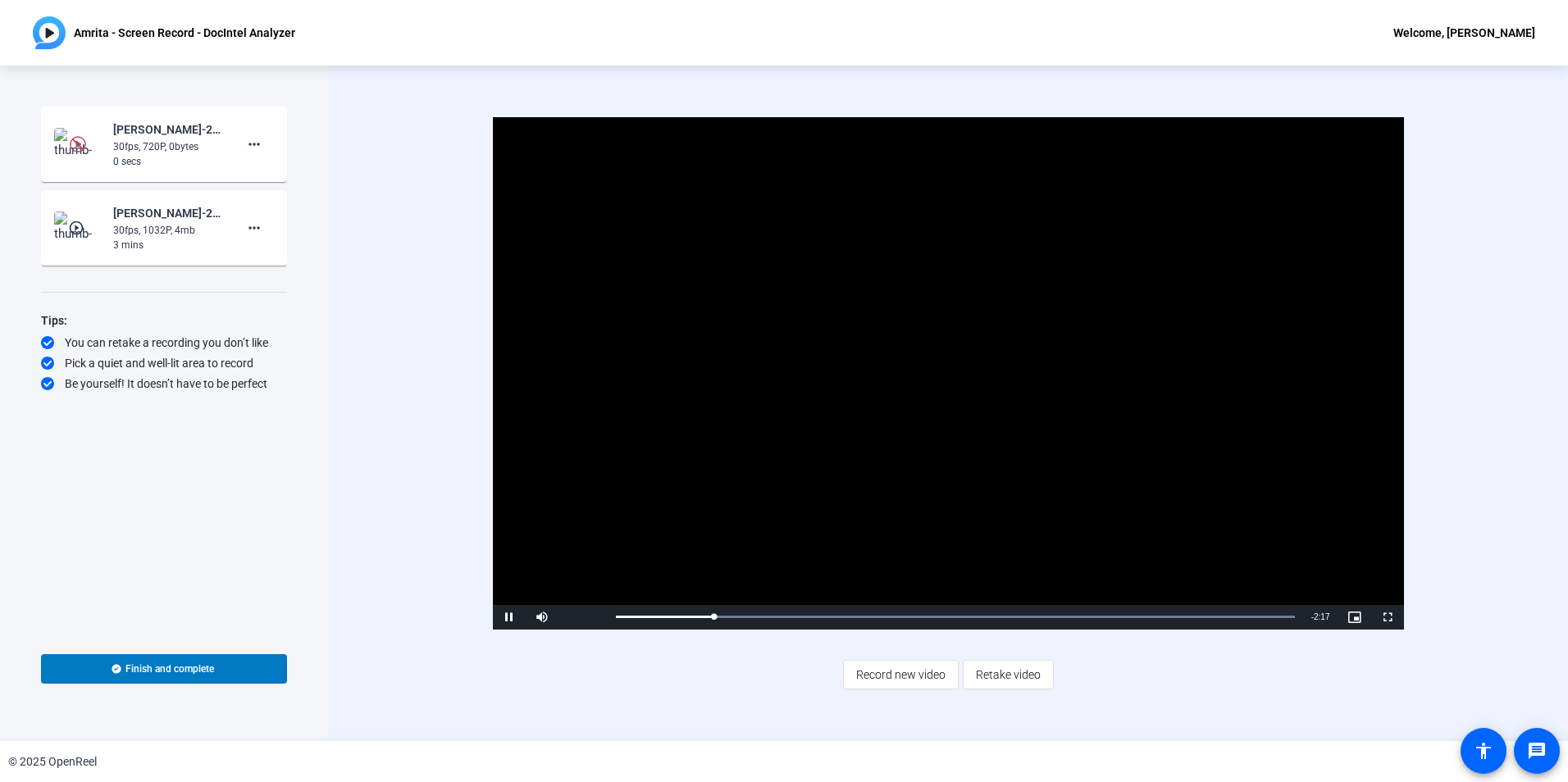
click at [138, 146] on div "30fps, 720P, 0bytes" at bounding box center [168, 147] width 110 height 15
click at [77, 141] on img at bounding box center [77, 143] width 16 height 16
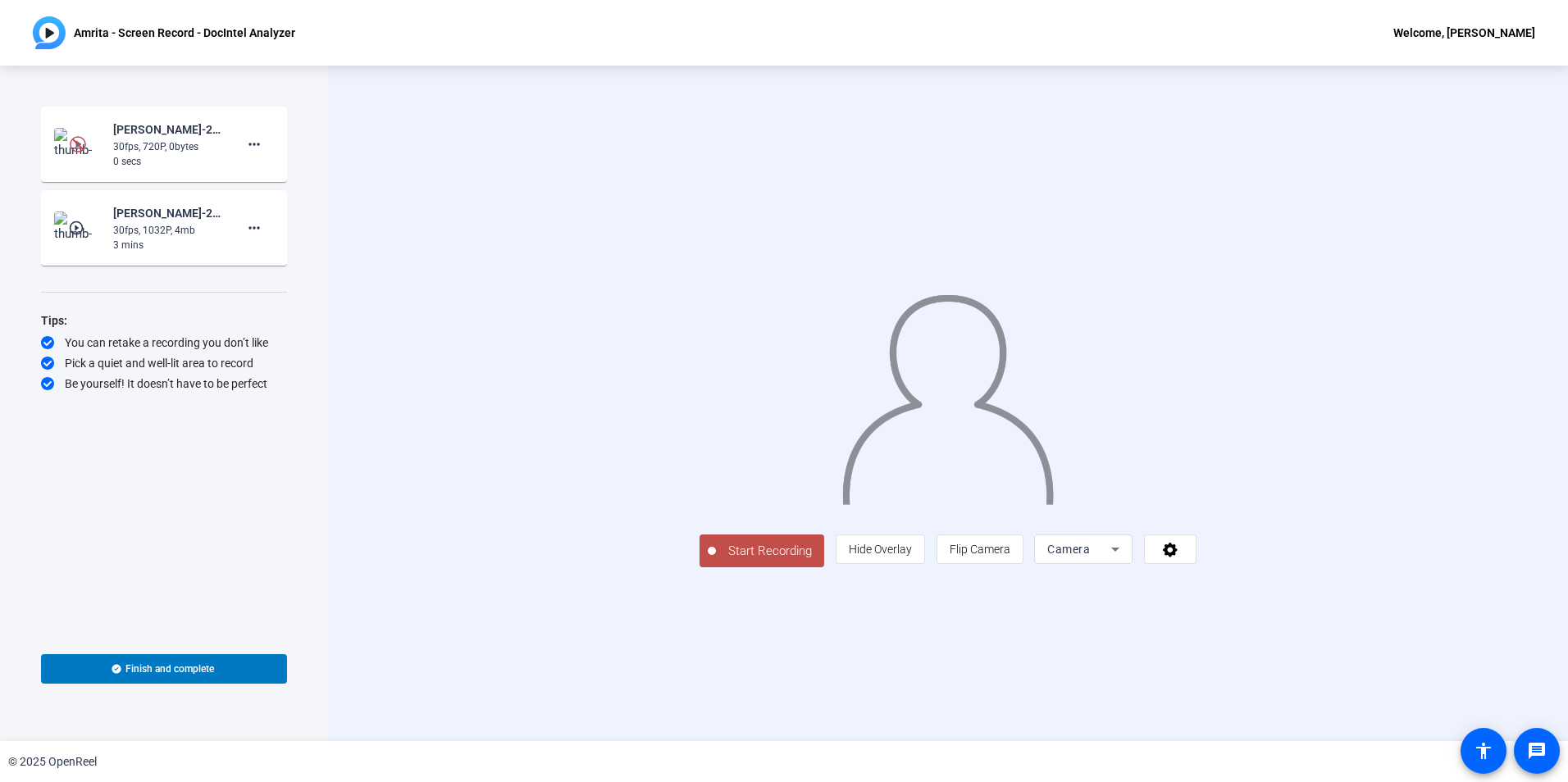
click at [74, 141] on img at bounding box center [77, 143] width 16 height 16
click at [699, 337] on div at bounding box center [947, 379] width 497 height 280
click at [193, 146] on div "Amrita Tiwari-25-7268 Everyday AI Q4 2025 Video Series-Amrita - Screen Record -…" at bounding box center [168, 182] width 164 height 73
click at [137, 154] on div "[PERSON_NAME]-25-7268 Everyday AI Q4 2025 Video Series-Amrita - Screen Record -…" at bounding box center [168, 182] width 164 height 73
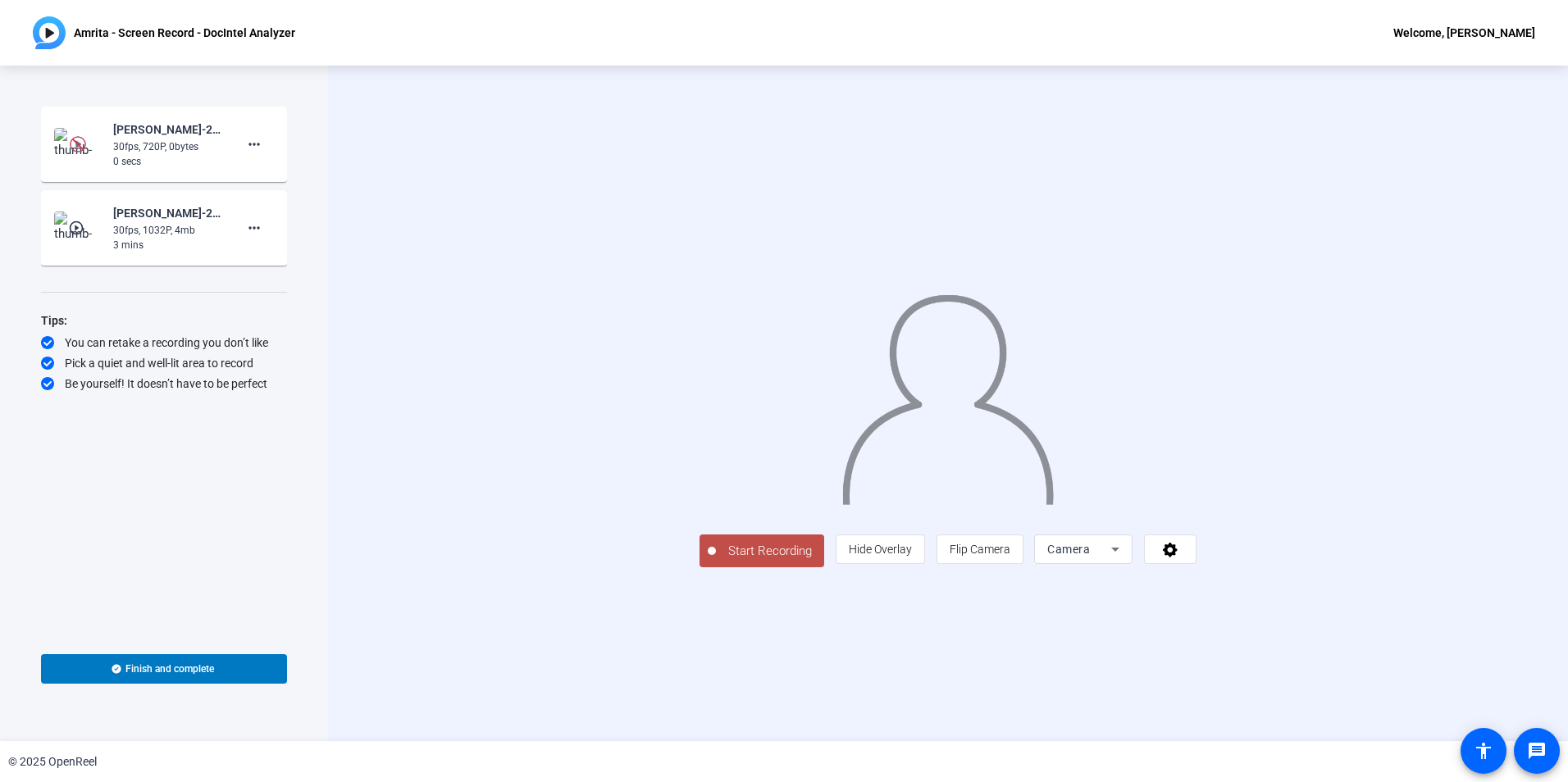
click at [60, 152] on img at bounding box center [77, 144] width 48 height 33
click at [77, 145] on mat-icon "play_circle_outline" at bounding box center [77, 143] width 20 height 16
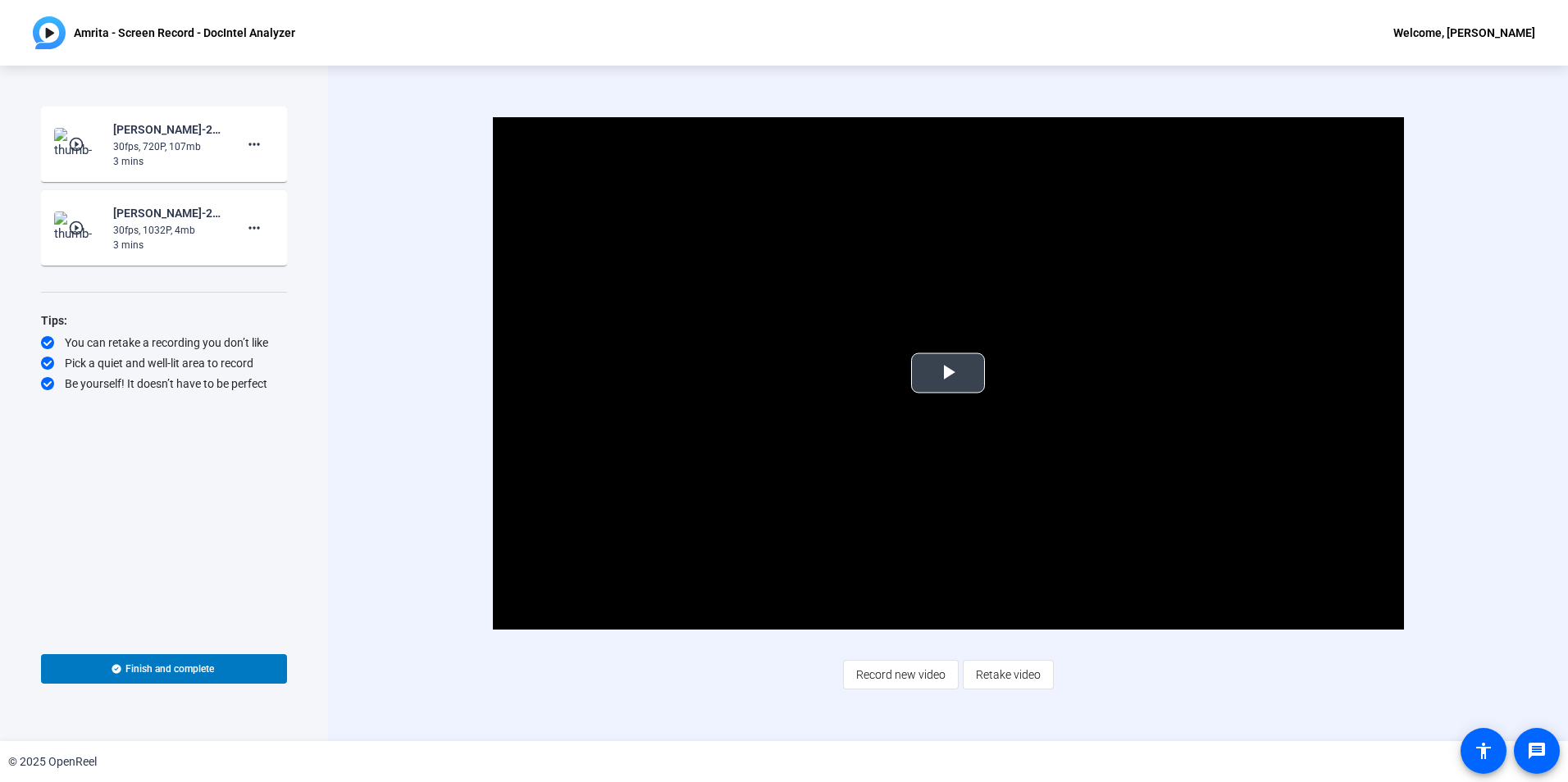
click at [948, 373] on span "Video Player" at bounding box center [948, 373] width 0 height 0
click at [264, 139] on span at bounding box center [254, 144] width 40 height 40
click at [270, 174] on span "Delete clip" at bounding box center [281, 178] width 66 height 20
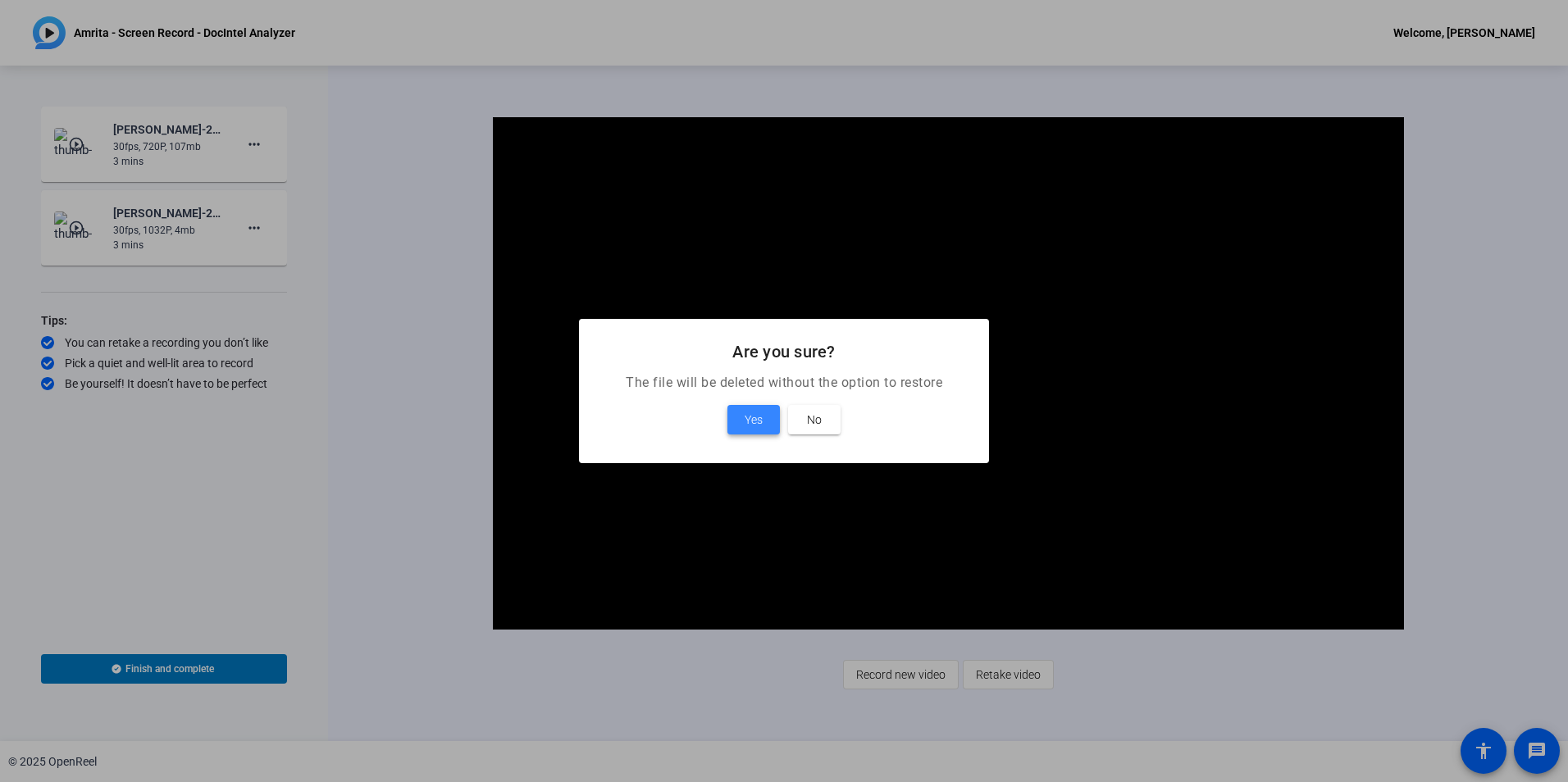
click at [744, 414] on span "Yes" at bounding box center [753, 419] width 18 height 20
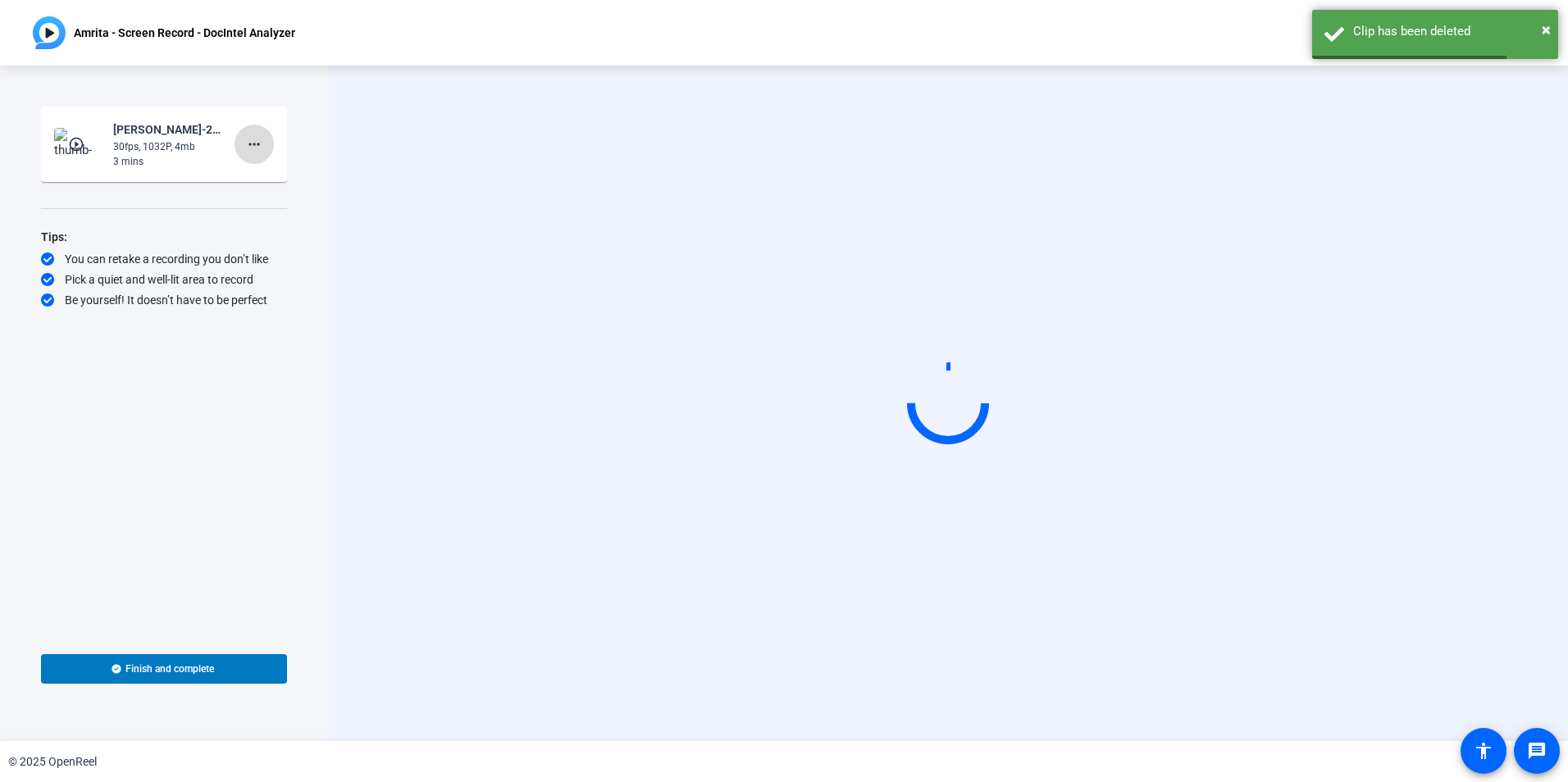
click at [264, 138] on span at bounding box center [254, 144] width 40 height 40
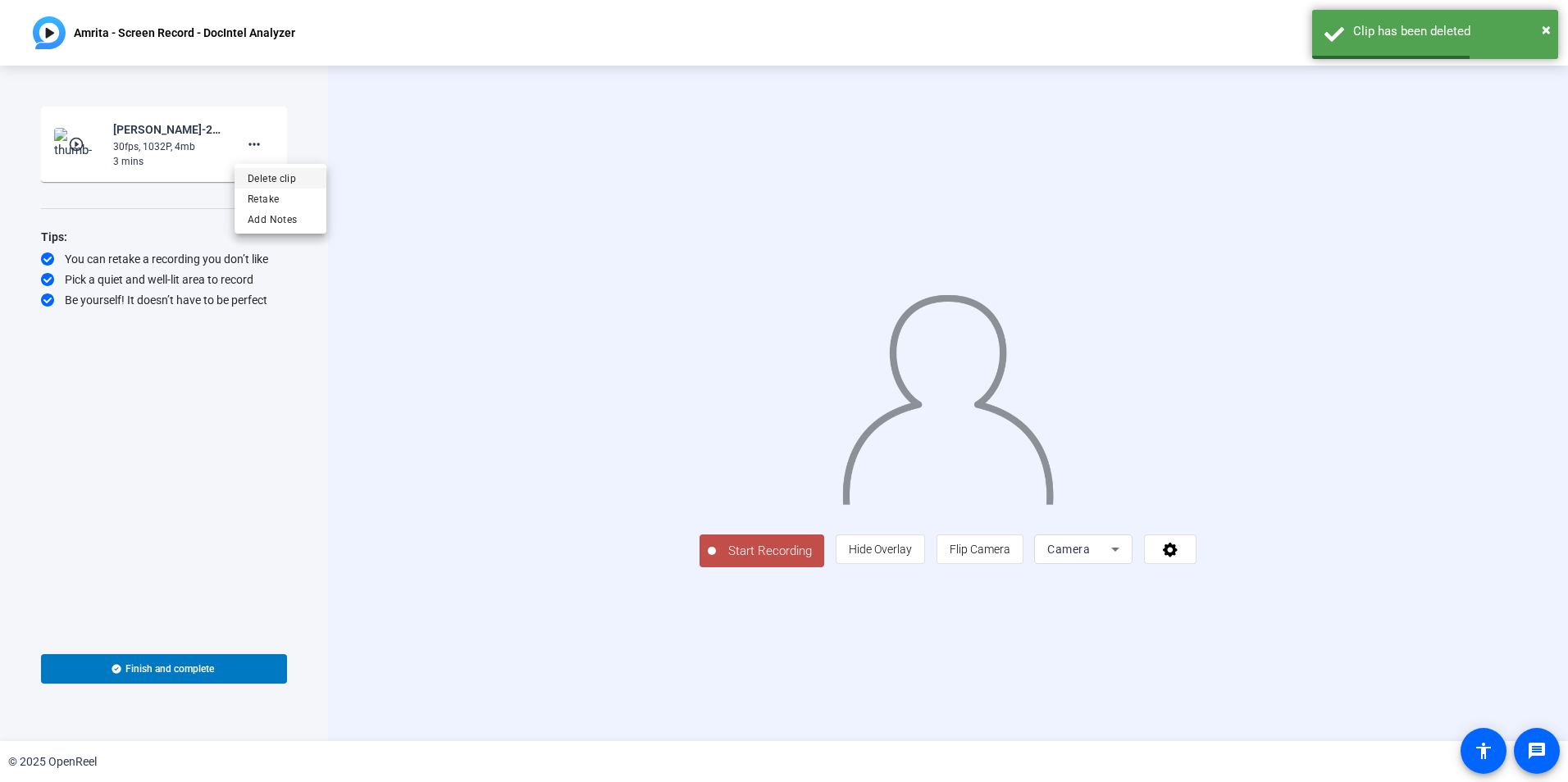
click at [295, 179] on span "Delete clip" at bounding box center [281, 178] width 66 height 20
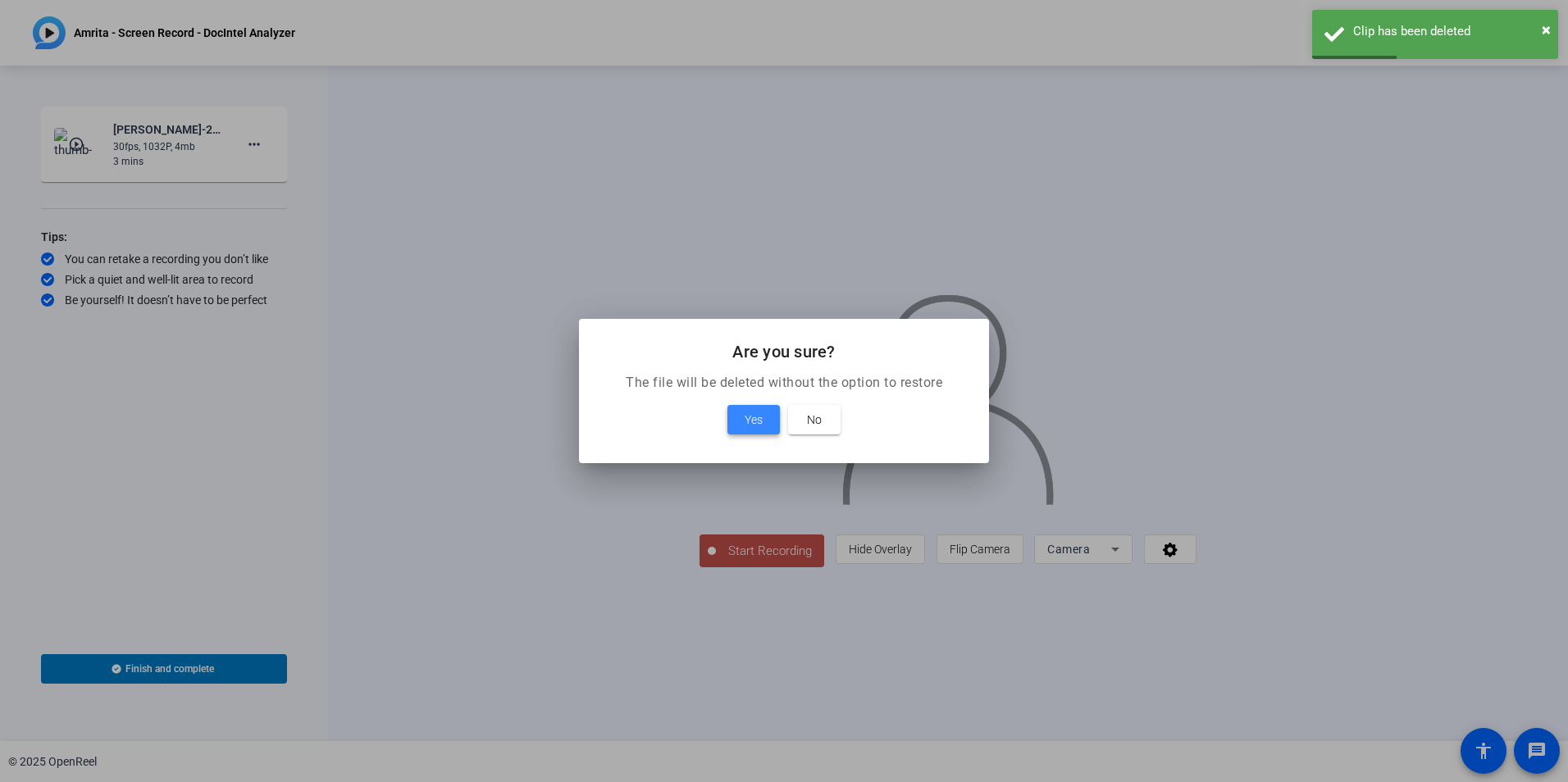
click at [743, 410] on span at bounding box center [754, 420] width 53 height 40
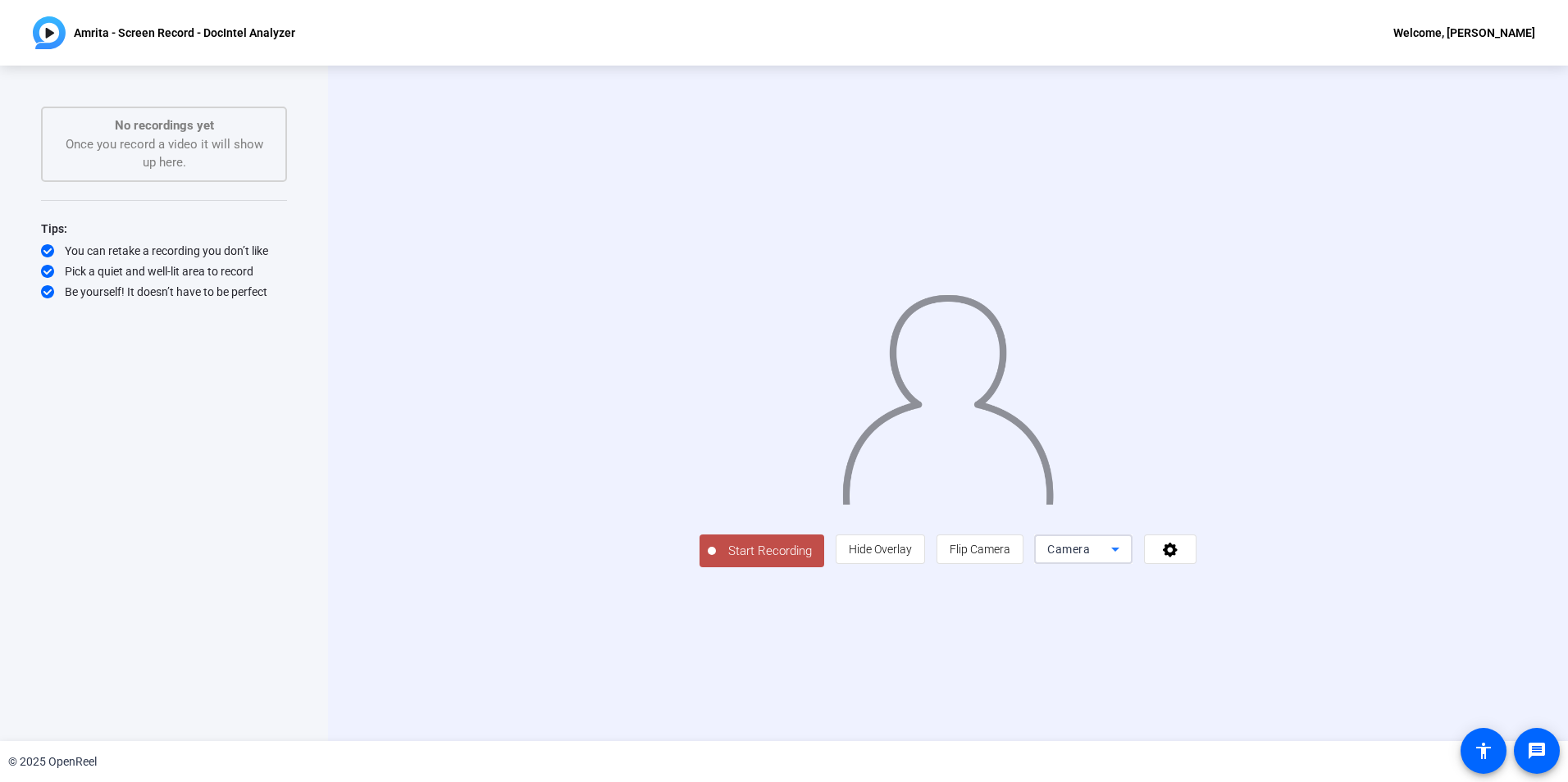
click at [1125, 560] on icon at bounding box center [1115, 549] width 20 height 20
click at [1281, 620] on span "Screen And Camera" at bounding box center [1291, 625] width 86 height 40
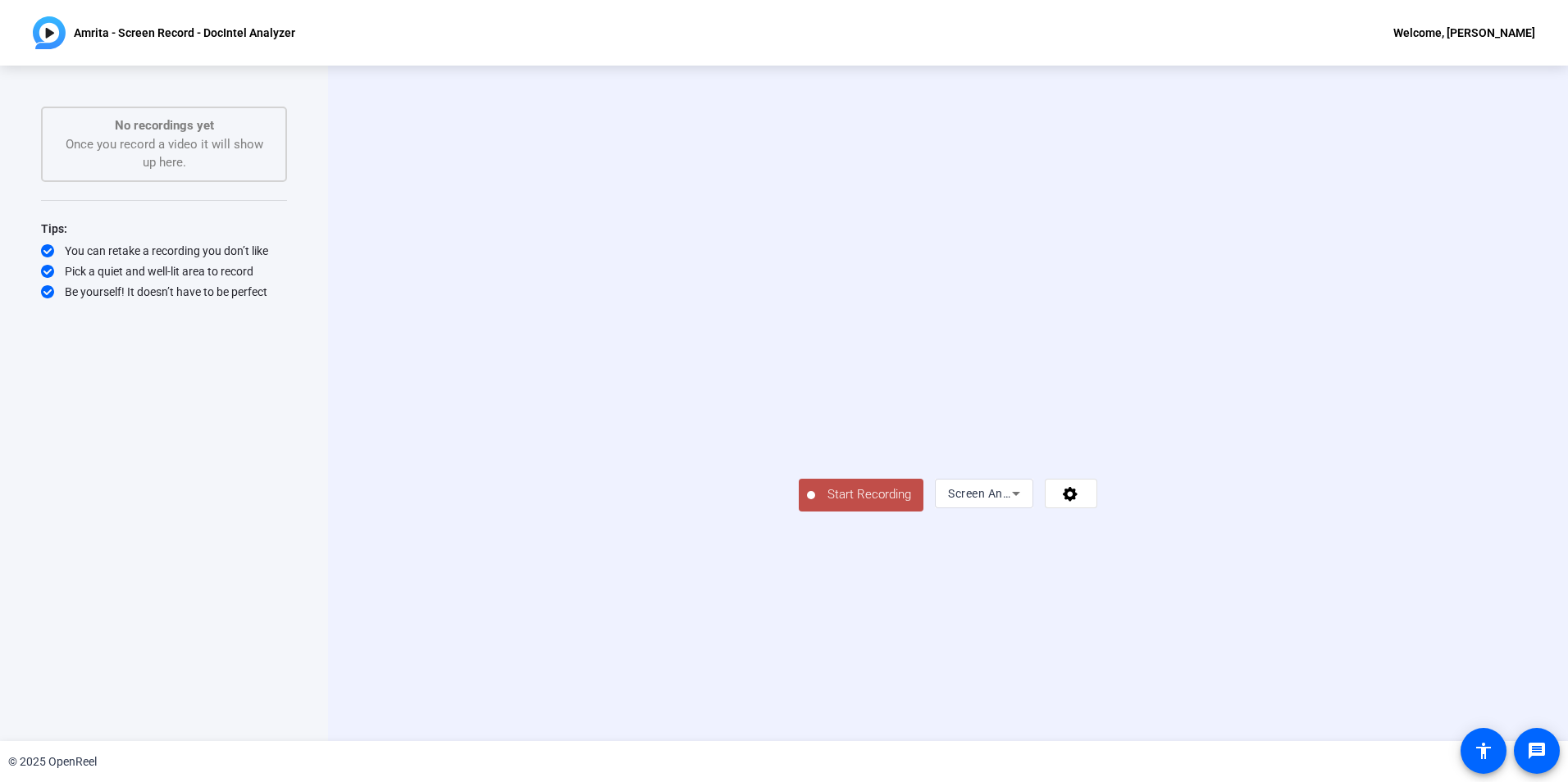
click at [815, 504] on span "Start Recording" at bounding box center [869, 495] width 108 height 19
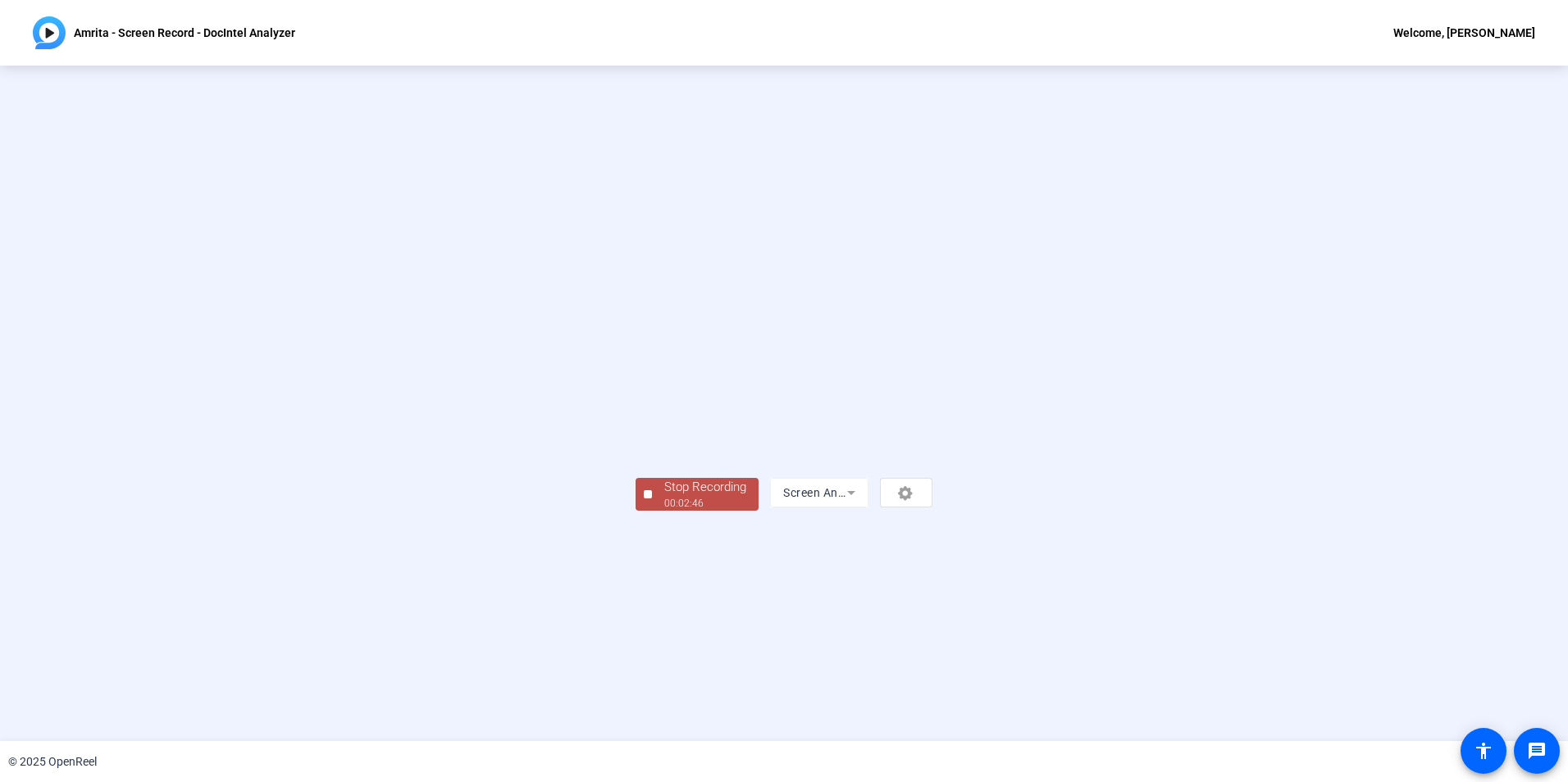
click at [664, 497] on div "Stop Recording" at bounding box center [705, 487] width 82 height 19
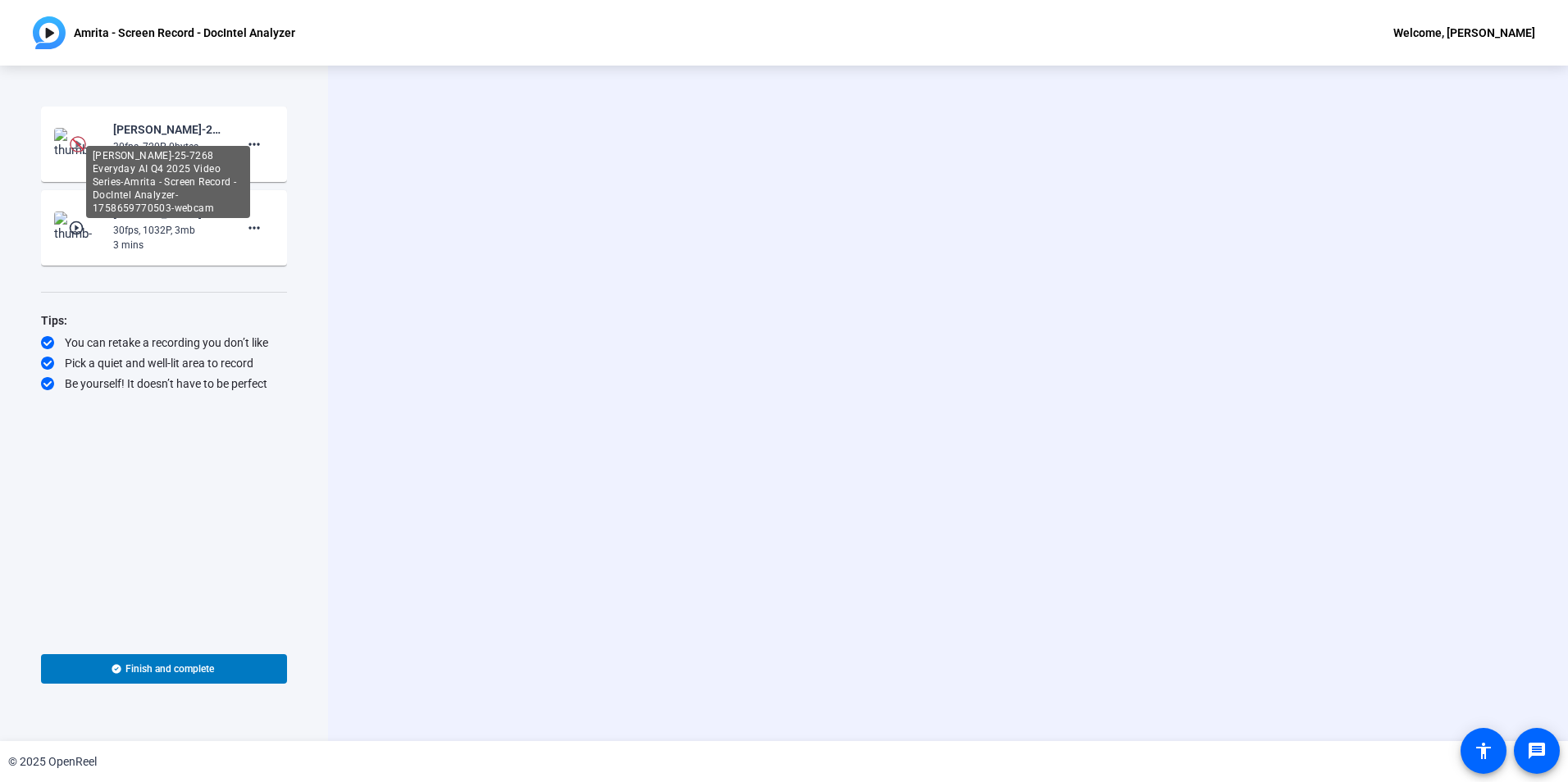
click at [168, 138] on div "[PERSON_NAME]-25-7268 Everyday AI Q4 2025 Video Series-Amrita - Screen Record -…" at bounding box center [168, 129] width 110 height 20
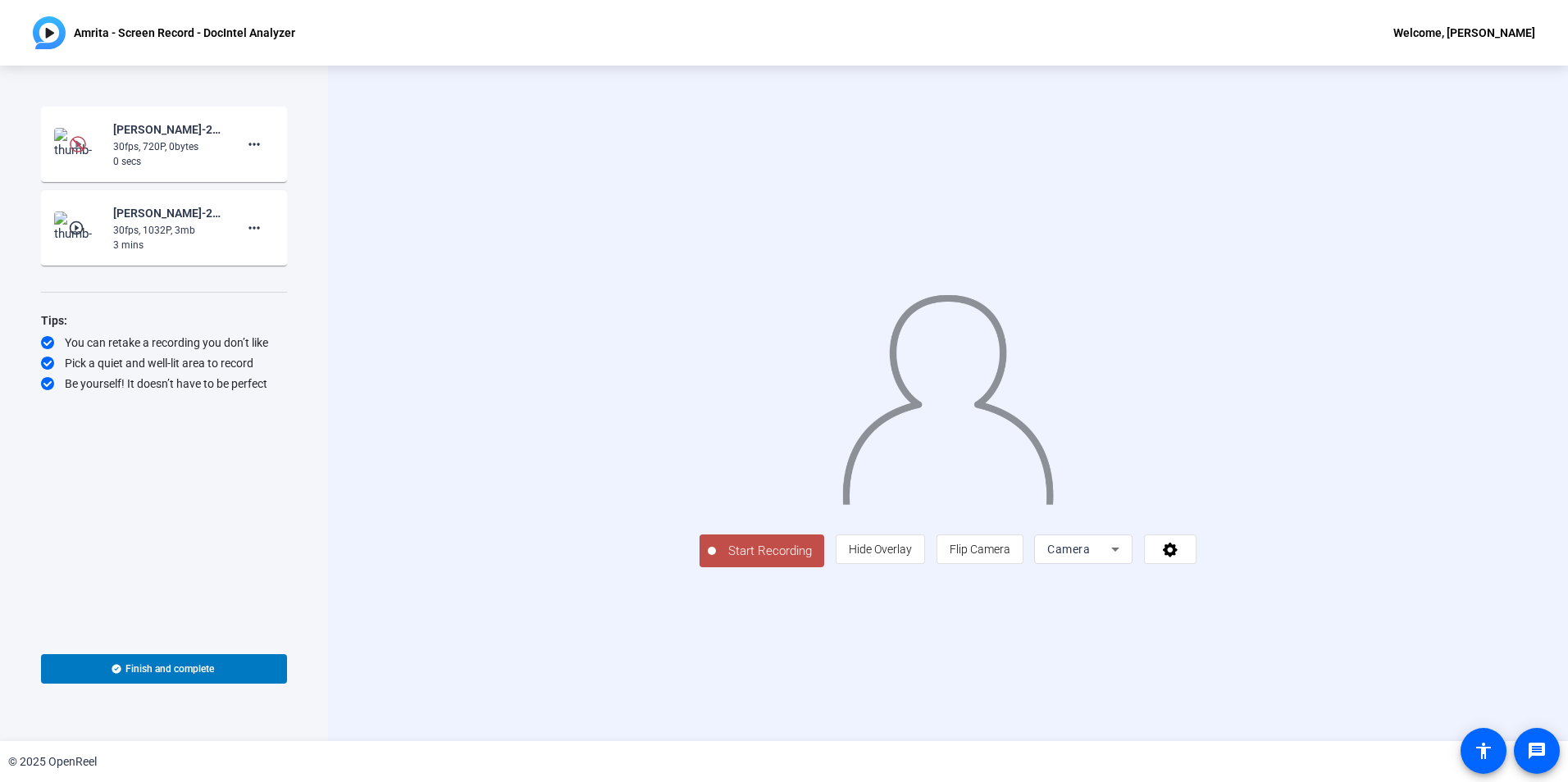
click at [74, 146] on img at bounding box center [77, 143] width 16 height 16
click at [73, 148] on img at bounding box center [77, 143] width 16 height 16
click at [81, 140] on img at bounding box center [77, 143] width 16 height 16
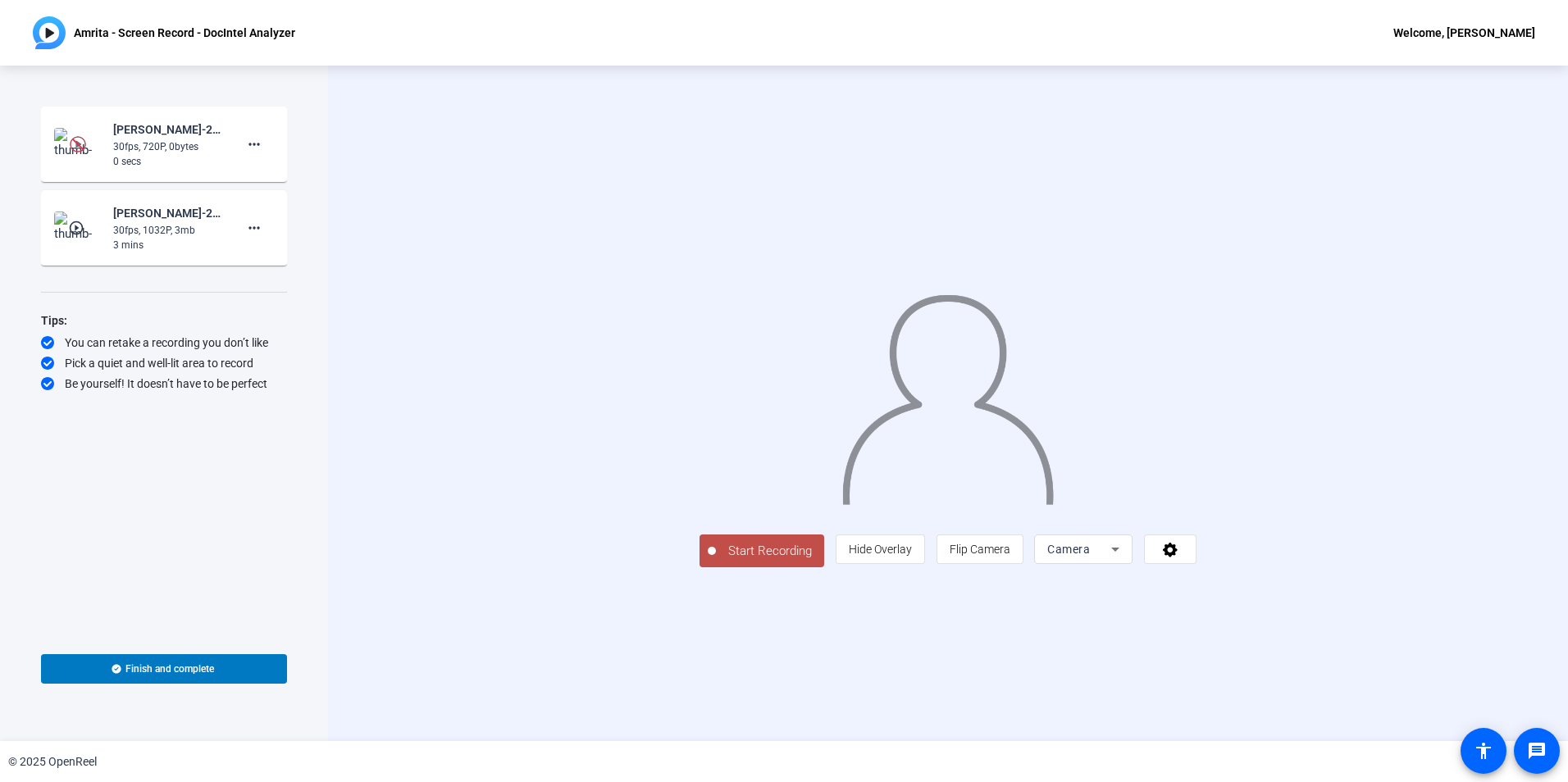
click at [81, 140] on img at bounding box center [77, 143] width 16 height 16
click at [148, 134] on div "Amrita Tiwari-25-7268 Everyday AI Q4 2025 Video Series-Amrita - Screen Record -…" at bounding box center [168, 129] width 110 height 20
click at [79, 146] on mat-icon "play_circle_outline" at bounding box center [77, 143] width 20 height 16
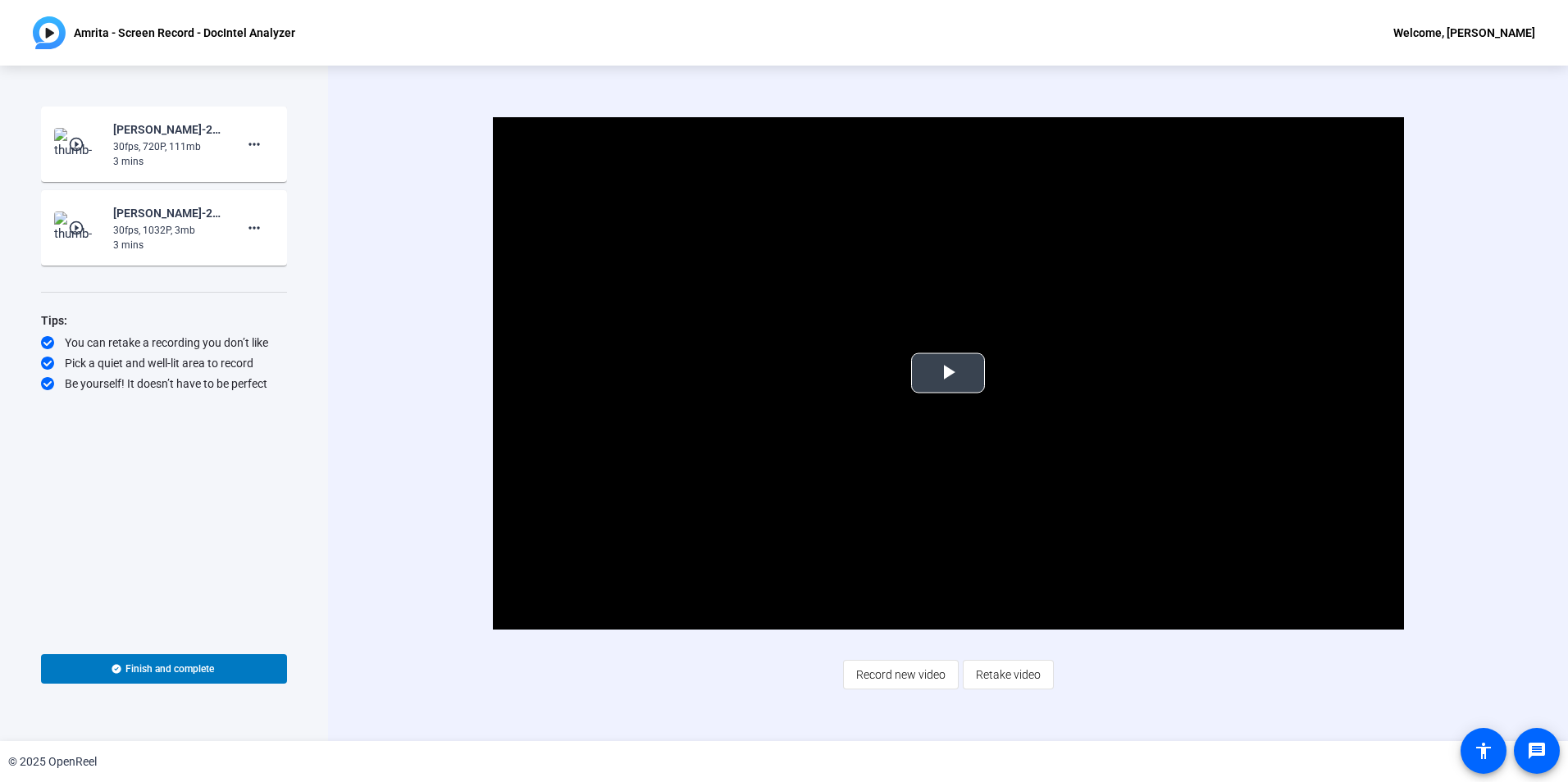
click at [948, 373] on span "Video Player" at bounding box center [948, 373] width 0 height 0
click at [715, 648] on div "Video Player is loading. Play Video Pause Mute Current Time 2:11 / Duration 2:4…" at bounding box center [947, 402] width 1054 height 572
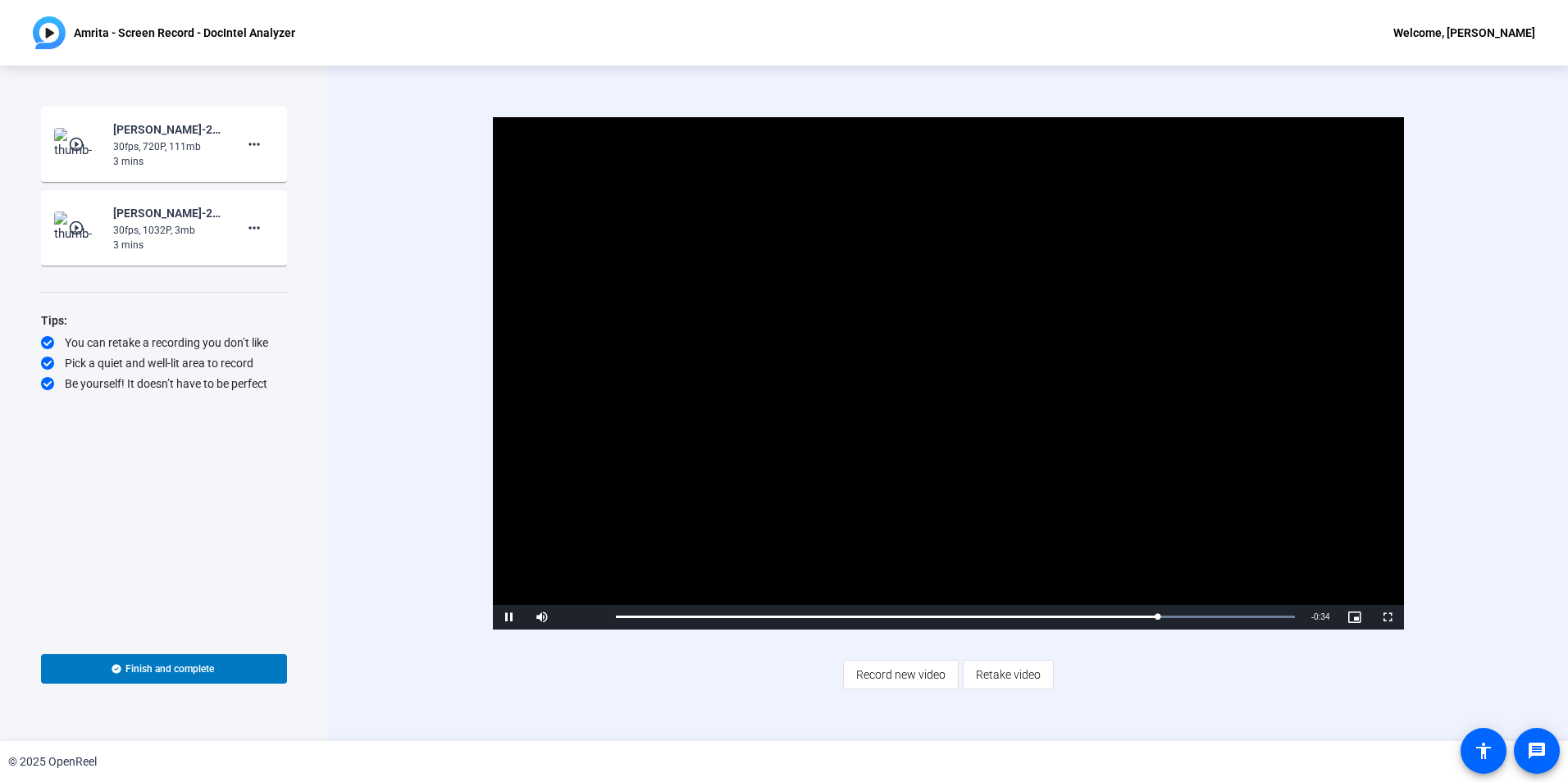
click at [78, 222] on mat-icon "play_circle_outline" at bounding box center [77, 227] width 20 height 16
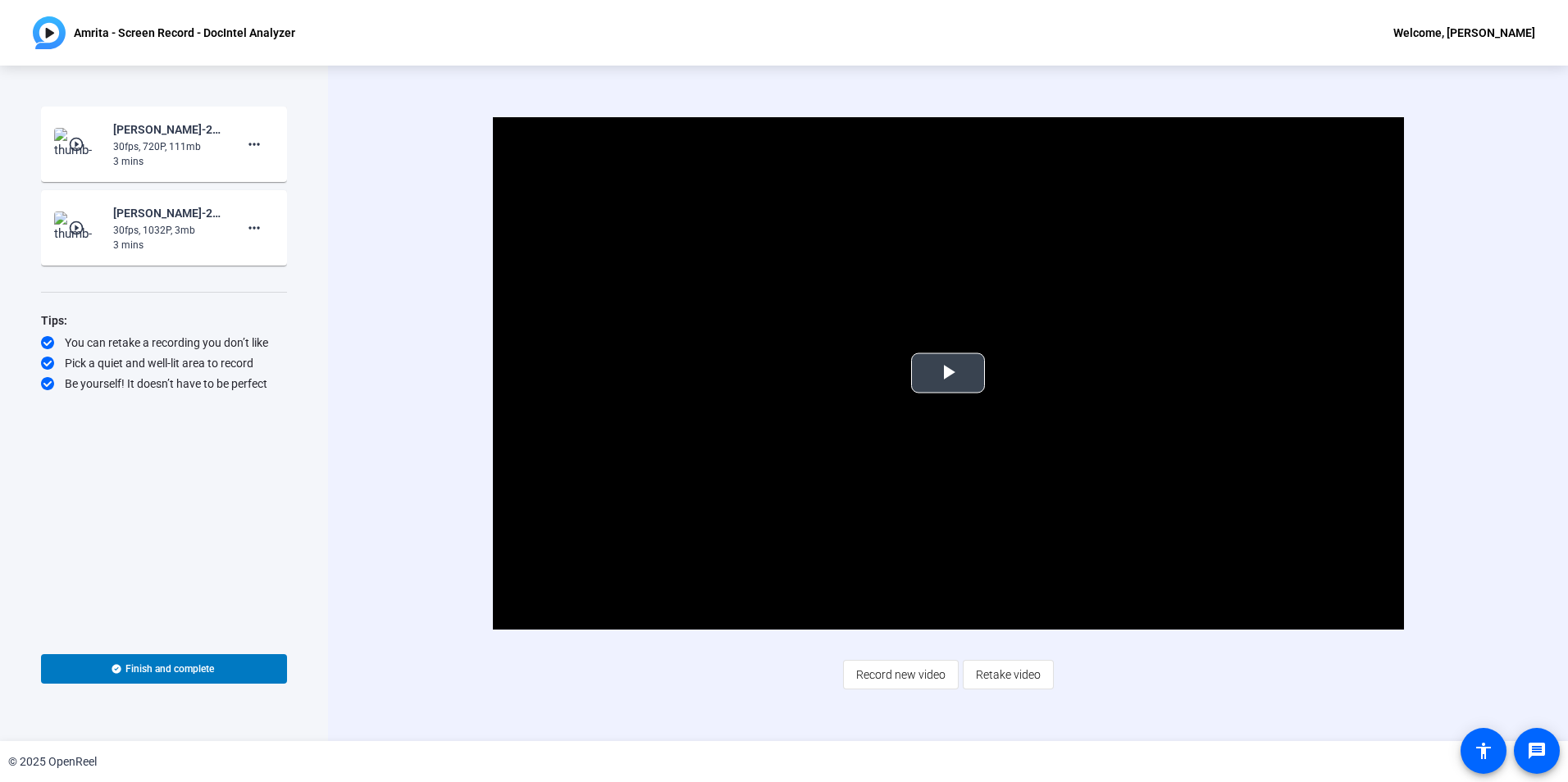
click at [948, 373] on span "Video Player" at bounding box center [948, 373] width 0 height 0
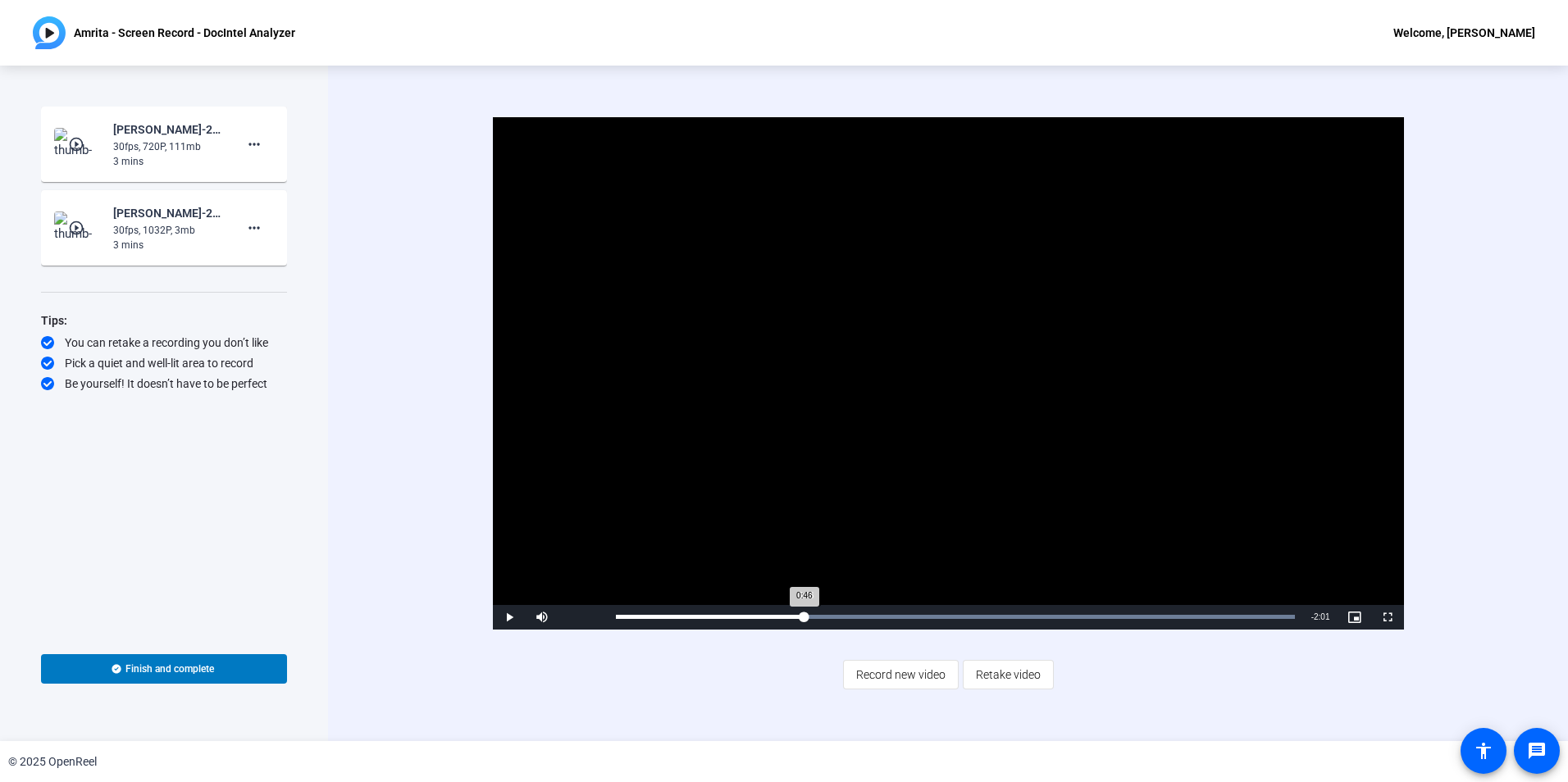
click at [805, 617] on div "Loaded : 100.00% 0:46 0:46" at bounding box center [956, 617] width 679 height 4
click at [954, 617] on div "Loaded : 100.00% 1:23 1:23" at bounding box center [956, 617] width 679 height 4
click at [1092, 620] on div "Loaded : 100.00% 1:57 1:57" at bounding box center [956, 617] width 695 height 24
click at [1181, 620] on div "Loaded : 100.00% 2:19 2:19" at bounding box center [956, 617] width 695 height 24
click at [1237, 622] on div "Loaded : 100.00% 2:33 2:33" at bounding box center [956, 617] width 695 height 24
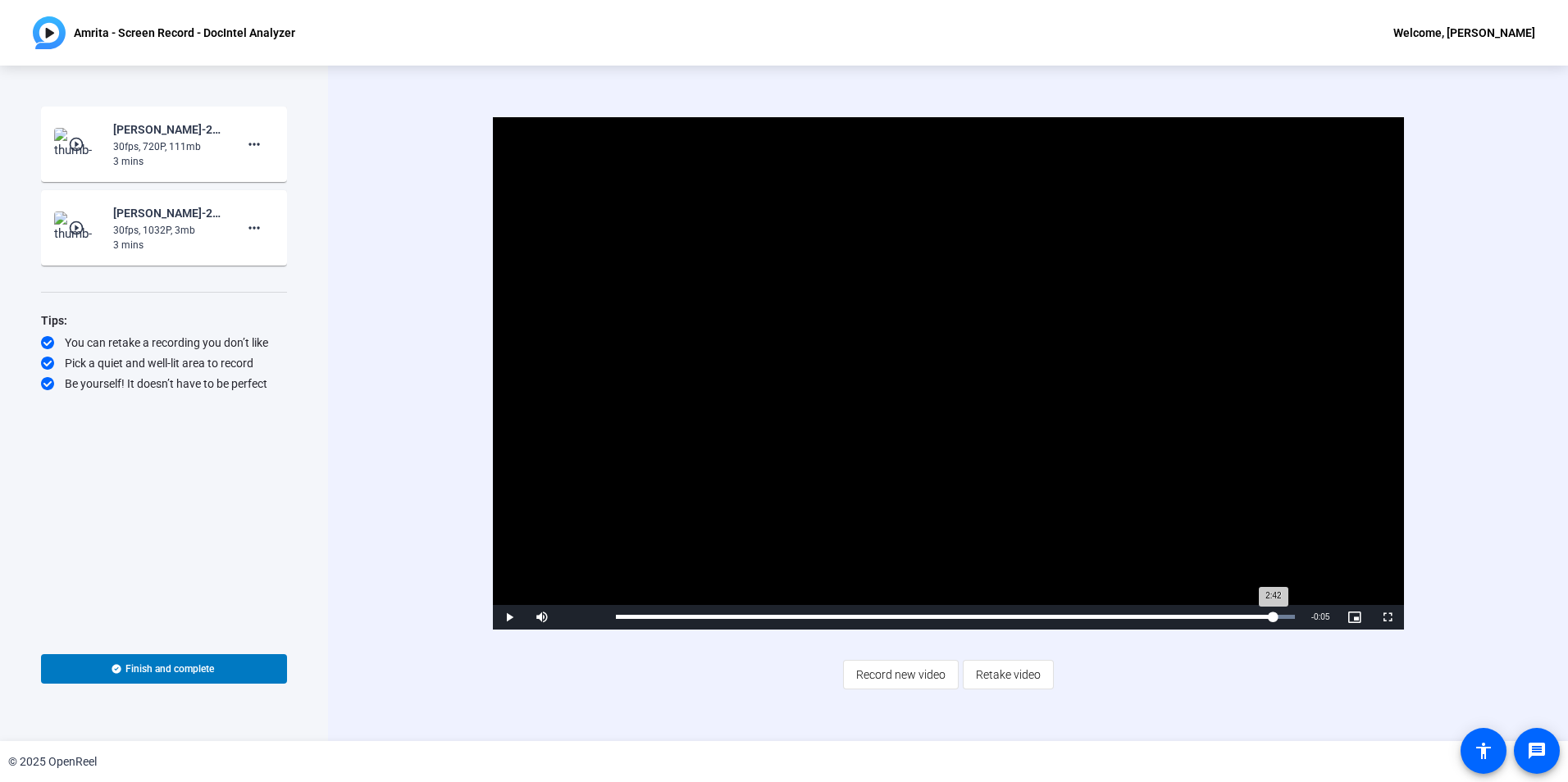
click at [1273, 623] on div "Loaded : 100.00% 2:42 2:42" at bounding box center [956, 617] width 695 height 24
click at [196, 150] on div "30fps, 720P, 111mb" at bounding box center [168, 147] width 110 height 15
click at [80, 141] on mat-icon "play_circle_outline" at bounding box center [77, 143] width 20 height 16
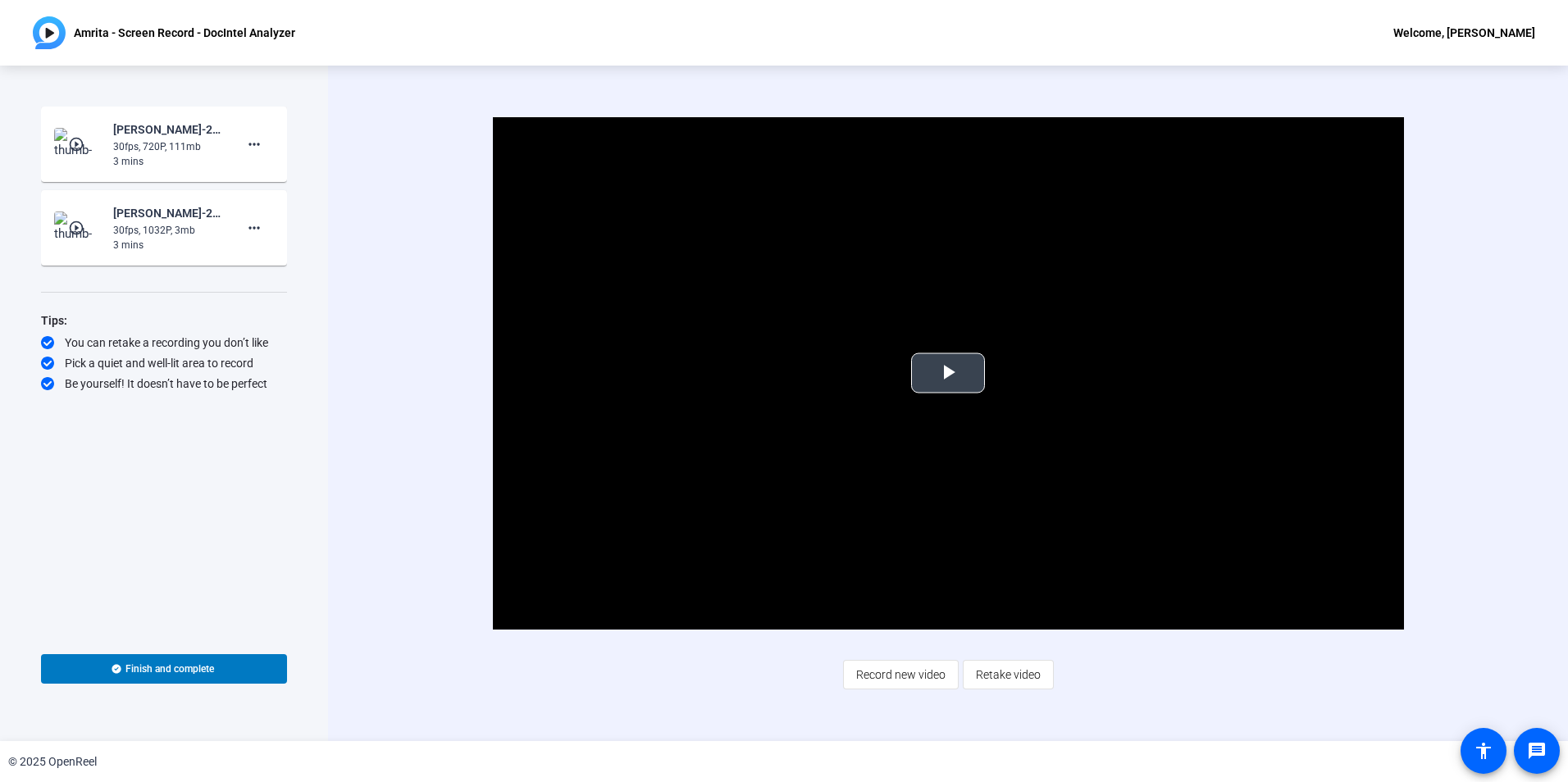
click at [948, 373] on span "Video Player" at bounding box center [948, 373] width 0 height 0
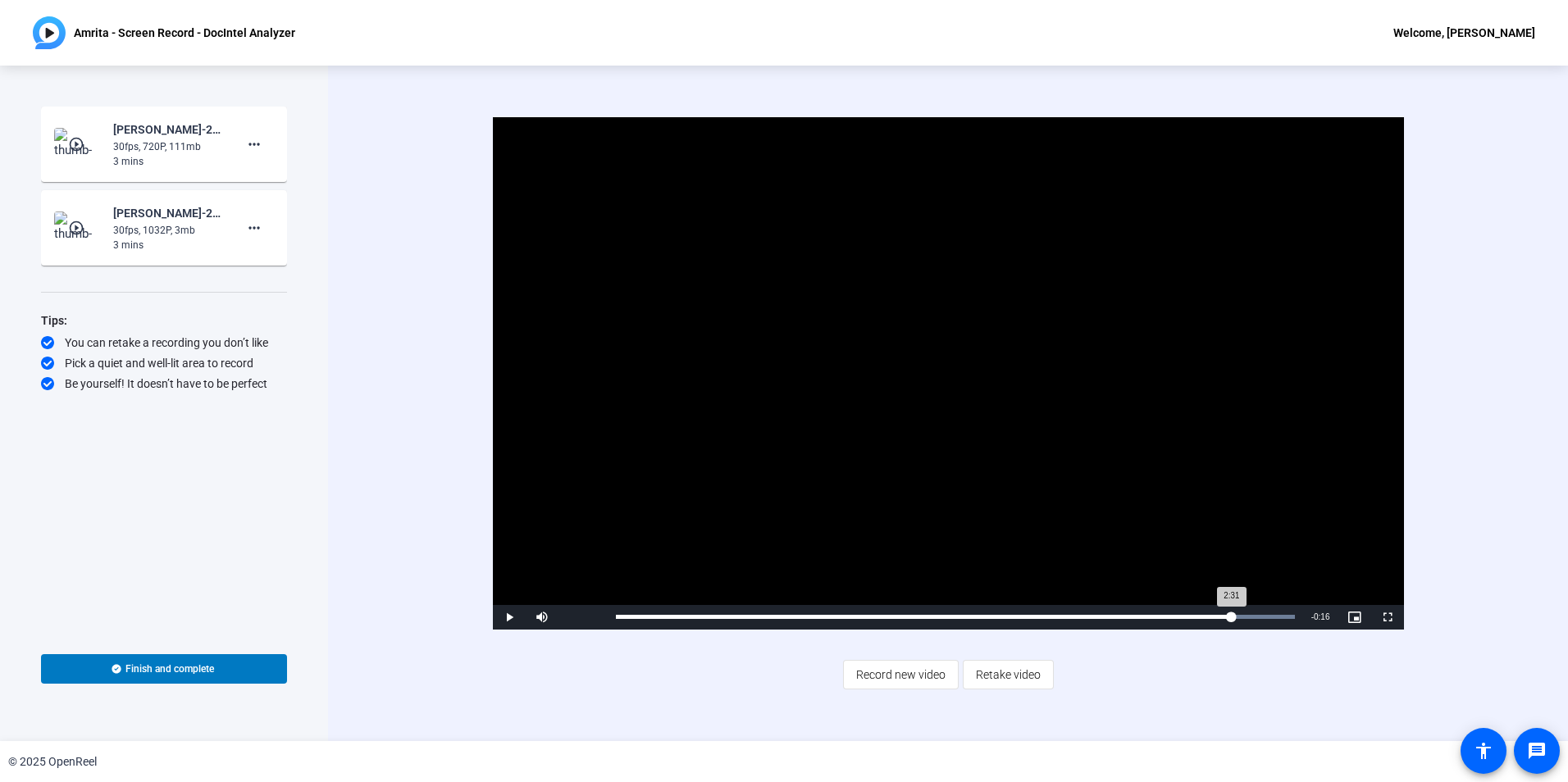
drag, startPoint x: 617, startPoint y: 621, endPoint x: 1231, endPoint y: 612, distance: 614.1
click at [1231, 615] on div "2:31" at bounding box center [924, 617] width 616 height 4
click at [1256, 617] on div "Loaded : 100.00% 2:38 2:37" at bounding box center [956, 617] width 679 height 4
click at [1281, 620] on div "Loaded : 100.00% 2:43 2:43" at bounding box center [956, 617] width 695 height 24
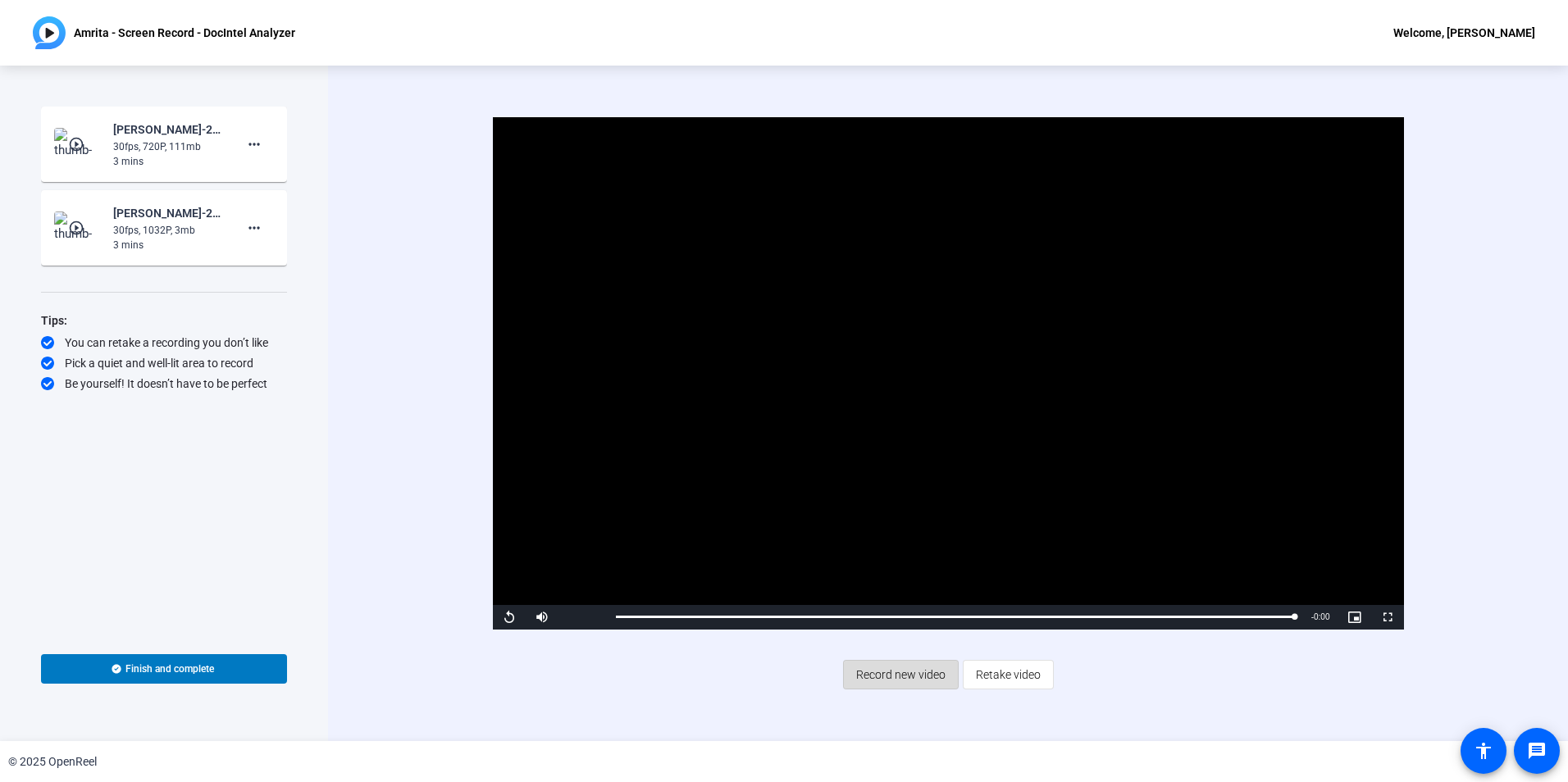
click at [901, 668] on span "Record new video" at bounding box center [901, 675] width 90 height 31
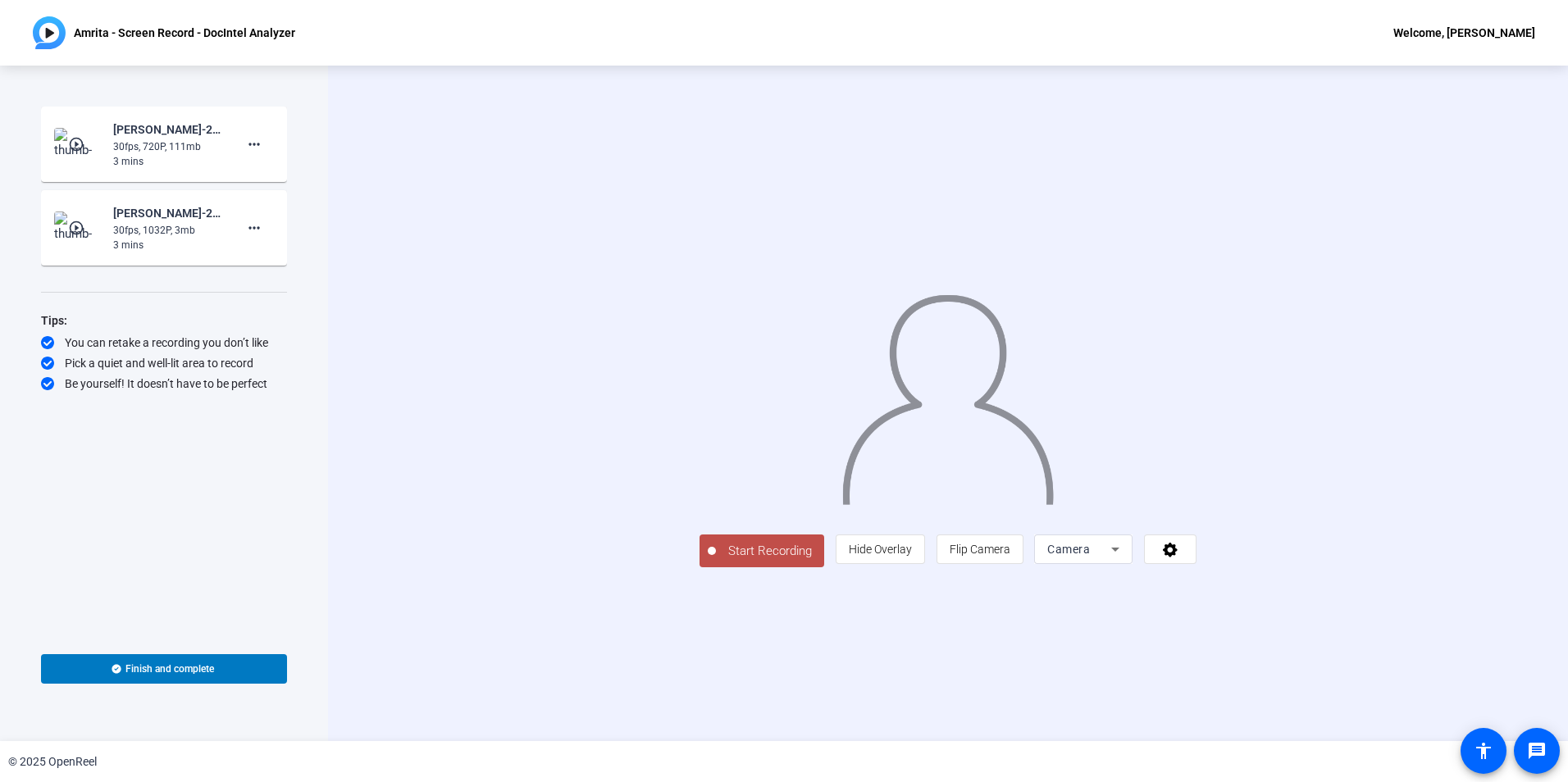
click at [1125, 560] on icon at bounding box center [1115, 549] width 20 height 20
click at [1287, 620] on span "Screen And Camera" at bounding box center [1291, 625] width 86 height 40
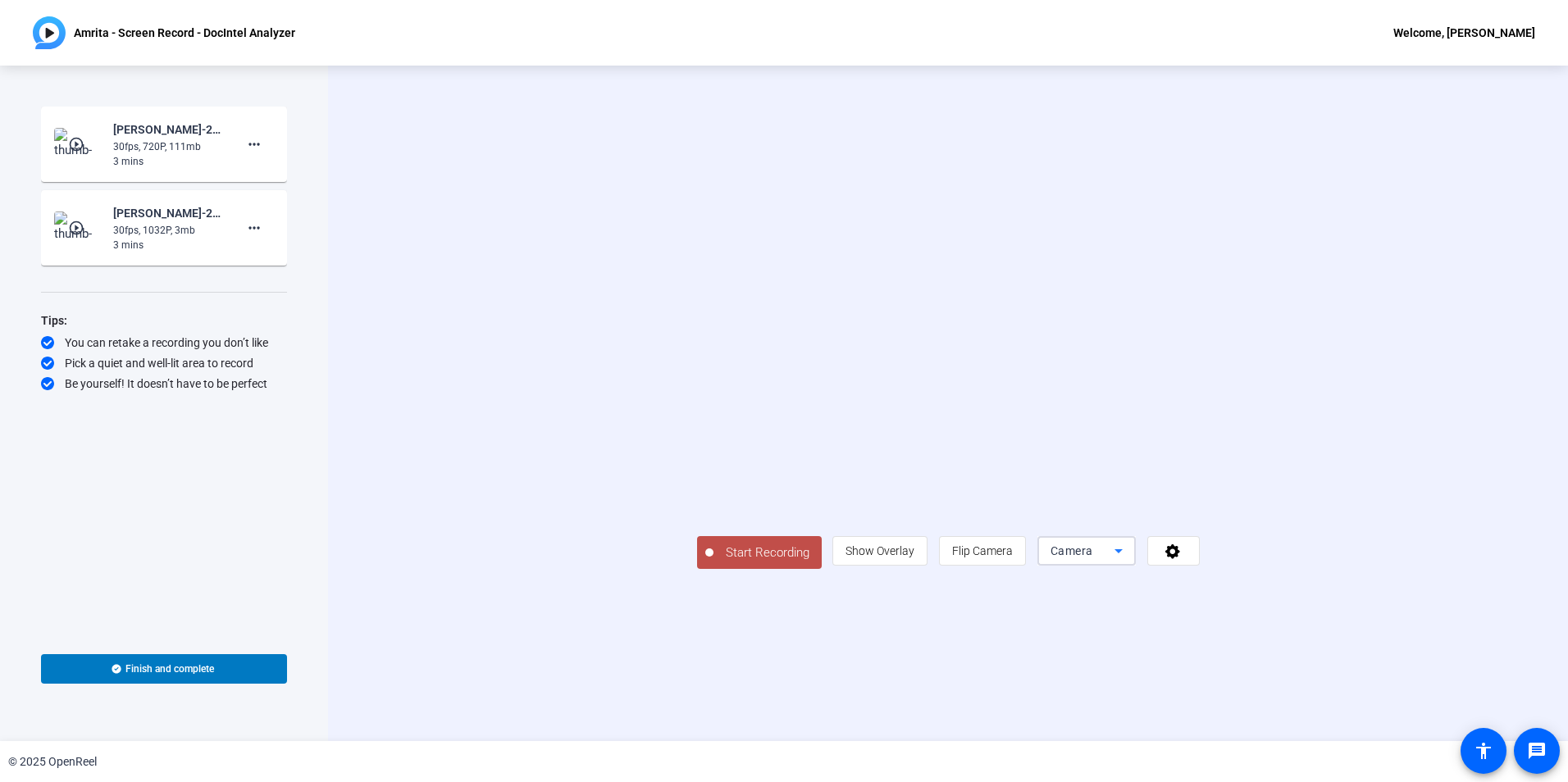
click at [1122, 553] on icon at bounding box center [1119, 551] width 8 height 4
click at [1288, 627] on span "Screen And Camera" at bounding box center [1291, 625] width 86 height 40
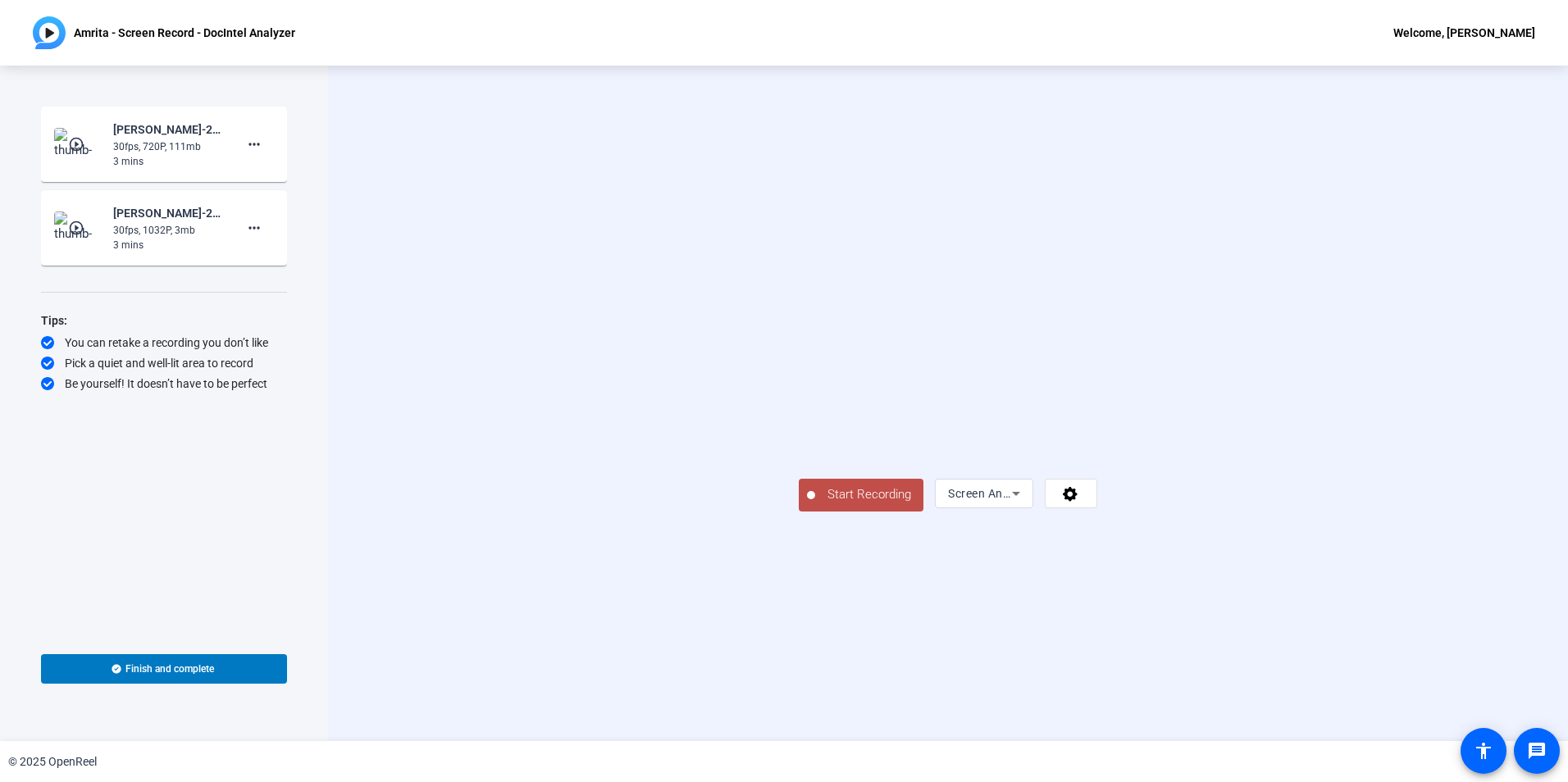
click at [815, 504] on span "Start Recording" at bounding box center [869, 495] width 108 height 19
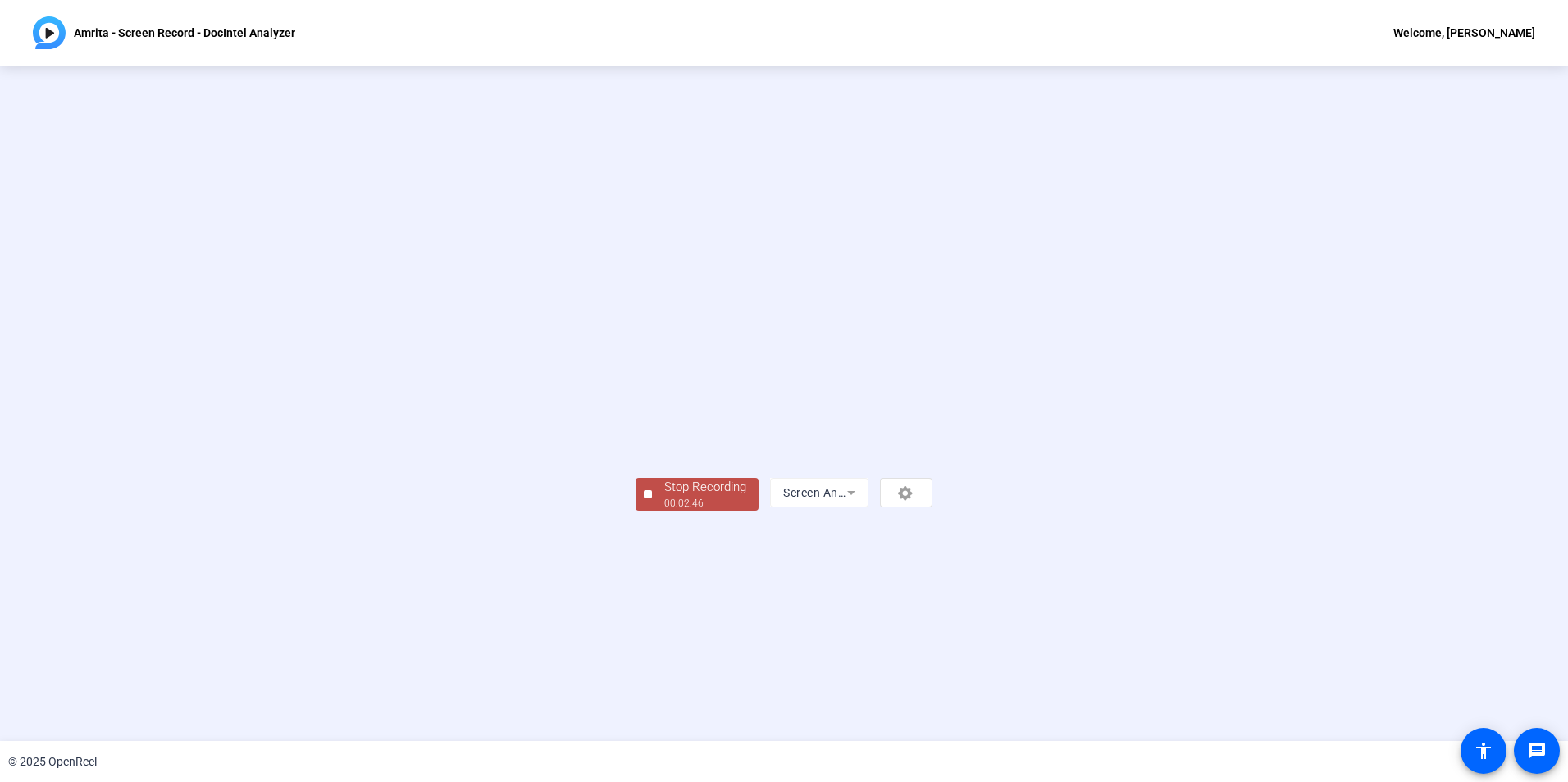
click at [664, 497] on div "Stop Recording" at bounding box center [705, 487] width 82 height 19
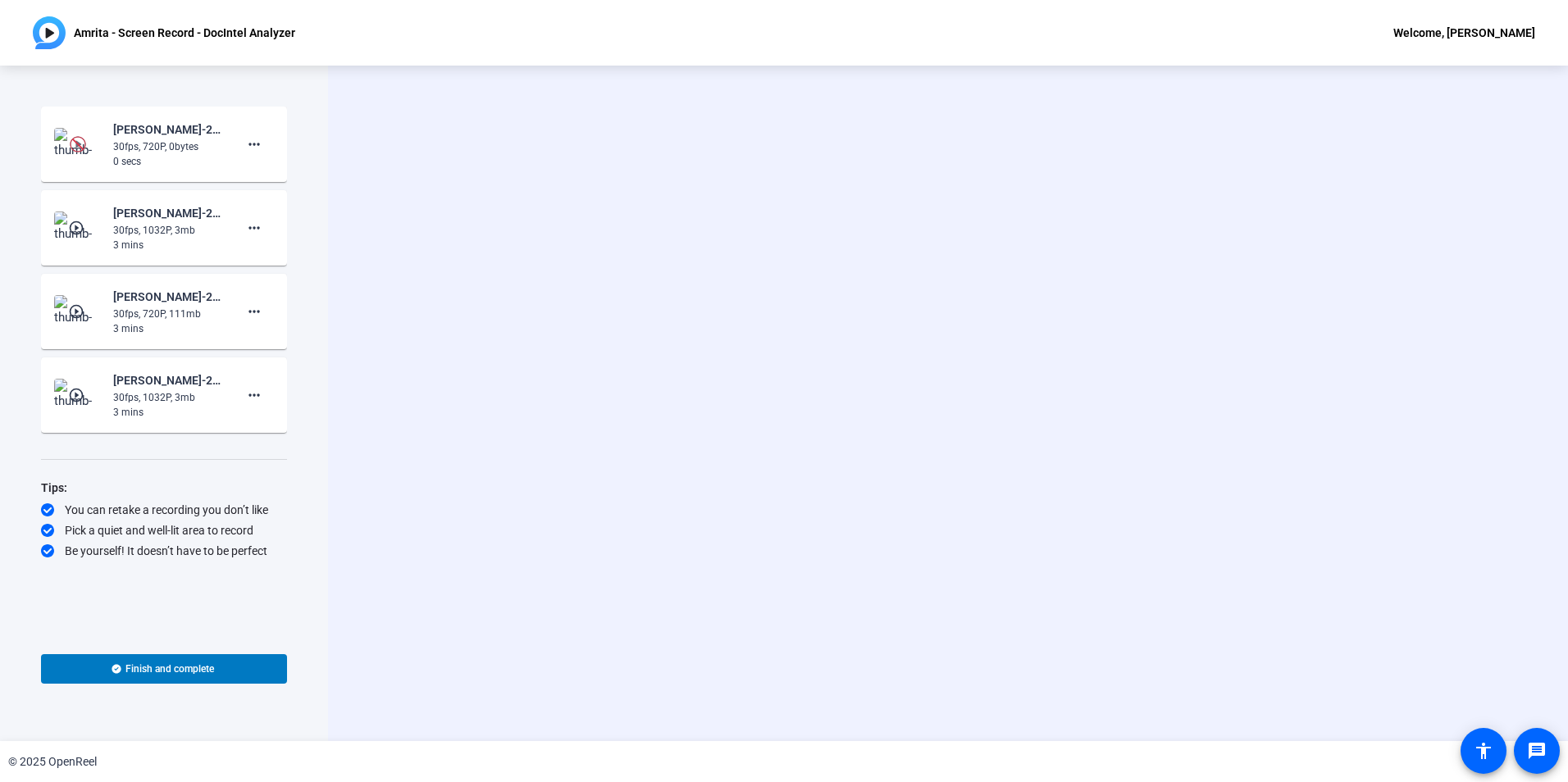
click at [180, 232] on div "30fps, 1032P, 3mb" at bounding box center [168, 231] width 110 height 15
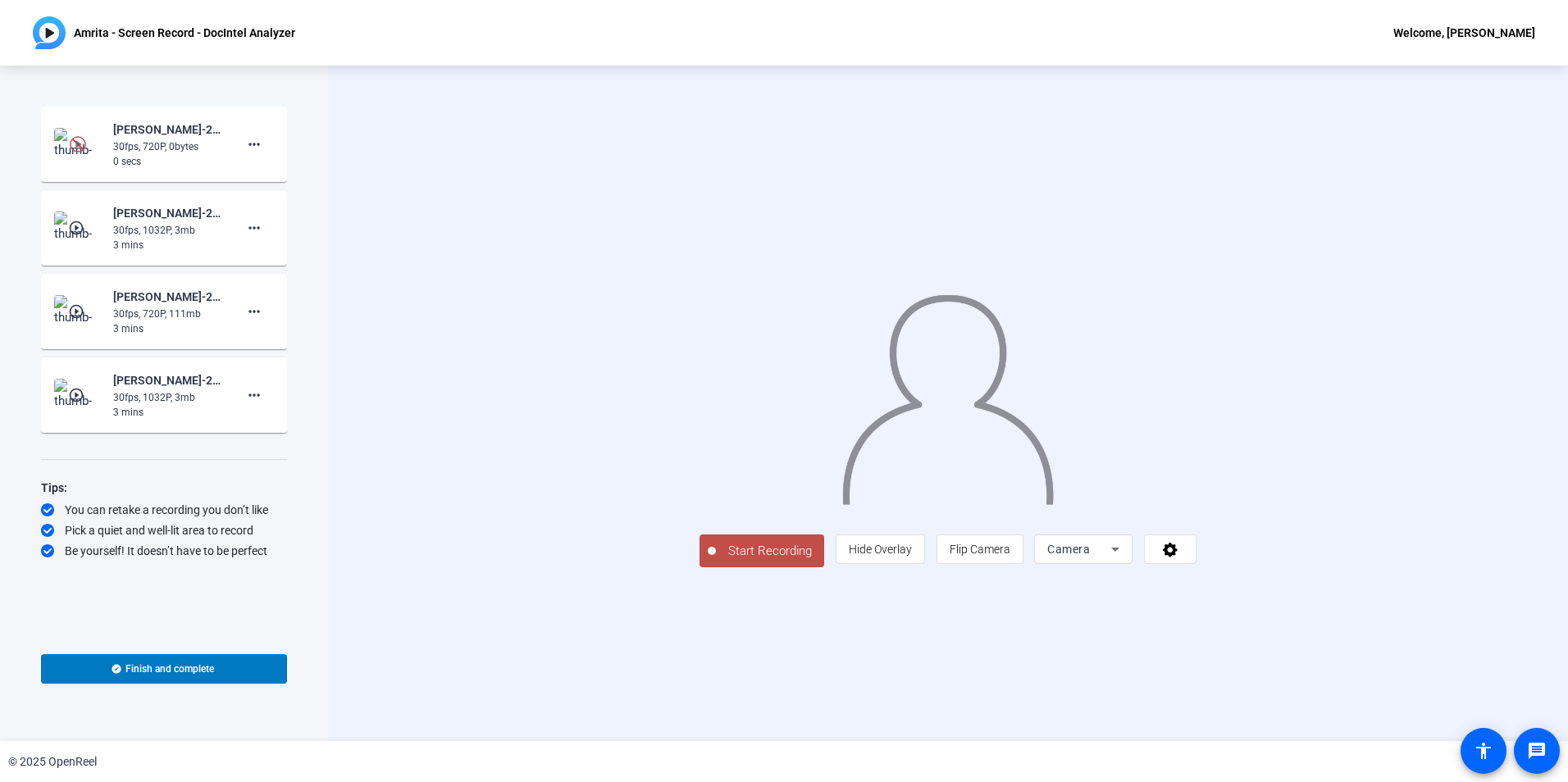
click at [84, 233] on mat-icon "play_circle_outline" at bounding box center [77, 227] width 20 height 16
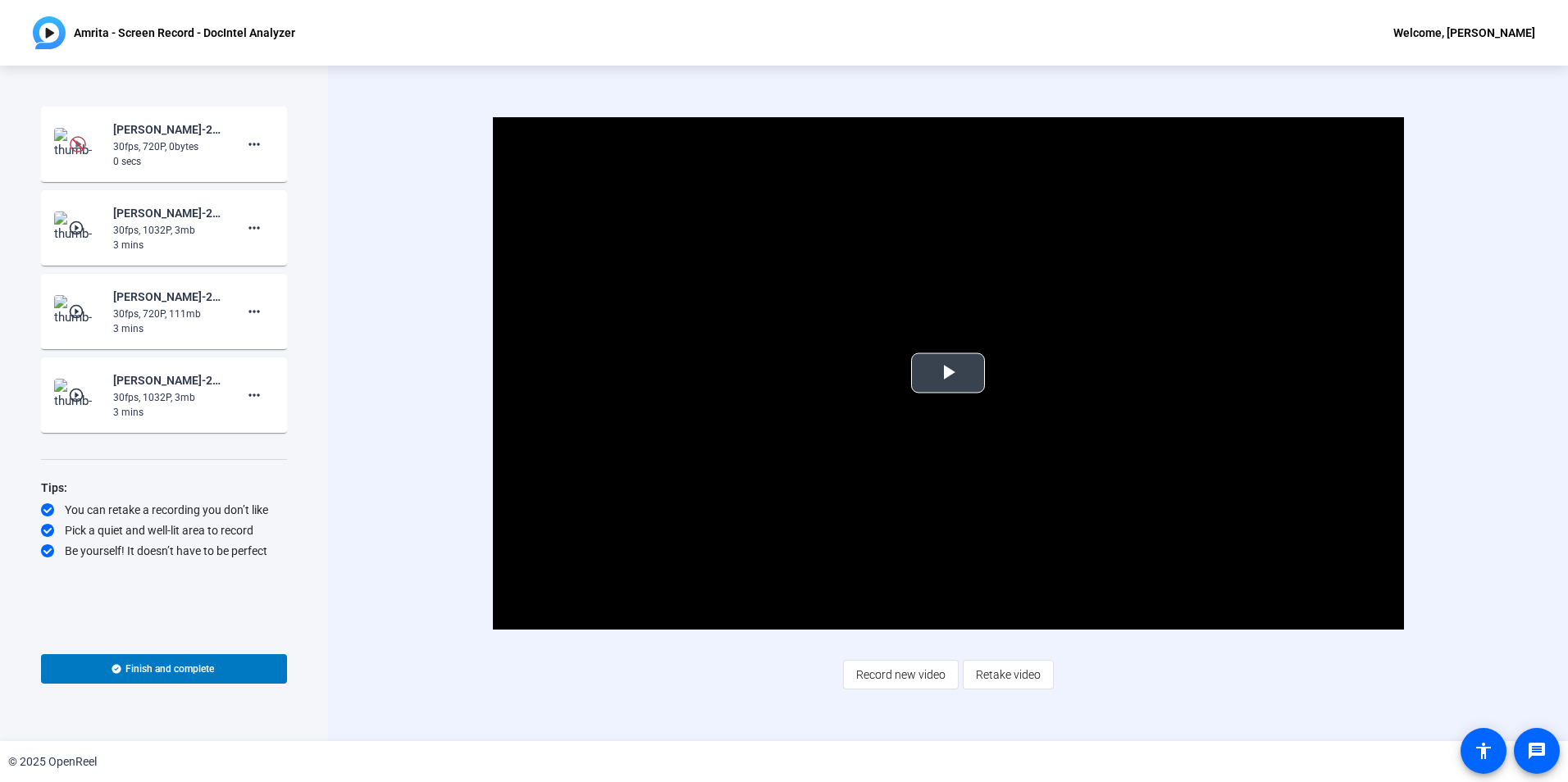
click at [948, 373] on span "Video Player" at bounding box center [948, 373] width 0 height 0
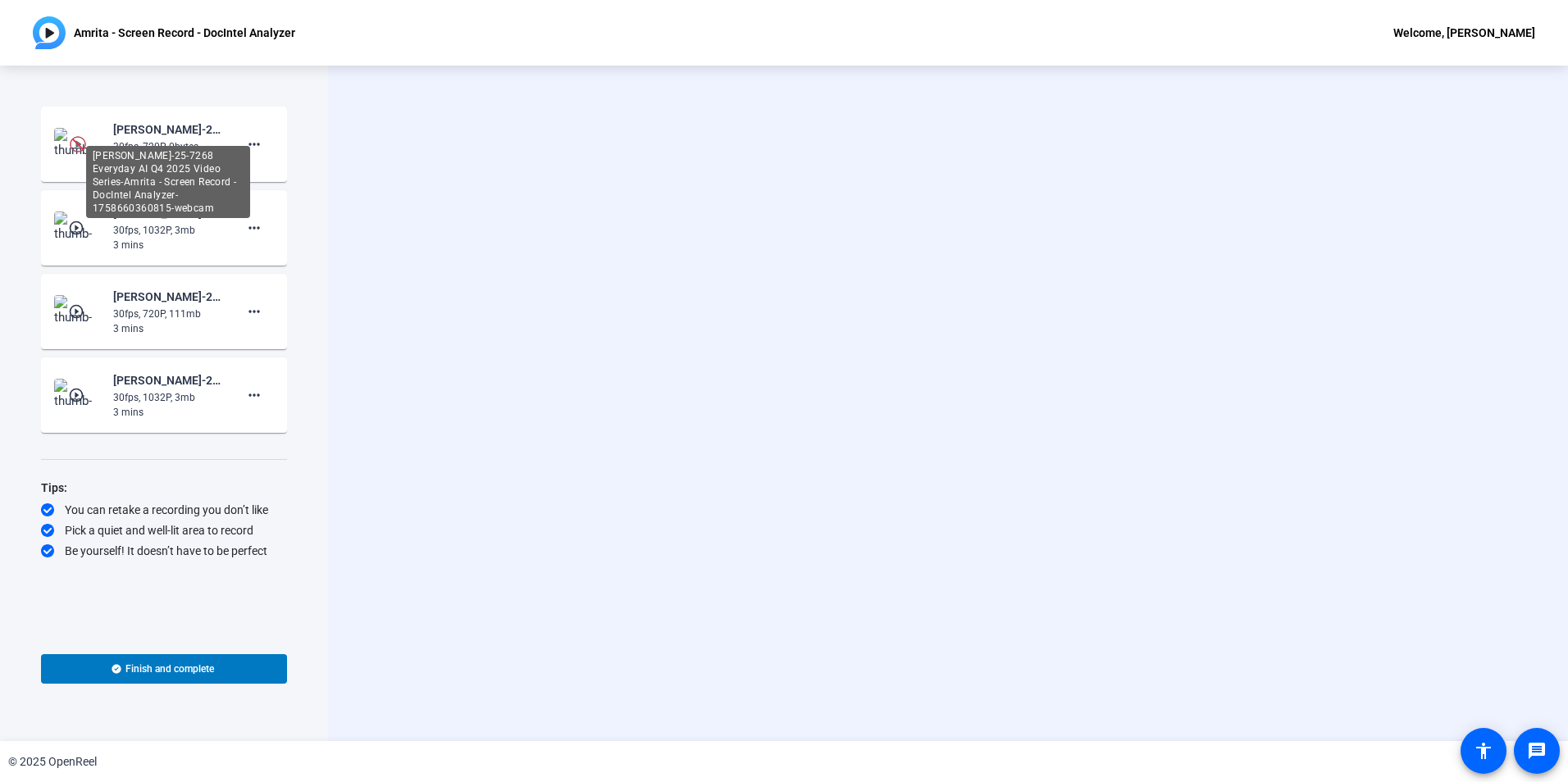
click at [90, 146] on div "Amrita Tiwari-25-7268 Everyday AI Q4 2025 Video Series-Amrita - Screen Record -…" at bounding box center [168, 182] width 164 height 73
drag, startPoint x: 90, startPoint y: 142, endPoint x: 77, endPoint y: 144, distance: 13.2
click at [77, 144] on img at bounding box center [77, 143] width 16 height 16
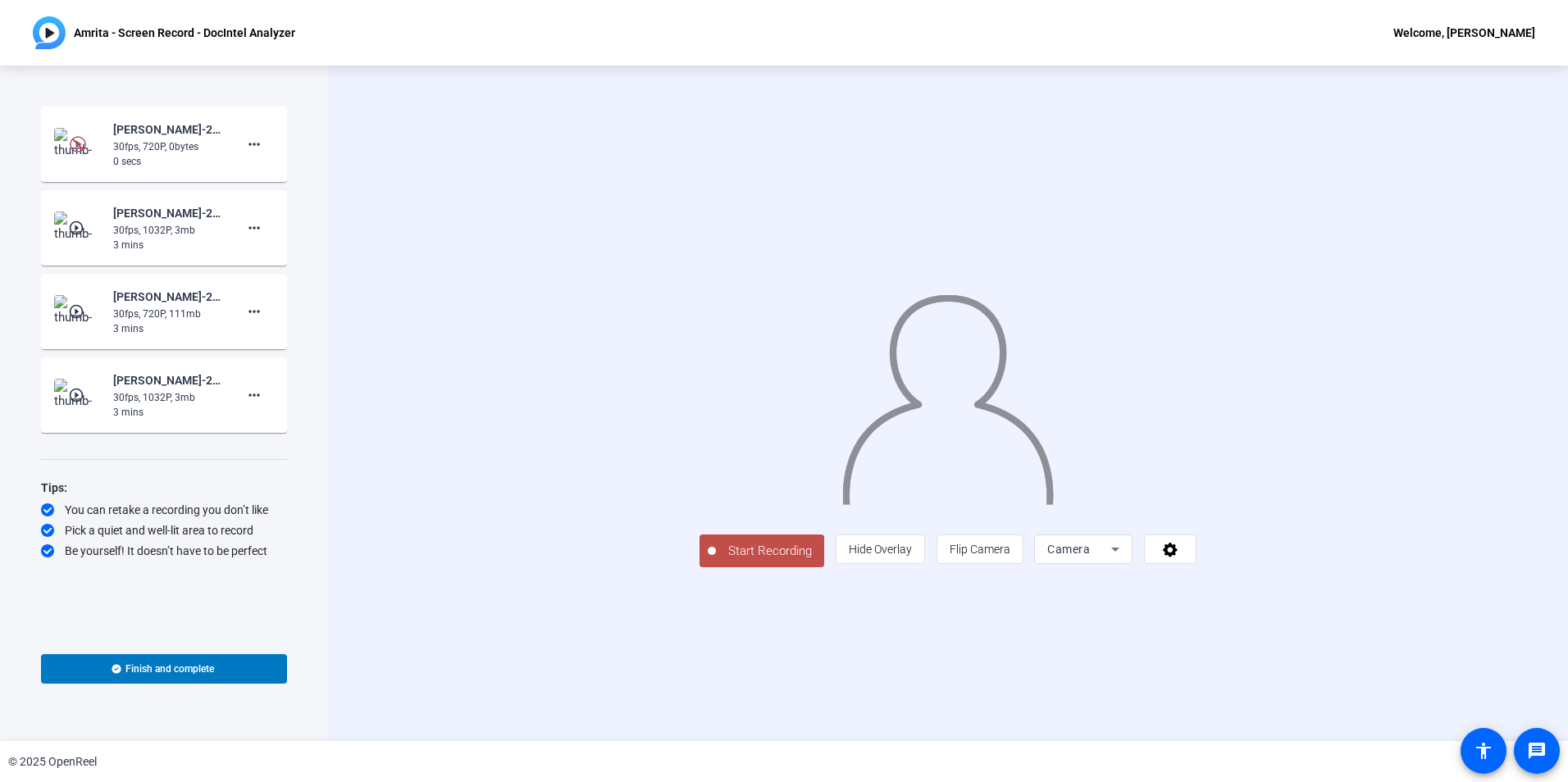
click at [164, 141] on div "30fps, 720P, 0bytes" at bounding box center [168, 147] width 110 height 15
click at [86, 147] on img at bounding box center [77, 143] width 16 height 16
click at [77, 147] on img at bounding box center [77, 143] width 16 height 16
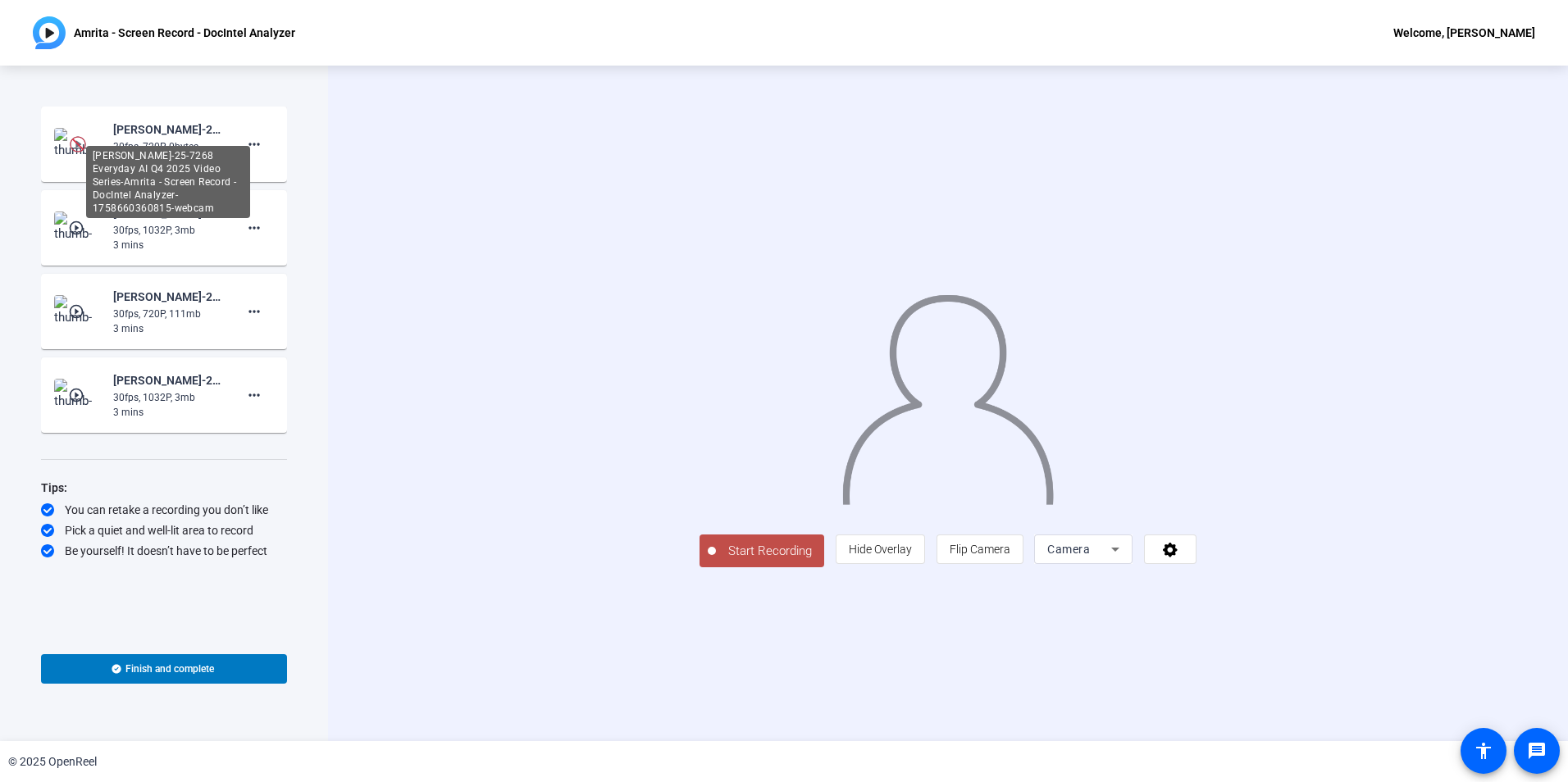
click at [146, 133] on div "[PERSON_NAME]-25-7268 Everyday AI Q4 2025 Video Series-Amrita - Screen Record -…" at bounding box center [168, 129] width 110 height 20
click at [85, 143] on mat-icon "play_circle_outline" at bounding box center [77, 143] width 20 height 16
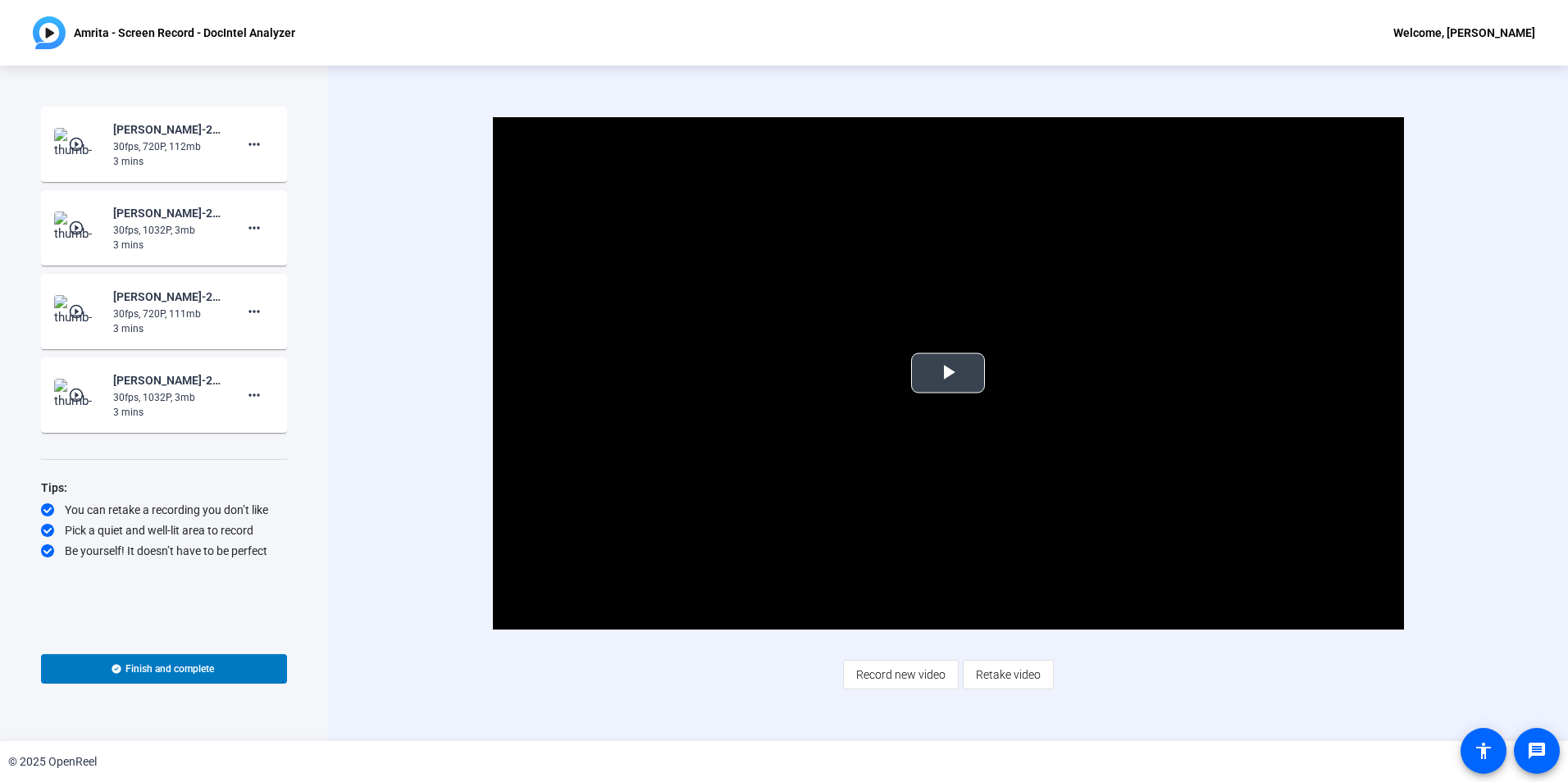
click at [948, 373] on span "Video Player" at bounding box center [948, 373] width 0 height 0
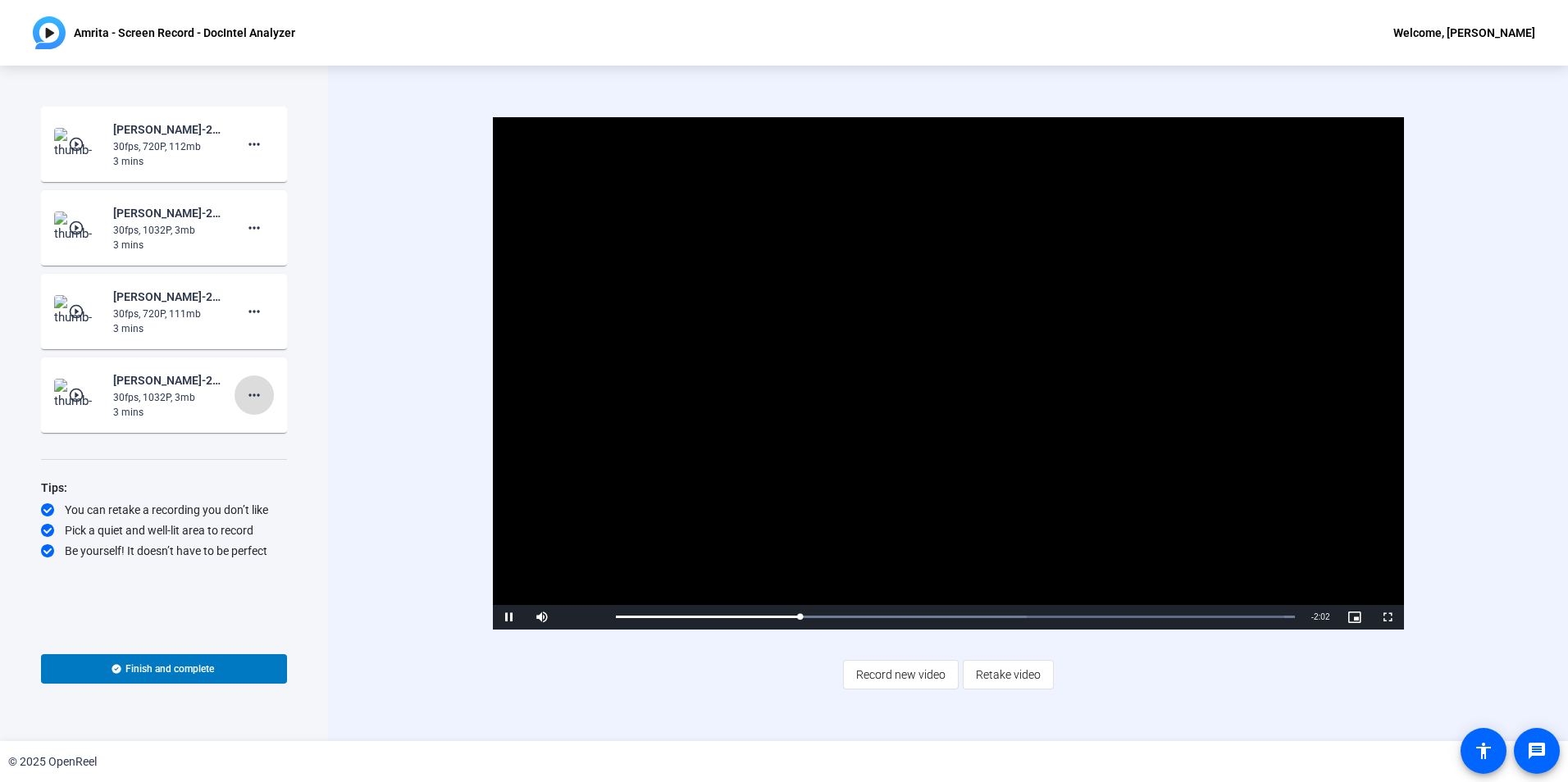
click at [256, 400] on mat-icon "more_horiz" at bounding box center [253, 395] width 20 height 20
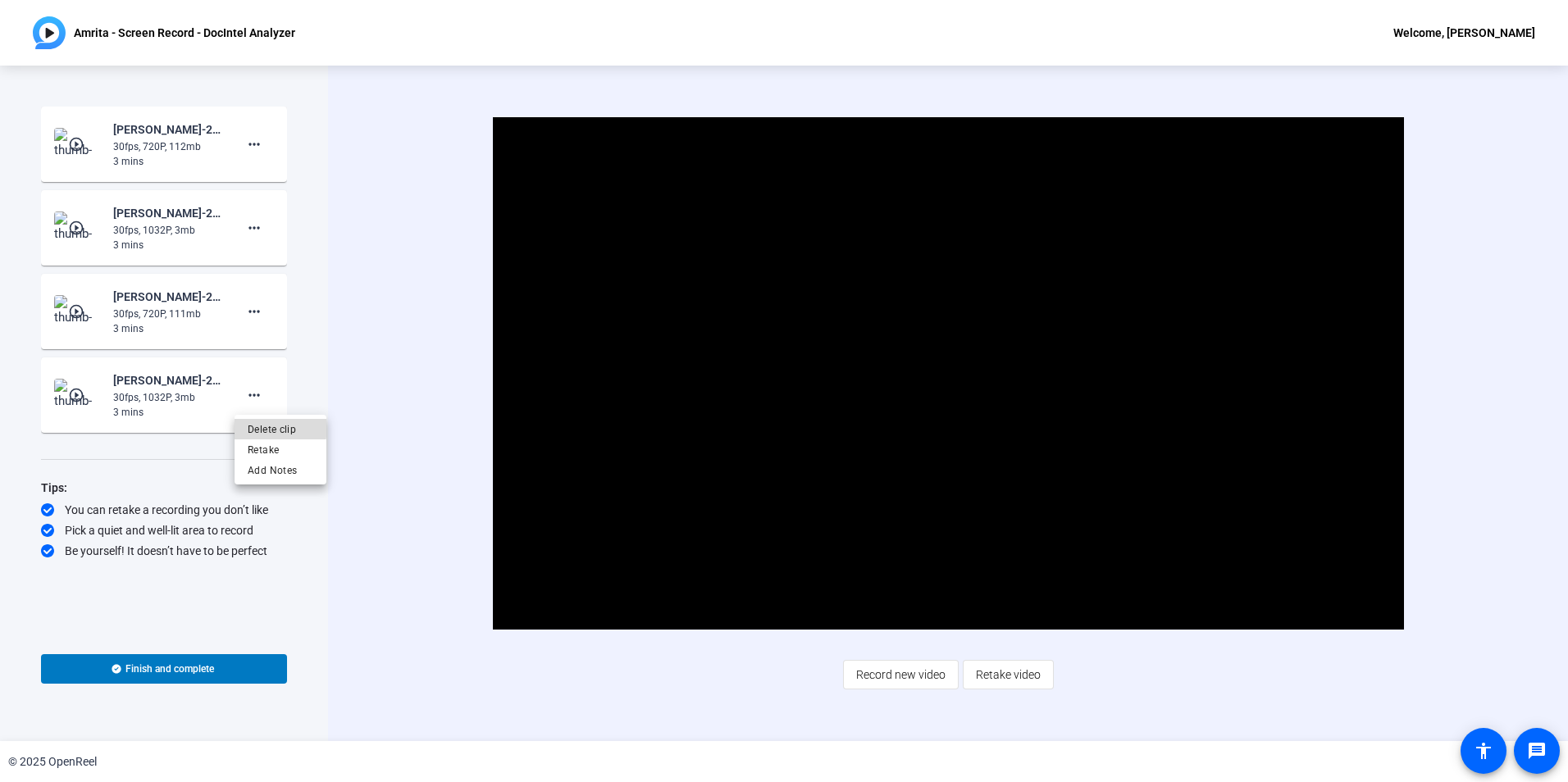
click at [265, 427] on span "Delete clip" at bounding box center [281, 430] width 66 height 20
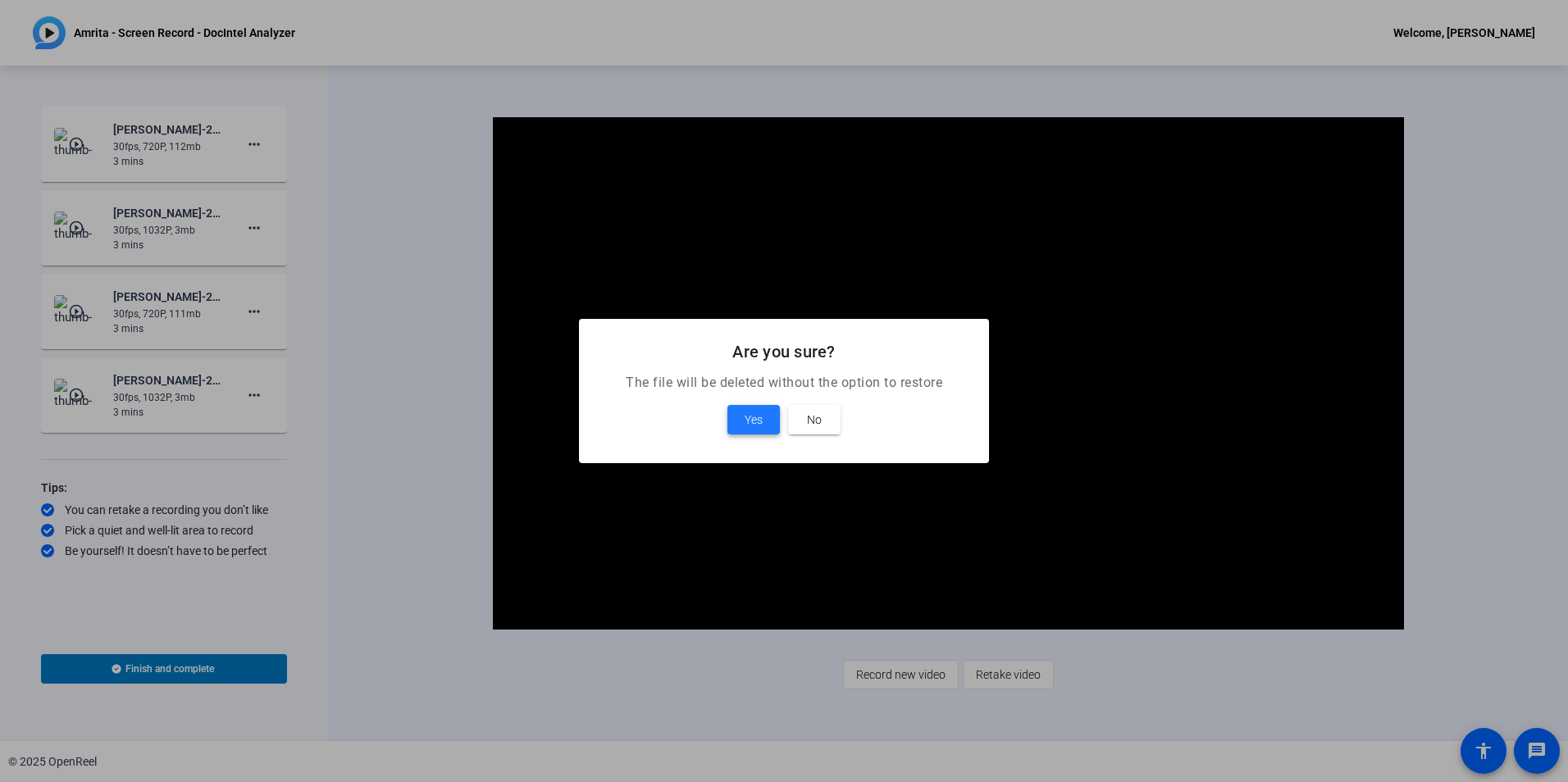
click at [749, 420] on span "Yes" at bounding box center [753, 419] width 18 height 20
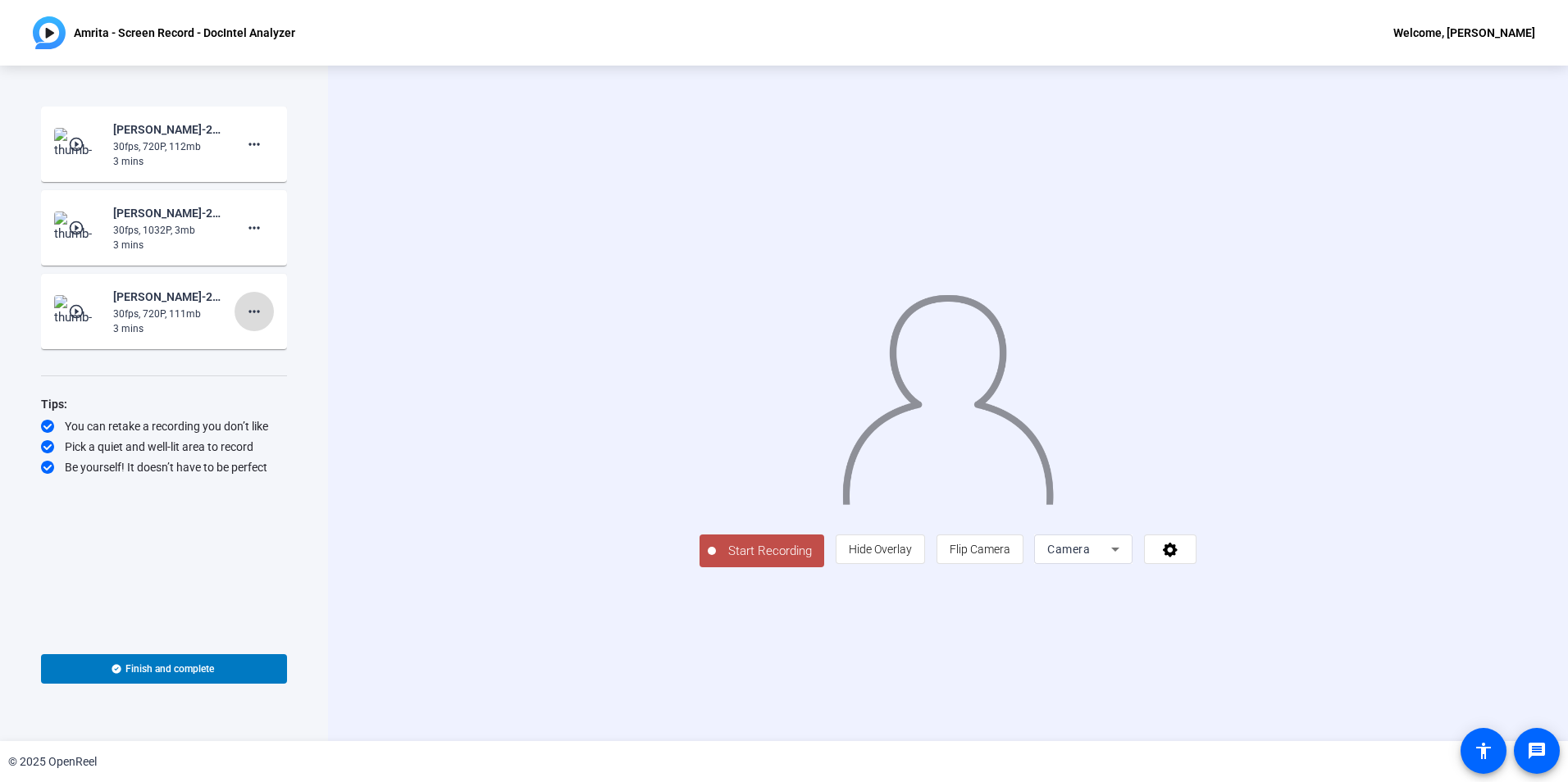
click at [263, 307] on mat-icon "more_horiz" at bounding box center [253, 311] width 20 height 20
click at [263, 336] on span "Delete clip" at bounding box center [281, 346] width 66 height 20
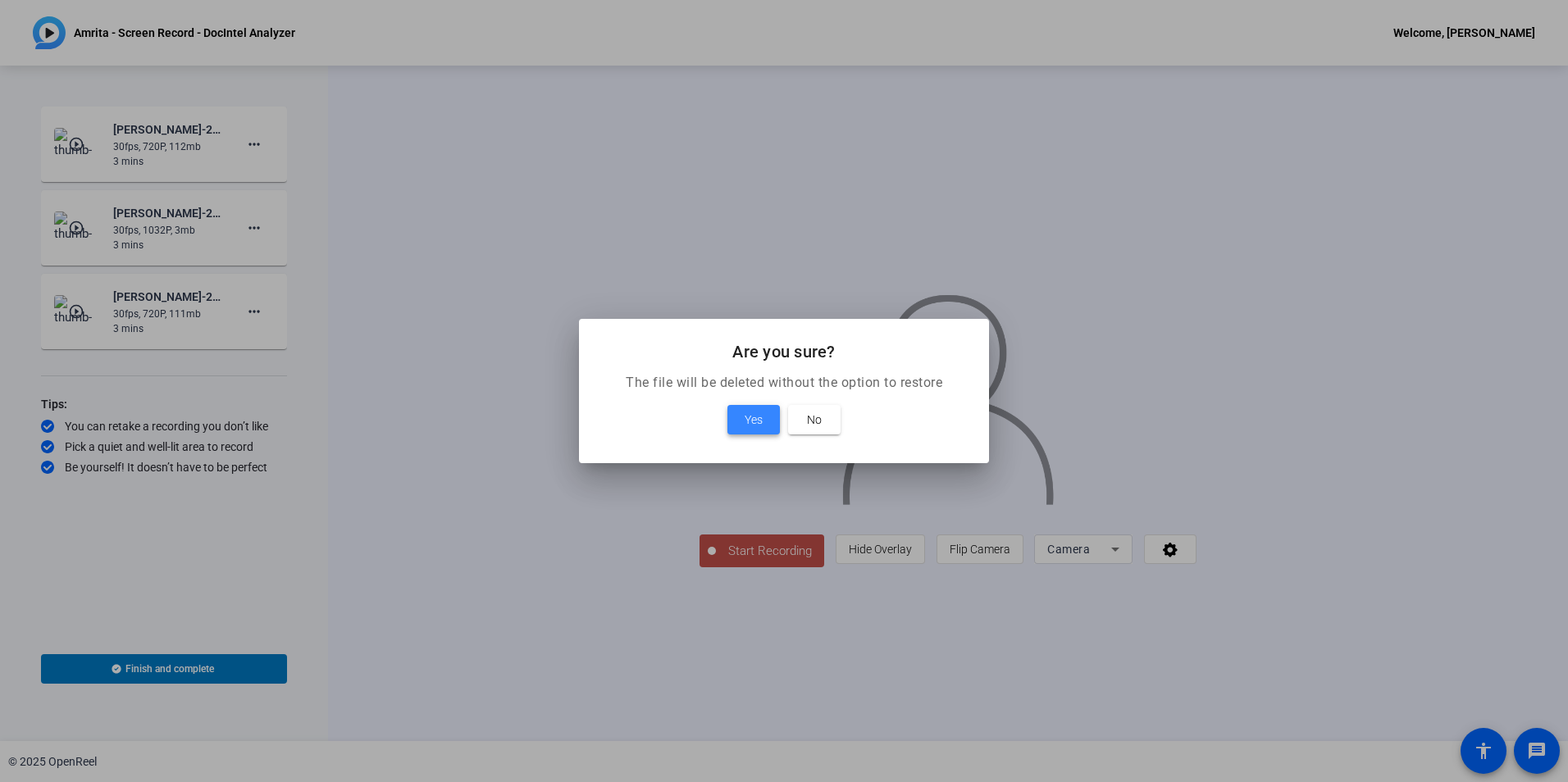
click at [751, 415] on span "Yes" at bounding box center [753, 419] width 18 height 20
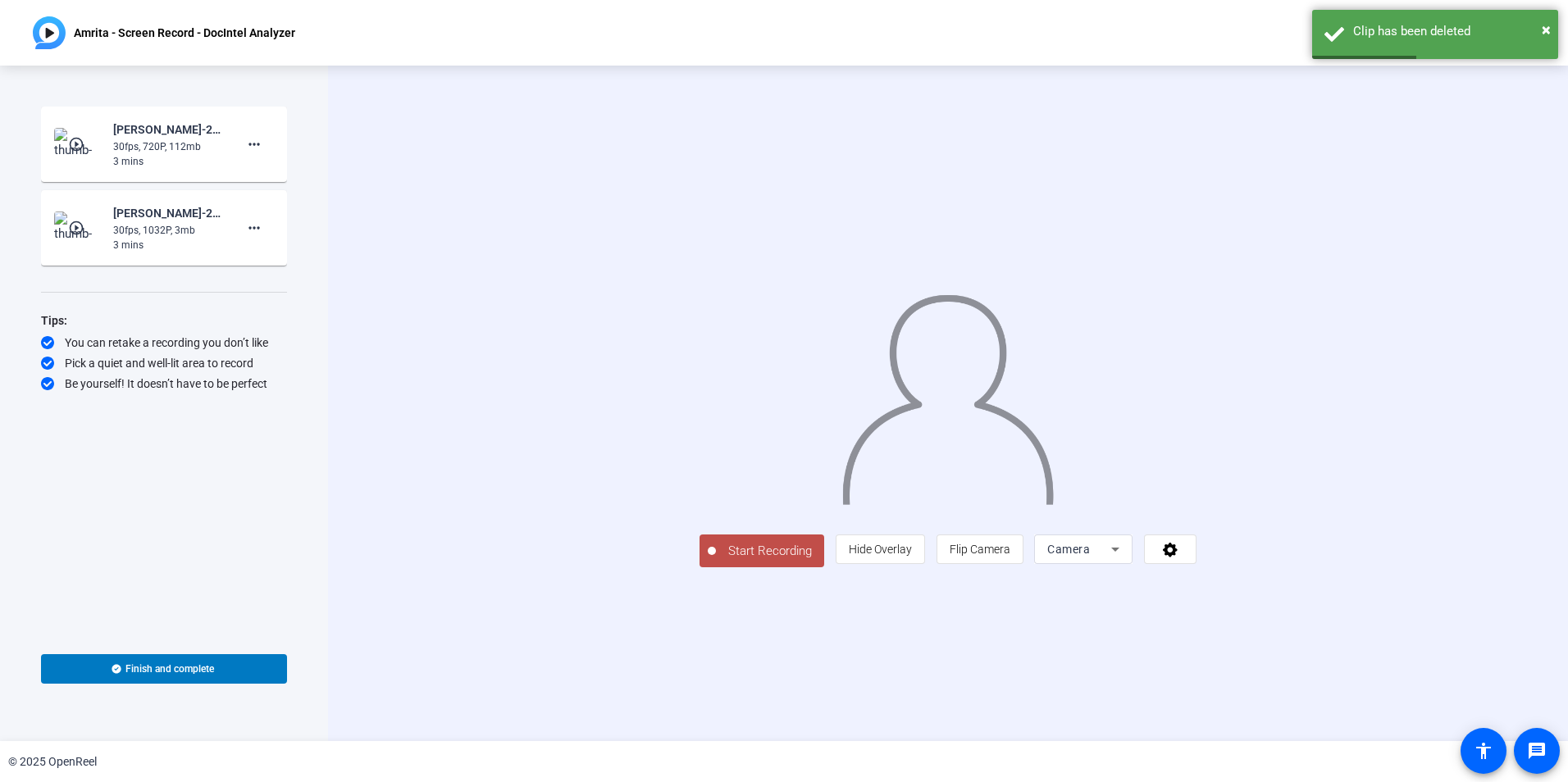
click at [77, 144] on mat-icon "play_circle_outline" at bounding box center [77, 143] width 20 height 16
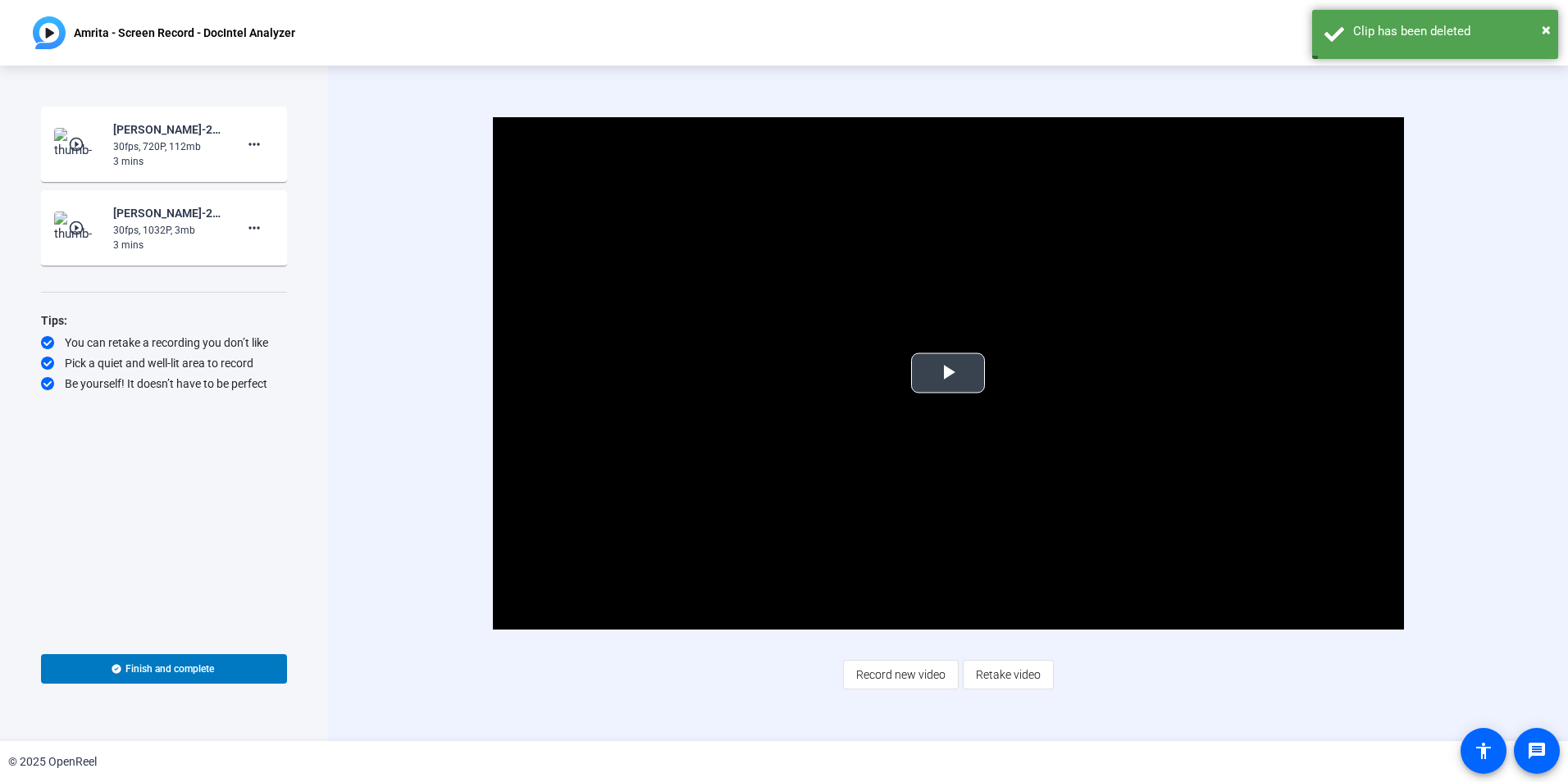
click at [948, 373] on span "Video Player" at bounding box center [948, 373] width 0 height 0
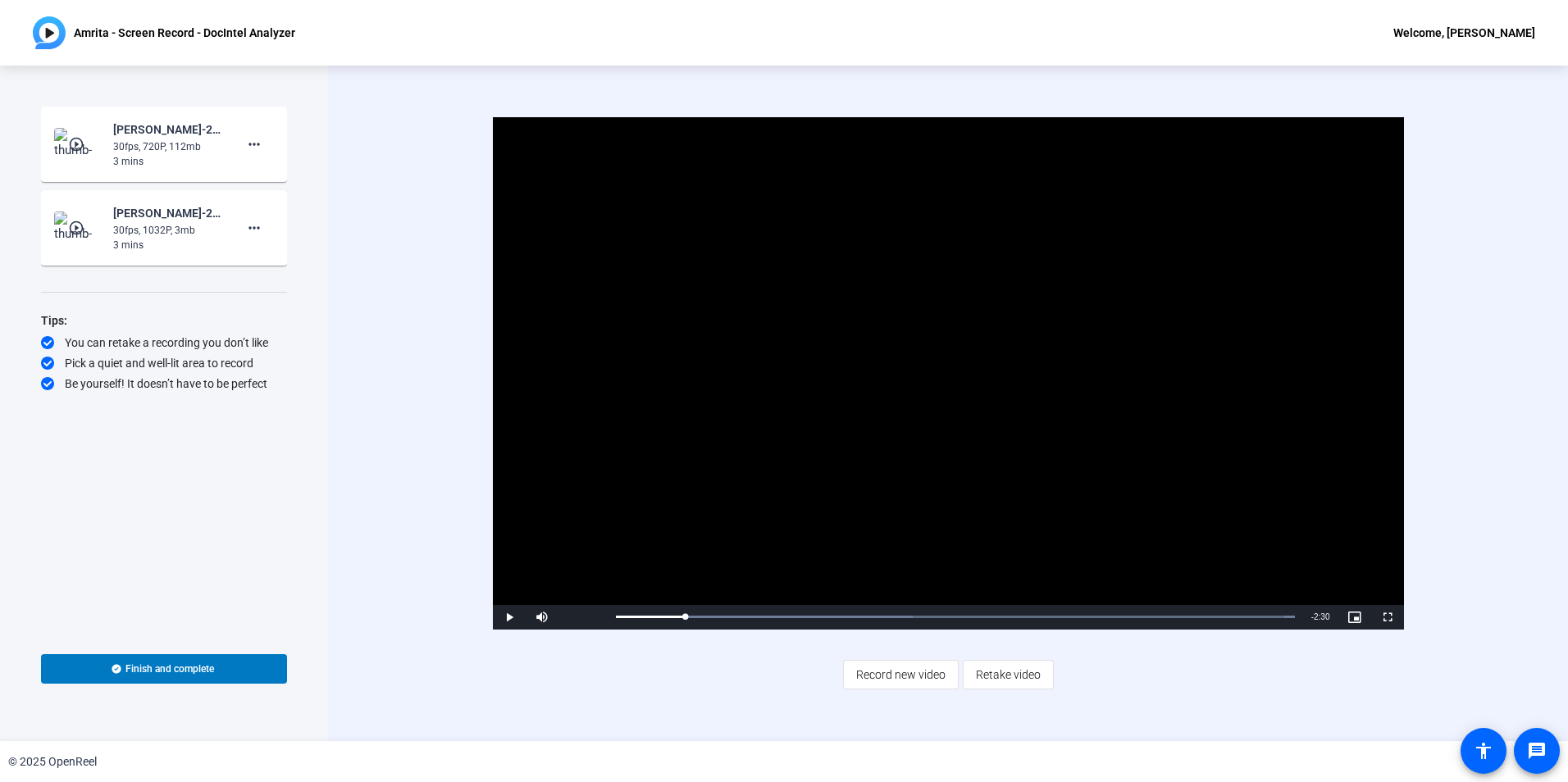
click at [749, 383] on video "Video Player" at bounding box center [948, 373] width 911 height 513
click at [262, 142] on mat-icon "more_horiz" at bounding box center [253, 144] width 20 height 20
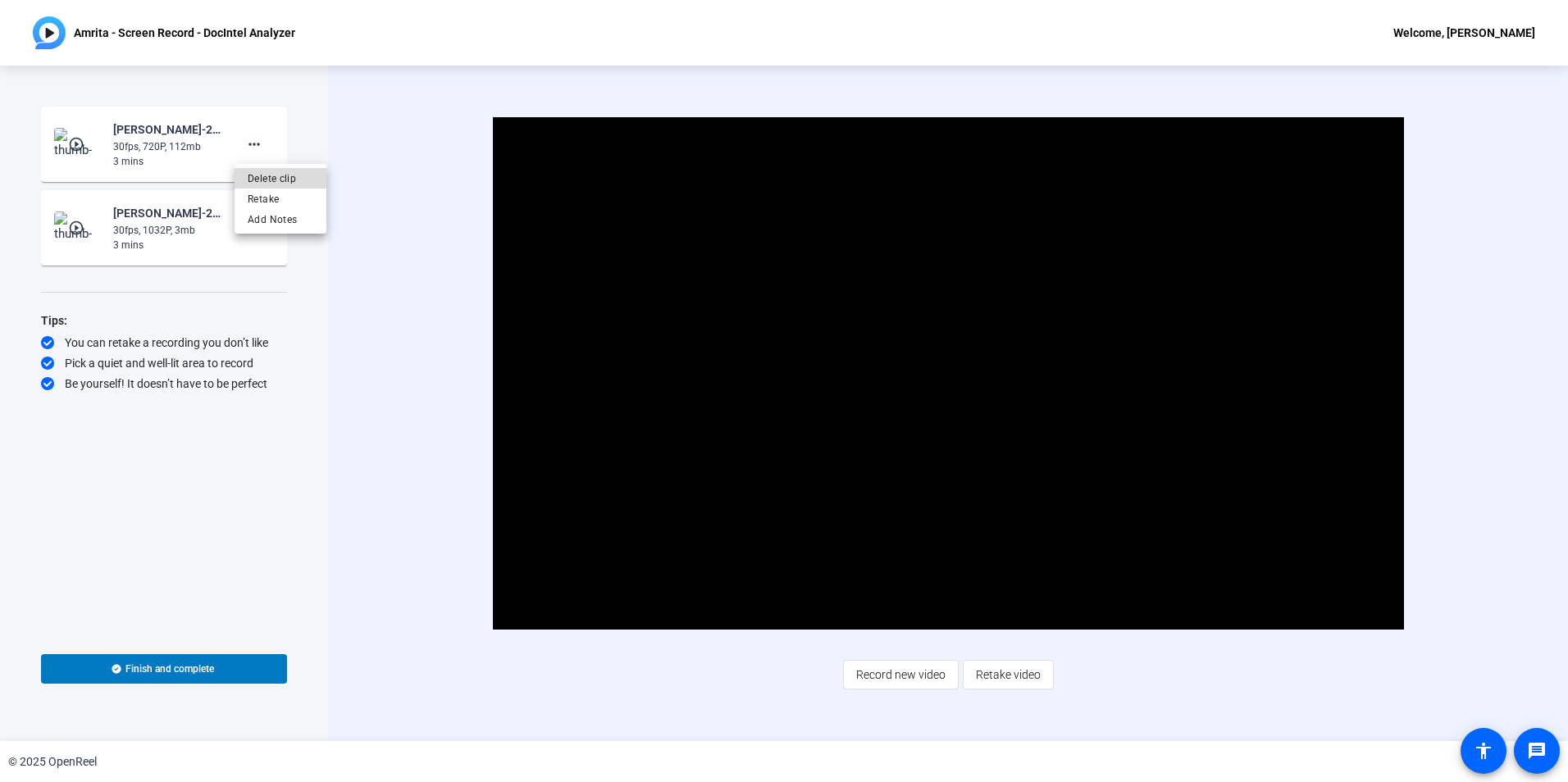
click at [289, 175] on span "Delete clip" at bounding box center [281, 178] width 66 height 20
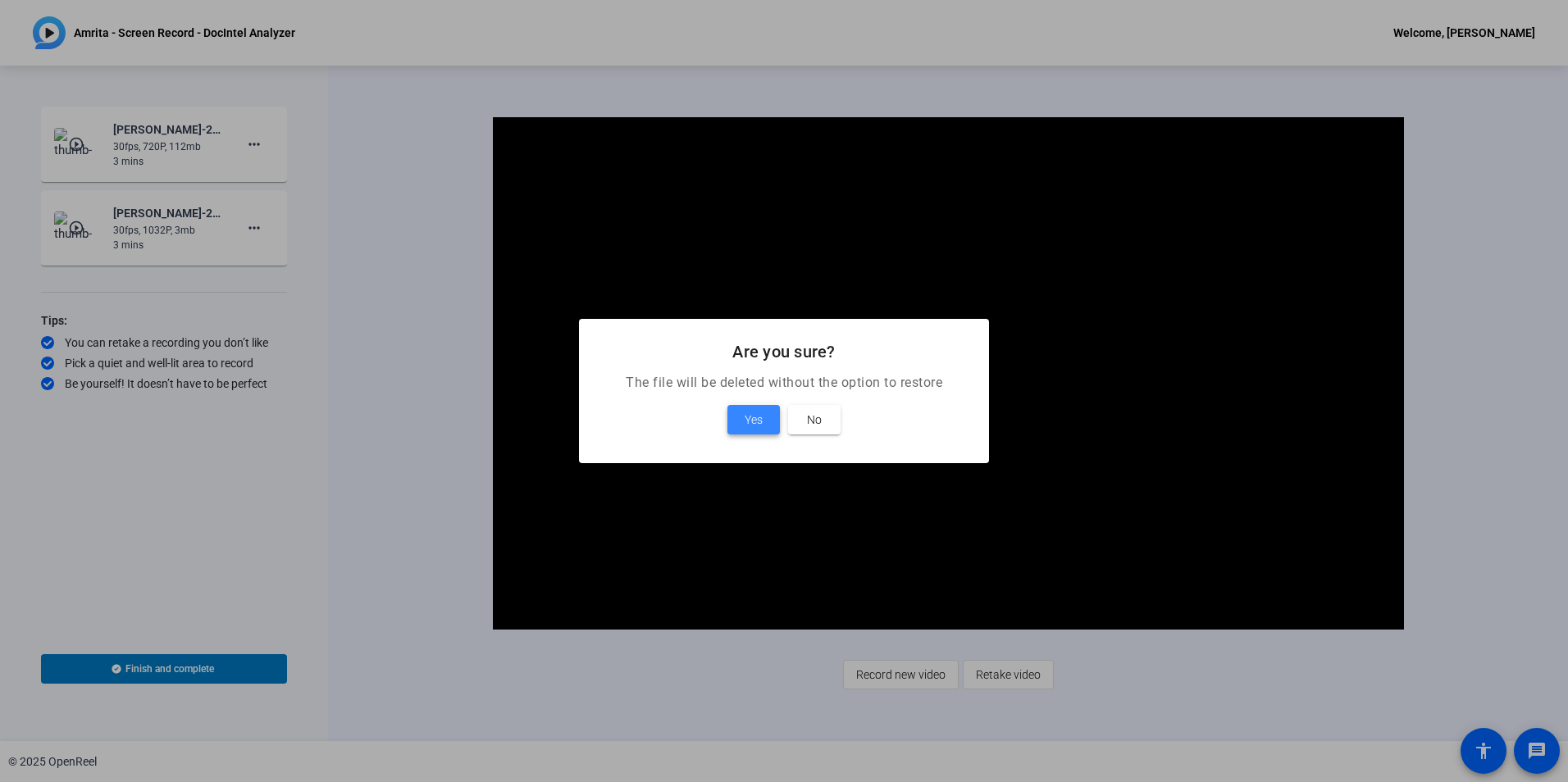
click at [750, 423] on span "Yes" at bounding box center [753, 419] width 18 height 20
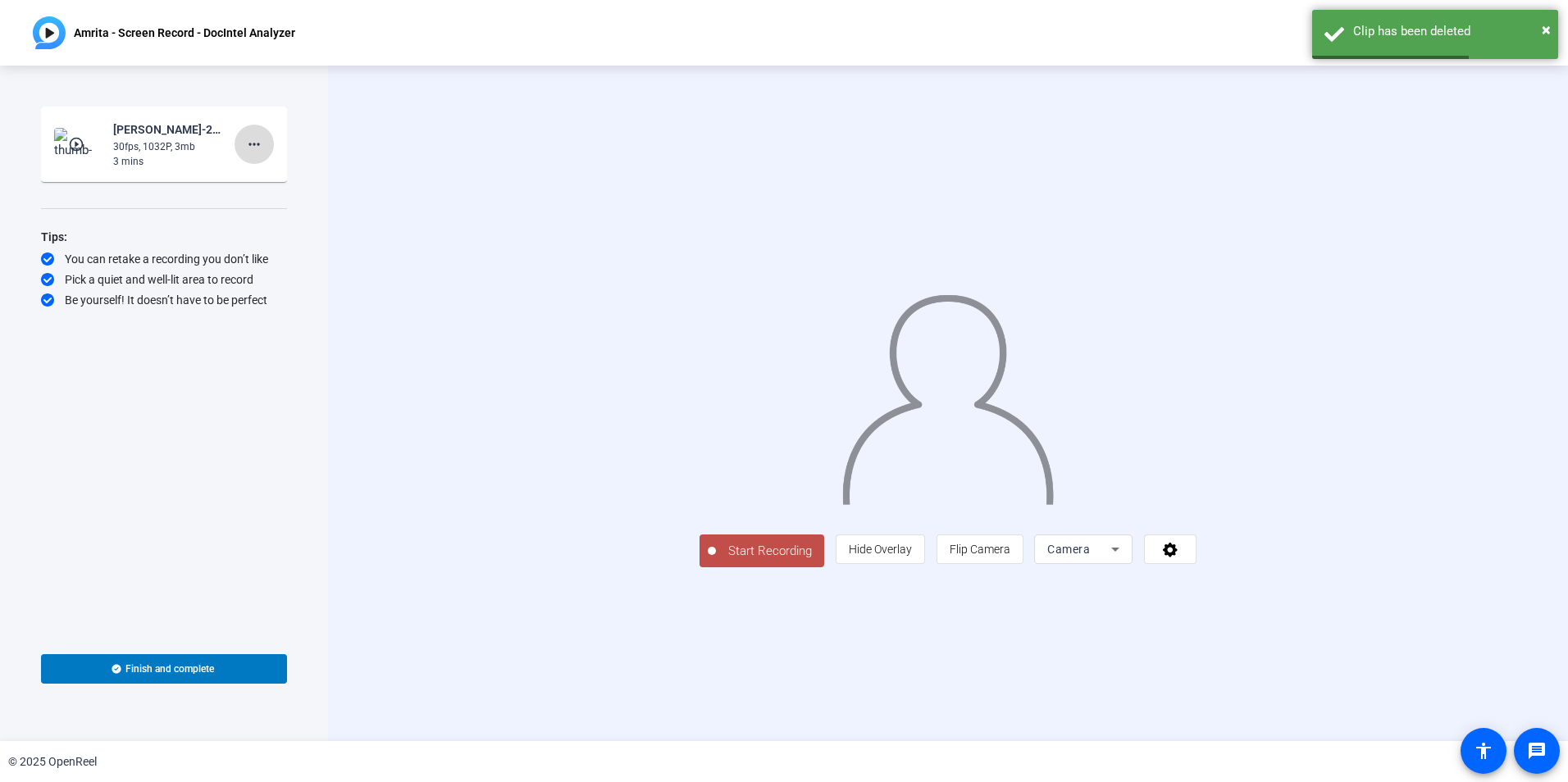
click at [265, 142] on span at bounding box center [254, 144] width 40 height 40
click at [304, 183] on span "Delete clip" at bounding box center [281, 178] width 66 height 20
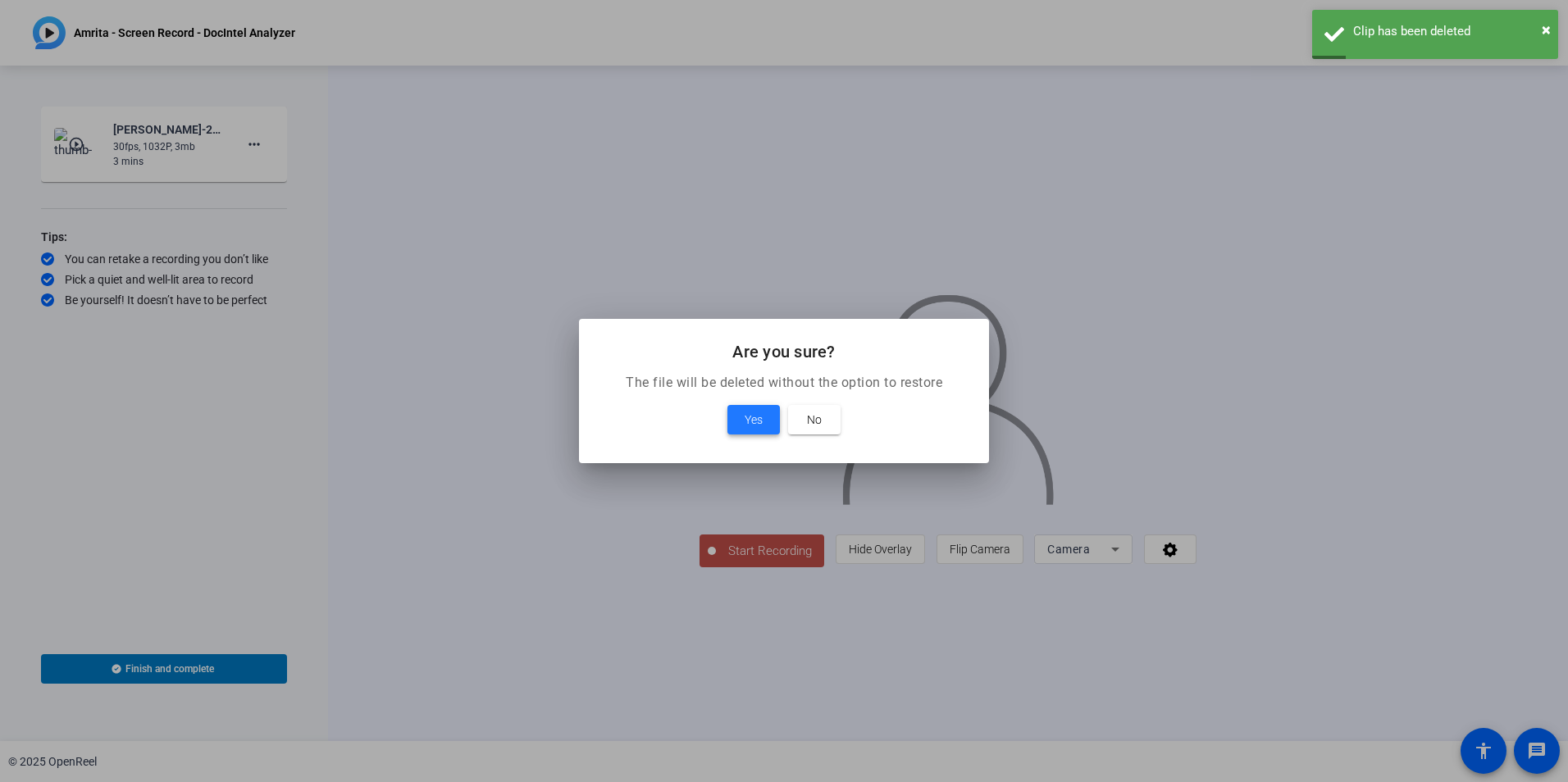
click at [743, 420] on span at bounding box center [754, 420] width 53 height 40
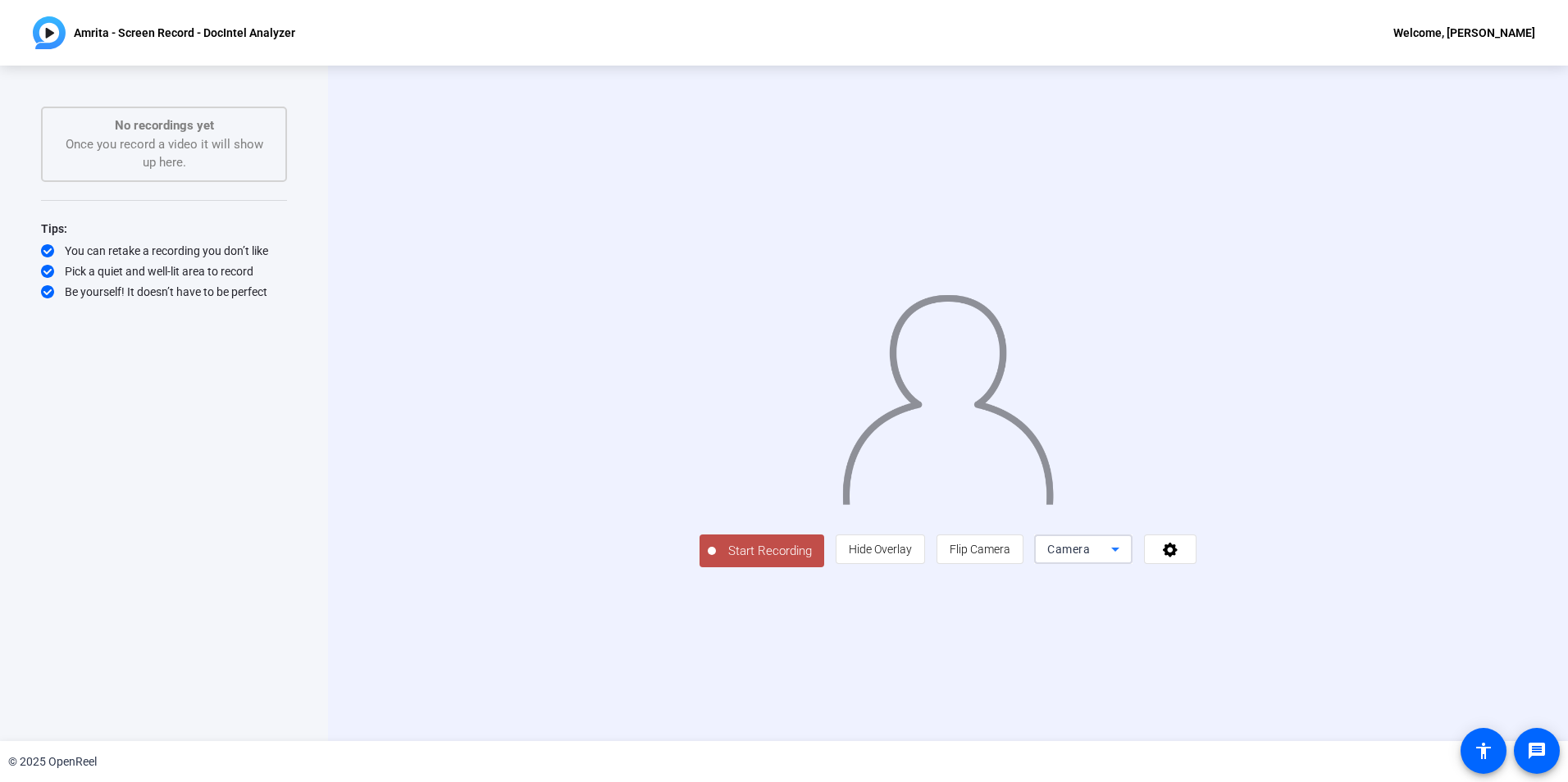
click at [1090, 556] on span "Camera" at bounding box center [1068, 549] width 42 height 13
click at [1263, 629] on span "Screen And Camera" at bounding box center [1291, 625] width 86 height 40
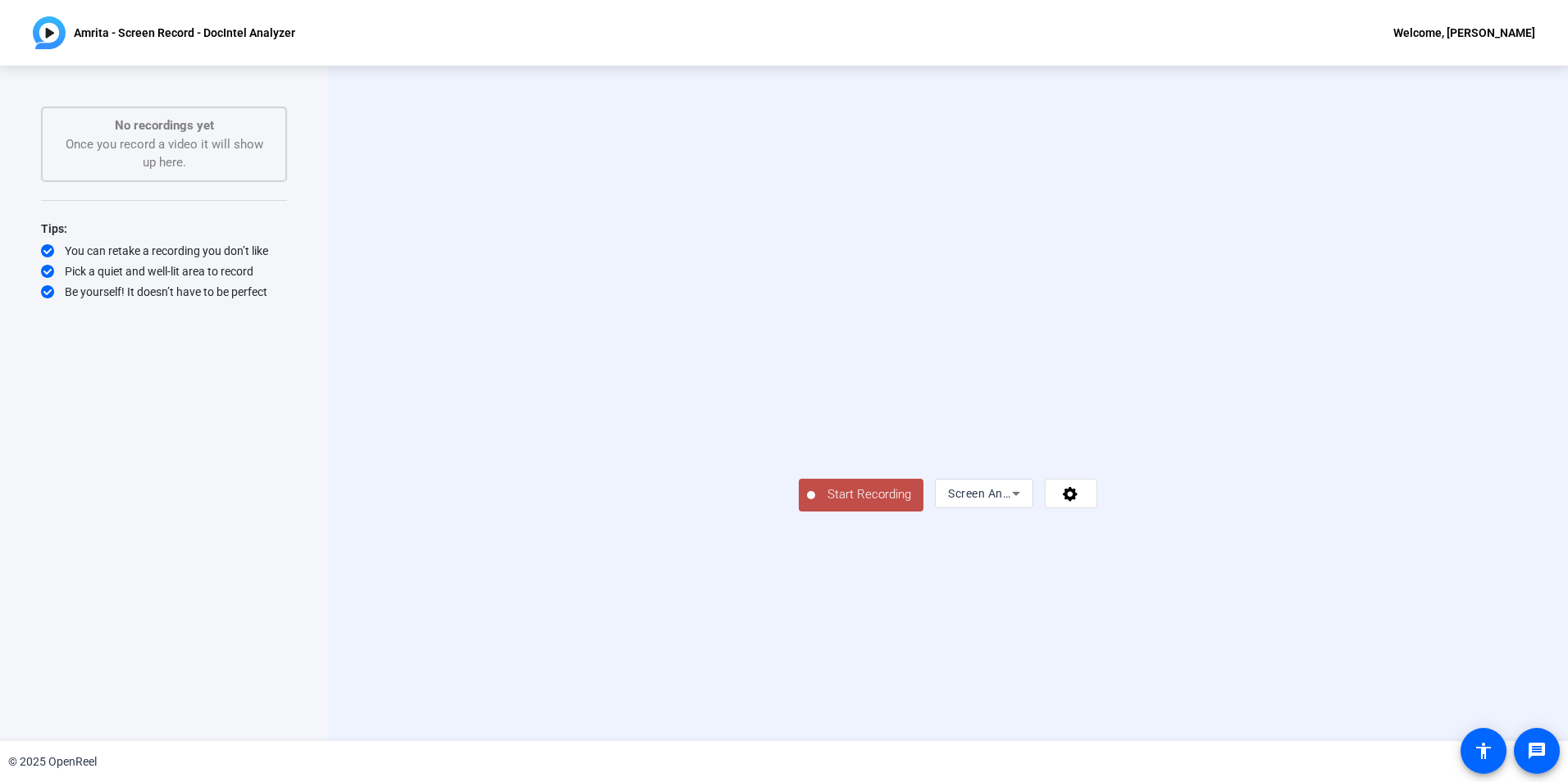
click at [815, 504] on span "Start Recording" at bounding box center [869, 495] width 108 height 19
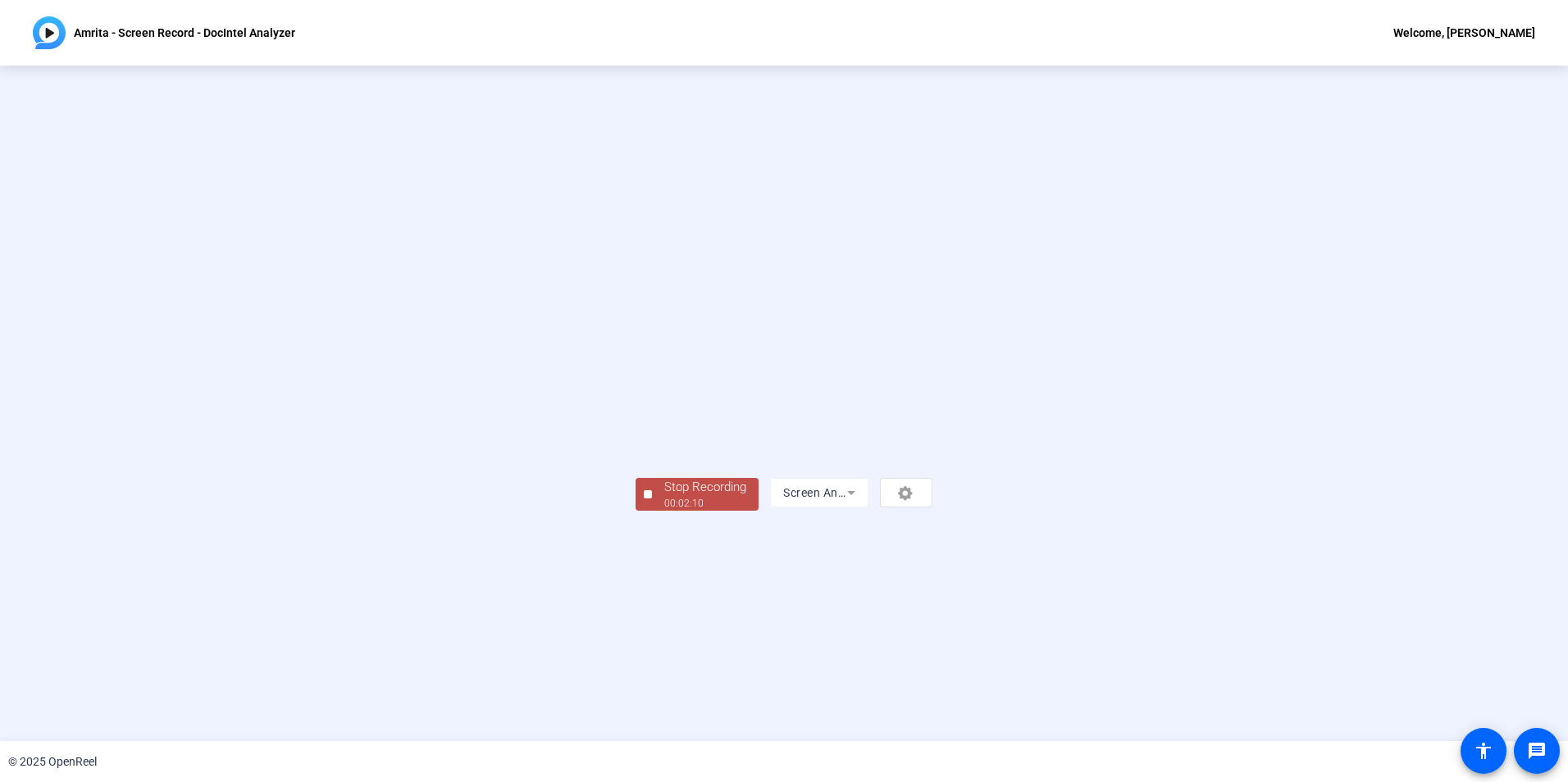
click at [664, 497] on div "Stop Recording" at bounding box center [705, 487] width 82 height 19
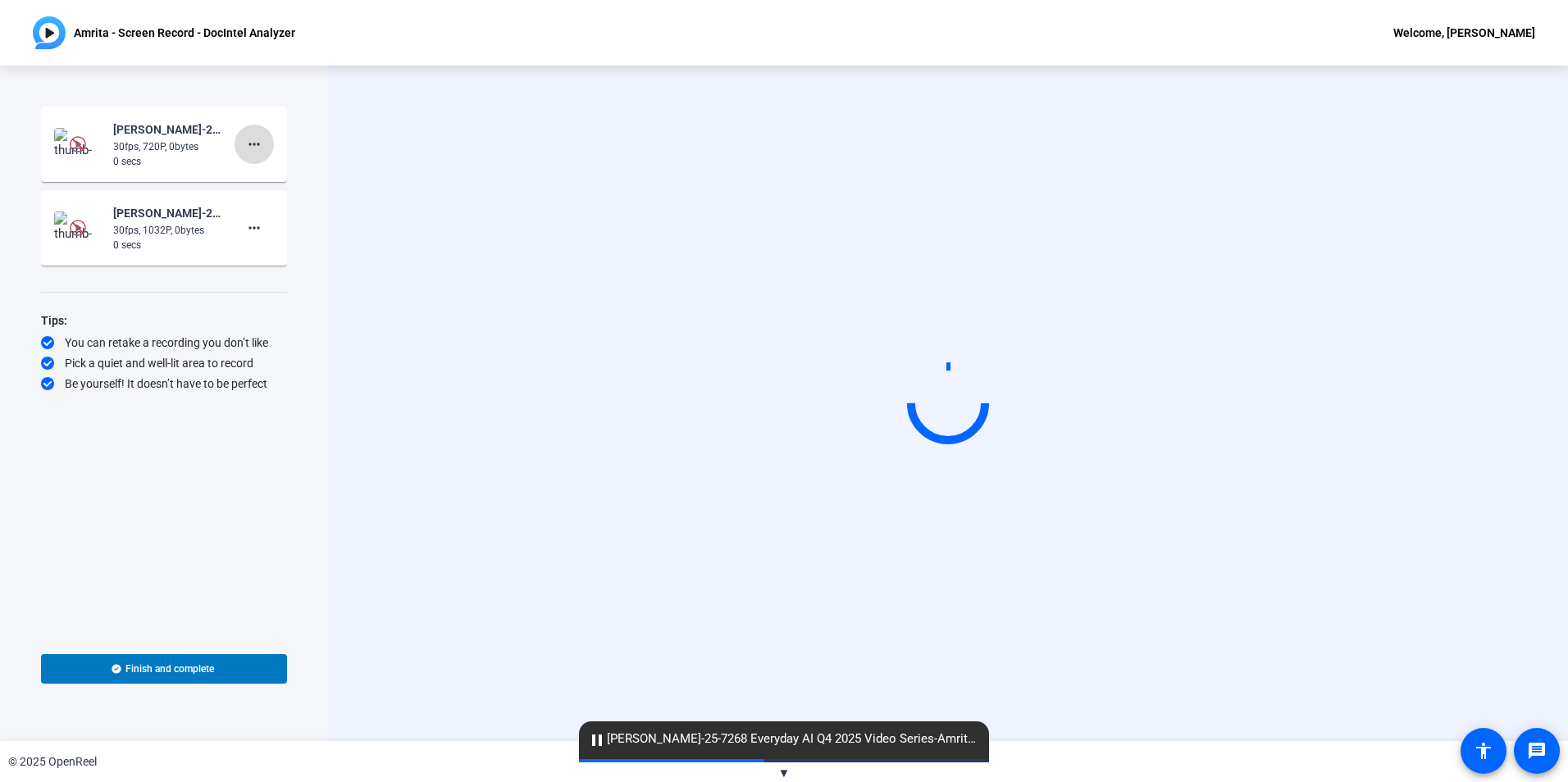
click at [265, 155] on span at bounding box center [254, 144] width 40 height 40
click at [289, 180] on span "Delete clip" at bounding box center [281, 178] width 66 height 20
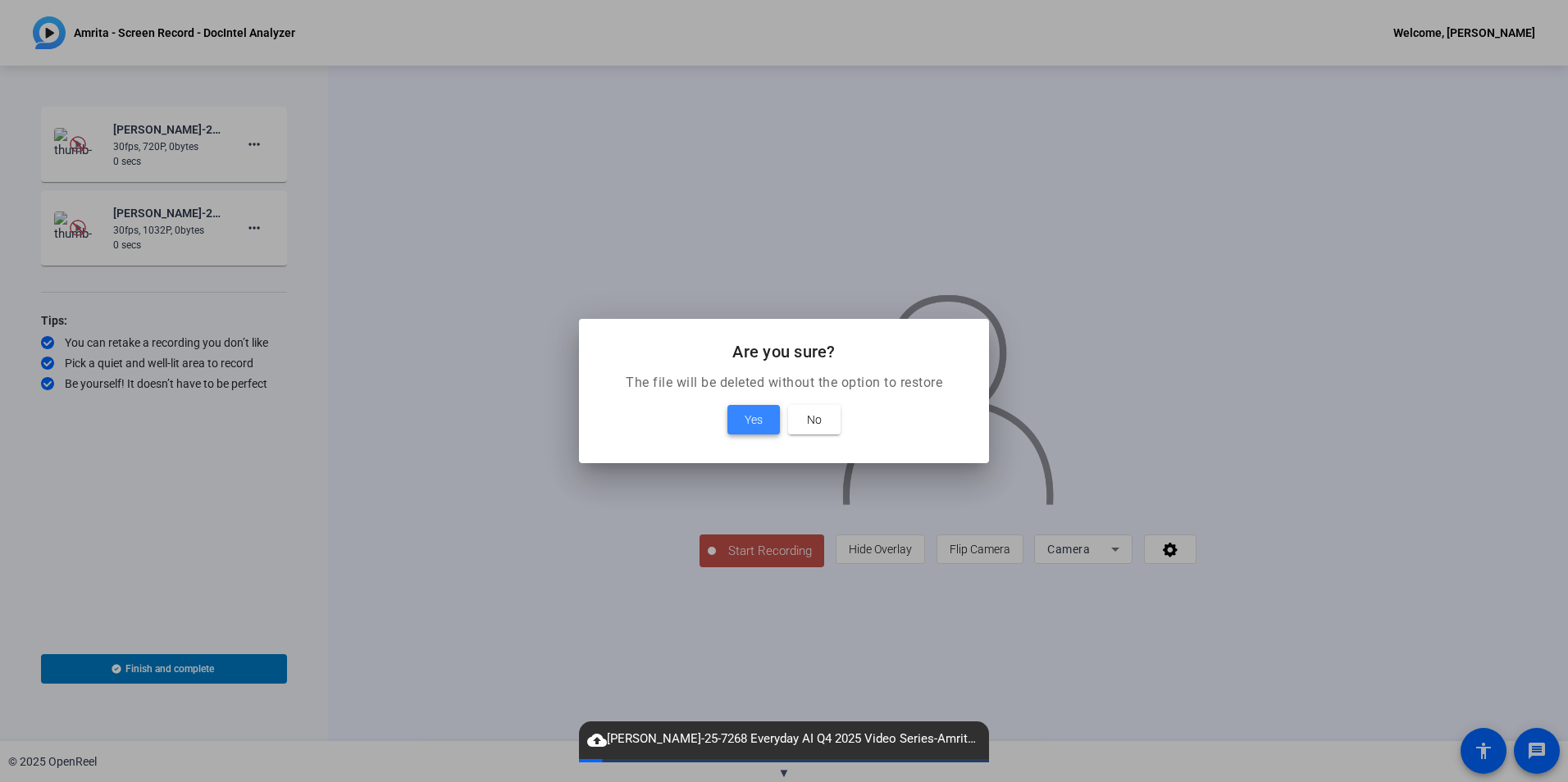
click at [760, 427] on span "Yes" at bounding box center [753, 419] width 18 height 20
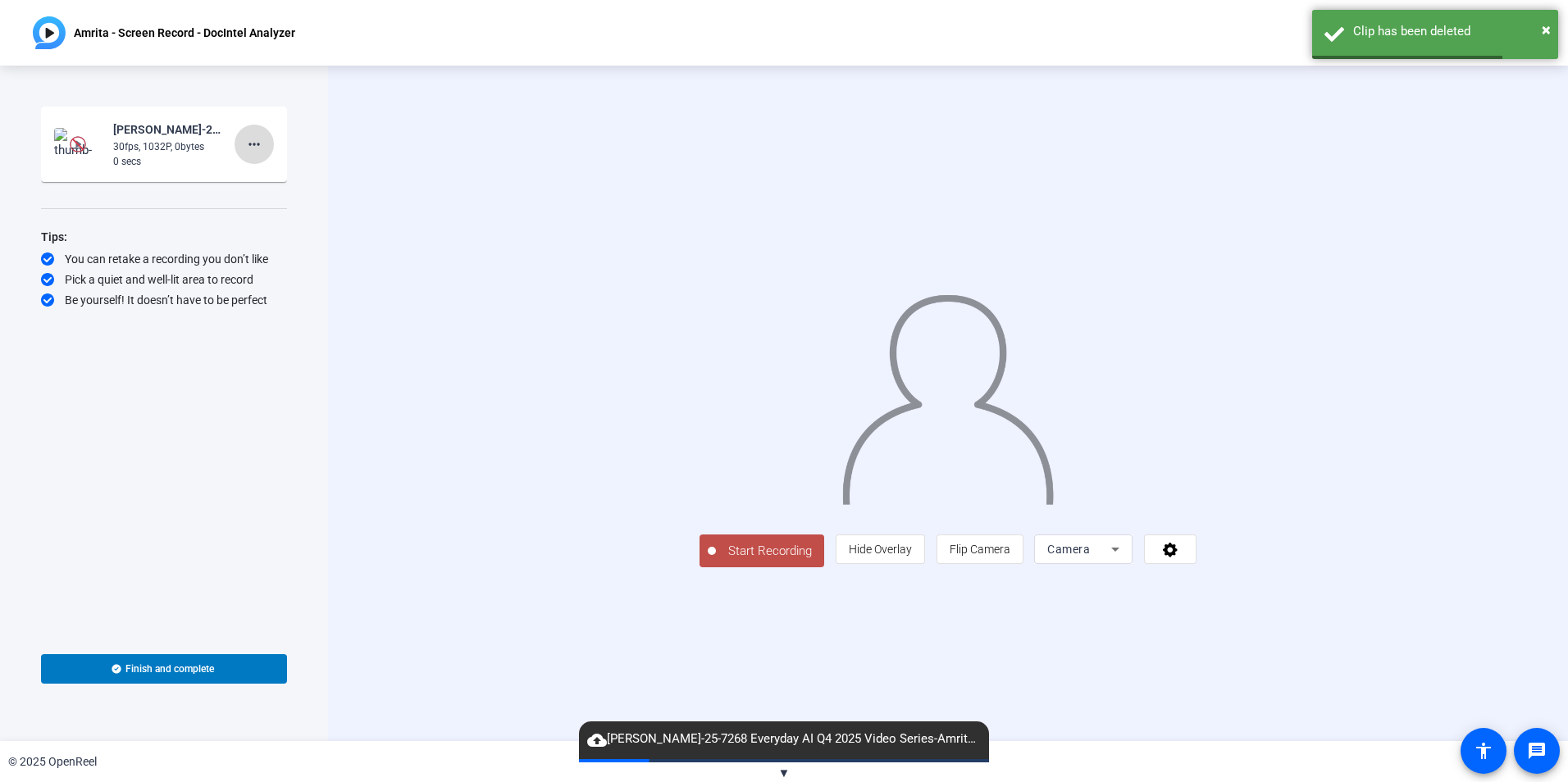
click at [258, 155] on span at bounding box center [254, 144] width 40 height 40
click at [291, 183] on span "Delete clip" at bounding box center [281, 178] width 66 height 20
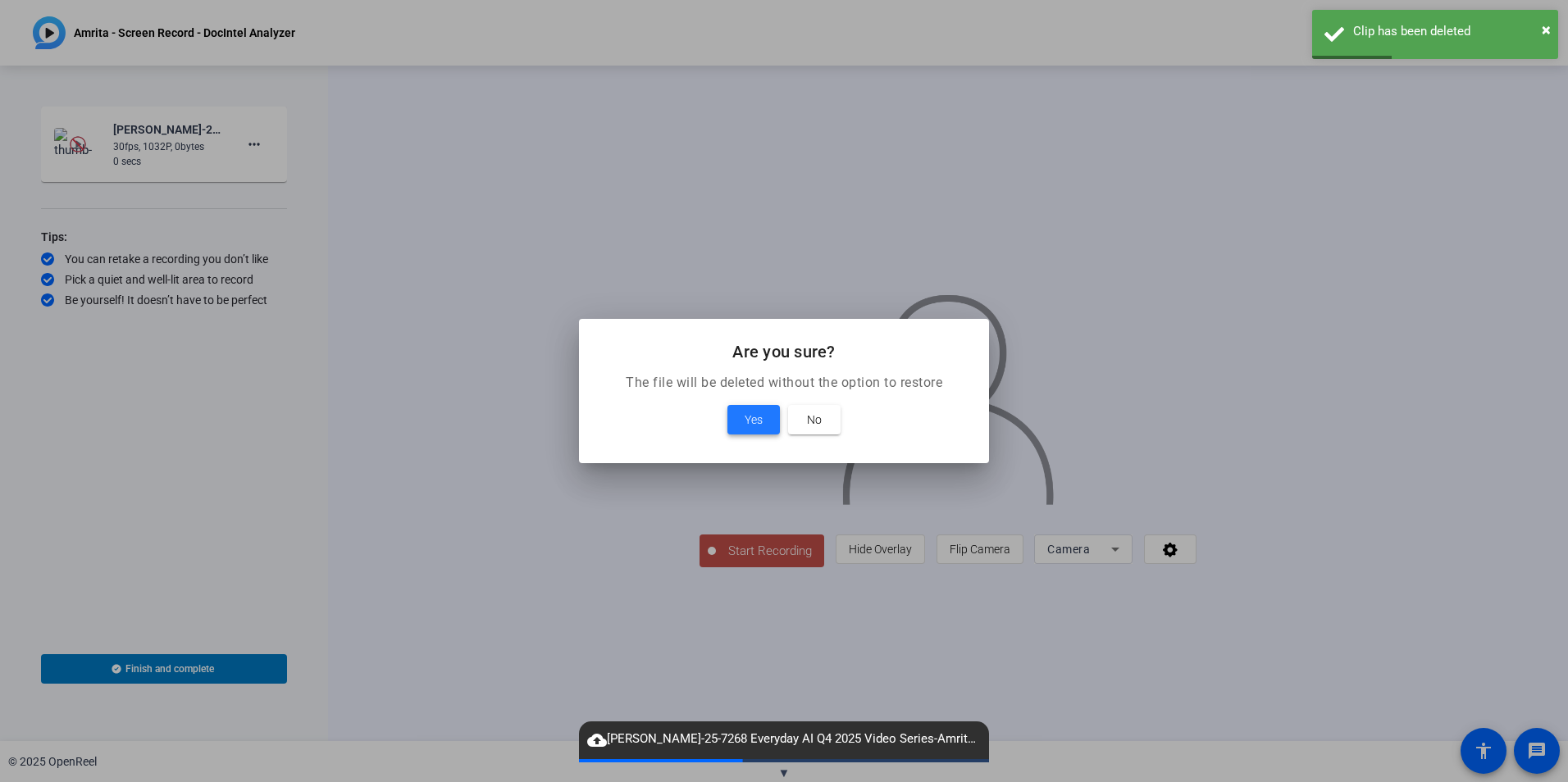
click at [733, 420] on span at bounding box center [754, 420] width 53 height 40
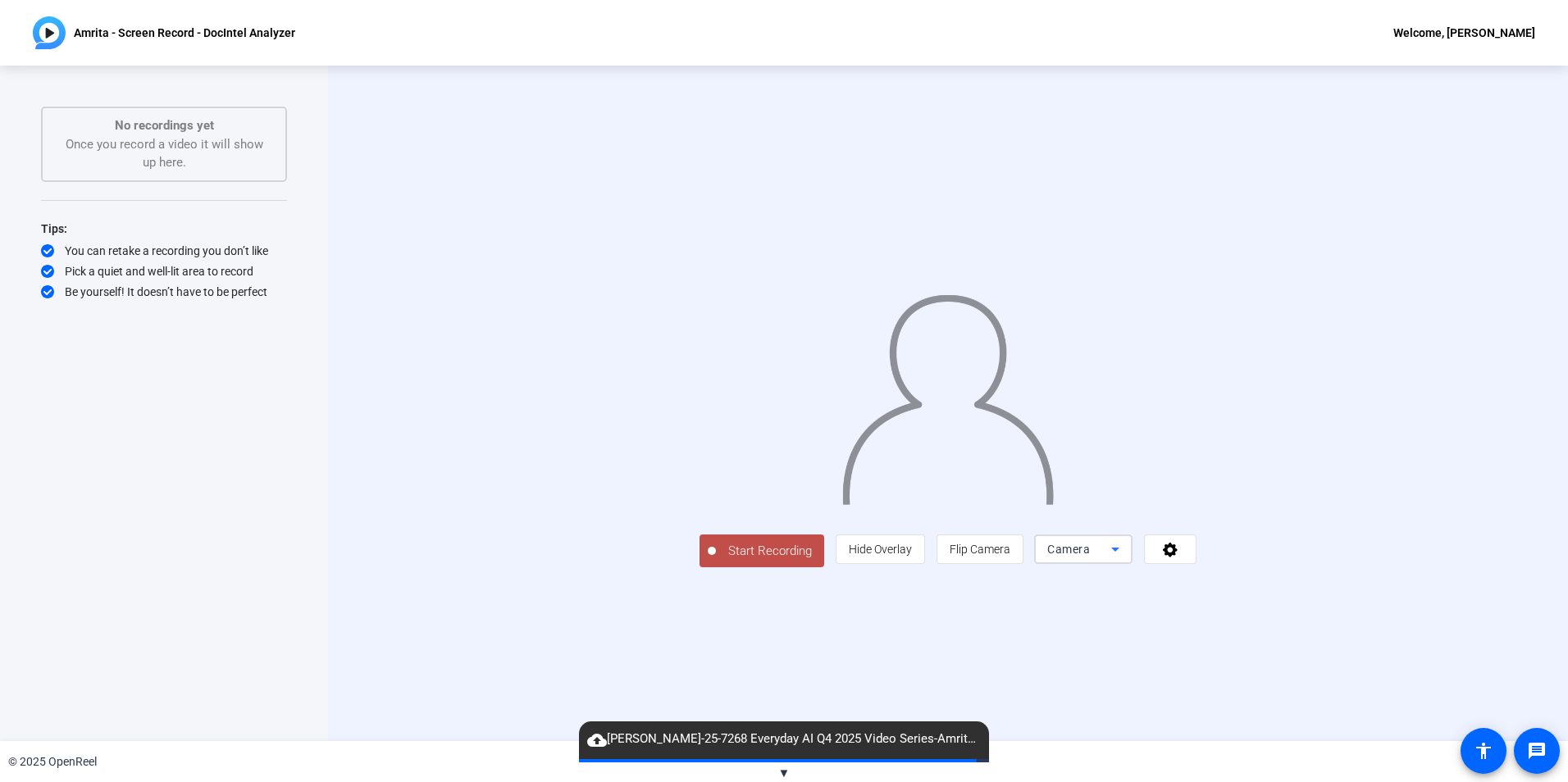
click at [1090, 556] on span "Camera" at bounding box center [1068, 549] width 42 height 13
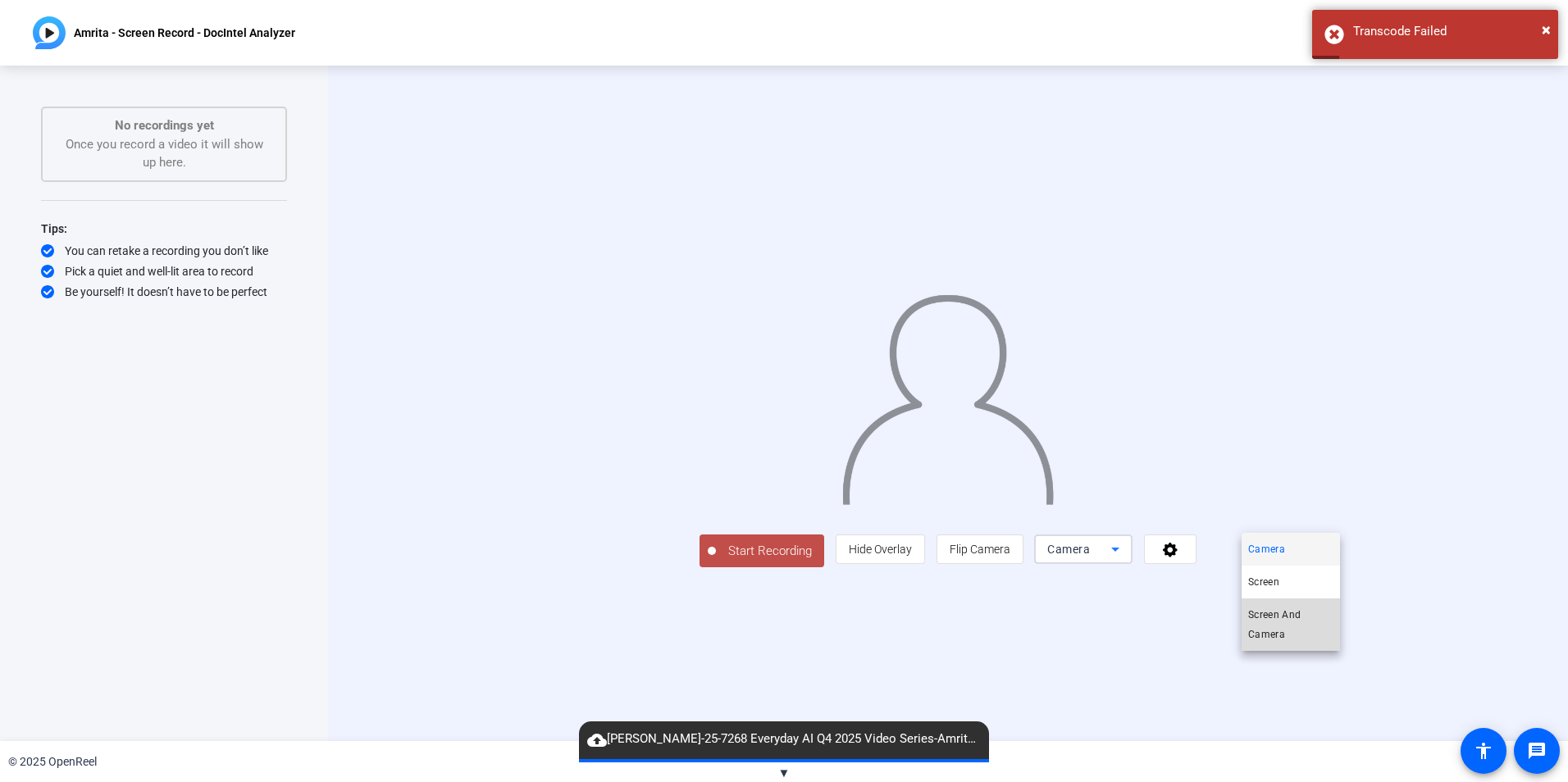
click at [1287, 622] on span "Screen And Camera" at bounding box center [1291, 625] width 86 height 40
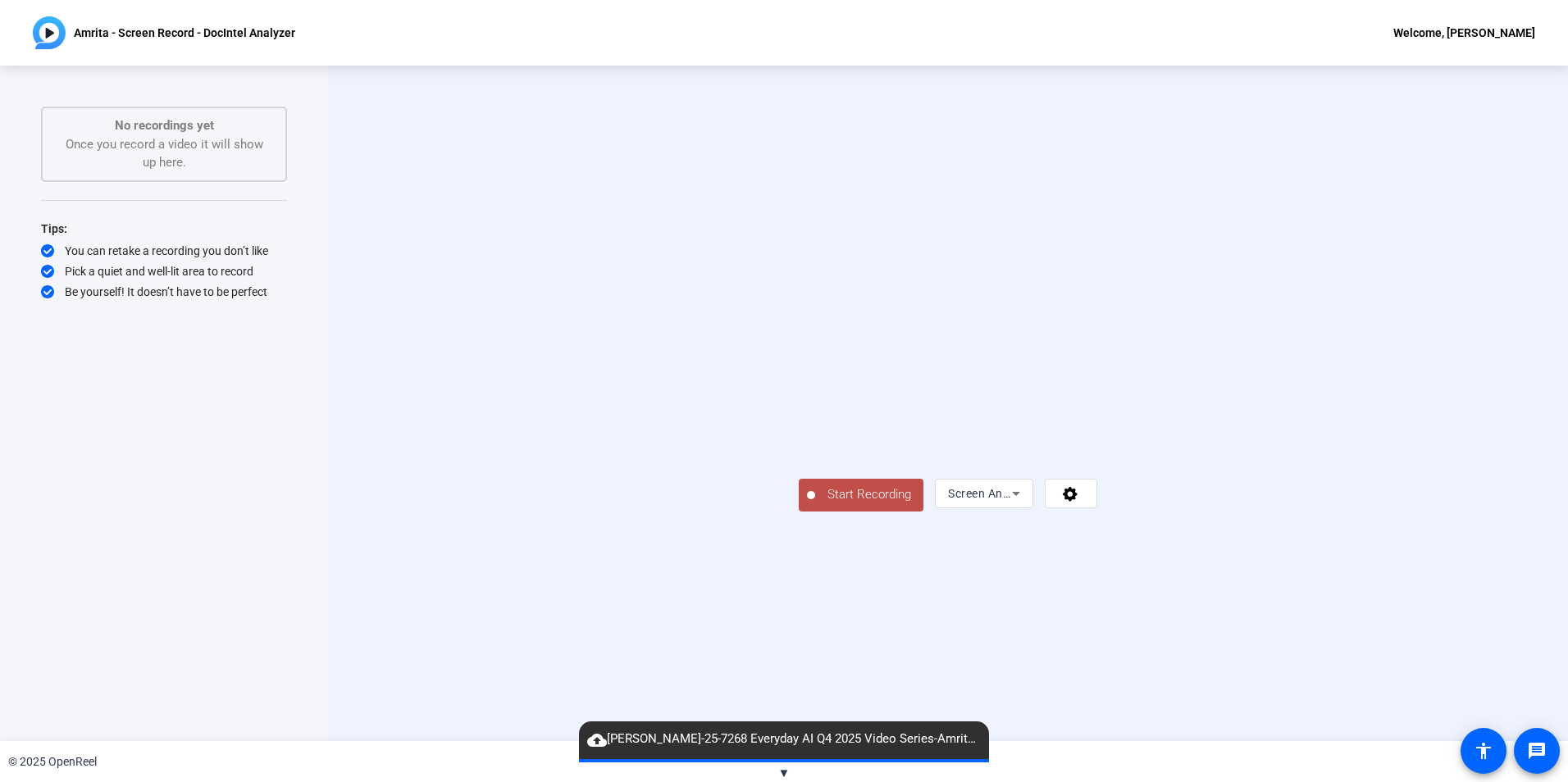
click at [815, 504] on span "Start Recording" at bounding box center [869, 495] width 108 height 19
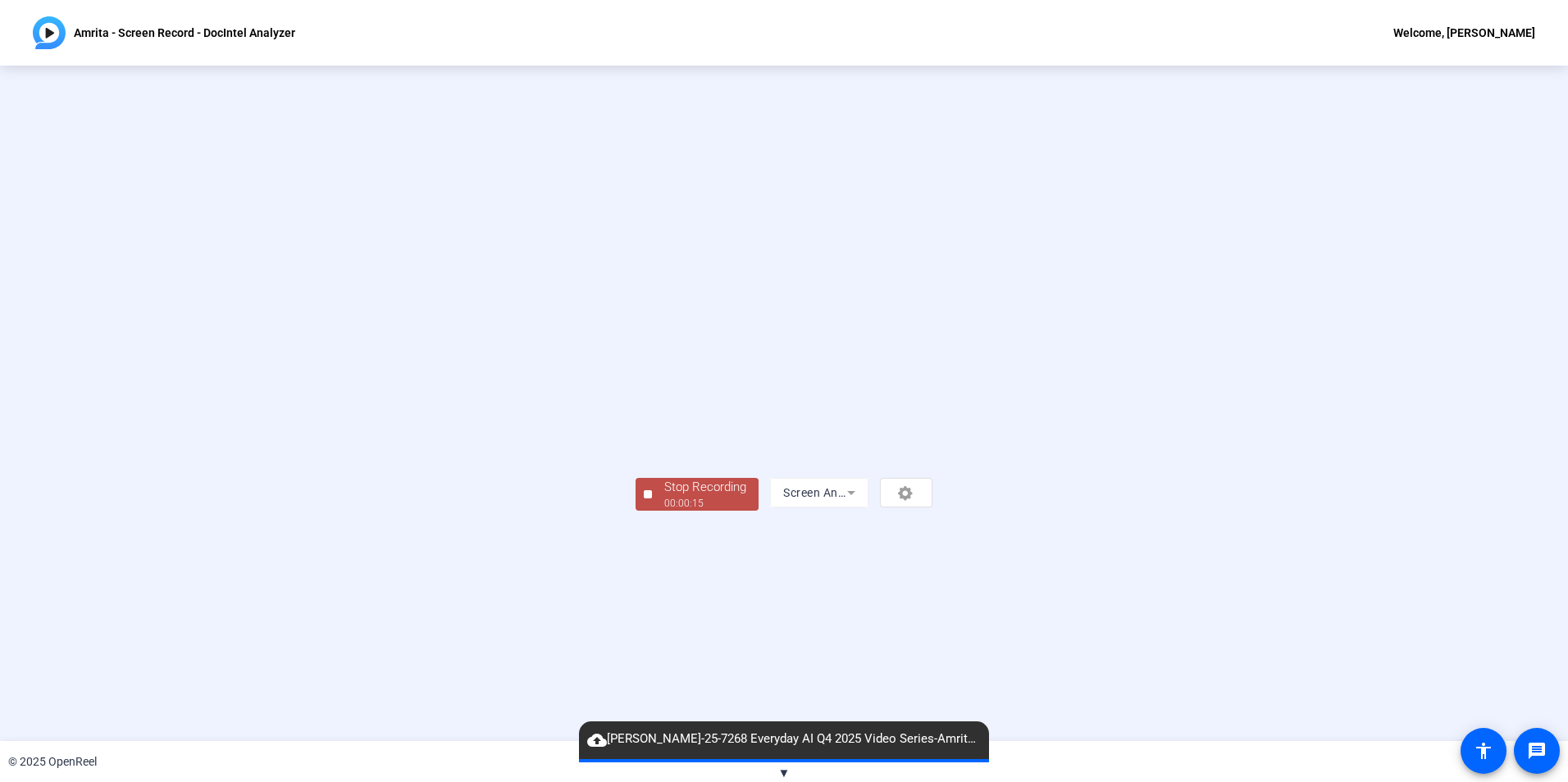
click at [664, 497] on div "Stop Recording" at bounding box center [705, 487] width 82 height 19
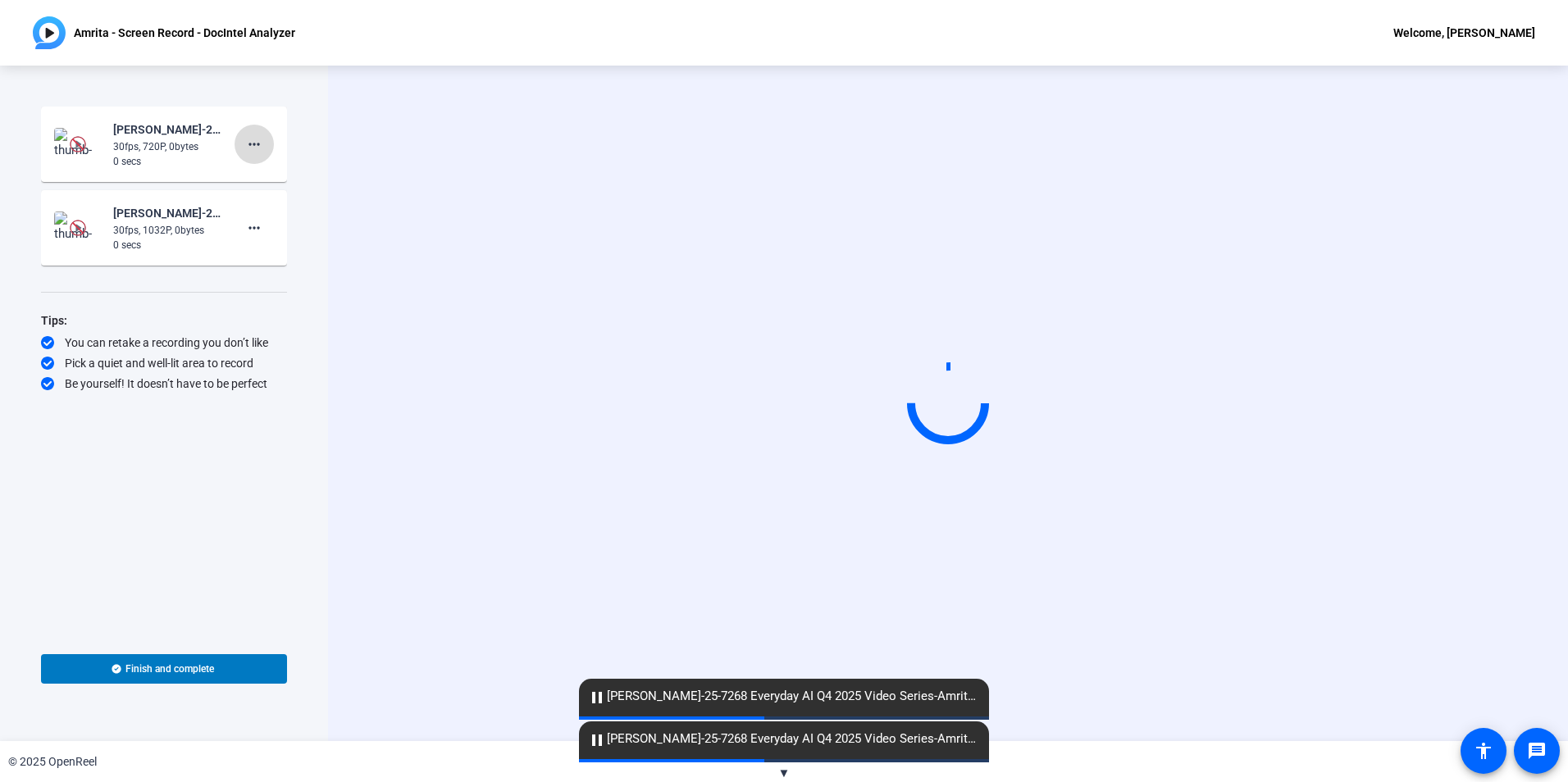
click at [256, 148] on mat-icon "more_horiz" at bounding box center [253, 144] width 20 height 20
click at [276, 174] on span "Delete clip" at bounding box center [281, 178] width 66 height 20
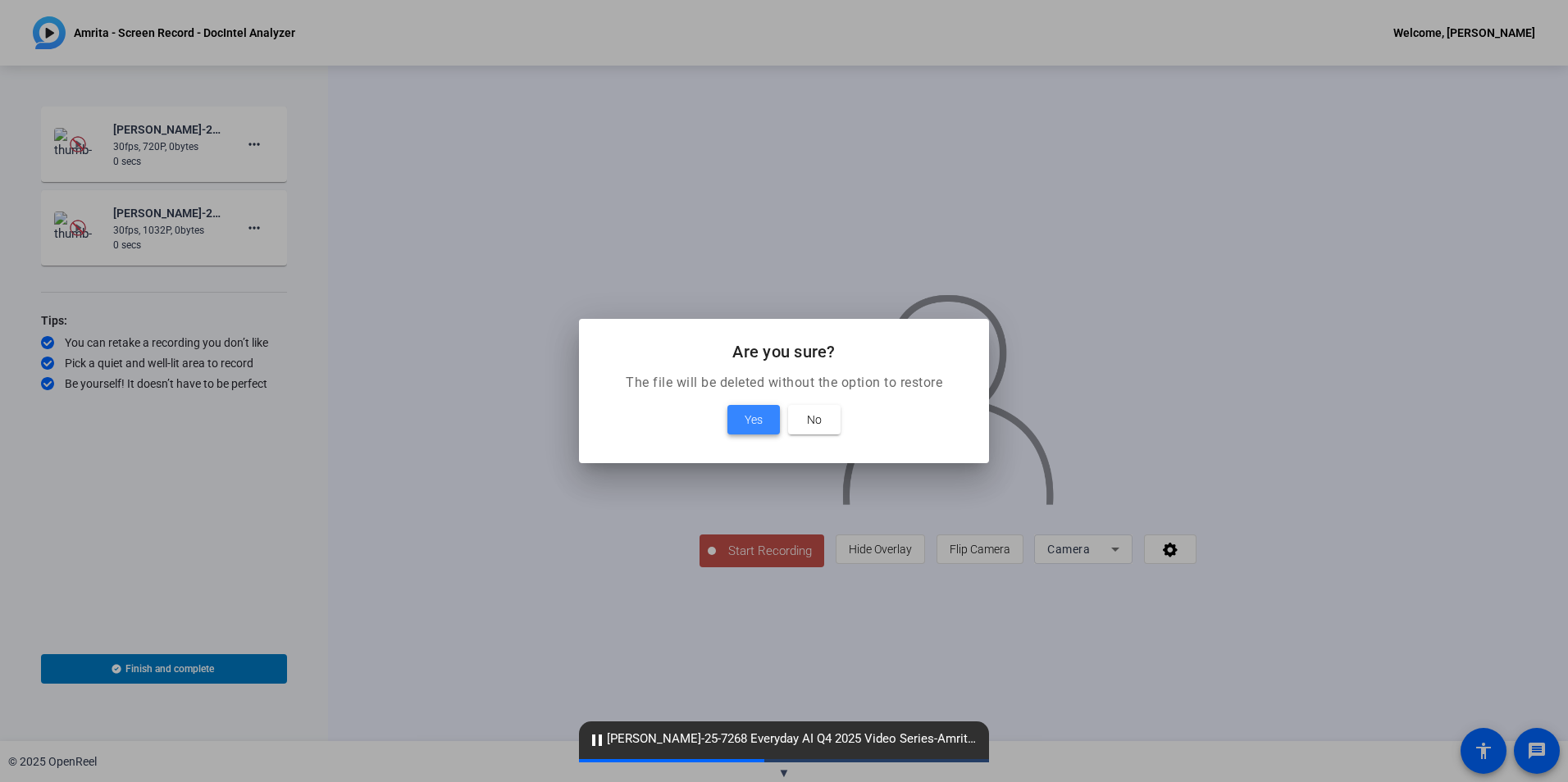
click at [742, 430] on span at bounding box center [754, 420] width 53 height 40
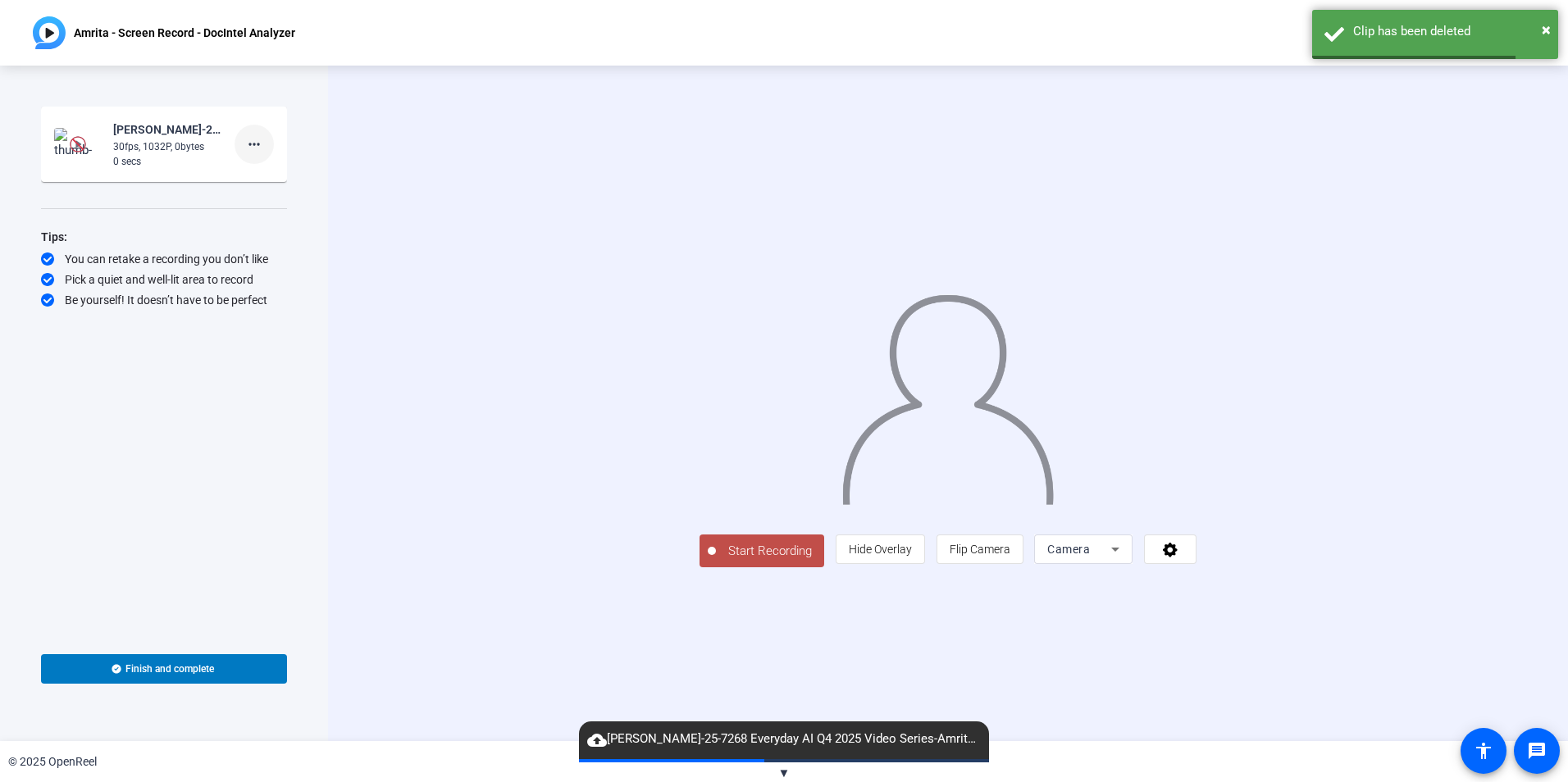
click at [254, 144] on mat-icon "more_horiz" at bounding box center [253, 144] width 20 height 20
click at [280, 180] on span "Delete clip" at bounding box center [281, 178] width 66 height 20
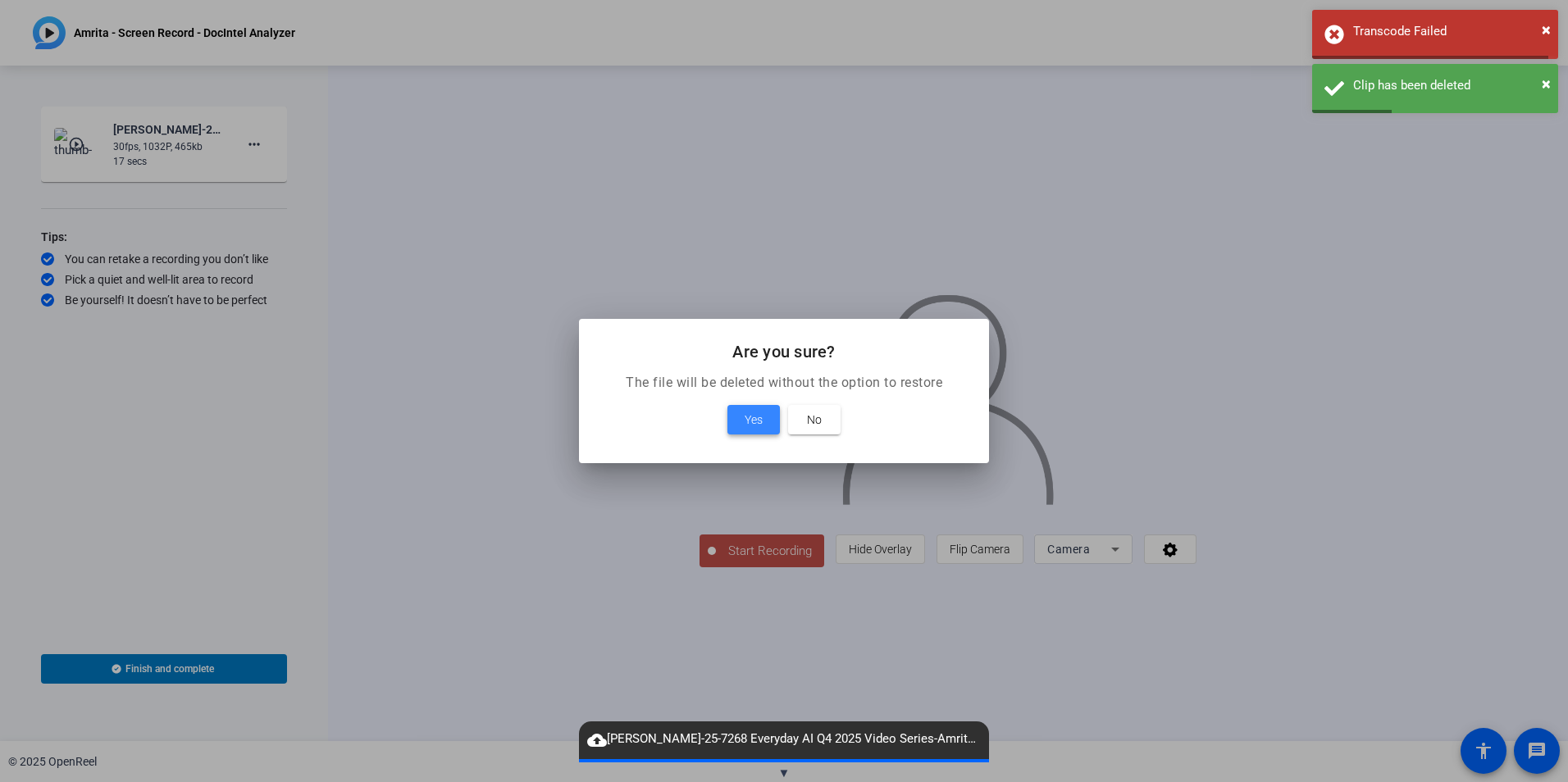
click at [748, 406] on span at bounding box center [754, 420] width 53 height 40
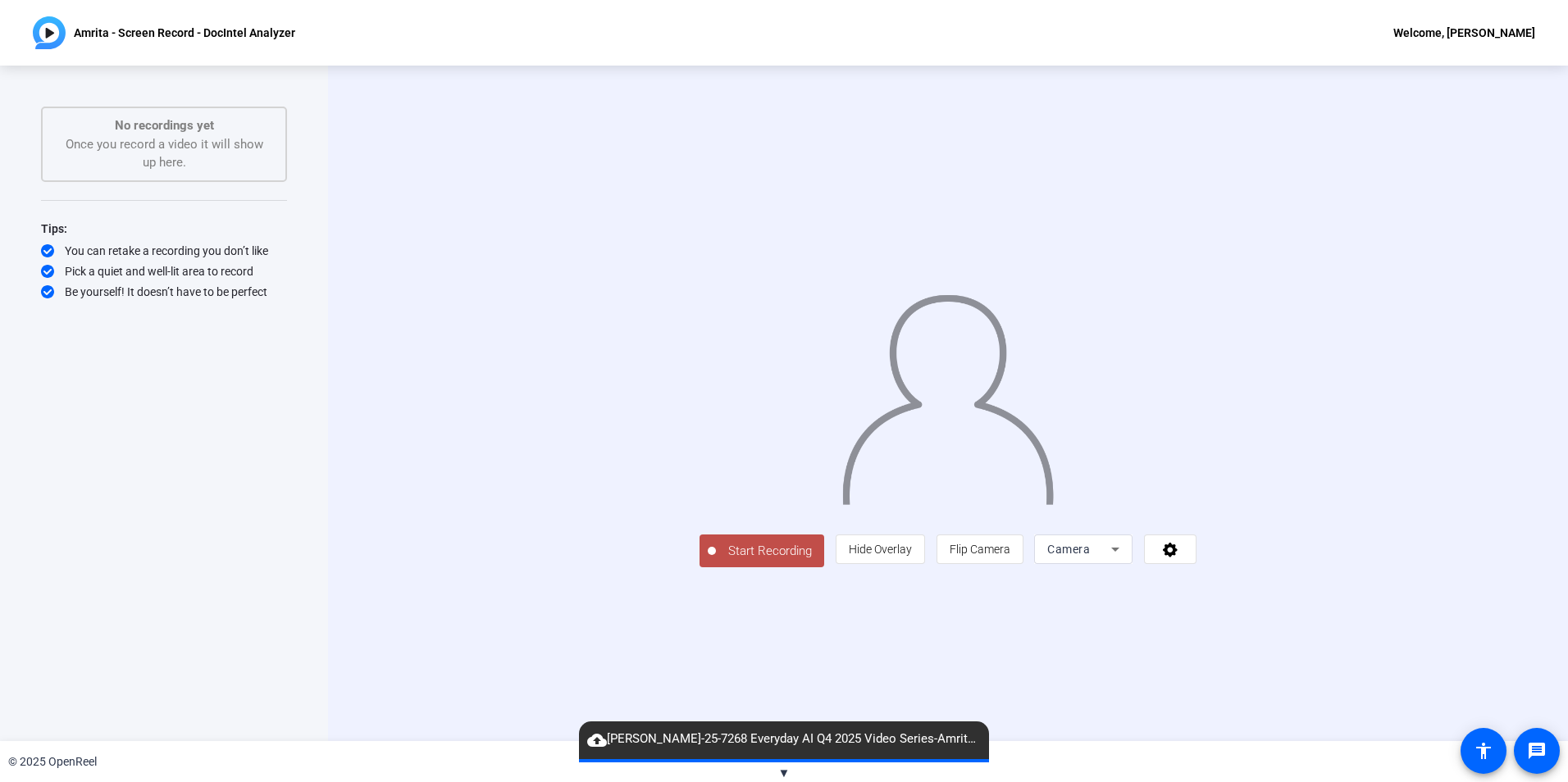
click at [716, 561] on span "Start Recording" at bounding box center [770, 551] width 108 height 19
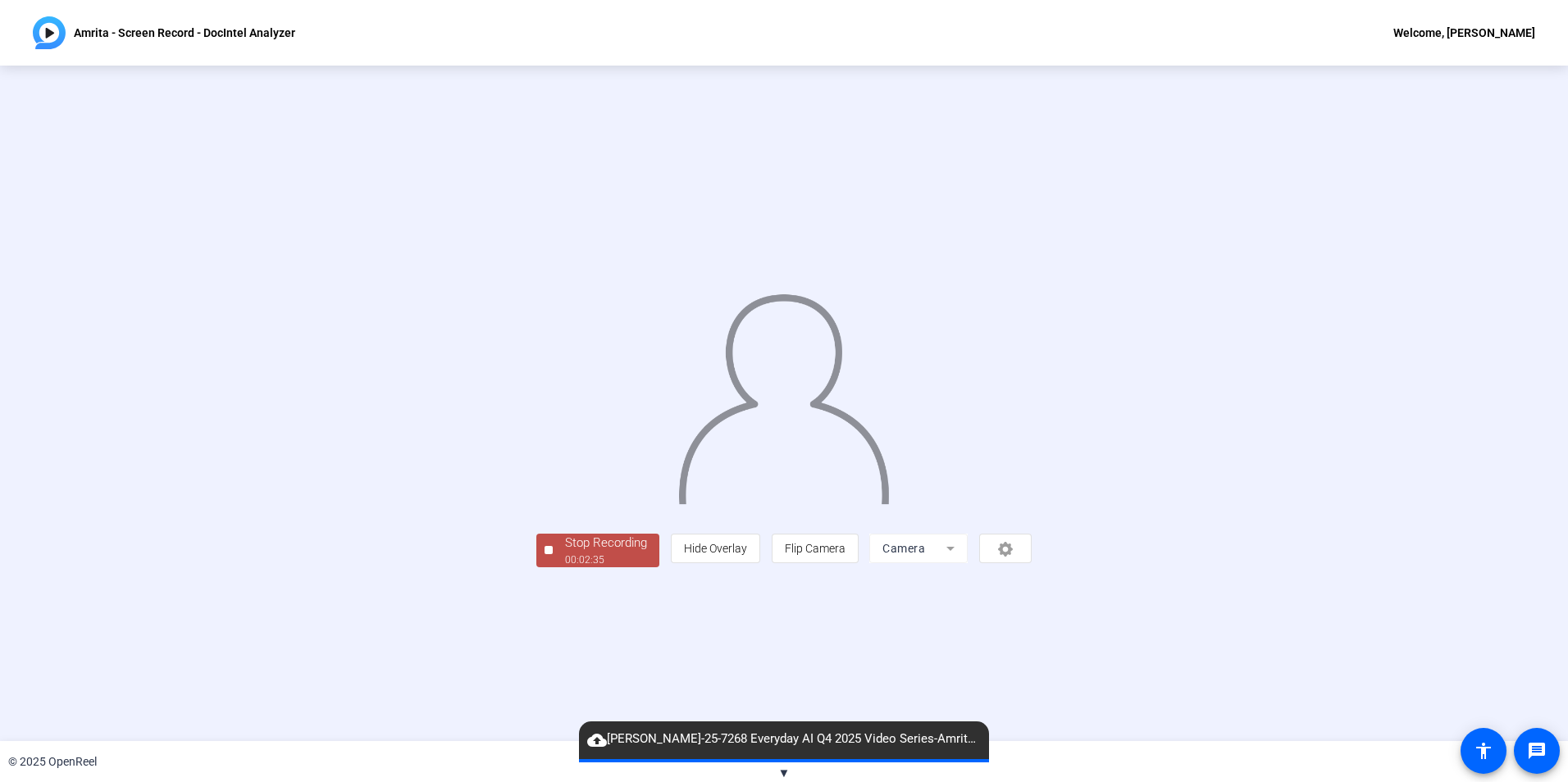
click at [565, 567] on div "00:02:35" at bounding box center [606, 561] width 82 height 15
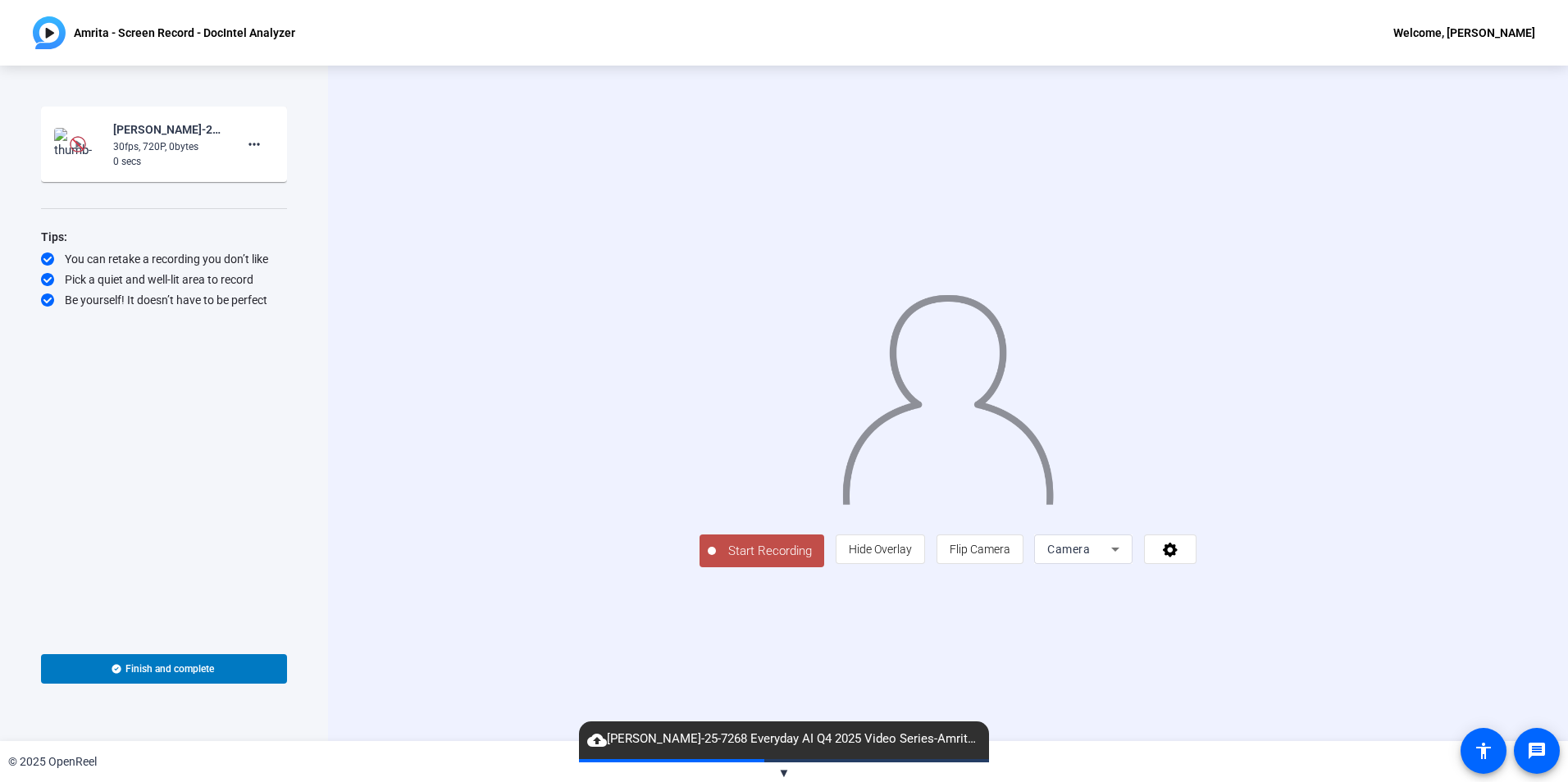
click at [82, 142] on img at bounding box center [77, 143] width 16 height 16
click at [78, 143] on img at bounding box center [77, 143] width 16 height 16
click at [160, 154] on div "30fps, 720P, 0bytes" at bounding box center [168, 147] width 110 height 15
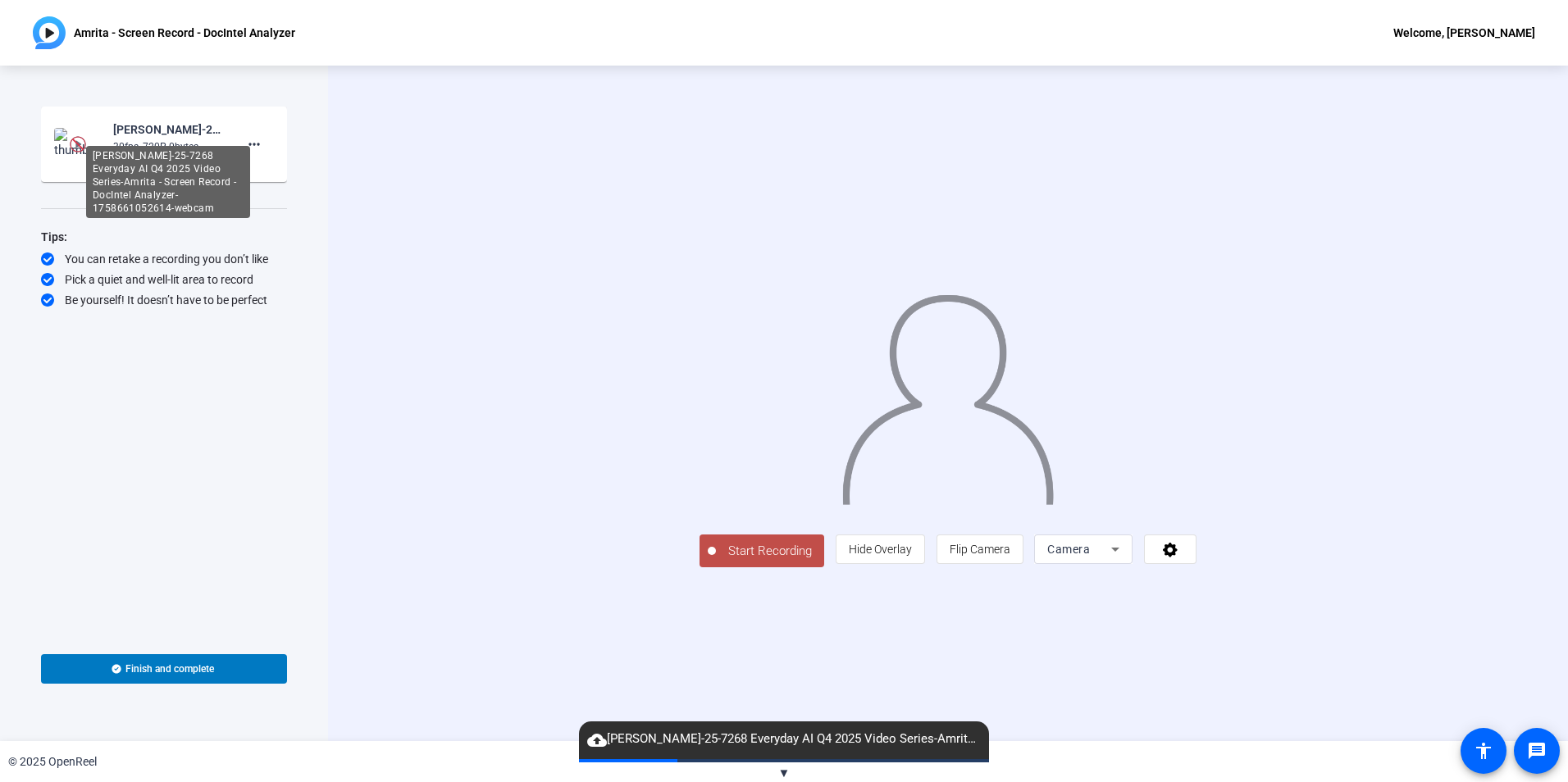
click at [164, 137] on div "[PERSON_NAME]-25-7268 Everyday AI Q4 2025 Video Series-Amrita - Screen Record -…" at bounding box center [168, 129] width 110 height 20
click at [79, 146] on img at bounding box center [77, 143] width 16 height 16
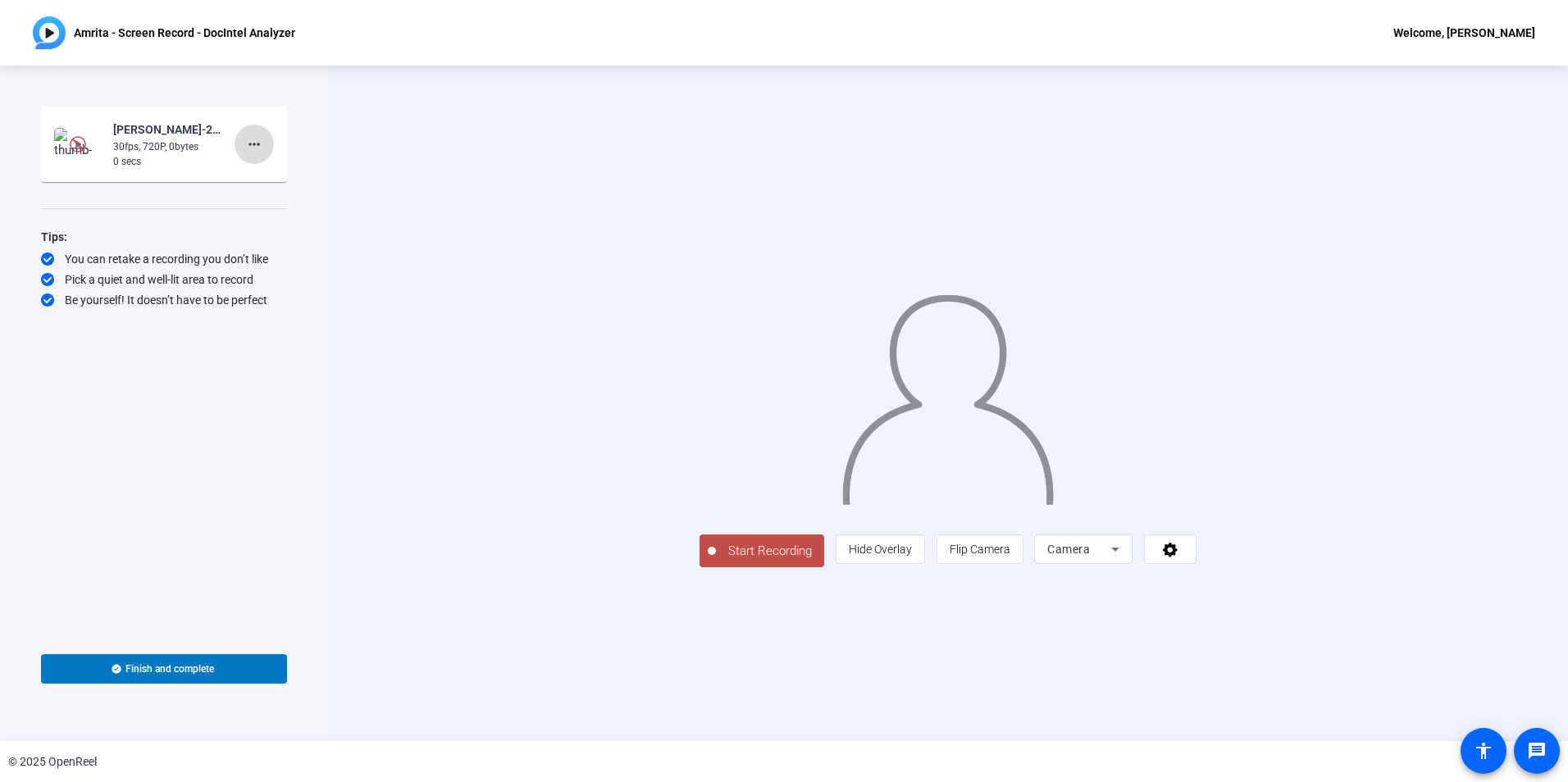
click at [262, 142] on mat-icon "more_horiz" at bounding box center [253, 144] width 20 height 20
click at [280, 177] on span "Delete clip" at bounding box center [281, 178] width 66 height 20
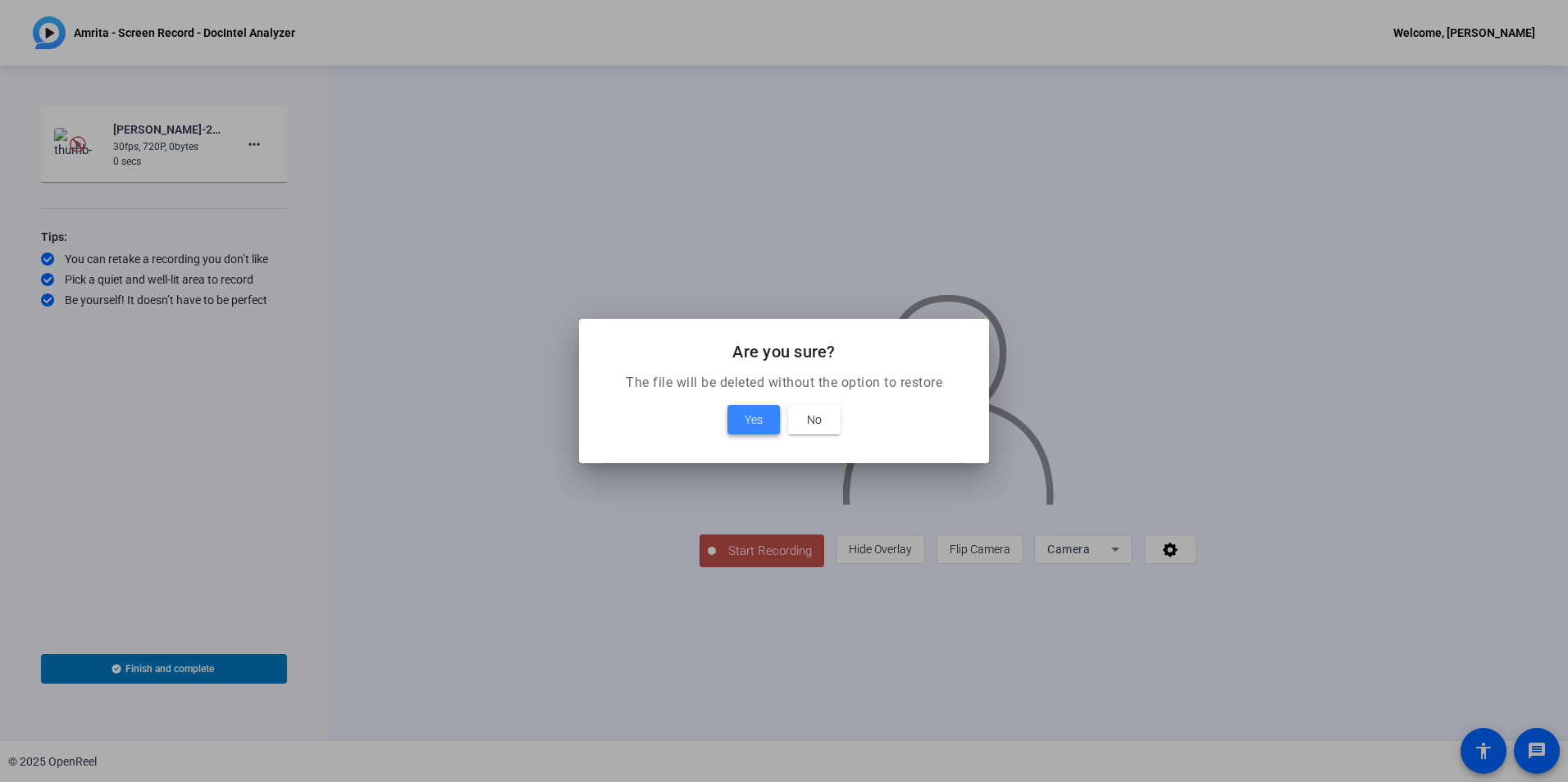
click at [750, 427] on span "Yes" at bounding box center [753, 419] width 18 height 20
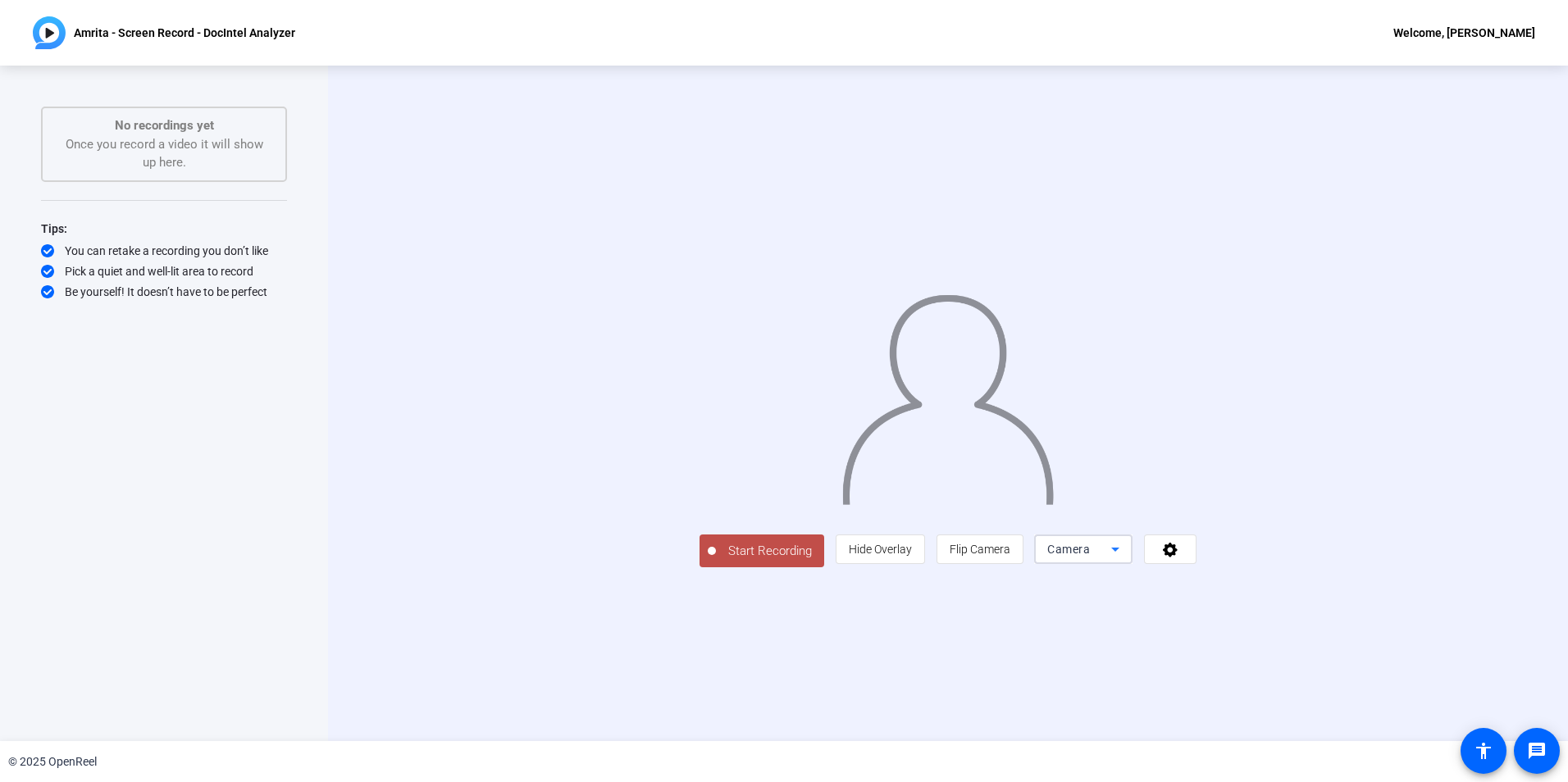
click at [1090, 556] on span "Camera" at bounding box center [1068, 549] width 42 height 13
click at [1281, 617] on span "Screen And Camera" at bounding box center [1291, 625] width 86 height 40
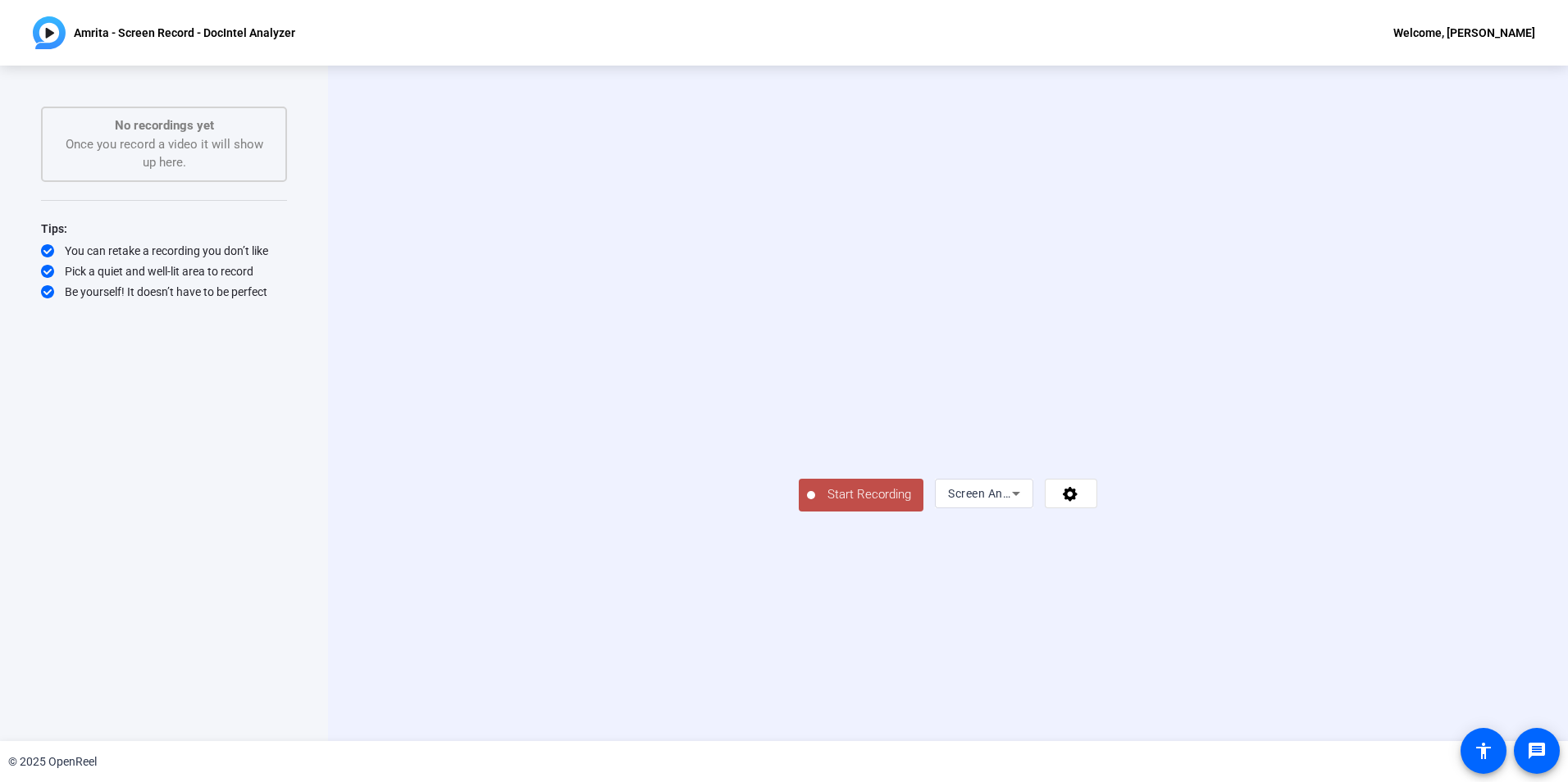
click at [815, 504] on span "Start Recording" at bounding box center [869, 495] width 108 height 19
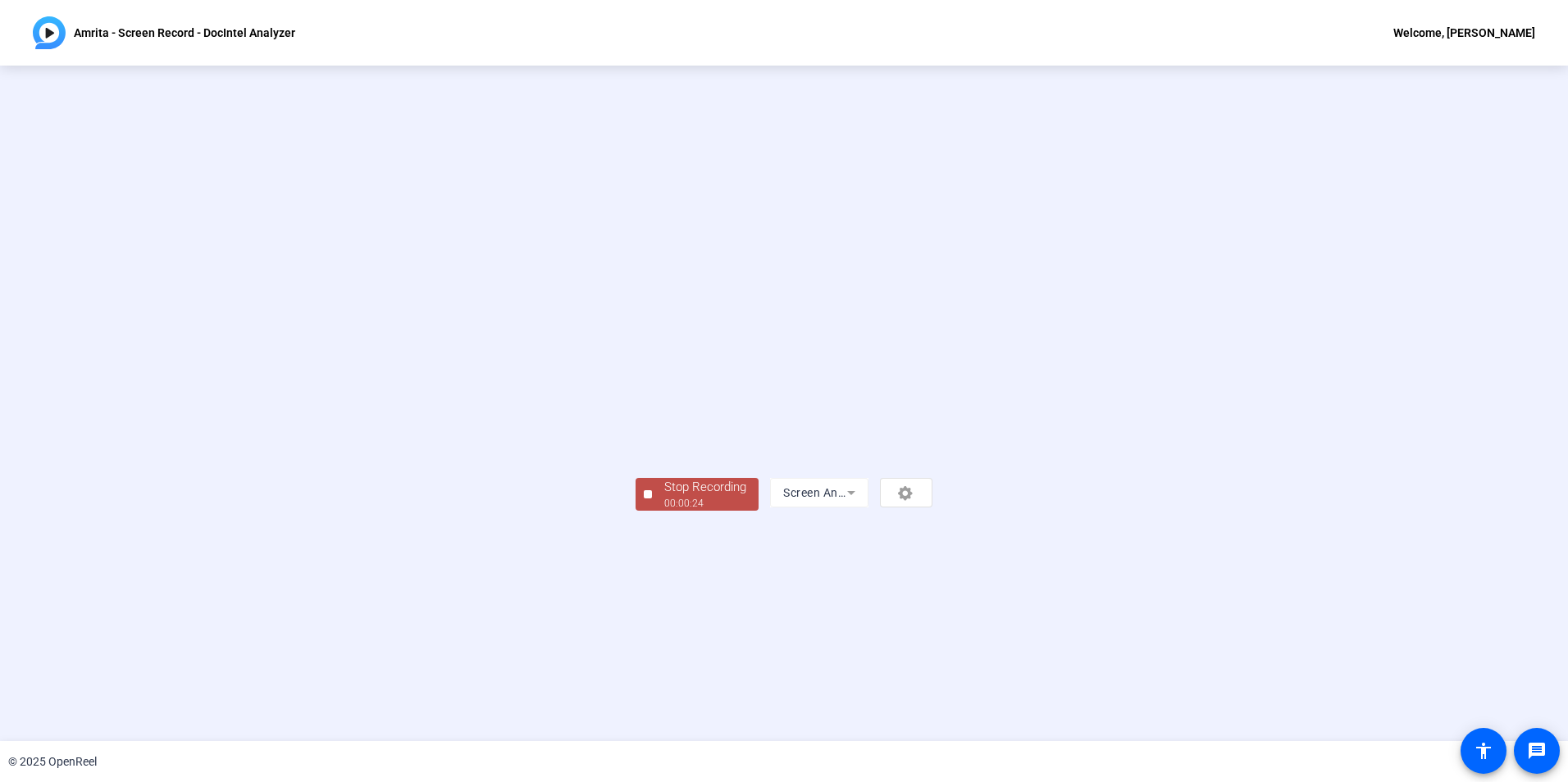
click at [664, 497] on div "Stop Recording" at bounding box center [705, 487] width 82 height 19
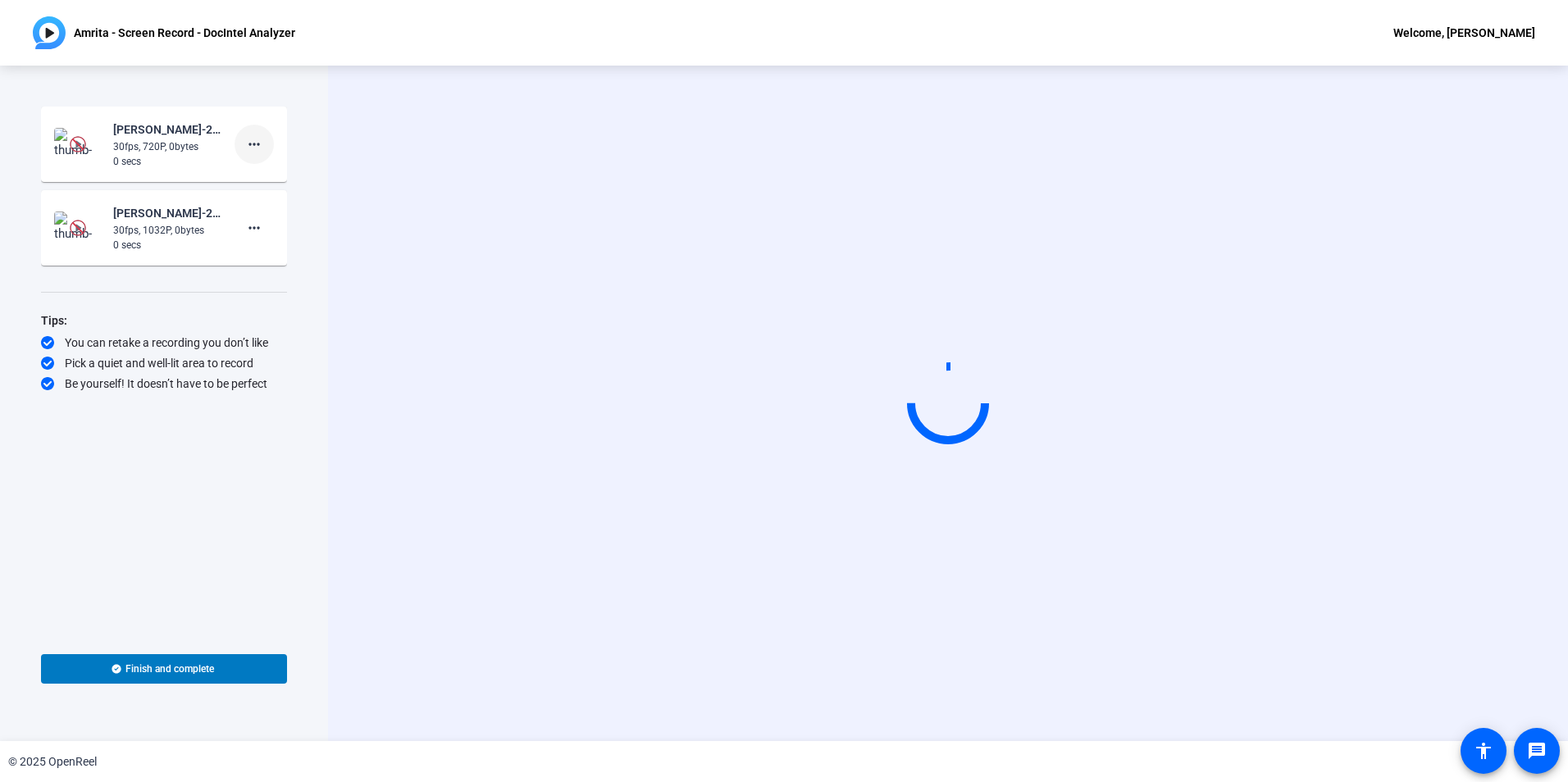
click at [256, 139] on mat-icon "more_horiz" at bounding box center [253, 144] width 20 height 20
click at [281, 179] on span "Delete clip" at bounding box center [281, 178] width 66 height 20
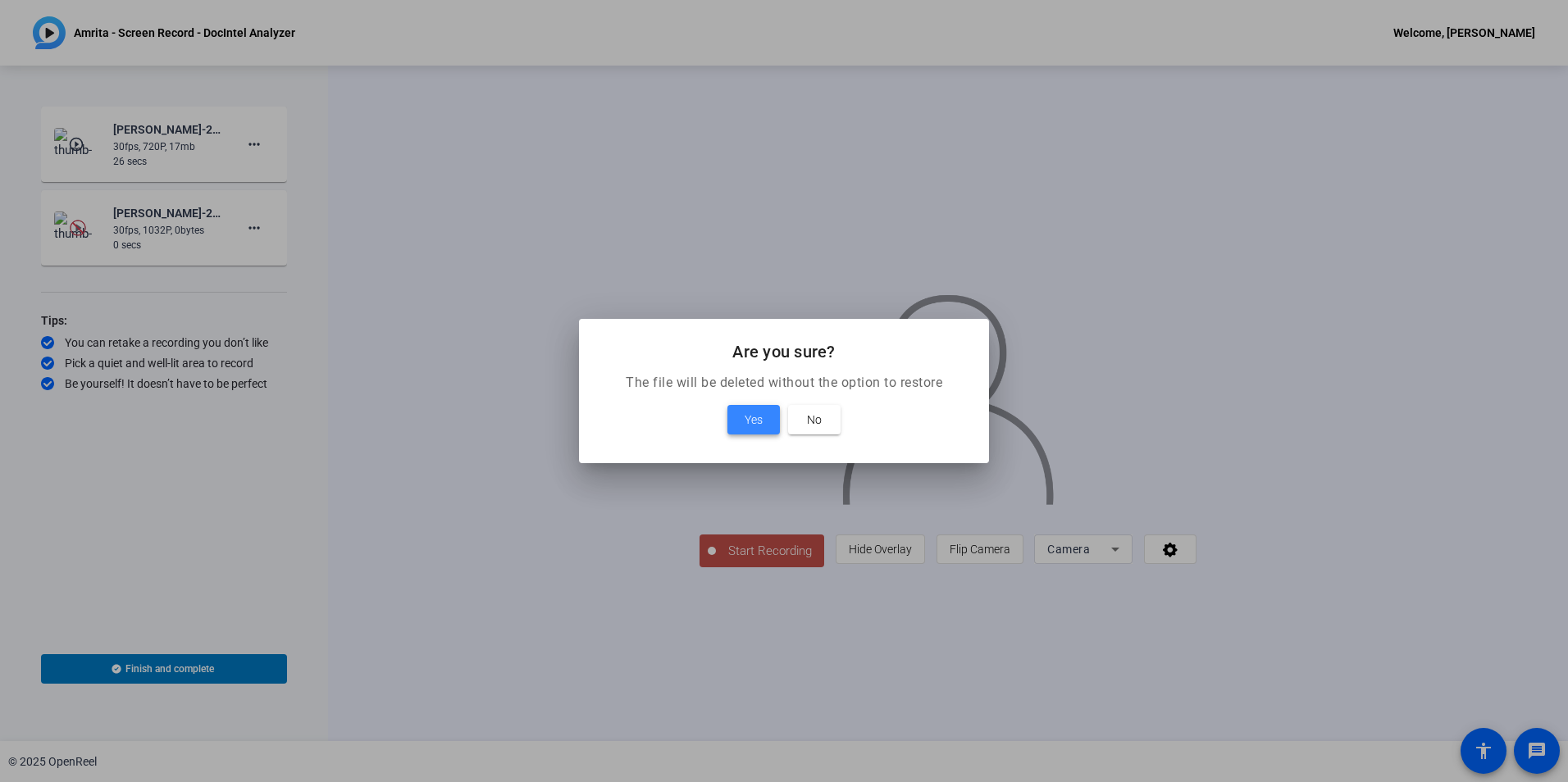
click at [744, 421] on span "Yes" at bounding box center [753, 419] width 18 height 20
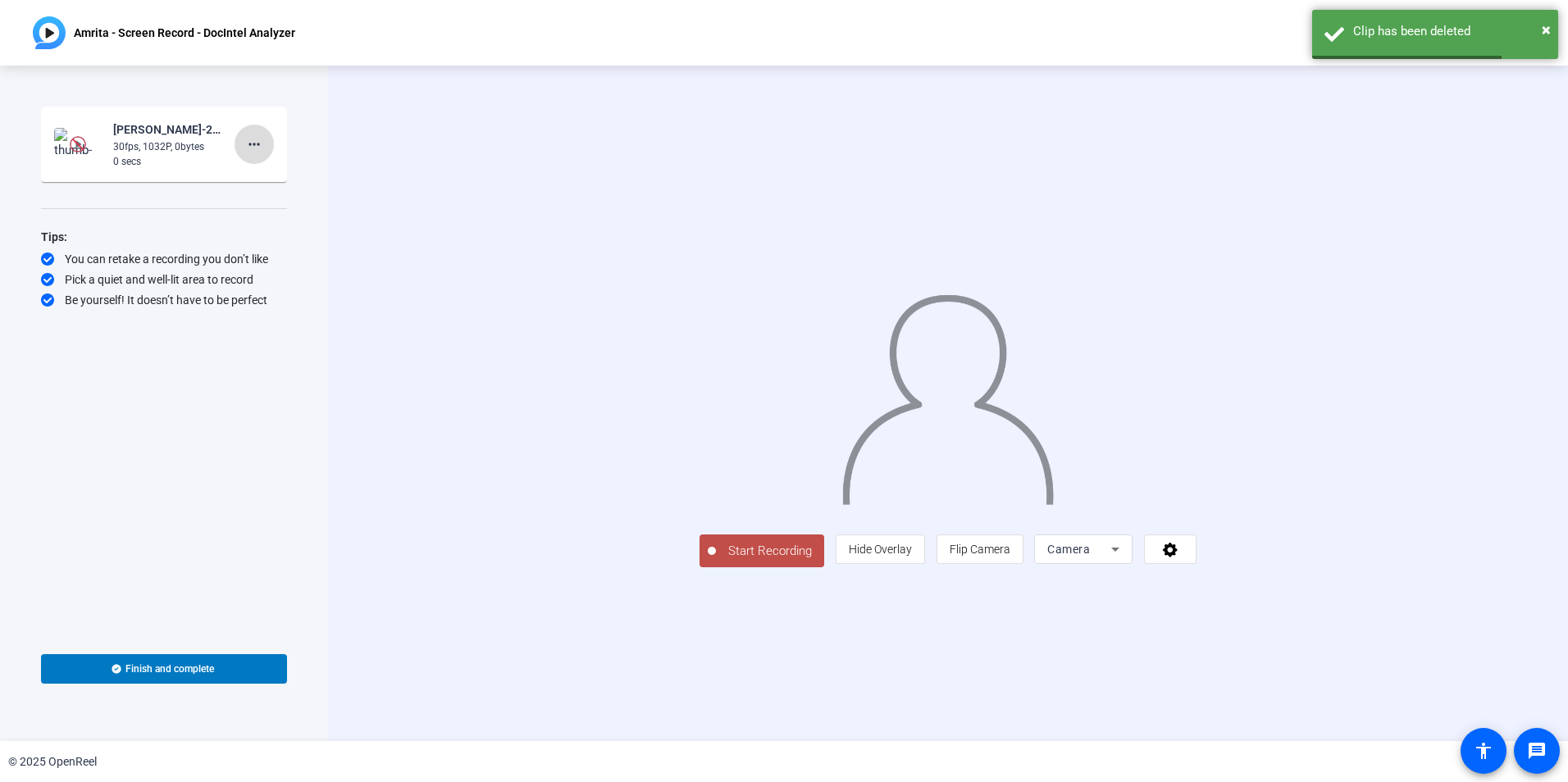
click at [247, 152] on mat-icon "more_horiz" at bounding box center [253, 144] width 20 height 20
click at [268, 177] on span "Delete clip" at bounding box center [281, 178] width 66 height 20
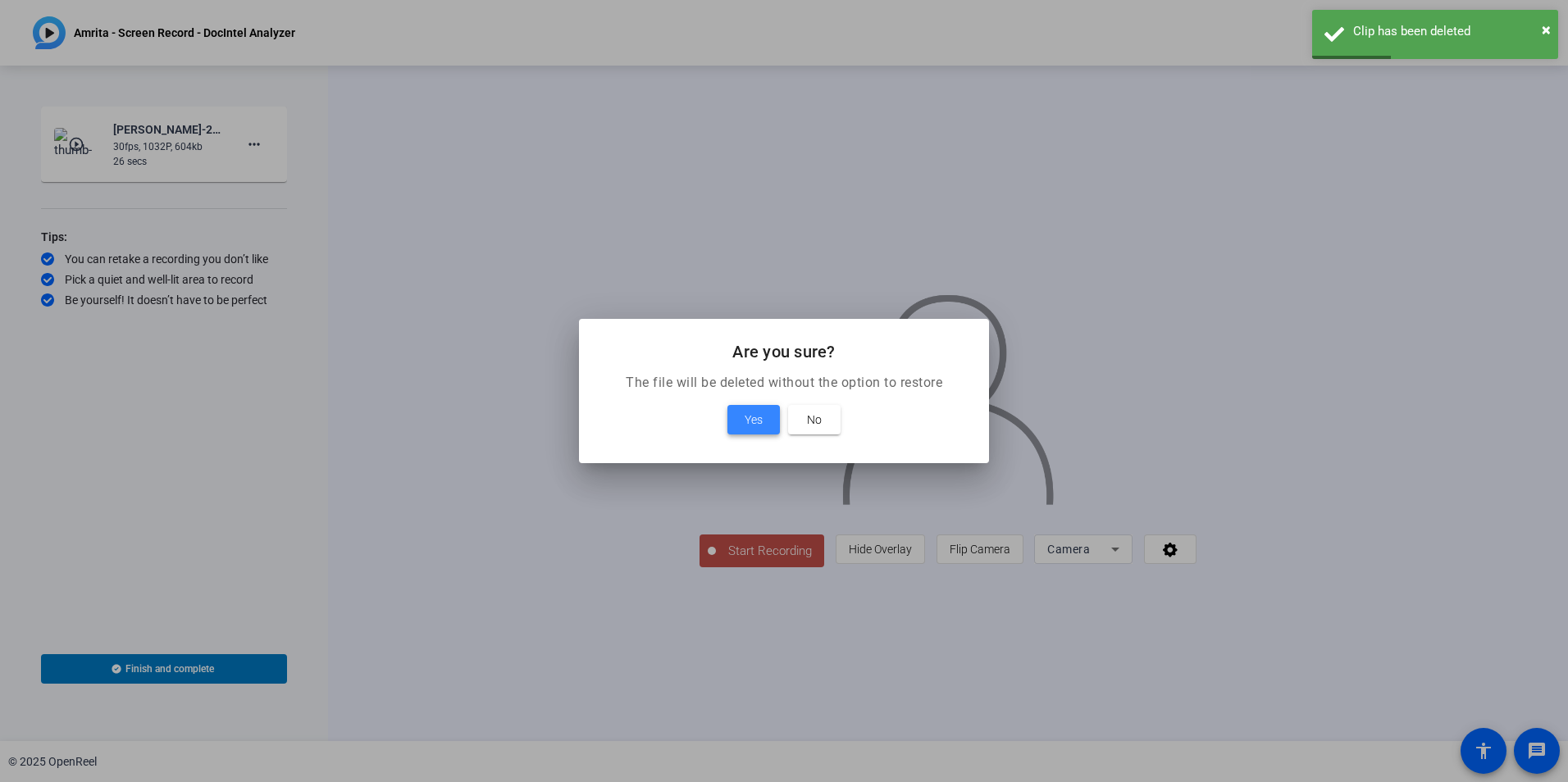
click at [739, 421] on span at bounding box center [754, 420] width 53 height 40
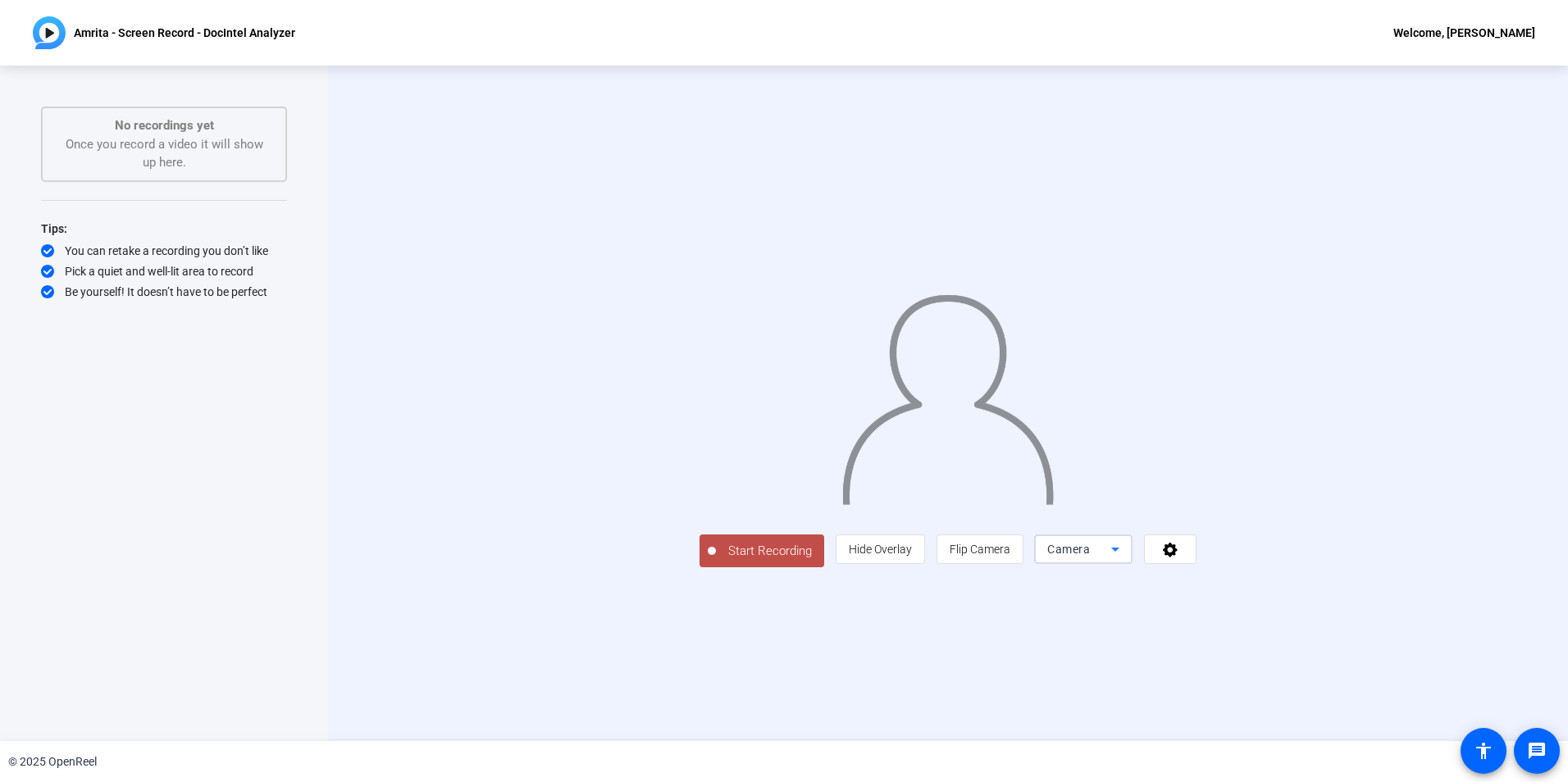
click at [1090, 556] on span "Camera" at bounding box center [1068, 549] width 42 height 13
click at [1272, 627] on span "Screen And Camera" at bounding box center [1291, 625] width 86 height 40
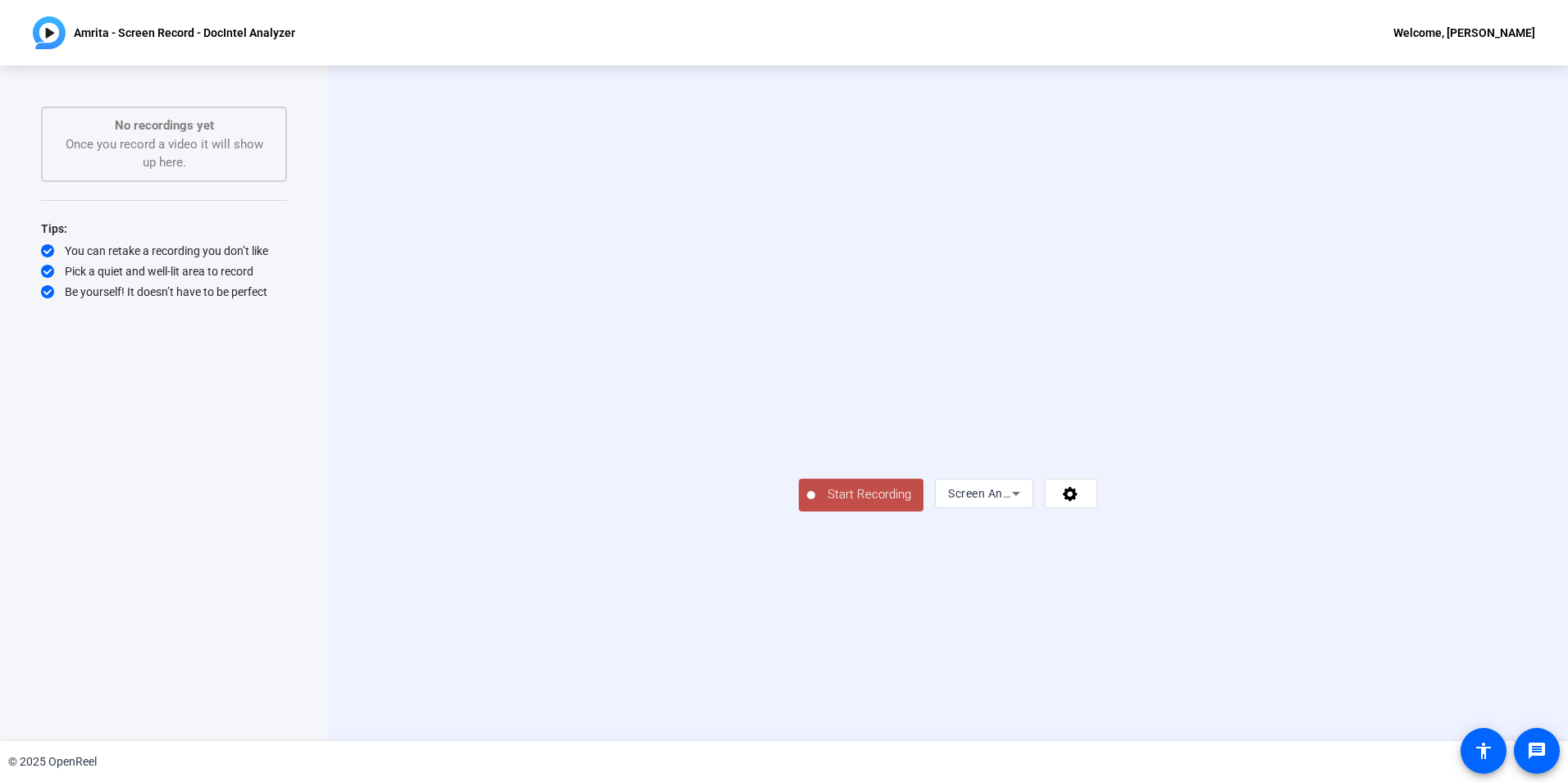
click at [815, 504] on span "Start Recording" at bounding box center [869, 495] width 108 height 19
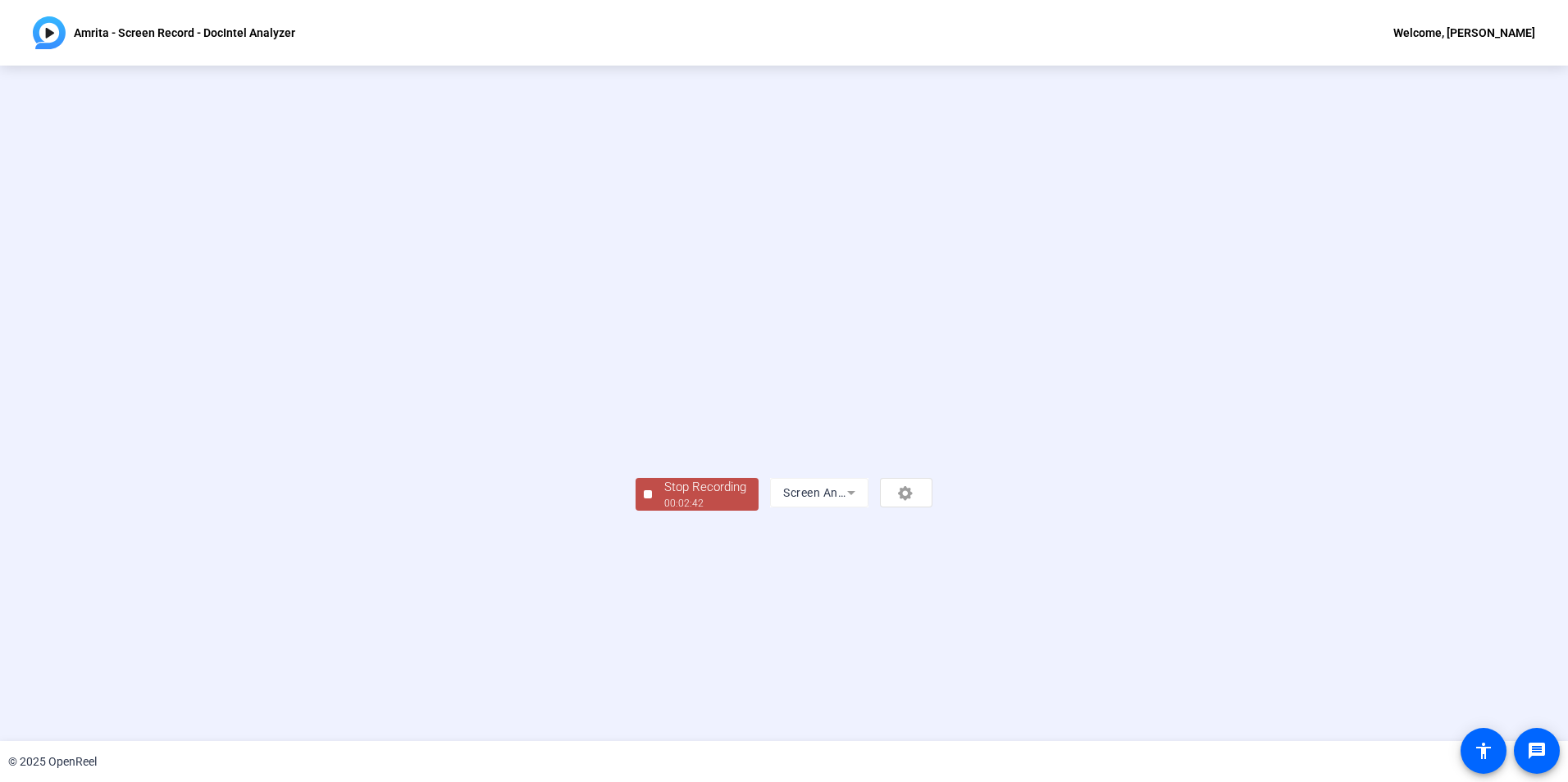
click at [664, 497] on div "Stop Recording" at bounding box center [705, 487] width 82 height 19
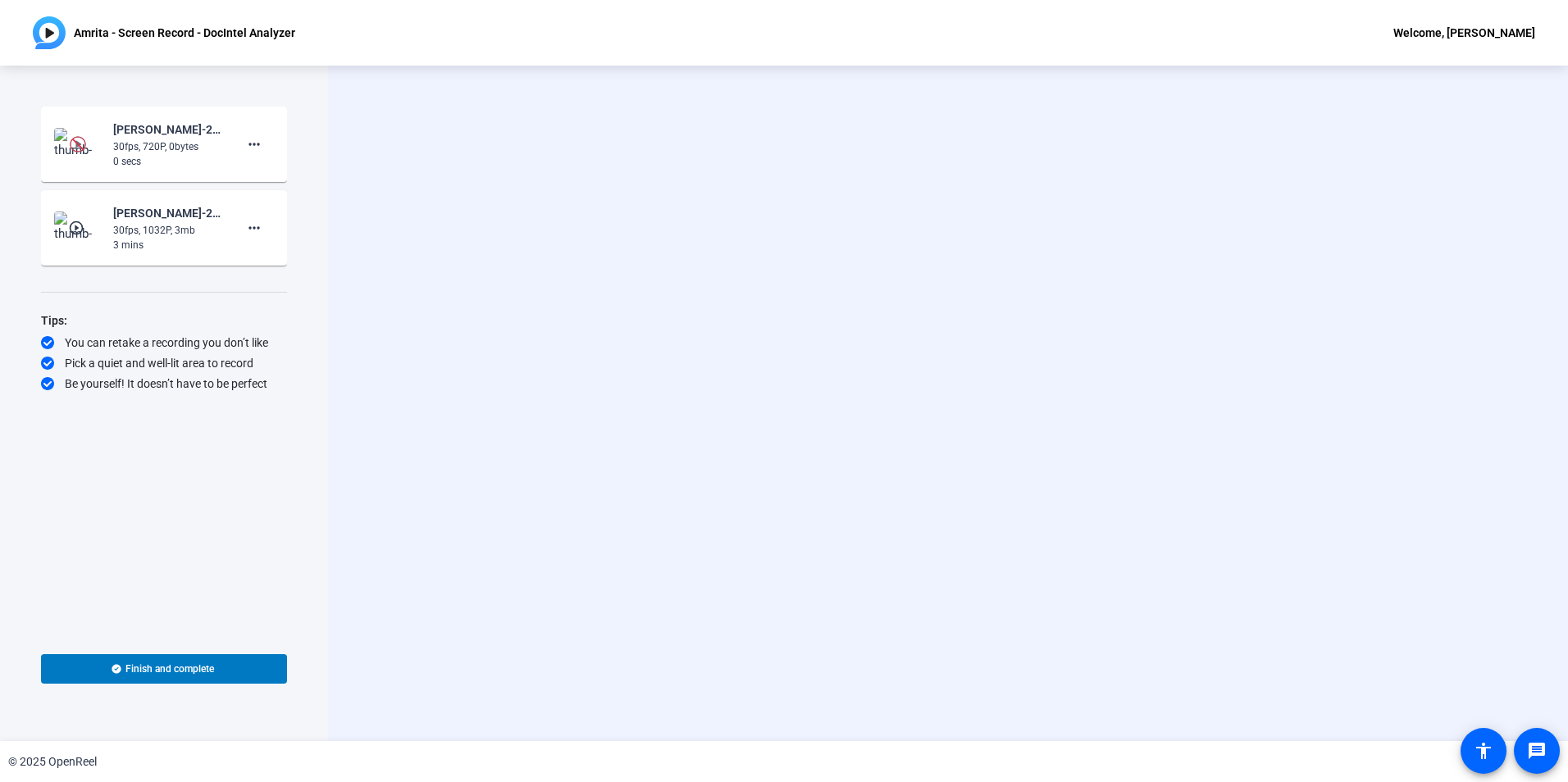
click at [79, 222] on mat-icon "play_circle_outline" at bounding box center [77, 227] width 20 height 16
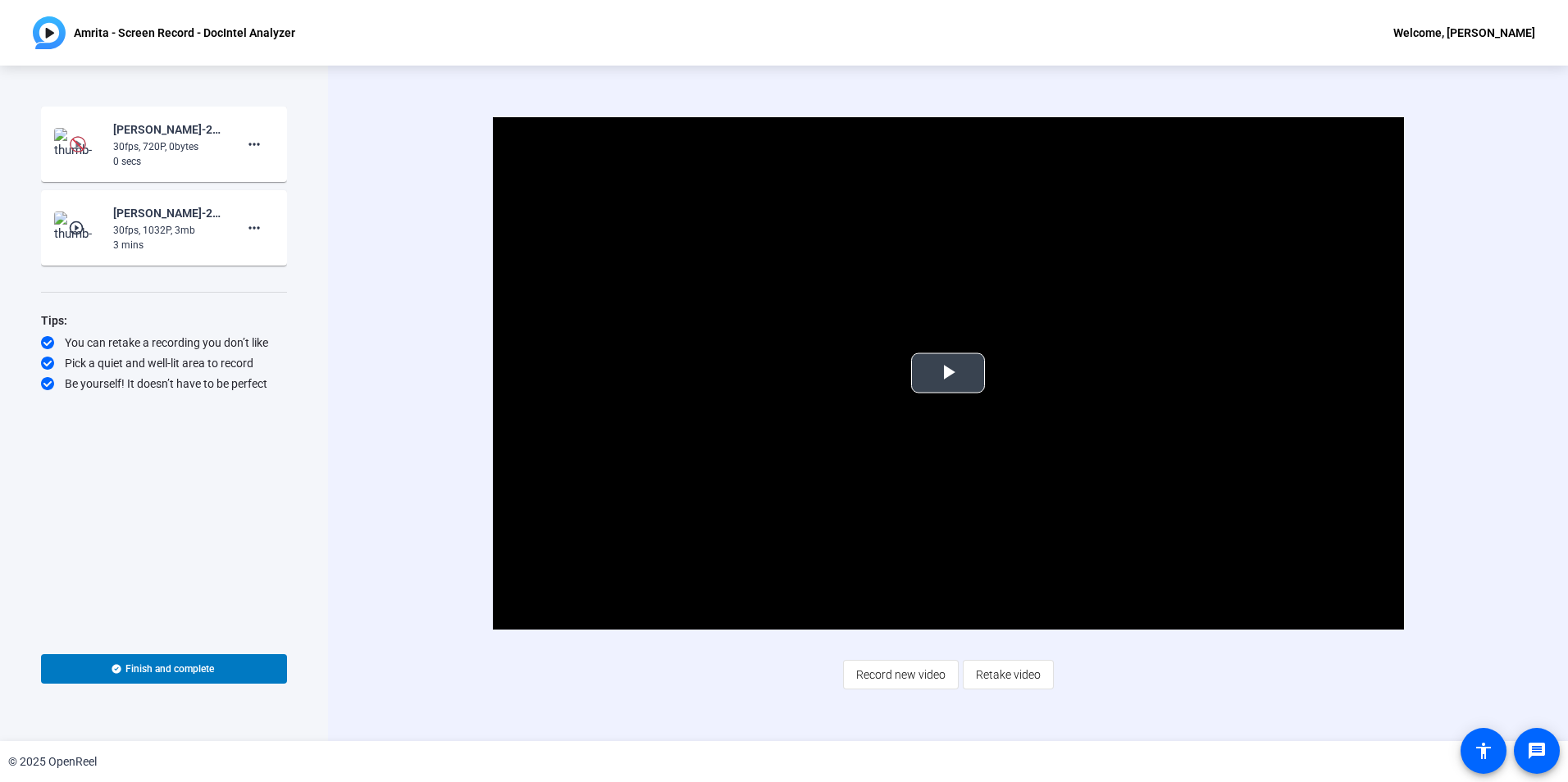
click at [948, 373] on span "Video Player" at bounding box center [948, 373] width 0 height 0
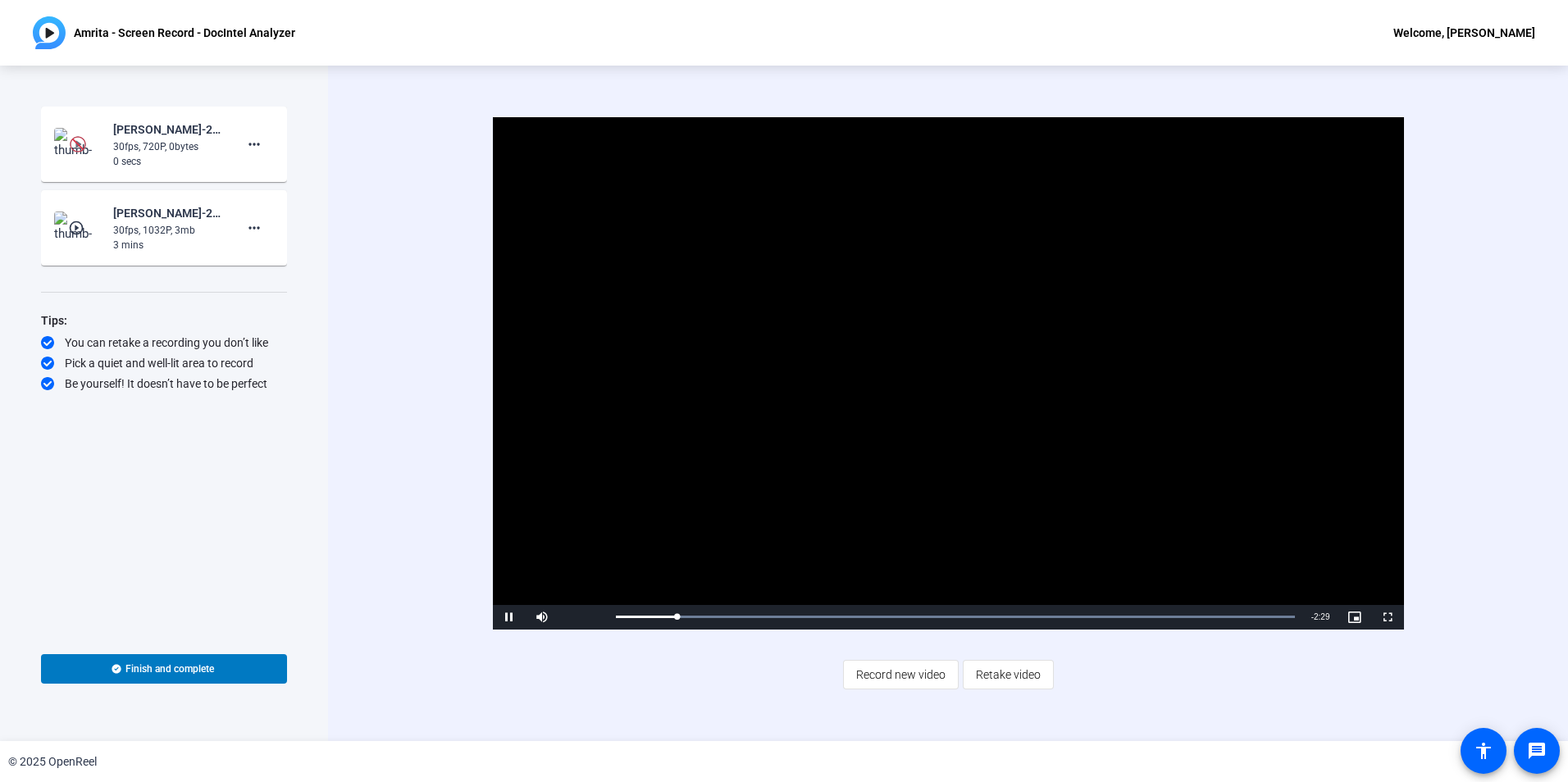
click at [82, 151] on img at bounding box center [77, 143] width 16 height 16
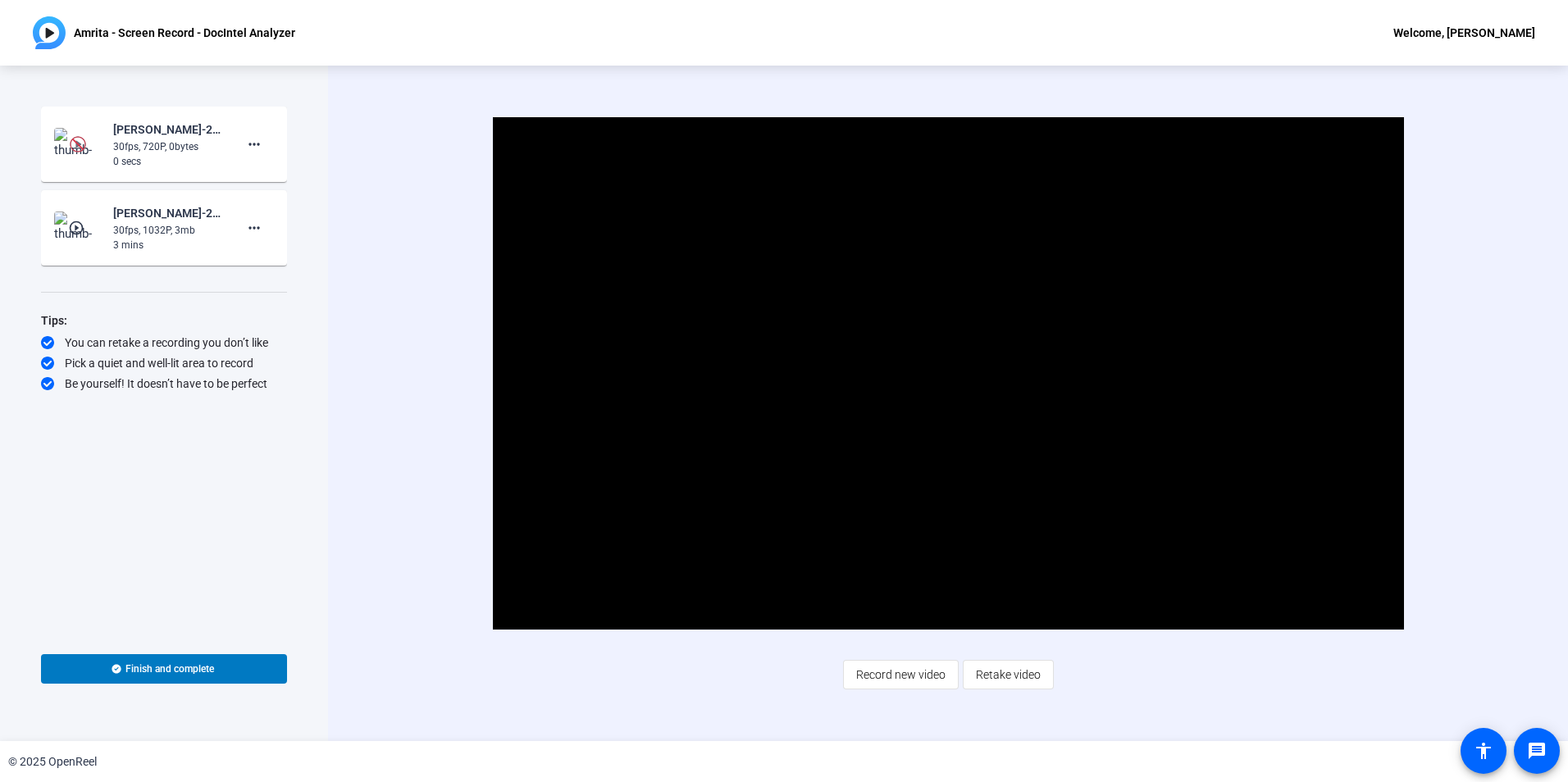
click at [79, 144] on img at bounding box center [77, 143] width 16 height 16
click at [119, 138] on div "[PERSON_NAME]-25-7268 Everyday AI Q4 2025 Video Series-Amrita - Screen Record -…" at bounding box center [168, 129] width 110 height 20
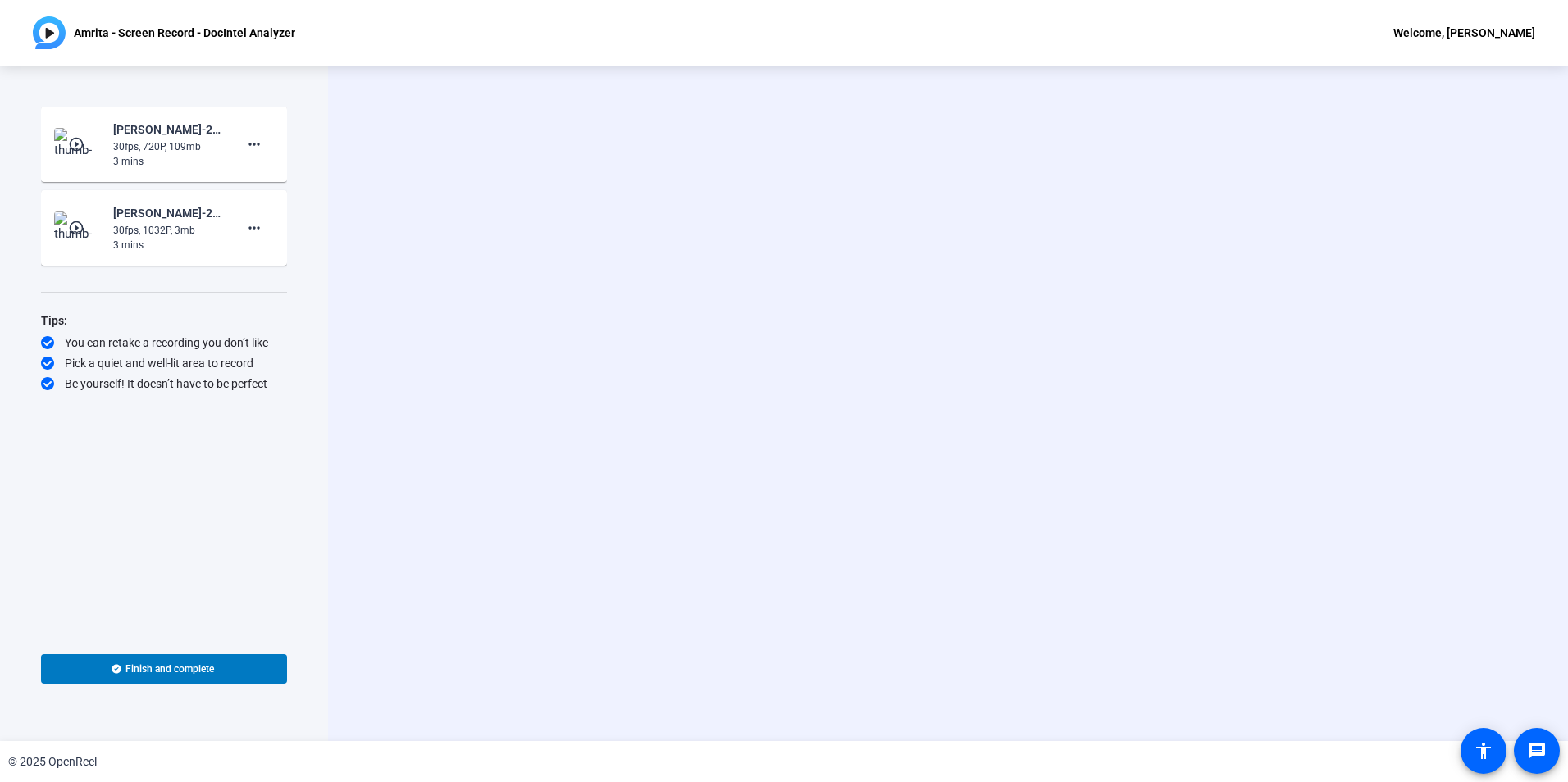
click at [73, 144] on mat-icon "play_circle_outline" at bounding box center [77, 143] width 20 height 16
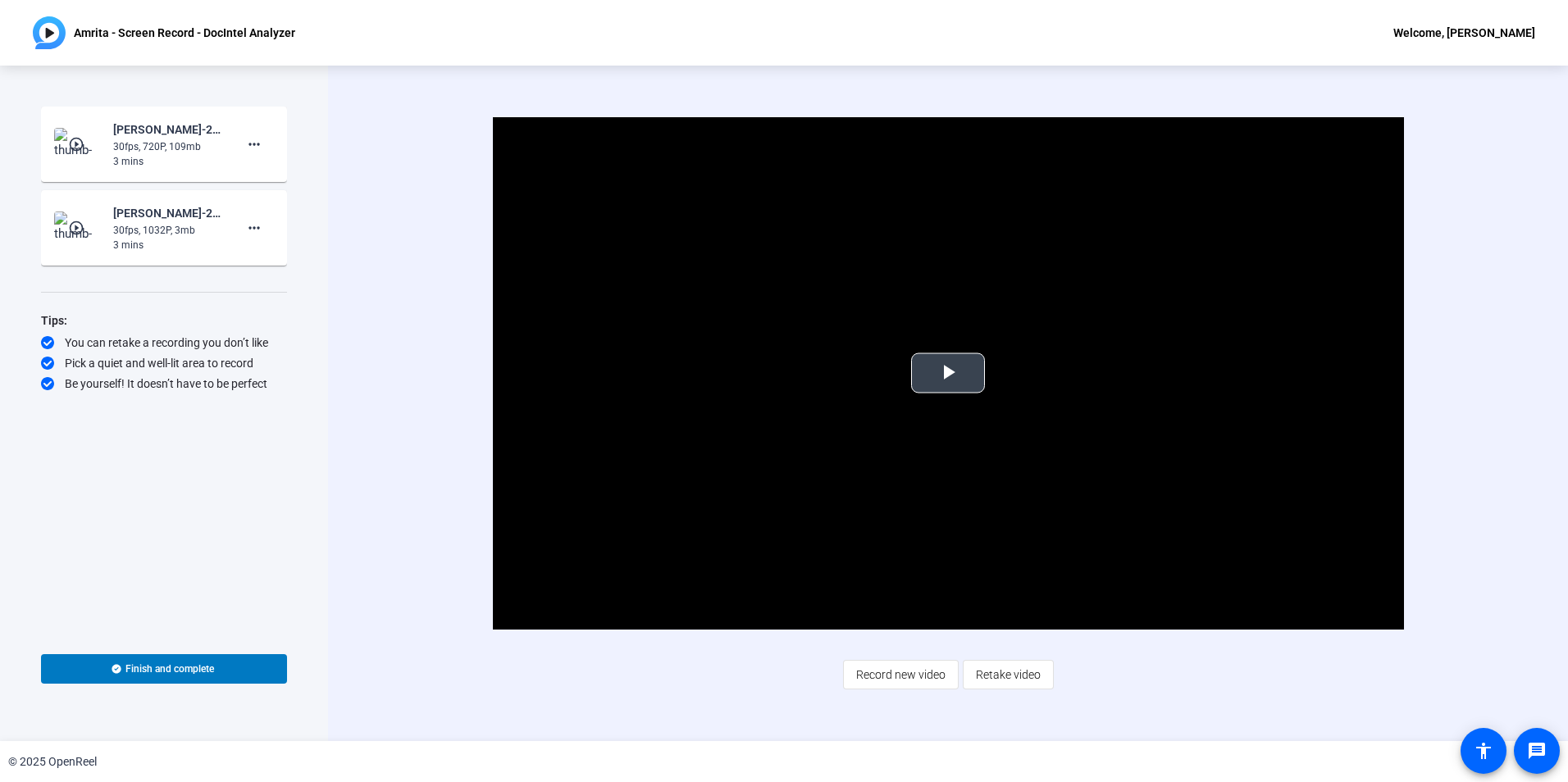
click at [948, 373] on span "Video Player" at bounding box center [948, 373] width 0 height 0
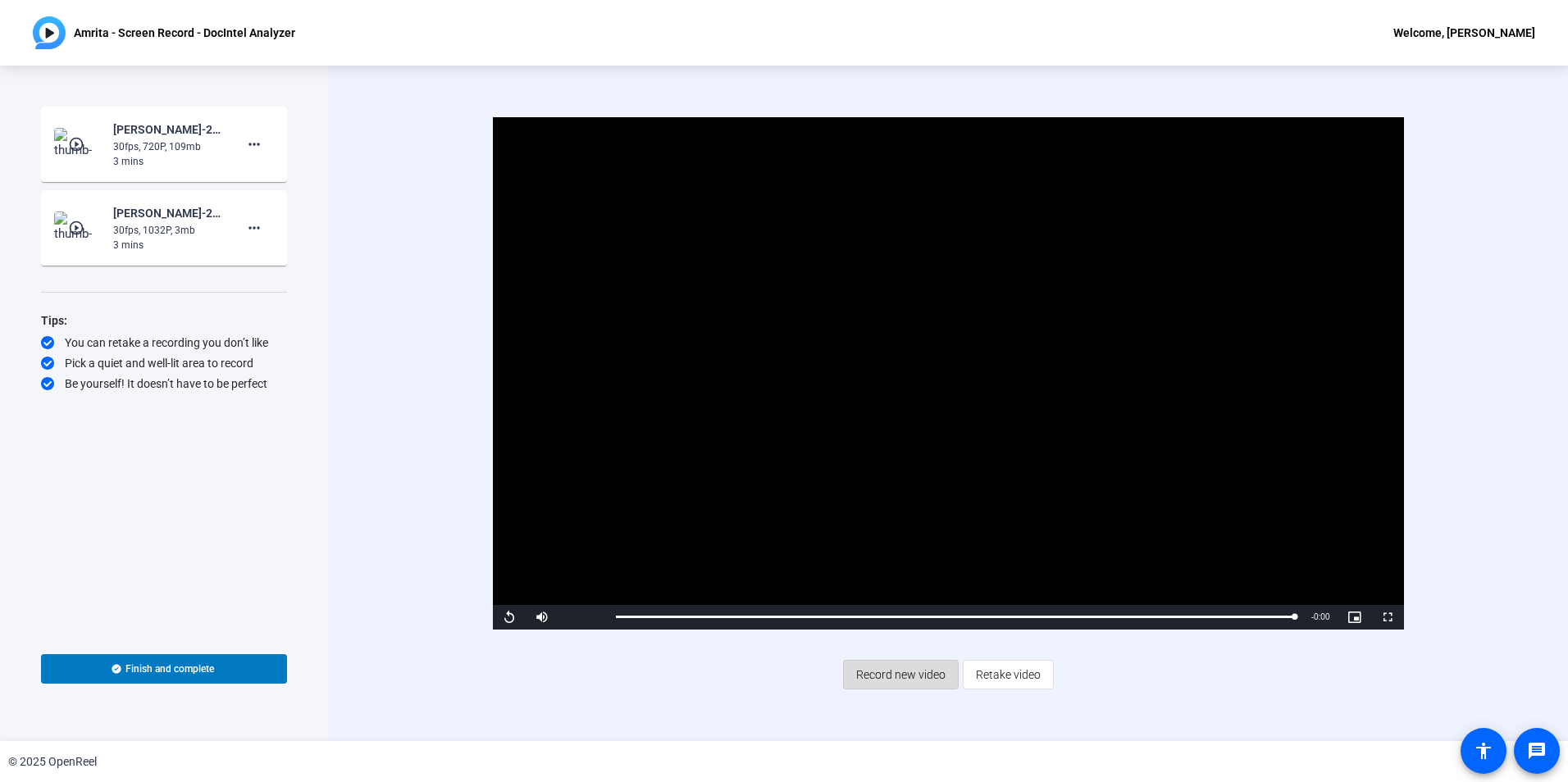
click at [889, 676] on span "Record new video" at bounding box center [901, 675] width 90 height 31
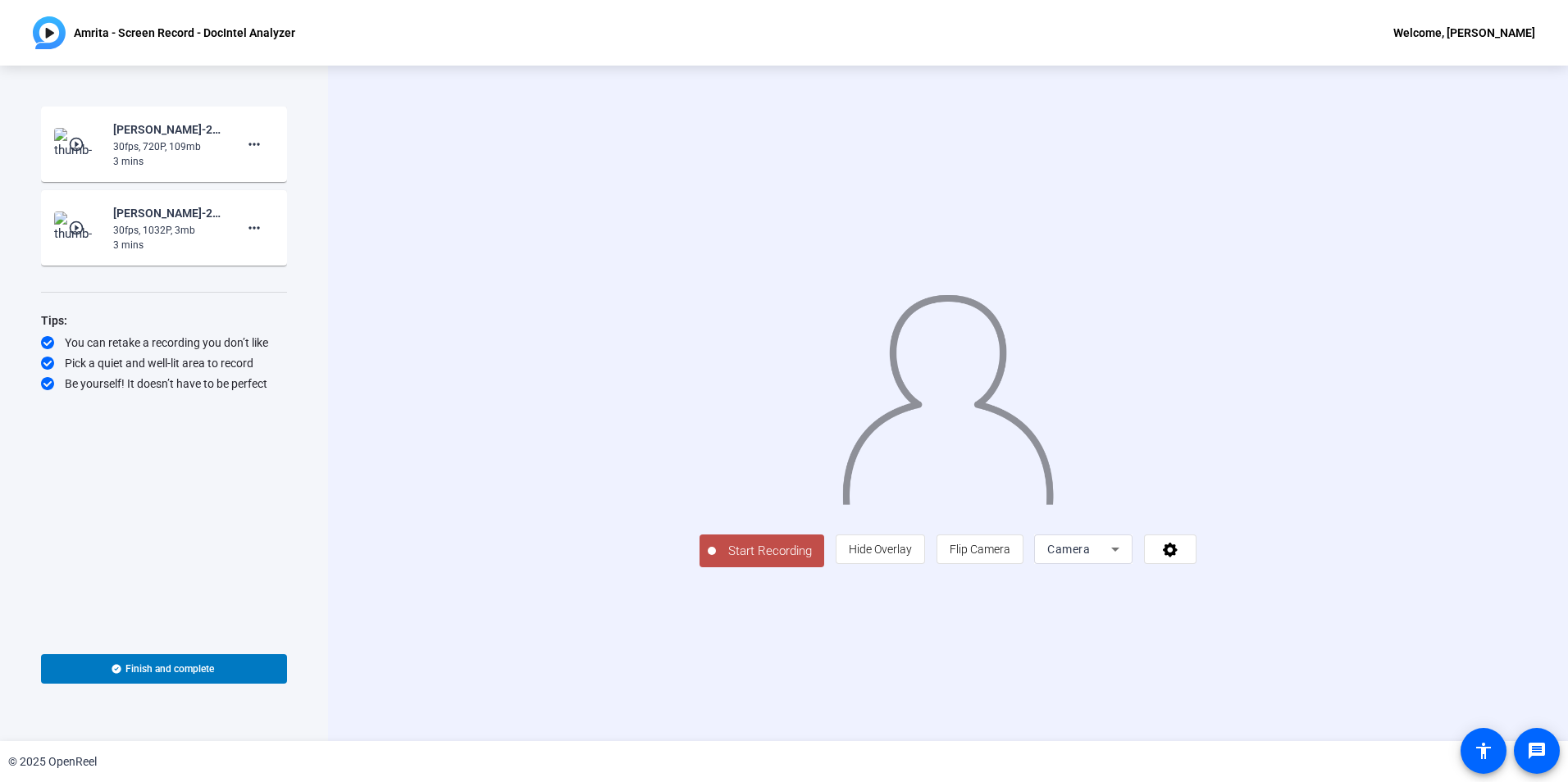
click at [1090, 556] on span "Camera" at bounding box center [1068, 549] width 42 height 13
click at [1275, 622] on span "Screen And Camera" at bounding box center [1291, 625] width 86 height 40
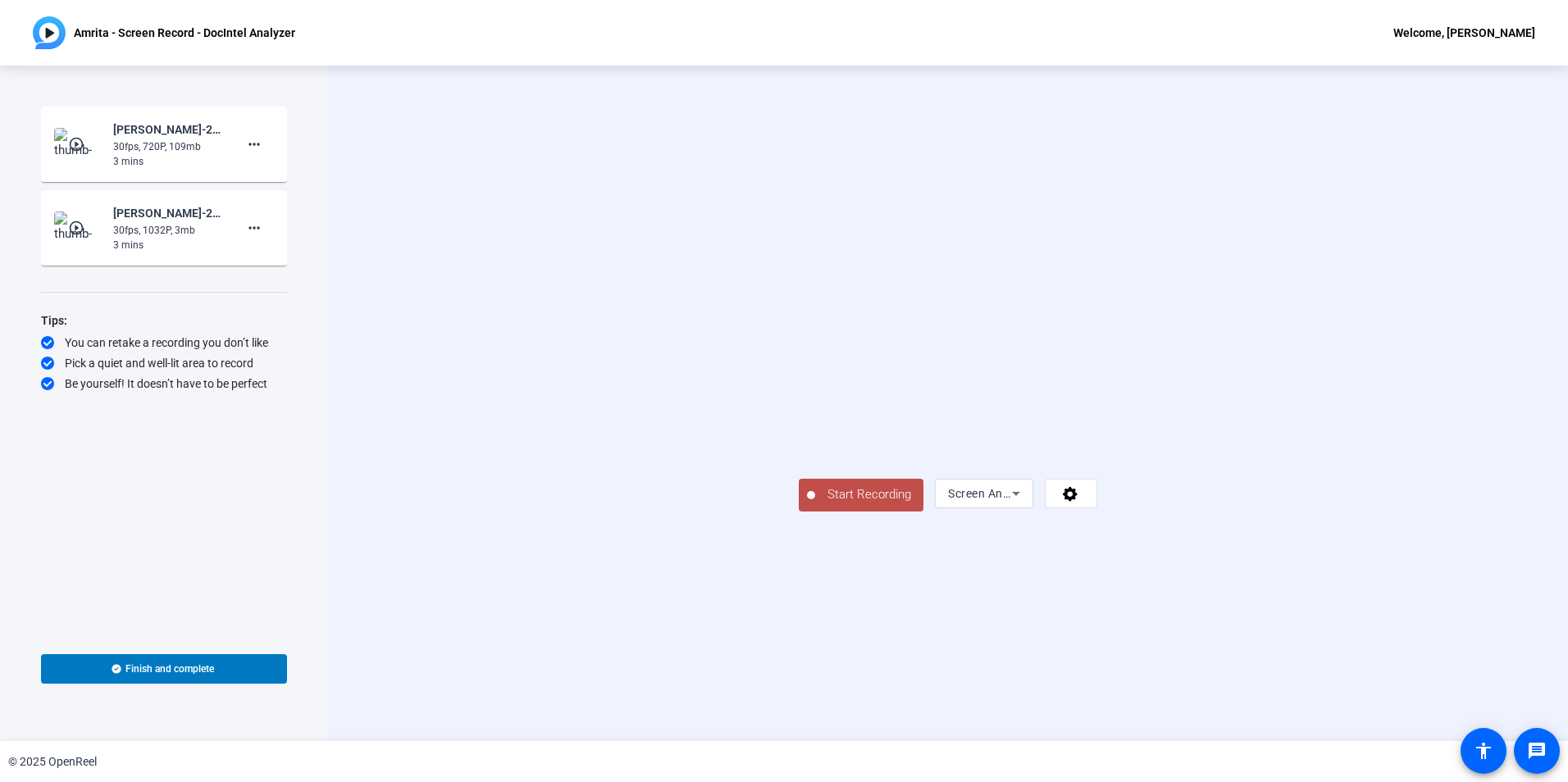
click at [815, 504] on span "Start Recording" at bounding box center [869, 495] width 108 height 19
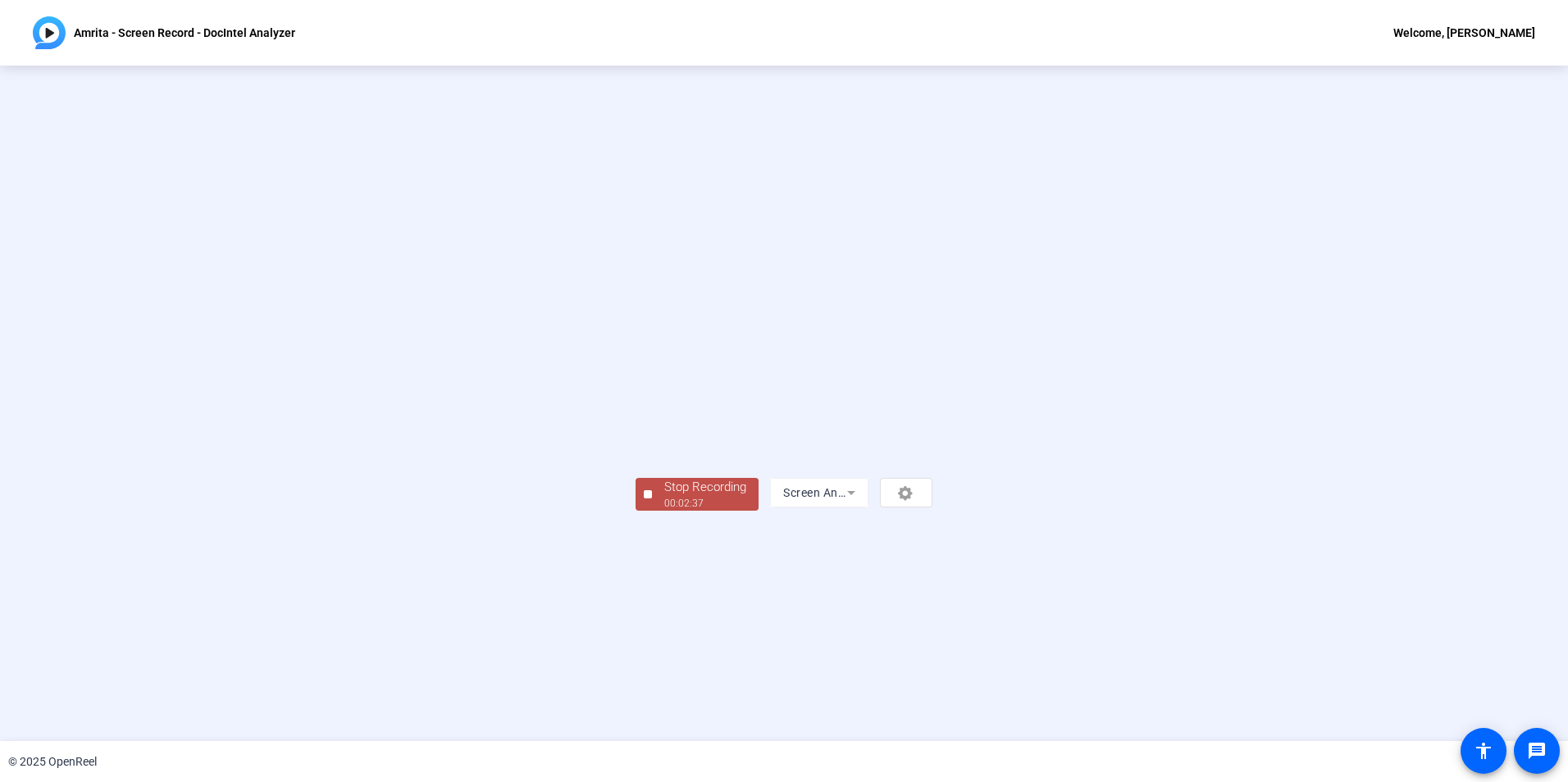
click at [664, 497] on div "Stop Recording" at bounding box center [705, 487] width 82 height 19
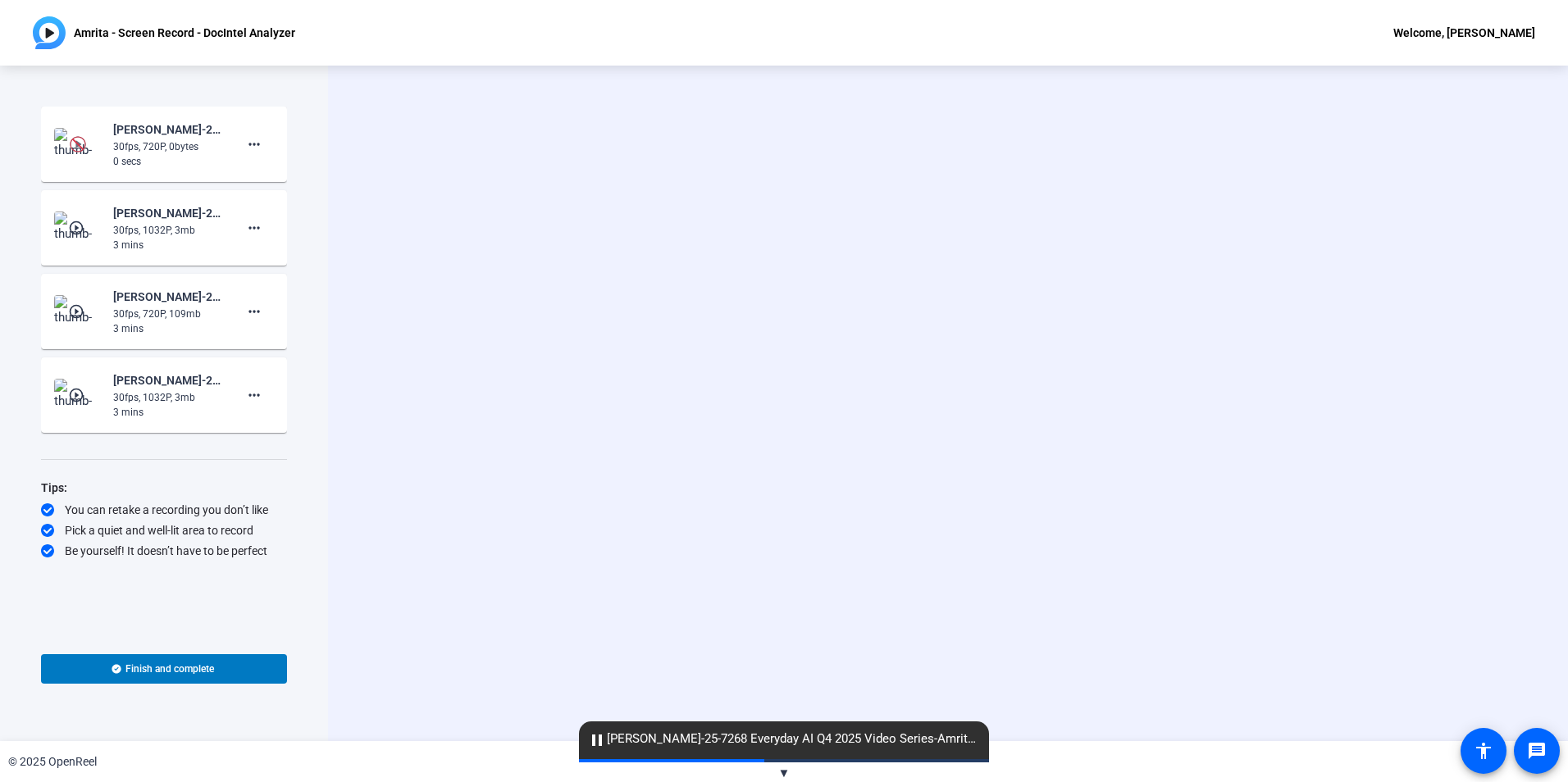
click at [93, 150] on img at bounding box center [77, 144] width 48 height 33
click at [74, 144] on img at bounding box center [77, 143] width 16 height 16
click at [78, 230] on mat-icon "play_circle_outline" at bounding box center [77, 227] width 20 height 16
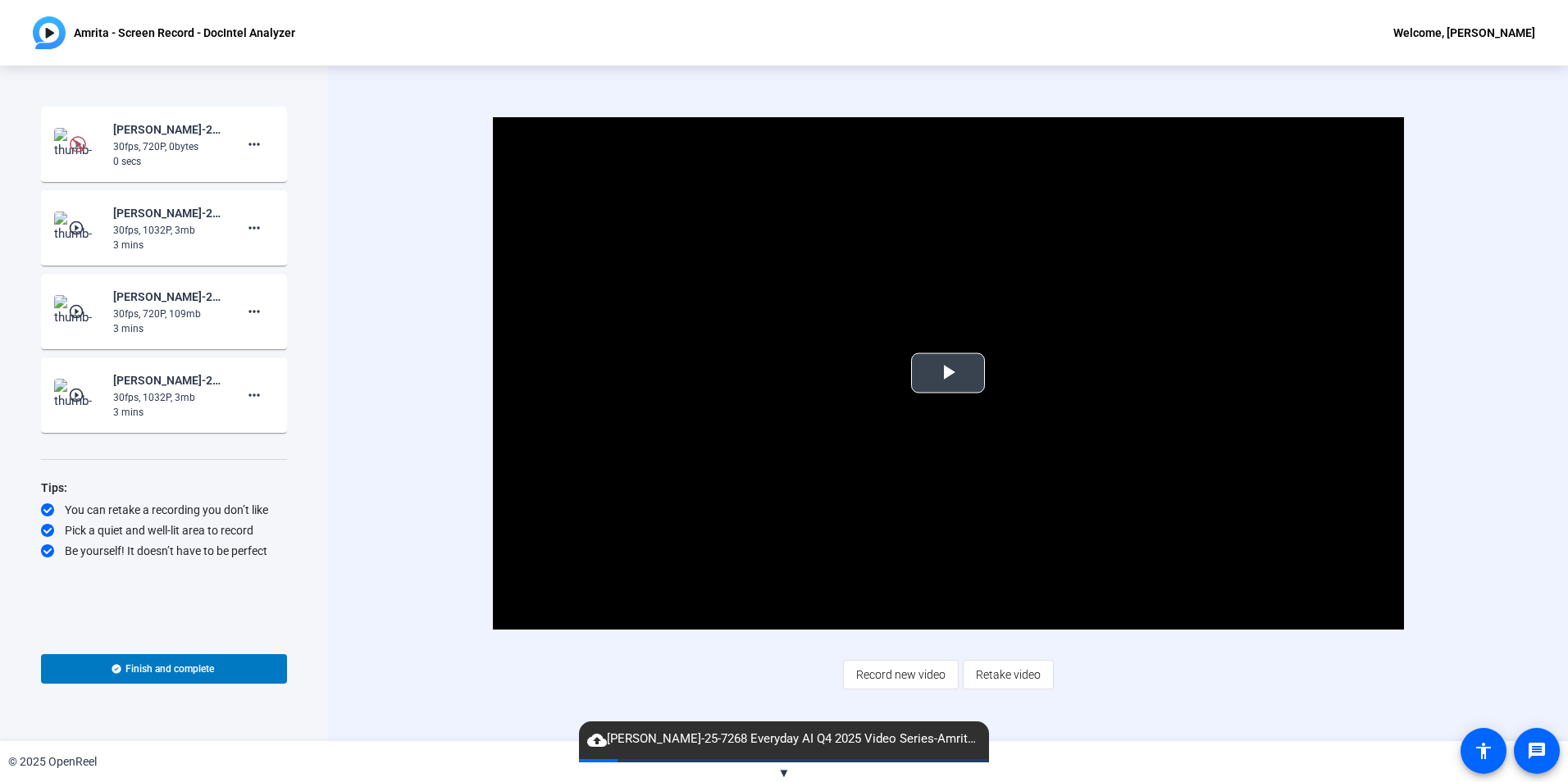
click at [948, 373] on span "Video Player" at bounding box center [948, 373] width 0 height 0
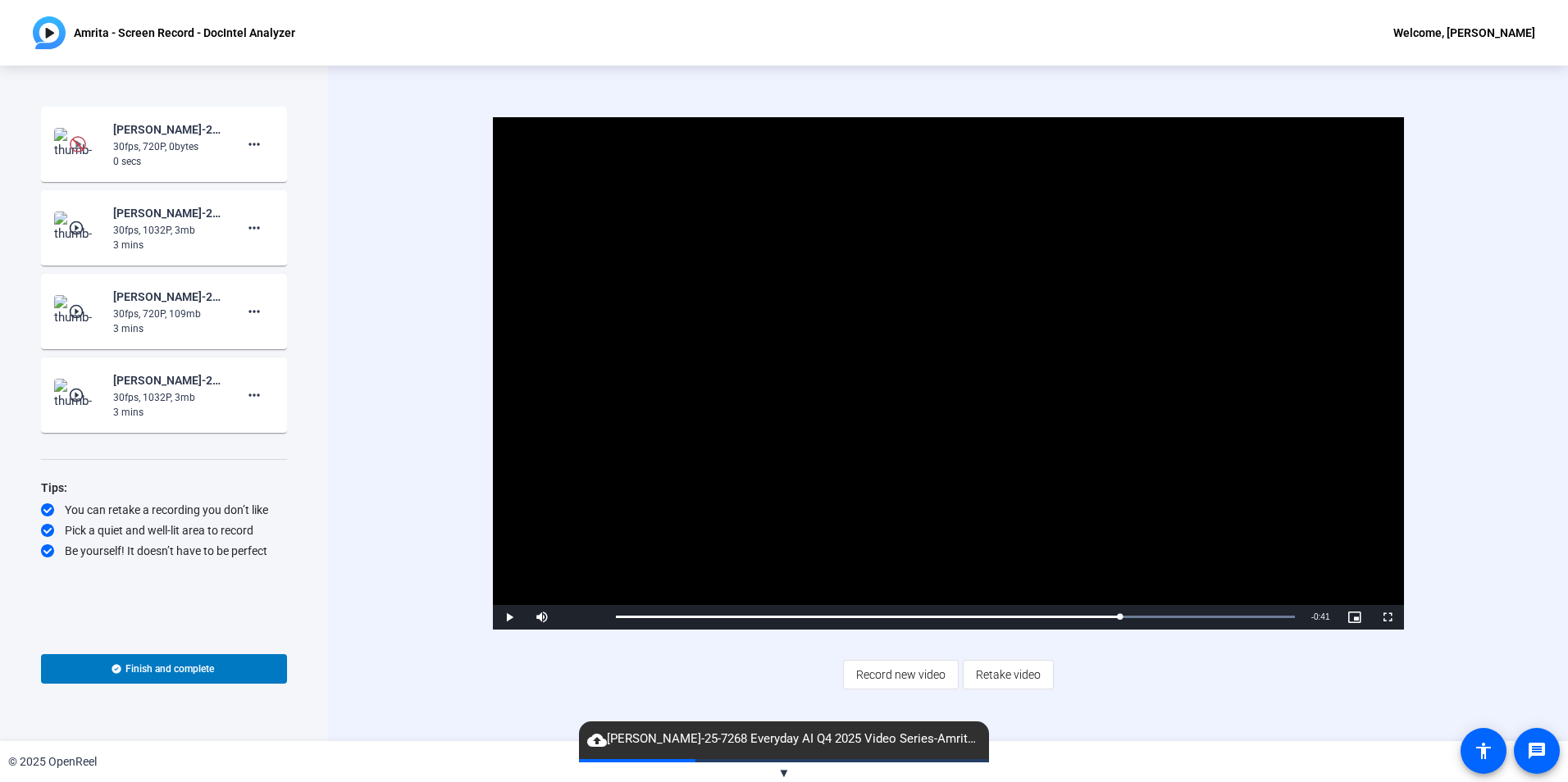
drag, startPoint x: 619, startPoint y: 615, endPoint x: 1120, endPoint y: 602, distance: 501.2
click at [1120, 602] on div "Video Player is loading. Play Video Play Mute Current Time 1:57 / Duration 2:38…" at bounding box center [948, 373] width 911 height 513
drag, startPoint x: 1126, startPoint y: 620, endPoint x: 1279, endPoint y: 625, distance: 153.1
click at [1279, 625] on div "Loaded : 100.00% 2:34 2:34" at bounding box center [956, 617] width 695 height 24
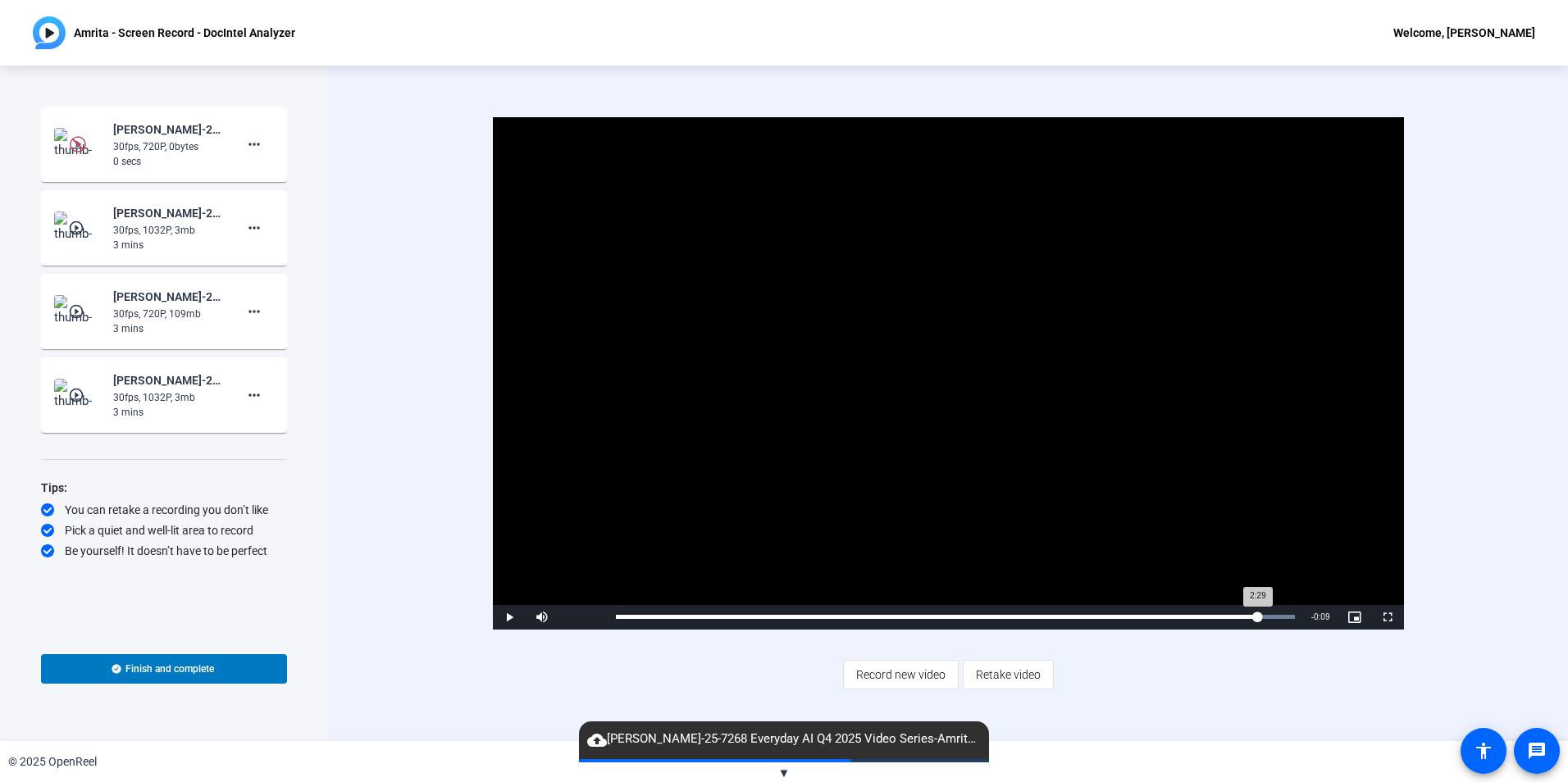
click at [1257, 623] on div "Loaded : 100.00% 2:29 2:29" at bounding box center [956, 617] width 695 height 24
click at [1231, 620] on div "Loaded : 100.00% 2:23 2:23" at bounding box center [956, 617] width 695 height 24
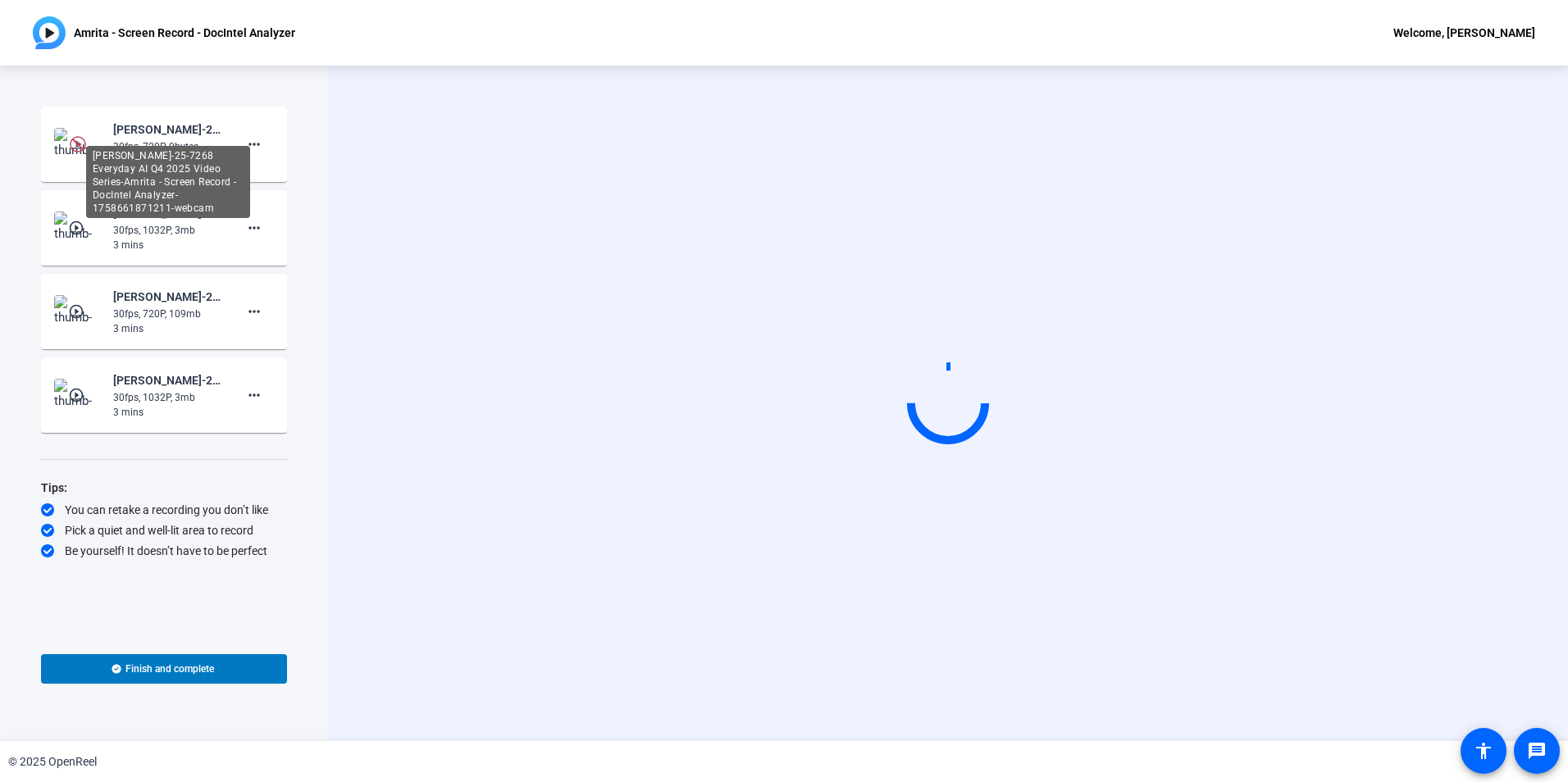
click at [166, 138] on div "[PERSON_NAME]-25-7268 Everyday AI Q4 2025 Video Series-Amrita - Screen Record -…" at bounding box center [168, 129] width 110 height 20
click at [75, 142] on img at bounding box center [77, 143] width 16 height 16
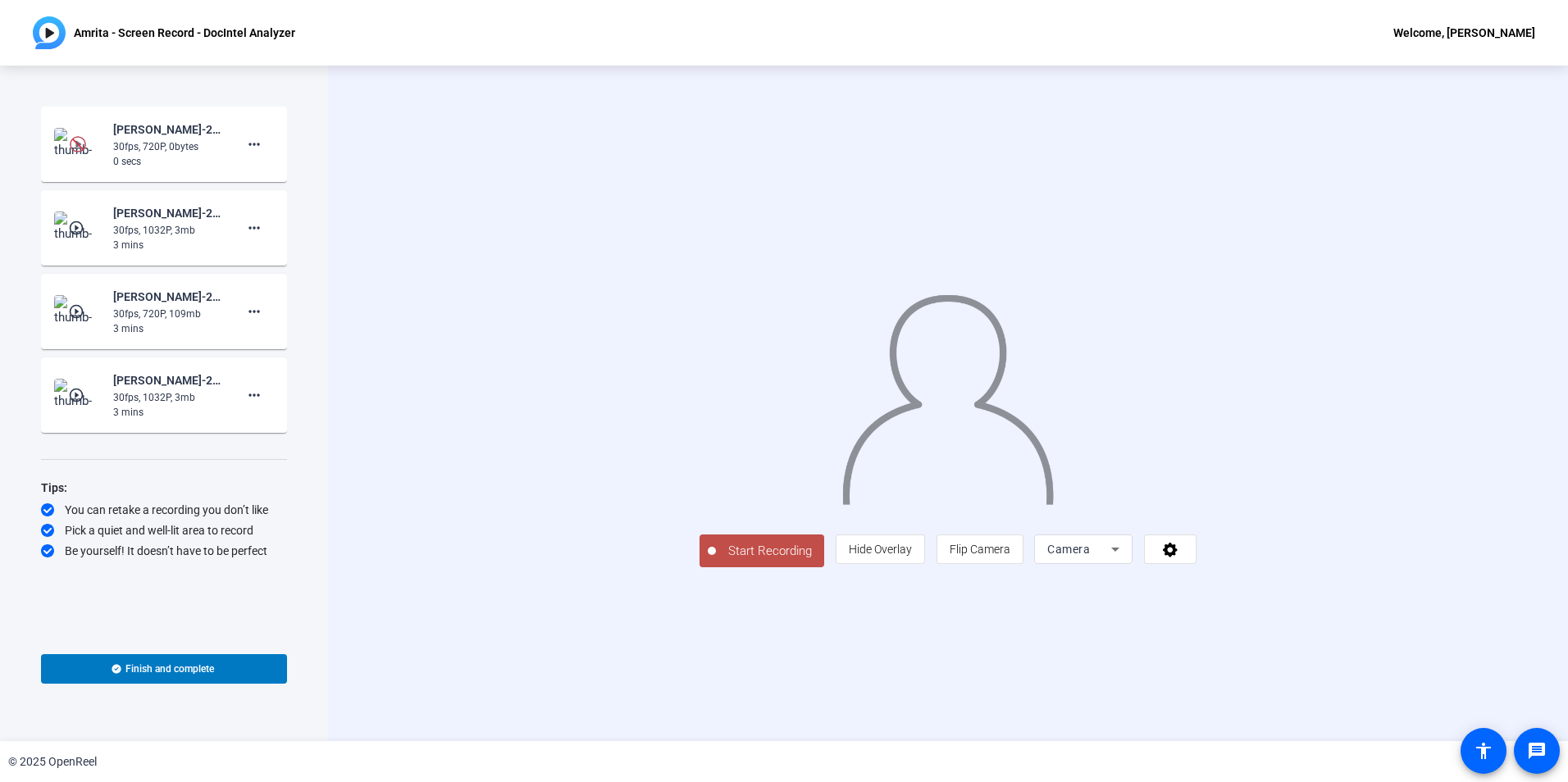
click at [80, 142] on img at bounding box center [77, 143] width 16 height 16
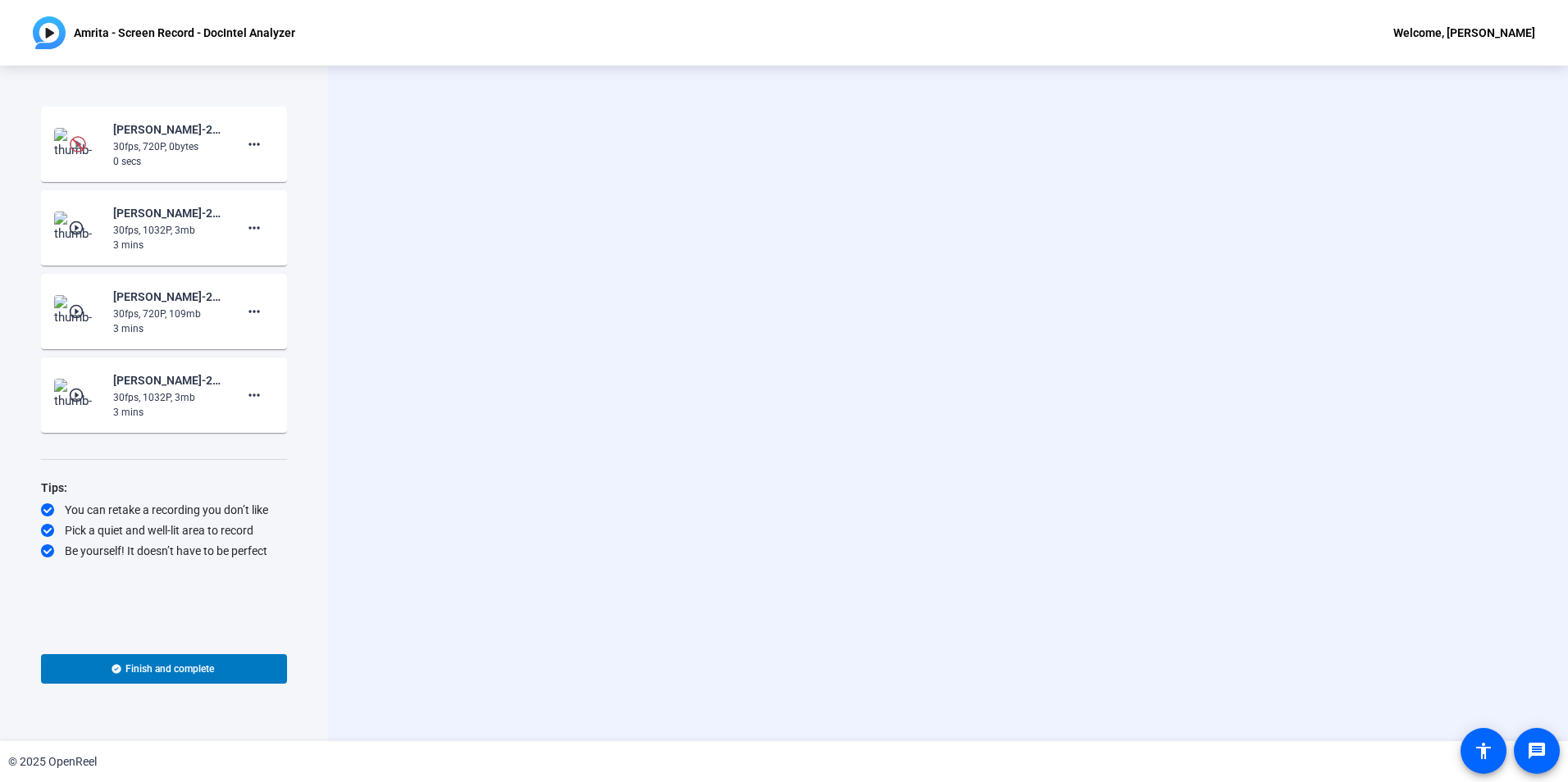
click at [81, 142] on img at bounding box center [77, 143] width 16 height 16
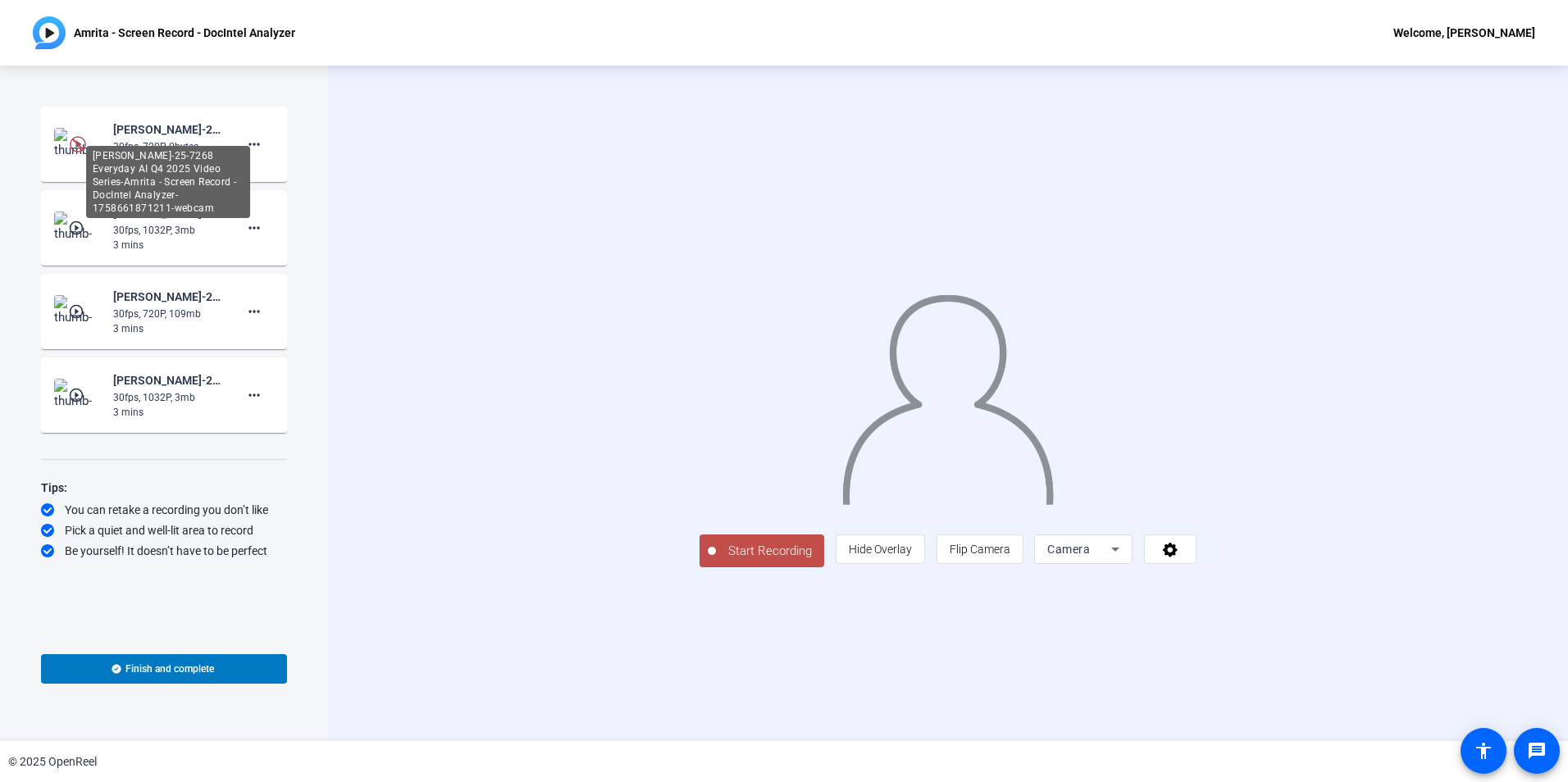
click at [166, 131] on div "[PERSON_NAME]-25-7268 Everyday AI Q4 2025 Video Series-Amrita - Screen Record -…" at bounding box center [168, 129] width 110 height 20
click at [376, 231] on div "Start Recording person Hide Overlay flip Flip Camera Camera" at bounding box center [948, 403] width 1240 height 676
click at [74, 143] on img at bounding box center [77, 143] width 16 height 16
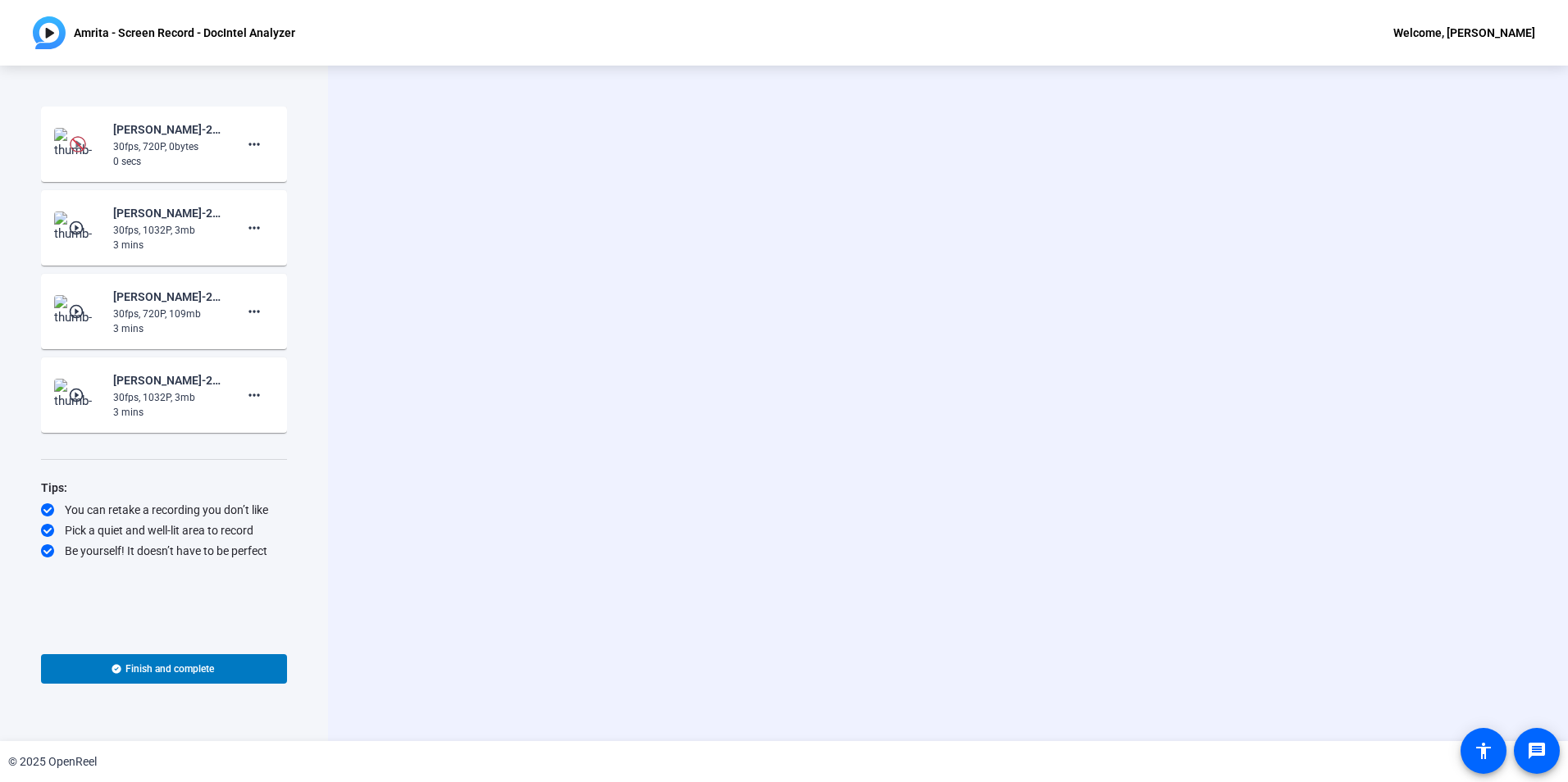
click at [166, 148] on div "30fps, 720P, 0bytes" at bounding box center [168, 147] width 110 height 15
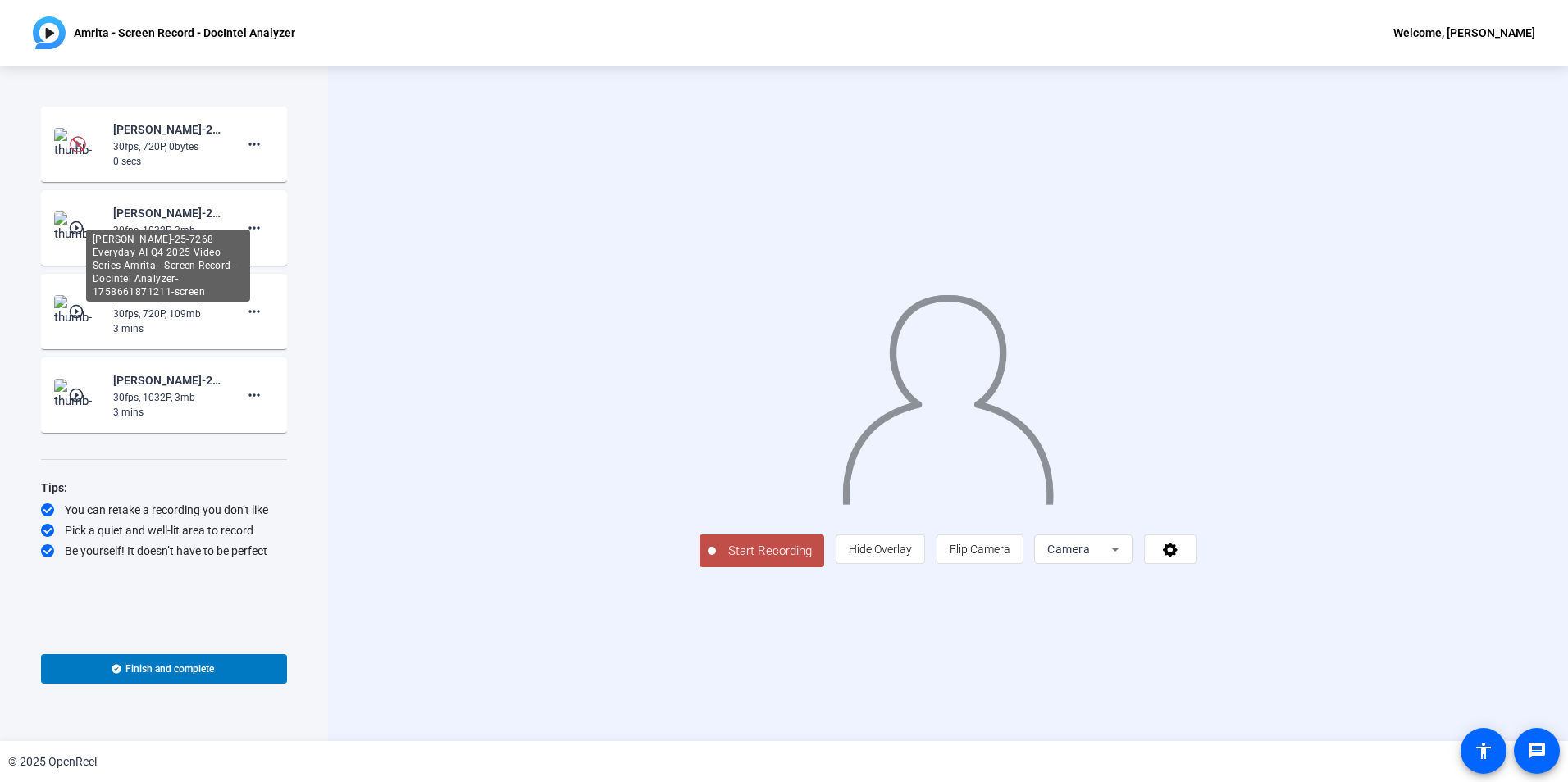
click at [136, 230] on div "[PERSON_NAME]-25-7268 Everyday AI Q4 2025 Video Series-Amrita - Screen Record -…" at bounding box center [168, 266] width 164 height 73
click at [79, 146] on img at bounding box center [77, 143] width 16 height 16
click at [328, 201] on div "Start Recording person Hide Overlay flip Flip Camera Camera" at bounding box center [948, 403] width 1240 height 676
click at [78, 149] on mat-icon "play_circle_outline" at bounding box center [77, 143] width 20 height 16
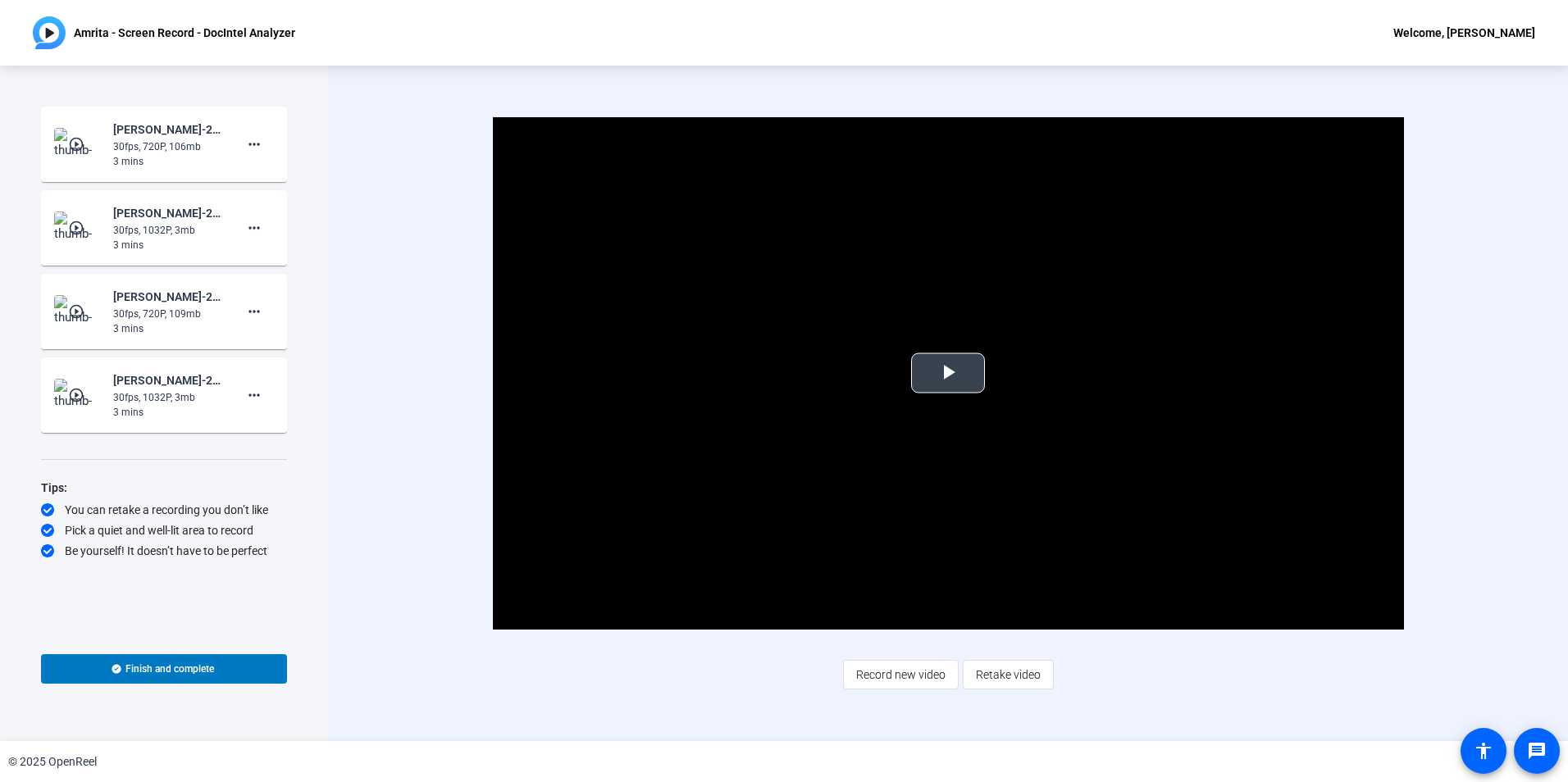
click at [948, 373] on span "Video Player" at bounding box center [948, 373] width 0 height 0
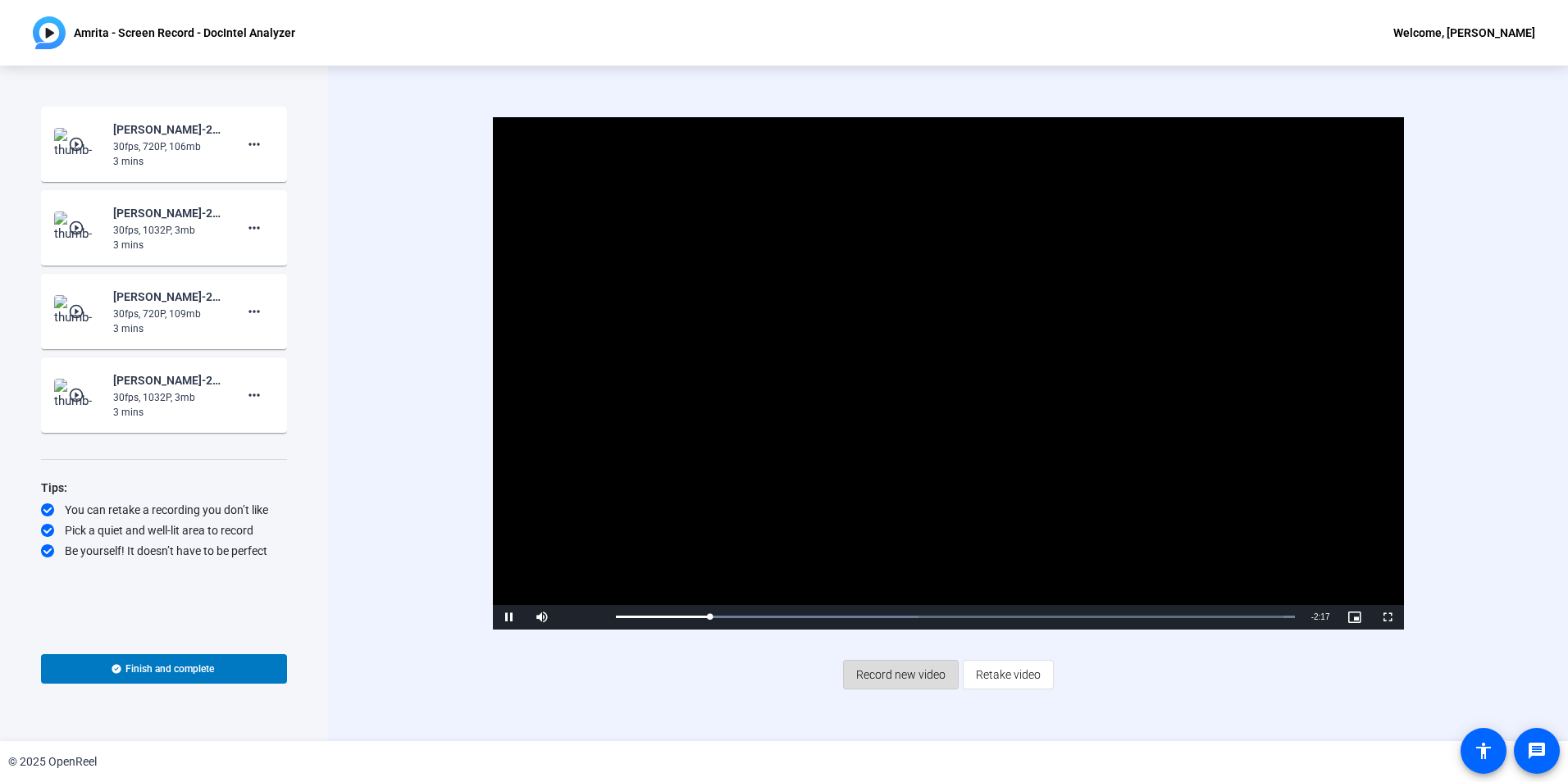
click at [901, 673] on span "Record new video" at bounding box center [901, 675] width 90 height 31
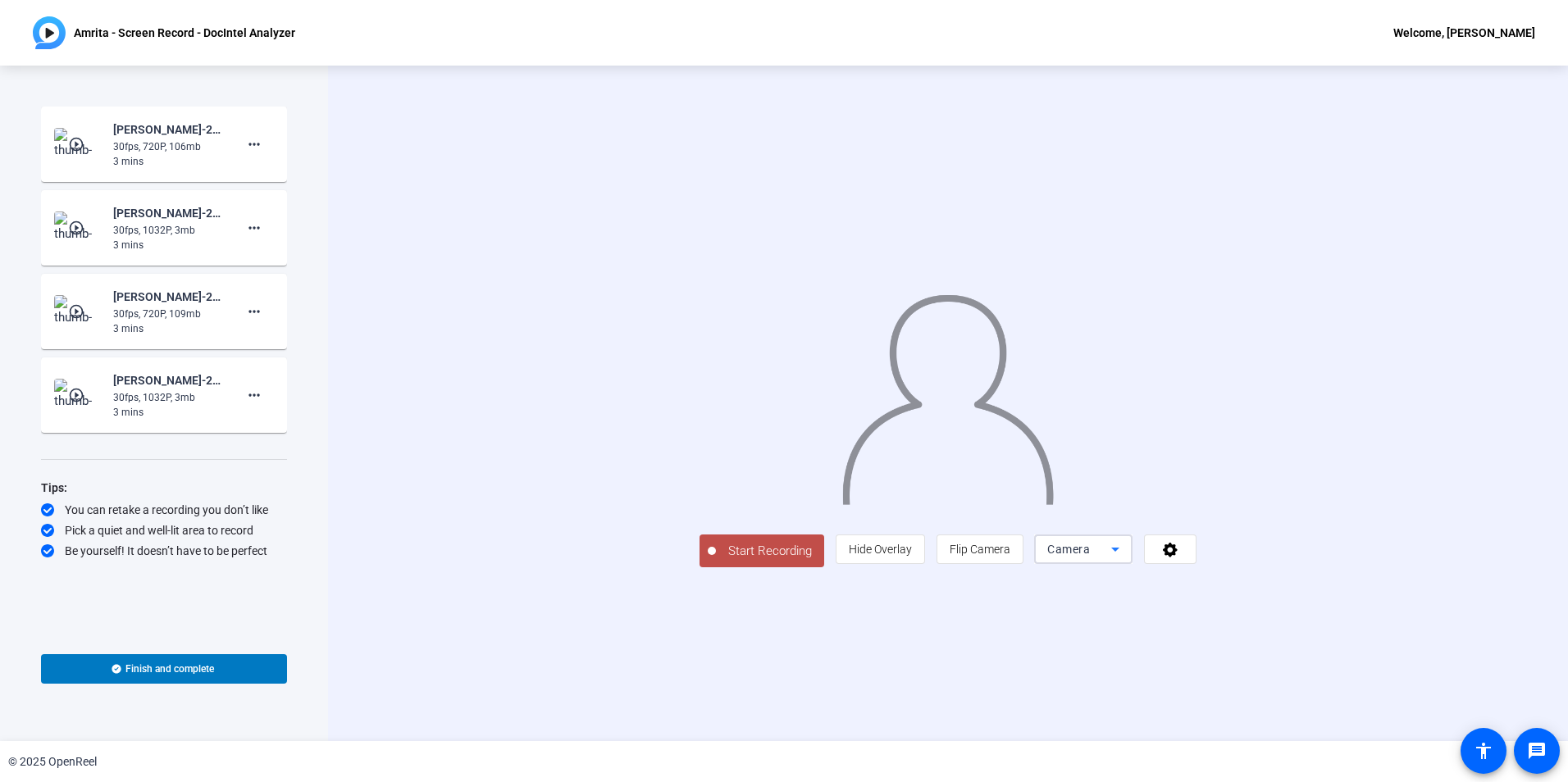
click at [1090, 556] on span "Camera" at bounding box center [1068, 549] width 42 height 13
click at [1272, 623] on span "Screen And Camera" at bounding box center [1291, 625] width 86 height 40
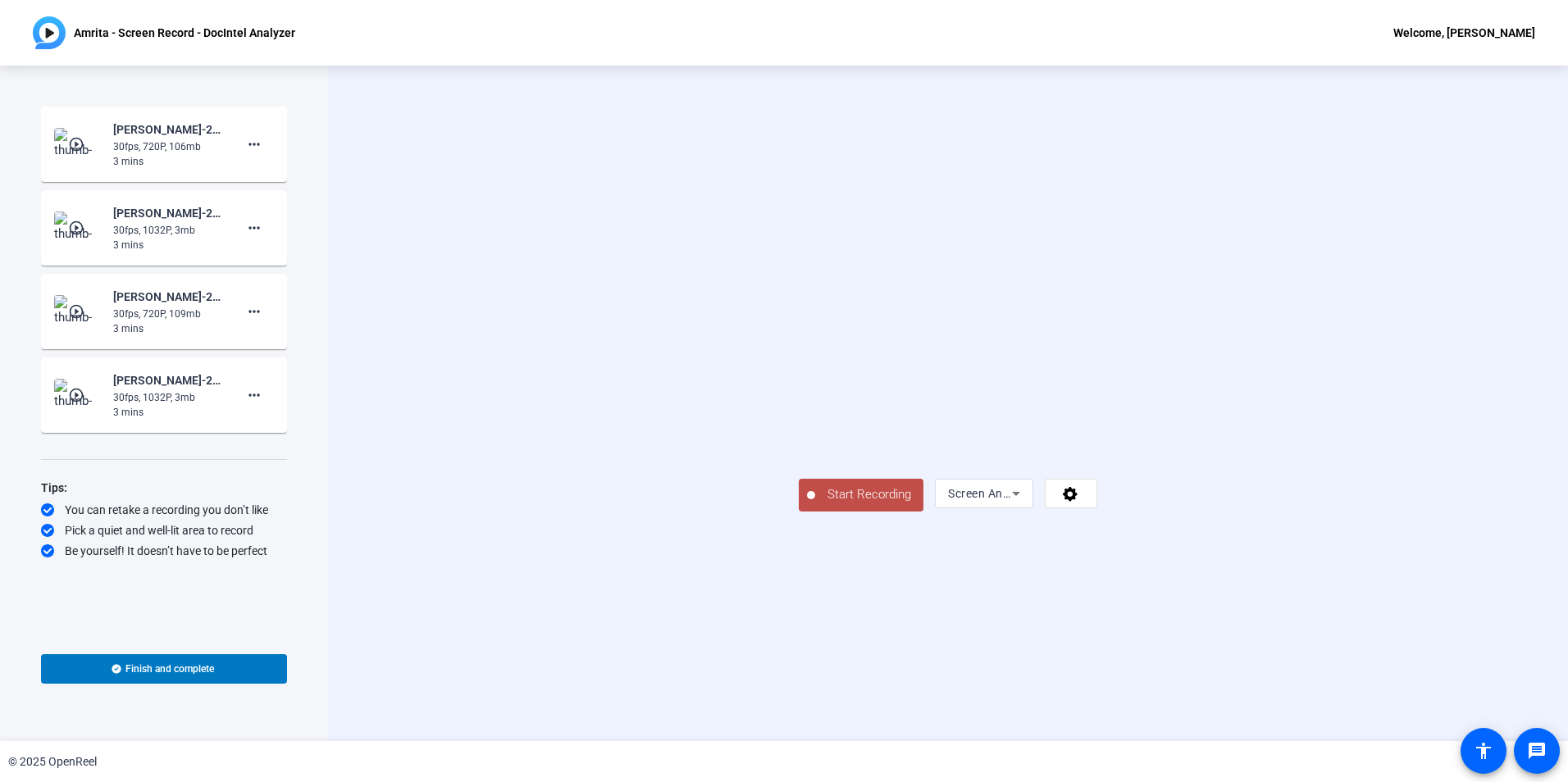
click at [815, 504] on span "Start Recording" at bounding box center [869, 495] width 108 height 19
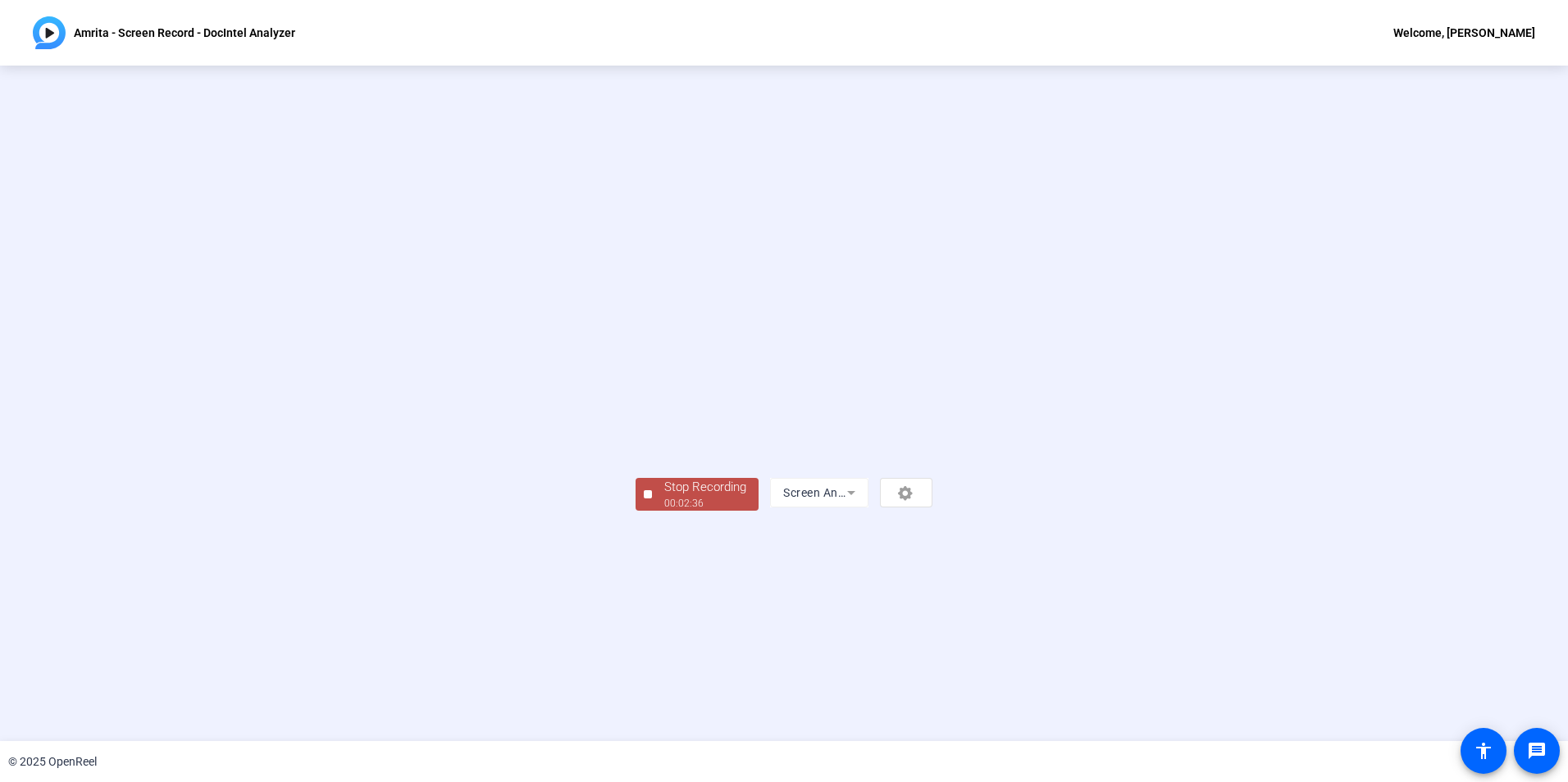
click at [652, 512] on span "Stop Recording 00:02:36" at bounding box center [705, 495] width 106 height 34
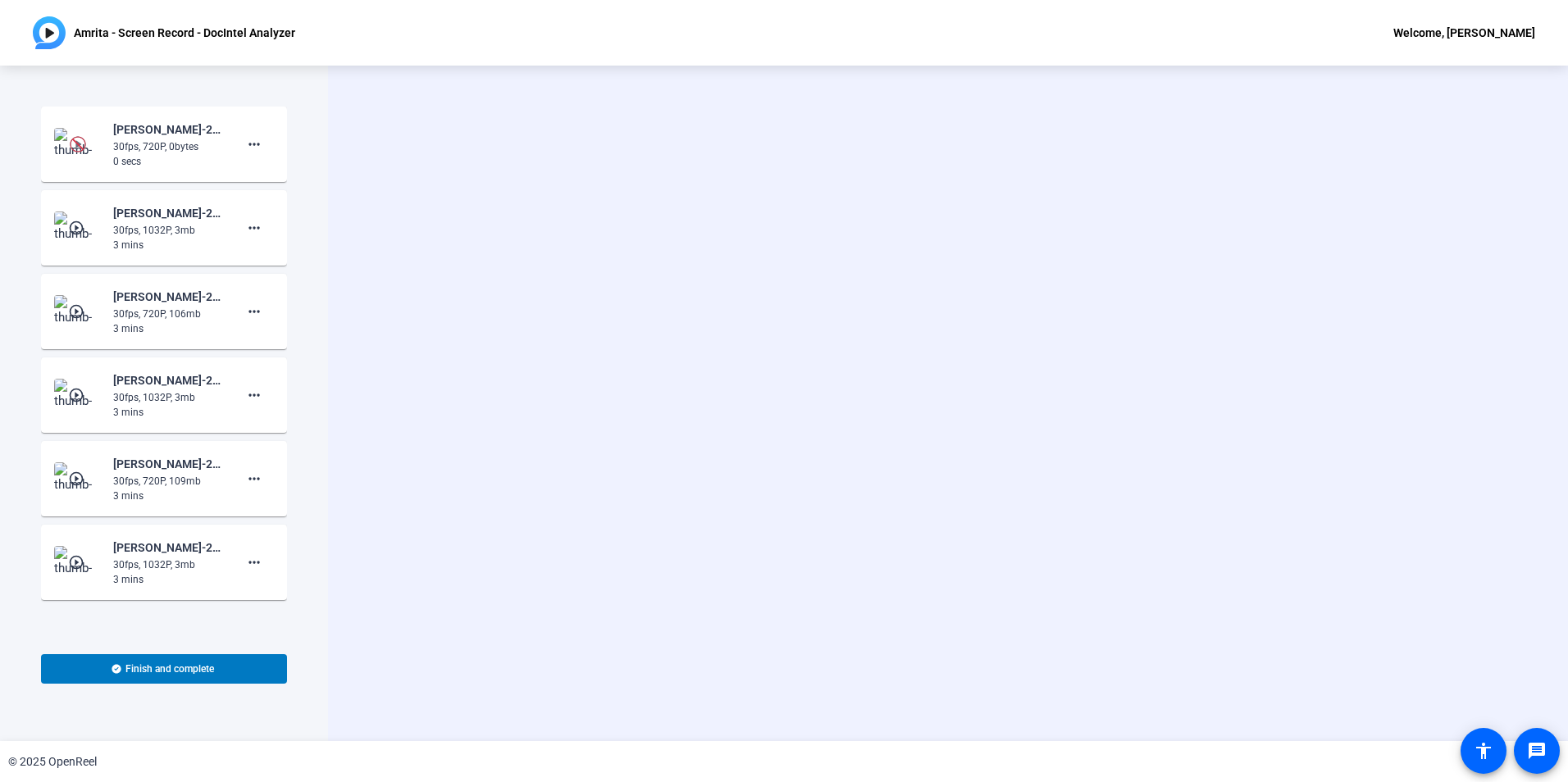
click at [69, 224] on mat-icon "play_circle_outline" at bounding box center [77, 227] width 20 height 16
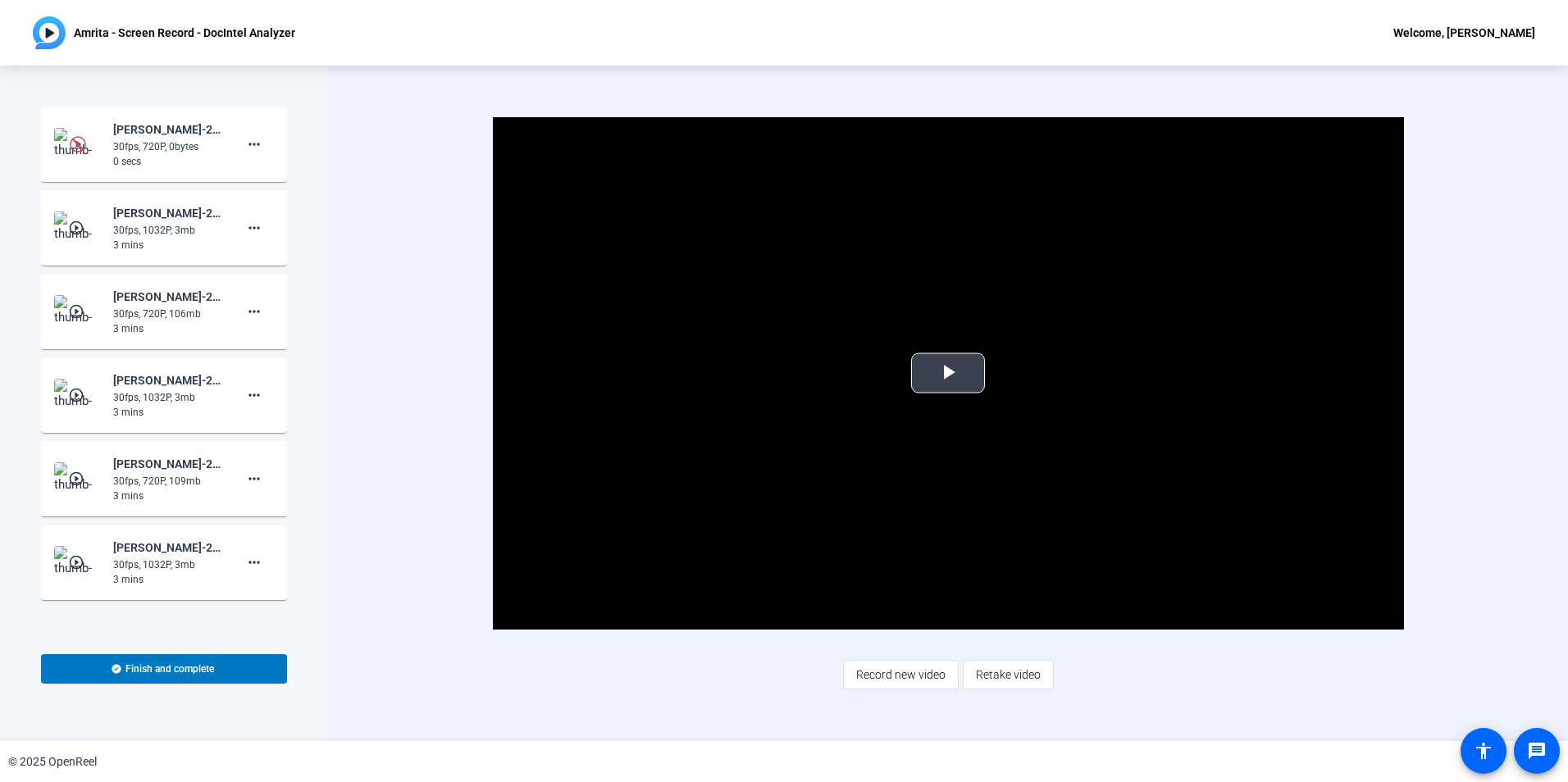
click at [948, 373] on span "Video Player" at bounding box center [948, 373] width 0 height 0
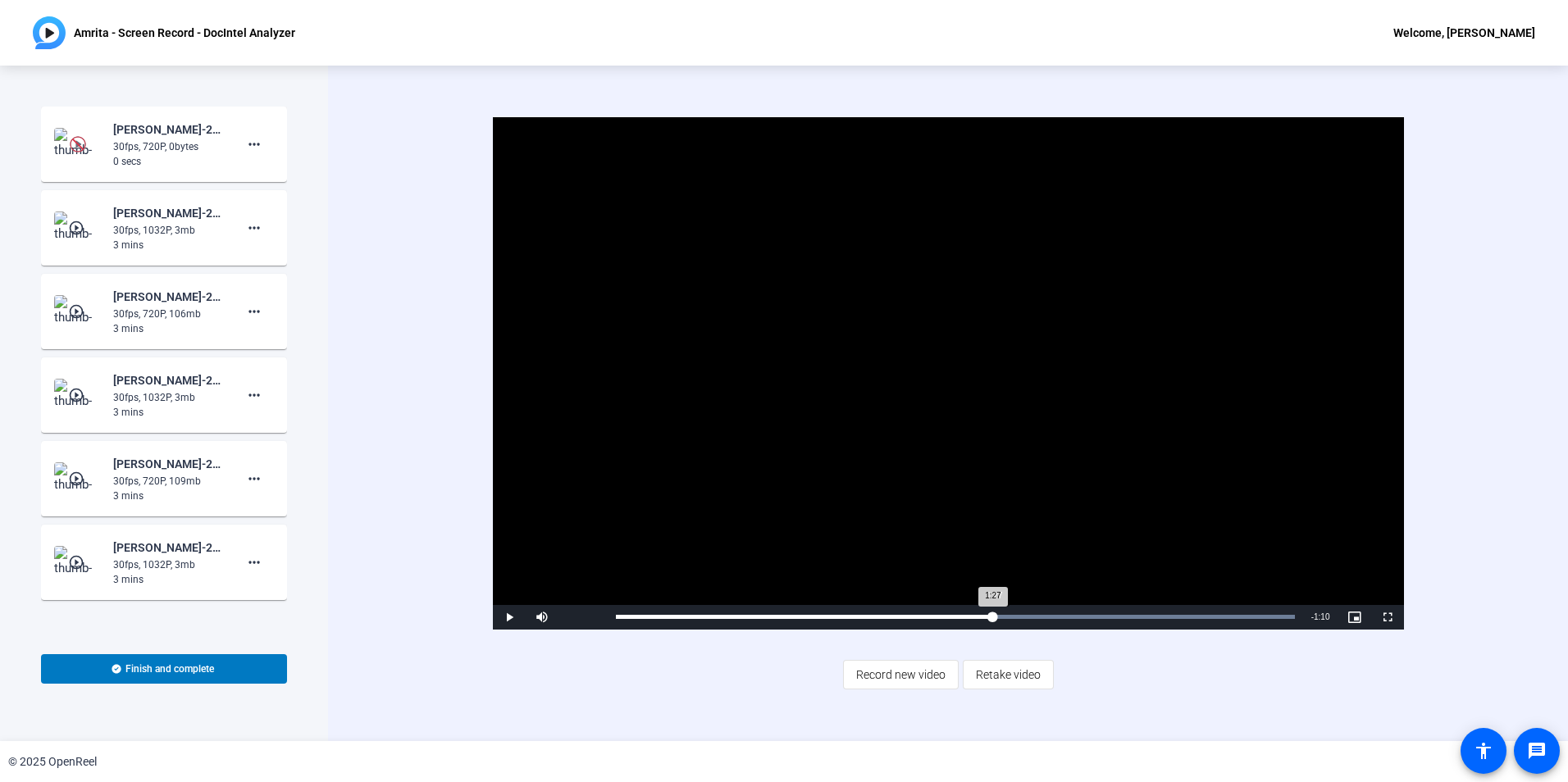
click at [993, 616] on div "Loaded : 100.00% 1:27 1:27" at bounding box center [956, 617] width 679 height 4
click at [1160, 621] on div "Loaded : 100.00% 2:06 2:06" at bounding box center [956, 617] width 695 height 24
click at [1233, 617] on div "2:22" at bounding box center [1233, 617] width 1 height 4
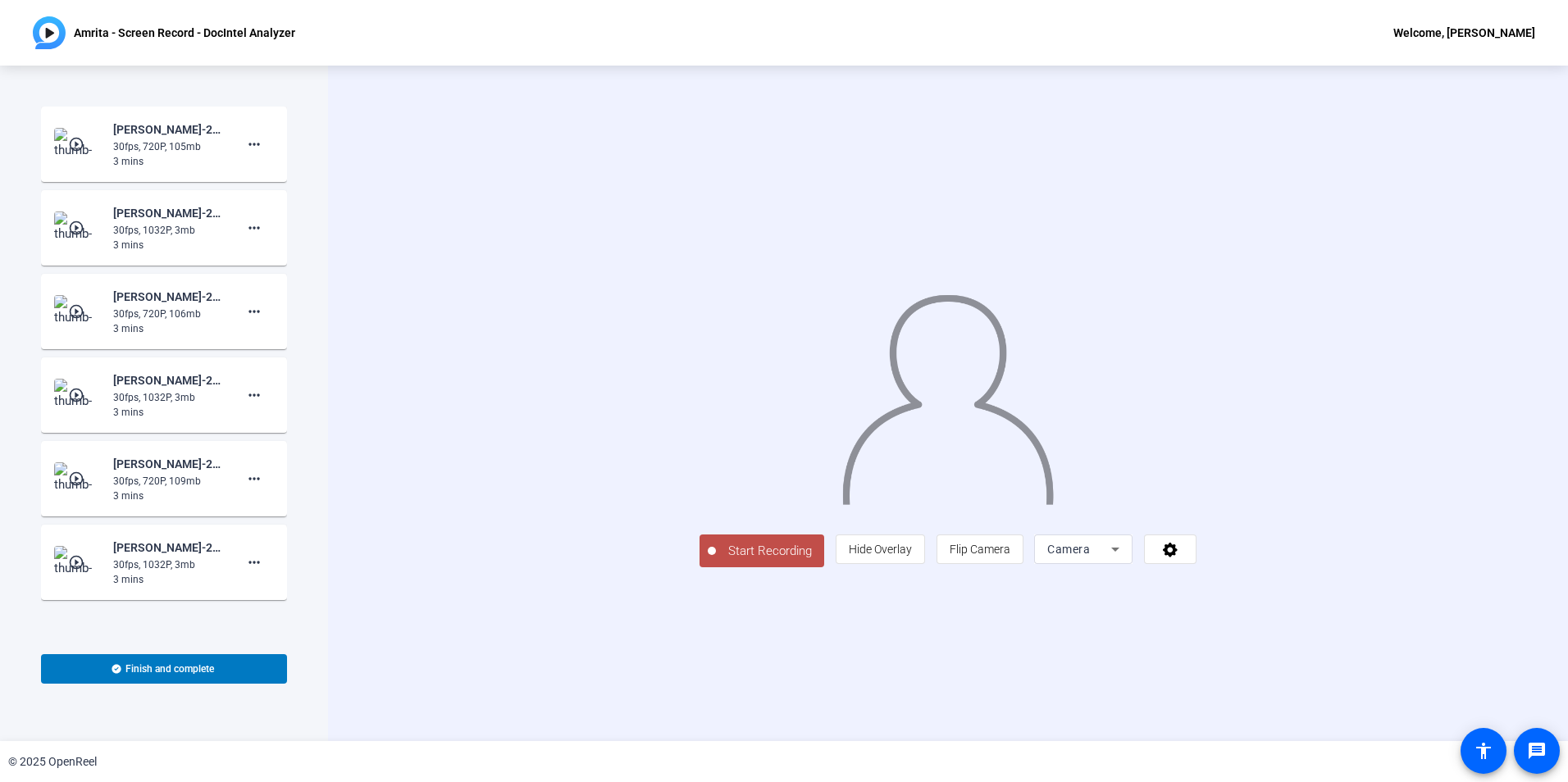
click at [77, 143] on mat-icon "play_circle_outline" at bounding box center [77, 143] width 20 height 16
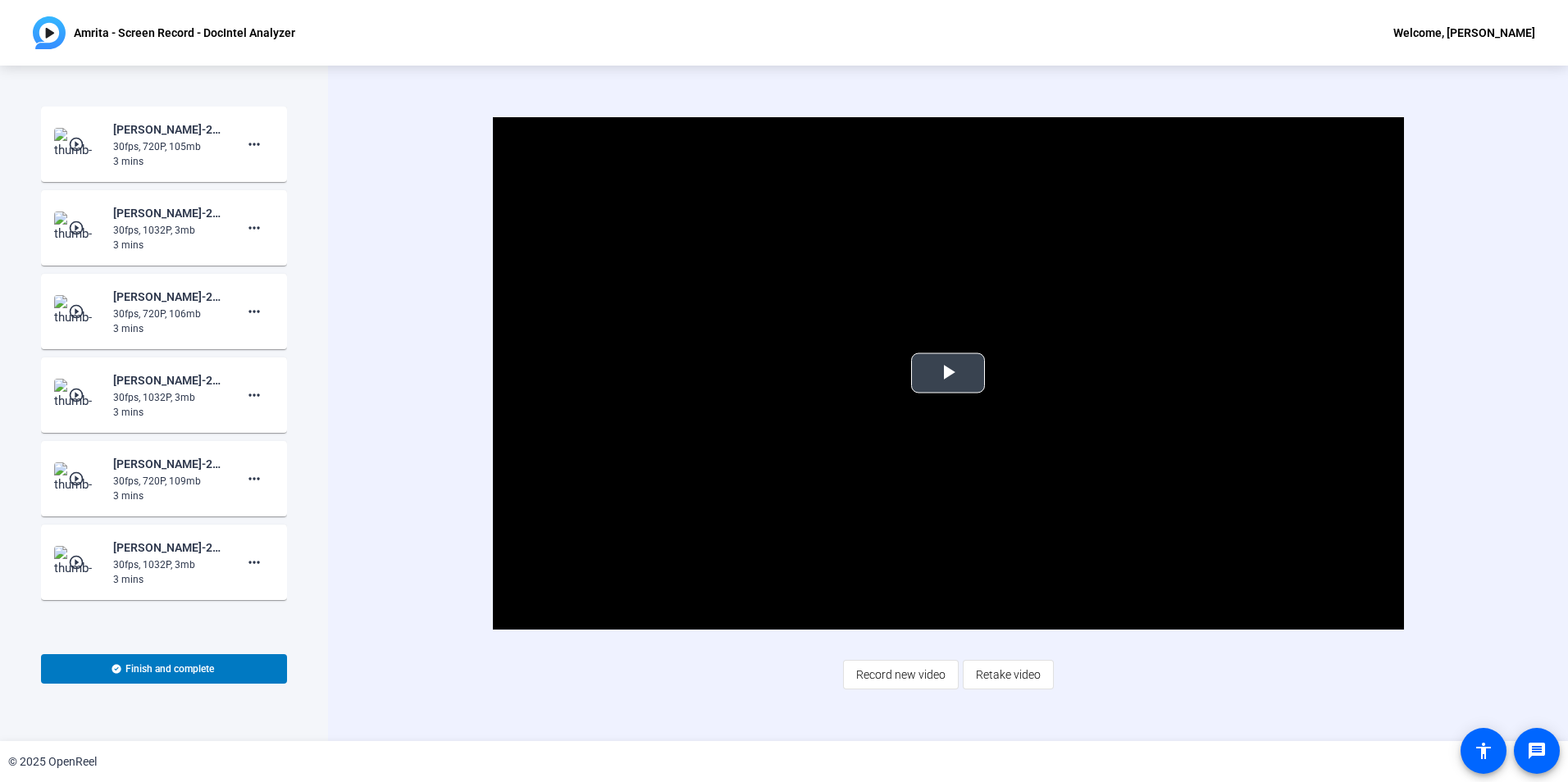
click at [948, 373] on span "Video Player" at bounding box center [948, 373] width 0 height 0
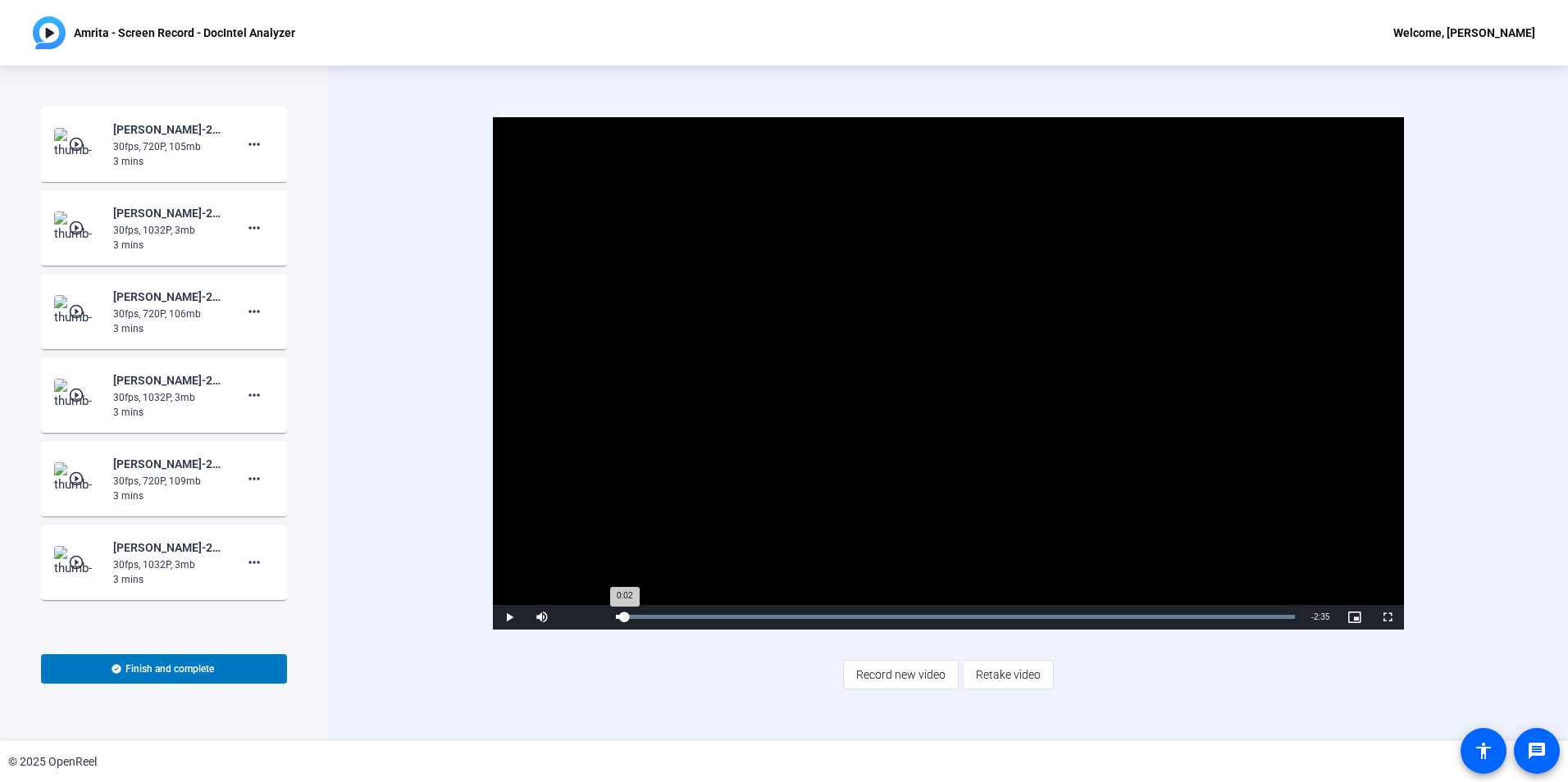
click at [624, 618] on div "Loaded : 100.00% 0:01 0:02" at bounding box center [956, 617] width 679 height 4
click at [72, 222] on mat-icon "play_circle_outline" at bounding box center [77, 227] width 20 height 16
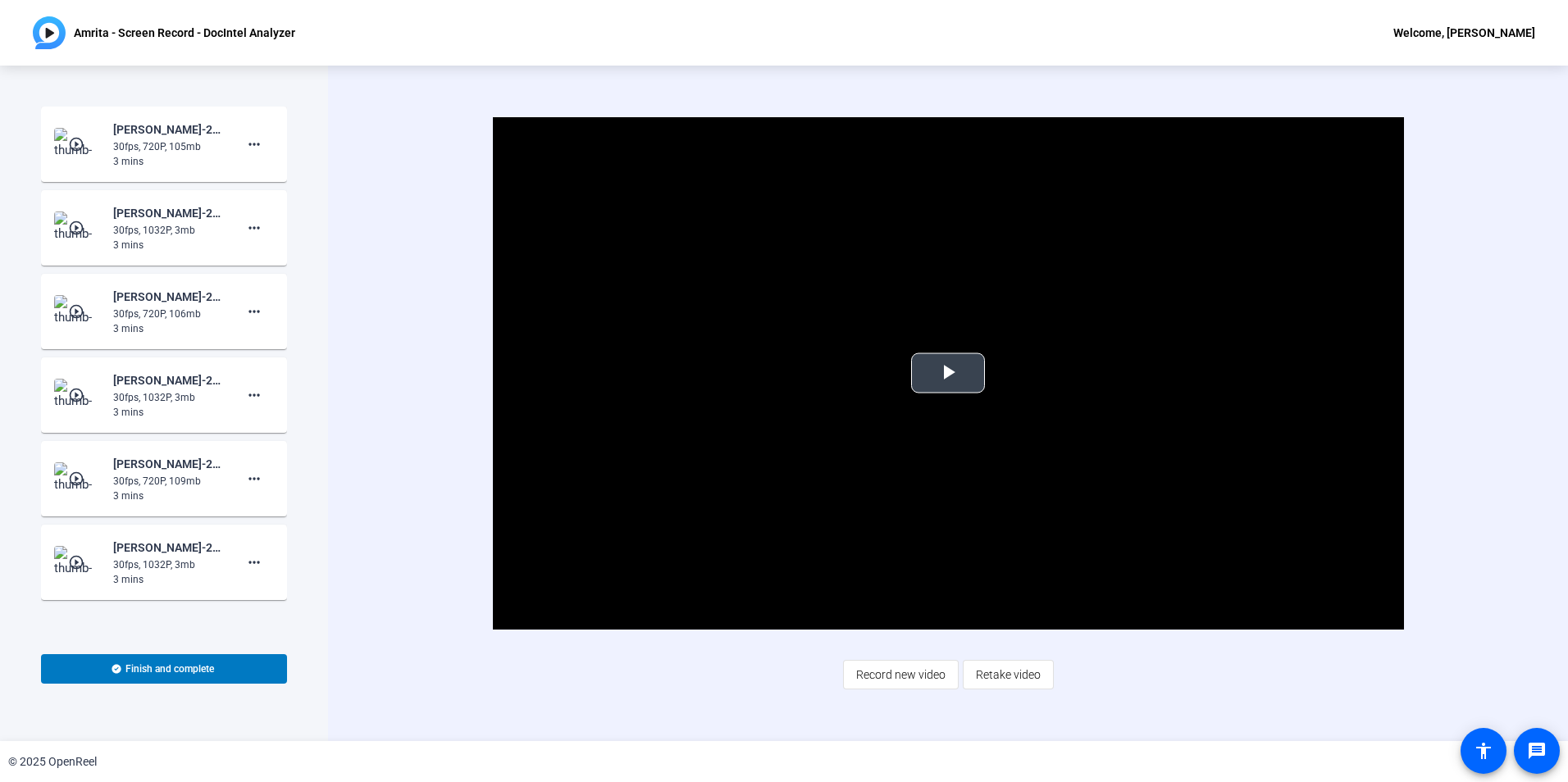
click at [948, 373] on span "Video Player" at bounding box center [948, 373] width 0 height 0
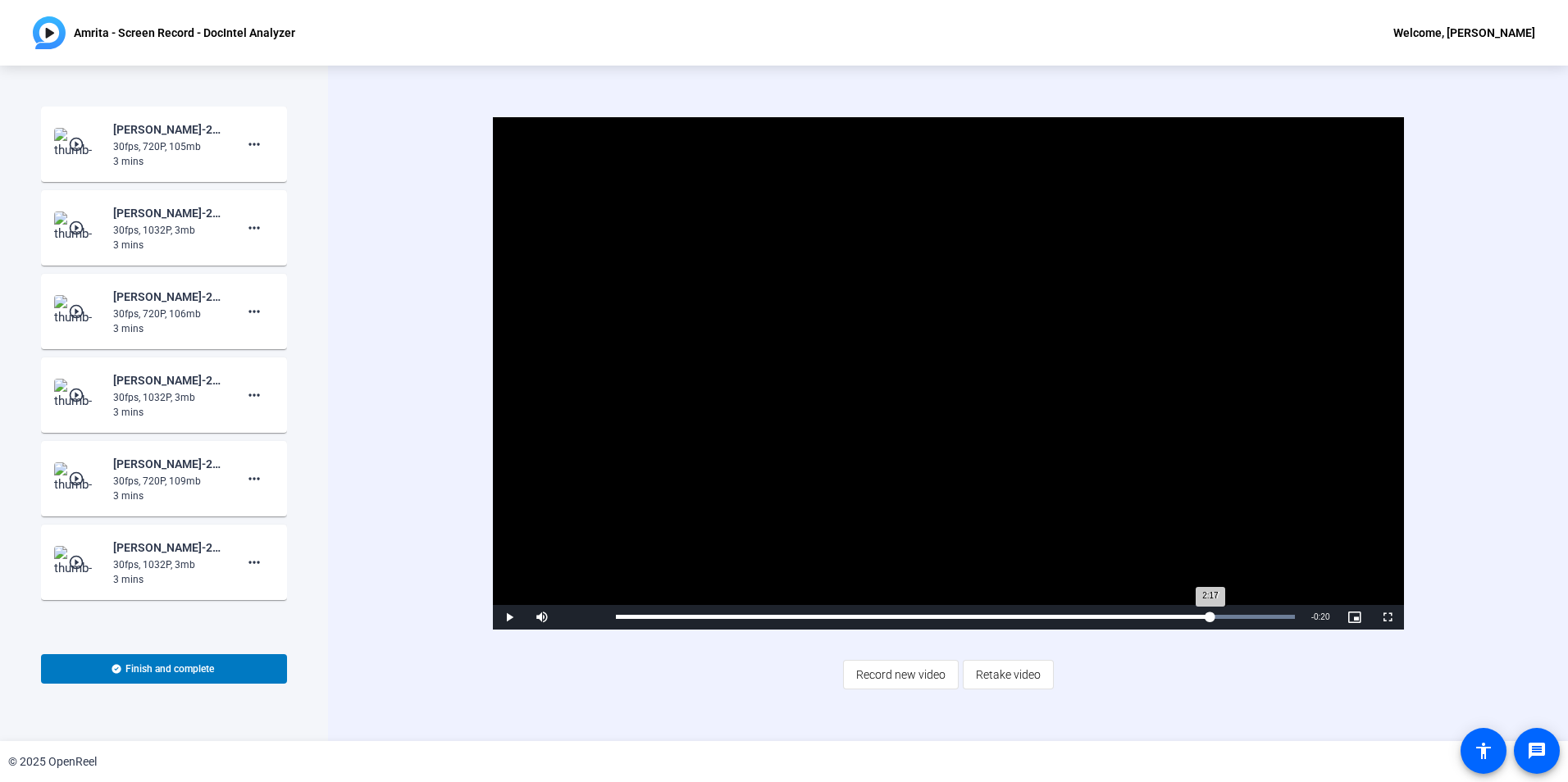
click at [1211, 617] on div "Loaded : 100.00% 2:17 2:17" at bounding box center [956, 617] width 679 height 4
drag, startPoint x: 1211, startPoint y: 617, endPoint x: 1242, endPoint y: 612, distance: 31.4
click at [1229, 615] on div "2:24" at bounding box center [923, 617] width 612 height 4
click at [84, 315] on mat-icon "play_circle_outline" at bounding box center [77, 311] width 20 height 16
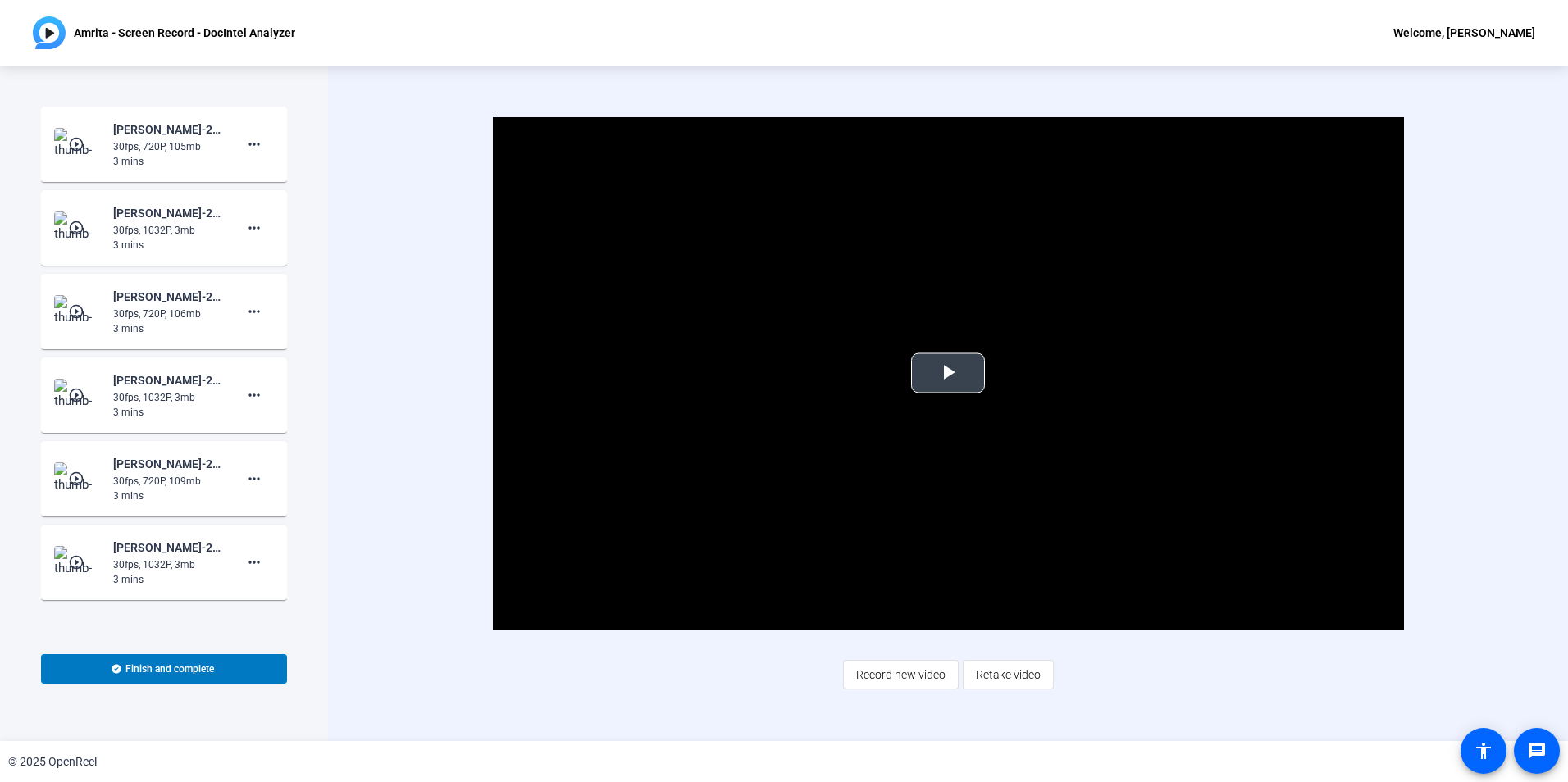
click at [948, 373] on span "Video Player" at bounding box center [948, 373] width 0 height 0
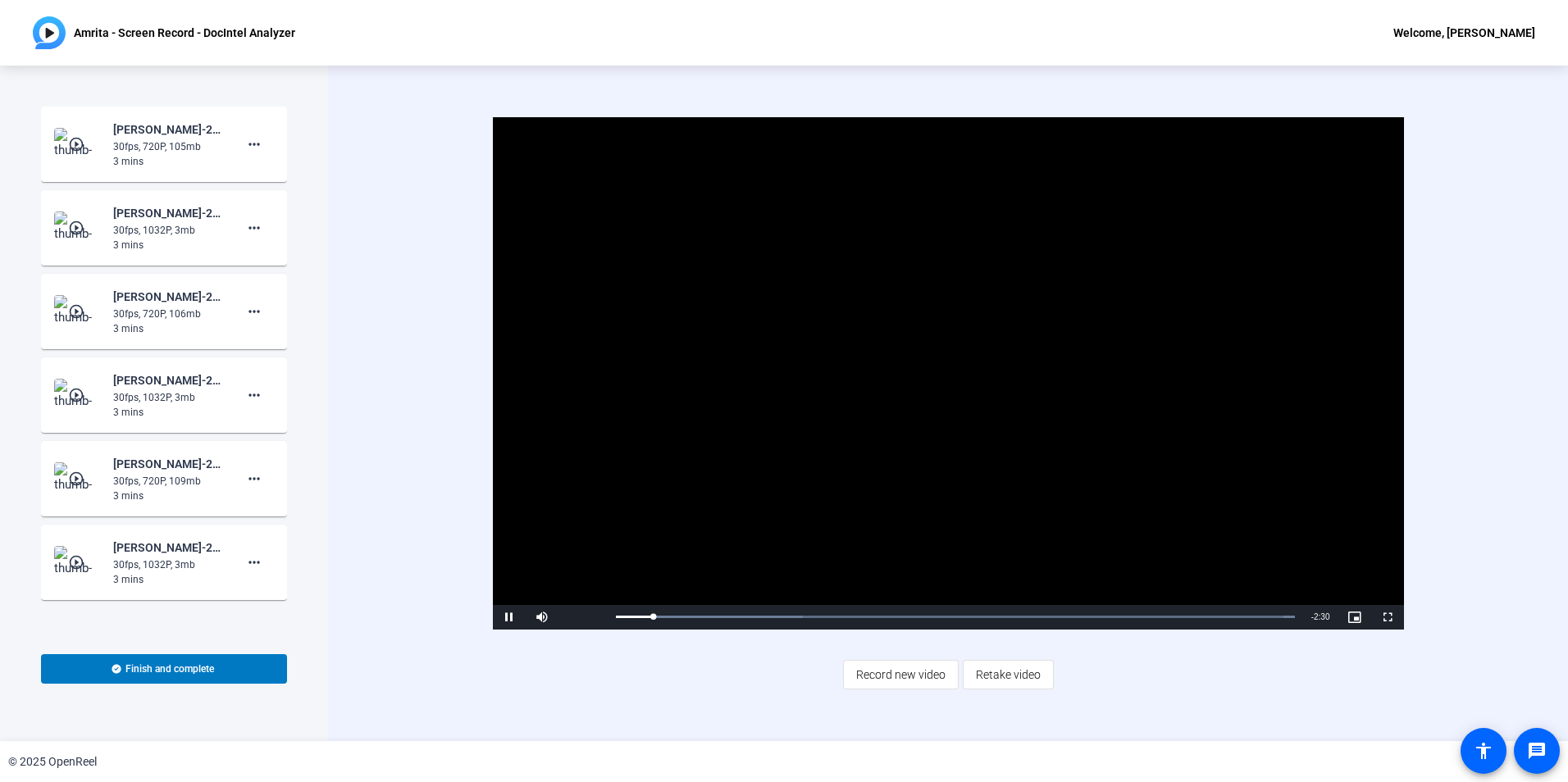
click at [73, 138] on mat-icon "play_circle_outline" at bounding box center [77, 143] width 20 height 16
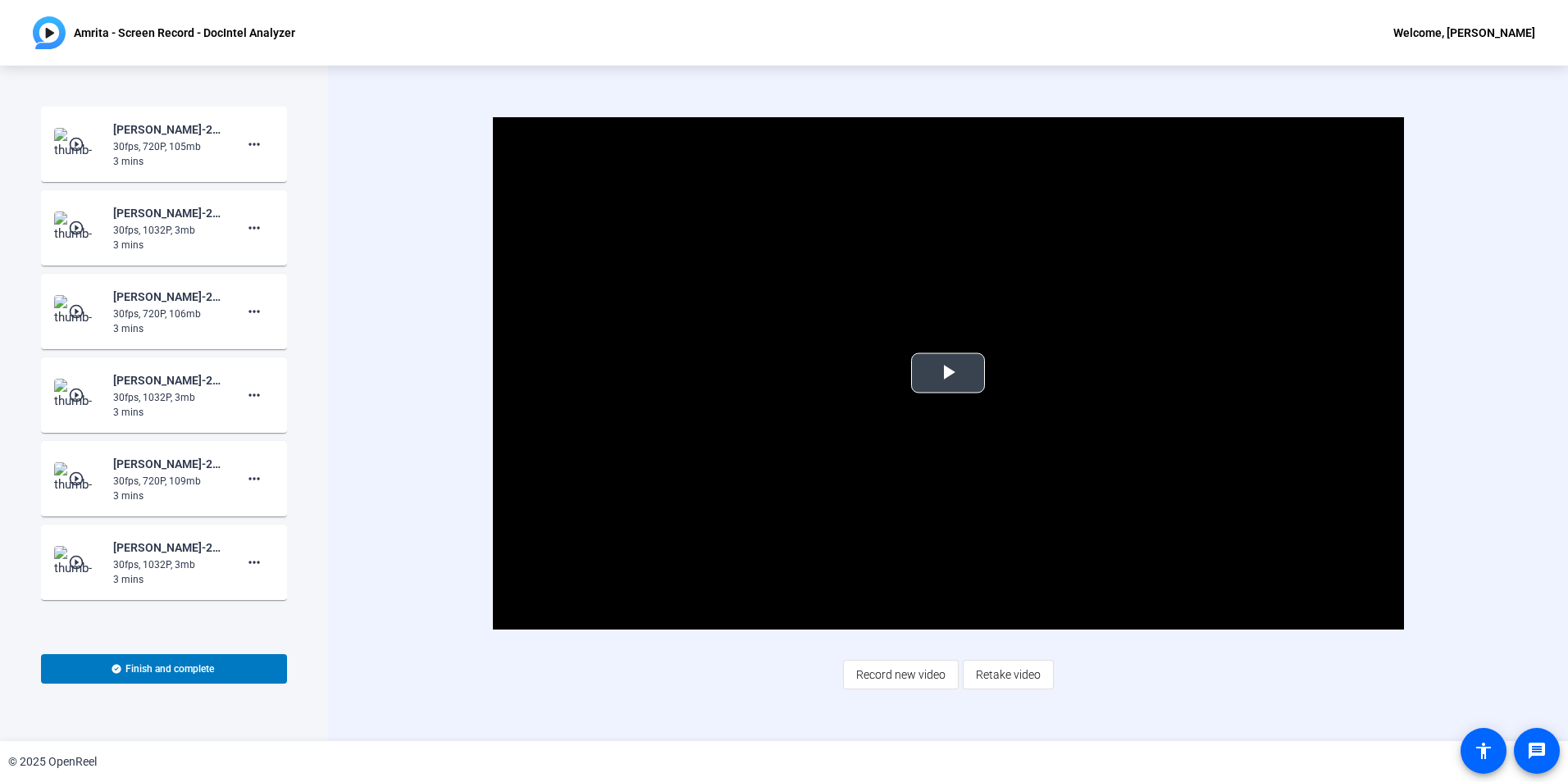
click at [948, 373] on span "Video Player" at bounding box center [948, 373] width 0 height 0
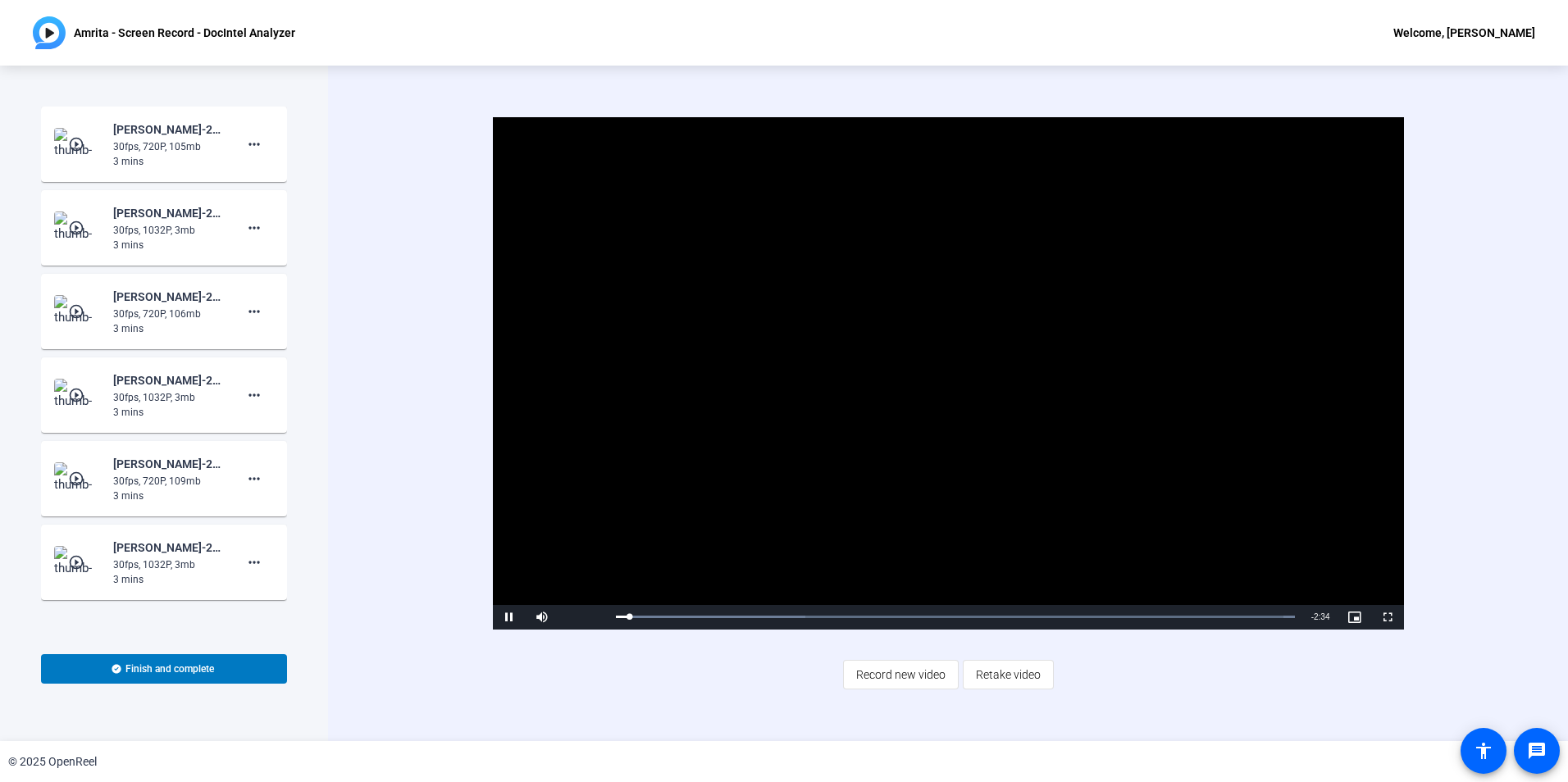
click at [82, 308] on mat-icon "play_circle_outline" at bounding box center [77, 311] width 20 height 16
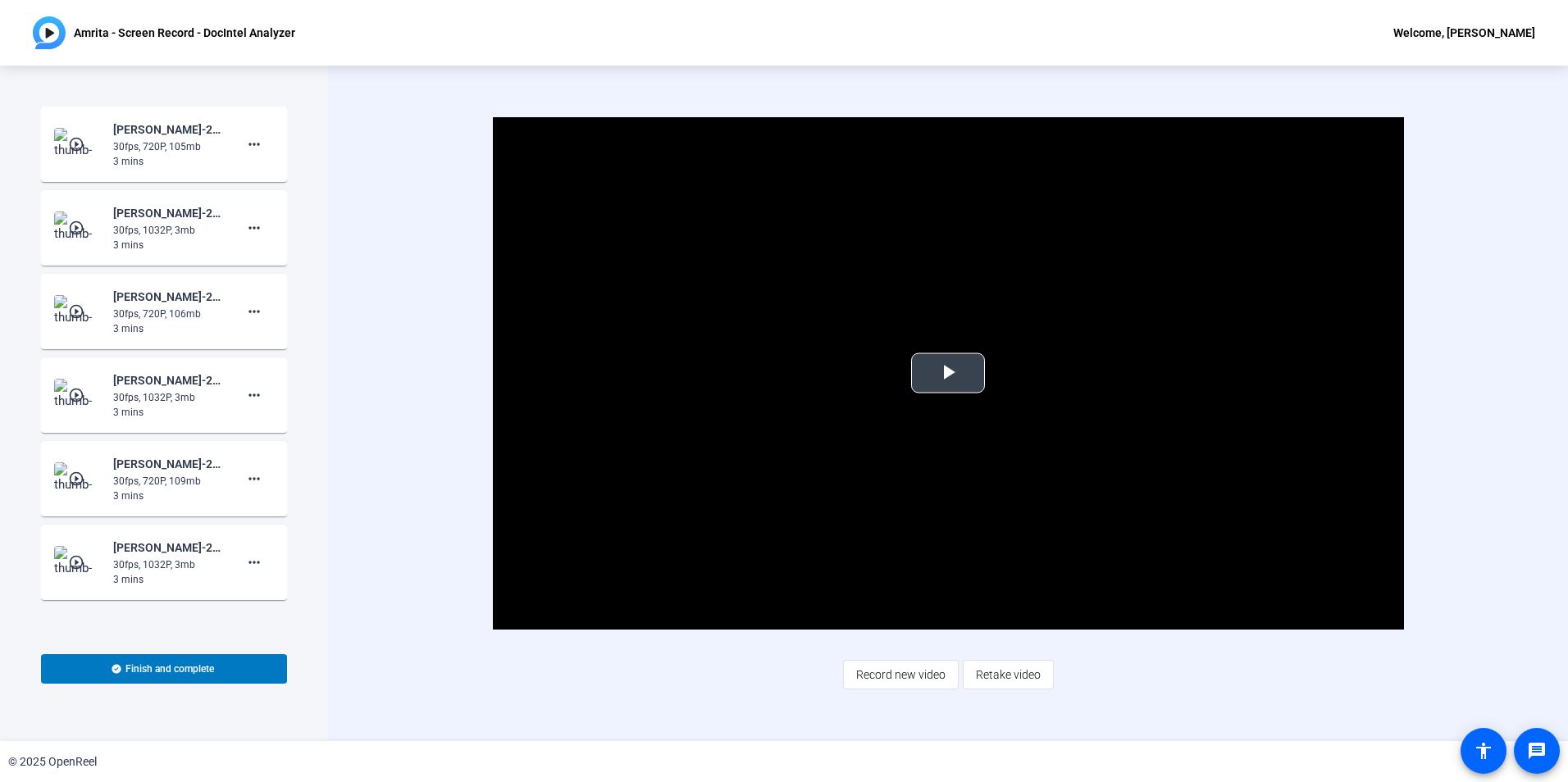
click at [948, 373] on span "Video Player" at bounding box center [948, 373] width 0 height 0
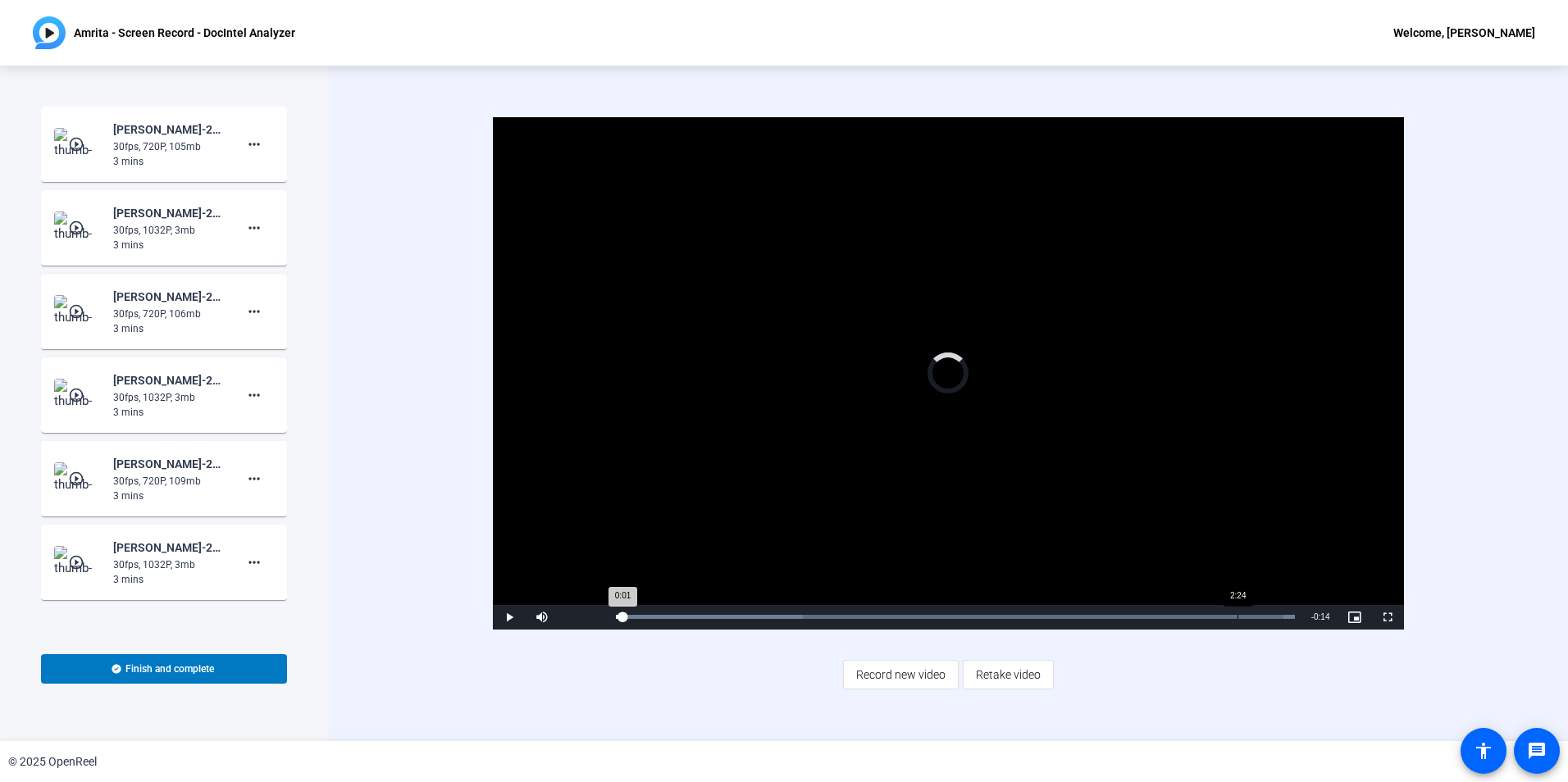
click at [1236, 623] on div "Loaded : 100.00% 2:24 0:01" at bounding box center [956, 617] width 695 height 24
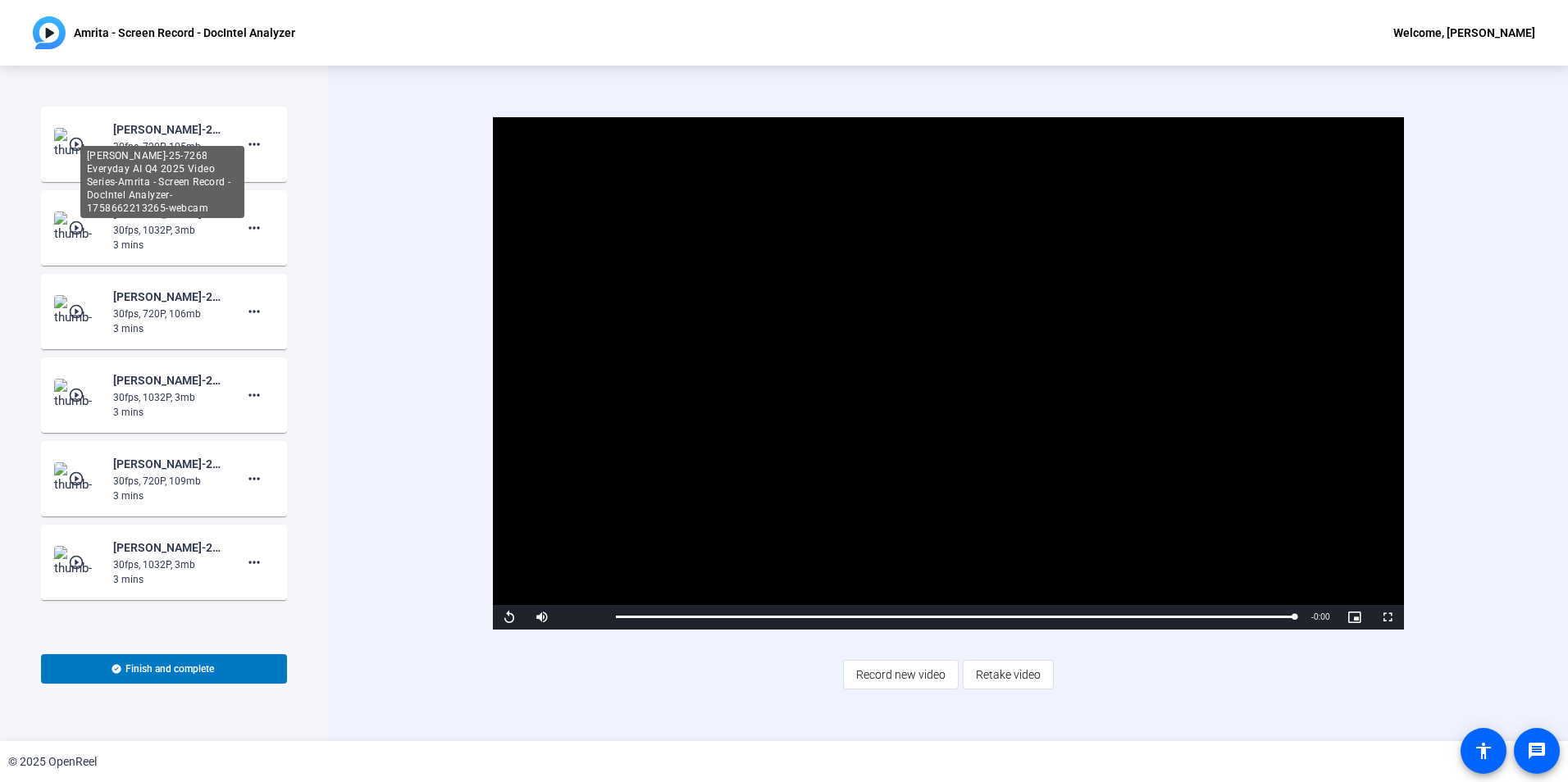
click at [141, 146] on div "[PERSON_NAME]-25-7268 Everyday AI Q4 2025 Video Series-Amrita - Screen Record -…" at bounding box center [162, 182] width 164 height 73
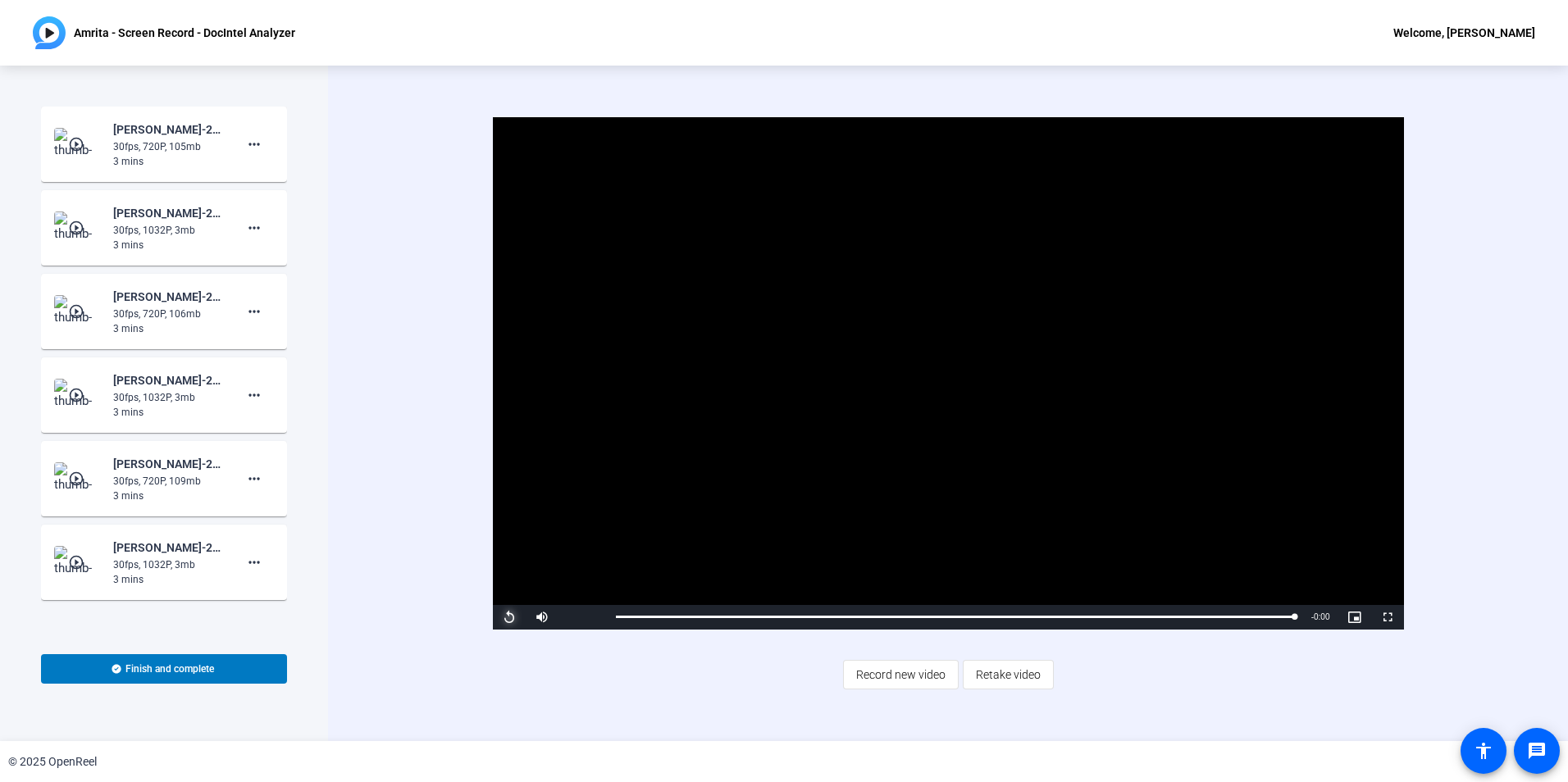
click at [507, 617] on span "Video Player" at bounding box center [509, 617] width 33 height 0
click at [76, 143] on mat-icon "play_circle_outline" at bounding box center [77, 143] width 20 height 16
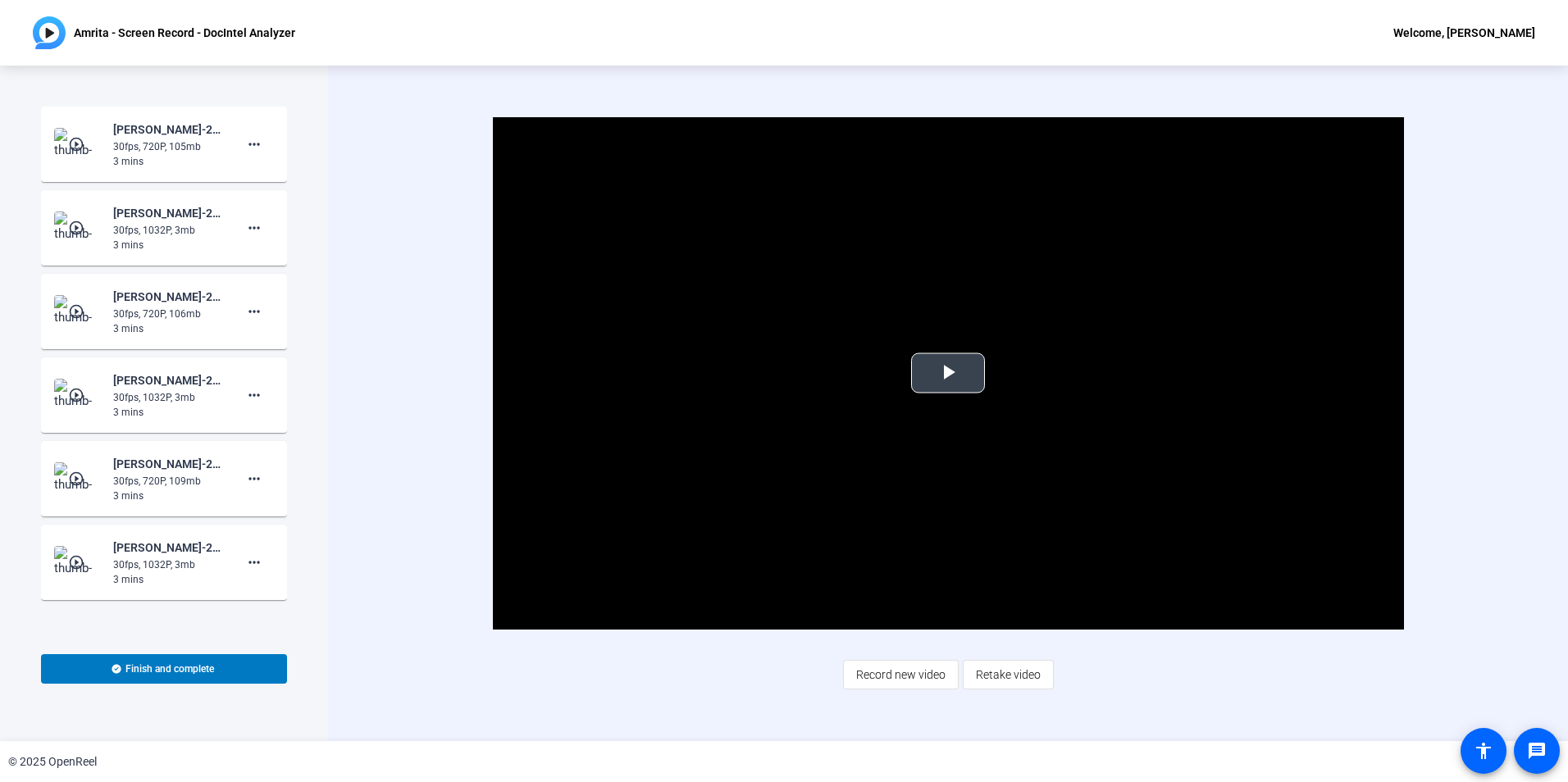
click at [948, 373] on span "Video Player" at bounding box center [948, 373] width 0 height 0
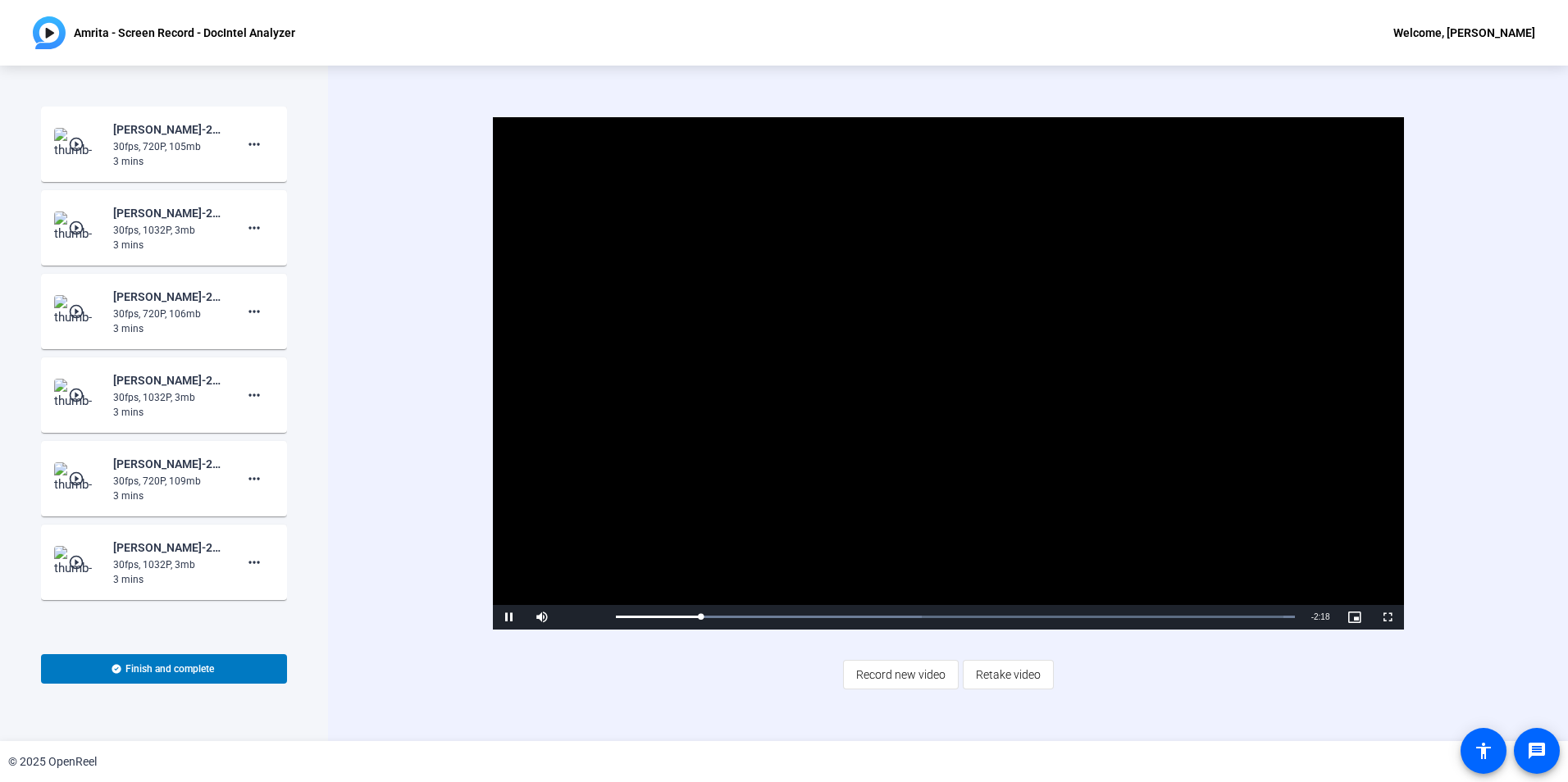
click at [199, 308] on div "30fps, 720P, 106mb" at bounding box center [168, 314] width 110 height 15
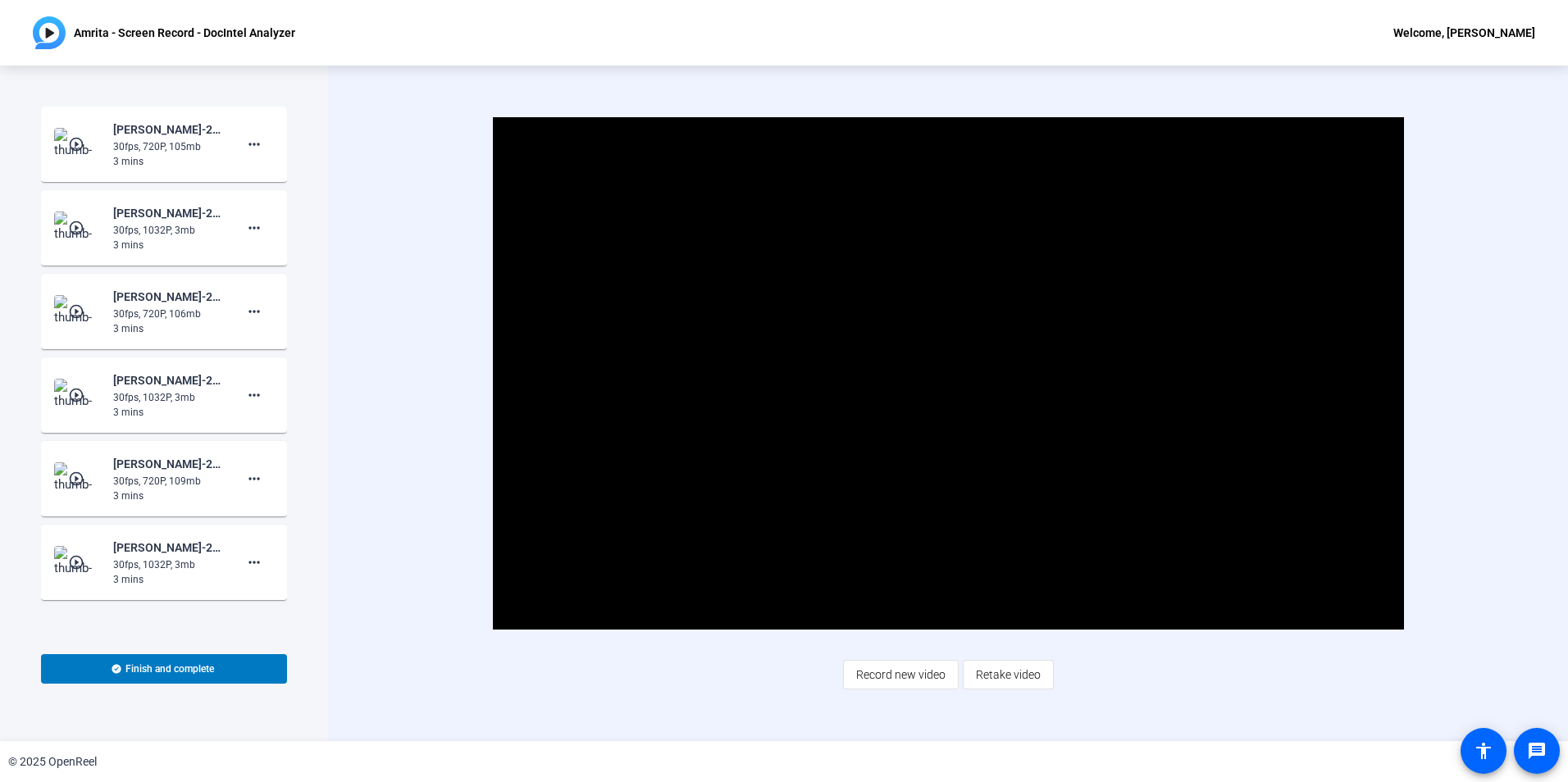
click at [96, 307] on img at bounding box center [77, 311] width 48 height 33
click at [948, 373] on span "Video Player" at bounding box center [948, 373] width 0 height 0
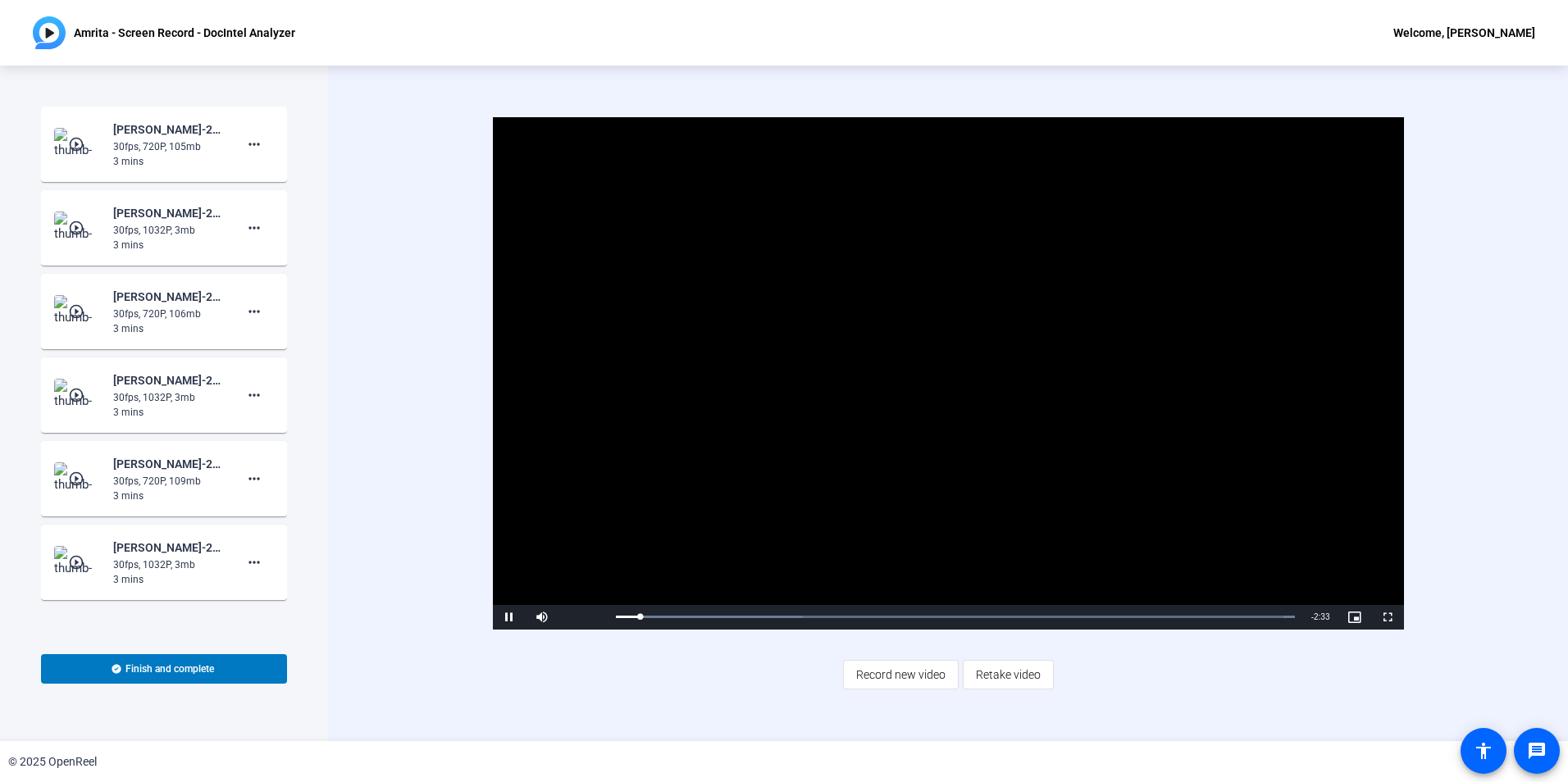
click at [82, 130] on img at bounding box center [77, 144] width 48 height 33
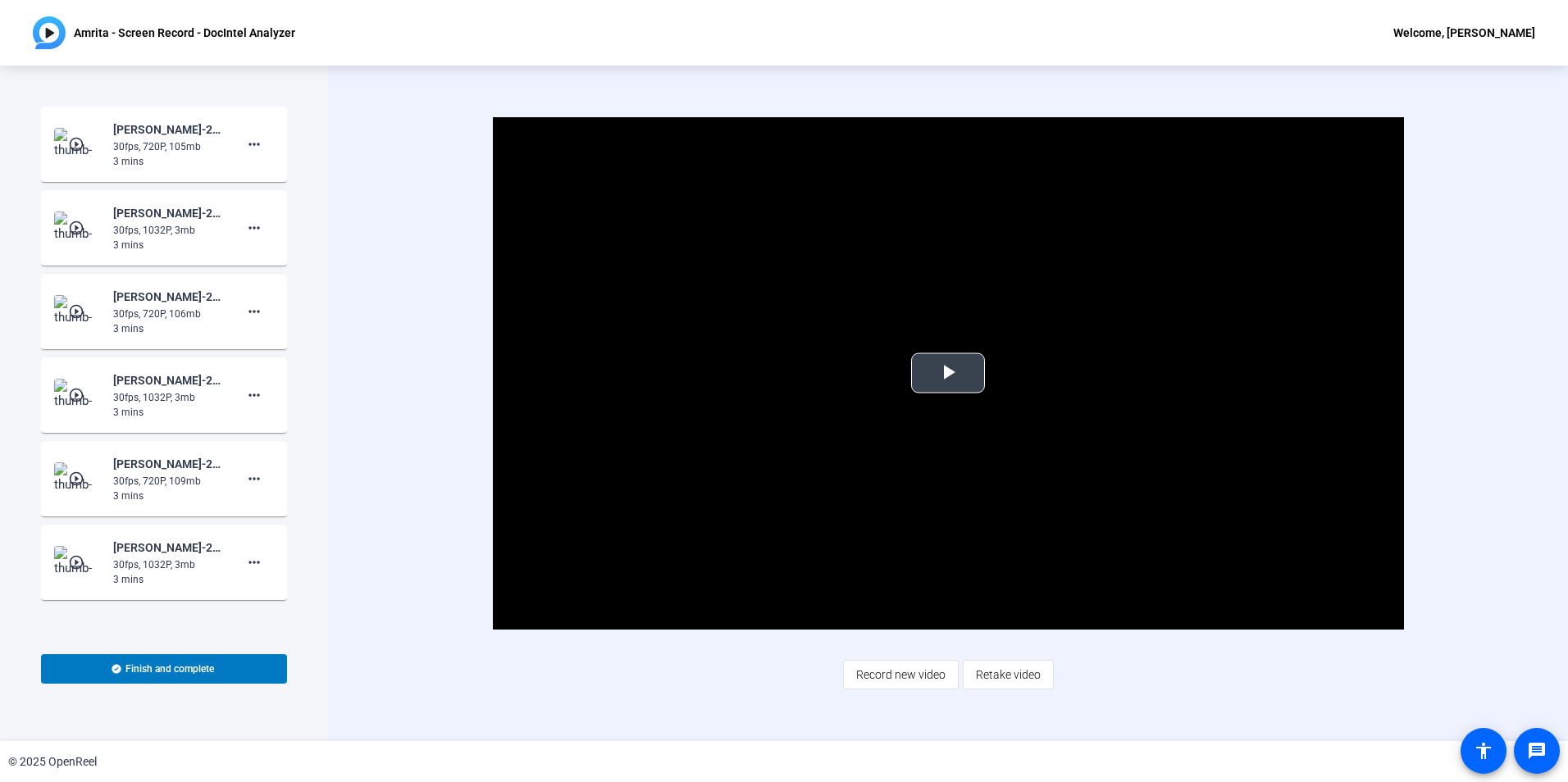
click at [948, 373] on span "Video Player" at bounding box center [948, 373] width 0 height 0
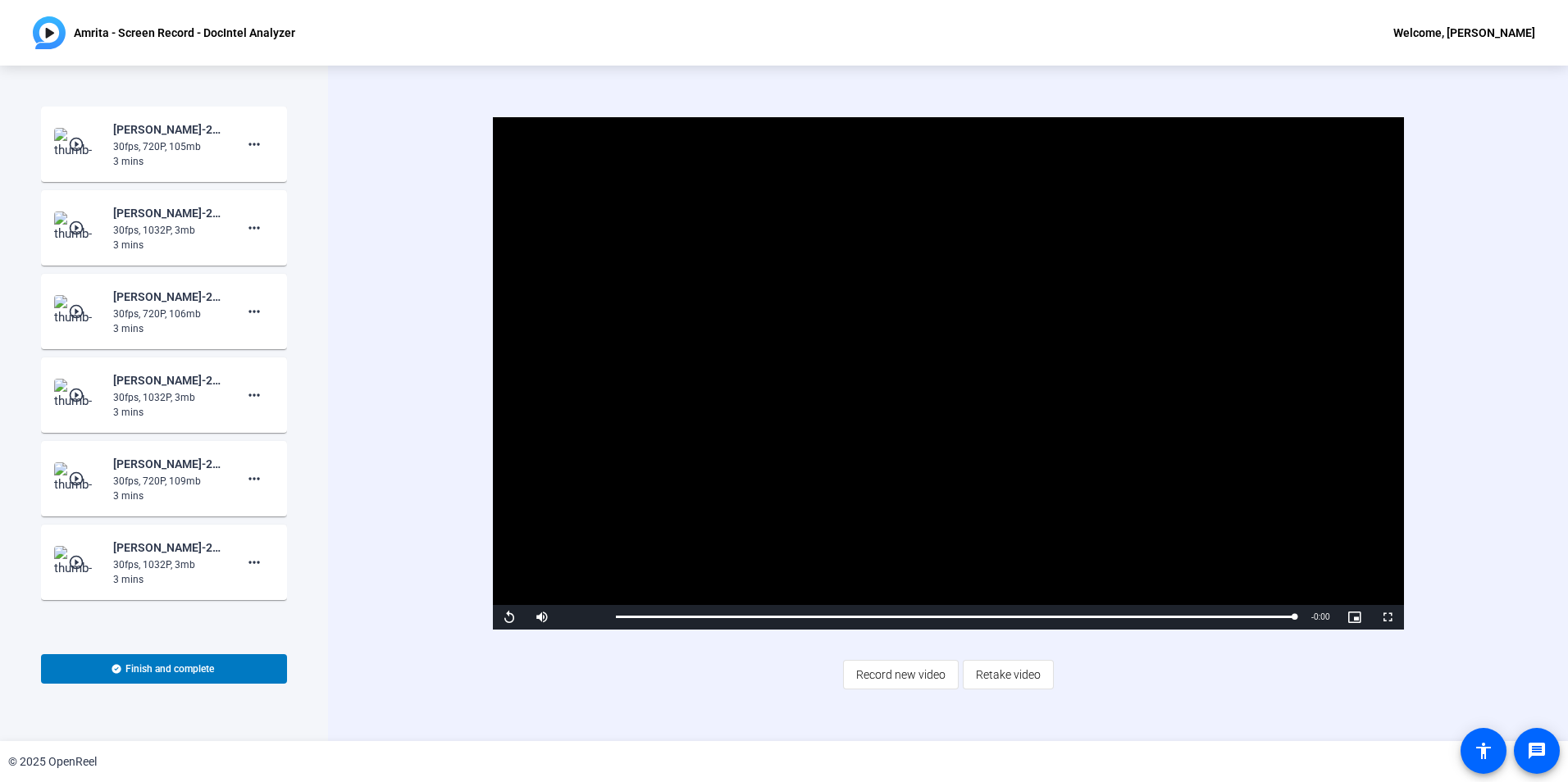
click at [81, 226] on mat-icon "play_circle_outline" at bounding box center [77, 227] width 20 height 16
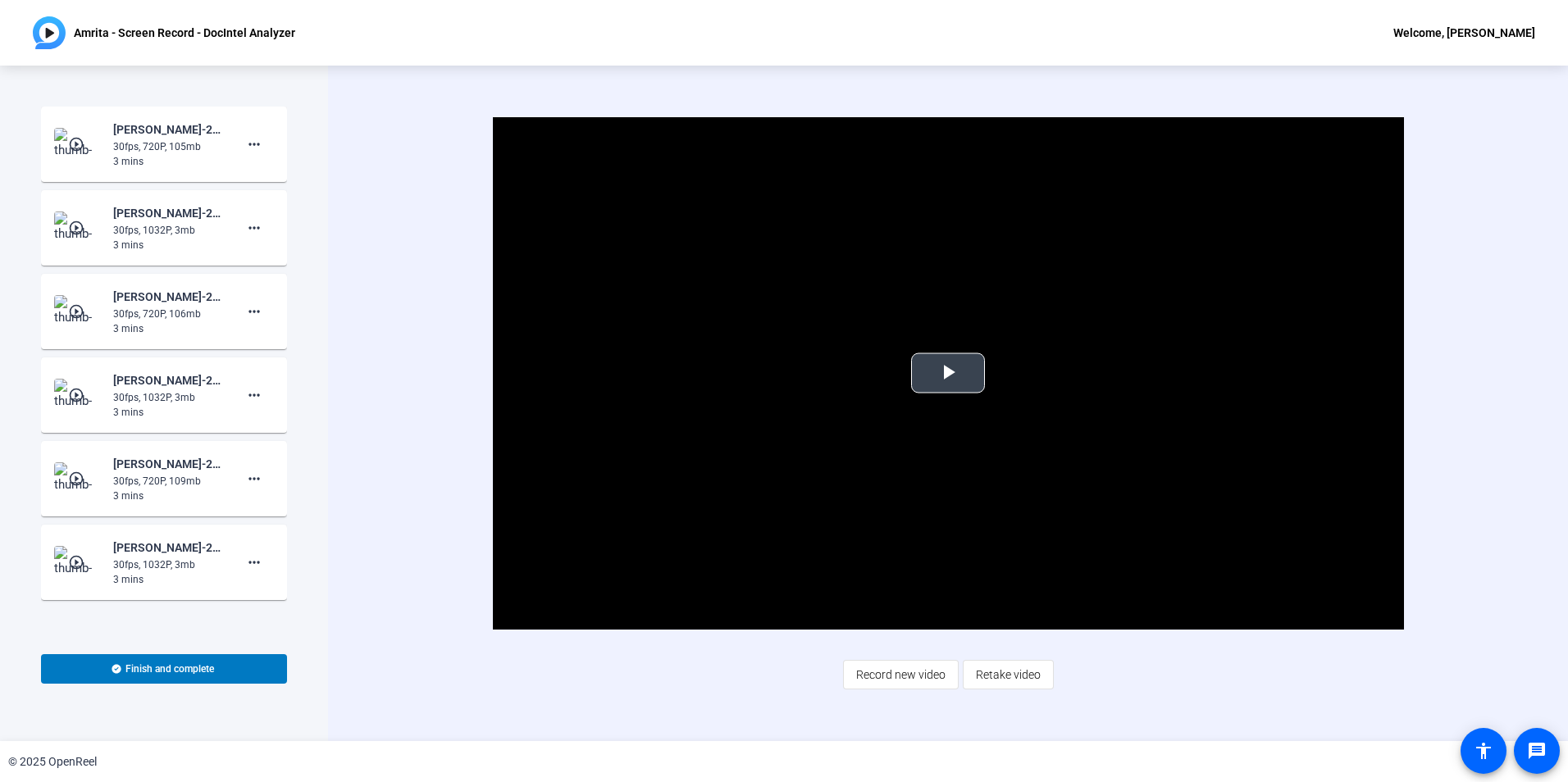
click at [948, 373] on span "Video Player" at bounding box center [948, 373] width 0 height 0
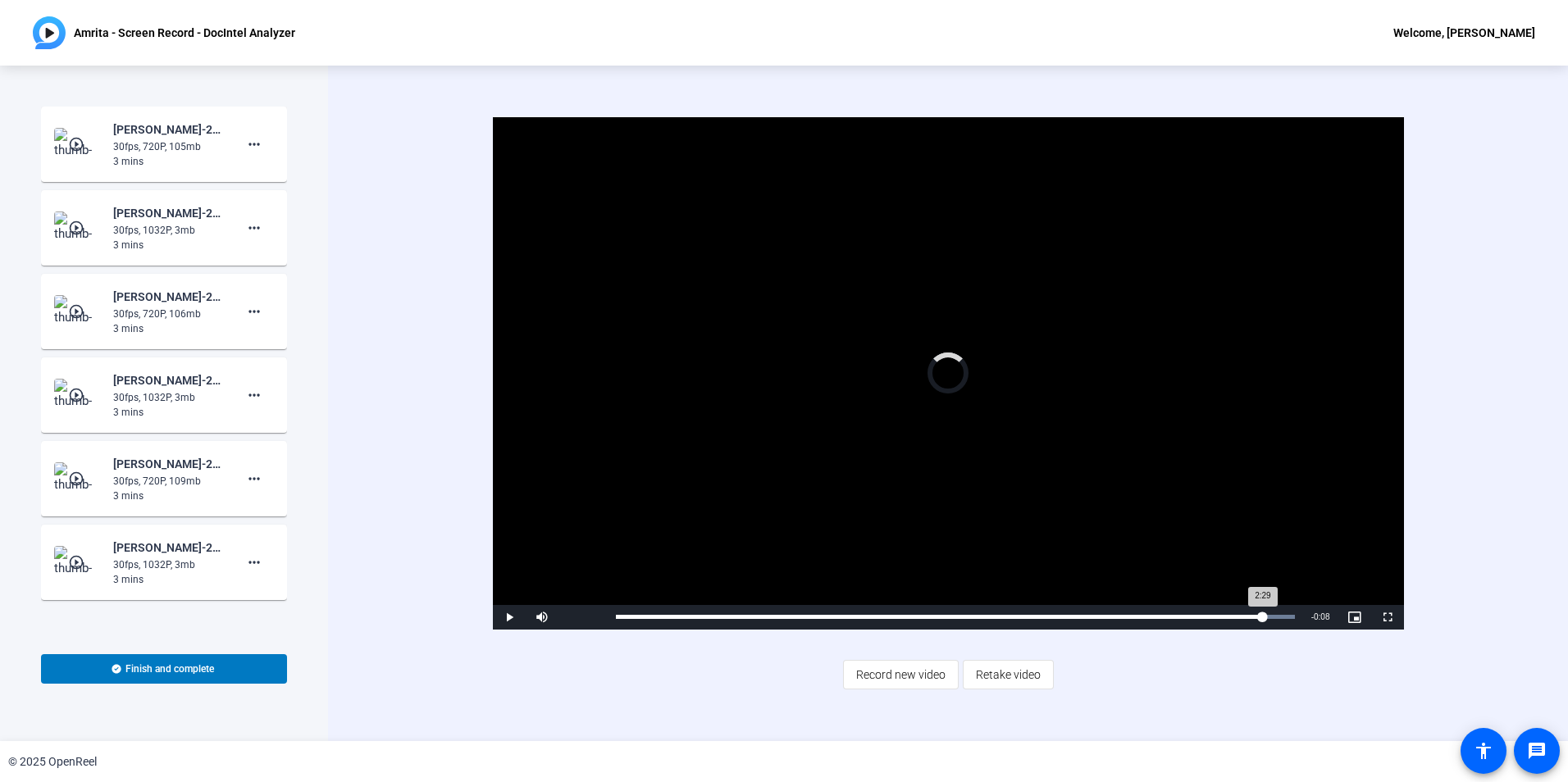
click at [1262, 617] on div "Loaded : 100.00% 2:29 2:29" at bounding box center [956, 617] width 679 height 4
click at [1112, 617] on div "Loaded : 100.00% 1:54 1:55" at bounding box center [956, 617] width 679 height 4
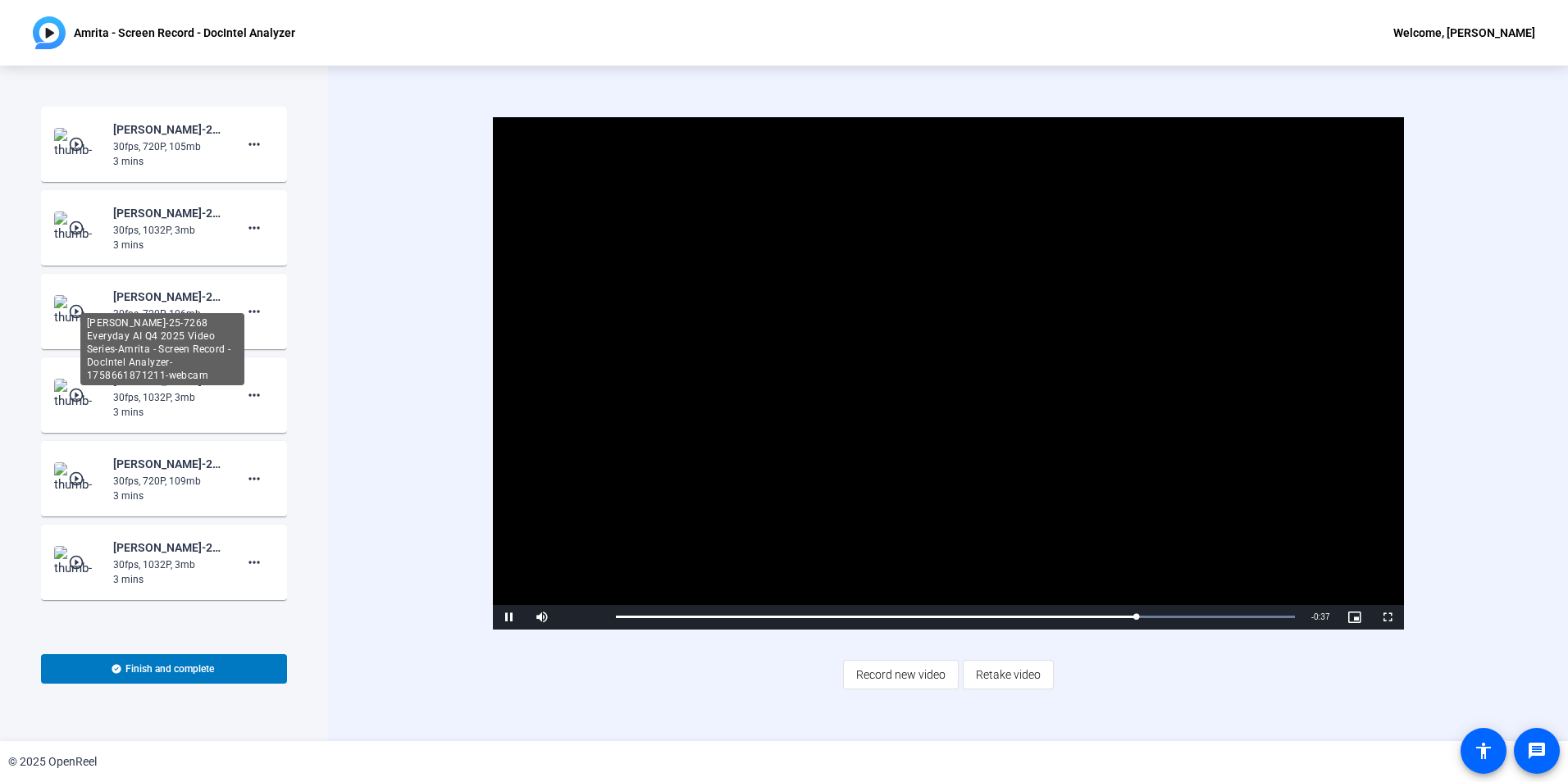
click at [172, 299] on div "[PERSON_NAME]-25-7268 Everyday AI Q4 2025 Video Series-Amrita - Screen Record -…" at bounding box center [168, 297] width 110 height 20
click at [76, 310] on mat-icon "play_circle_outline" at bounding box center [77, 311] width 20 height 16
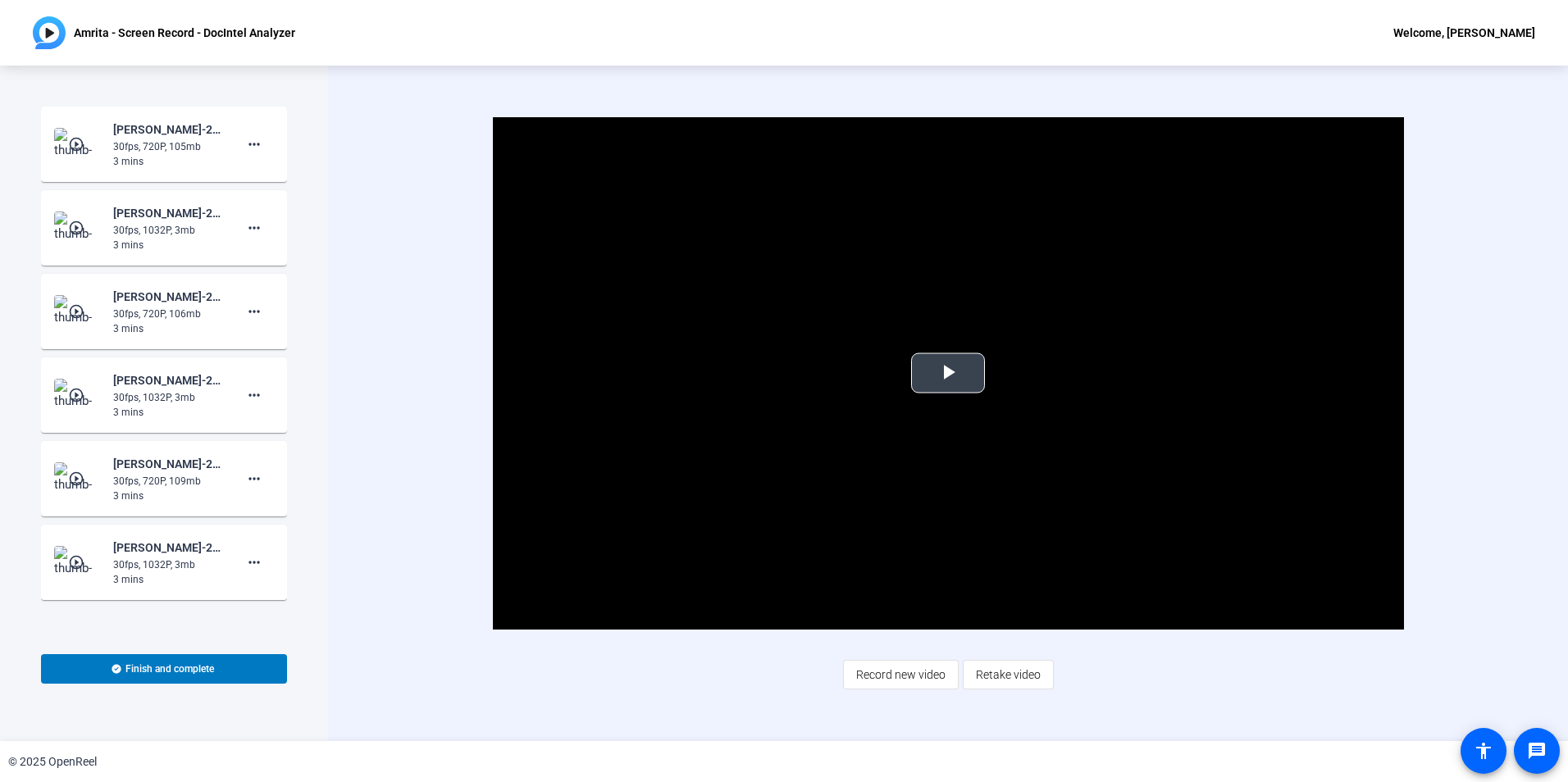
click at [948, 373] on span "Video Player" at bounding box center [948, 373] width 0 height 0
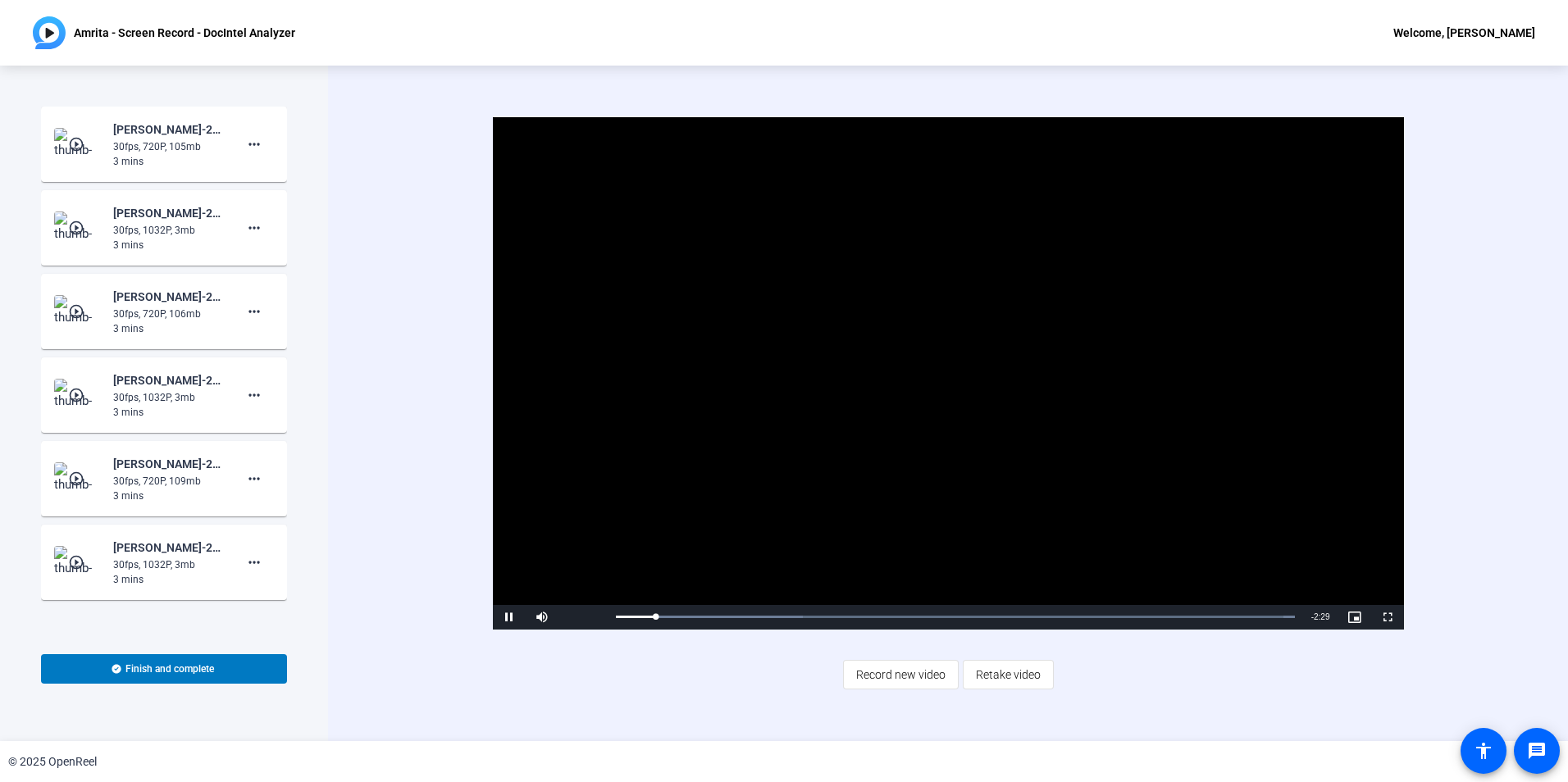
click at [80, 474] on mat-icon "play_circle_outline" at bounding box center [77, 479] width 20 height 16
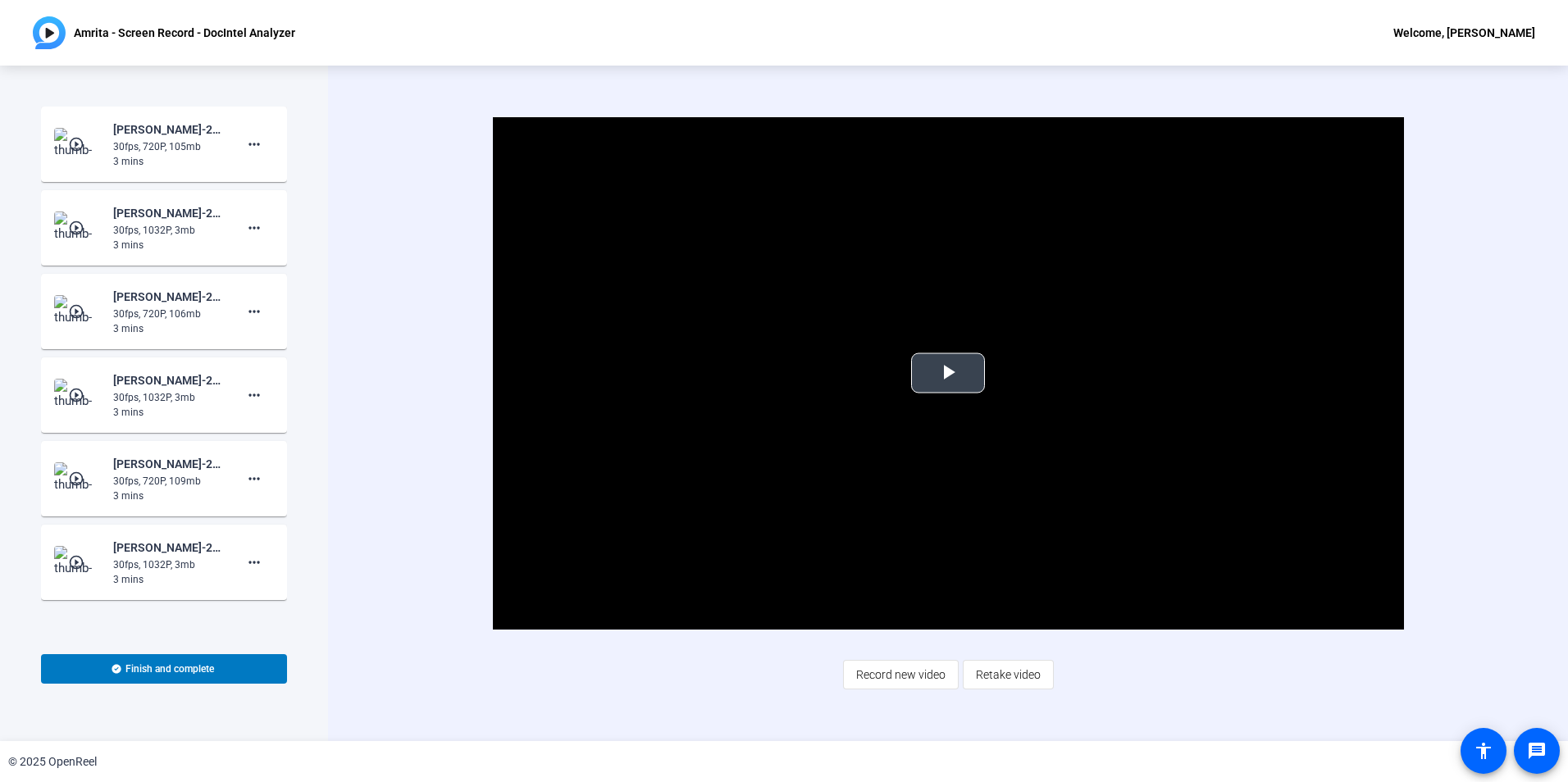
click at [948, 373] on span "Video Player" at bounding box center [948, 373] width 0 height 0
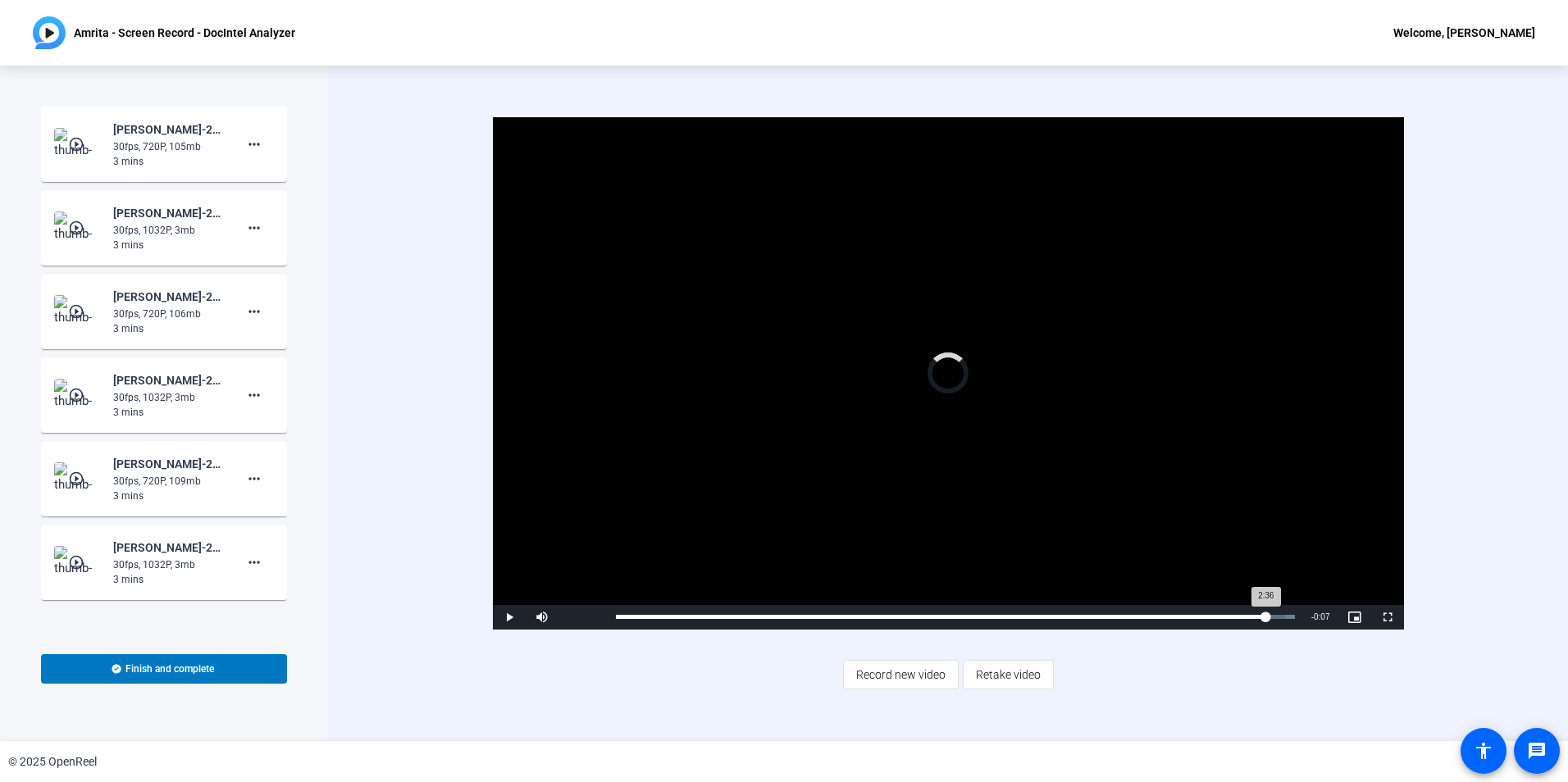
click at [1266, 623] on div "Loaded : 100.00% 2:36 2:36" at bounding box center [956, 617] width 695 height 24
click at [1238, 616] on div "Loaded : 100.00% 2:30 2:29" at bounding box center [956, 617] width 679 height 4
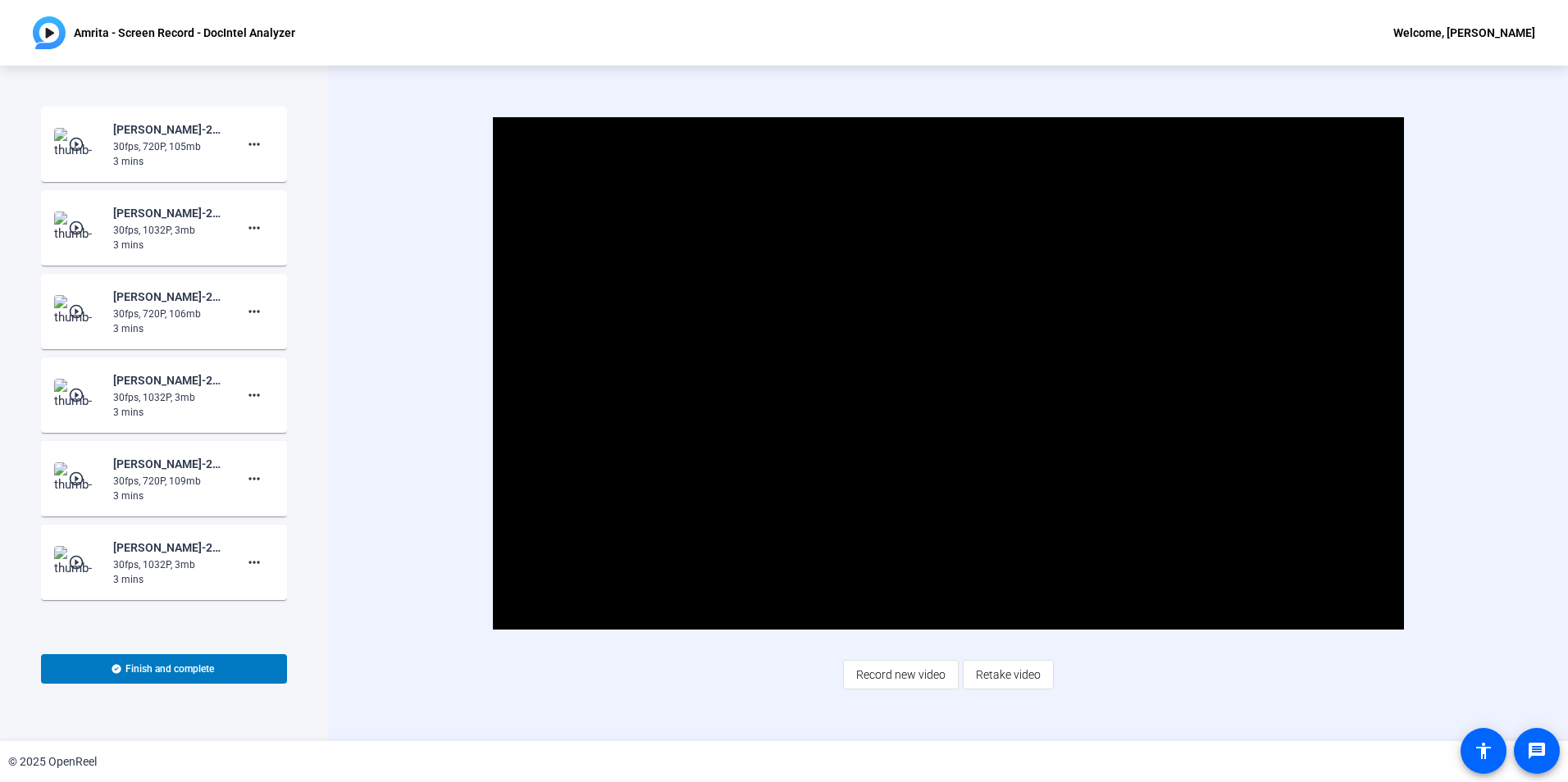
click at [79, 309] on mat-icon "play_circle_outline" at bounding box center [77, 311] width 20 height 16
click at [948, 373] on span "Video Player" at bounding box center [948, 373] width 0 height 0
click at [64, 144] on img at bounding box center [77, 144] width 48 height 33
click at [948, 373] on span "Video Player" at bounding box center [948, 373] width 0 height 0
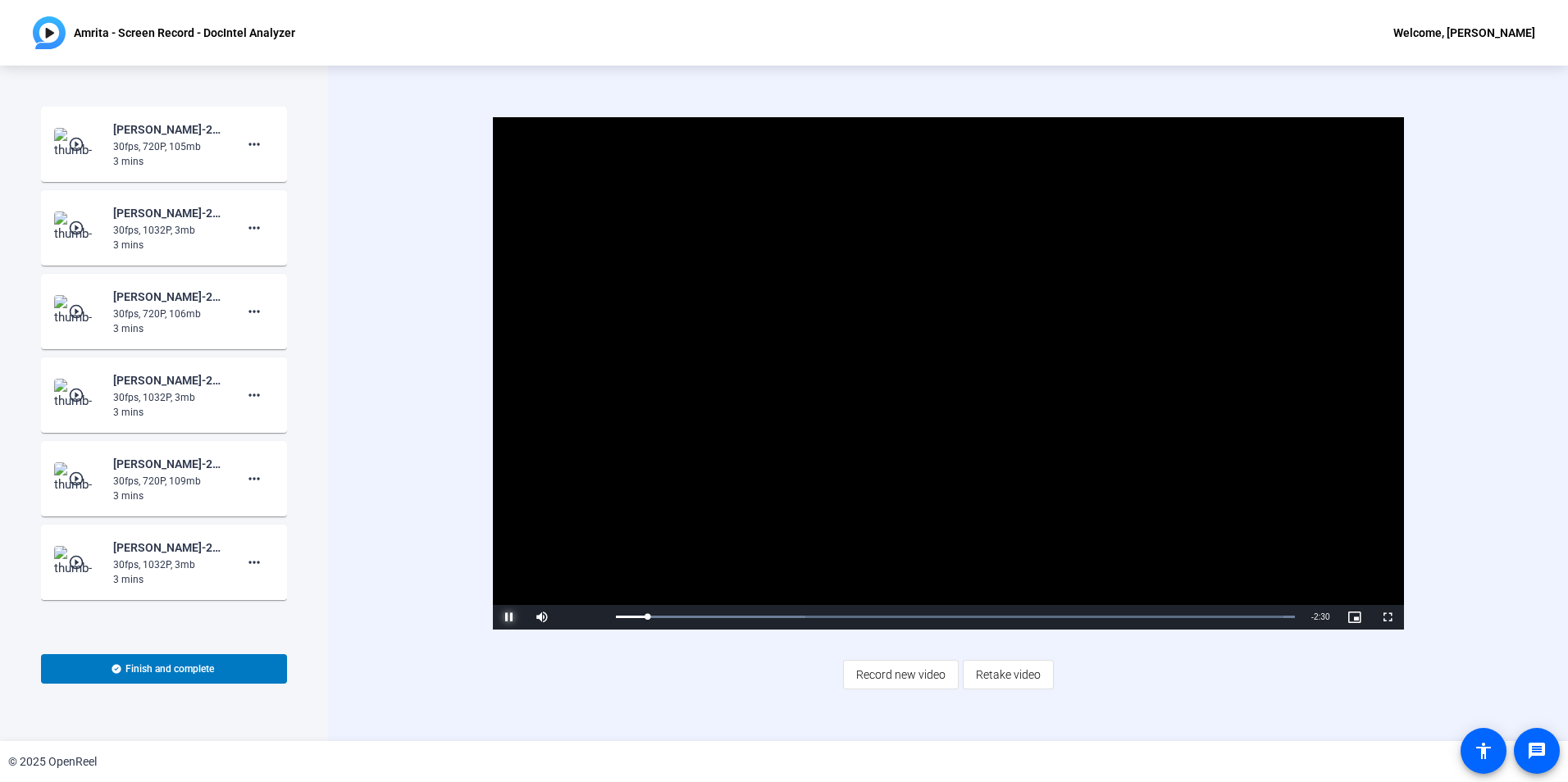
click at [505, 617] on span "Video Player" at bounding box center [509, 617] width 33 height 0
click at [246, 306] on mat-icon "more_horiz" at bounding box center [253, 311] width 20 height 20
click at [79, 317] on div at bounding box center [784, 391] width 1568 height 782
click at [72, 308] on mat-icon "play_circle_outline" at bounding box center [77, 311] width 20 height 16
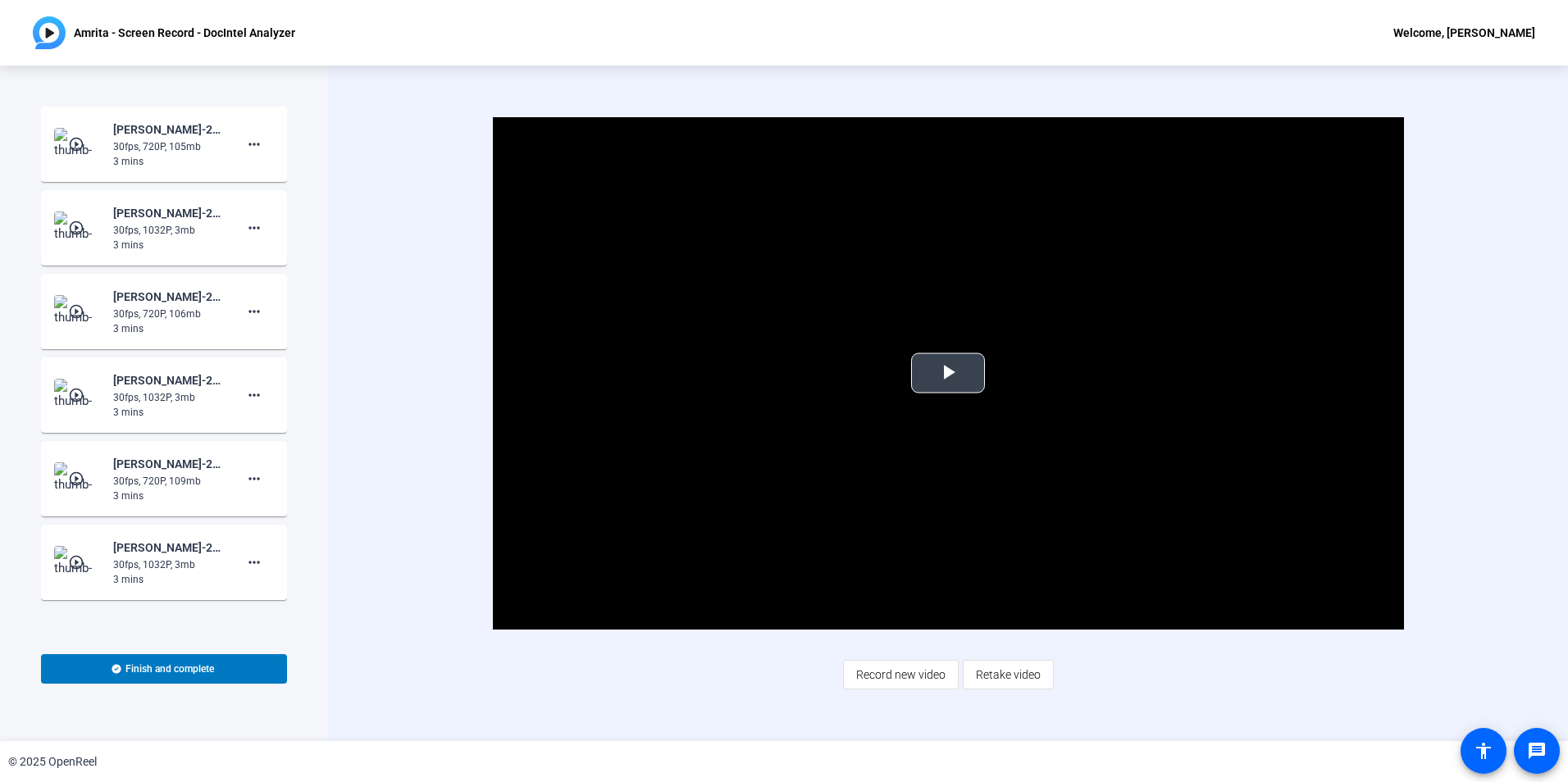
click at [948, 373] on span "Video Player" at bounding box center [948, 373] width 0 height 0
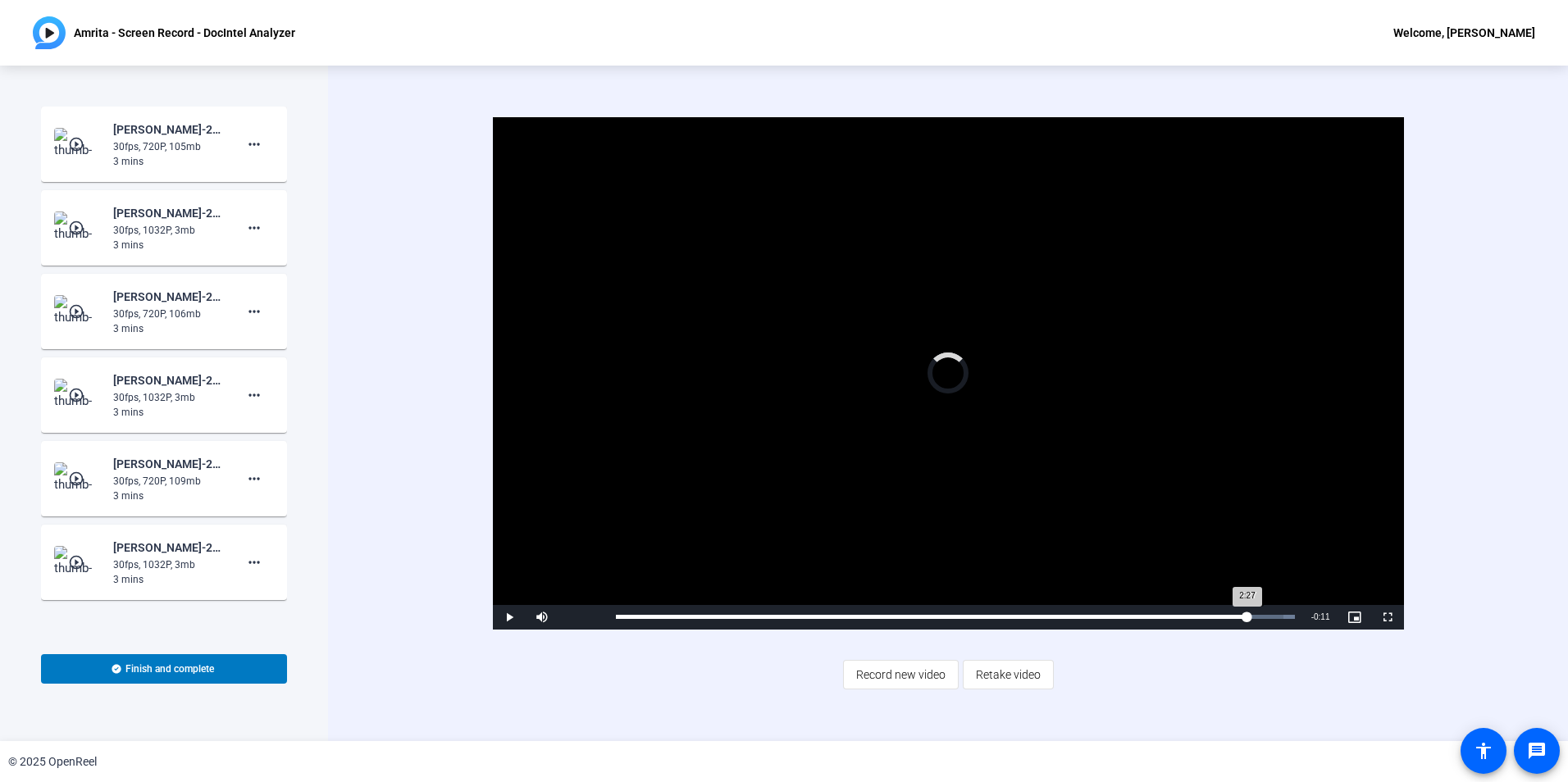
click at [1248, 615] on div "Loaded : 100.00% 2:27 2:27" at bounding box center [956, 617] width 679 height 4
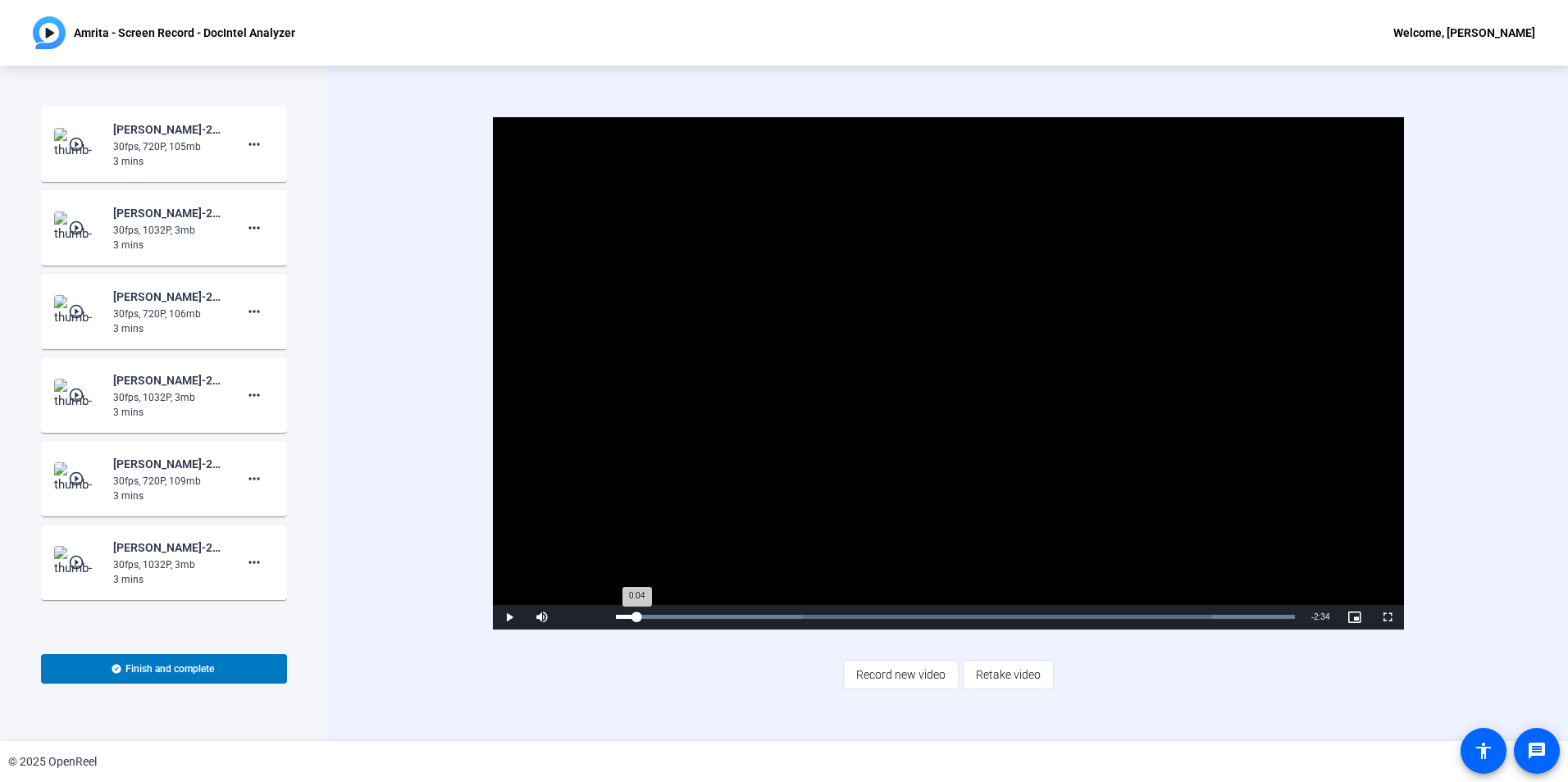
click at [637, 619] on div "Loaded : 100.00% 0:05 0:04" at bounding box center [956, 617] width 679 height 4
click at [737, 462] on video "Video Player" at bounding box center [948, 373] width 911 height 513
drag, startPoint x: 1246, startPoint y: 223, endPoint x: 1511, endPoint y: 179, distance: 268.6
click at [1511, 179] on div "Video Player is loading. Play Video Pause Mute 0% Current Time 0:18 / Duration …" at bounding box center [948, 403] width 1240 height 676
click at [86, 131] on img at bounding box center [77, 144] width 48 height 33
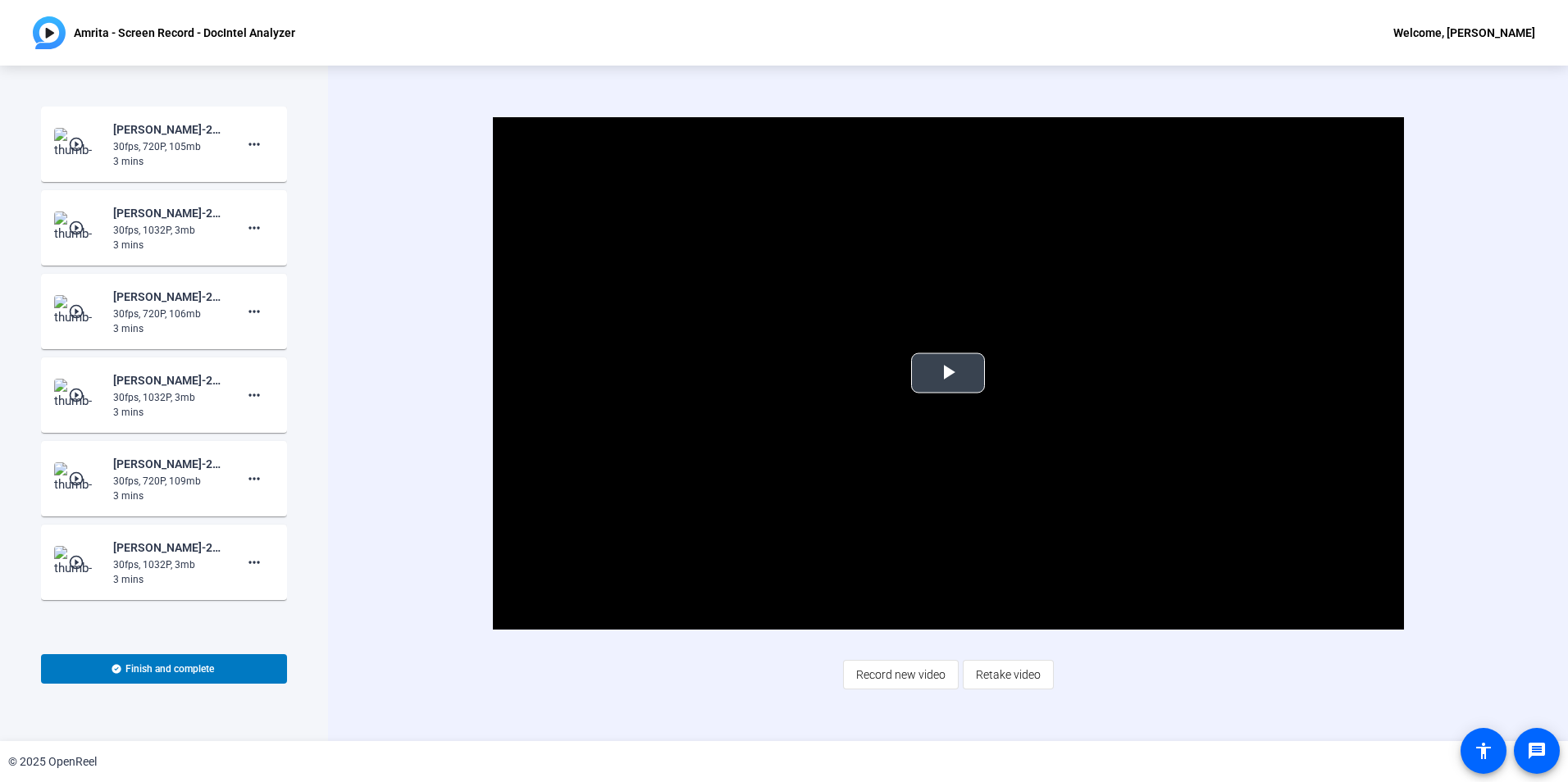
click at [948, 373] on span "Video Player" at bounding box center [948, 373] width 0 height 0
click at [76, 311] on mat-icon "play_circle_outline" at bounding box center [77, 311] width 20 height 16
click at [948, 373] on span "Video Player" at bounding box center [948, 373] width 0 height 0
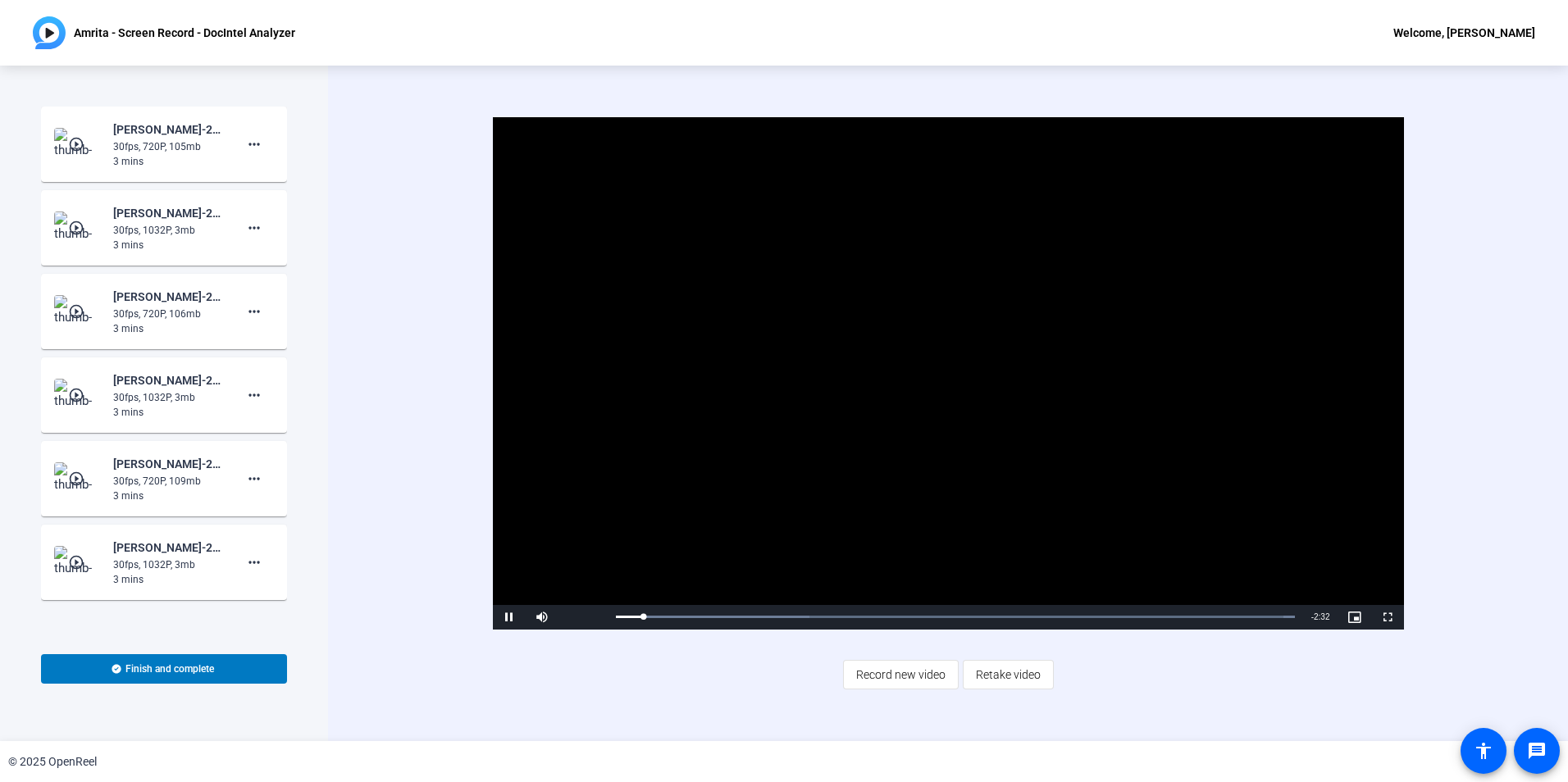
click at [73, 471] on mat-icon "play_circle_outline" at bounding box center [77, 479] width 20 height 16
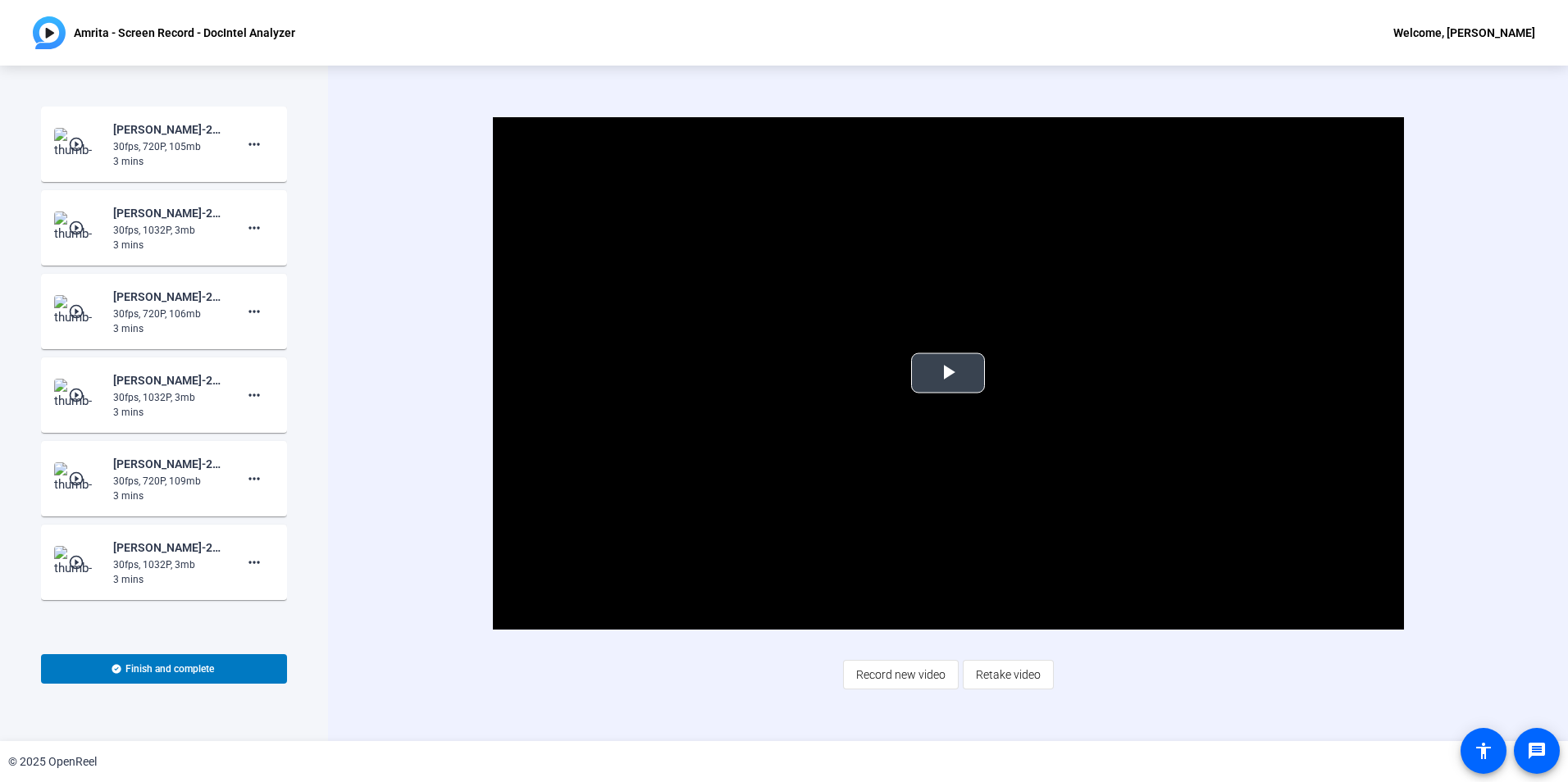
click at [948, 373] on span "Video Player" at bounding box center [948, 373] width 0 height 0
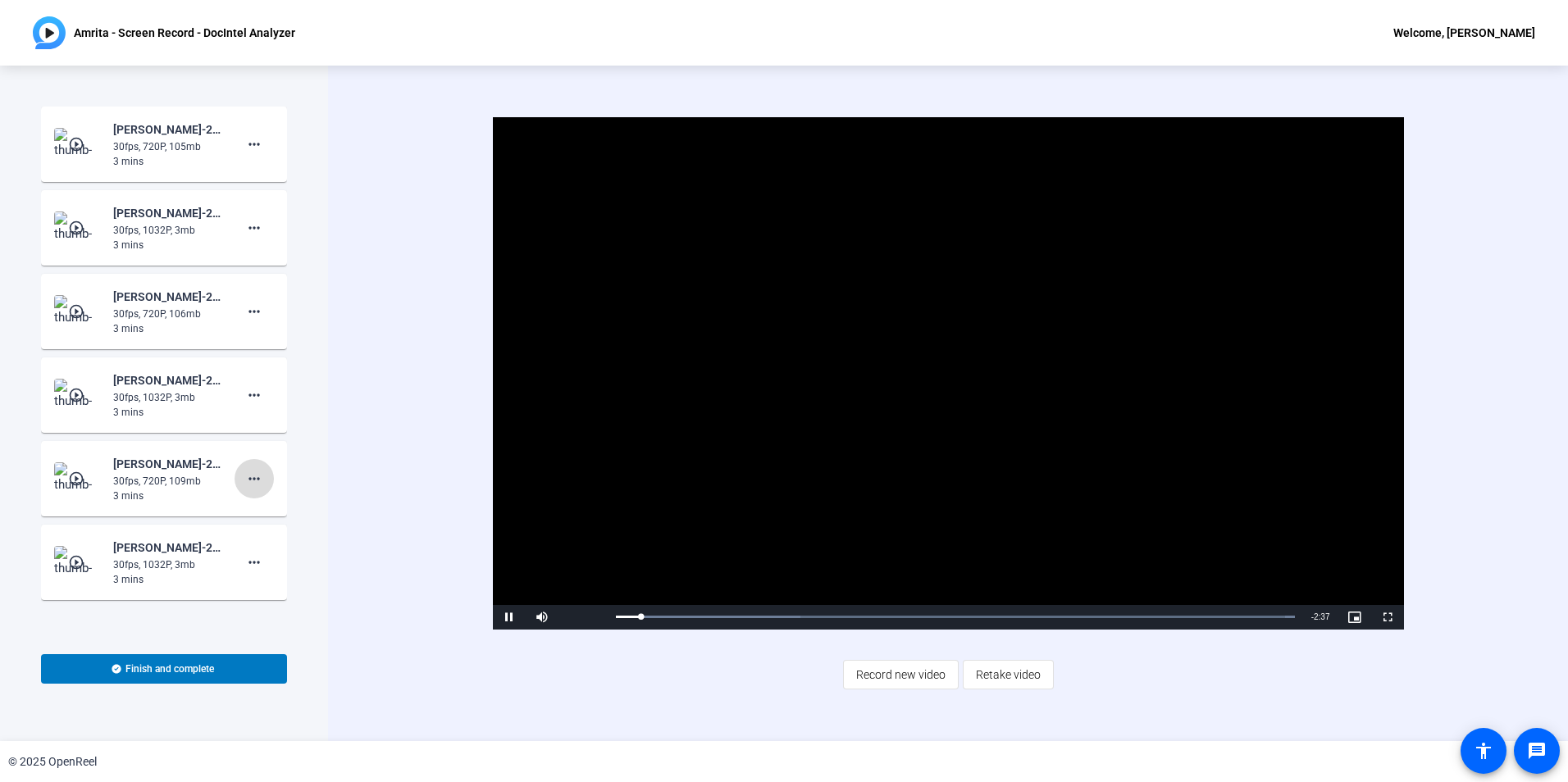
click at [244, 476] on mat-icon "more_horiz" at bounding box center [253, 479] width 20 height 20
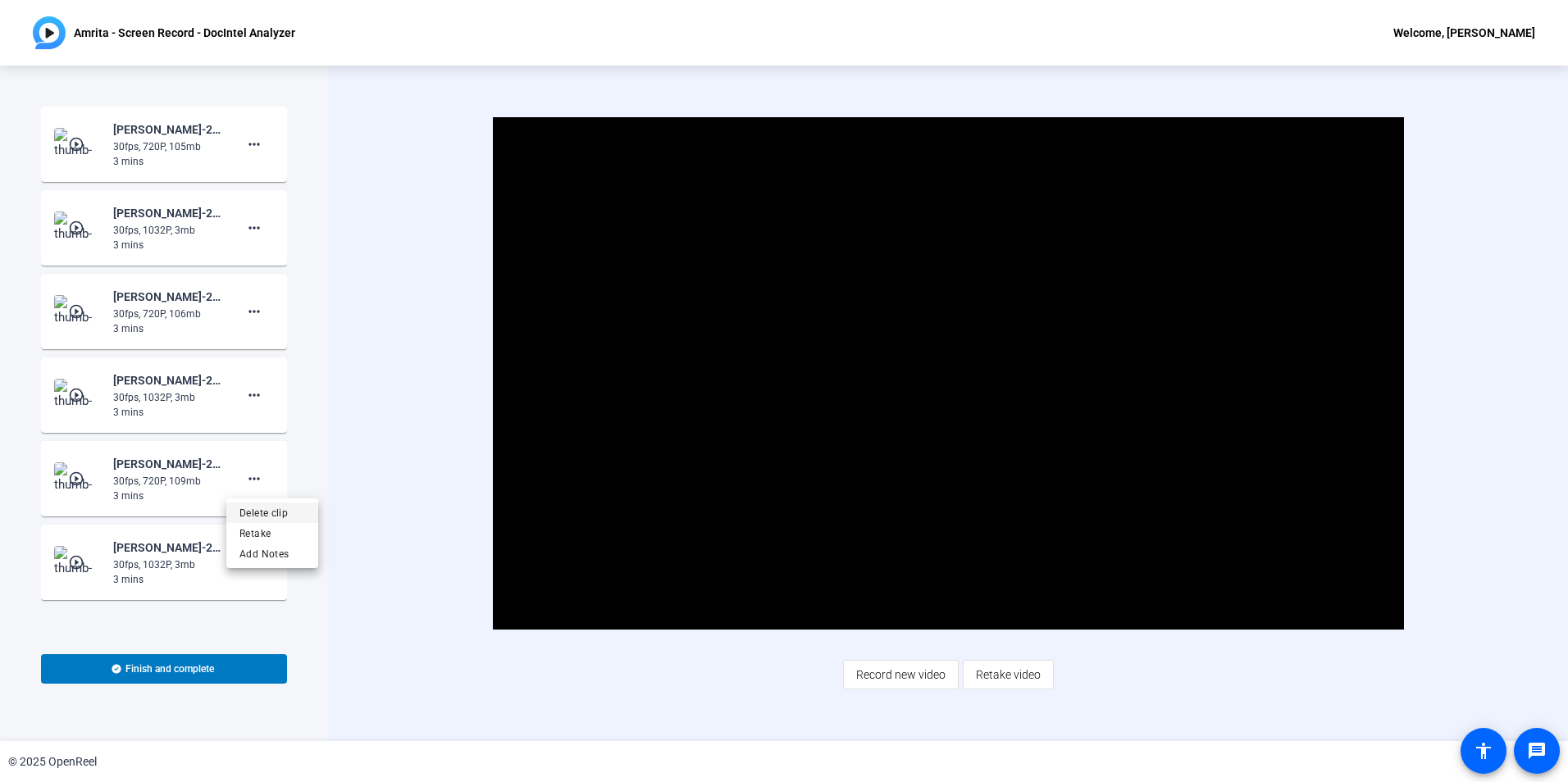
click at [291, 515] on span "Delete clip" at bounding box center [272, 513] width 66 height 20
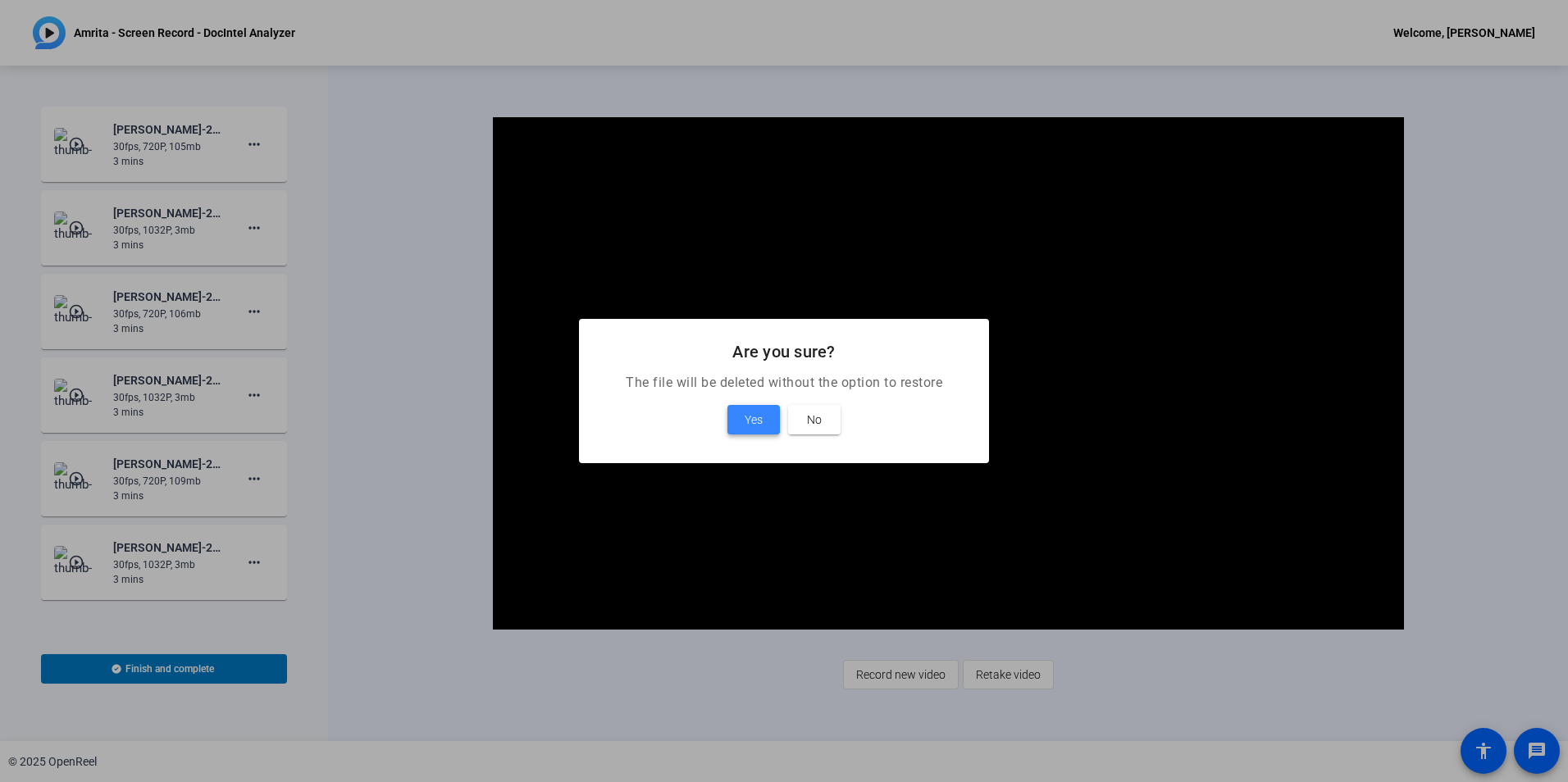
click at [759, 415] on span "Yes" at bounding box center [753, 419] width 18 height 20
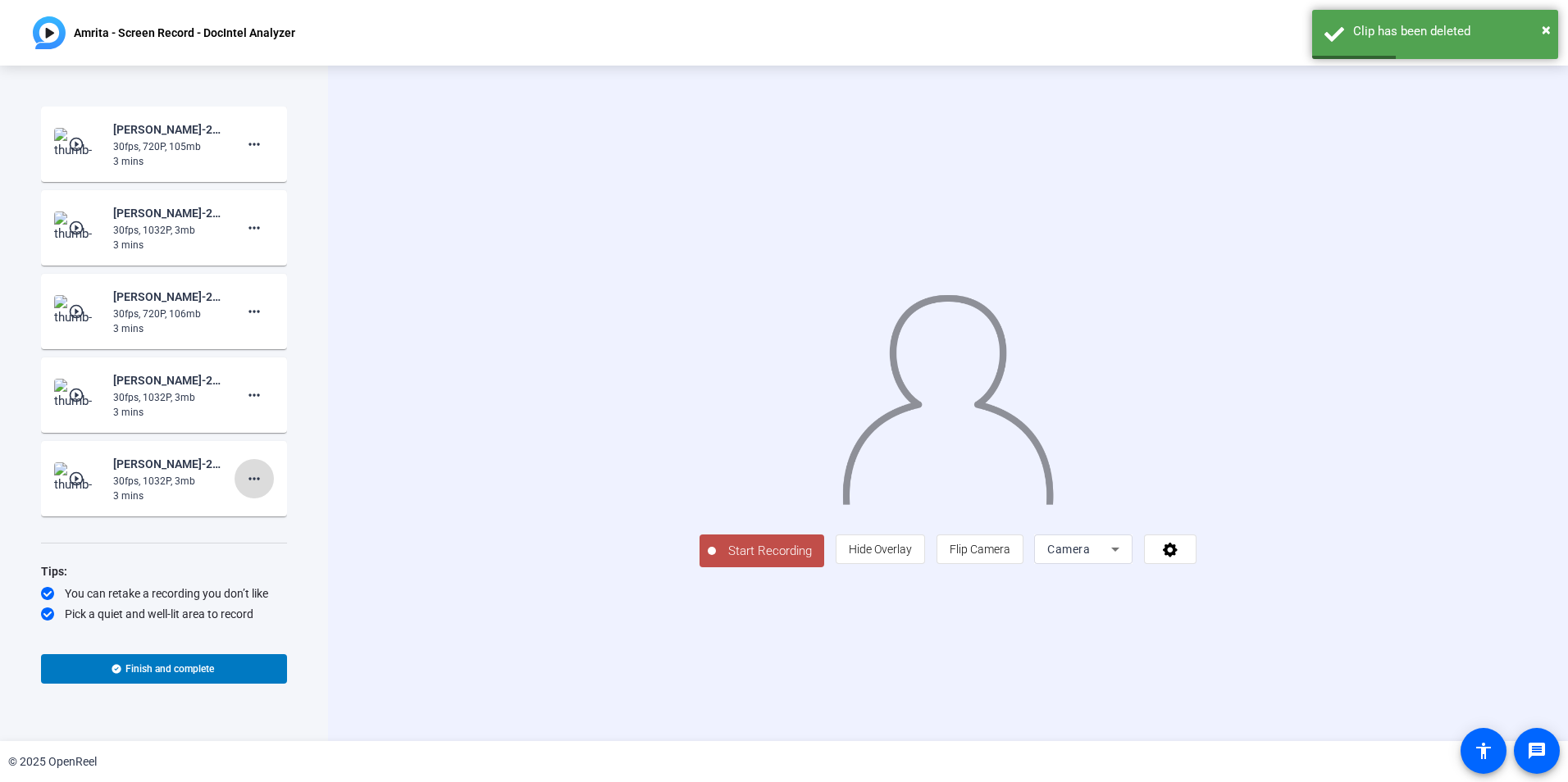
click at [253, 488] on mat-icon "more_horiz" at bounding box center [253, 479] width 20 height 20
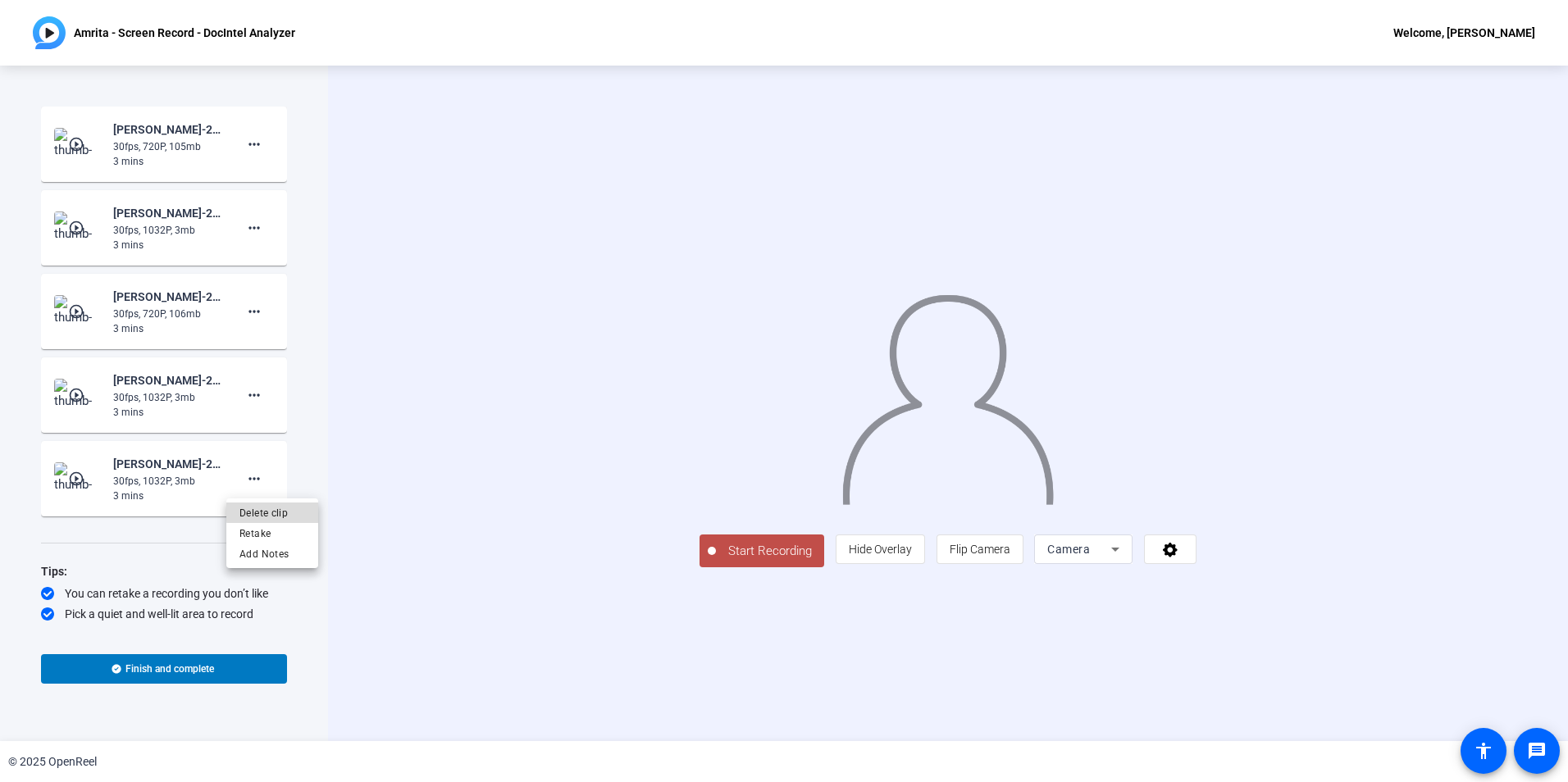
click at [290, 508] on span "Delete clip" at bounding box center [272, 513] width 66 height 20
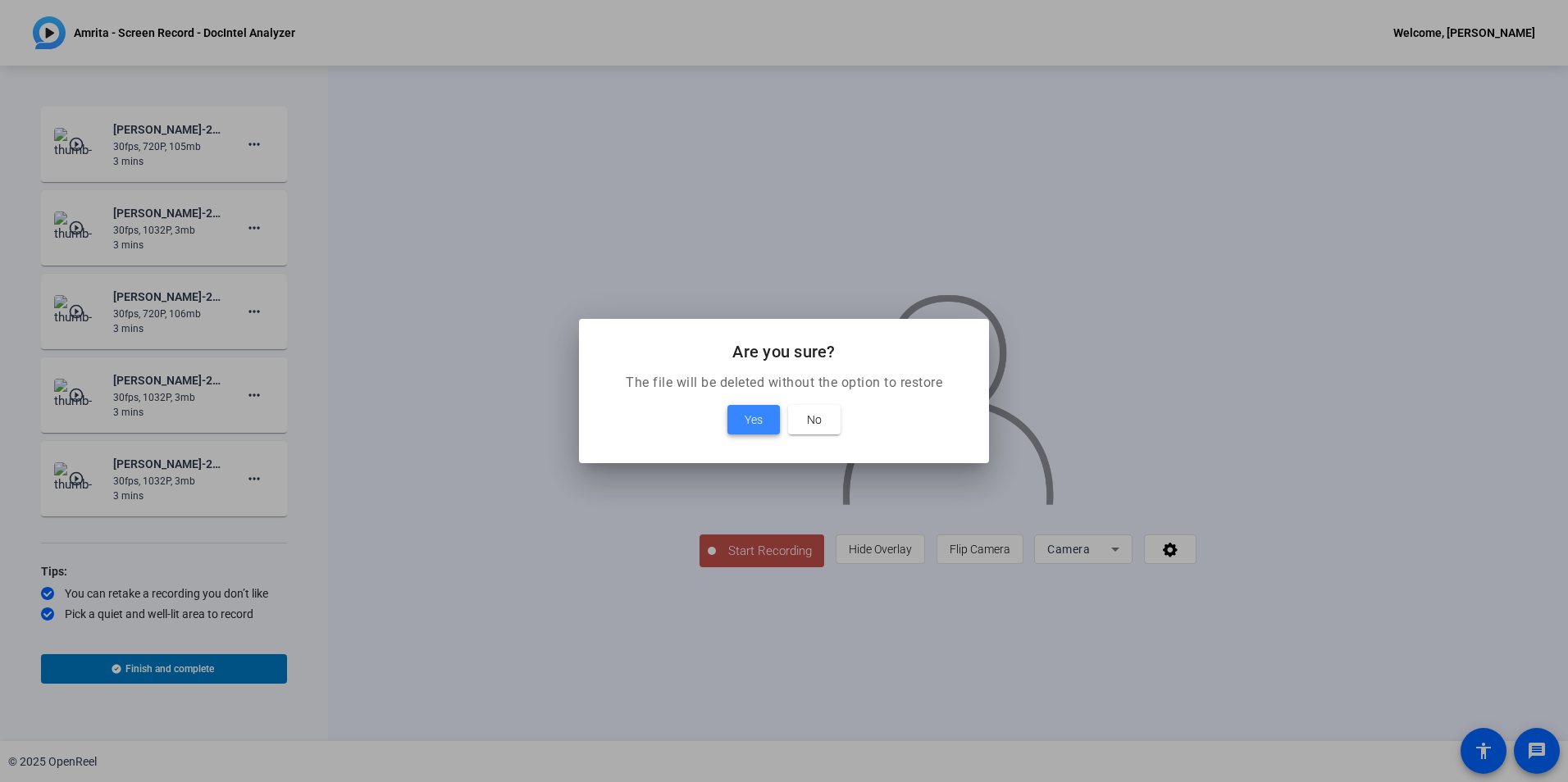
click at [747, 427] on span "Yes" at bounding box center [753, 419] width 18 height 20
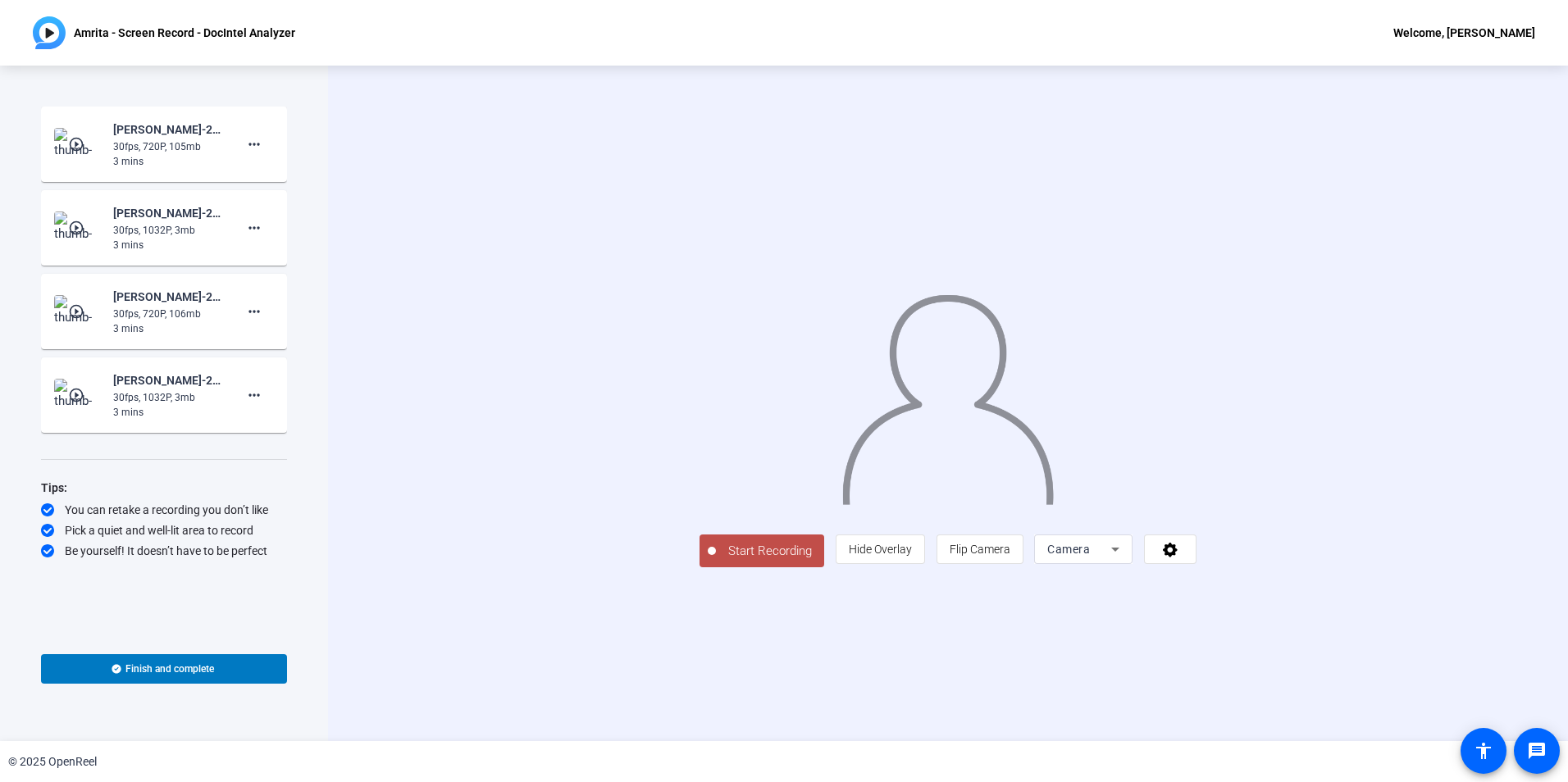
click at [85, 143] on mat-icon "play_circle_outline" at bounding box center [77, 143] width 20 height 16
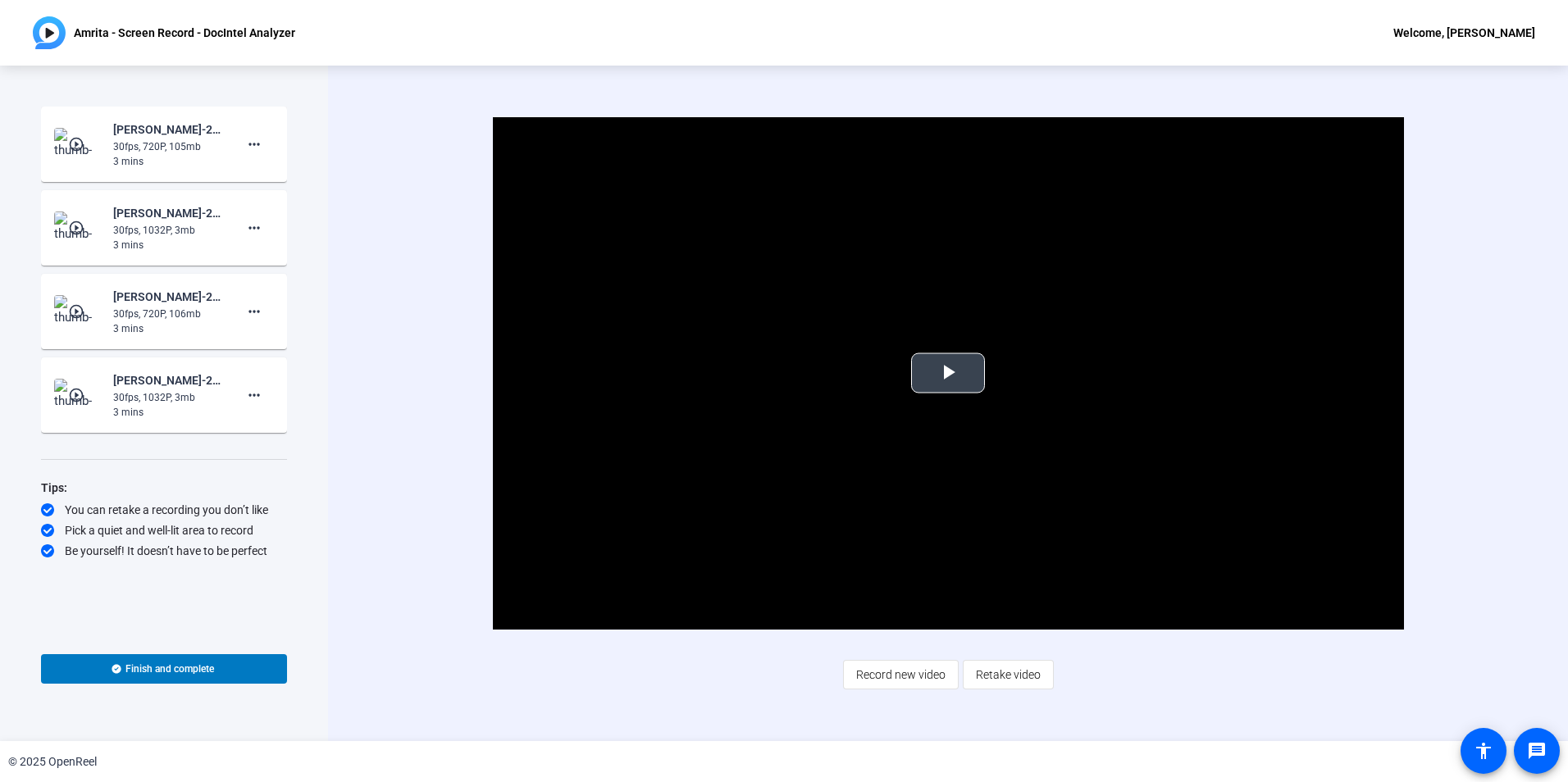
click at [948, 373] on span "Video Player" at bounding box center [948, 373] width 0 height 0
click at [1529, 362] on div "Video Player is loading. Play Video Pause Mute Current Time 0:02 / Duration 2:3…" at bounding box center [948, 403] width 1240 height 676
click at [87, 308] on mat-icon "play_circle_outline" at bounding box center [77, 311] width 20 height 16
click at [948, 373] on span "Video Player" at bounding box center [948, 373] width 0 height 0
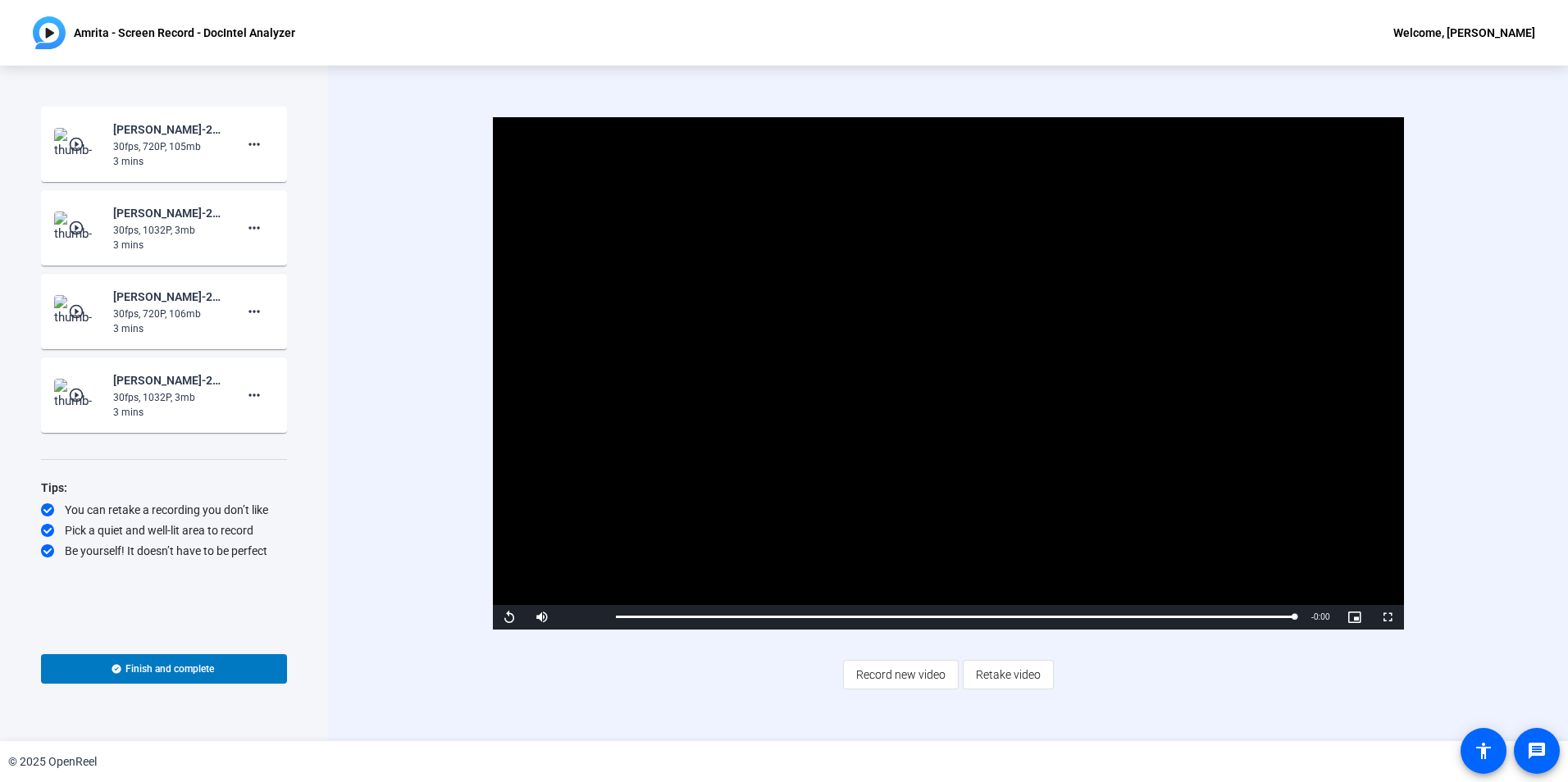
click at [74, 152] on mat-icon "play_circle_outline" at bounding box center [77, 143] width 20 height 16
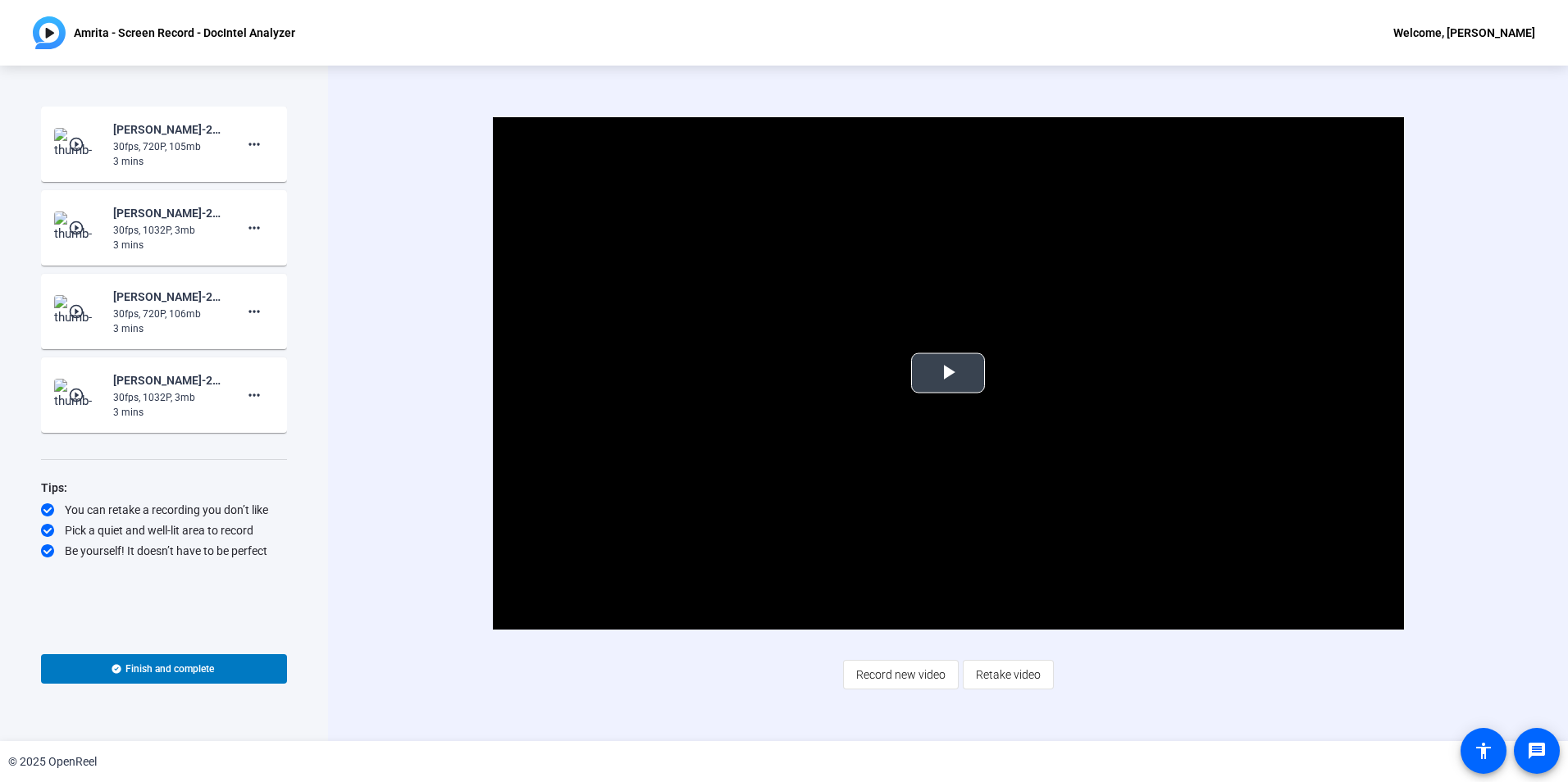
click at [948, 373] on span "Video Player" at bounding box center [948, 373] width 0 height 0
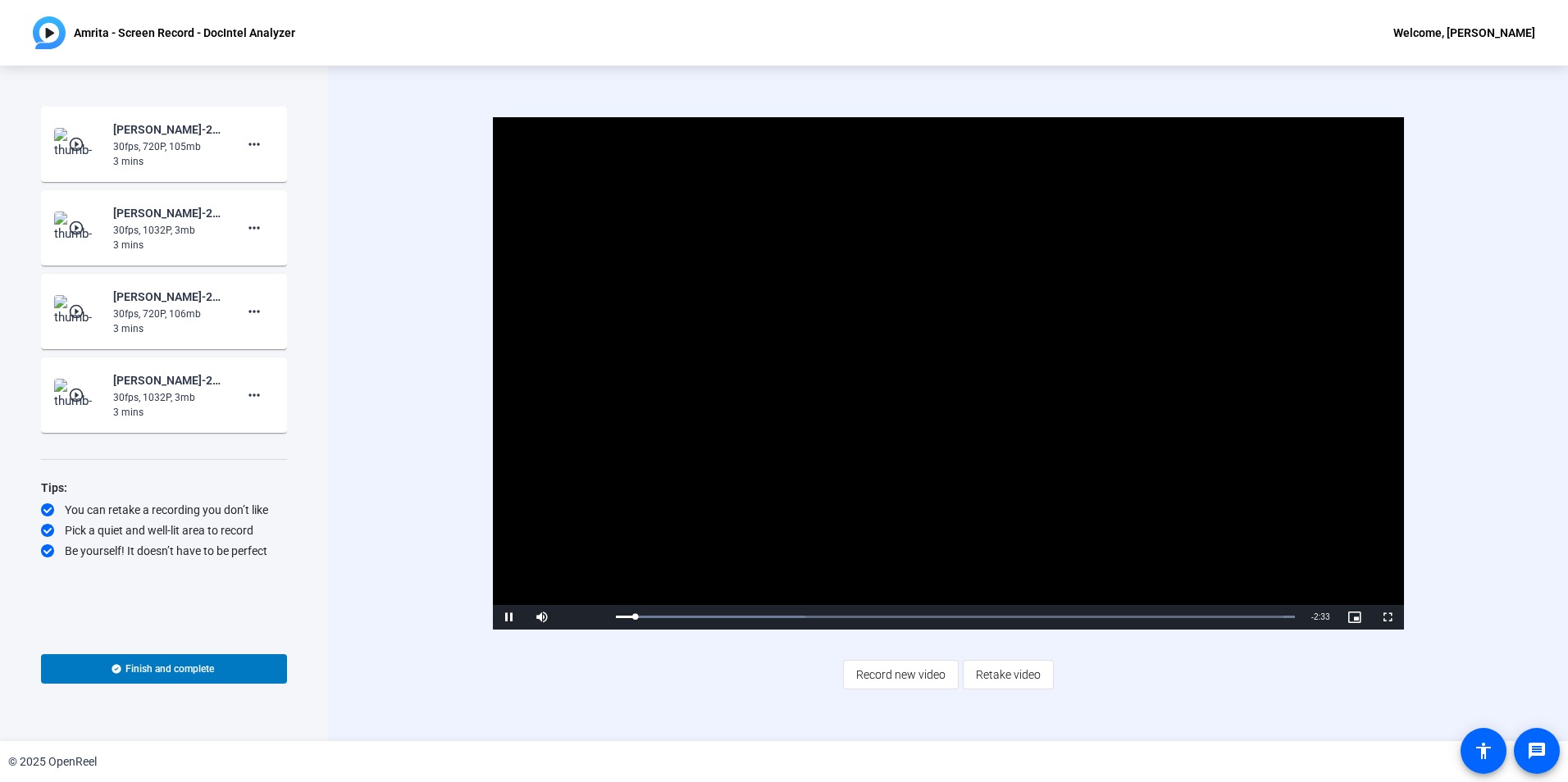
click at [81, 311] on mat-icon "play_circle_outline" at bounding box center [77, 311] width 20 height 16
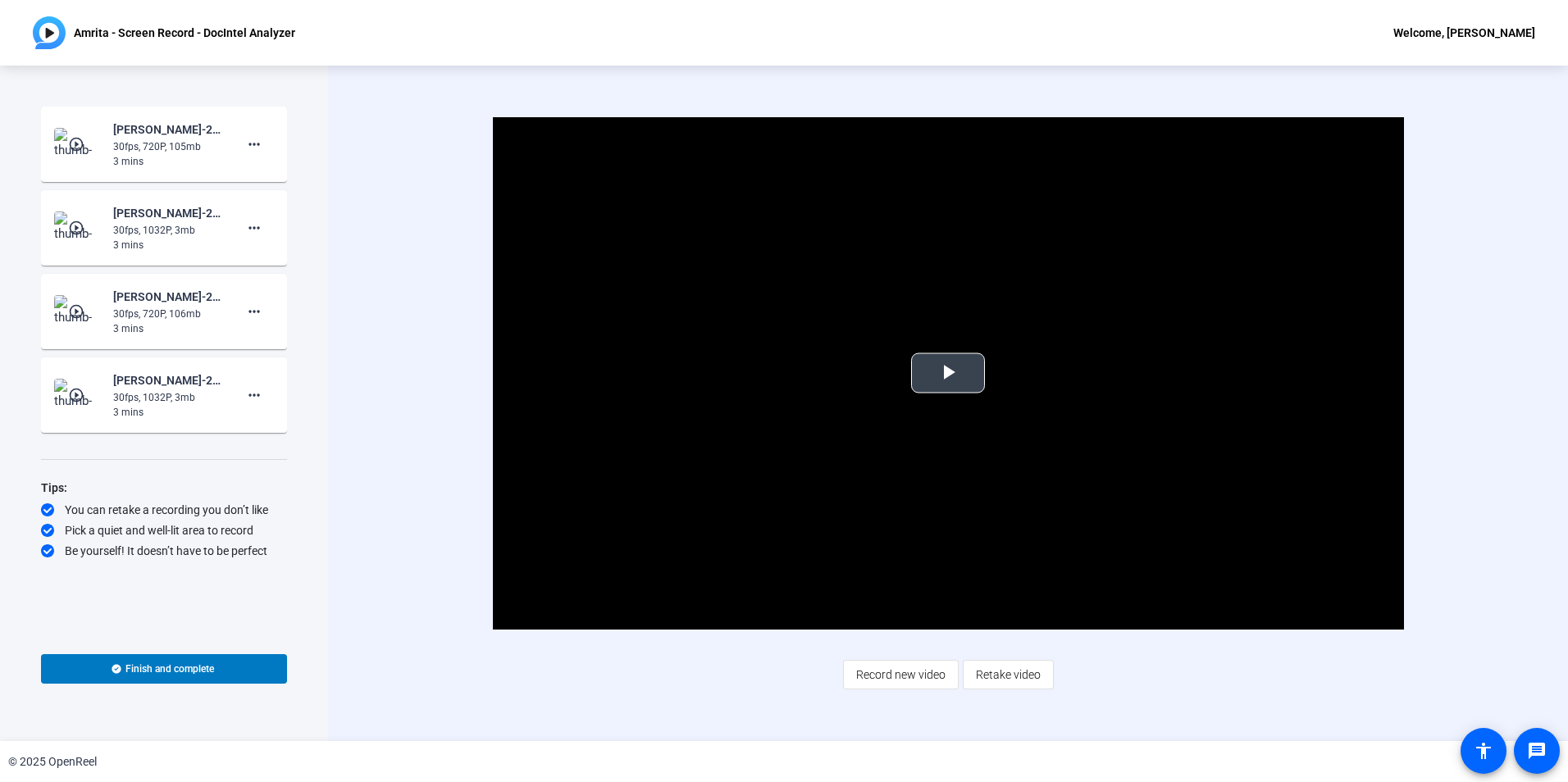
click at [948, 373] on span "Video Player" at bounding box center [948, 373] width 0 height 0
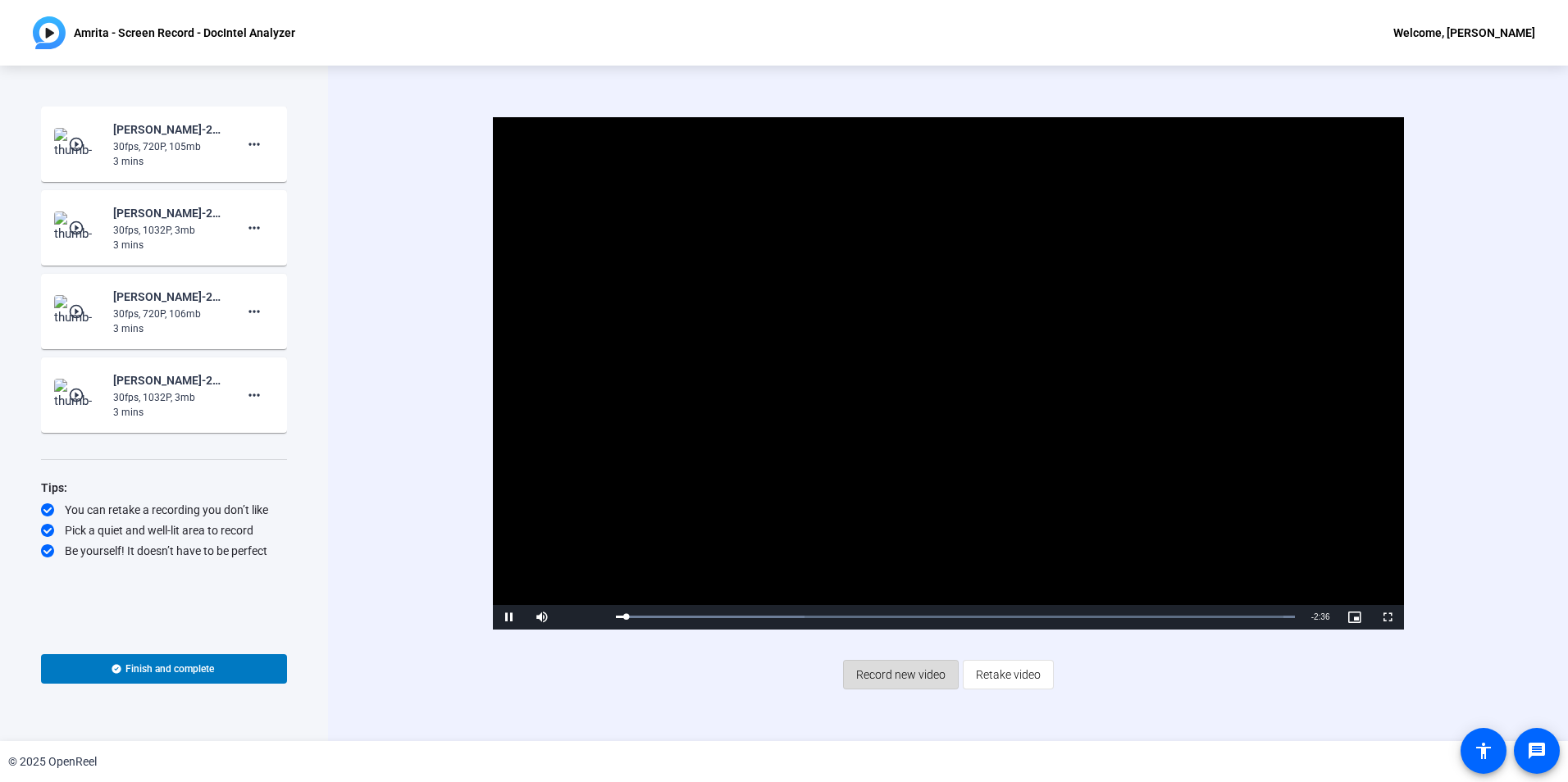
click at [911, 676] on span "Record new video" at bounding box center [901, 675] width 90 height 31
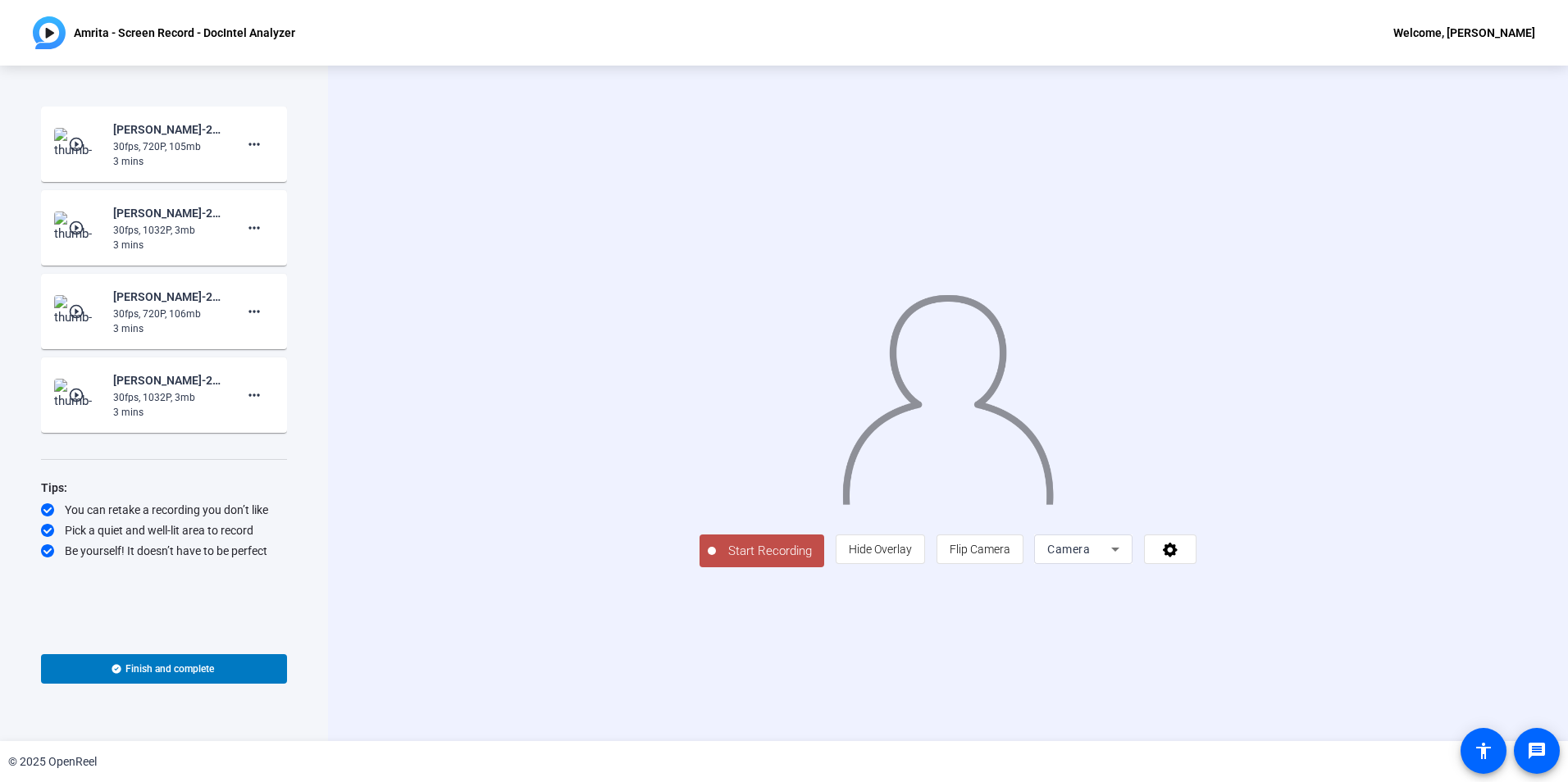
click at [84, 140] on mat-icon "play_circle_outline" at bounding box center [77, 143] width 20 height 16
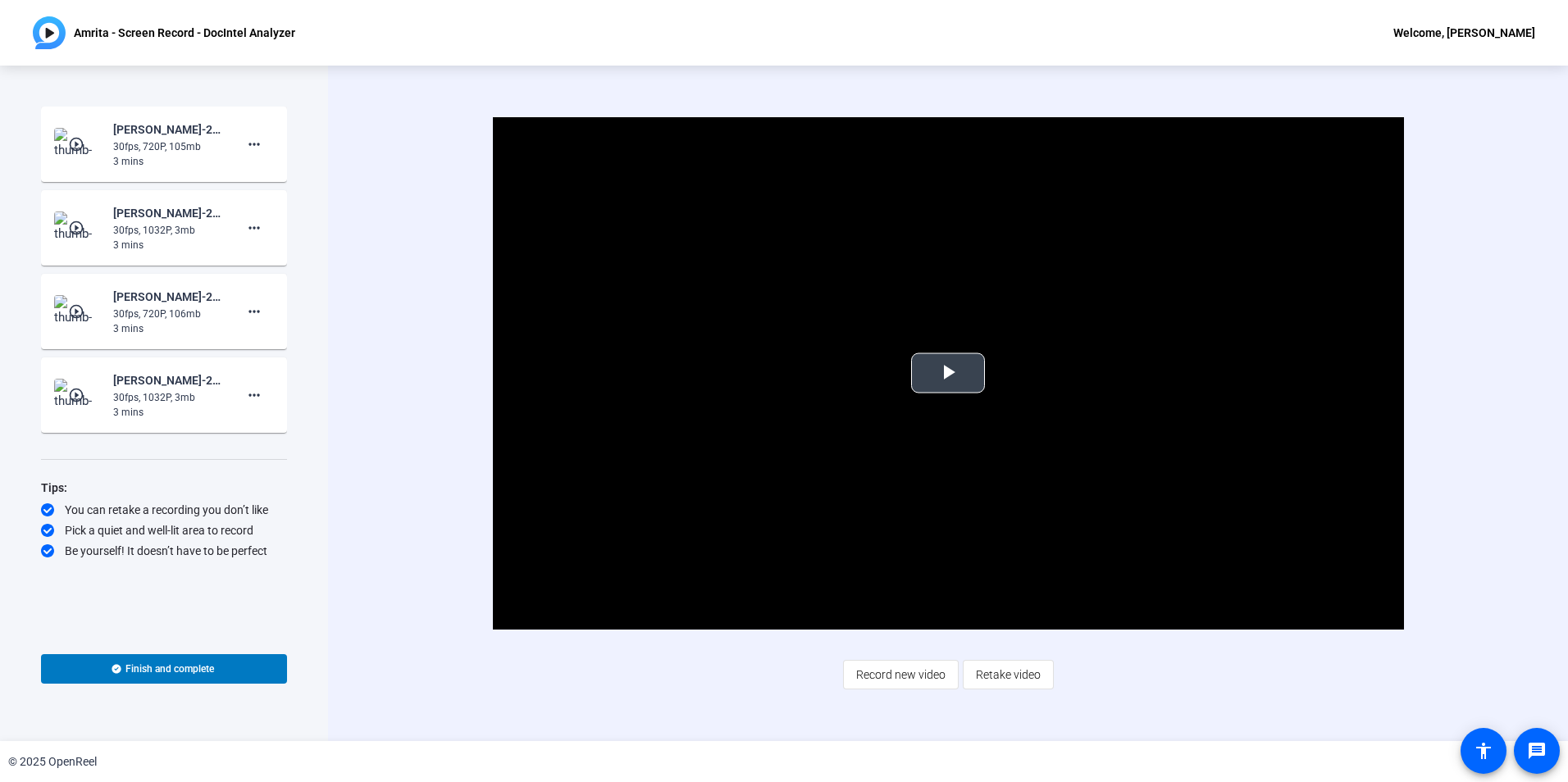
click at [948, 373] on span "Video Player" at bounding box center [948, 373] width 0 height 0
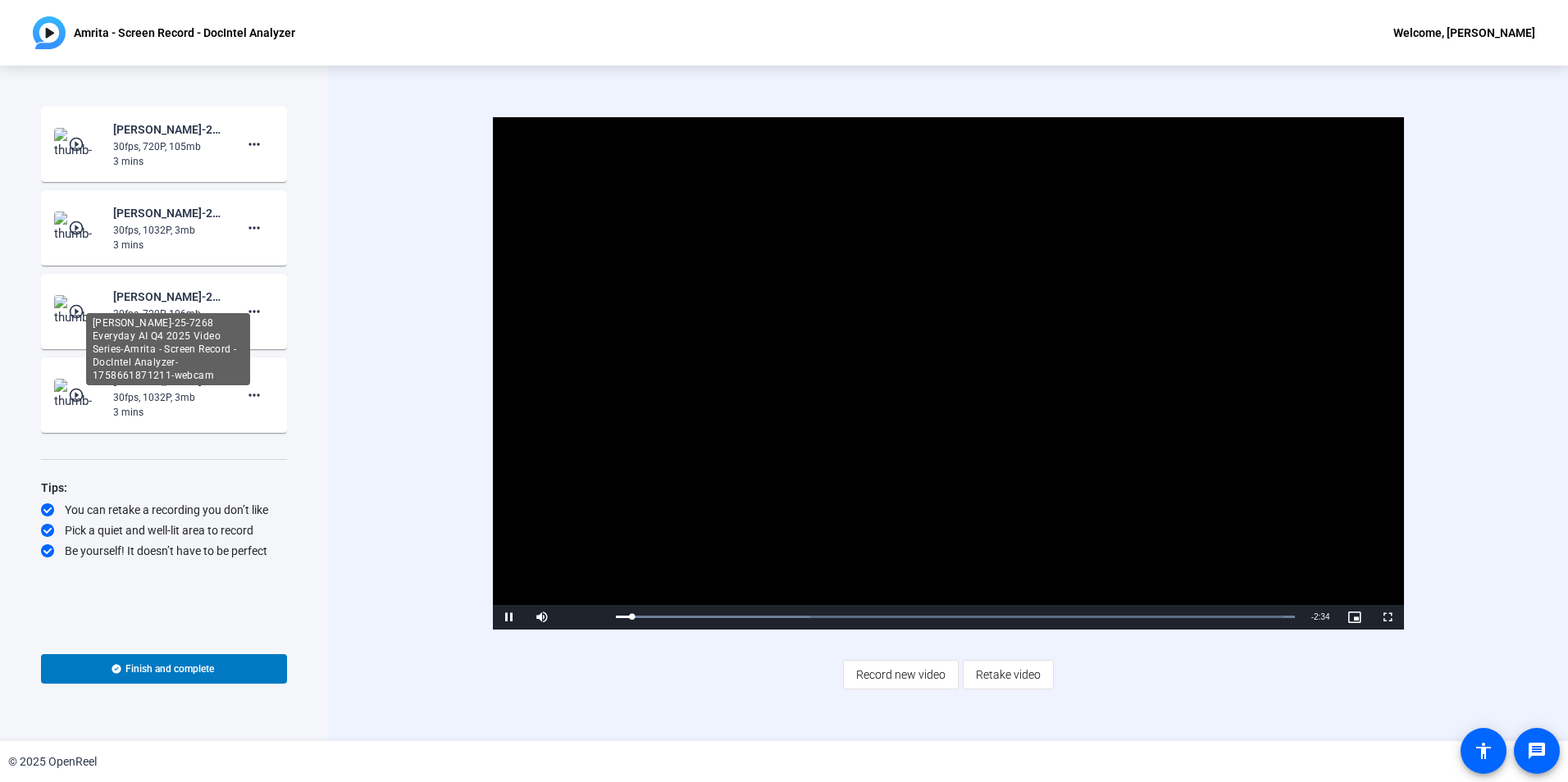
click at [175, 313] on div "[PERSON_NAME]-25-7268 Everyday AI Q4 2025 Video Series-Amrita - Screen Record -…" at bounding box center [168, 349] width 164 height 73
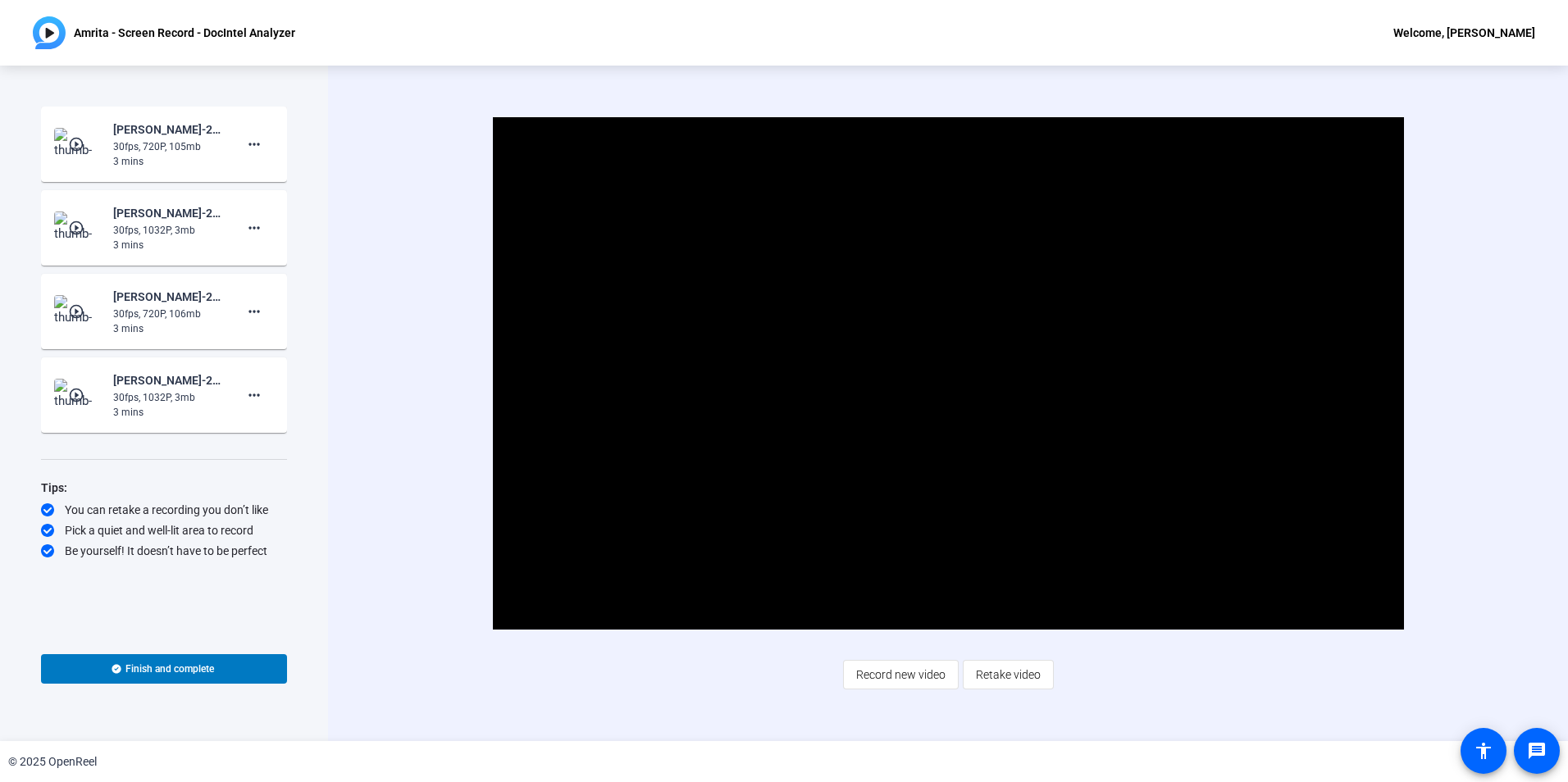
click at [78, 304] on mat-icon "play_circle_outline" at bounding box center [77, 311] width 20 height 16
click at [948, 373] on span "Video Player" at bounding box center [948, 373] width 0 height 0
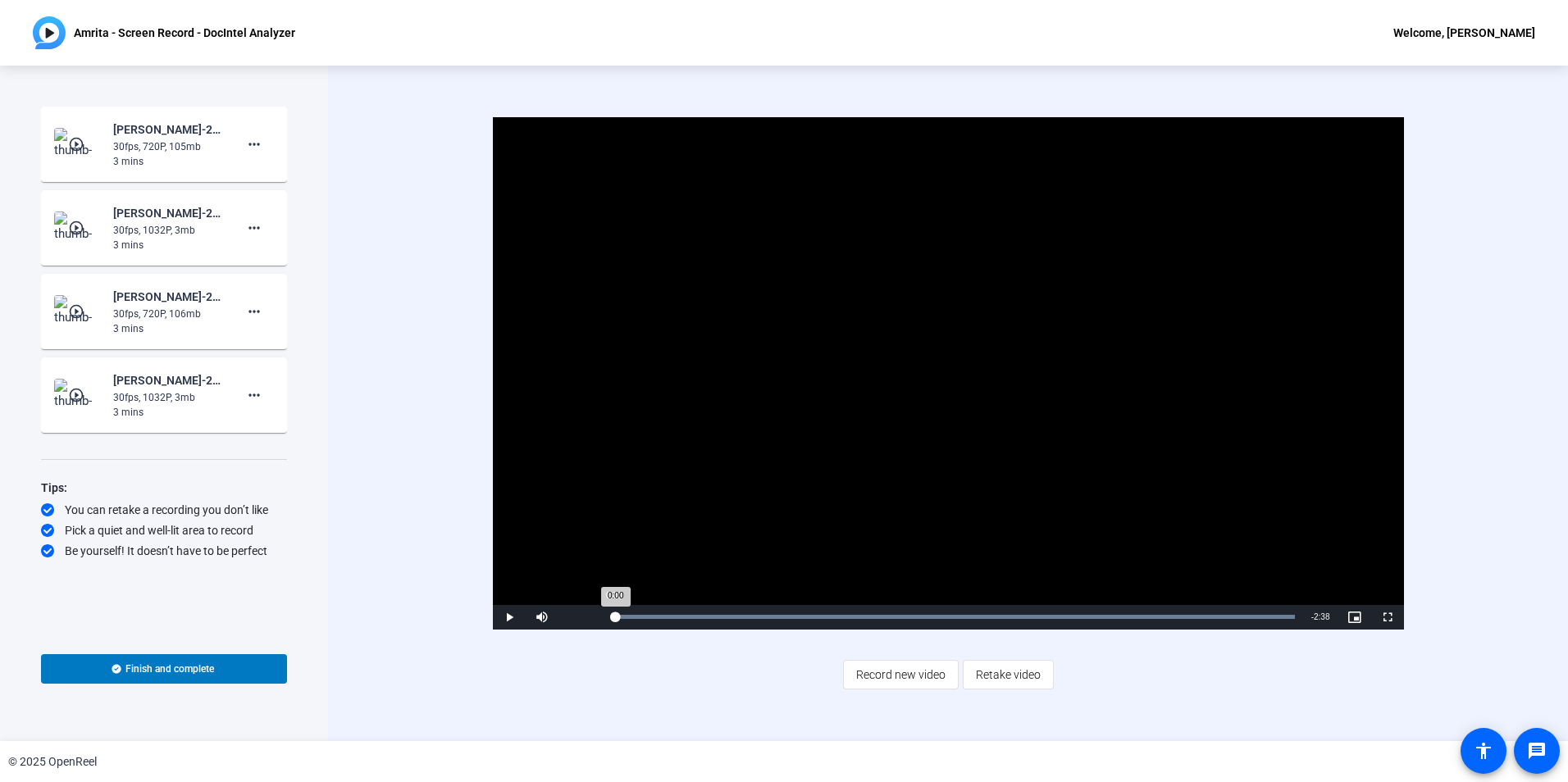
click at [613, 624] on div "Loaded : 100.00% 0:00 0:00" at bounding box center [956, 617] width 695 height 24
click at [509, 617] on span "Video Player" at bounding box center [509, 617] width 33 height 0
click at [88, 139] on mat-icon "play_circle_outline" at bounding box center [77, 143] width 20 height 16
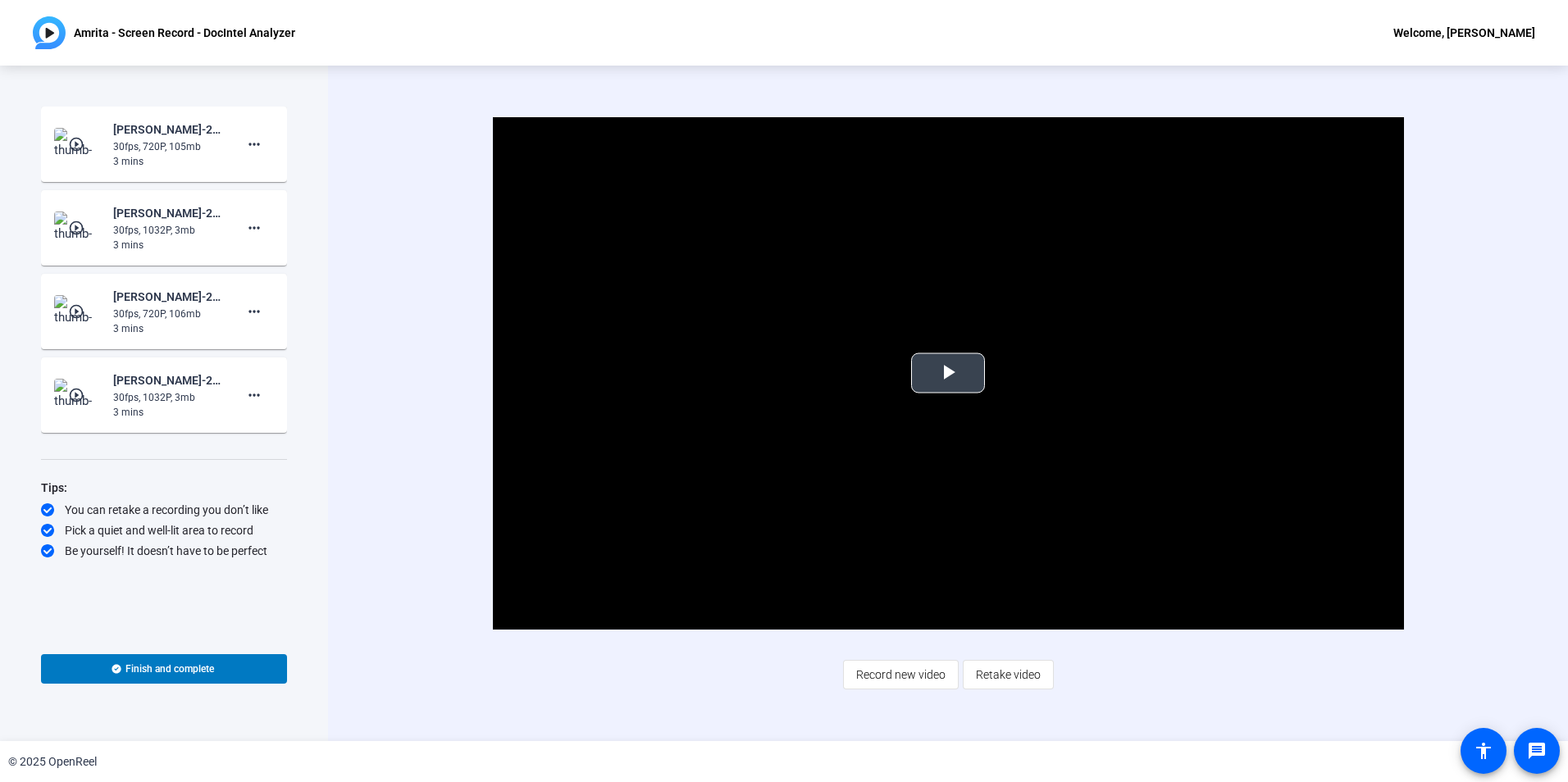
click at [948, 373] on span "Video Player" at bounding box center [948, 373] width 0 height 0
click at [83, 313] on mat-icon "play_circle_outline" at bounding box center [77, 311] width 20 height 16
click at [948, 373] on span "Video Player" at bounding box center [948, 373] width 0 height 0
click at [90, 149] on img at bounding box center [77, 144] width 48 height 33
click at [948, 373] on span "Video Player" at bounding box center [948, 373] width 0 height 0
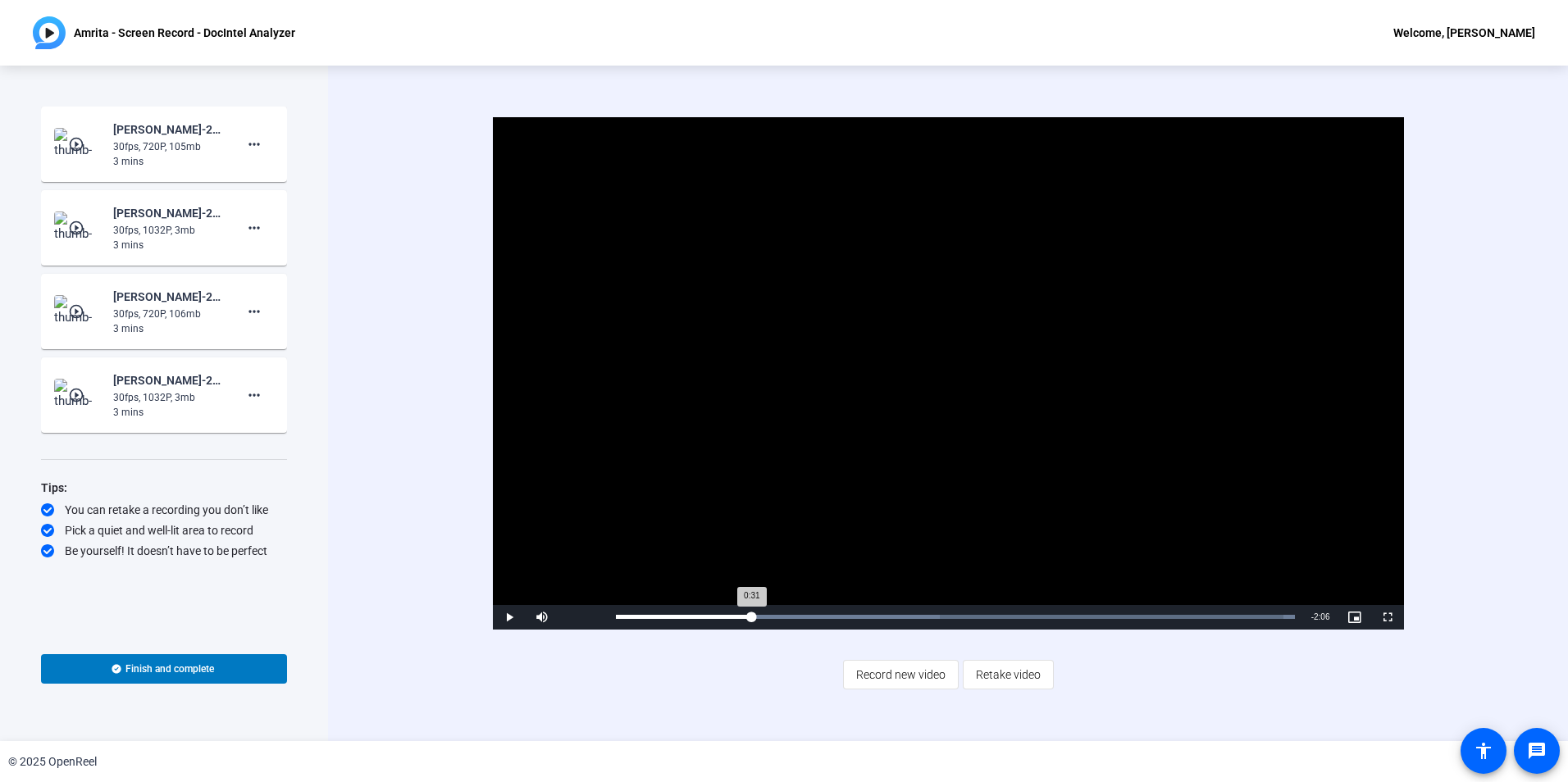
click at [751, 617] on div "Loaded : 100.00% 0:31 0:31" at bounding box center [956, 617] width 679 height 4
click at [703, 412] on video "Video Player" at bounding box center [948, 373] width 911 height 513
click at [718, 567] on video "Video Player" at bounding box center [948, 373] width 911 height 513
click at [514, 617] on span "Video Player" at bounding box center [509, 617] width 33 height 0
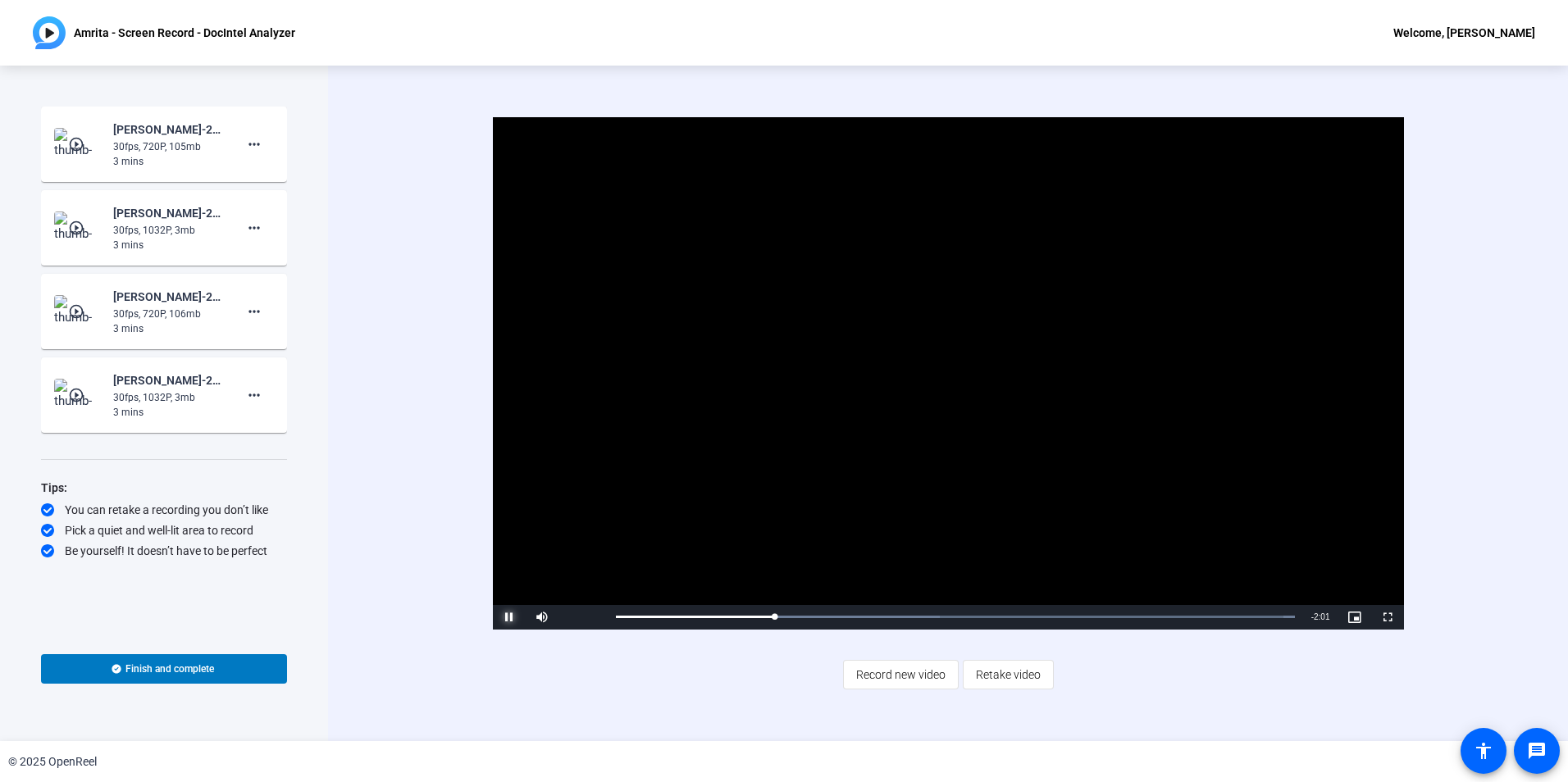
click at [514, 617] on span "Video Player" at bounding box center [509, 617] width 33 height 0
click at [170, 231] on div "30fps, 1032P, 3mb" at bounding box center [168, 231] width 110 height 15
click at [84, 229] on mat-icon "play_circle_outline" at bounding box center [77, 227] width 20 height 16
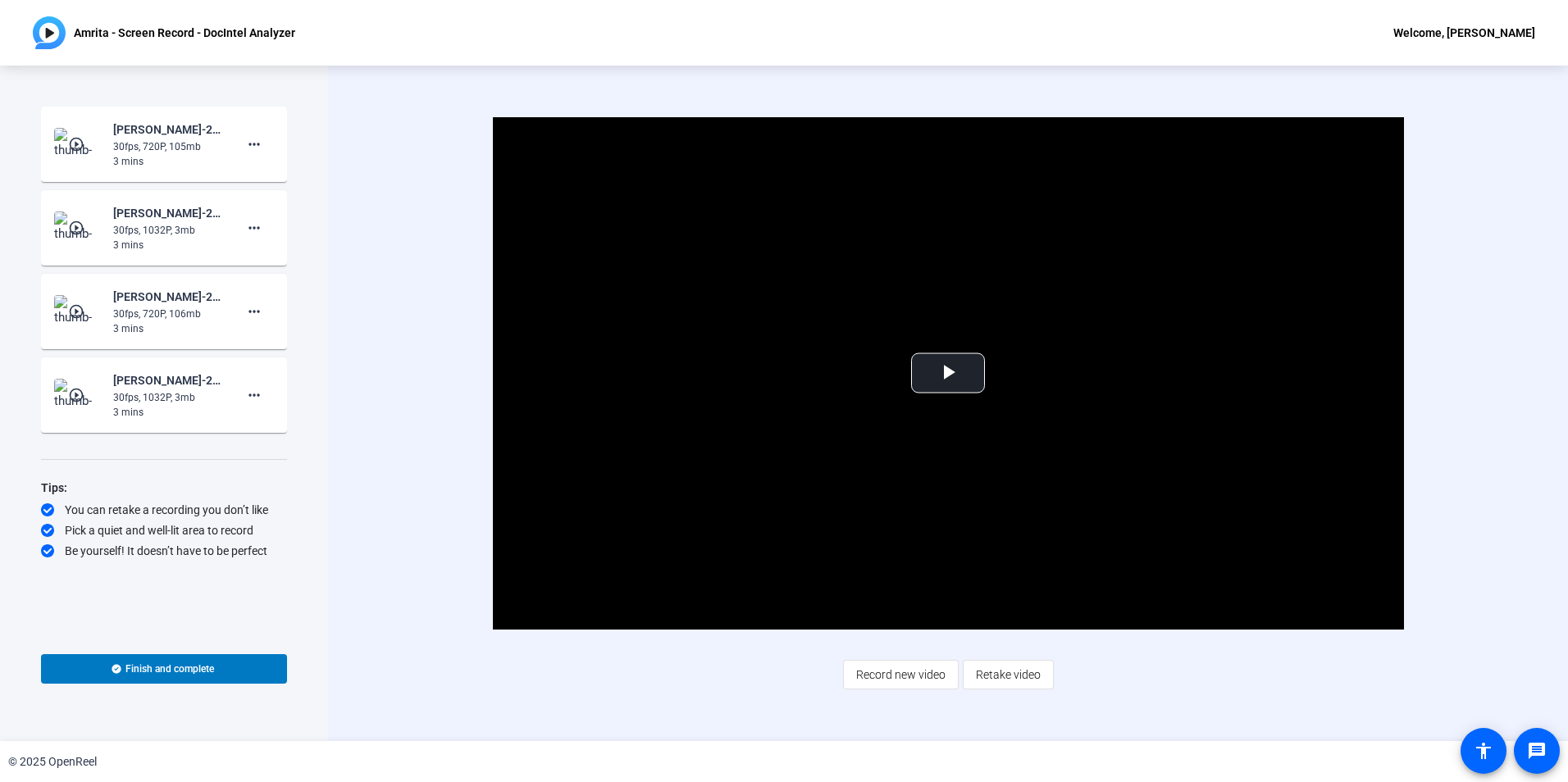
click at [446, 270] on div "Video Player is loading. Play Video Play Mute Current Time 0:00 / Duration 2:37…" at bounding box center [947, 373] width 1054 height 513
